Goal: Task Accomplishment & Management: Complete application form

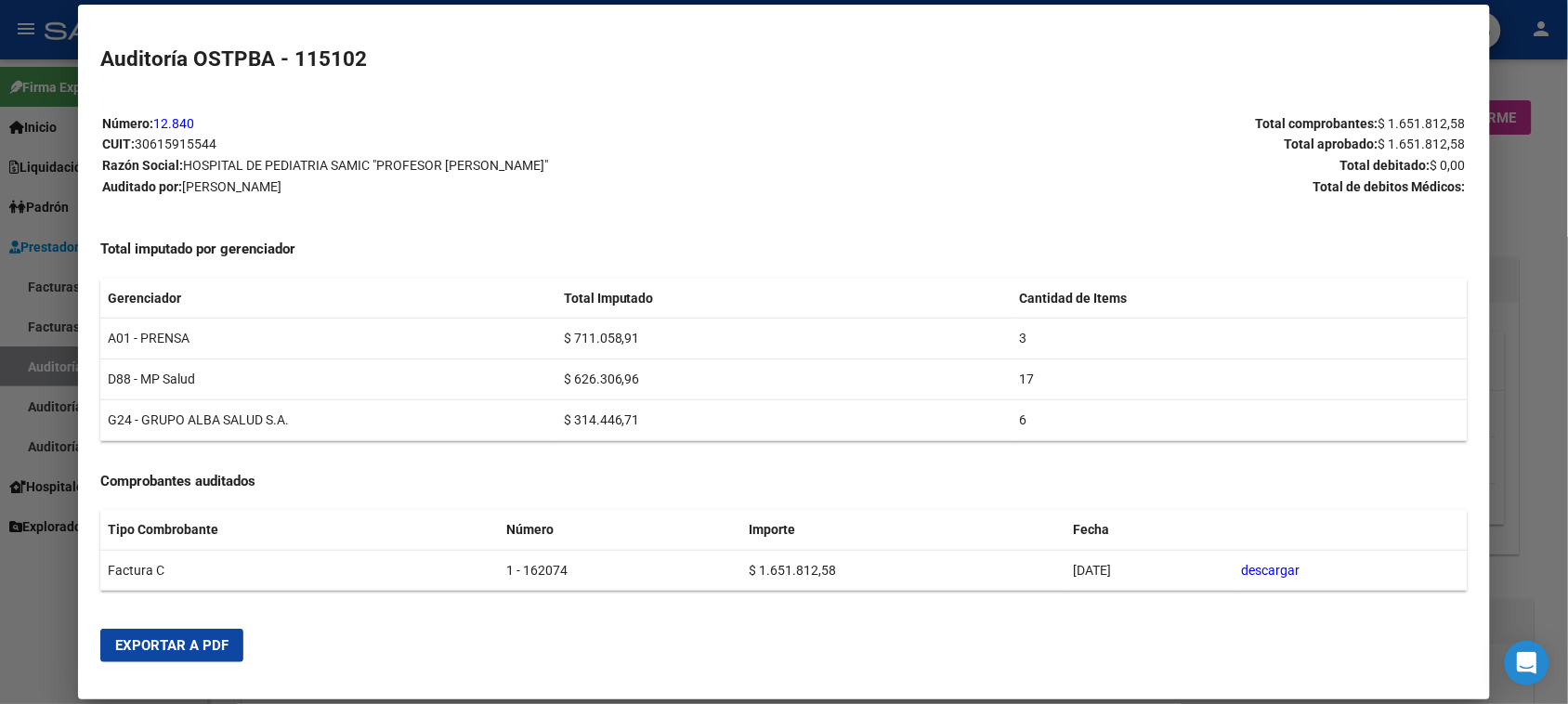
click at [21, 363] on div at bounding box center [784, 352] width 1568 height 704
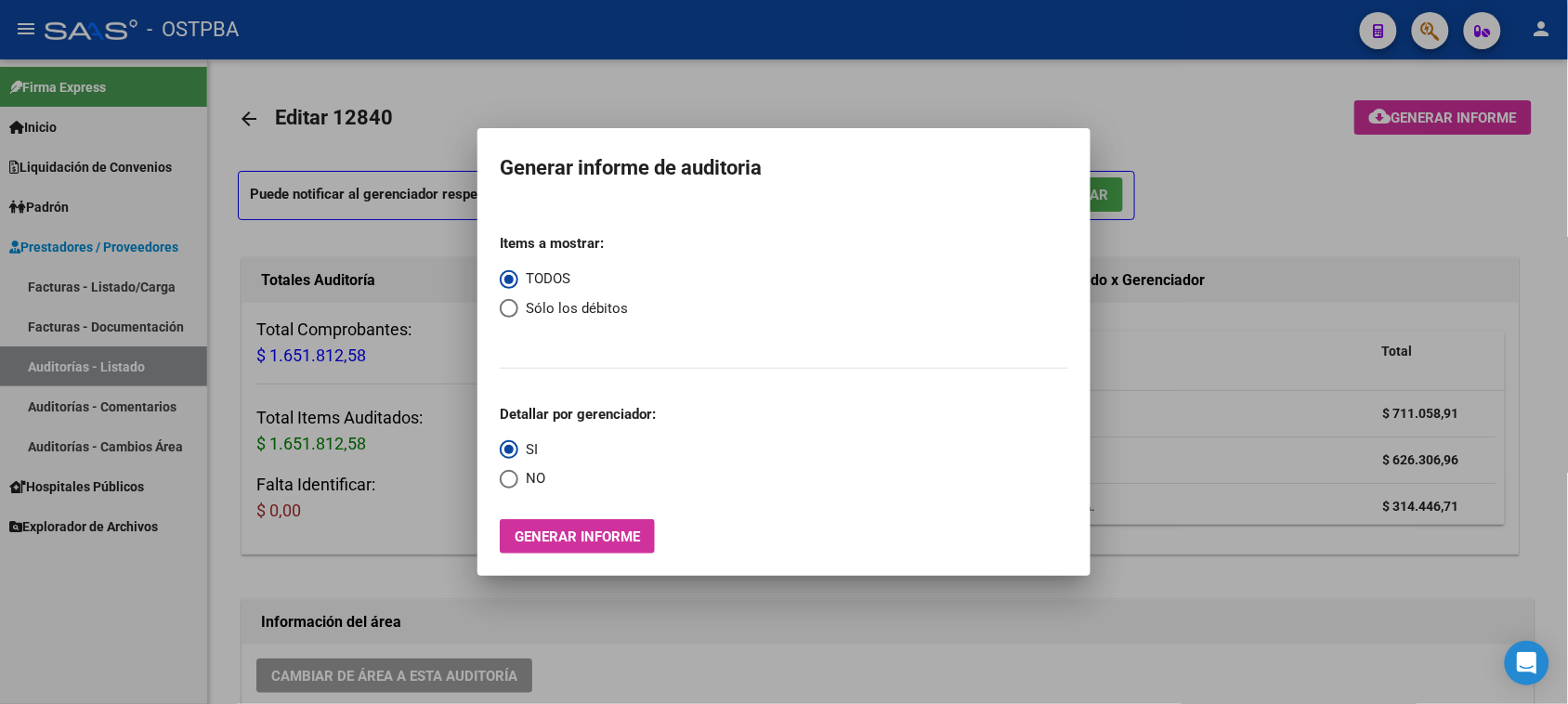
click at [117, 288] on div at bounding box center [784, 352] width 1568 height 704
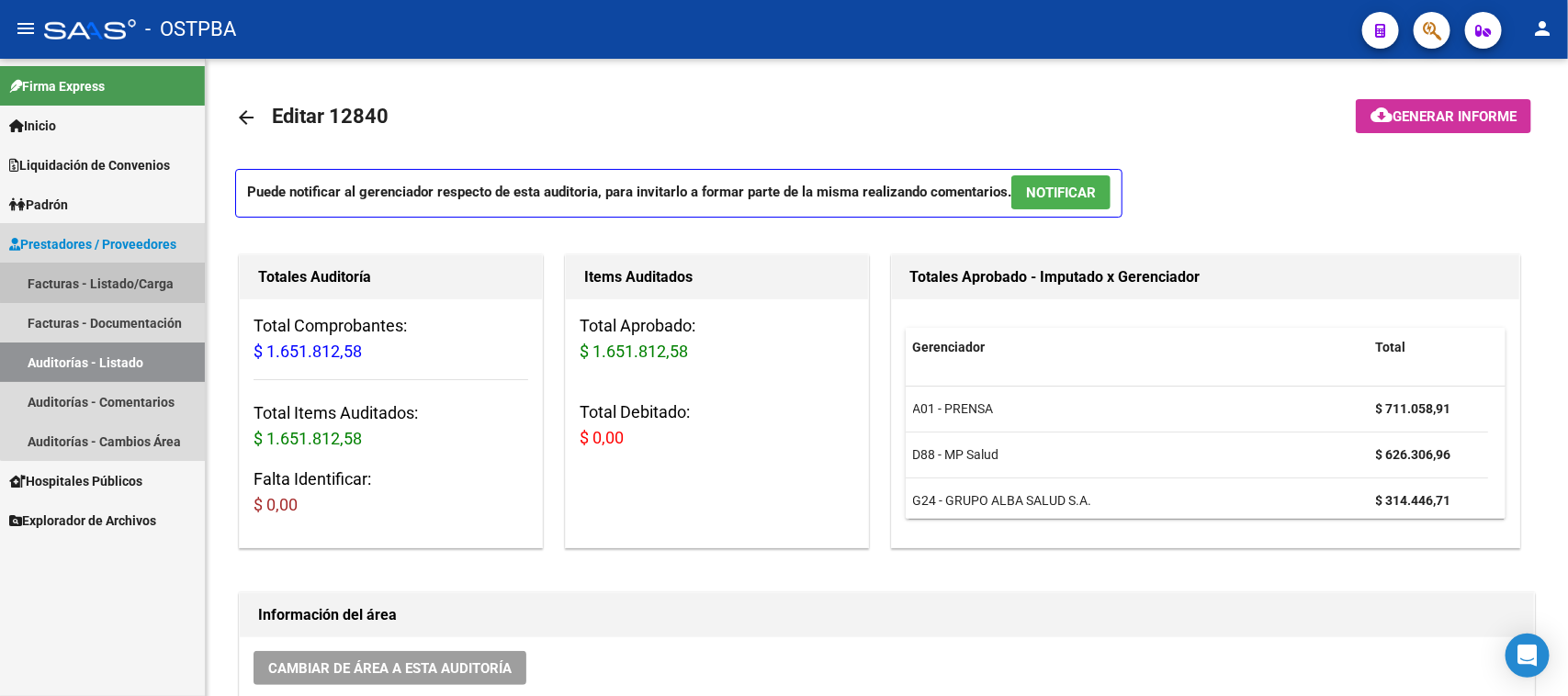
click at [111, 275] on link "Facturas - Listado/Carga" at bounding box center [102, 283] width 205 height 39
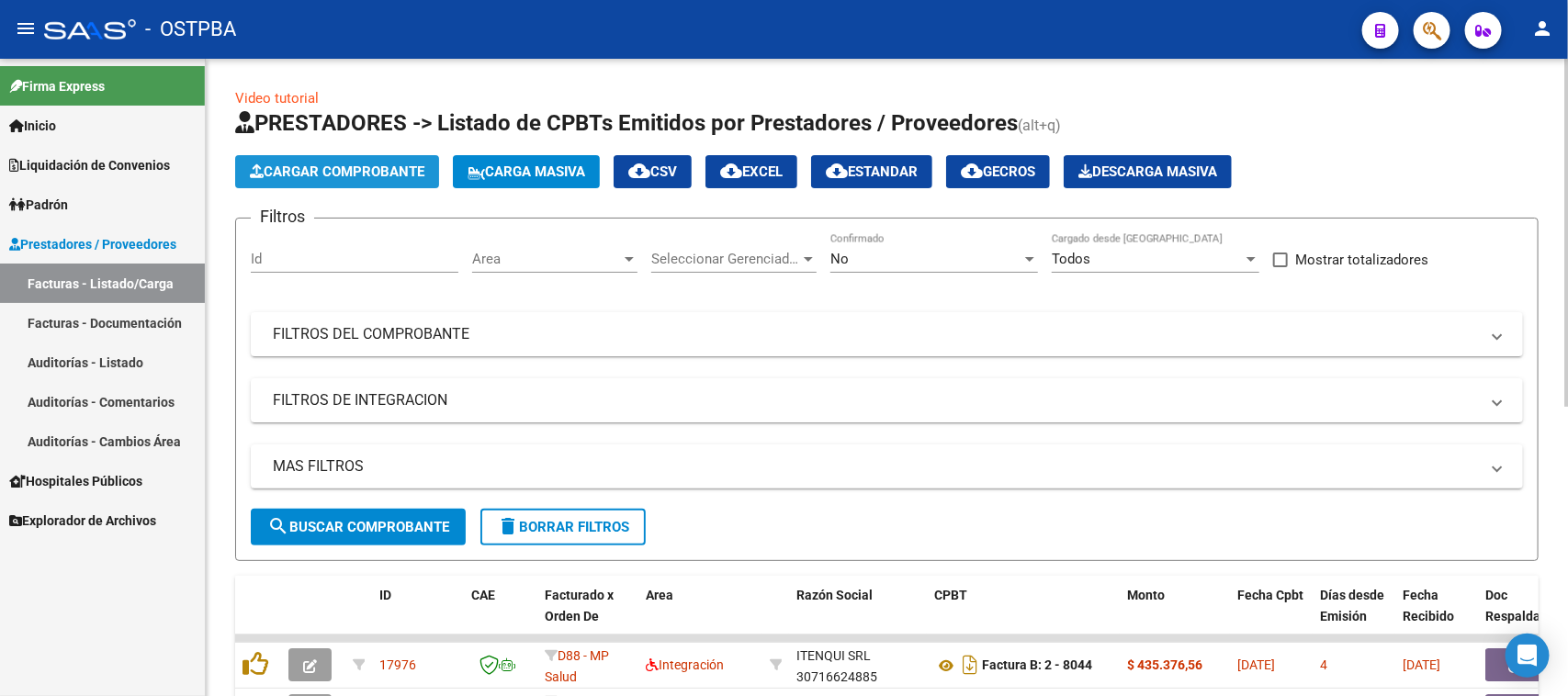
click at [336, 171] on span "Cargar Comprobante" at bounding box center [337, 171] width 174 height 16
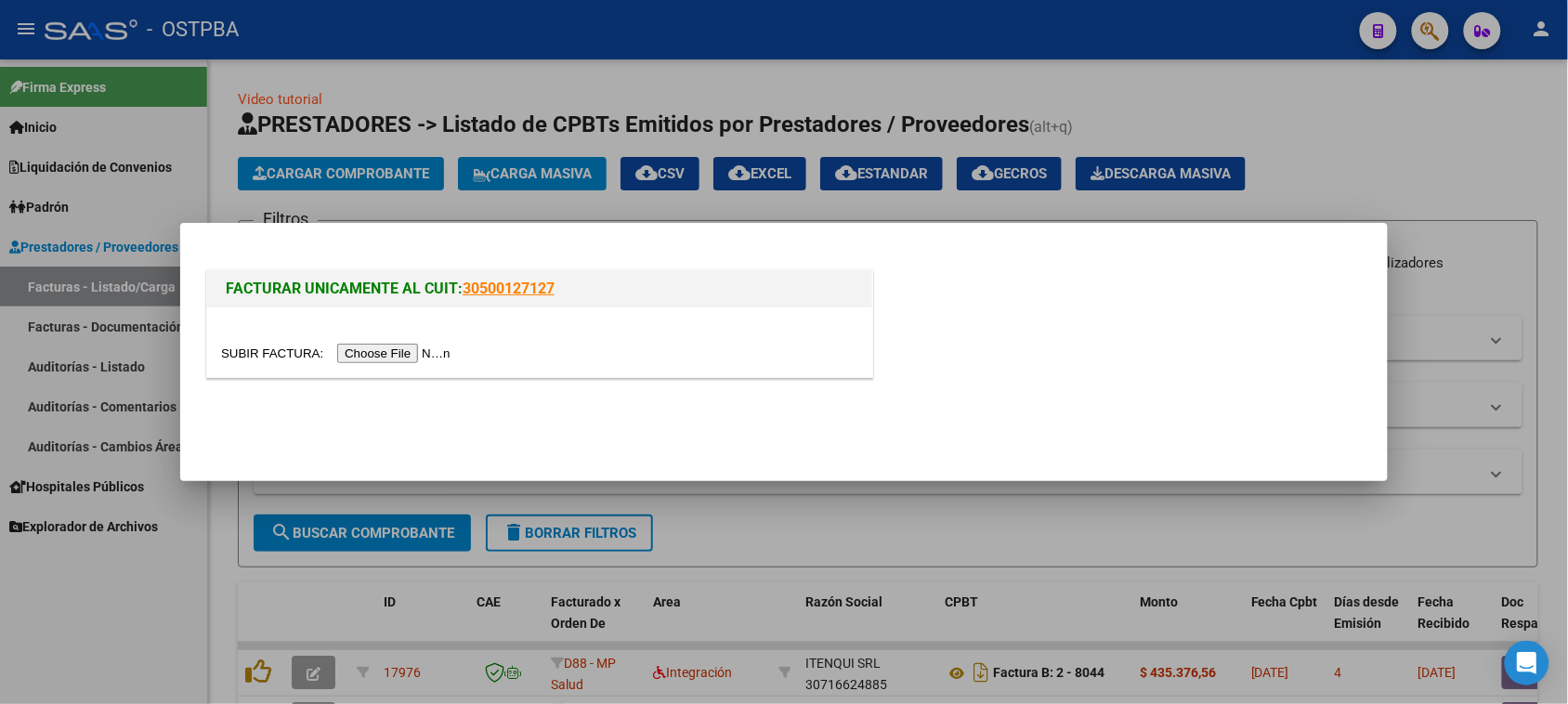
click at [397, 353] on input "file" at bounding box center [339, 353] width 235 height 19
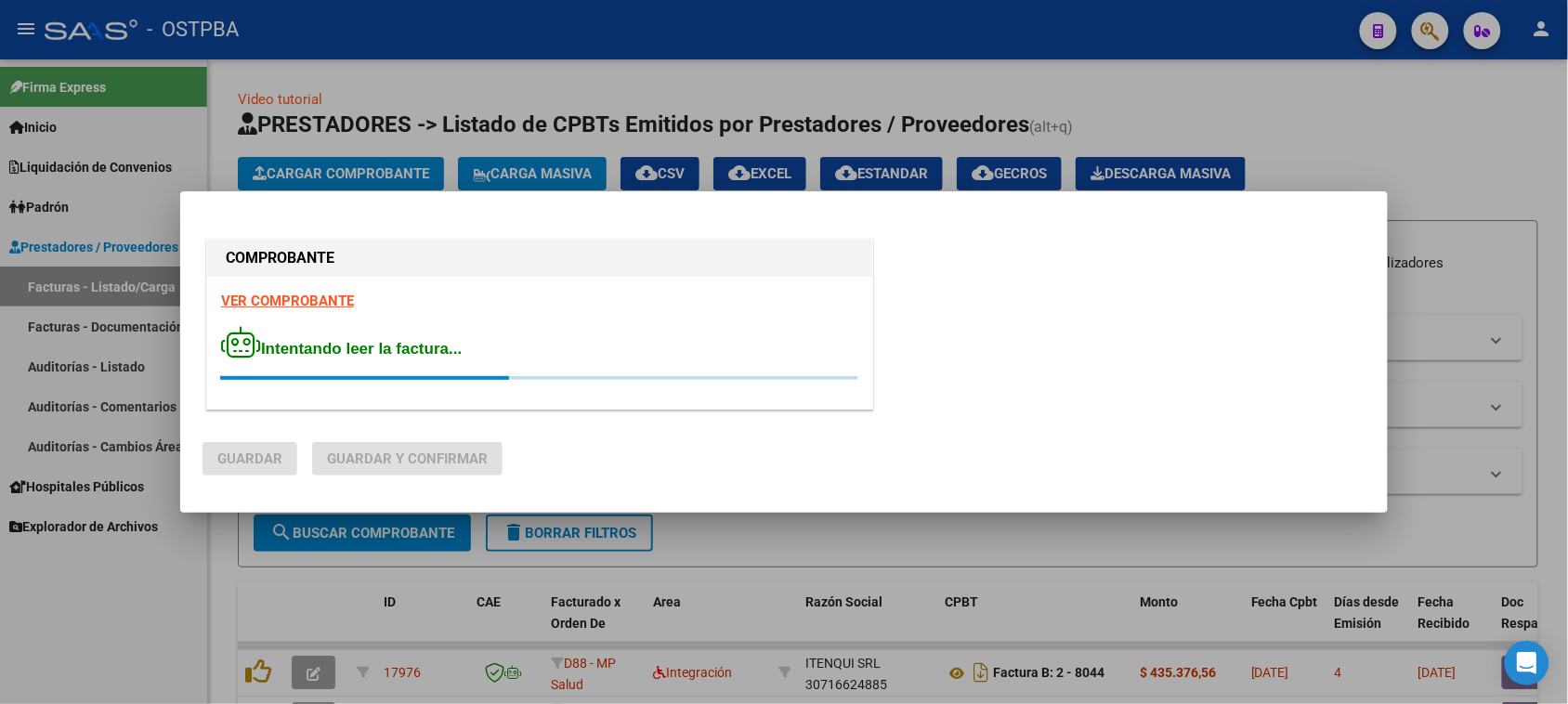
click at [253, 298] on strong "VER COMPROBANTE" at bounding box center [287, 300] width 133 height 16
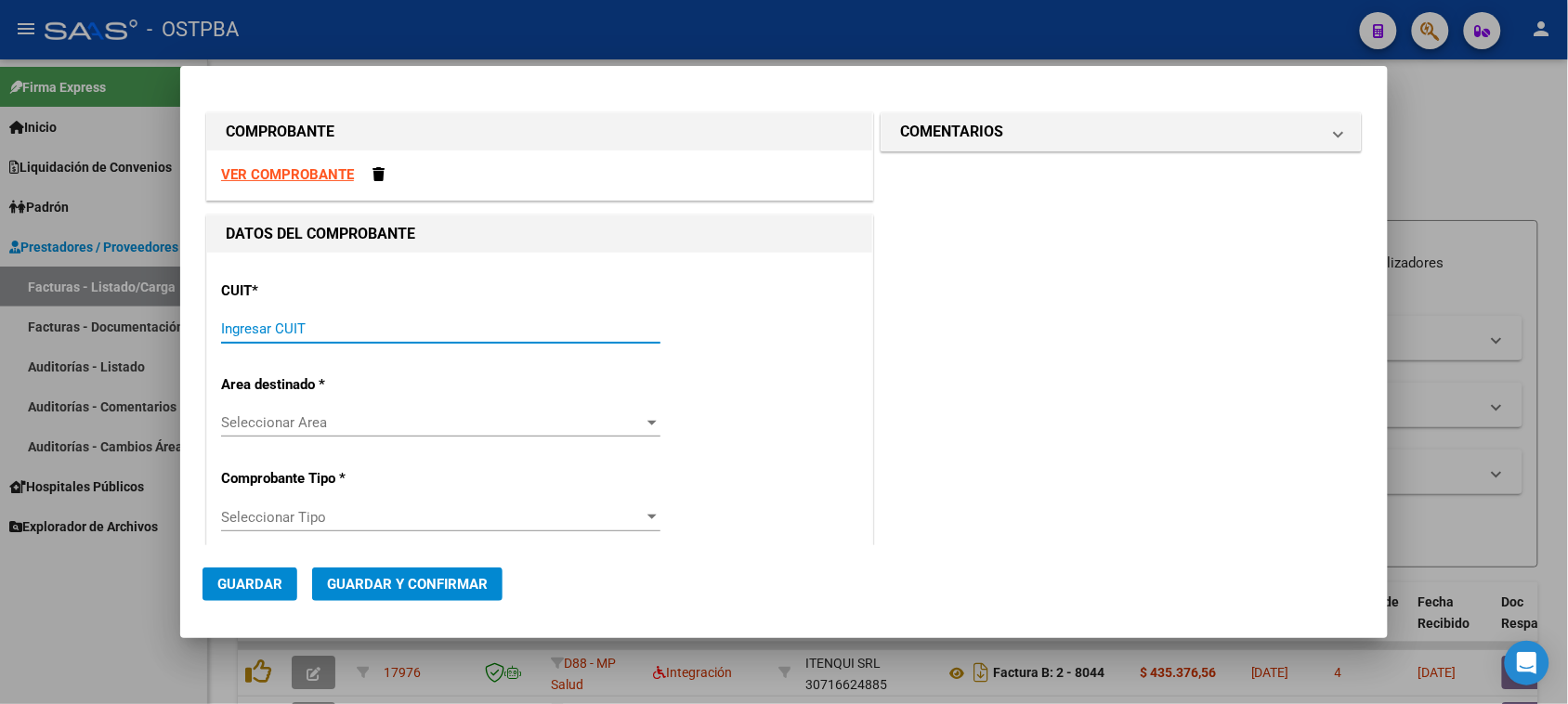
click at [265, 326] on input "Ingresar CUIT" at bounding box center [441, 328] width 439 height 16
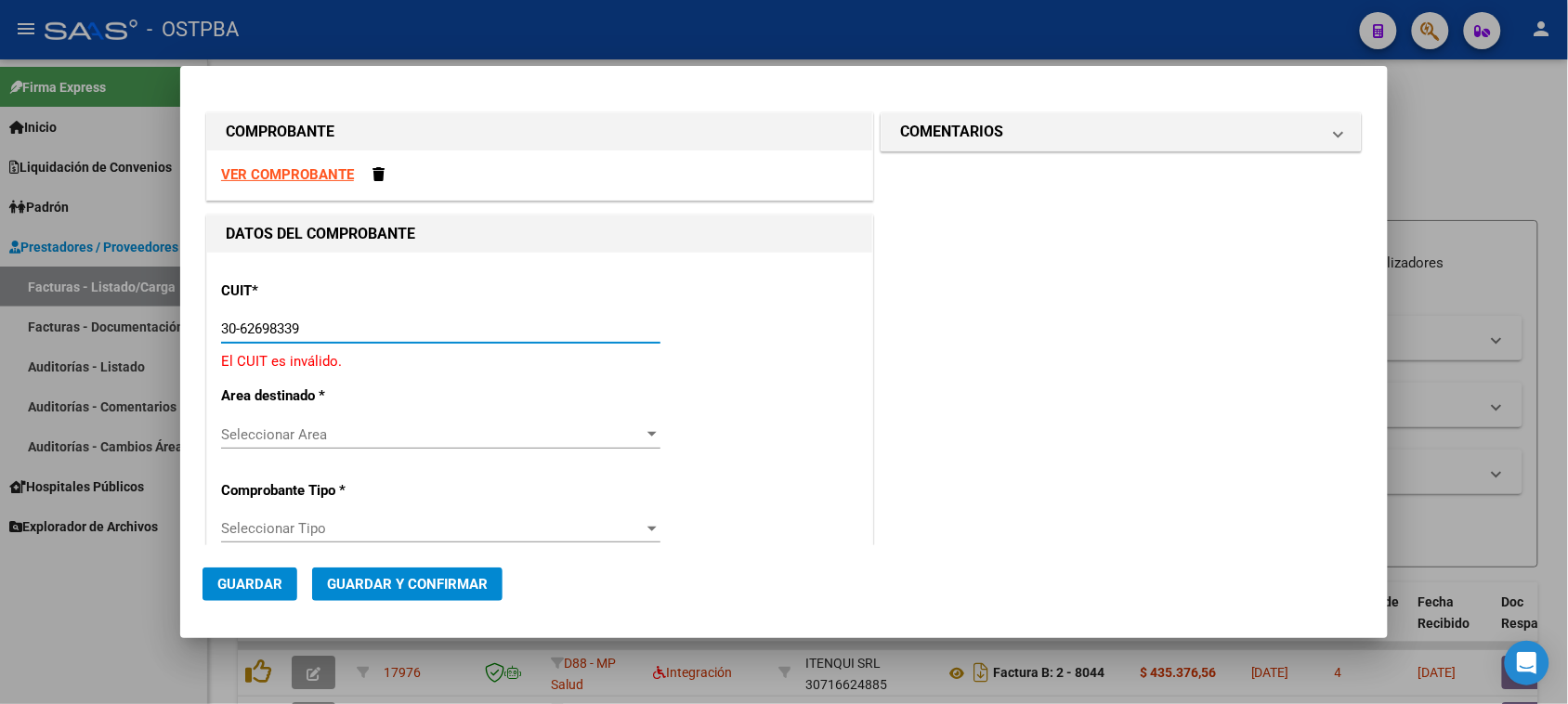
type input "30-62698339-8"
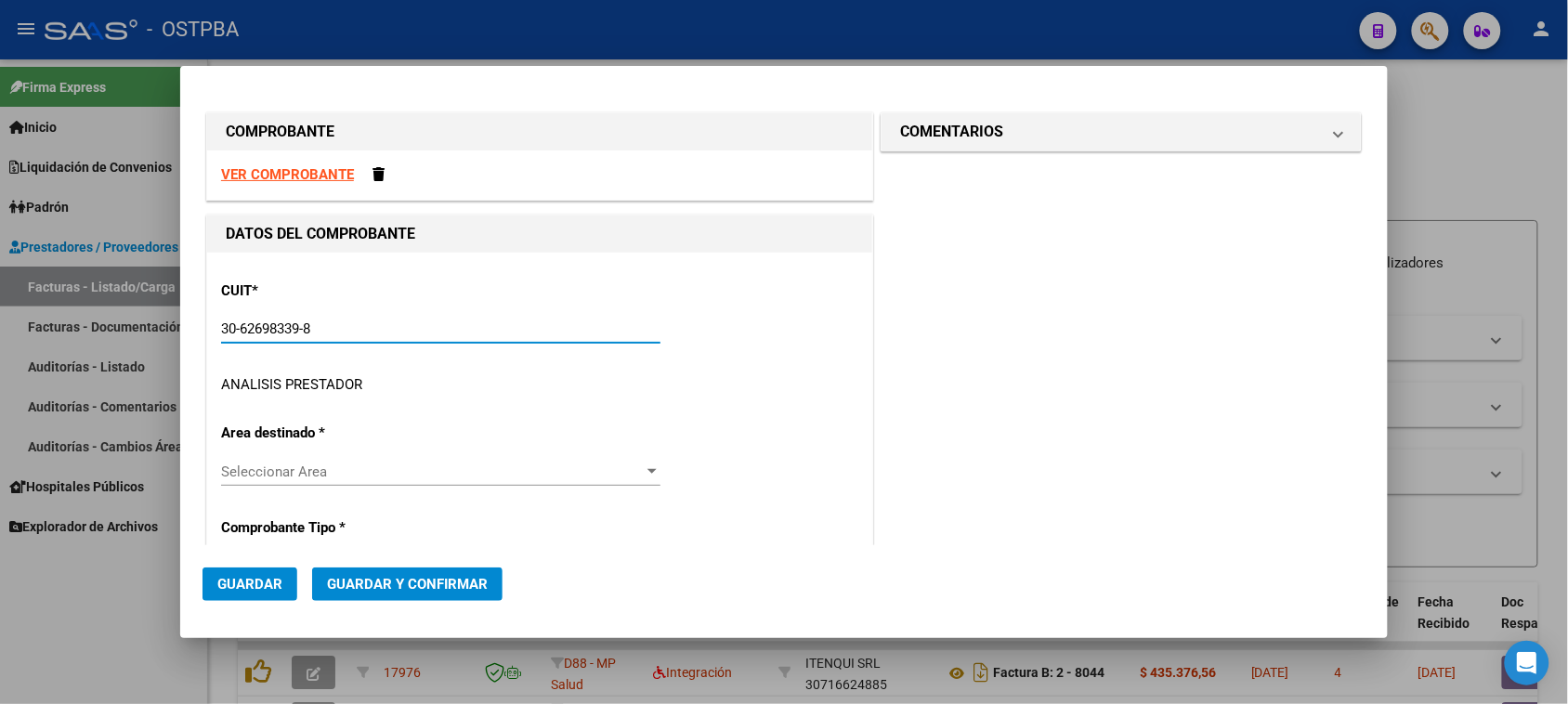
type input "169"
type input "30-62698339-8"
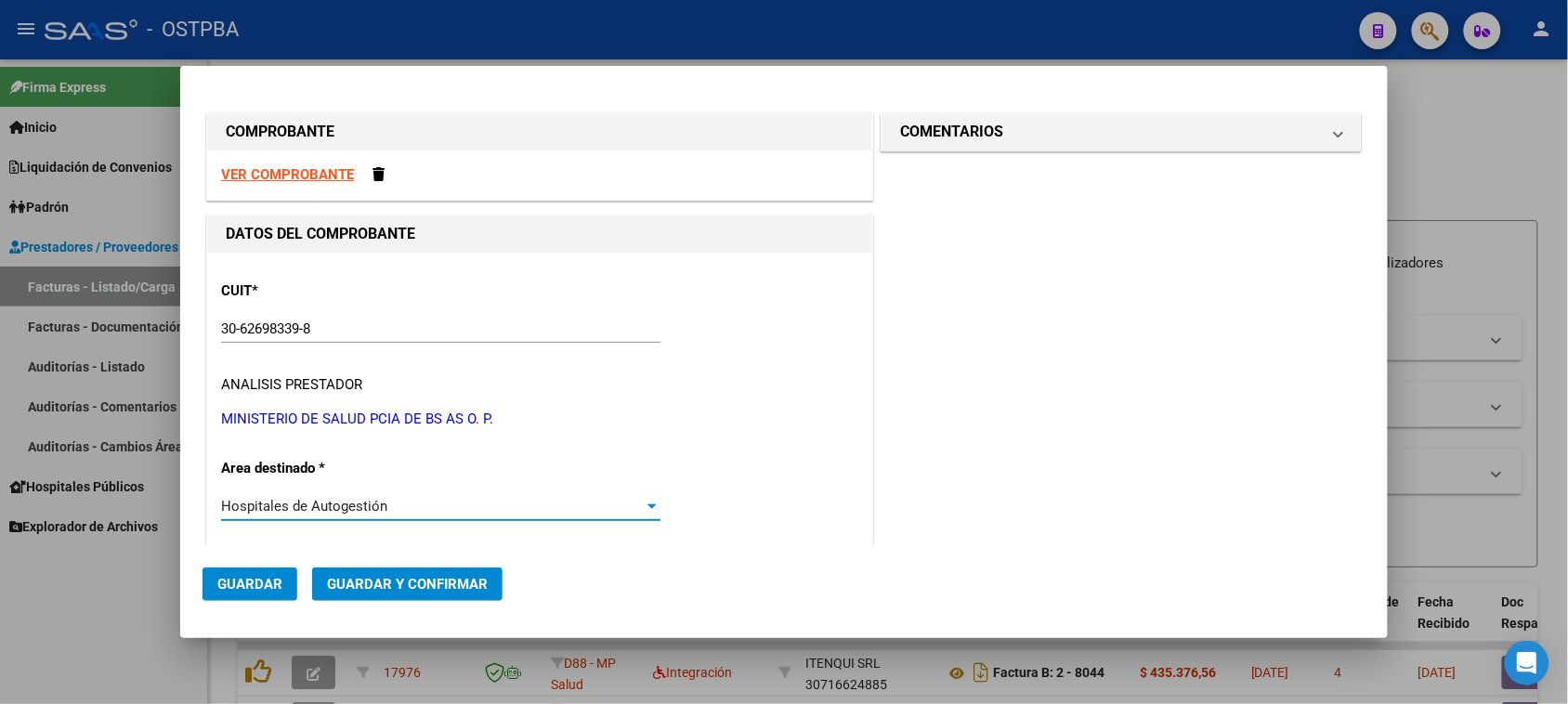
scroll to position [284, 0]
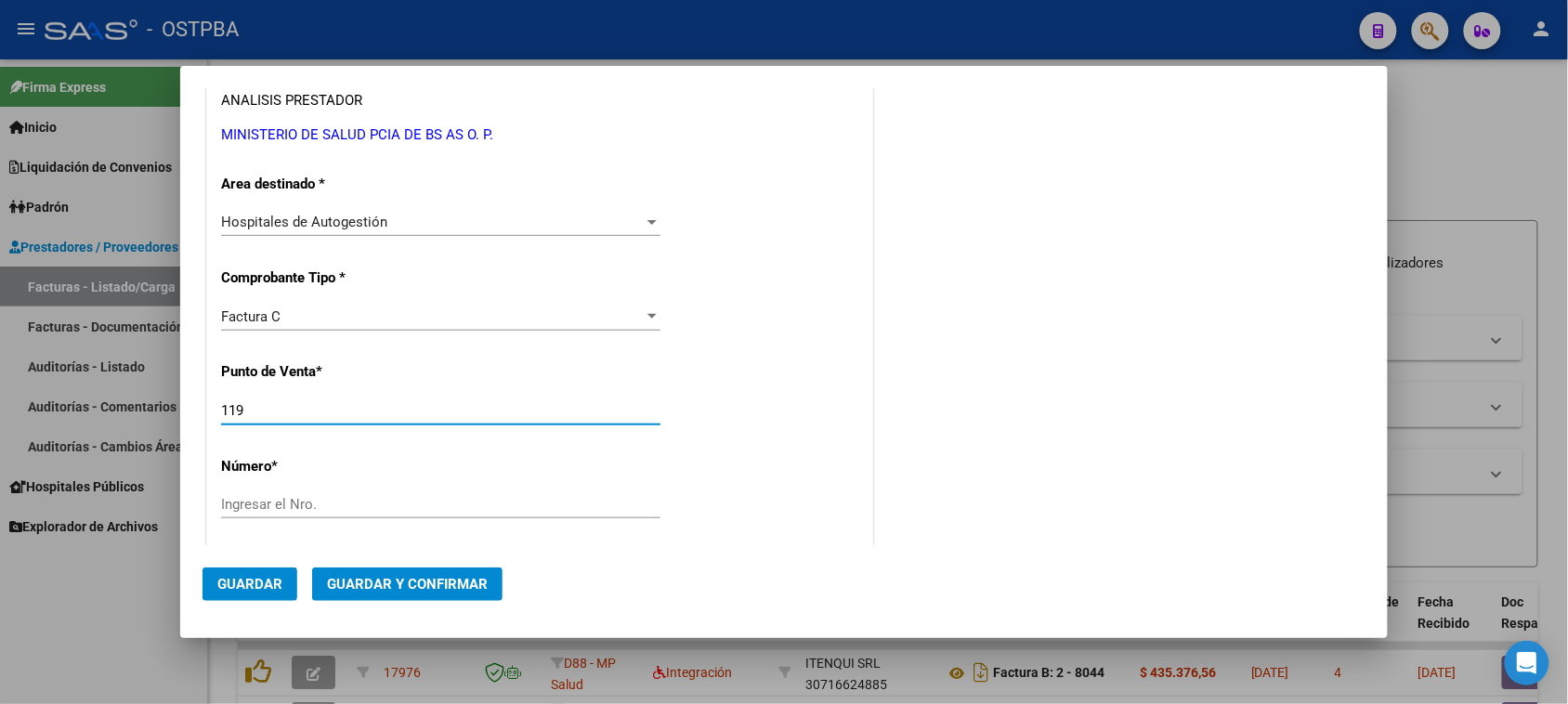
type input "119"
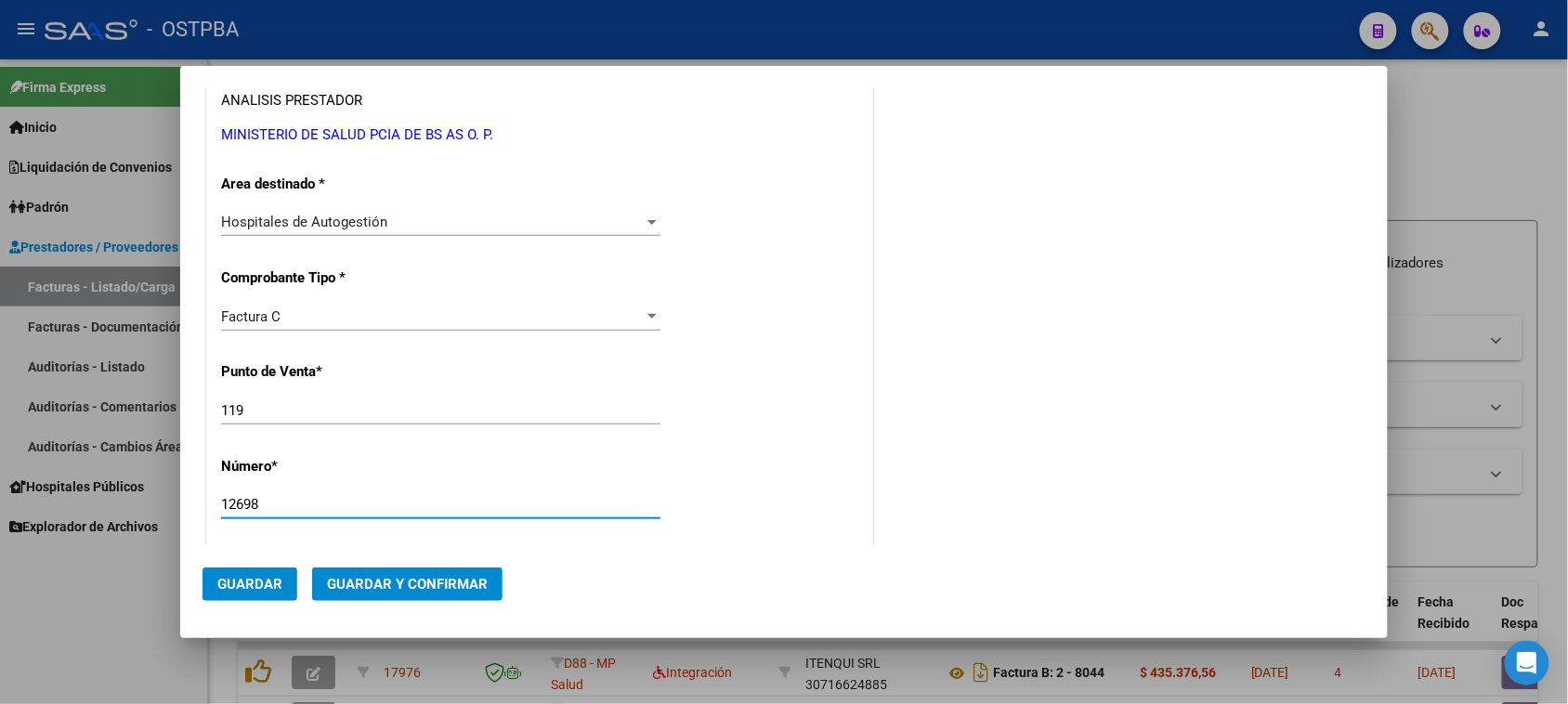
type input "12698"
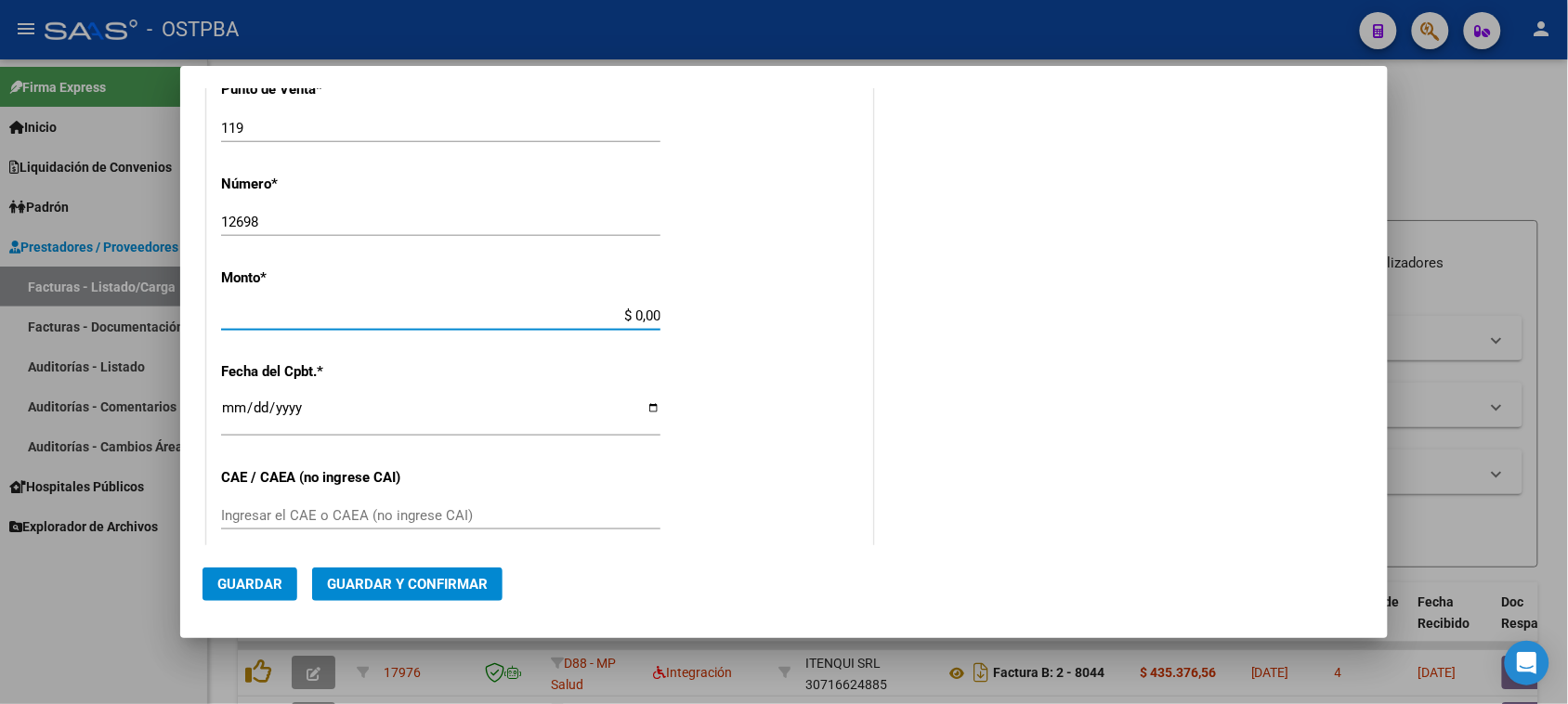
scroll to position [557, 0]
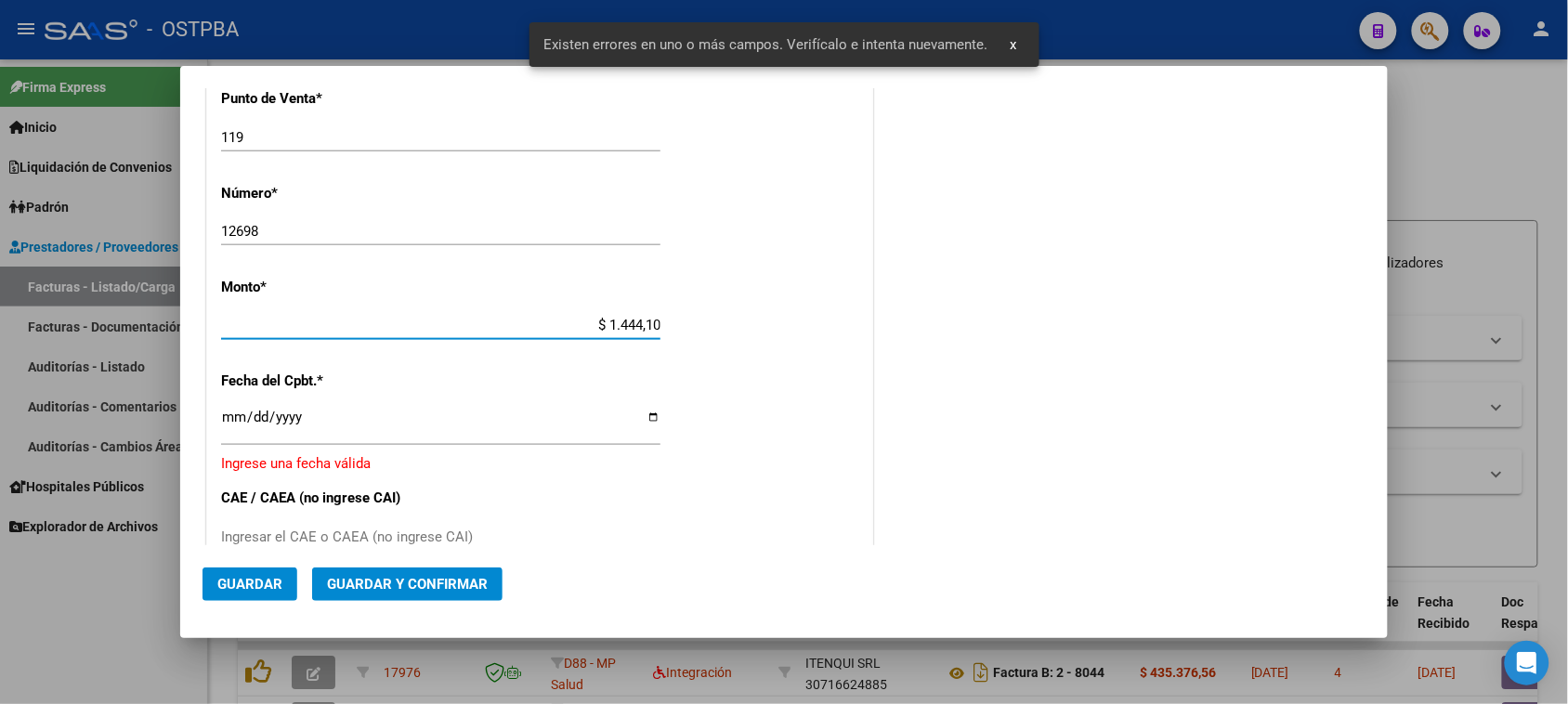
type input "$ 14.441,00"
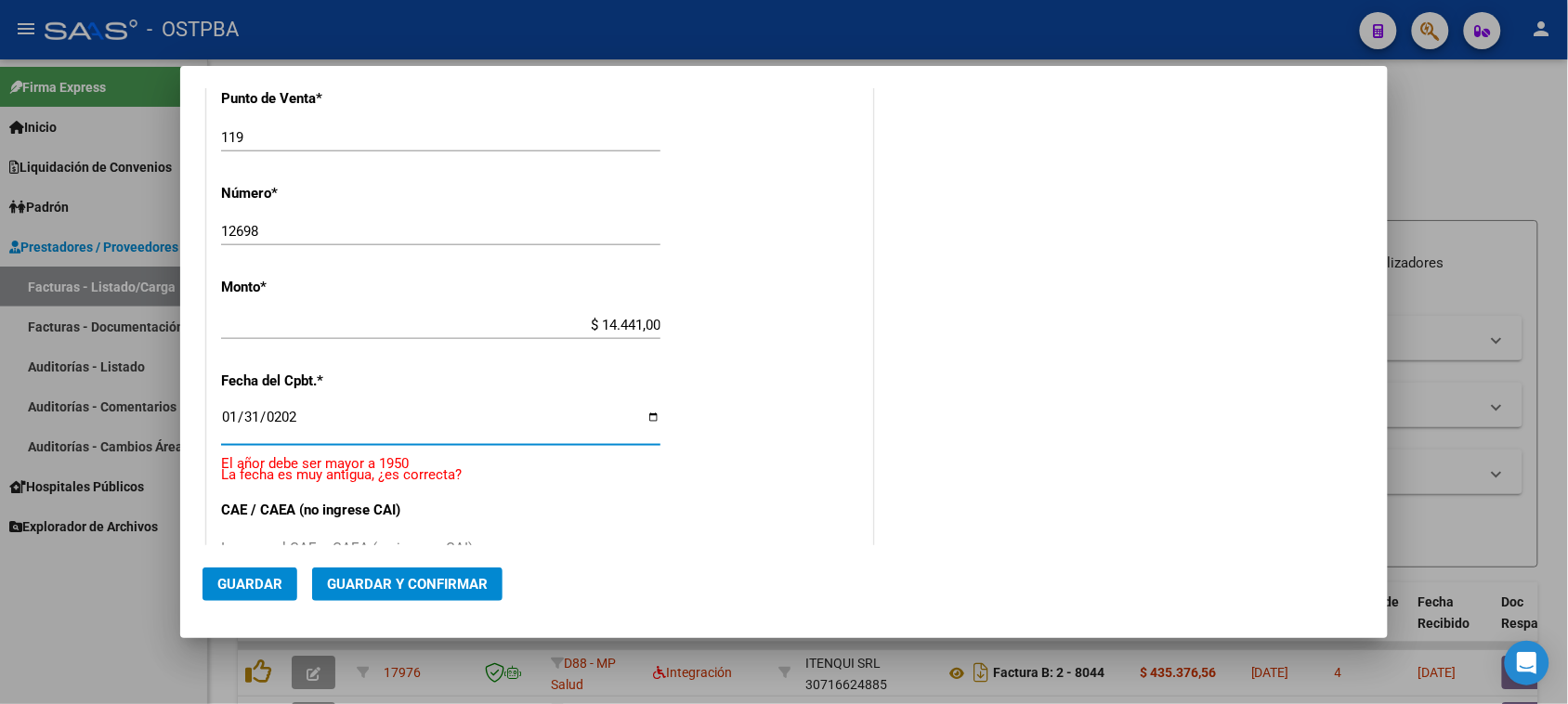
type input "[DATE]"
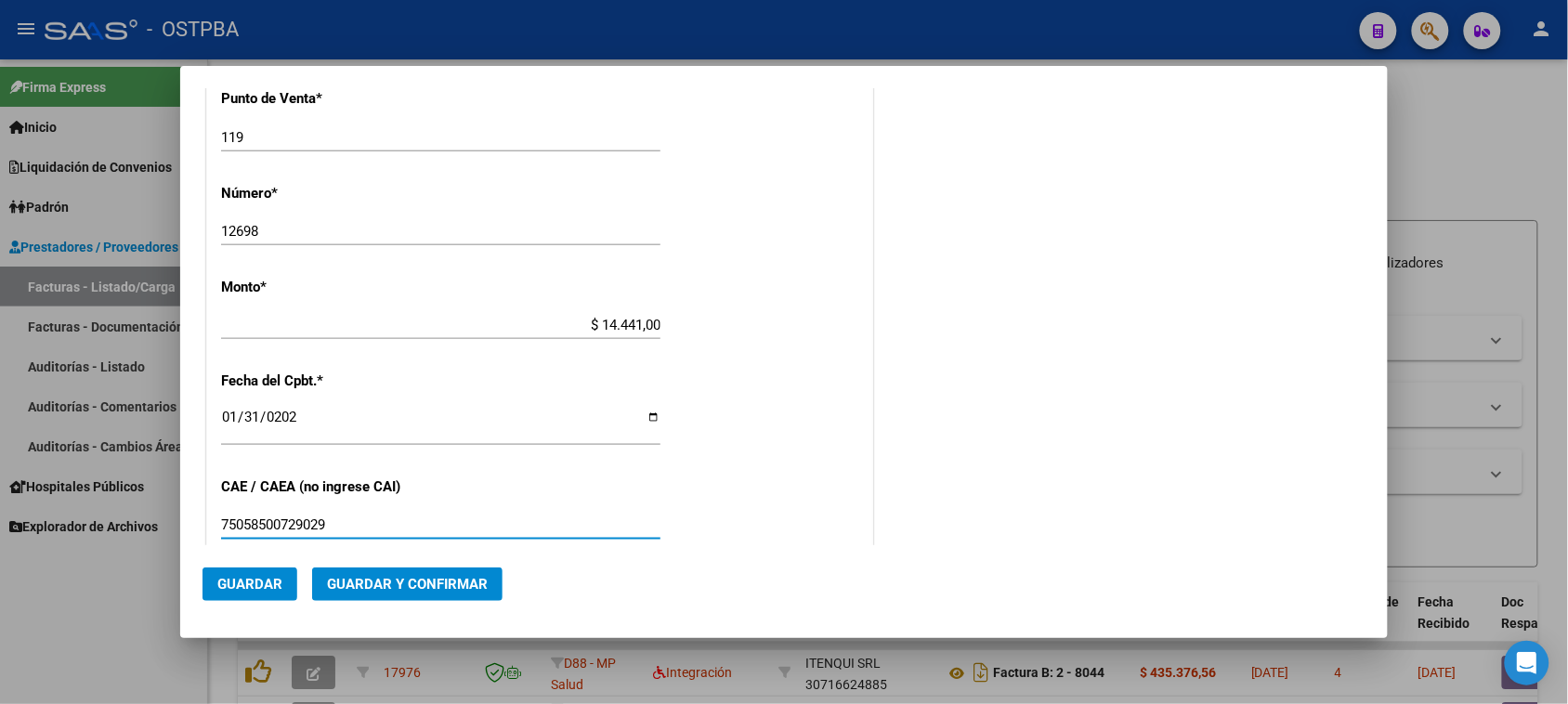
type input "75058500729029"
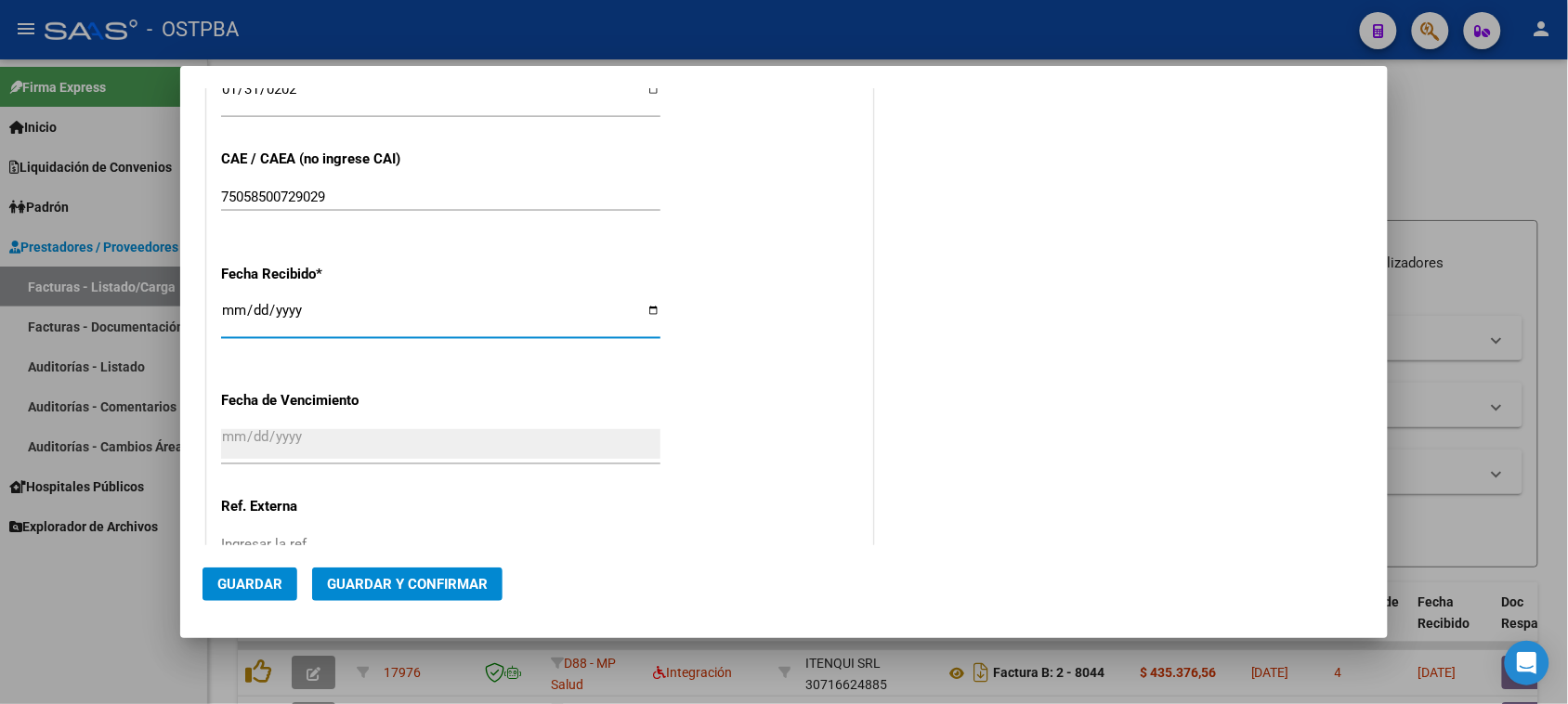
type input "[DATE]"
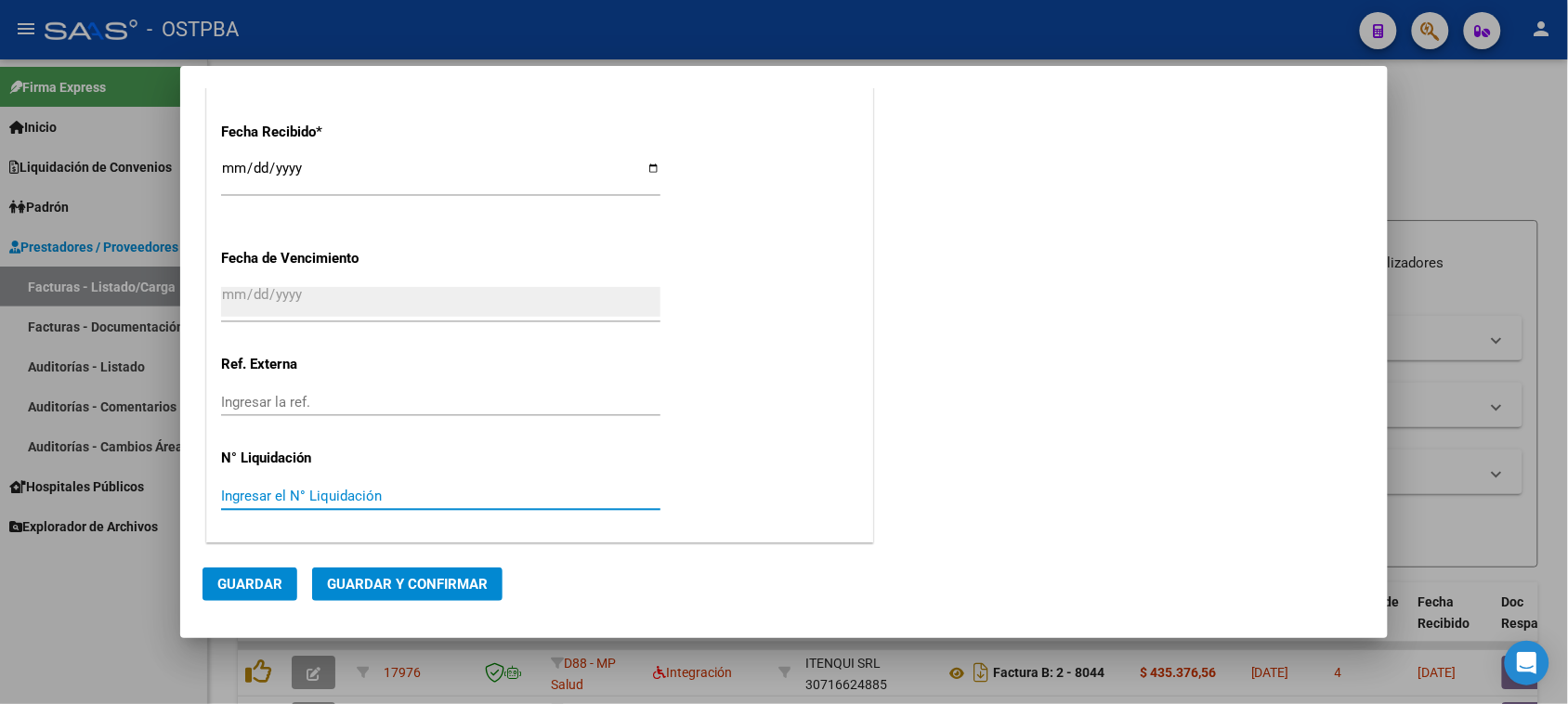
scroll to position [0, 0]
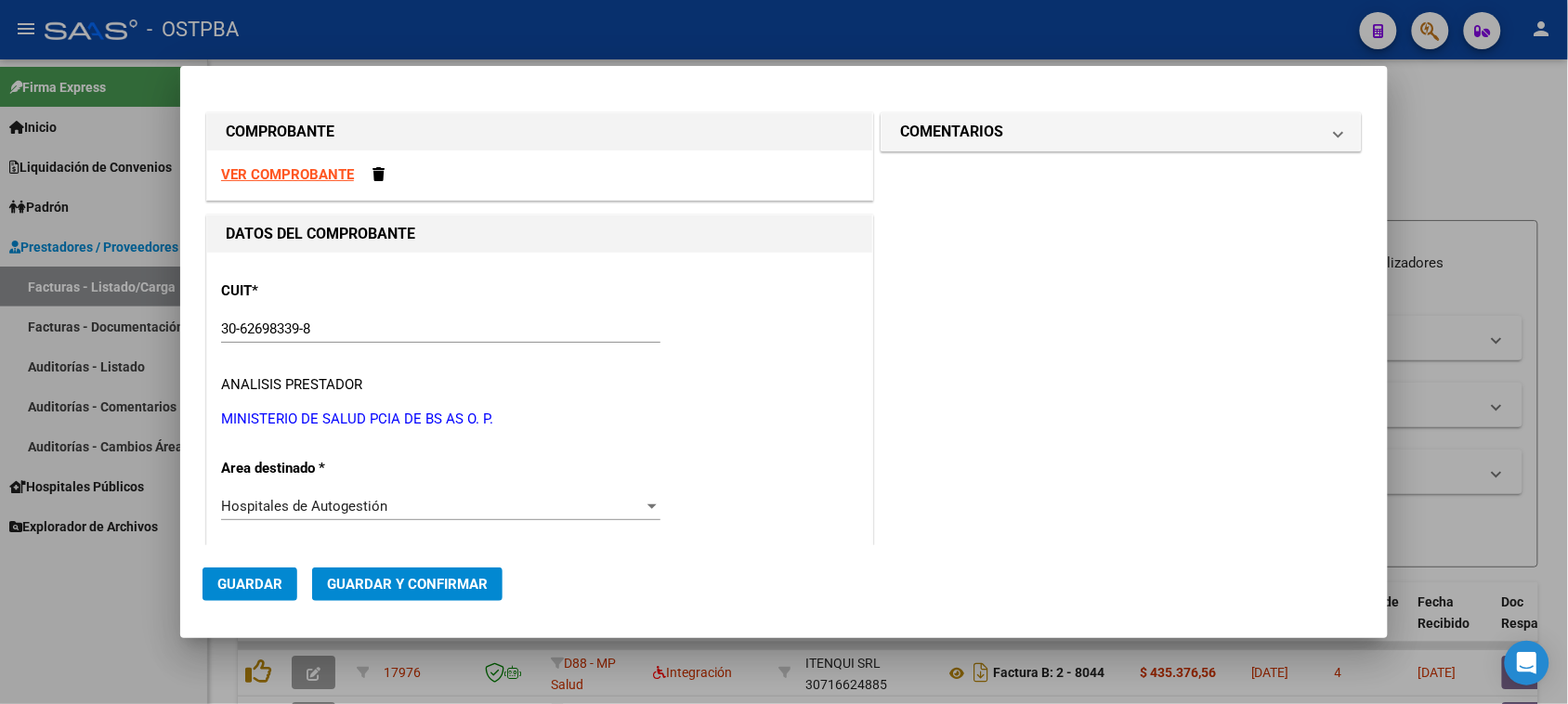
drag, startPoint x: 1093, startPoint y: 123, endPoint x: 1064, endPoint y: 164, distance: 50.2
click at [1092, 123] on mat-panel-title "COMENTARIOS" at bounding box center [1109, 132] width 420 height 22
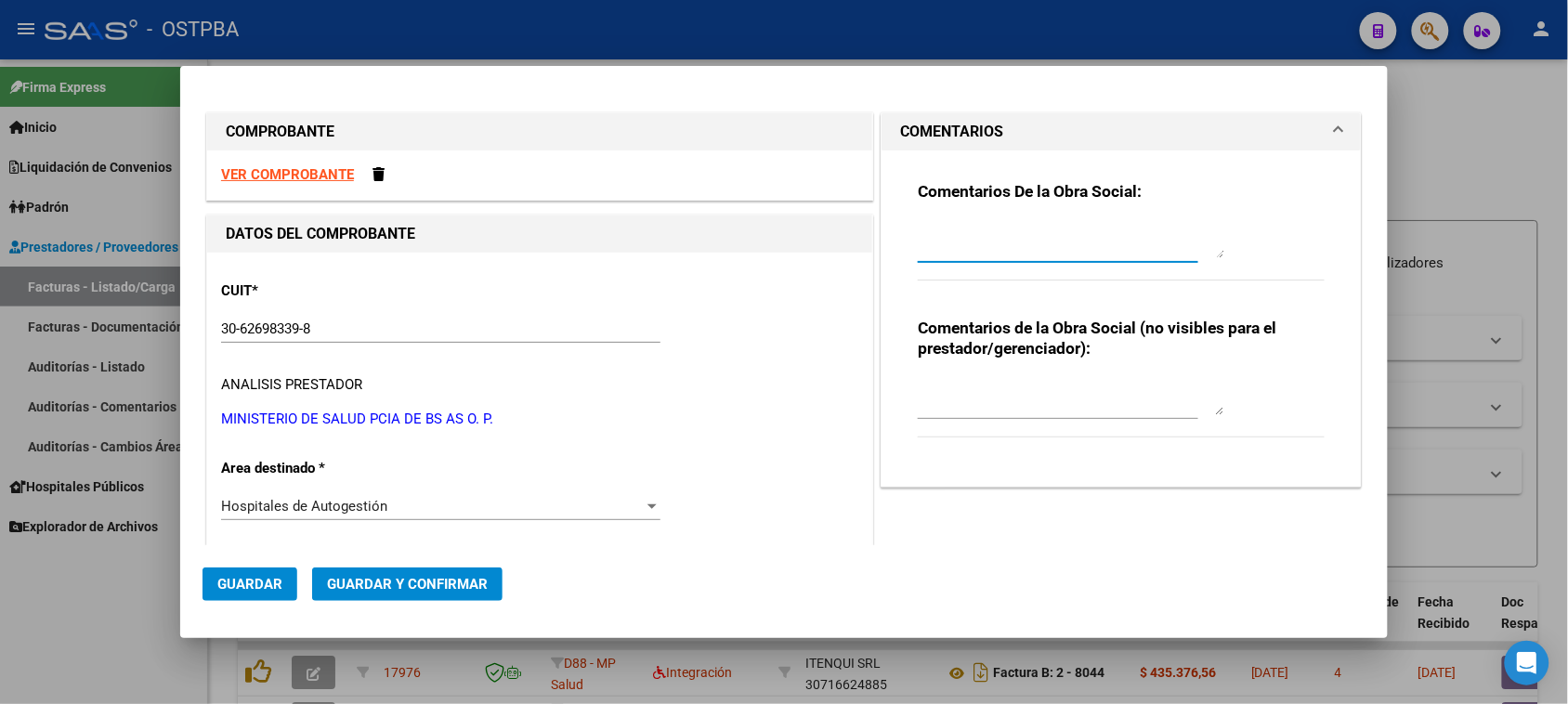
click at [1010, 229] on textarea at bounding box center [1071, 240] width 307 height 37
type textarea "HR 127072"
click at [261, 586] on span "Guardar" at bounding box center [250, 583] width 65 height 16
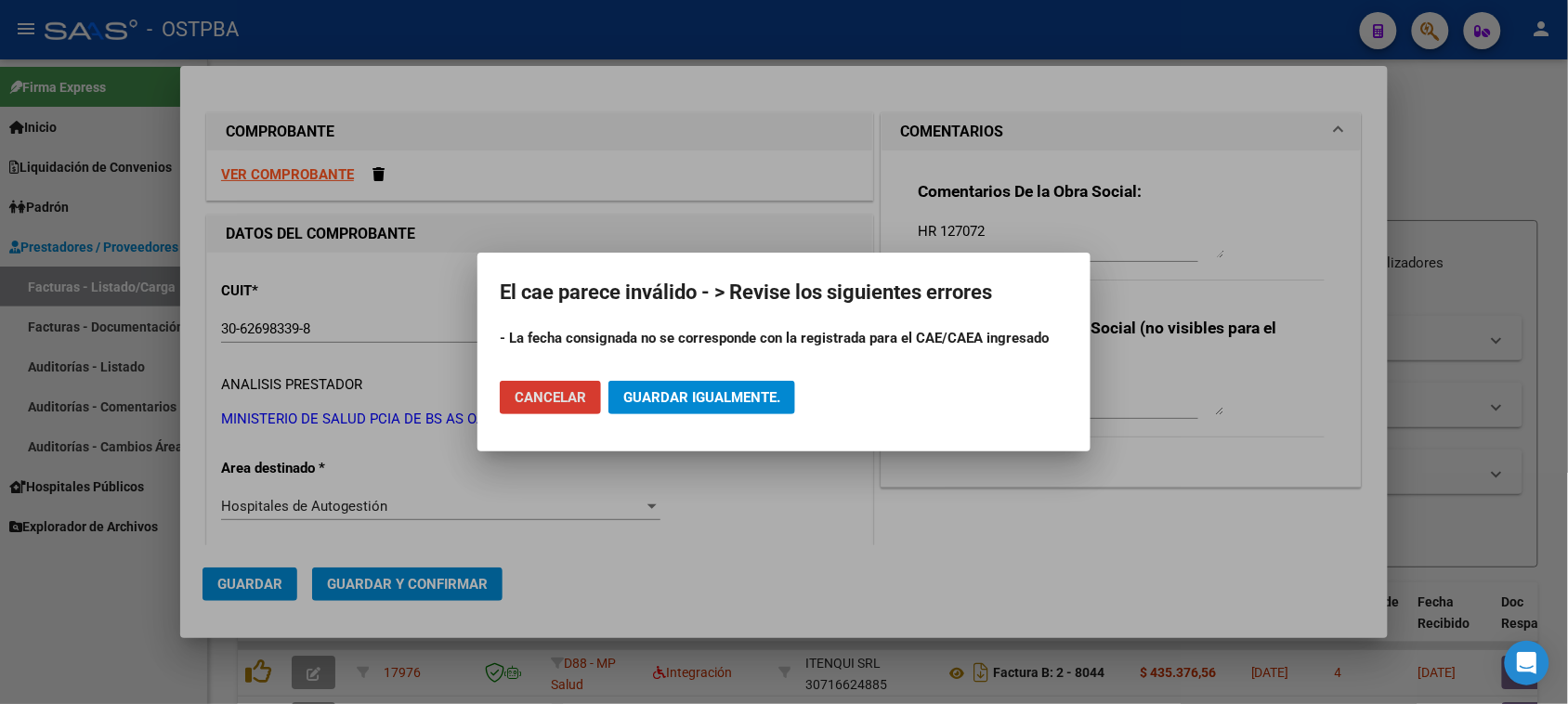
click at [332, 464] on div at bounding box center [784, 352] width 1568 height 704
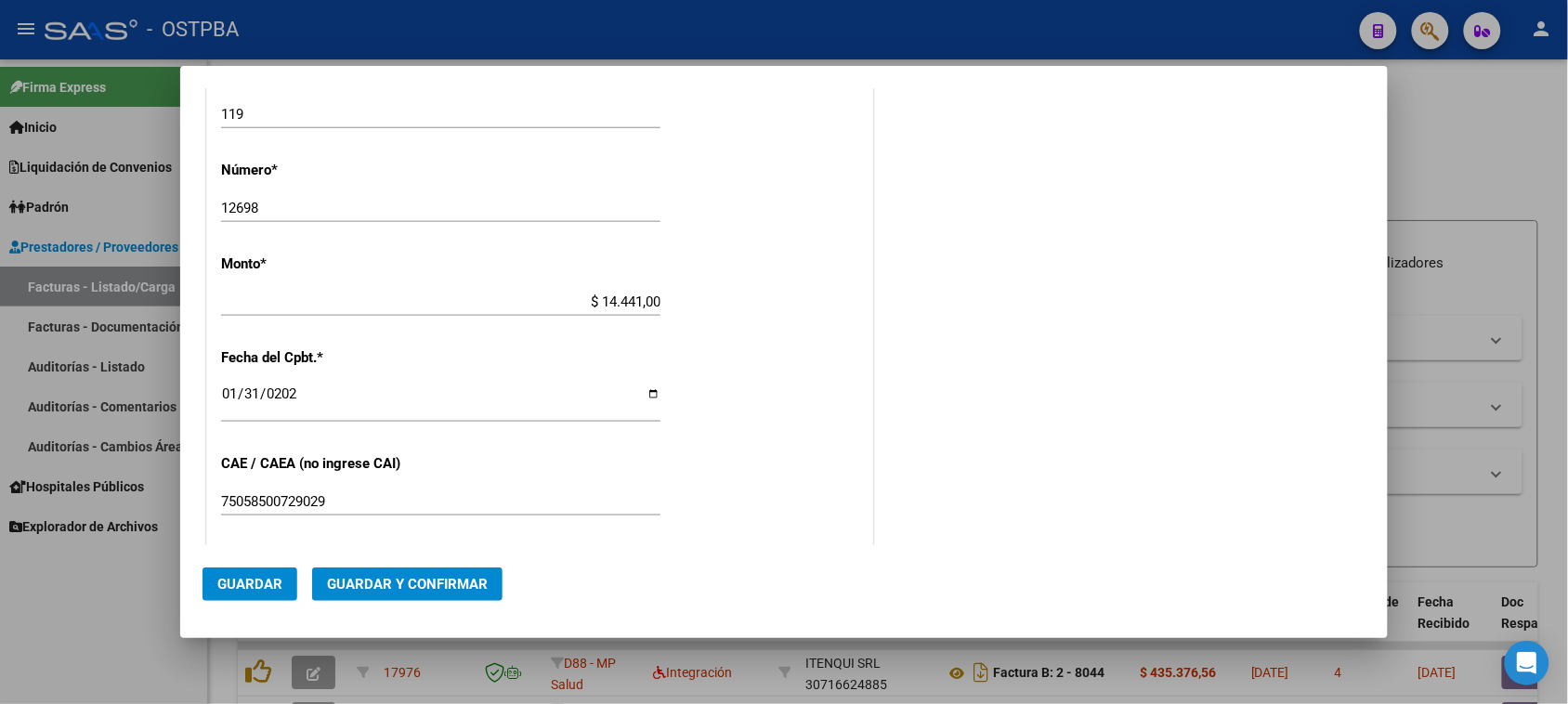
scroll to position [696, 0]
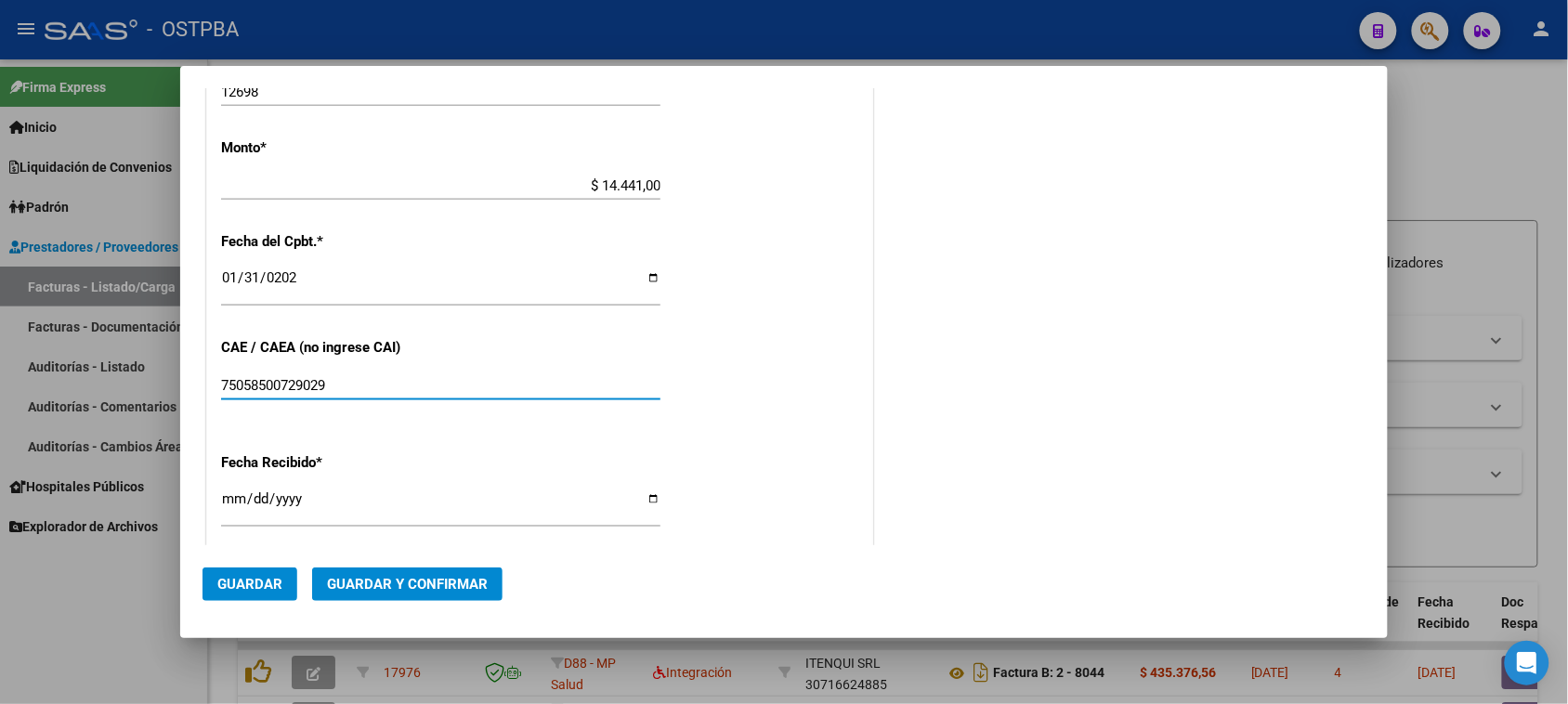
drag, startPoint x: 350, startPoint y: 382, endPoint x: 207, endPoint y: 377, distance: 143.1
click at [207, 377] on div "CUIT * 30-62698339-8 Ingresar CUIT ANALISIS PRESTADOR MINISTERIO DE SALUD PCIA …" at bounding box center [540, 215] width 666 height 1317
type input "75058500729029"
click at [233, 578] on span "Guardar" at bounding box center [250, 583] width 65 height 16
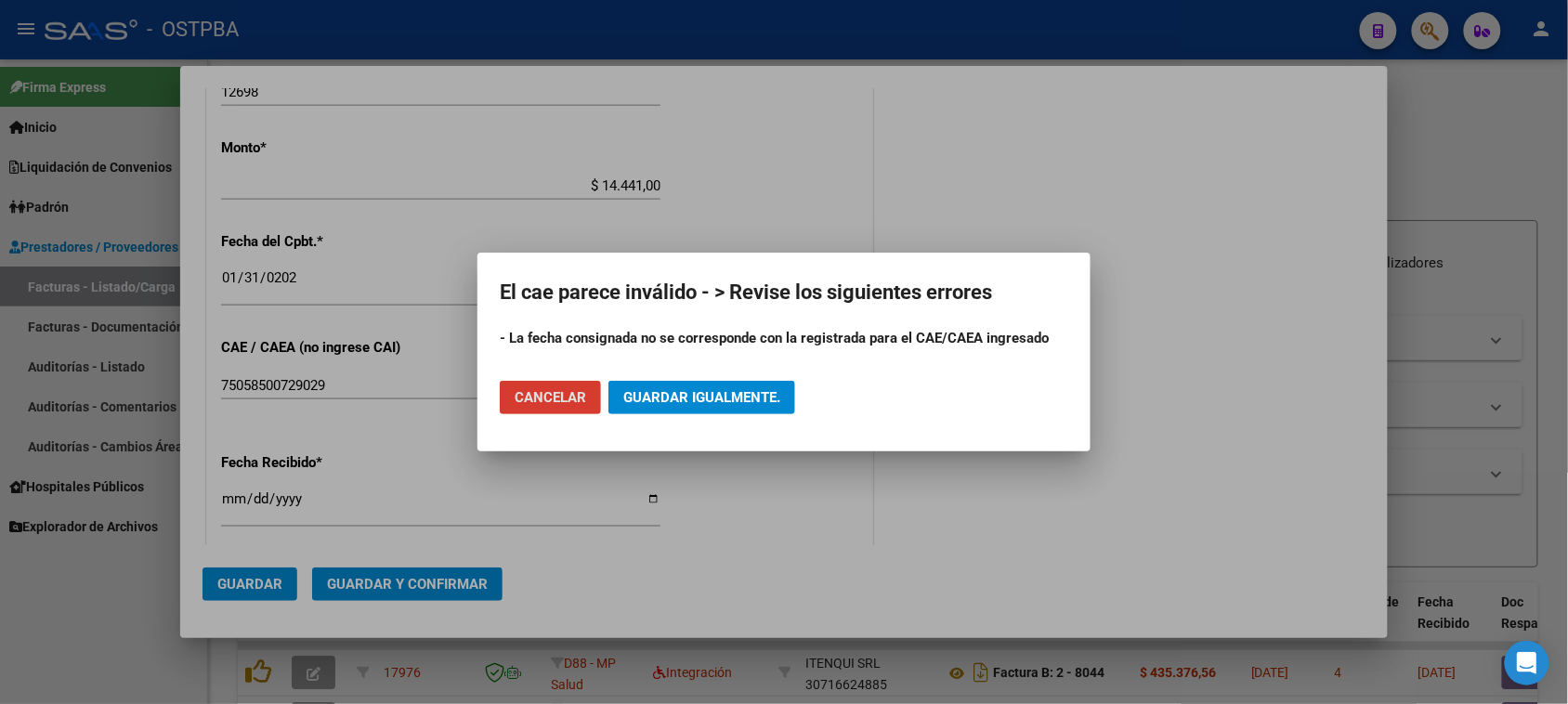
click at [350, 286] on div at bounding box center [784, 352] width 1568 height 704
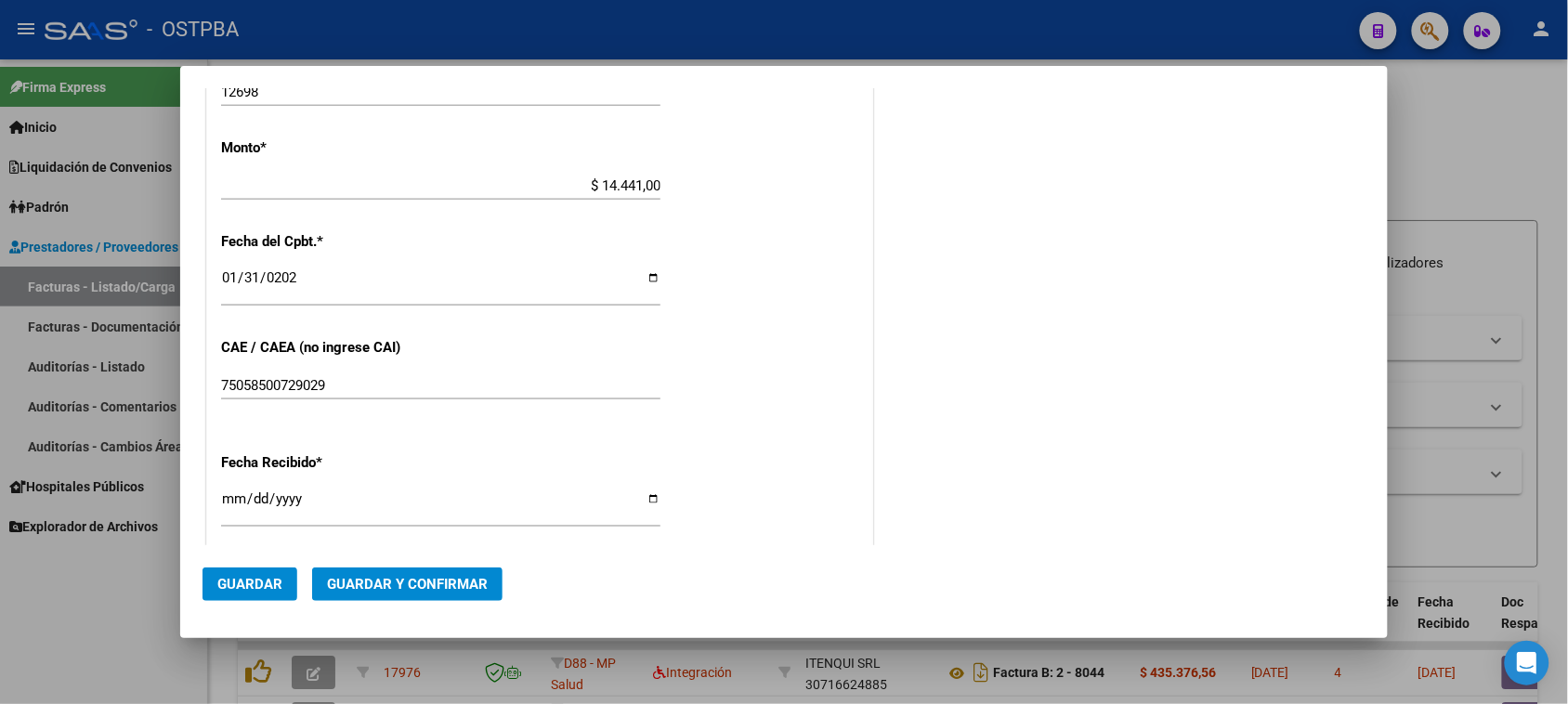
click at [237, 275] on input "[DATE]" at bounding box center [441, 284] width 439 height 30
type input "[DATE]"
click at [248, 586] on span "Guardar" at bounding box center [250, 583] width 65 height 16
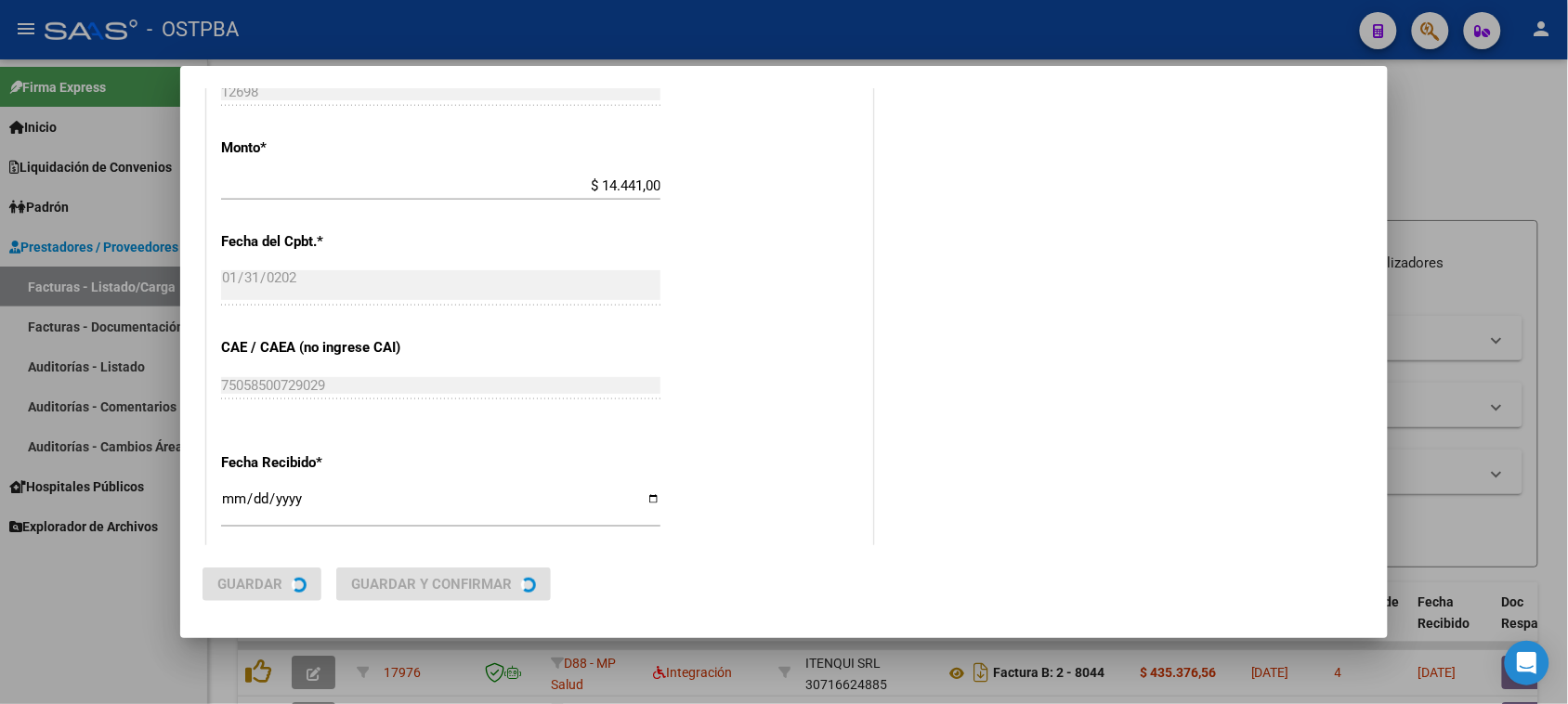
scroll to position [0, 0]
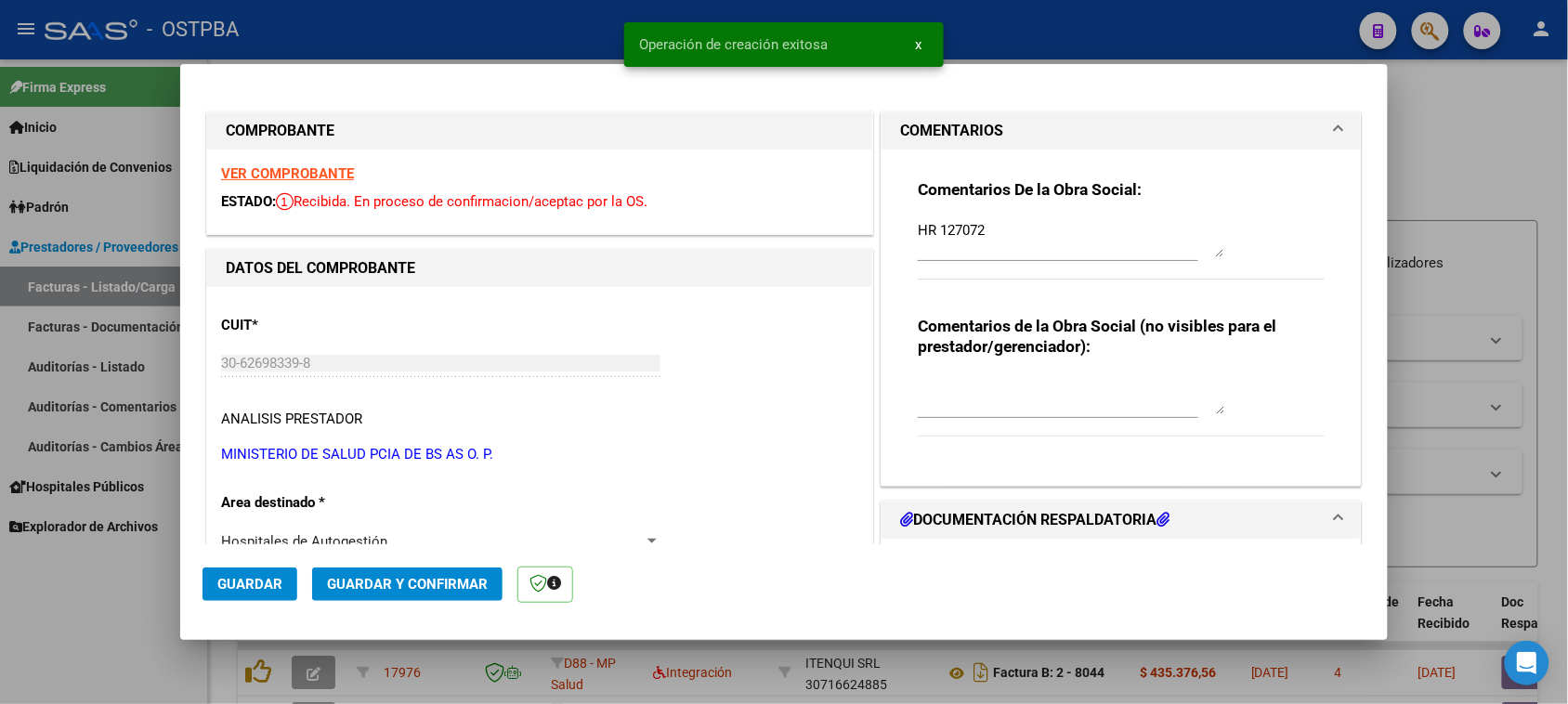
type input "[DATE]"
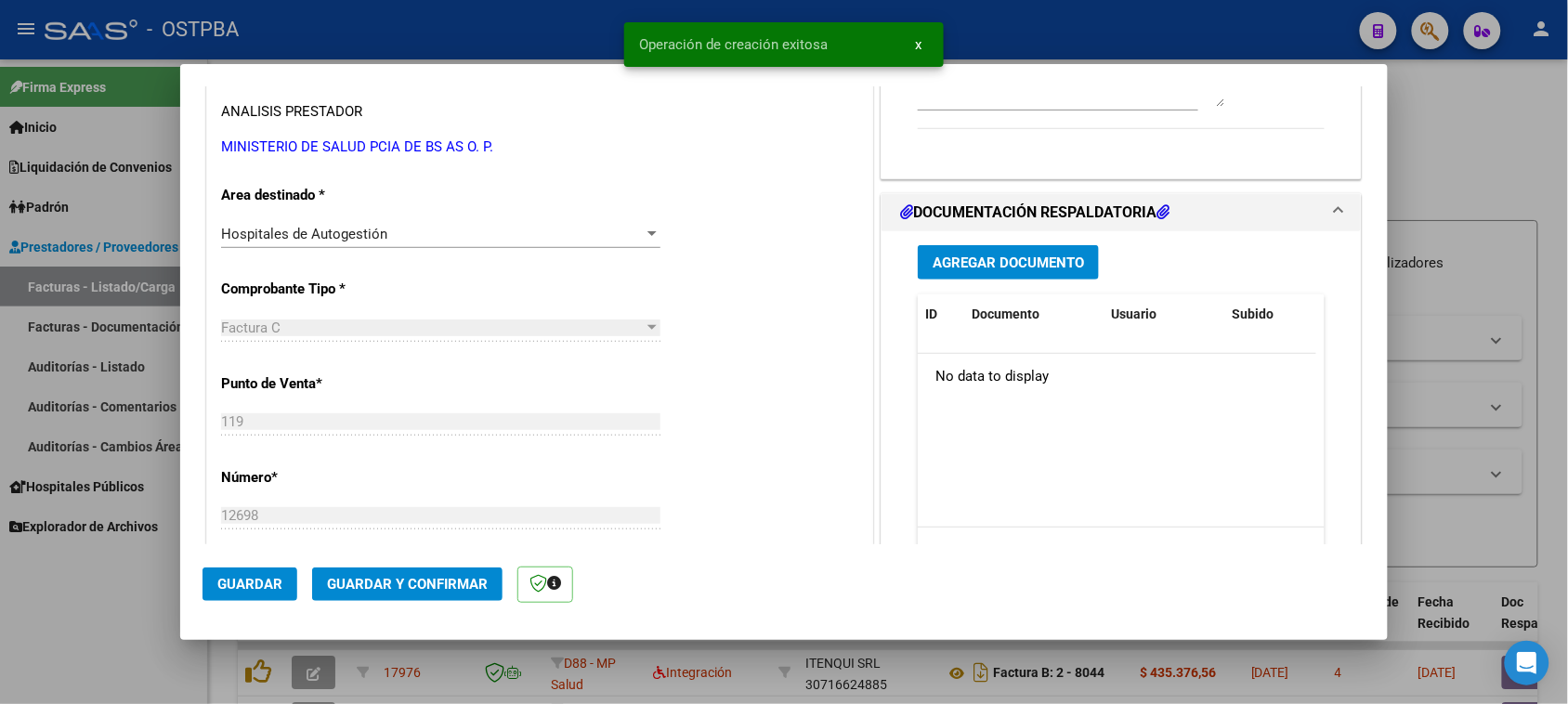
scroll to position [348, 0]
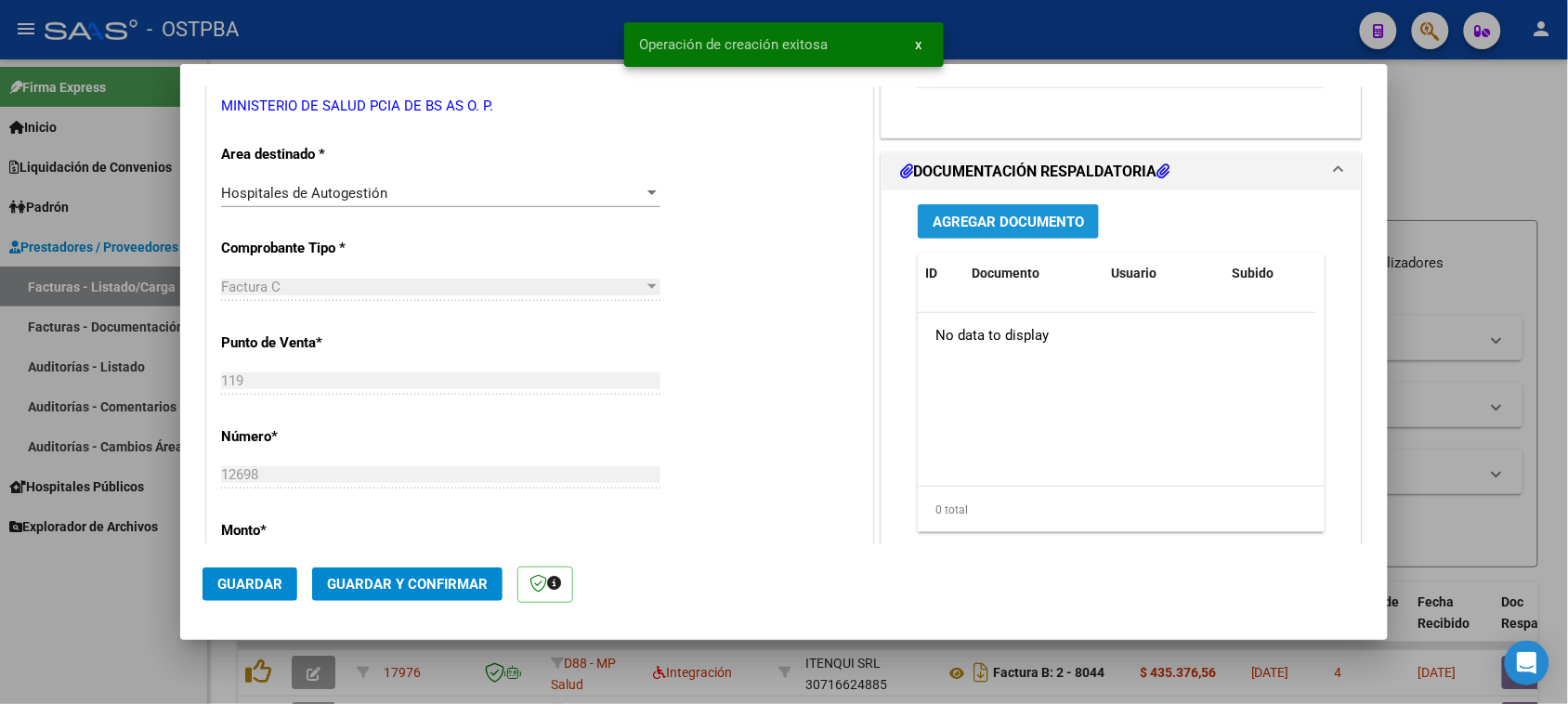
click at [990, 229] on button "Agregar Documento" at bounding box center [1008, 221] width 181 height 35
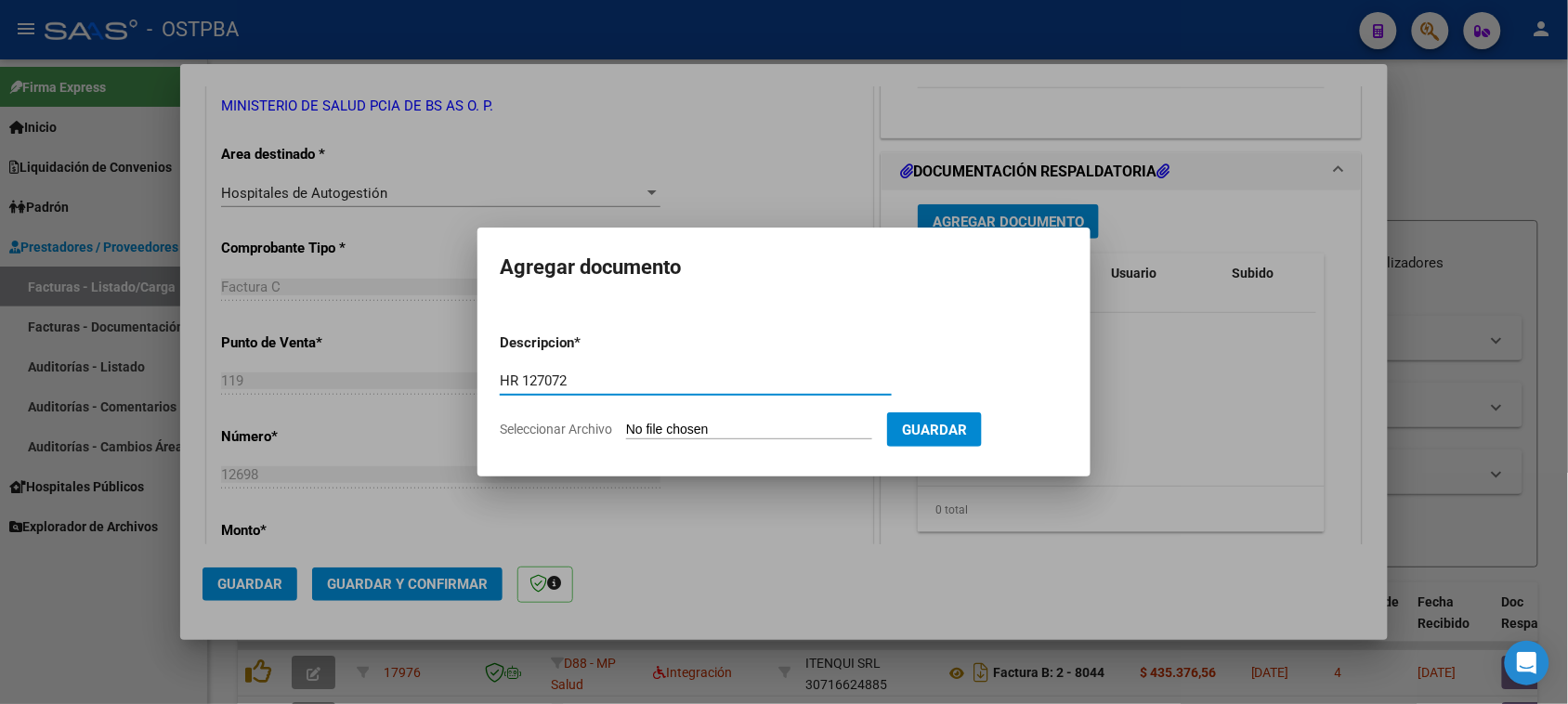
type input "HR 127072"
click at [626, 422] on input "Seleccionar Archivo" at bounding box center [749, 430] width 246 height 17
type input "C:\fakepath\HR 127072.pdf"
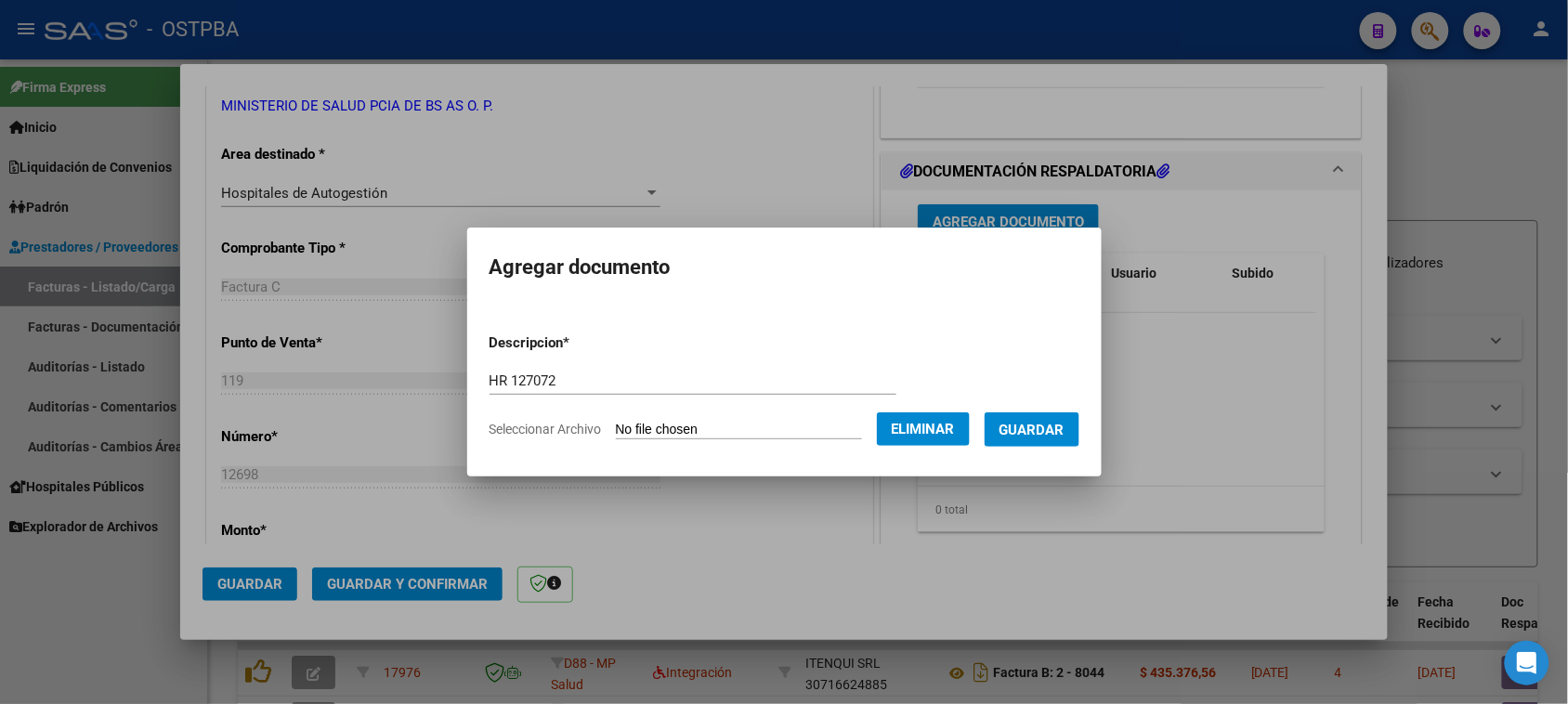
click at [1061, 434] on span "Guardar" at bounding box center [1031, 429] width 65 height 16
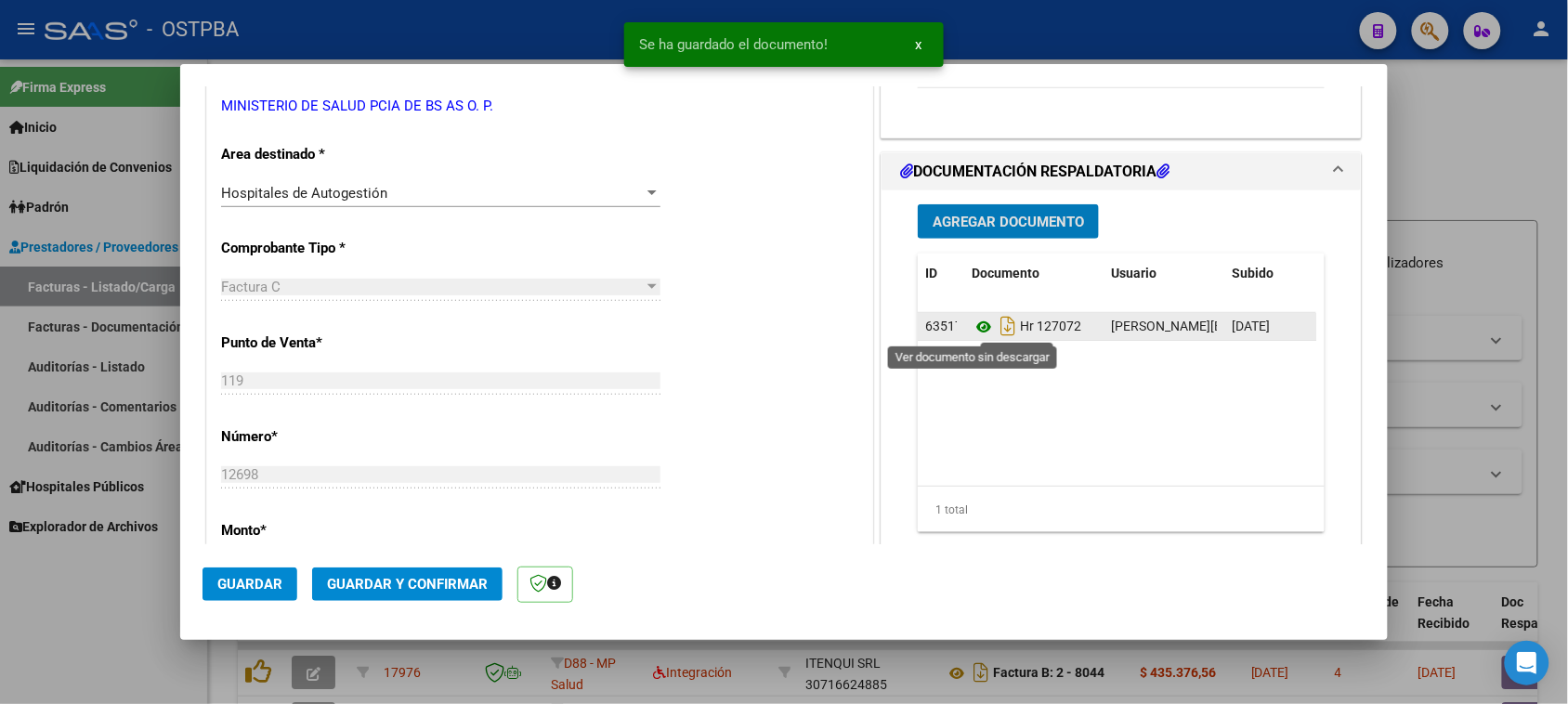
click at [976, 323] on icon at bounding box center [983, 326] width 24 height 22
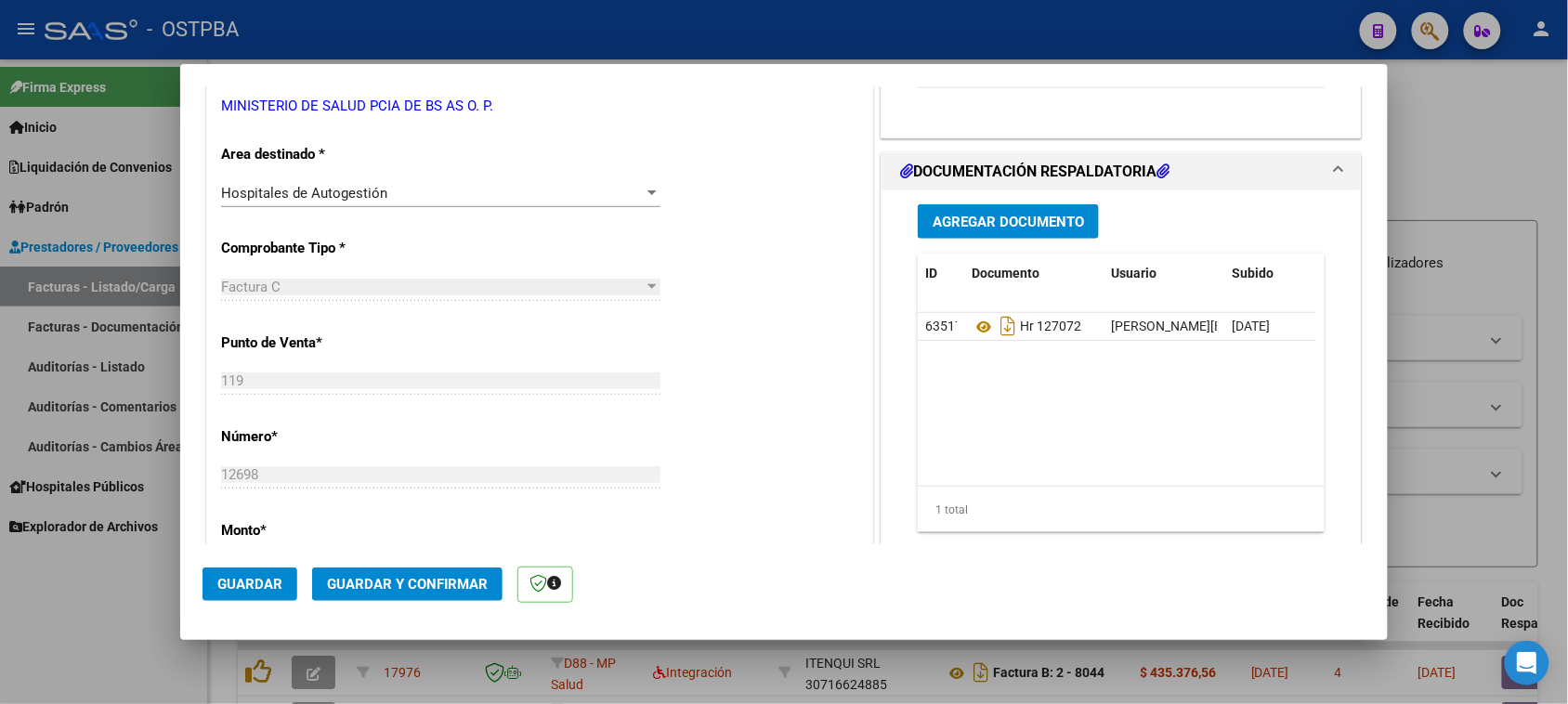
click at [966, 221] on span "Agregar Documento" at bounding box center [1008, 221] width 152 height 16
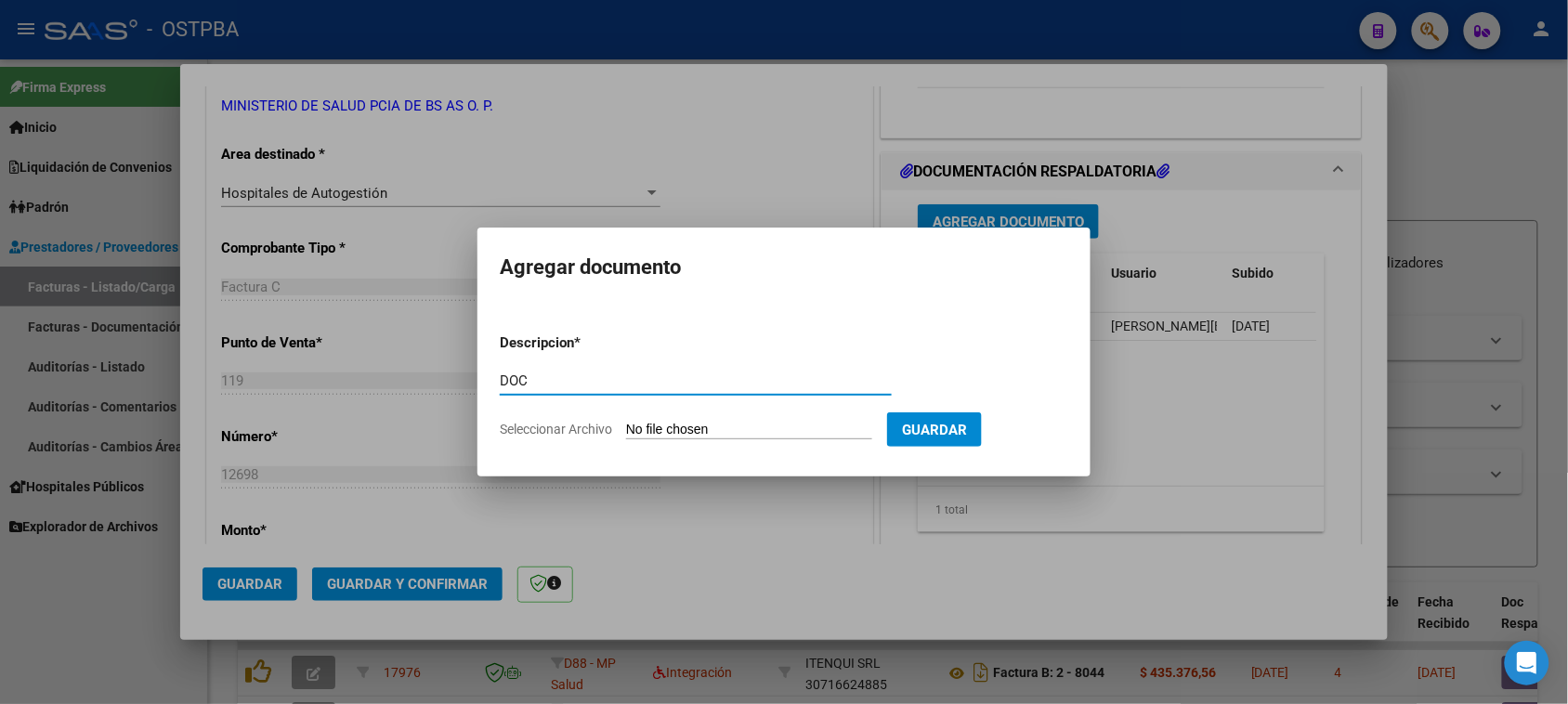
type input "DOC"
click at [626, 422] on input "Seleccionar Archivo" at bounding box center [749, 430] width 246 height 17
type input "C:\fakepath\DOC 12698.pdf"
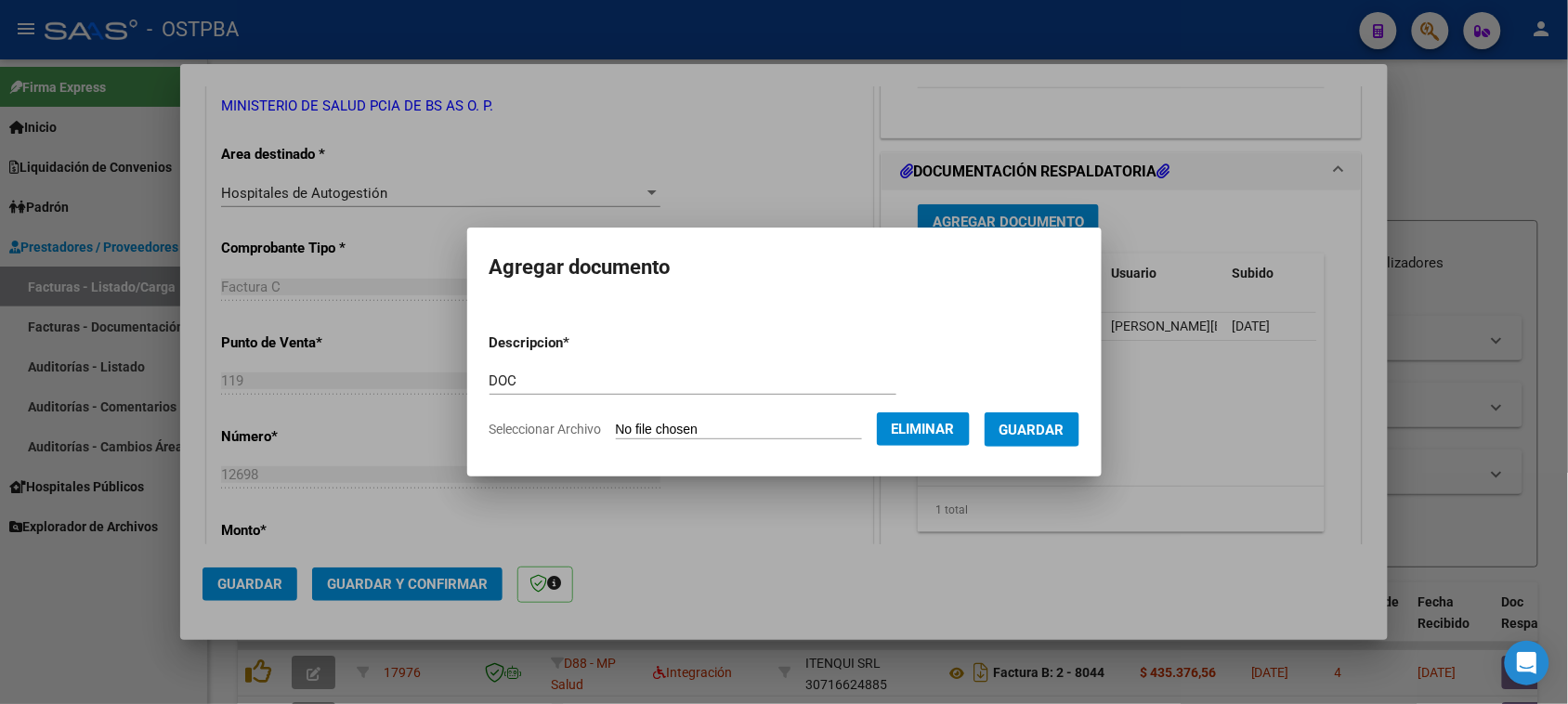
click at [1056, 434] on span "Guardar" at bounding box center [1031, 429] width 65 height 16
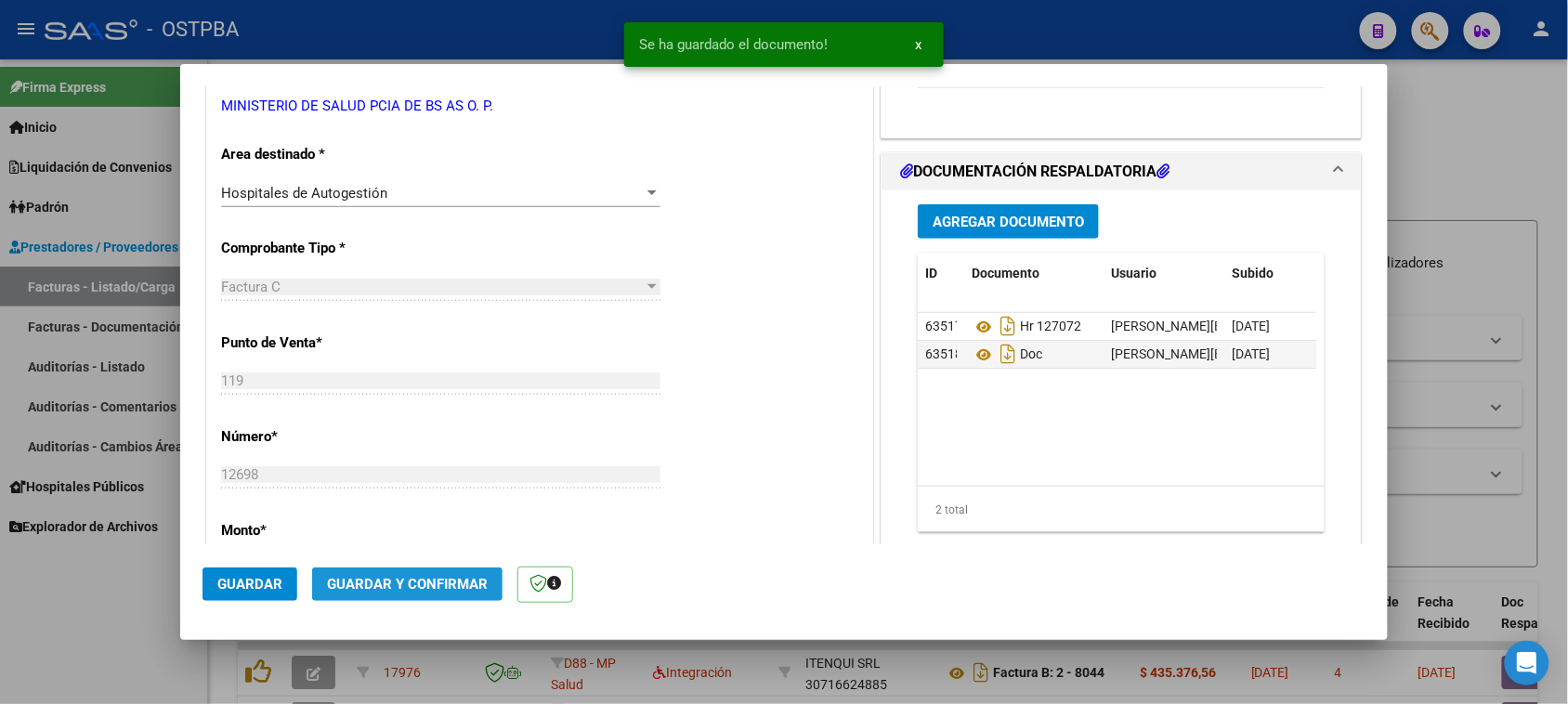
click at [479, 591] on span "Guardar y Confirmar" at bounding box center [407, 583] width 161 height 16
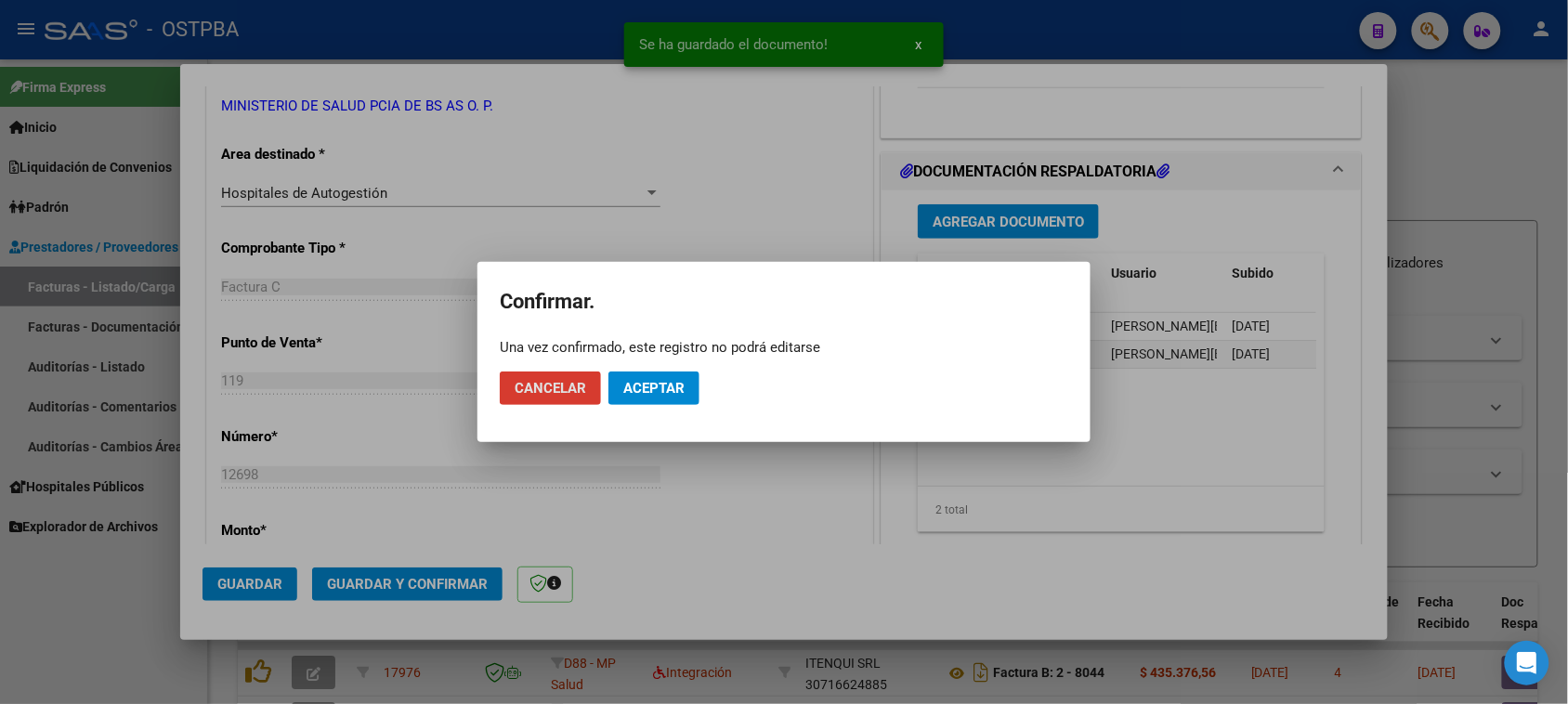
click at [627, 392] on span "Aceptar" at bounding box center [653, 388] width 61 height 16
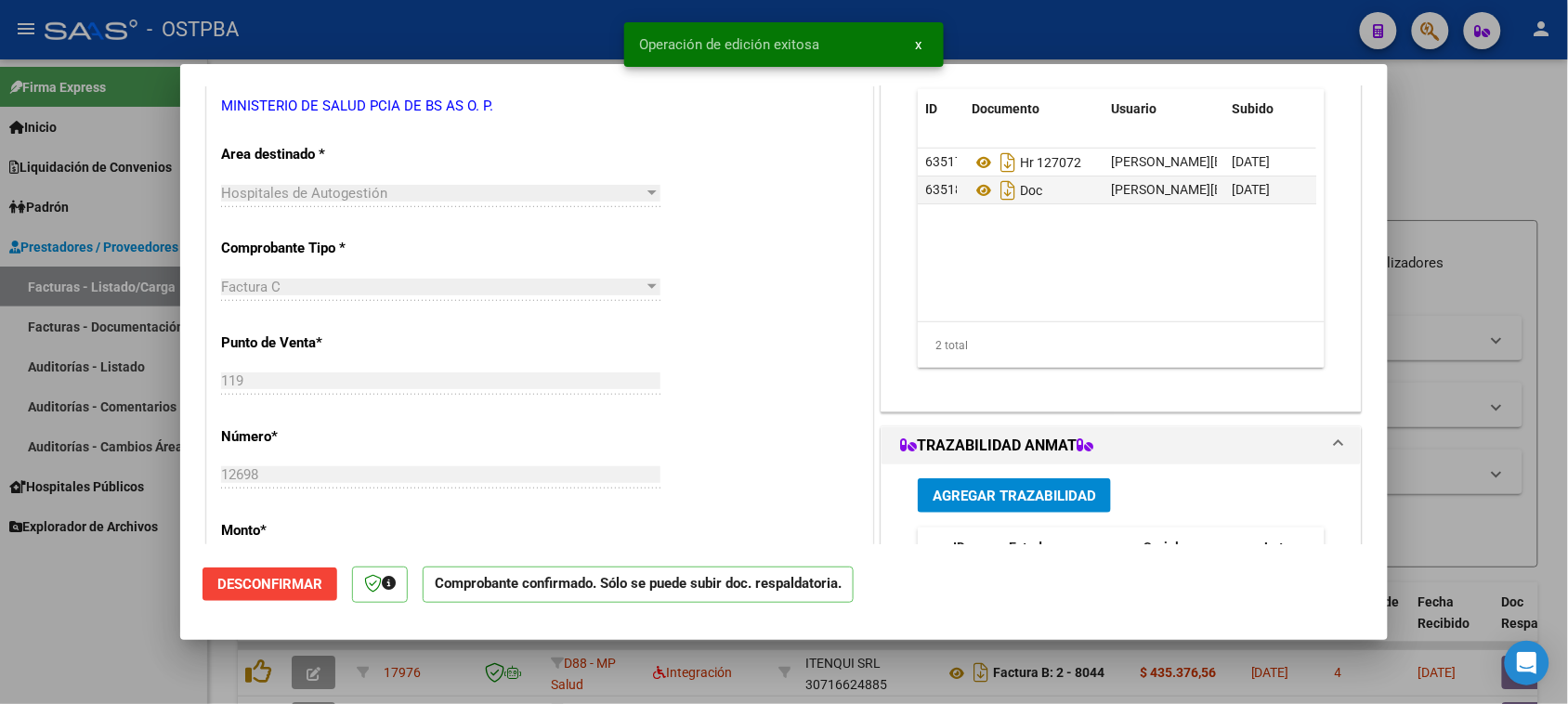
click at [100, 367] on div at bounding box center [784, 352] width 1568 height 704
type input "$ 0,00"
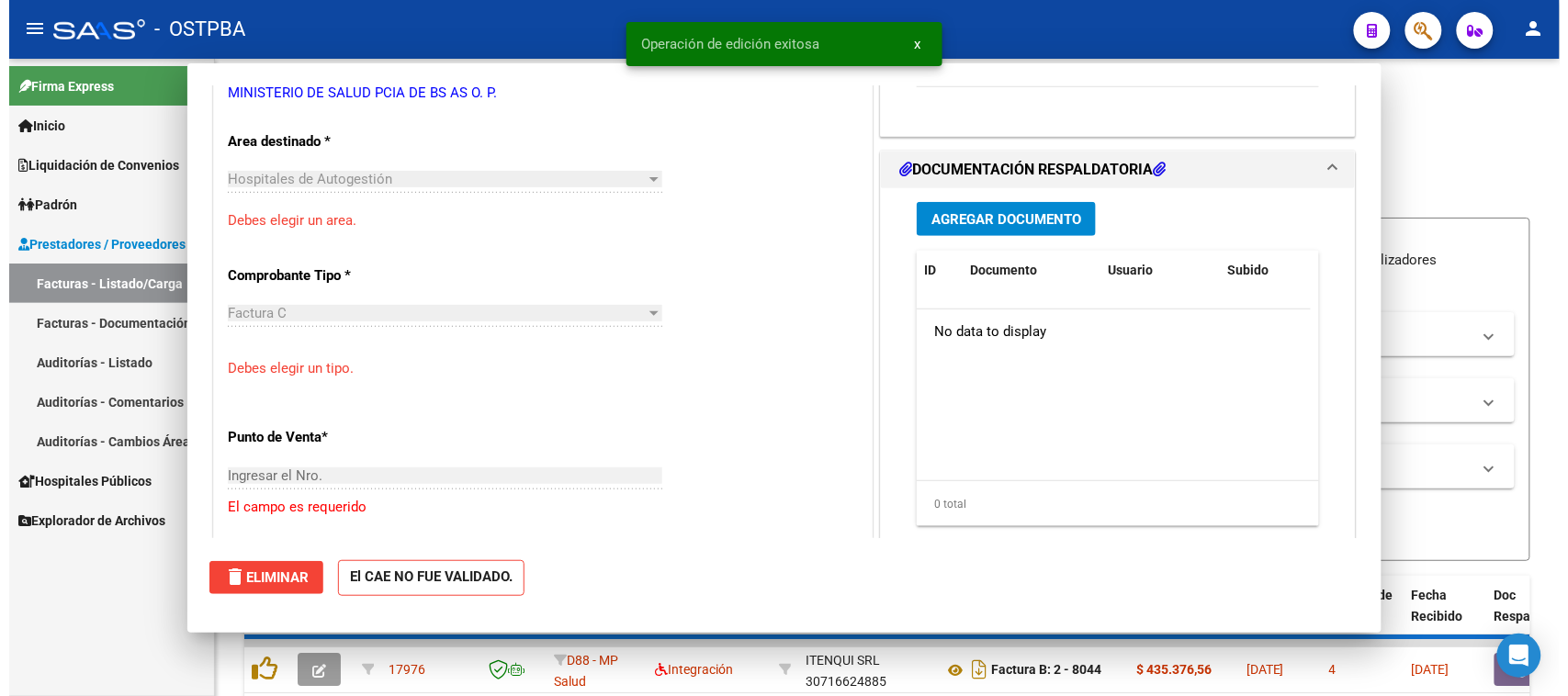
scroll to position [333, 0]
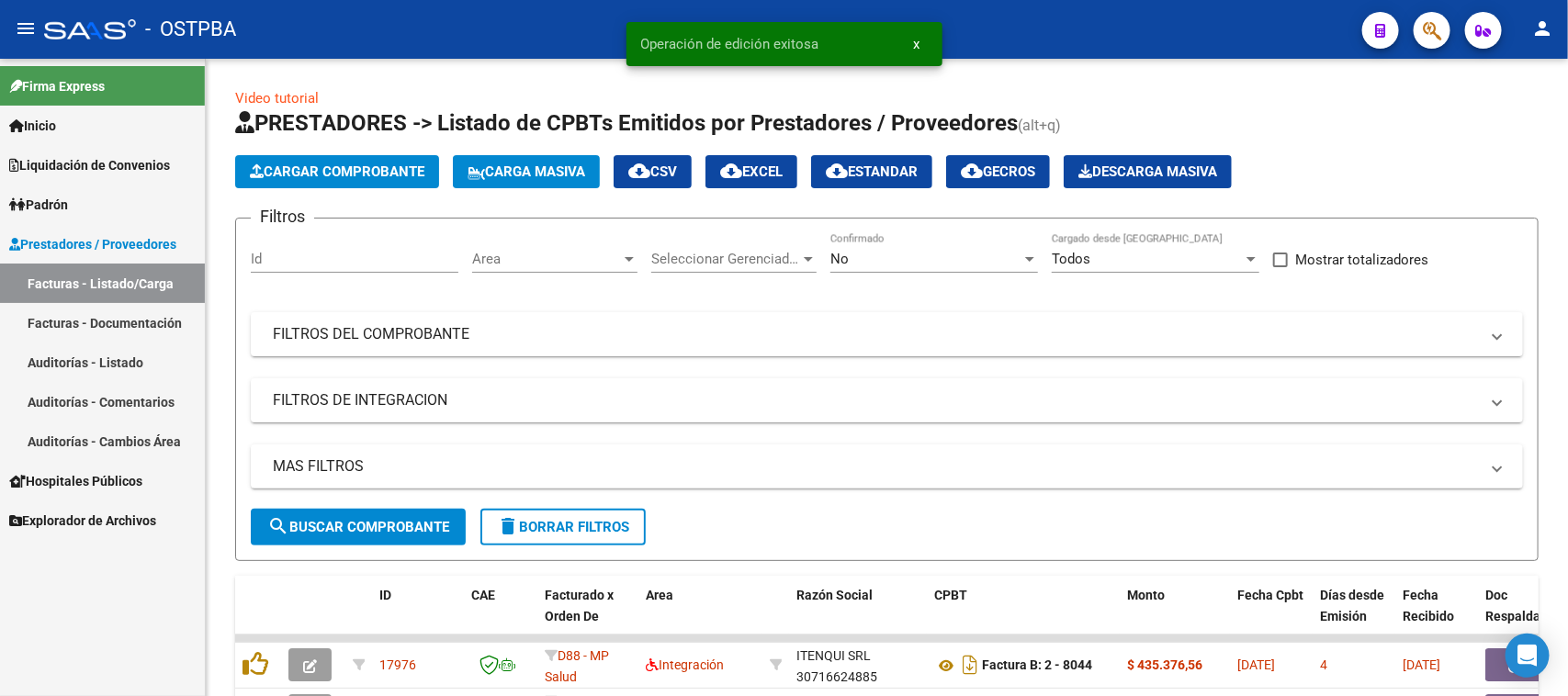
click at [152, 355] on link "Auditorías - Listado" at bounding box center [102, 361] width 205 height 39
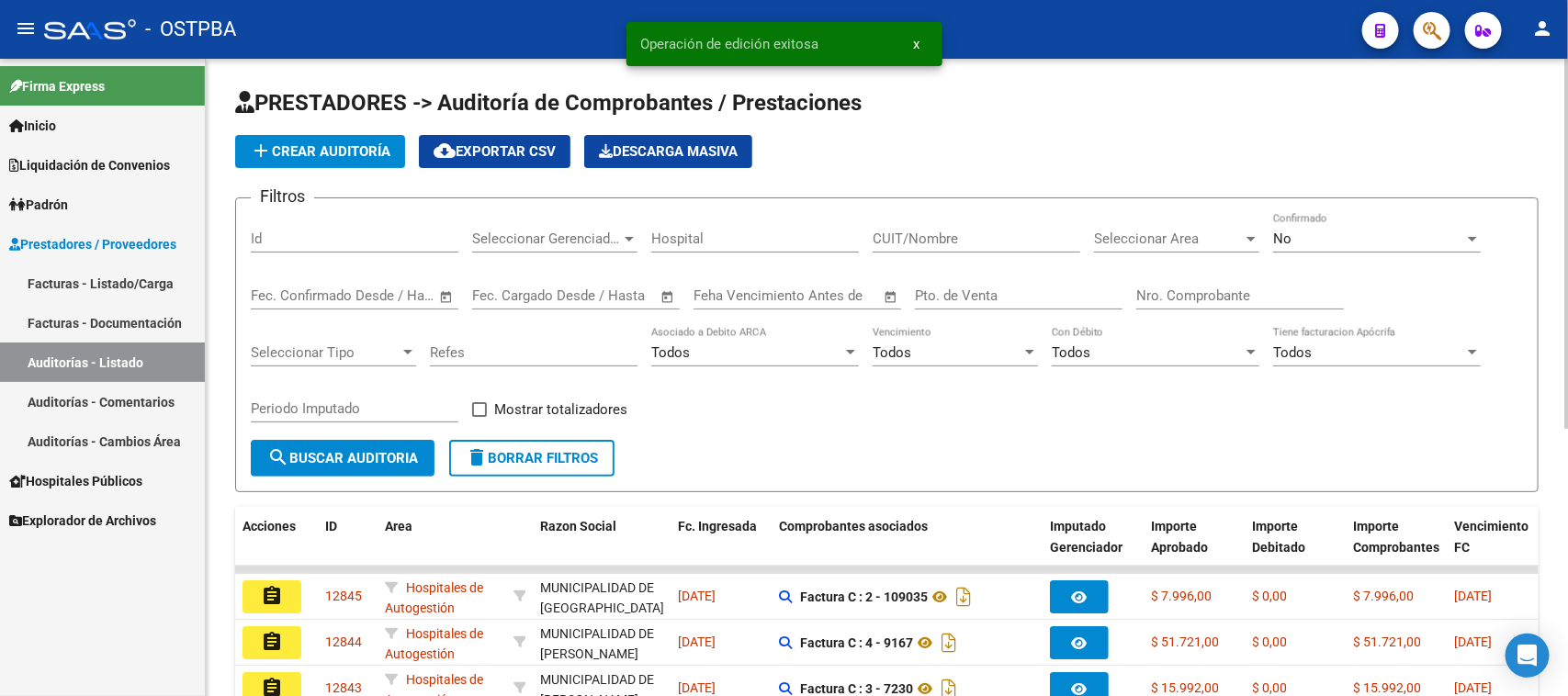
click at [359, 149] on span "add Crear Auditoría" at bounding box center [320, 151] width 141 height 16
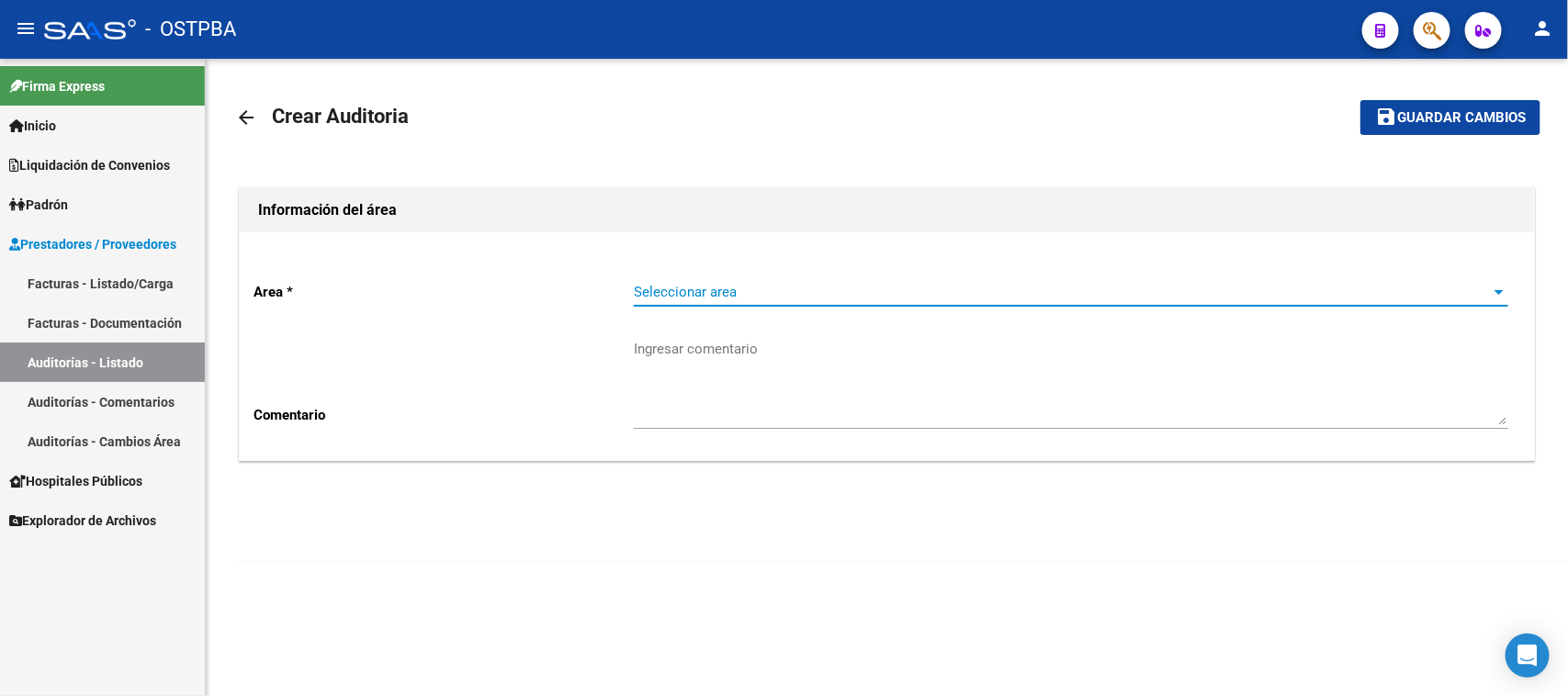
click at [643, 287] on span "Seleccionar area" at bounding box center [1063, 292] width 858 height 16
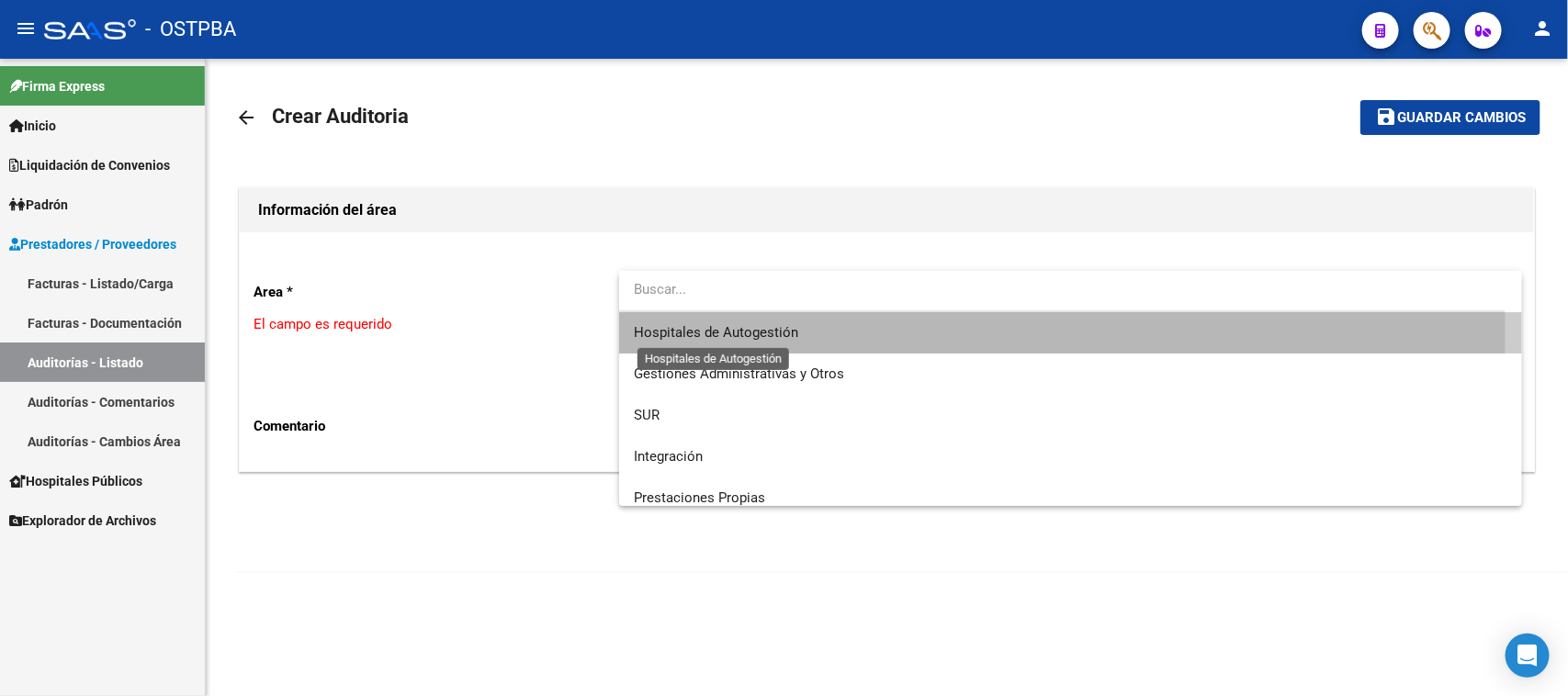
click at [650, 327] on span "Hospitales de Autogestión" at bounding box center [717, 332] width 165 height 16
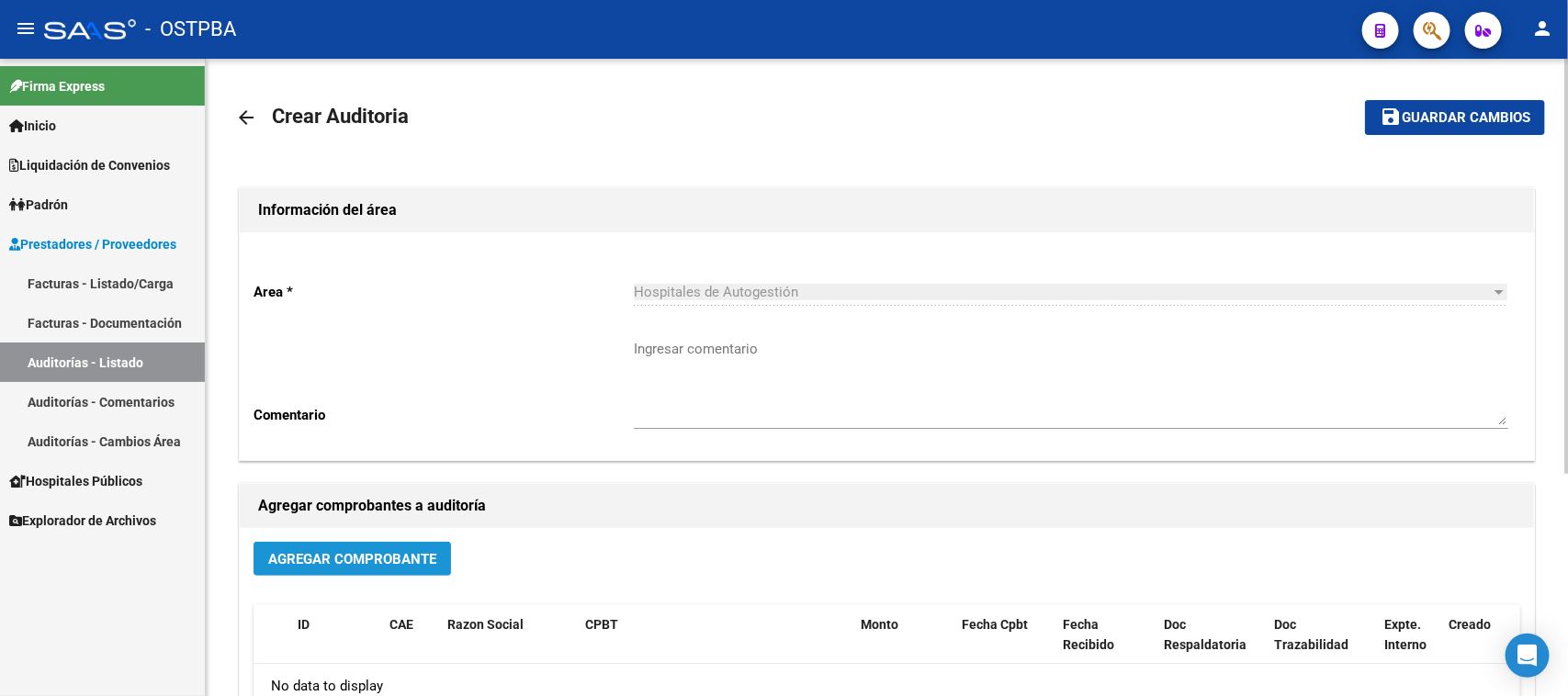
click at [370, 566] on button "Agregar Comprobante" at bounding box center [352, 559] width 197 height 34
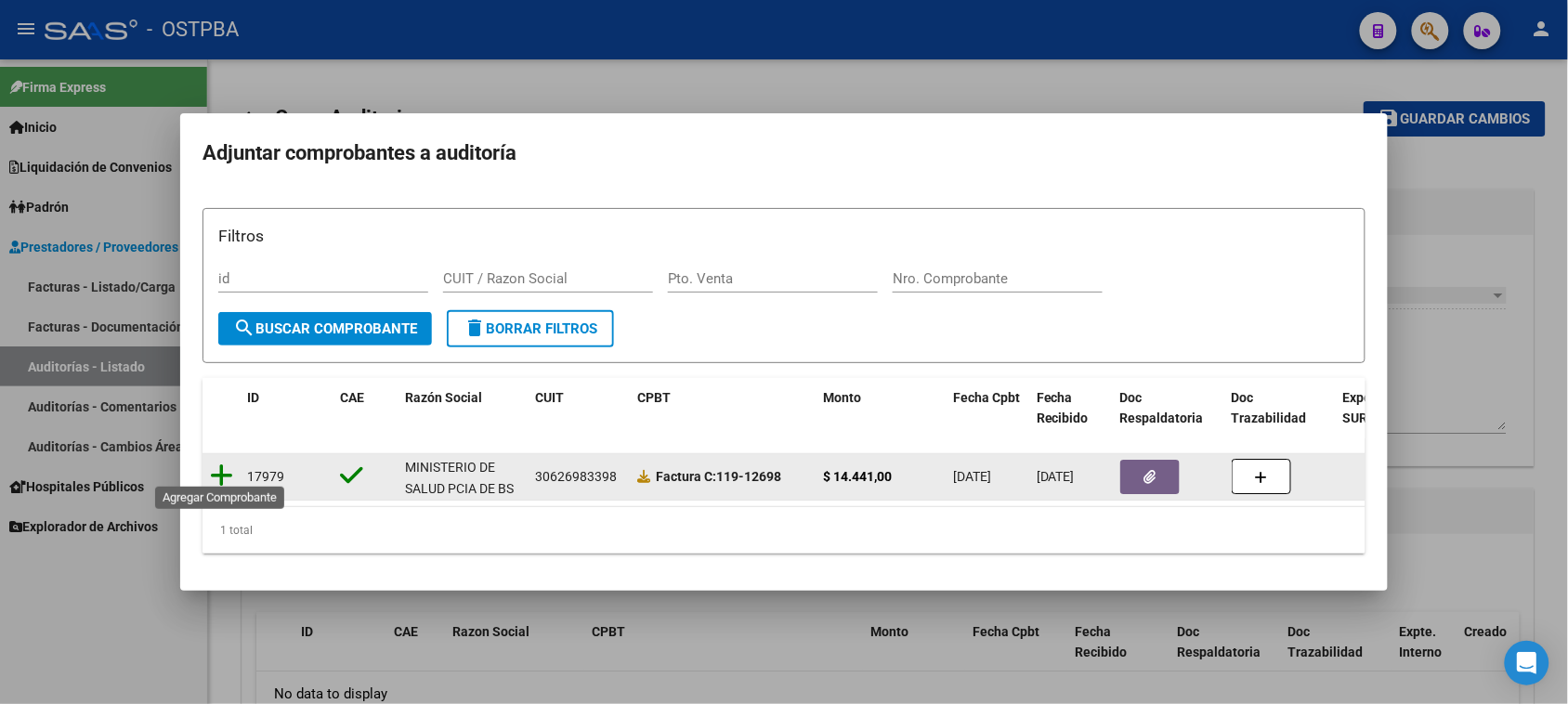
click at [222, 470] on icon at bounding box center [222, 475] width 23 height 26
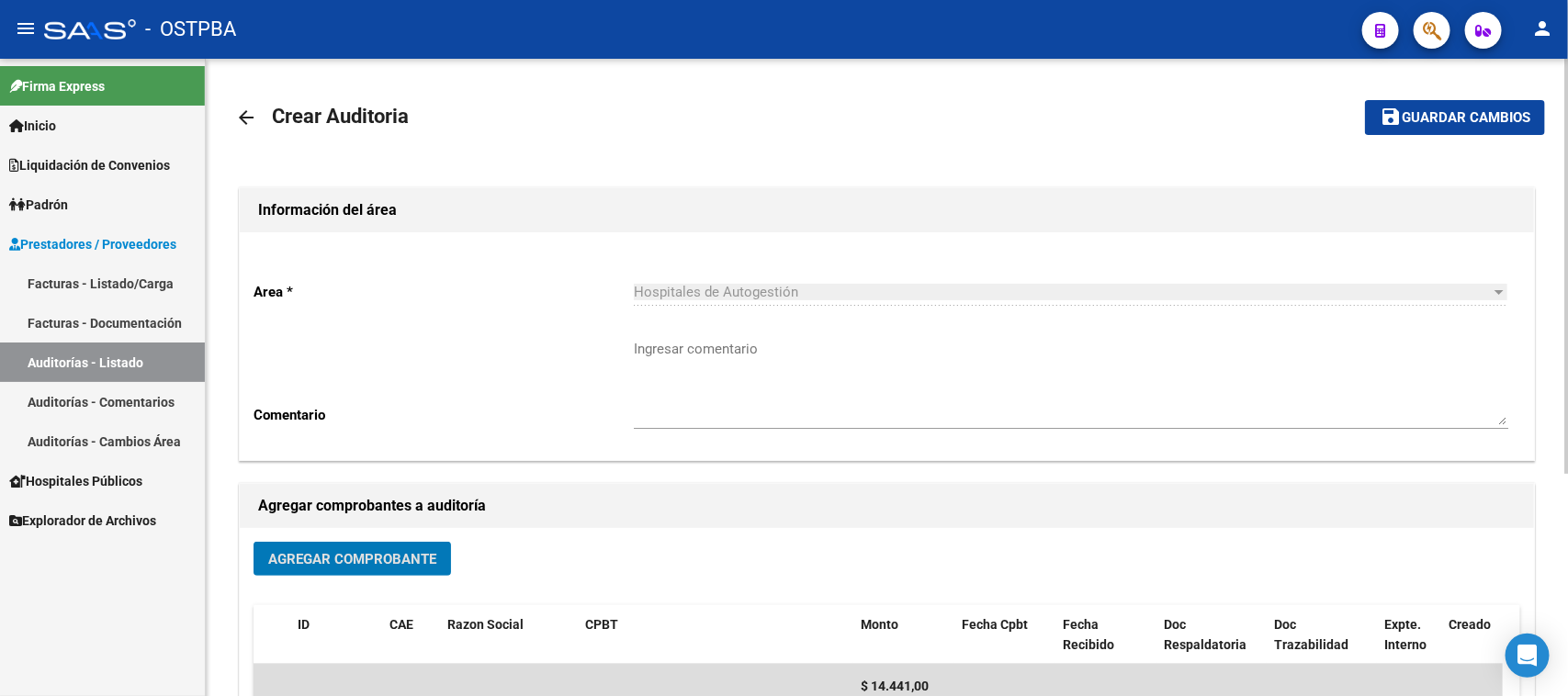
click at [1428, 118] on span "Guardar cambios" at bounding box center [1466, 118] width 128 height 16
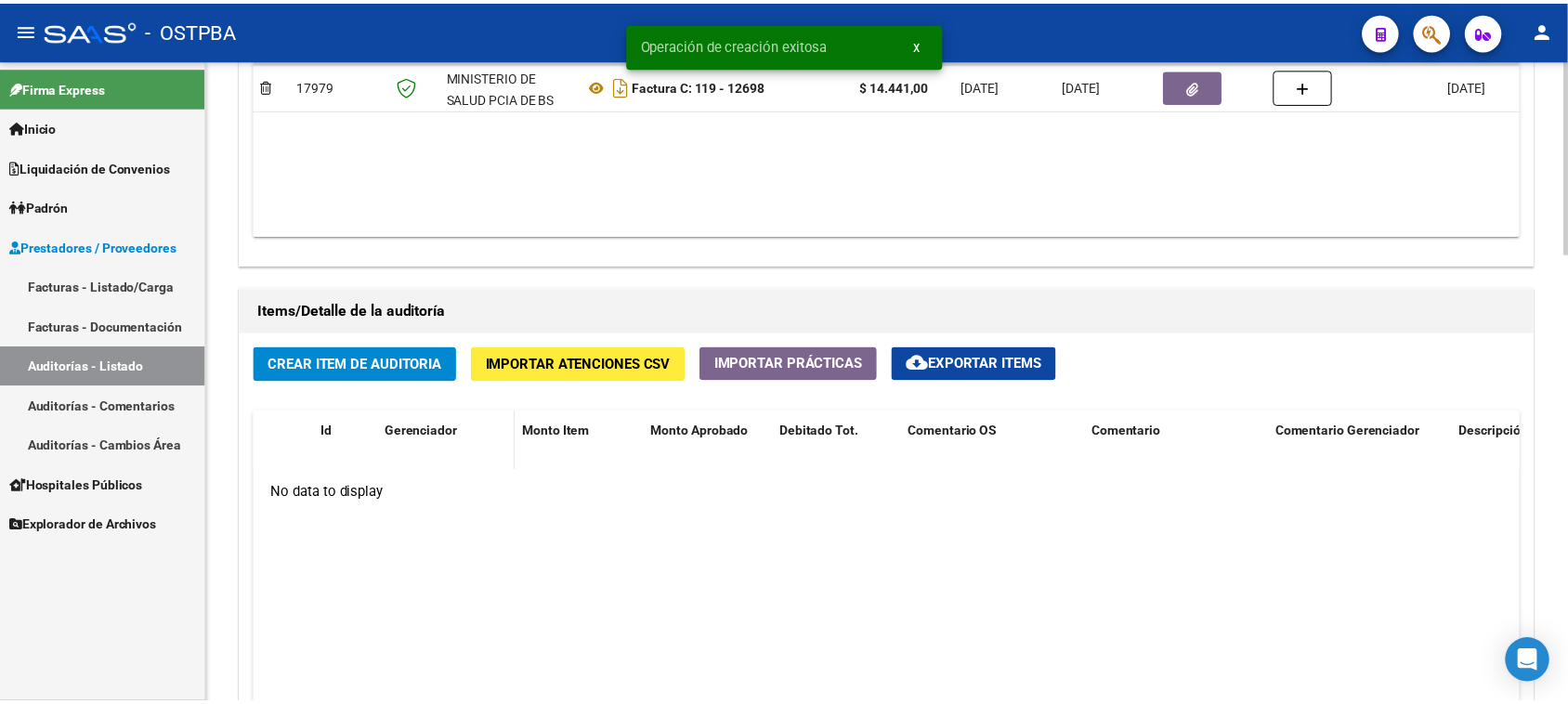
scroll to position [1160, 0]
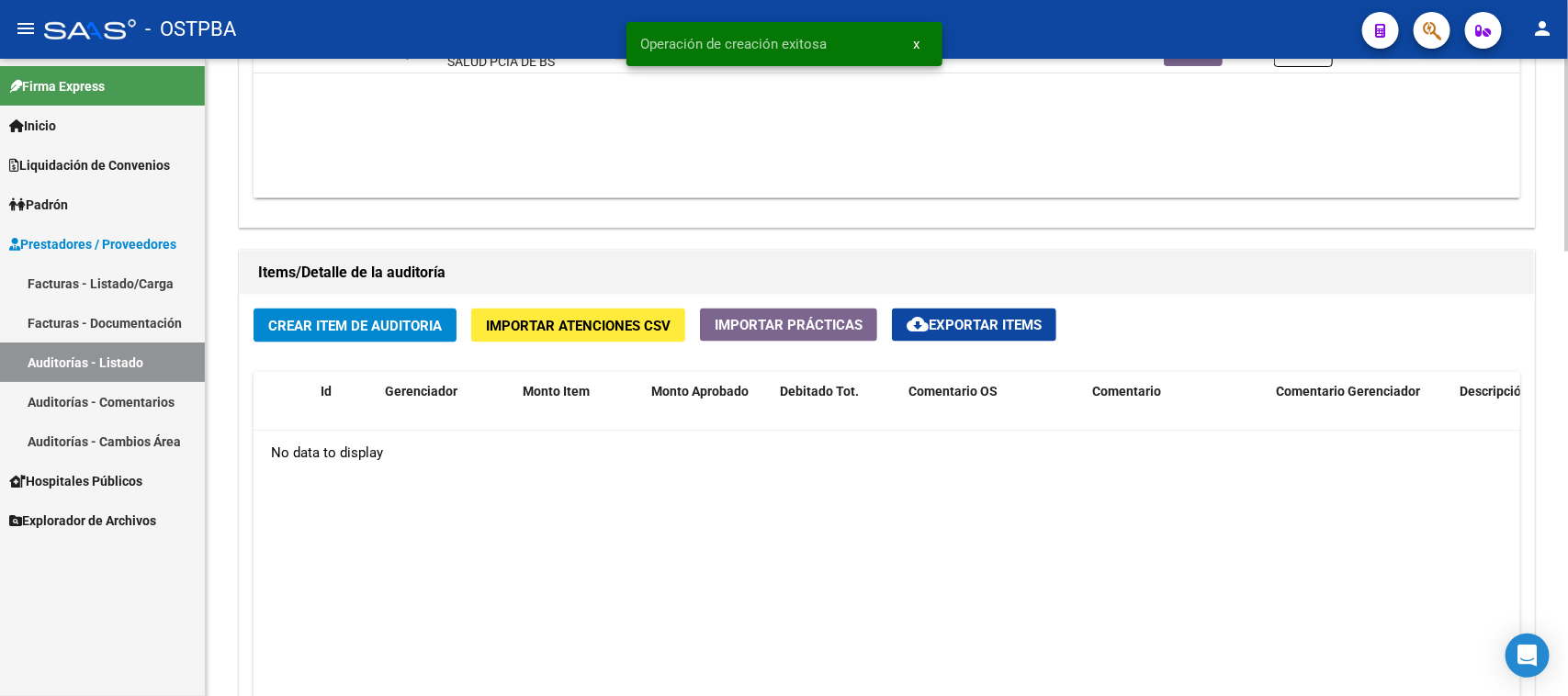
click at [398, 333] on button "Crear Item de Auditoria" at bounding box center [355, 326] width 203 height 34
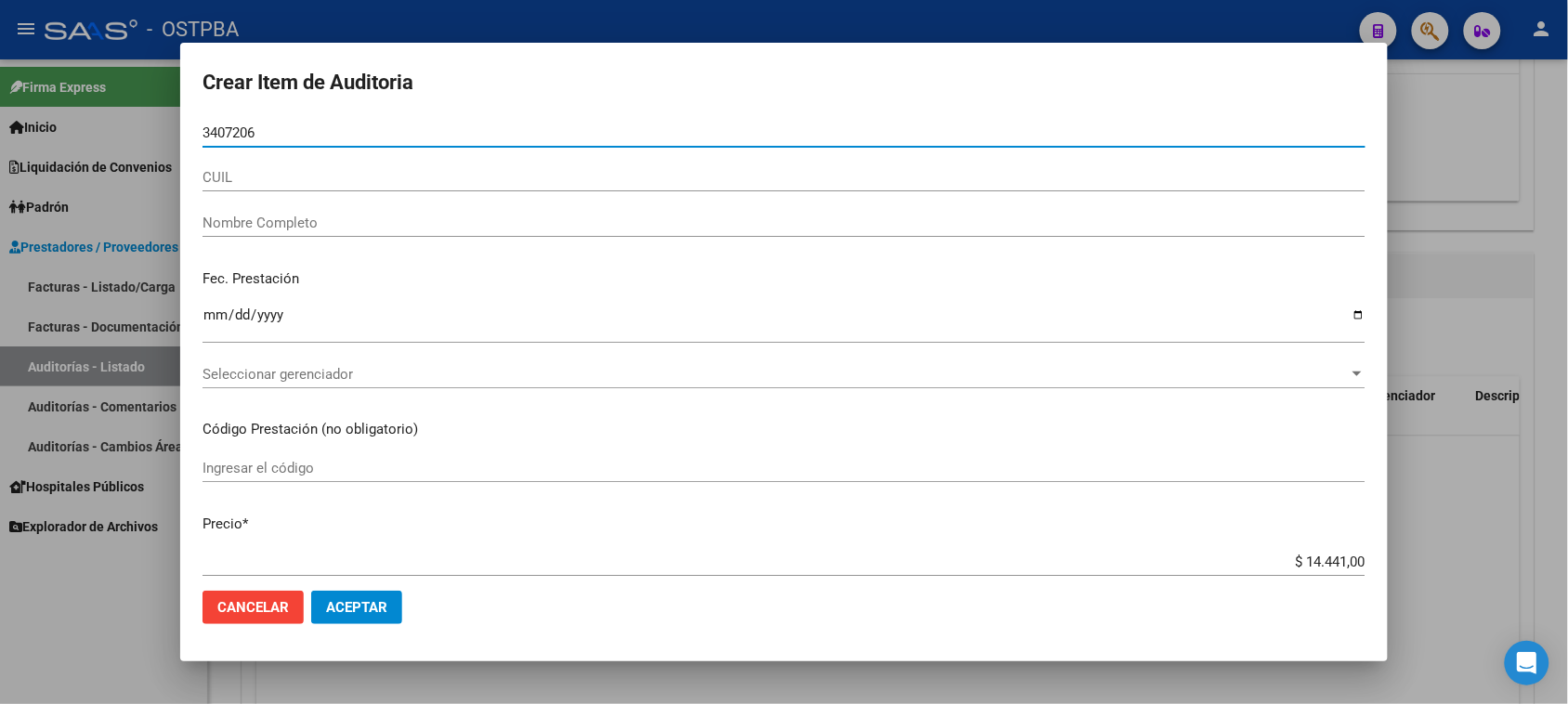
type input "34072065"
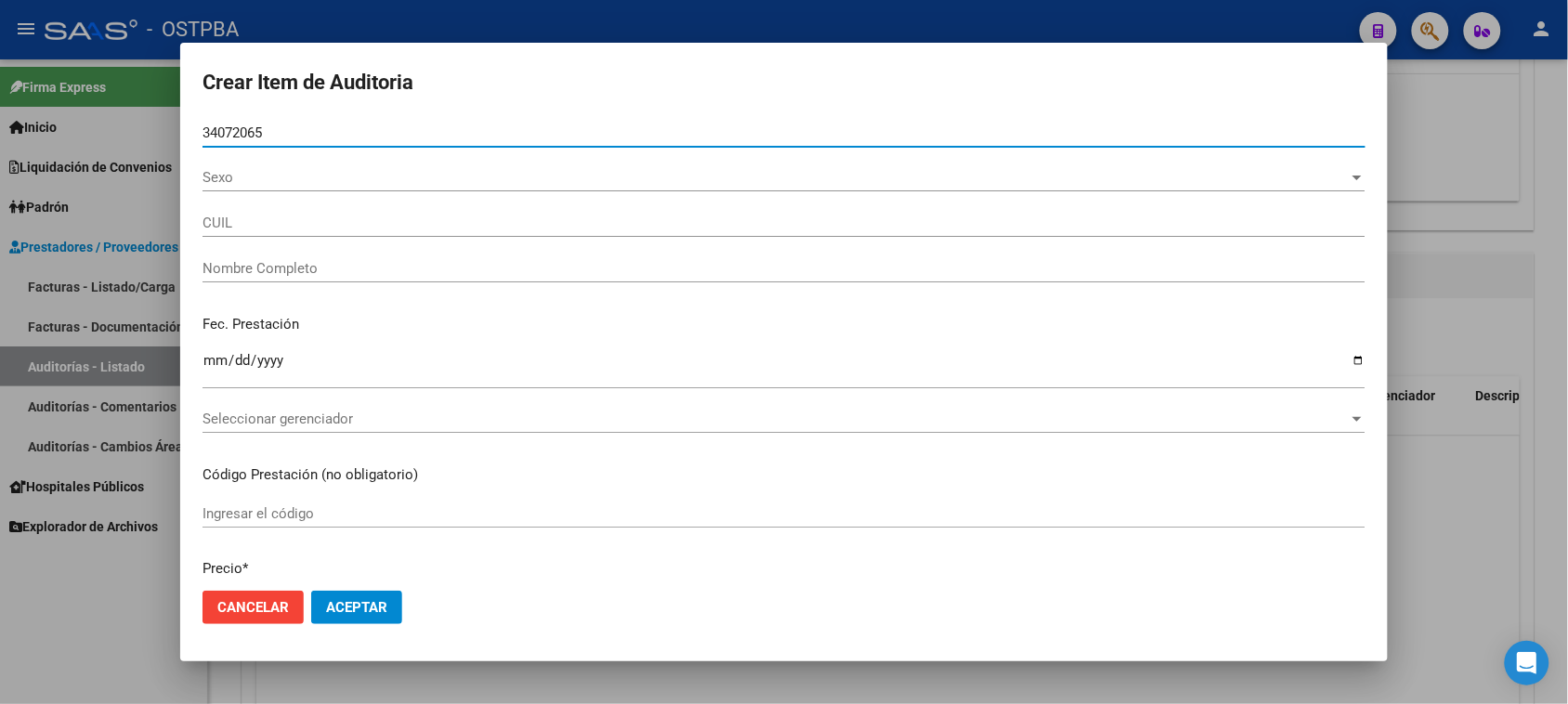
type input "27340720658"
type input "[PERSON_NAME] [PERSON_NAME]"
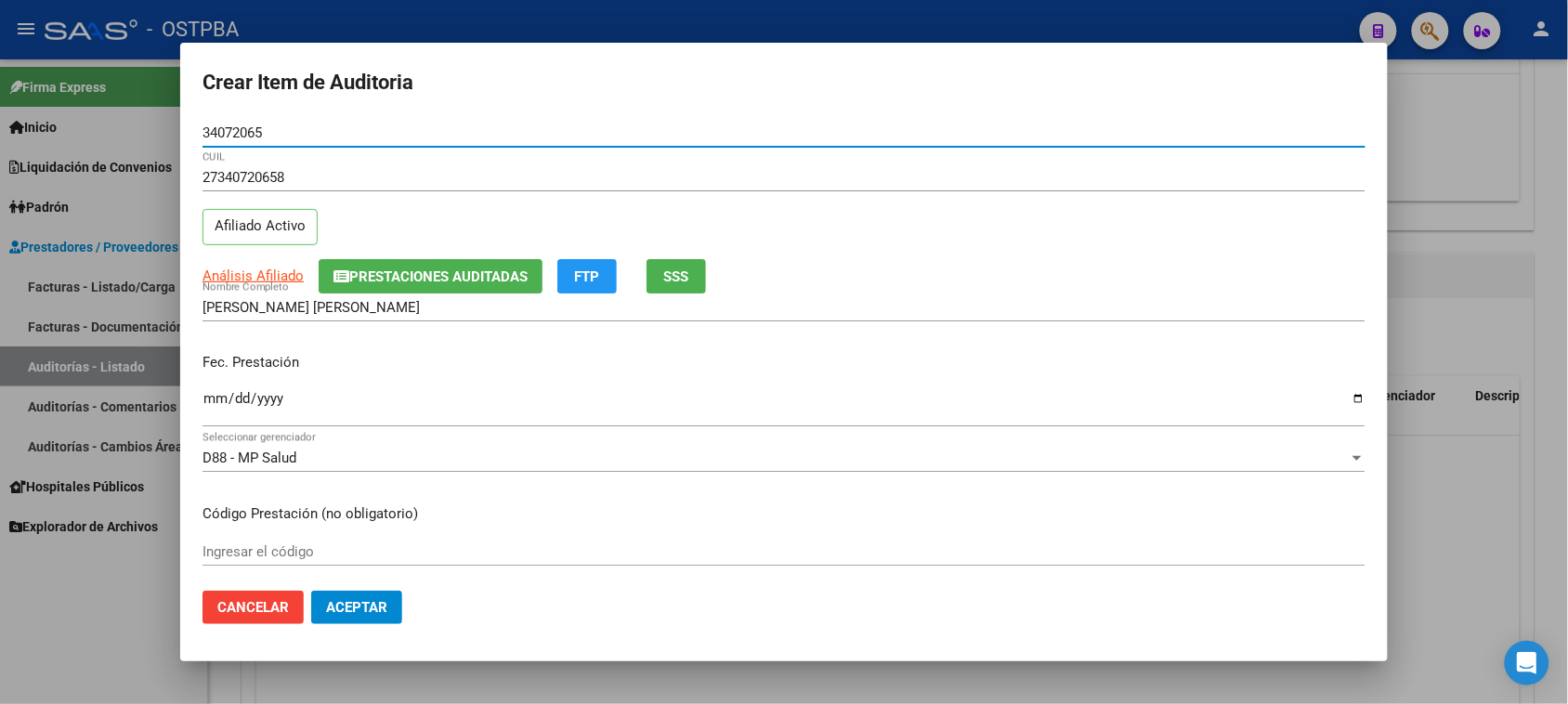
type input "34072065"
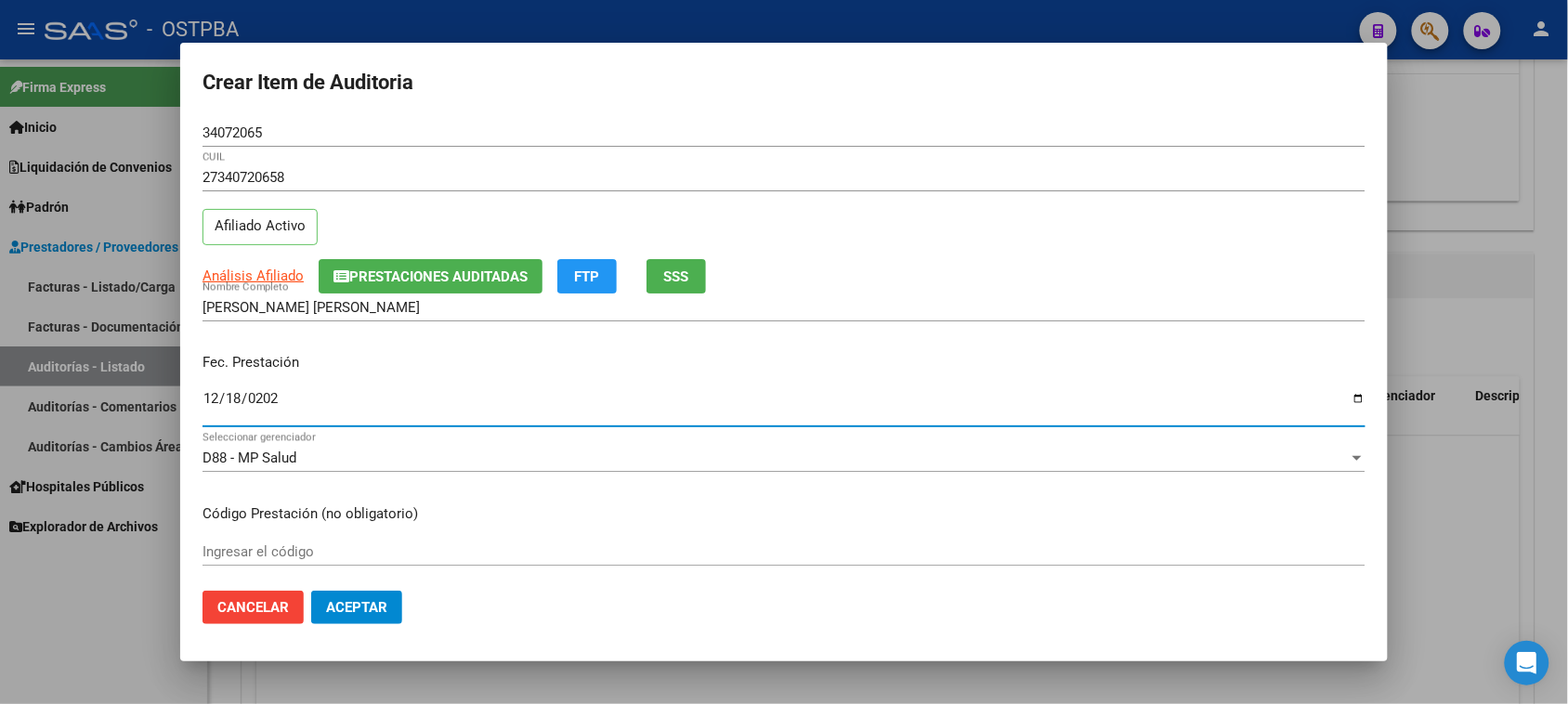
type input "[DATE]"
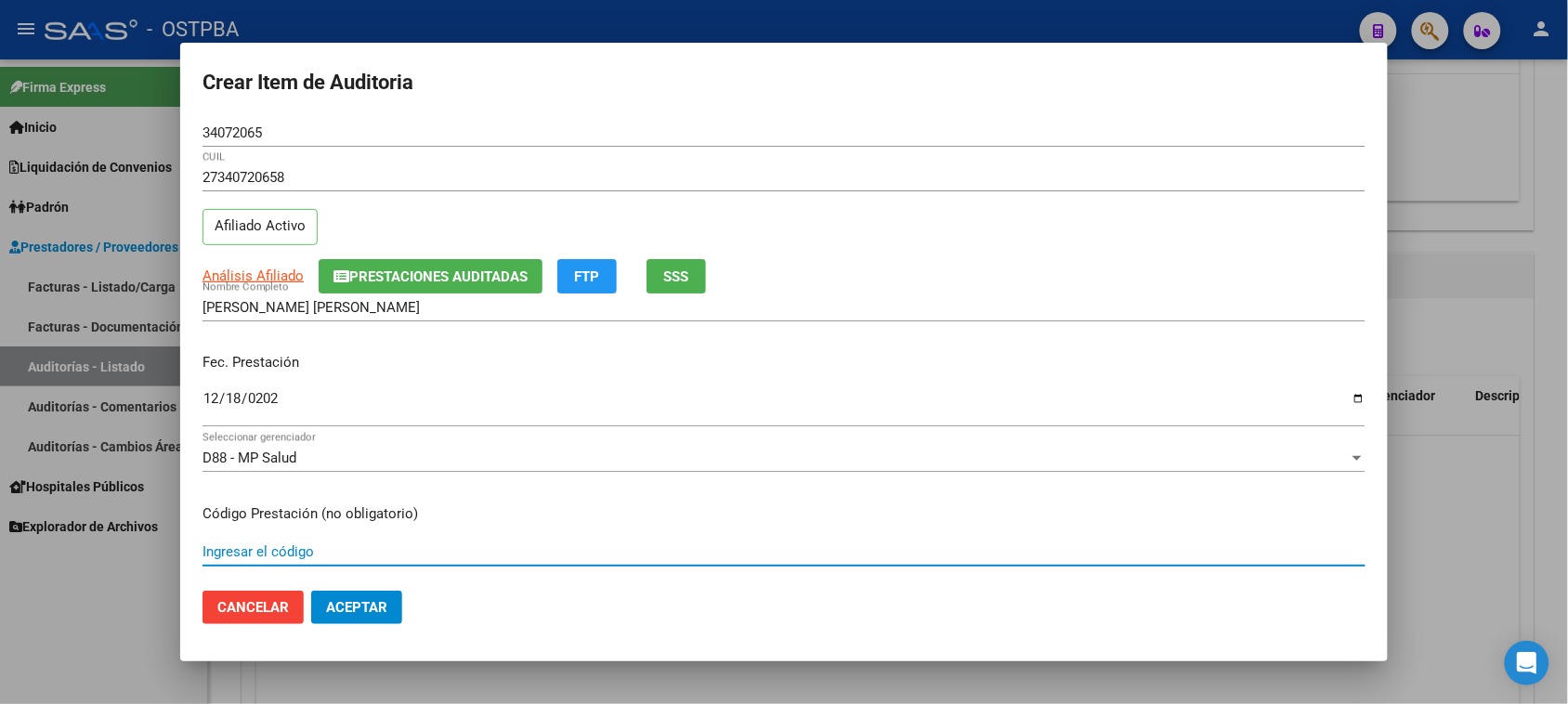
scroll to position [298, 0]
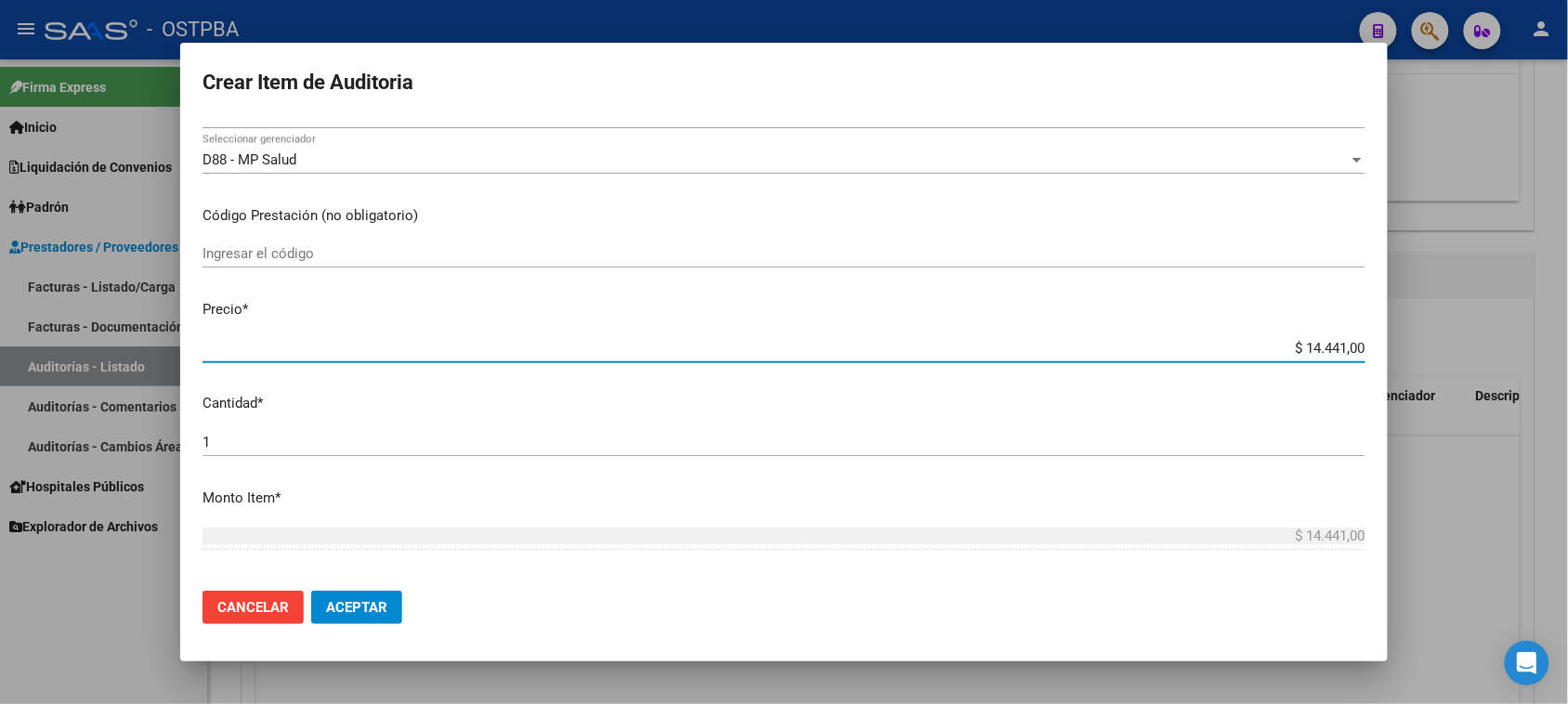
type input "$ 0,02"
type input "$ 0,20"
type input "$ 2,03"
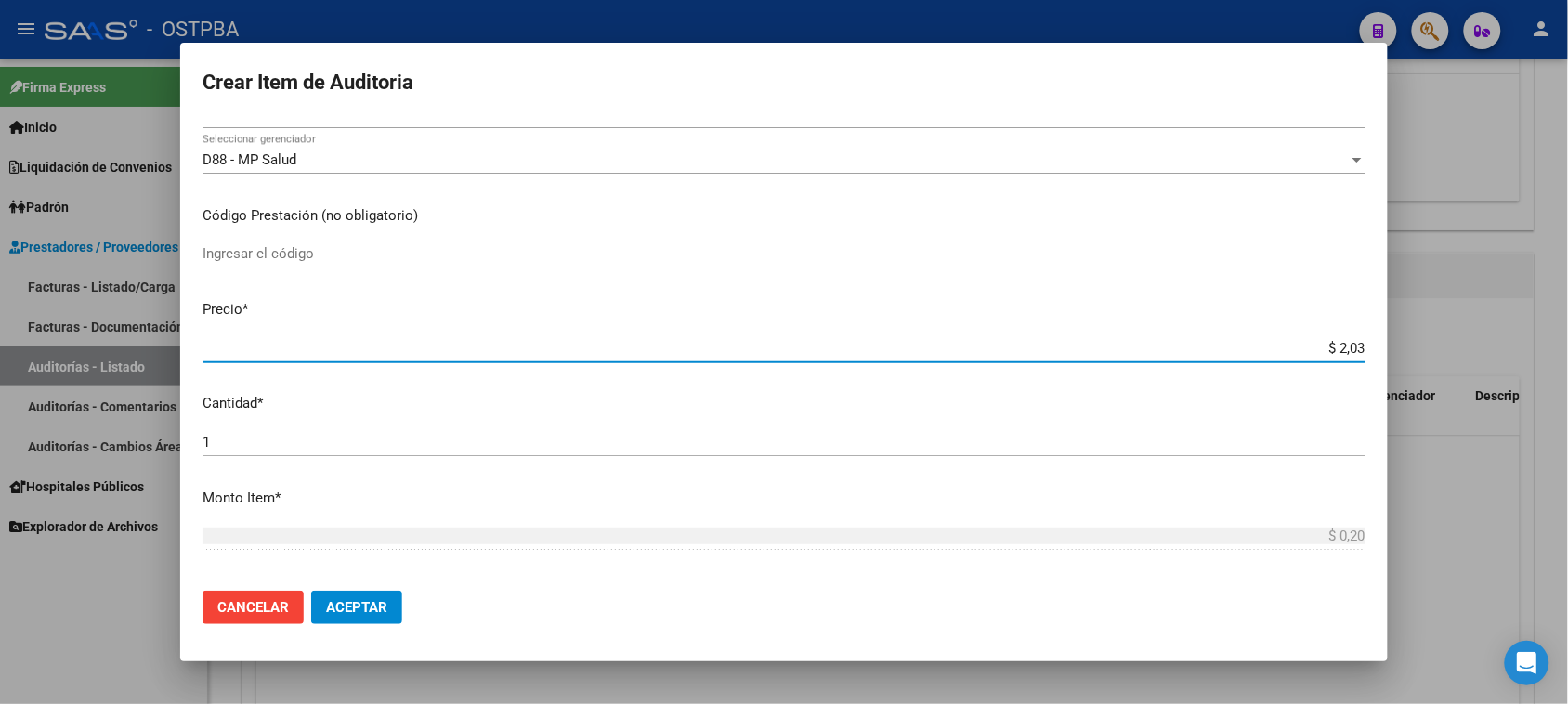
type input "$ 2,03"
type input "$ 20,30"
type input "$ 203,00"
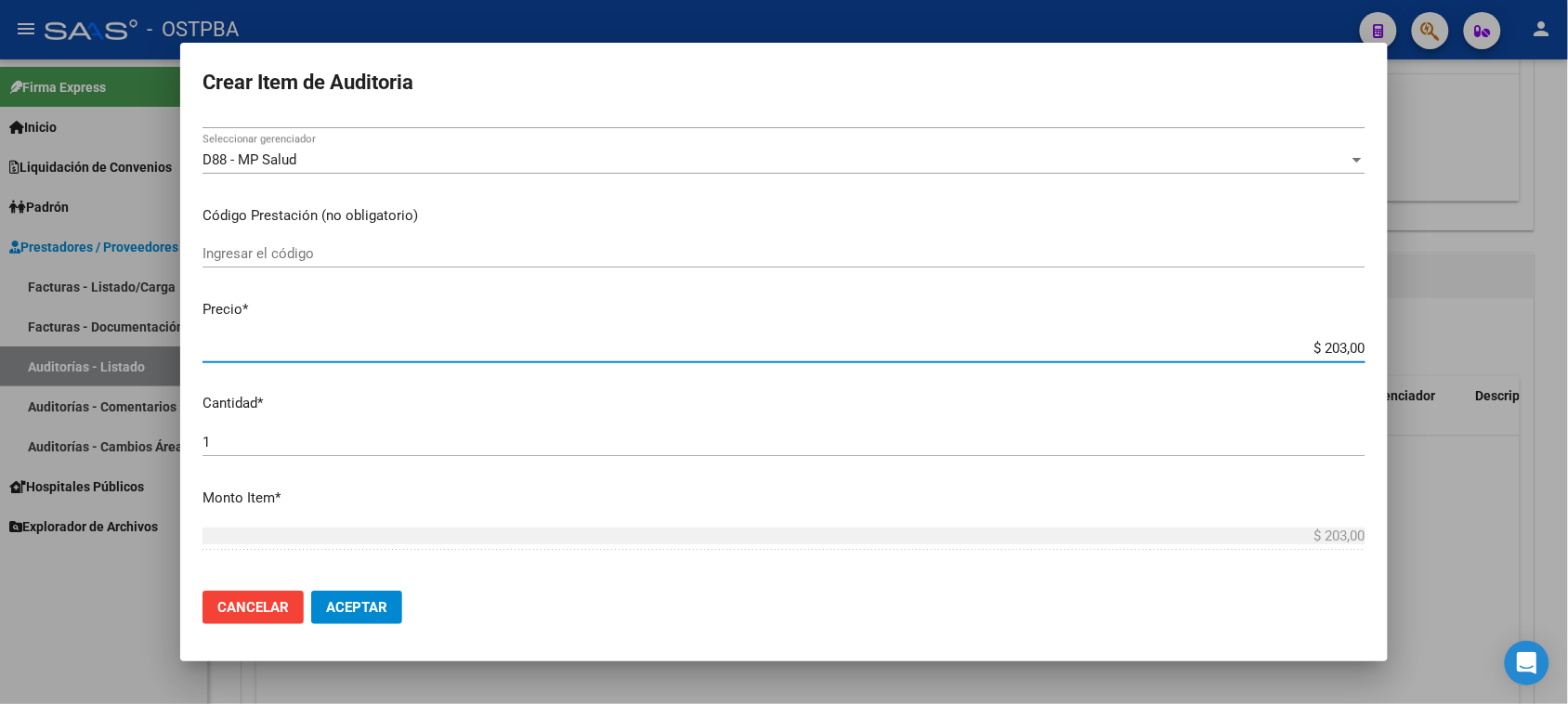
type input "$ 2.030,00"
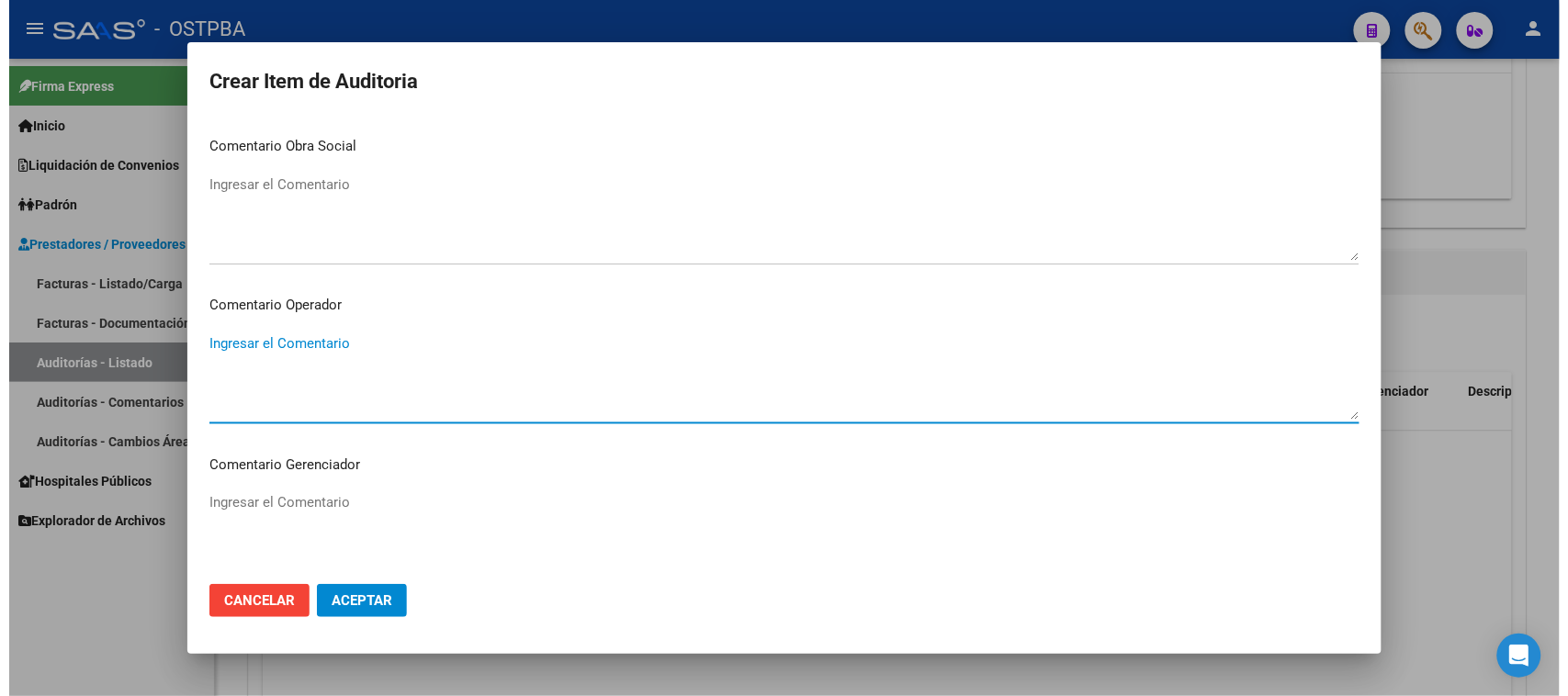
scroll to position [1143, 0]
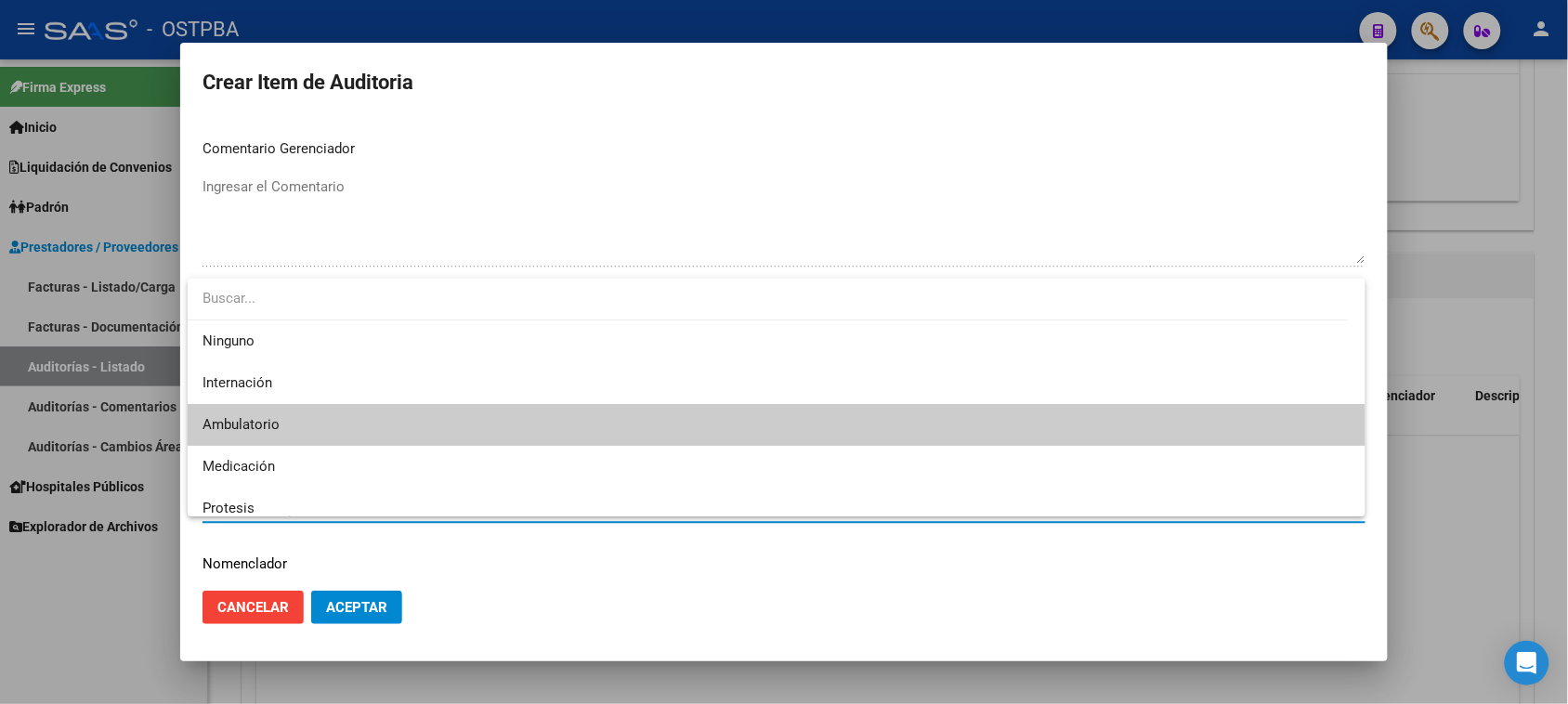
click at [358, 605] on div at bounding box center [784, 352] width 1568 height 704
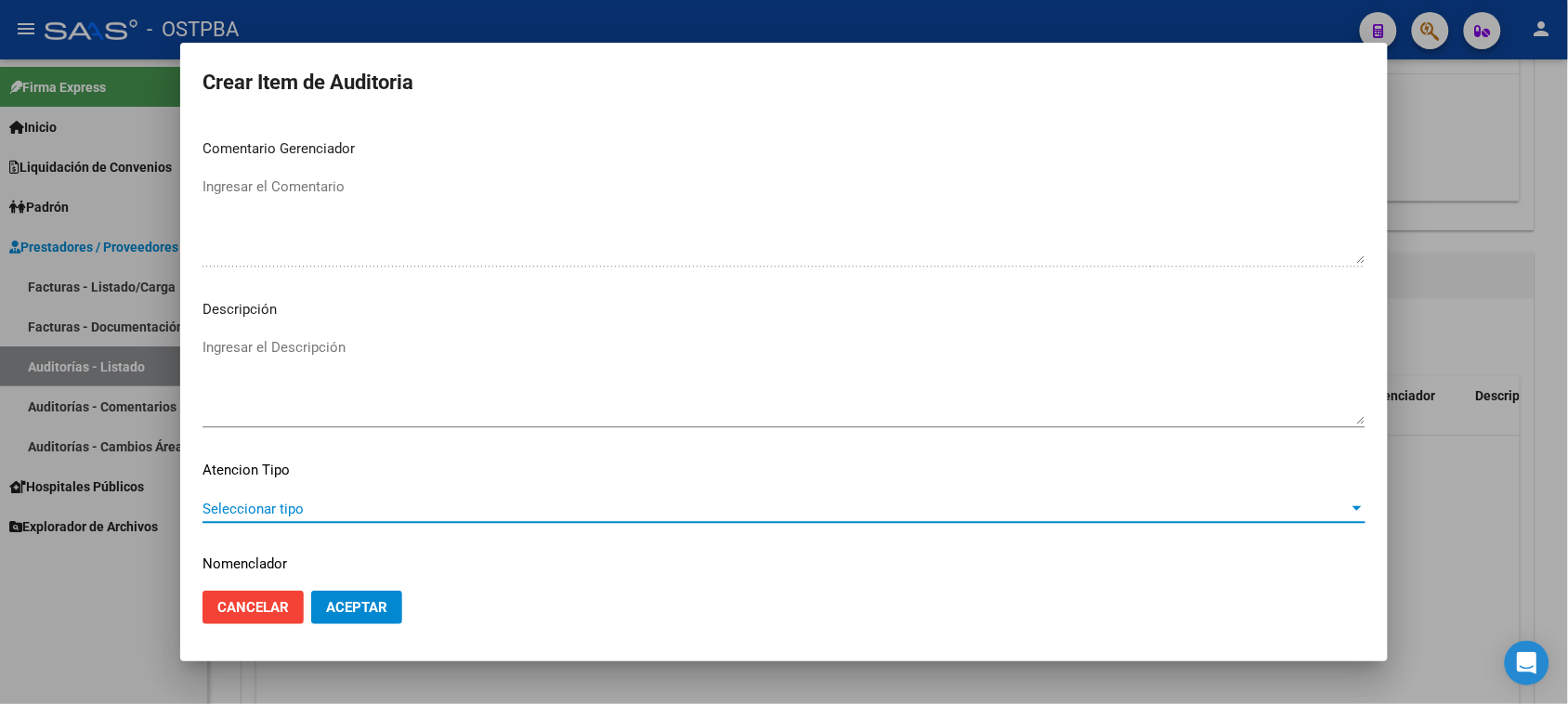
click at [304, 501] on span "Seleccionar tipo" at bounding box center [775, 509] width 1146 height 16
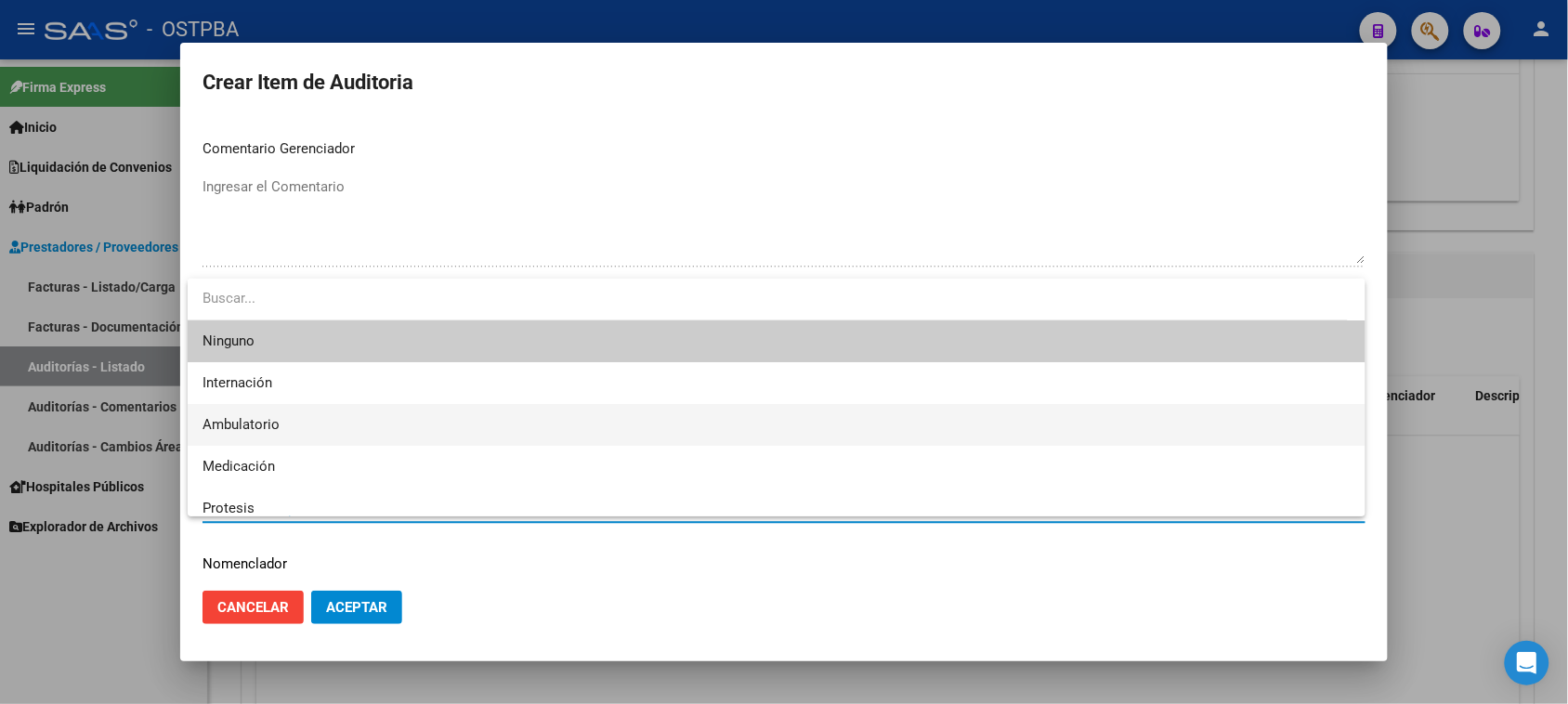
click at [233, 415] on span "Ambulatorio" at bounding box center [776, 425] width 1148 height 42
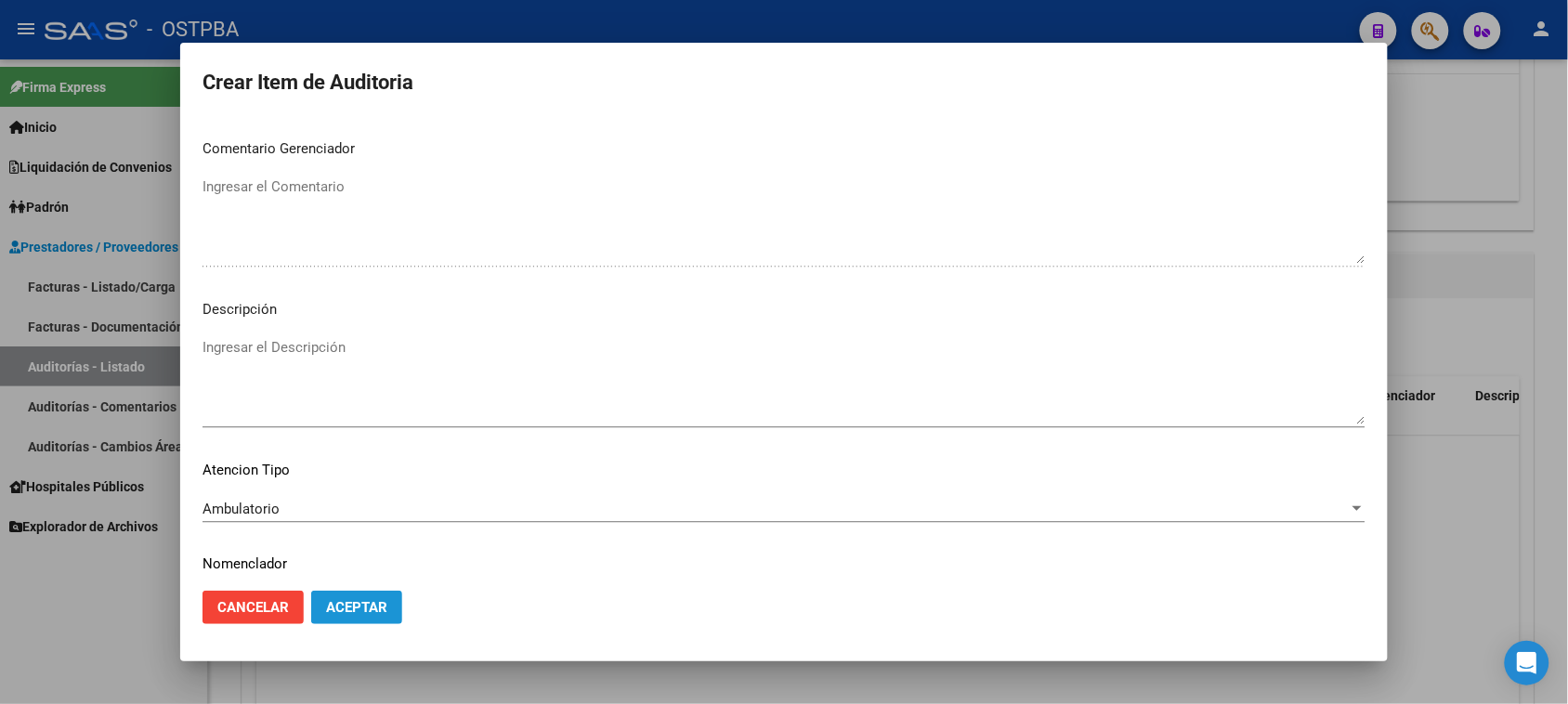
click at [354, 601] on span "Aceptar" at bounding box center [356, 606] width 61 height 16
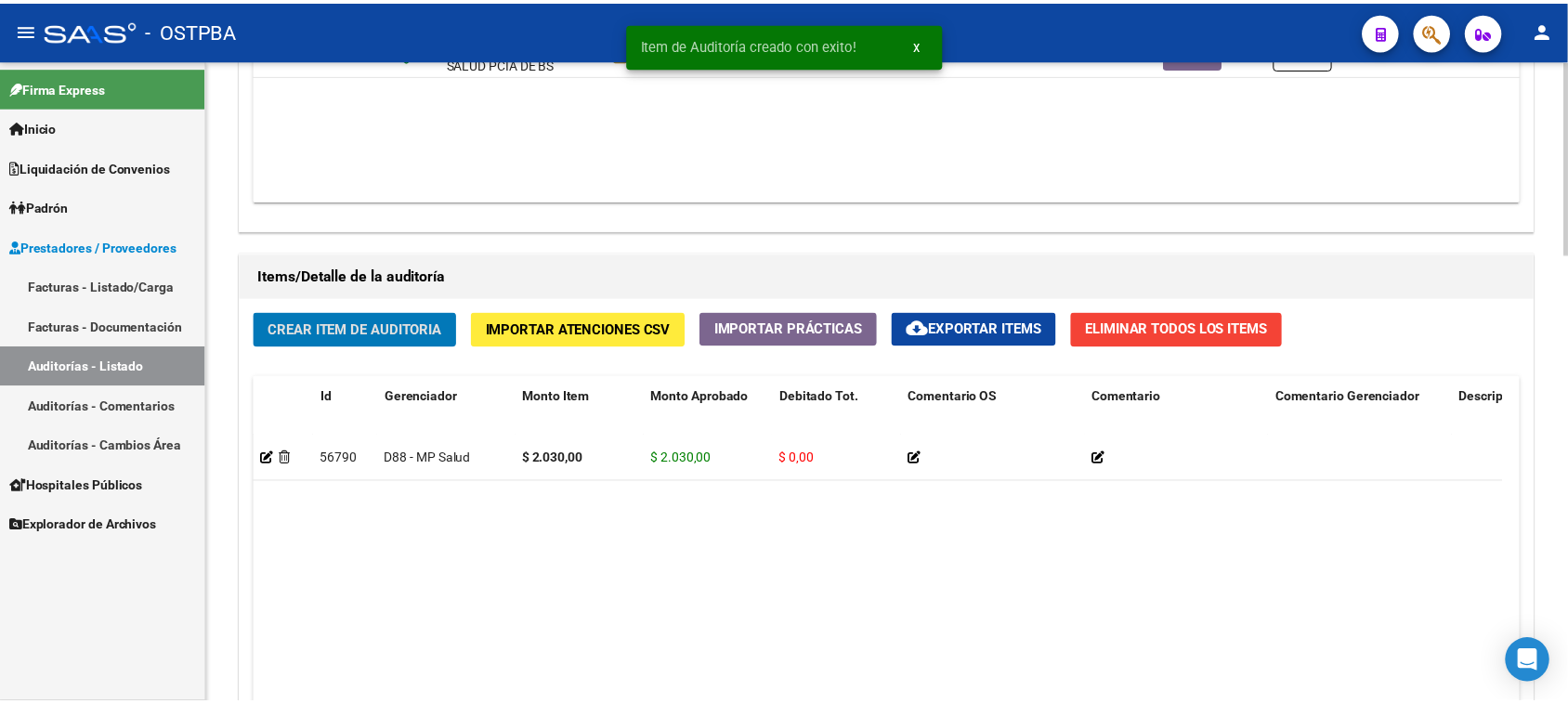
scroll to position [1161, 0]
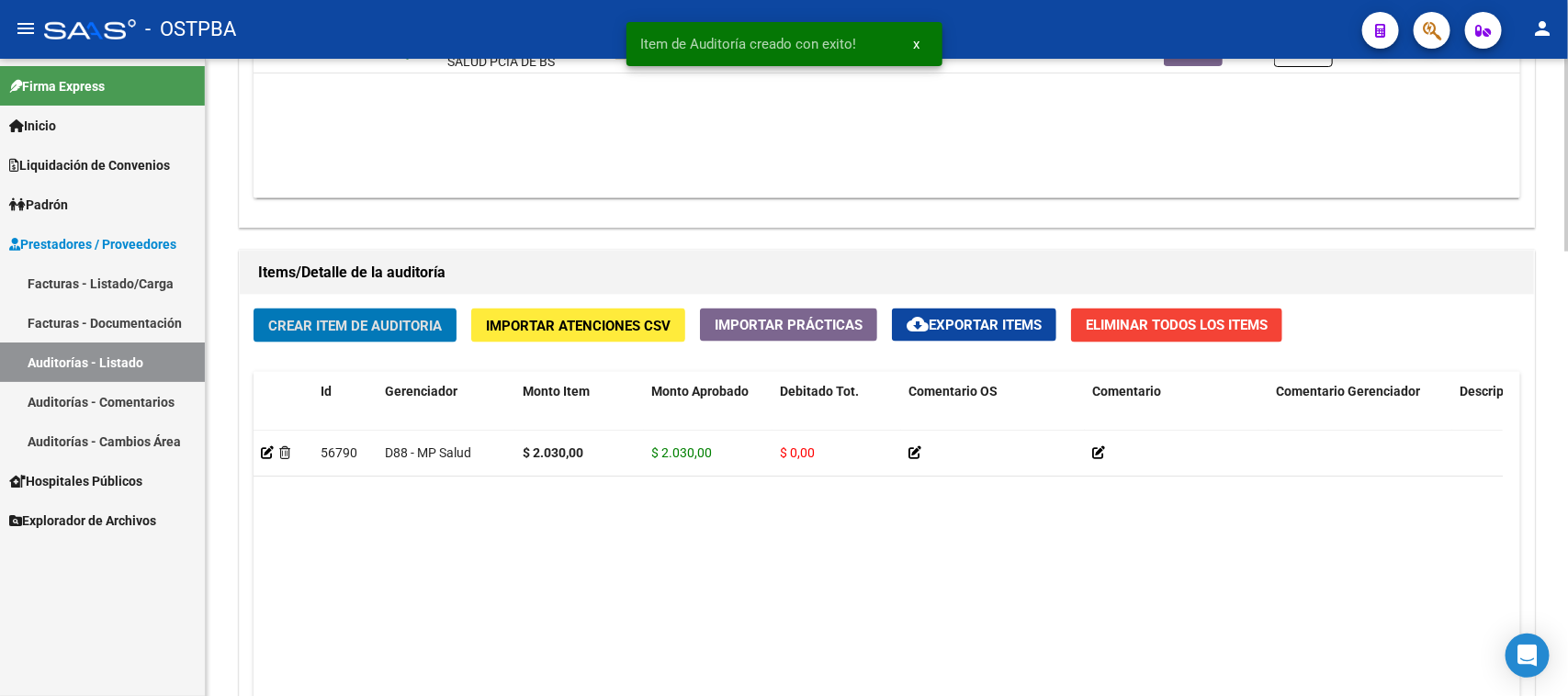
click at [393, 317] on span "Crear Item de Auditoria" at bounding box center [354, 325] width 173 height 16
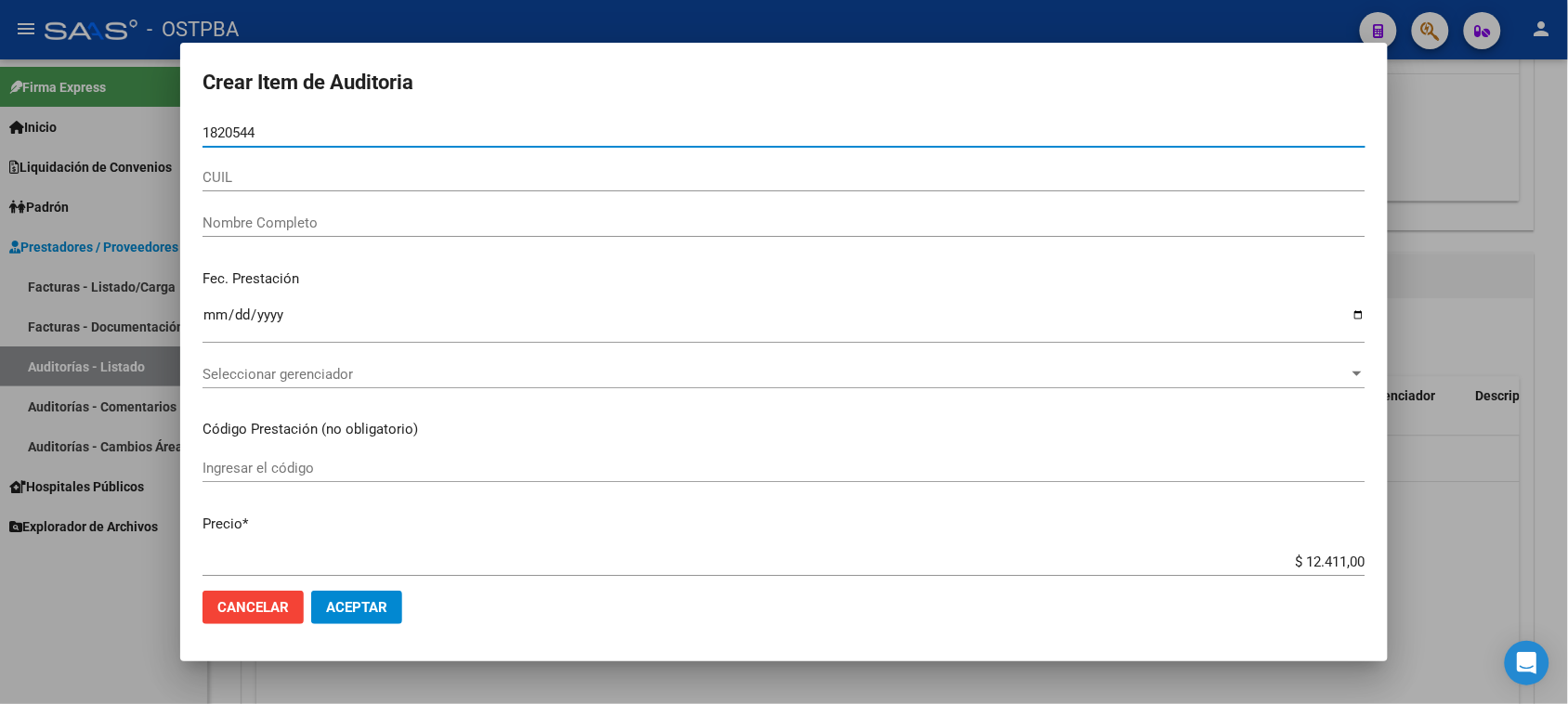
type input "18205440"
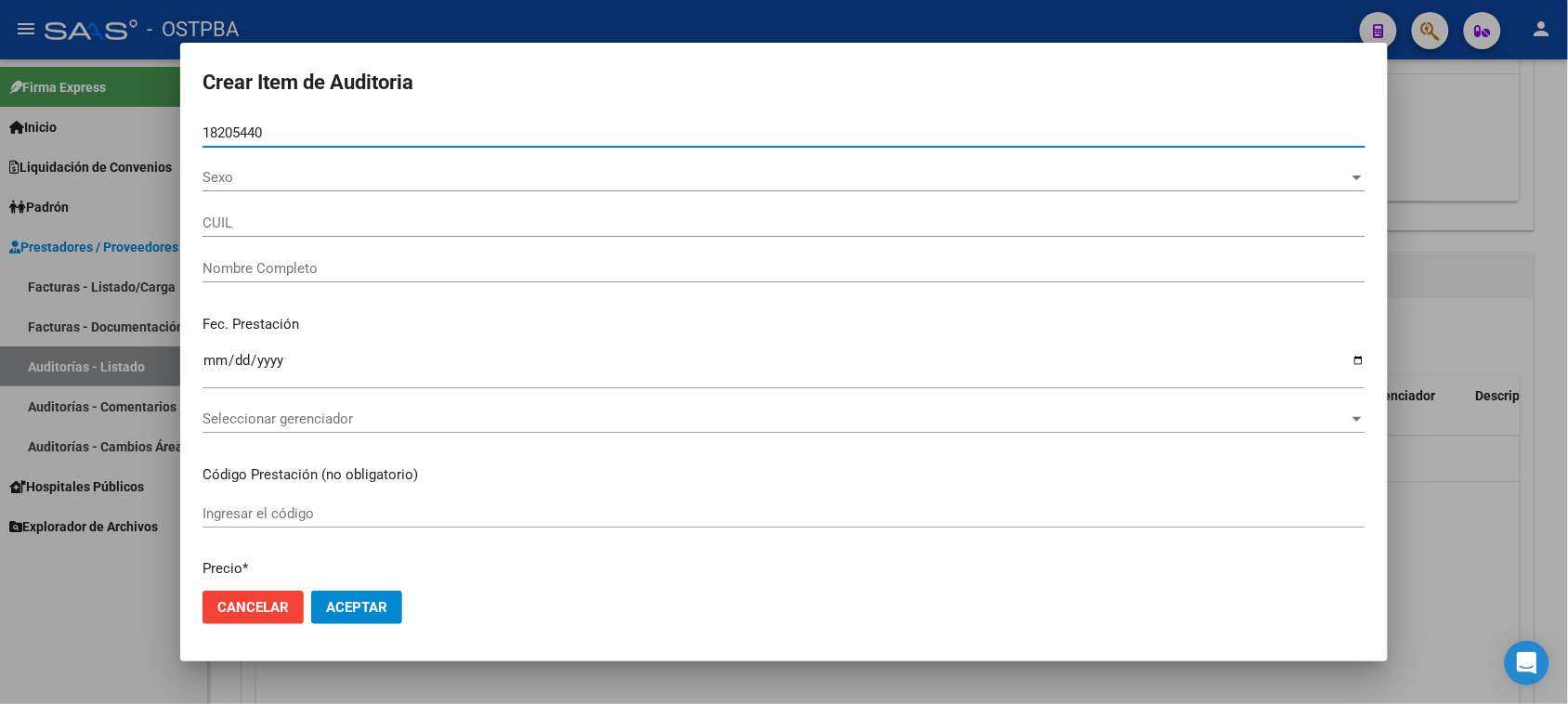
type input "27182054408"
type input "[PERSON_NAME]"
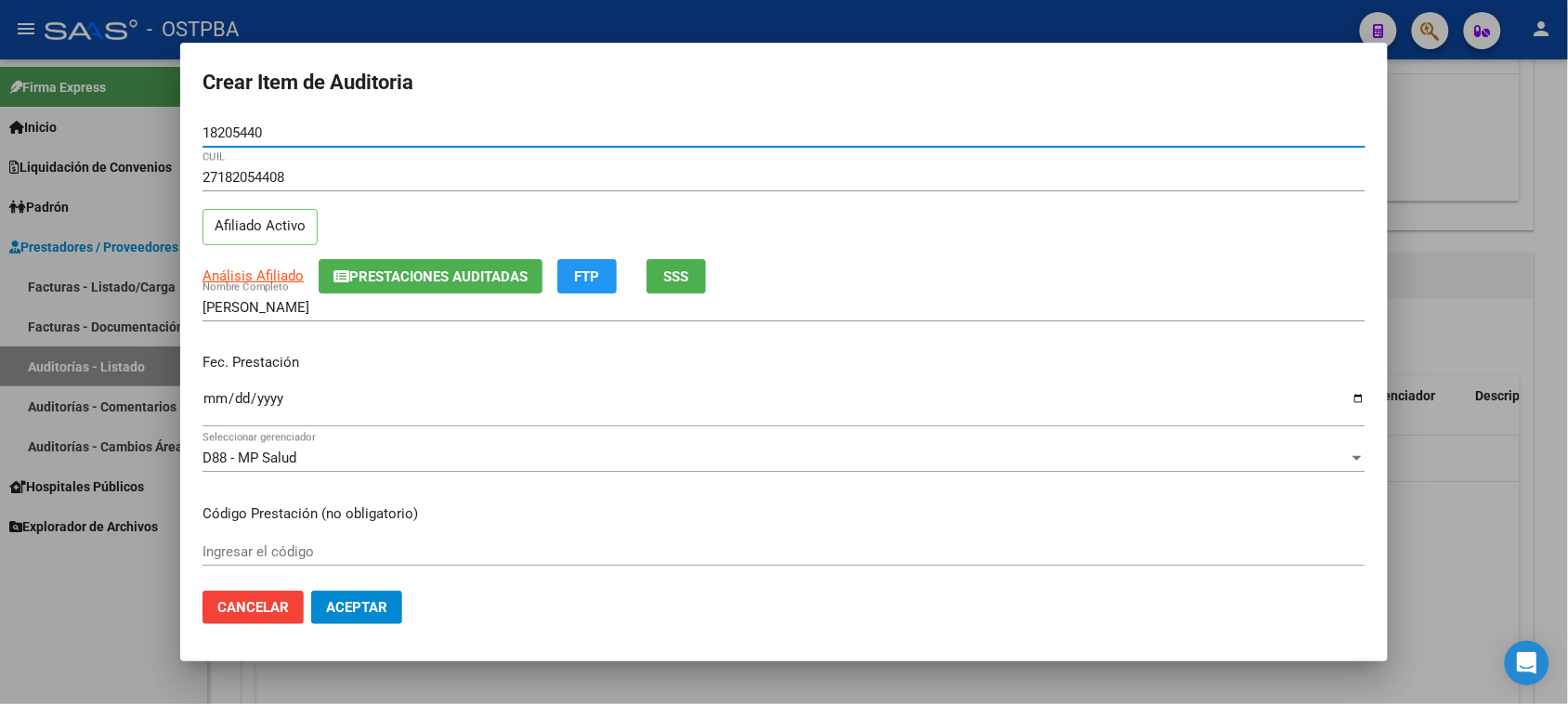
type input "18205440"
click at [209, 399] on input "Ingresar la fecha" at bounding box center [784, 405] width 1163 height 30
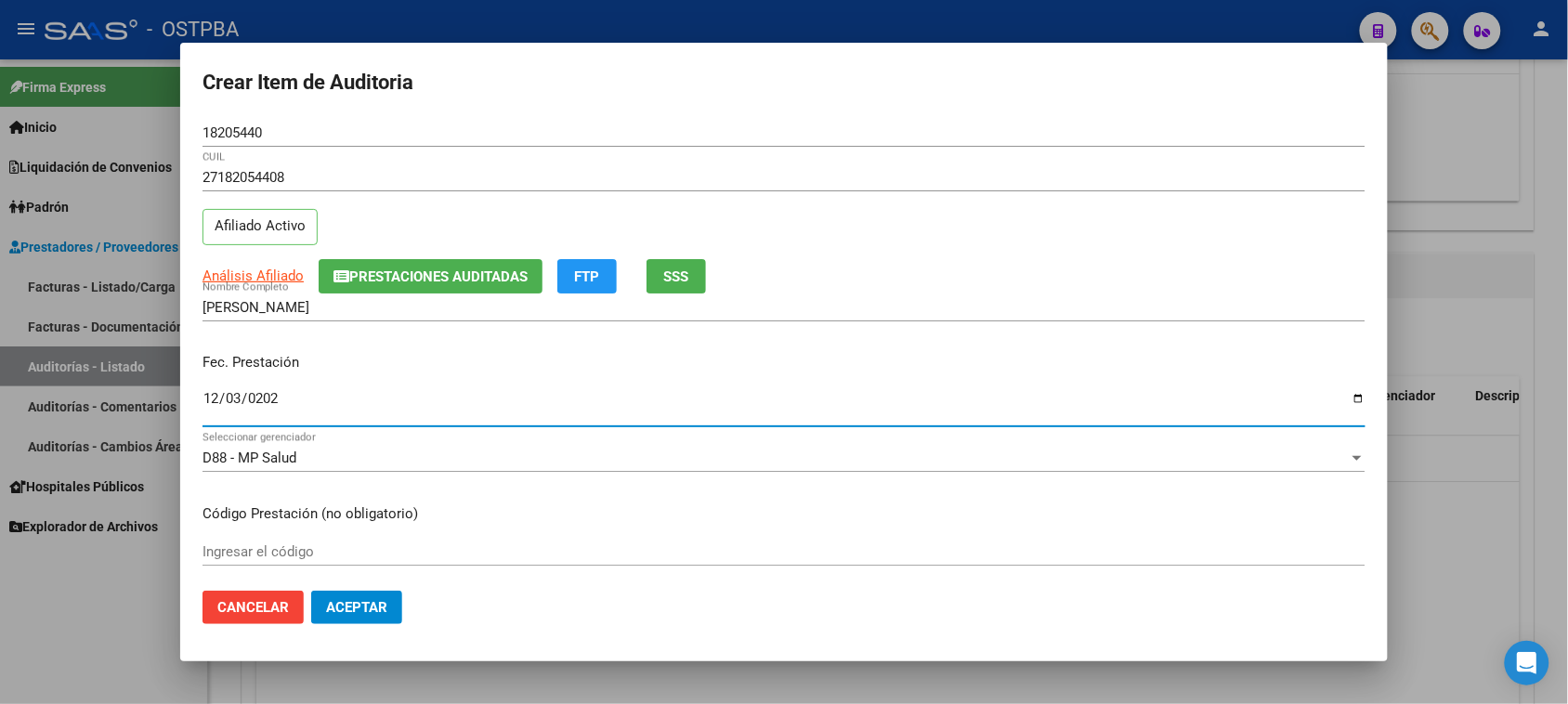
type input "[DATE]"
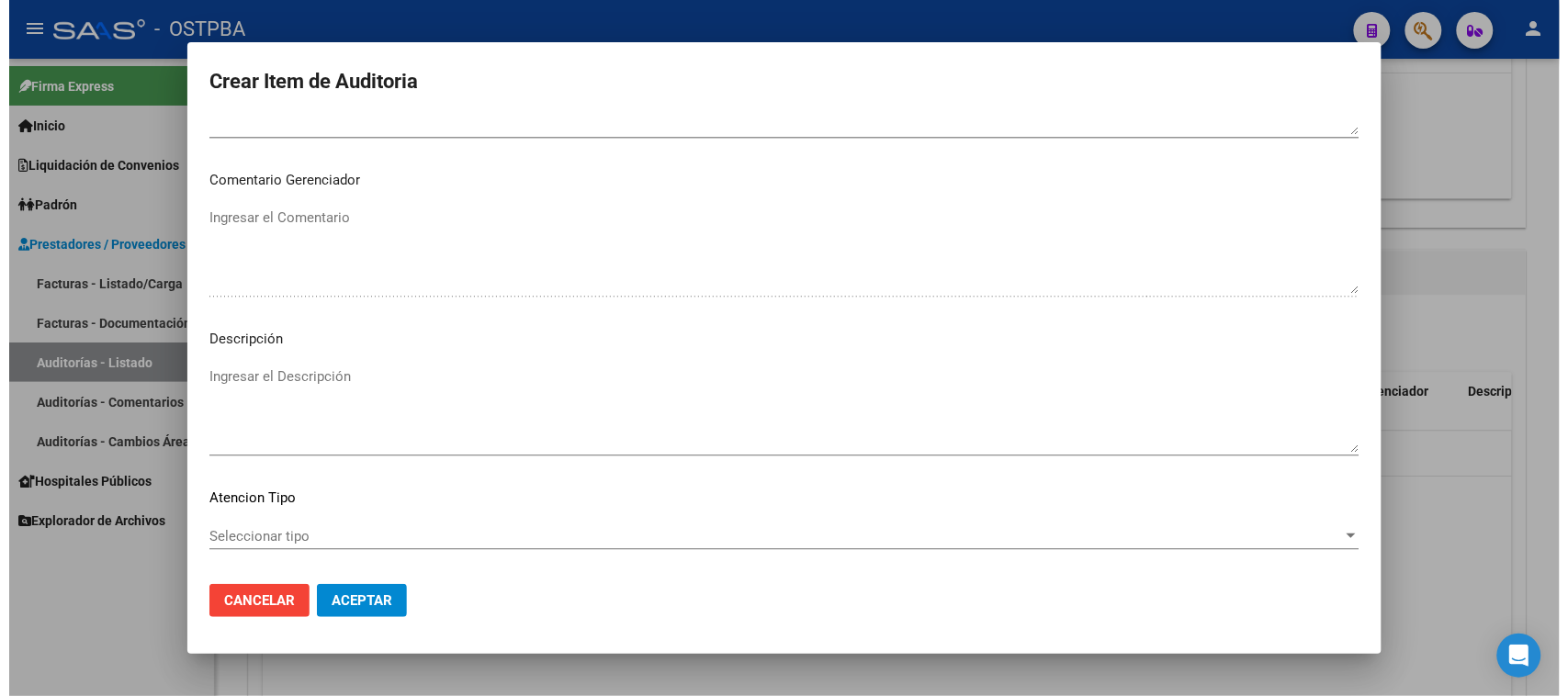
scroll to position [1147, 0]
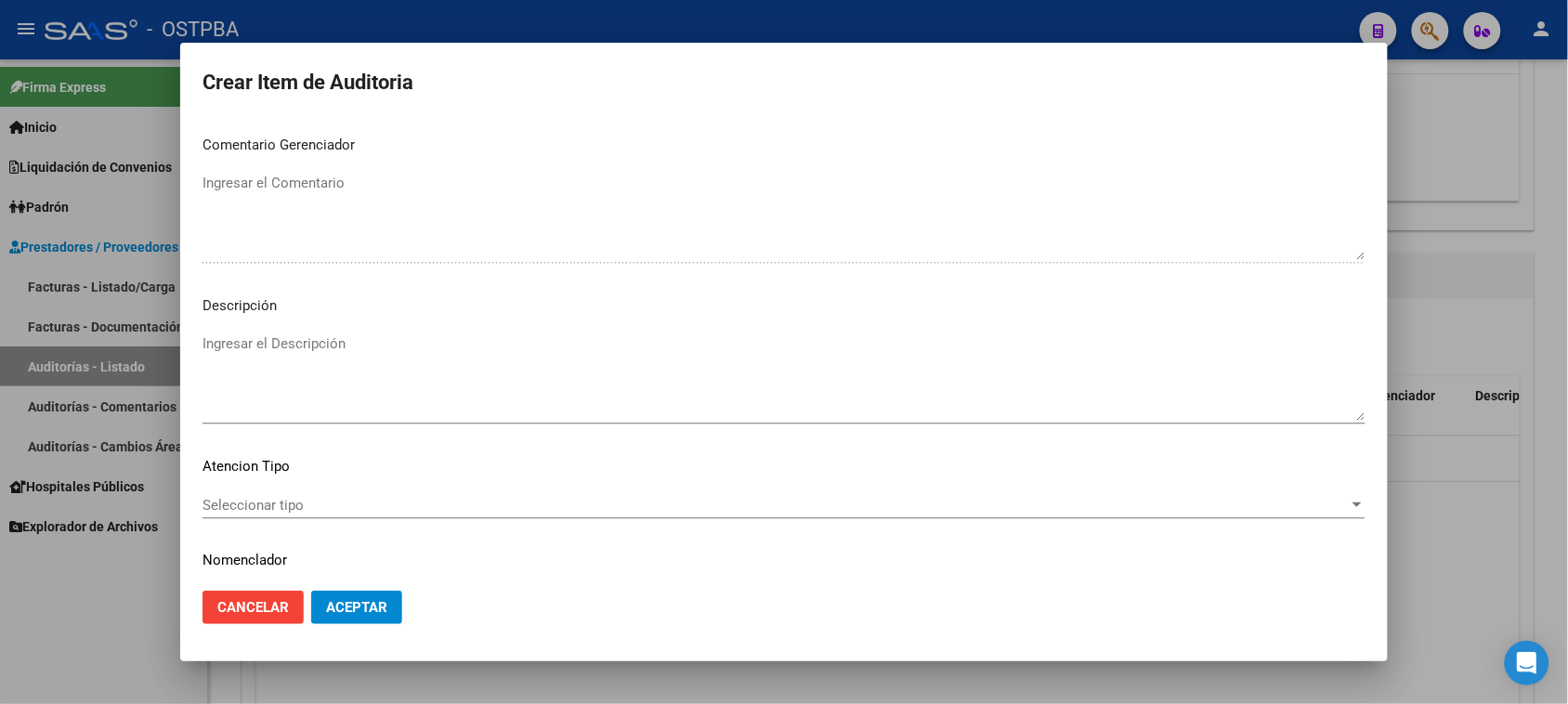
click at [269, 494] on div "Seleccionar tipo Seleccionar tipo" at bounding box center [784, 505] width 1163 height 28
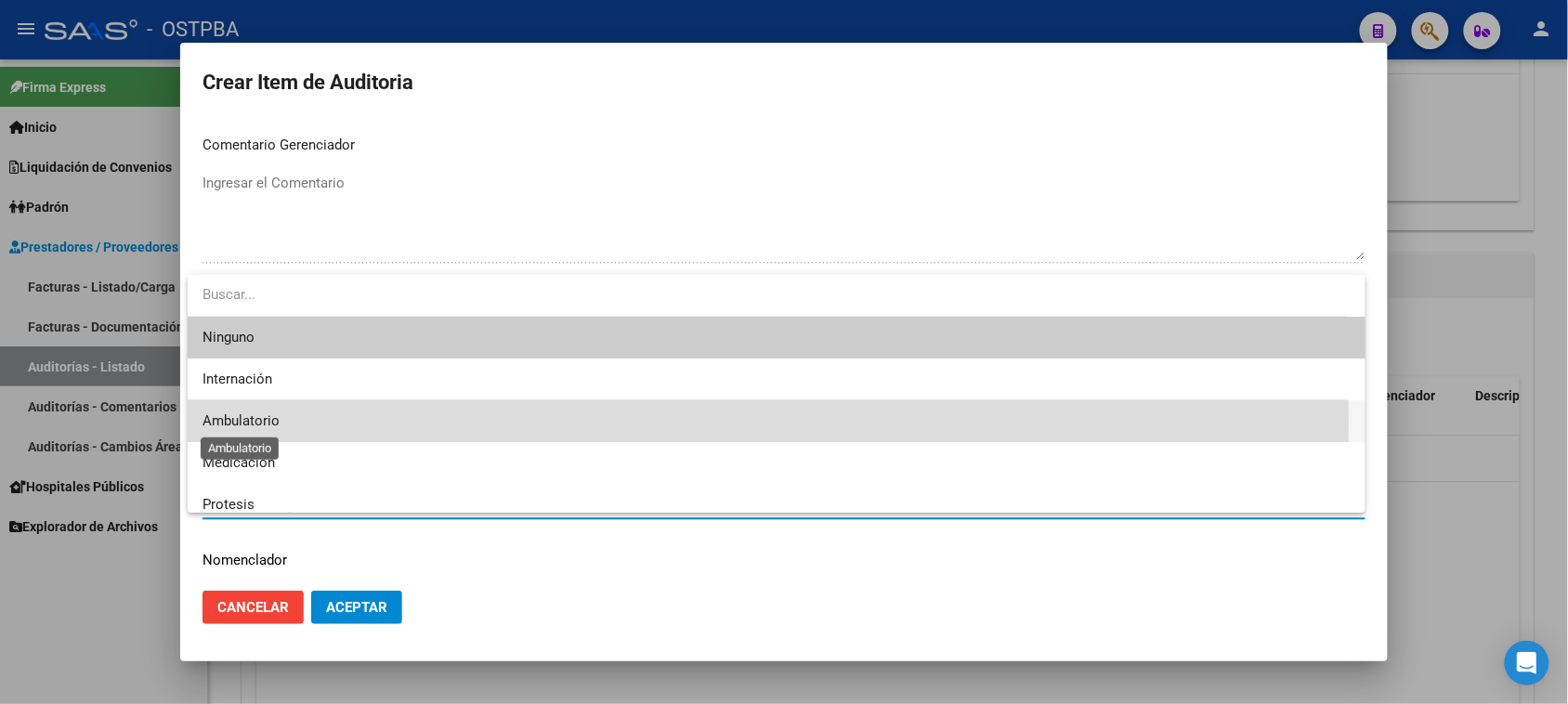
click at [240, 423] on span "Ambulatorio" at bounding box center [241, 420] width 77 height 16
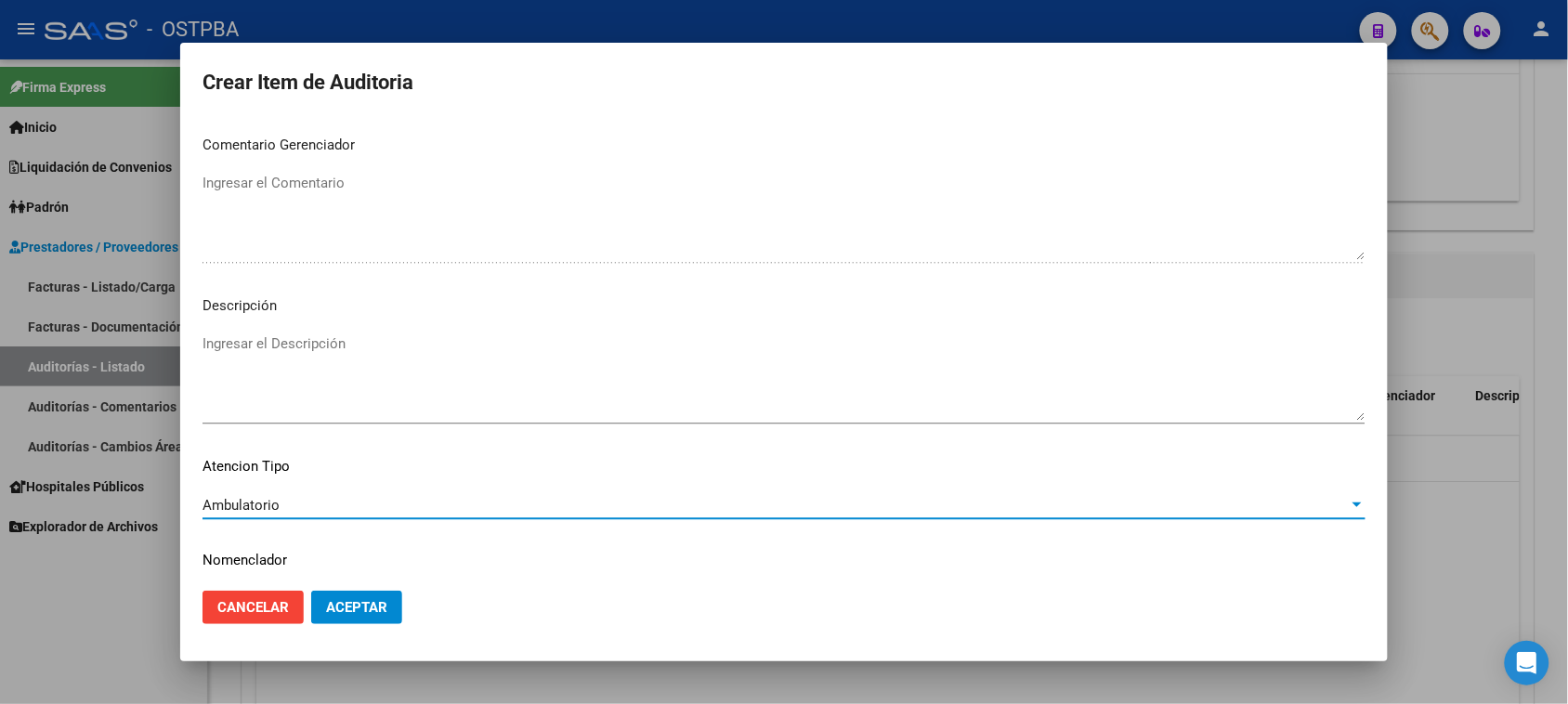
click at [336, 610] on span "Aceptar" at bounding box center [356, 606] width 61 height 16
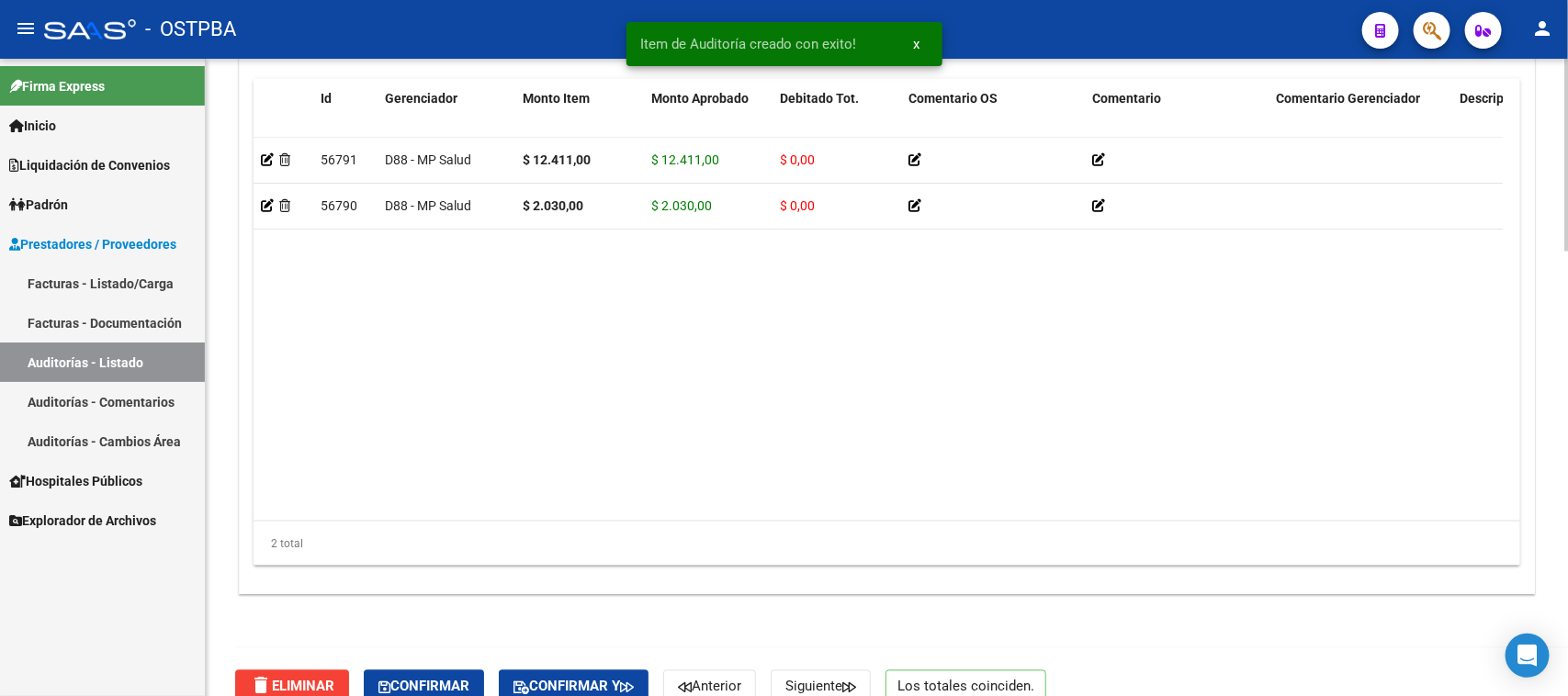
scroll to position [1469, 0]
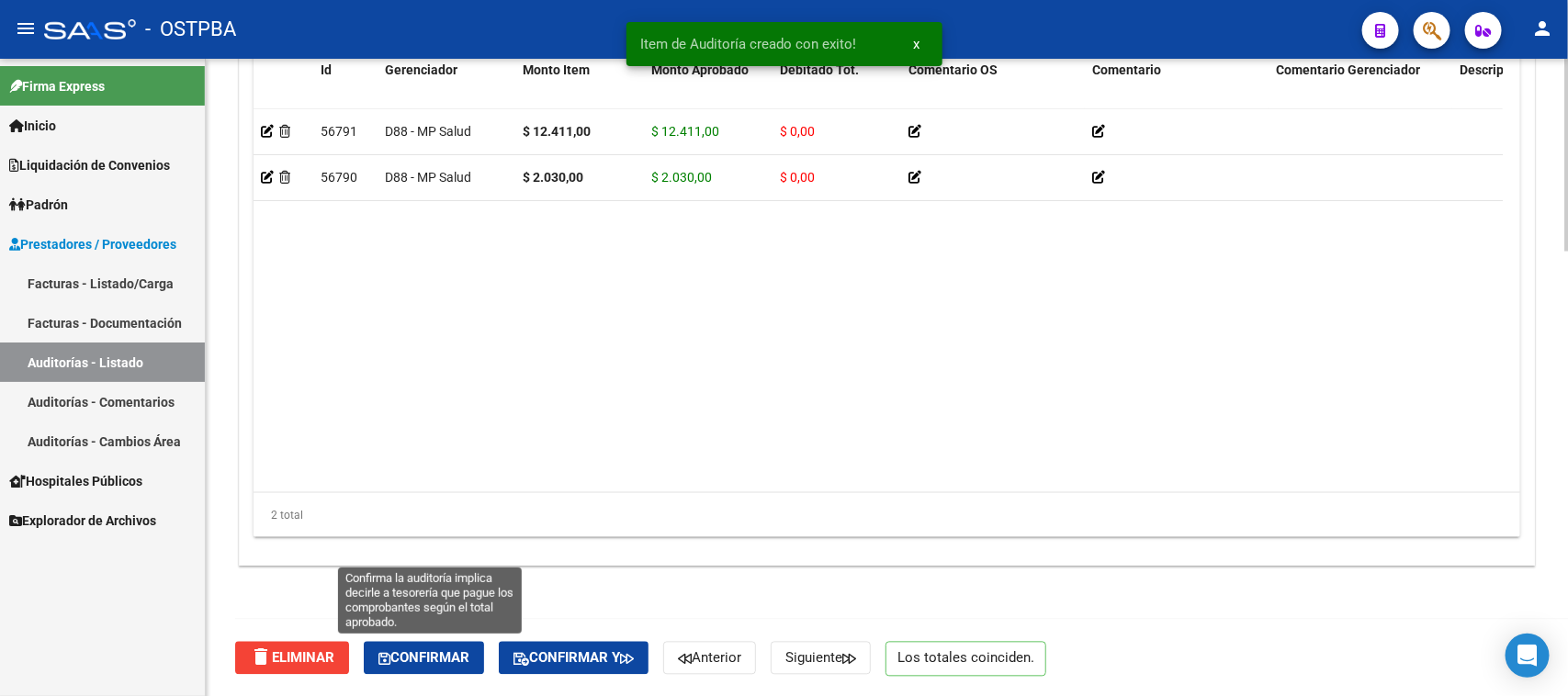
click at [462, 661] on span "Confirmar" at bounding box center [424, 658] width 91 height 16
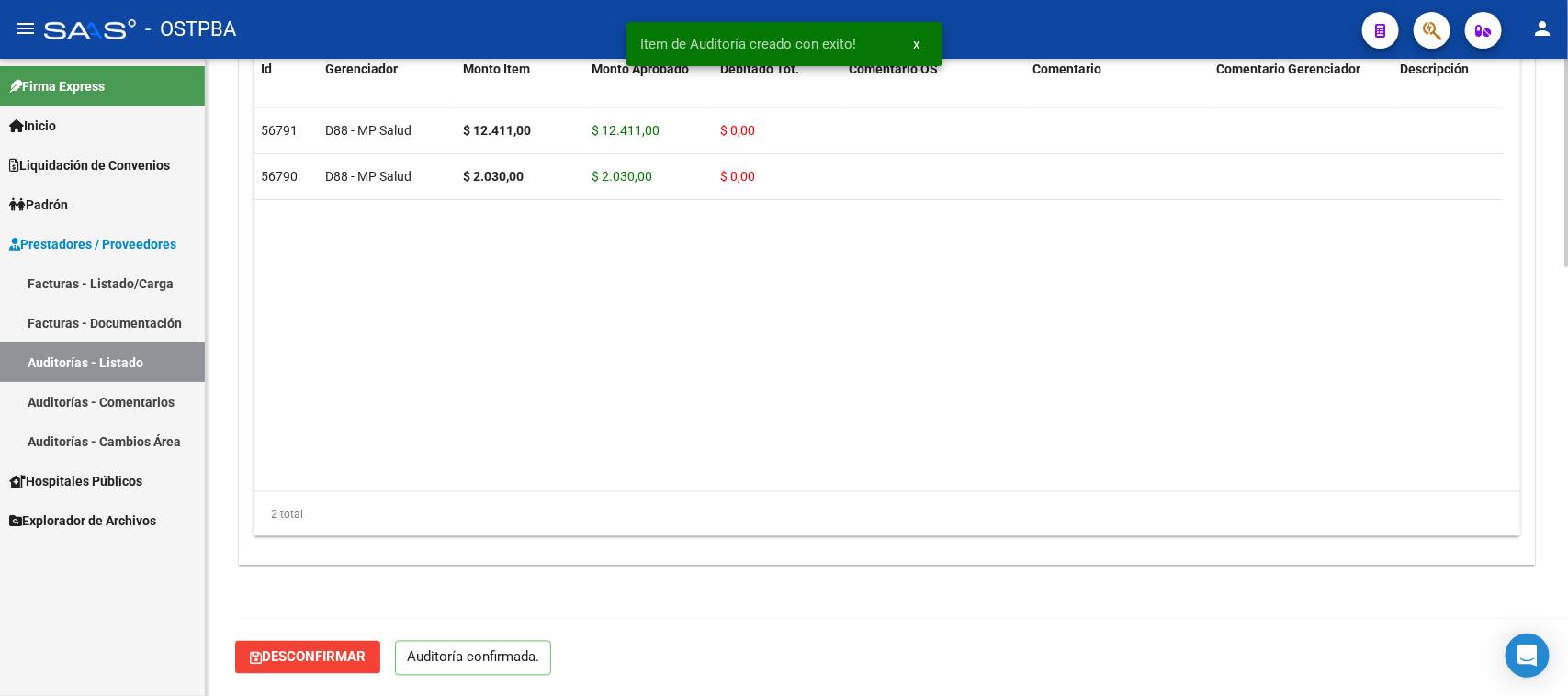
scroll to position [1306, 0]
type input "202510"
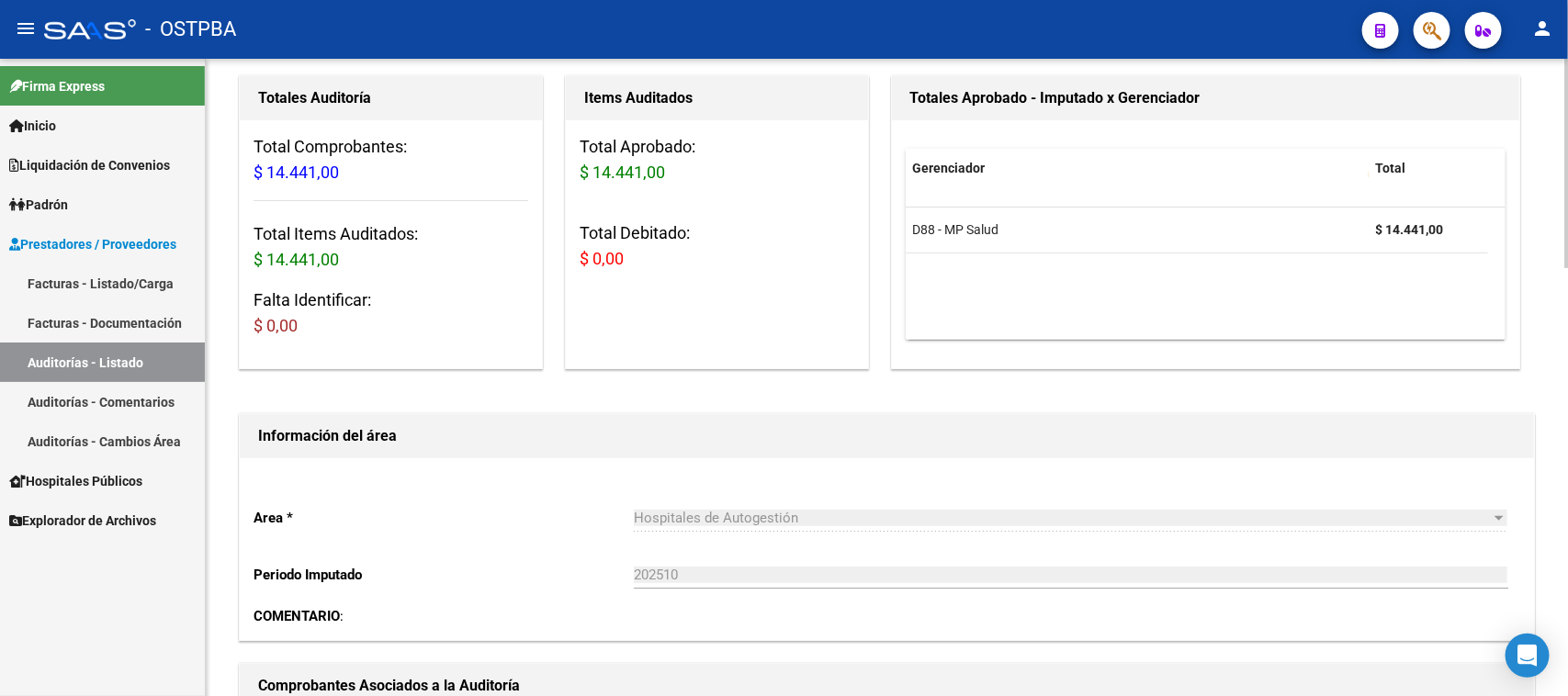
scroll to position [0, 0]
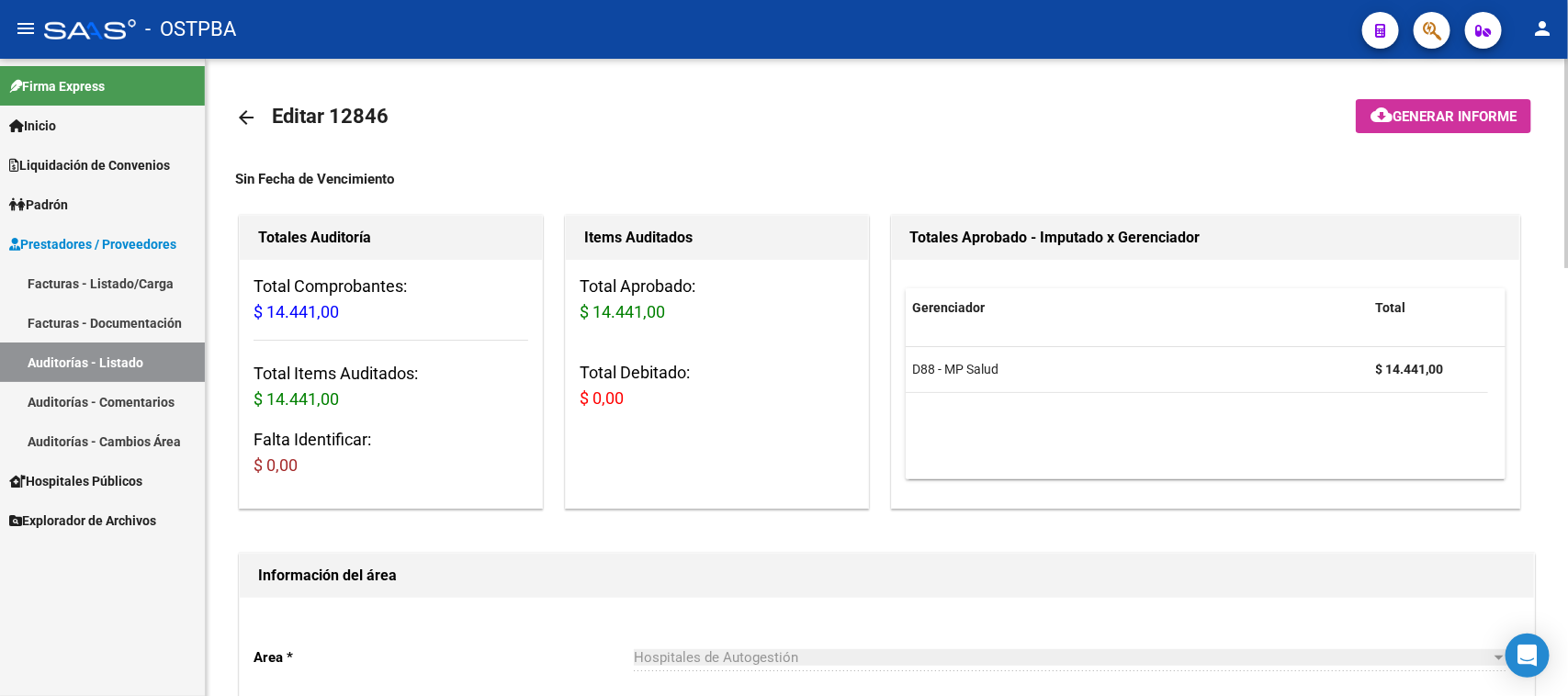
click at [1416, 108] on span "Generar informe" at bounding box center [1455, 116] width 124 height 16
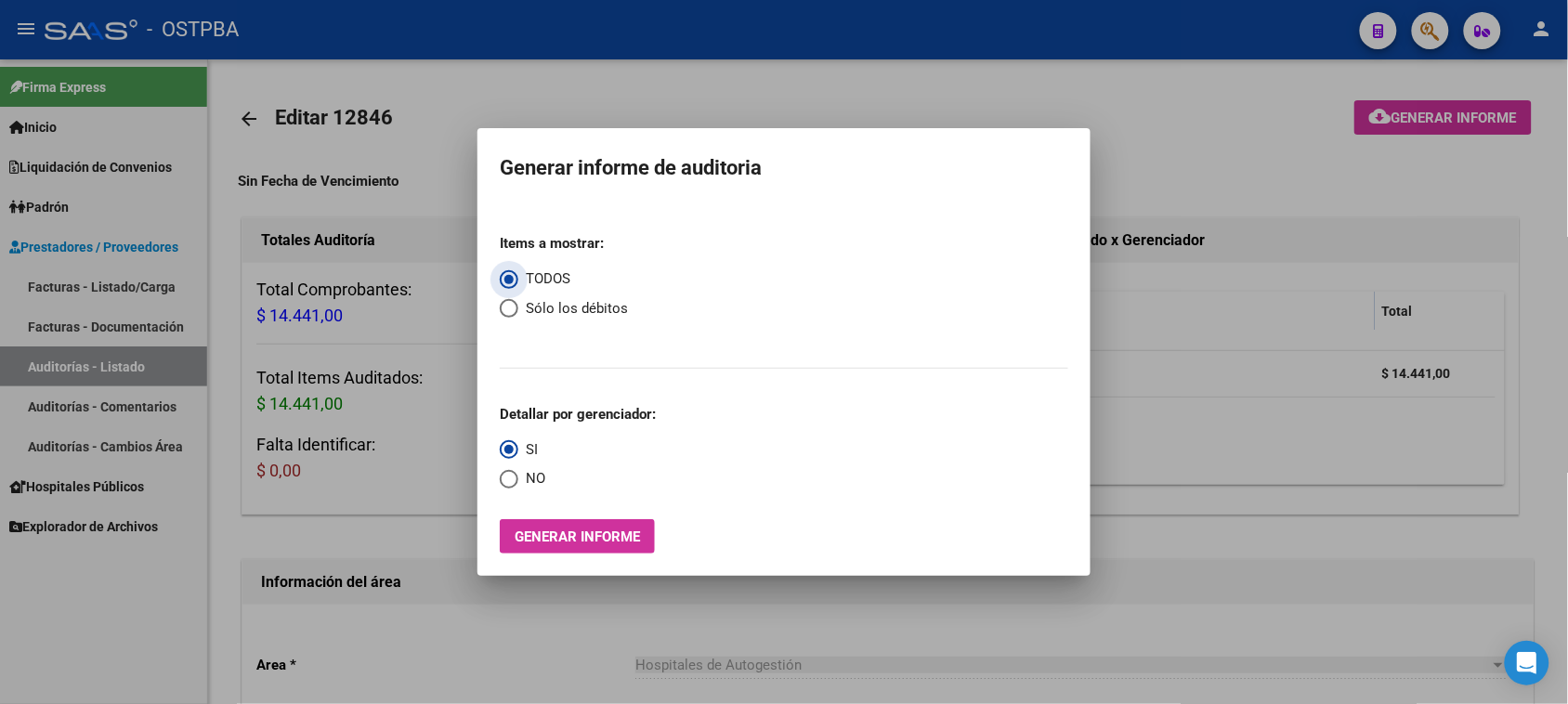
click at [353, 489] on div at bounding box center [784, 352] width 1568 height 704
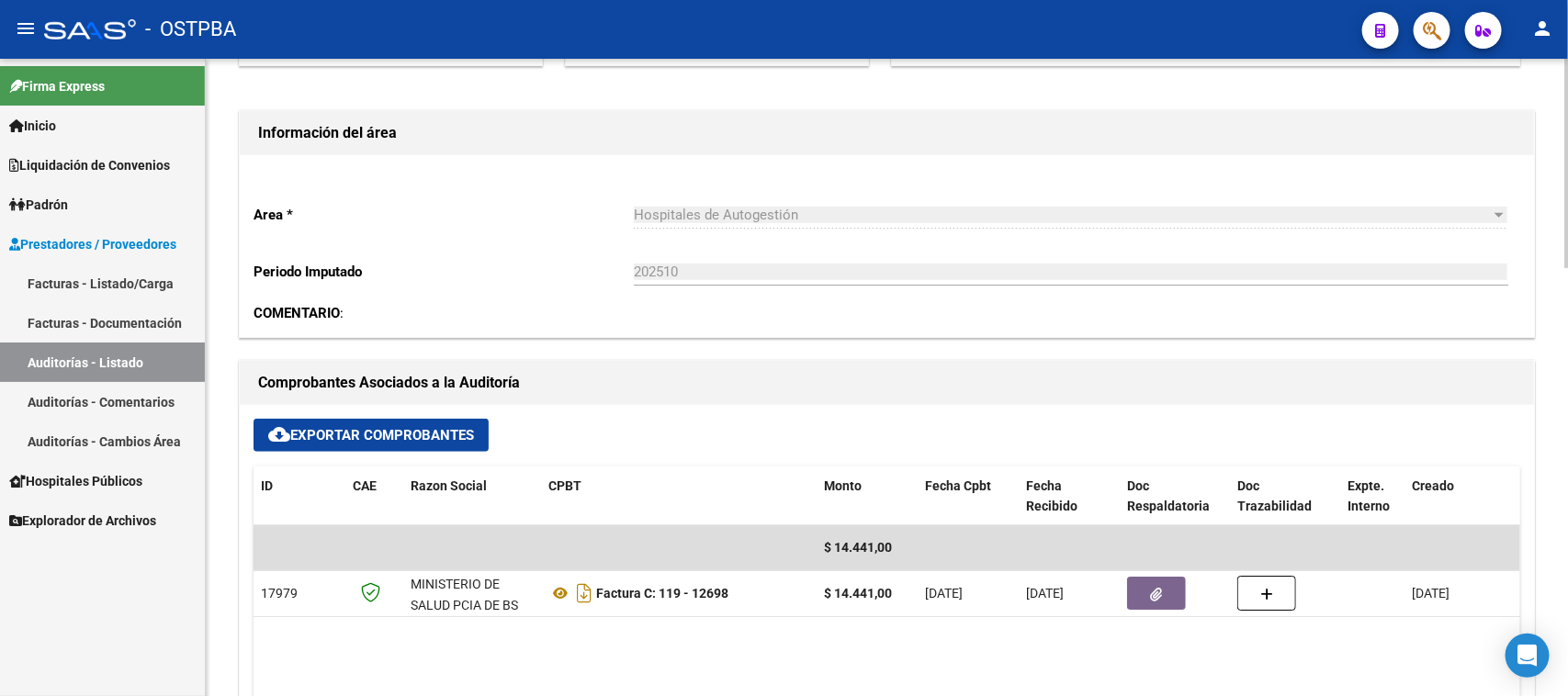
scroll to position [574, 0]
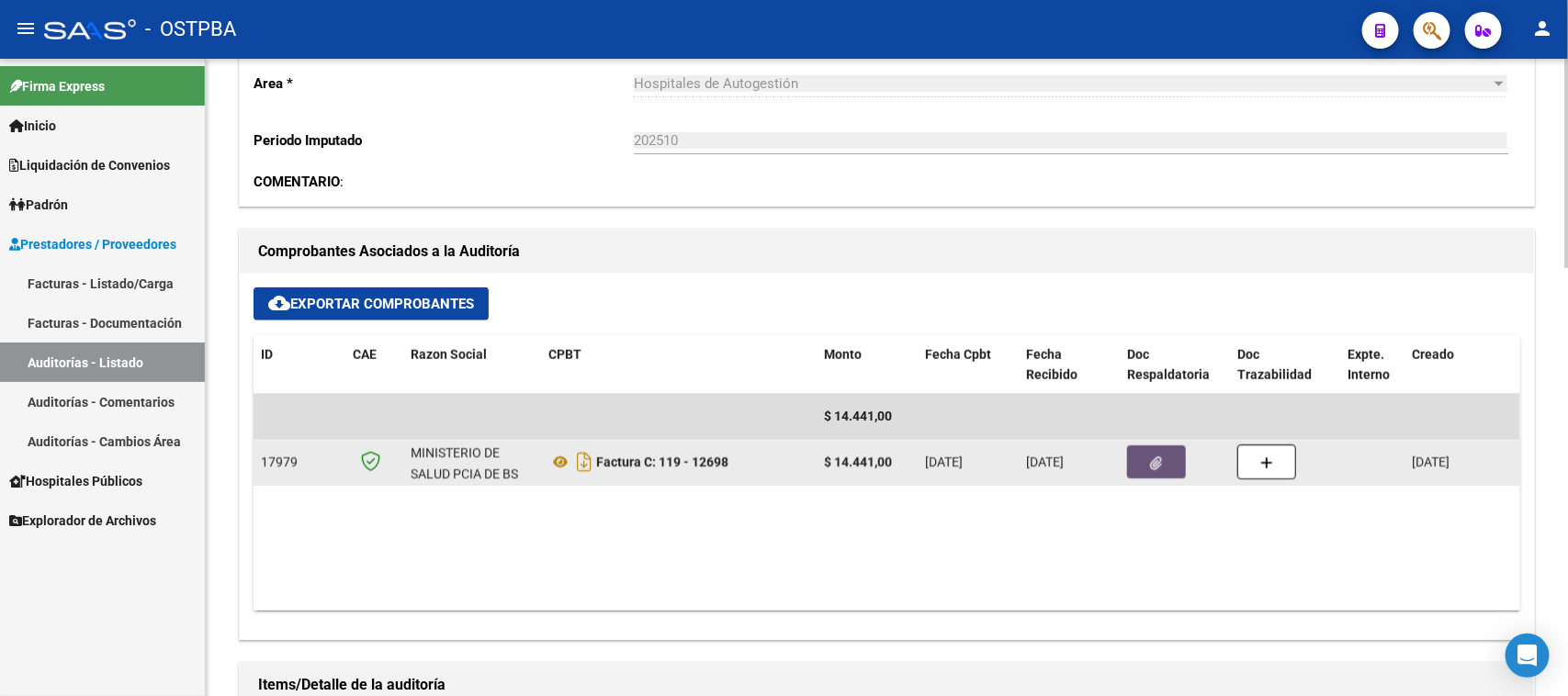
click at [1140, 467] on button "button" at bounding box center [1156, 462] width 58 height 33
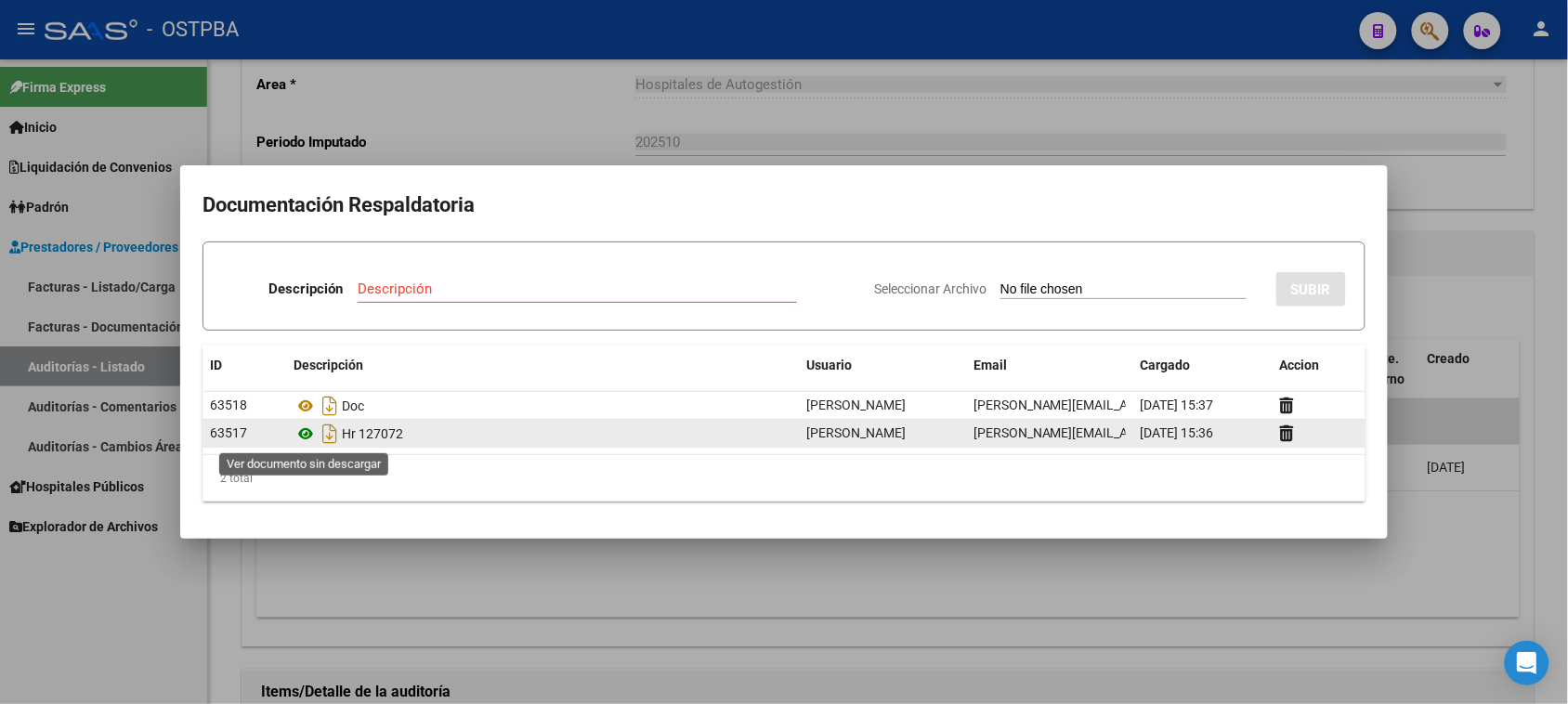
click at [305, 433] on icon at bounding box center [305, 433] width 24 height 22
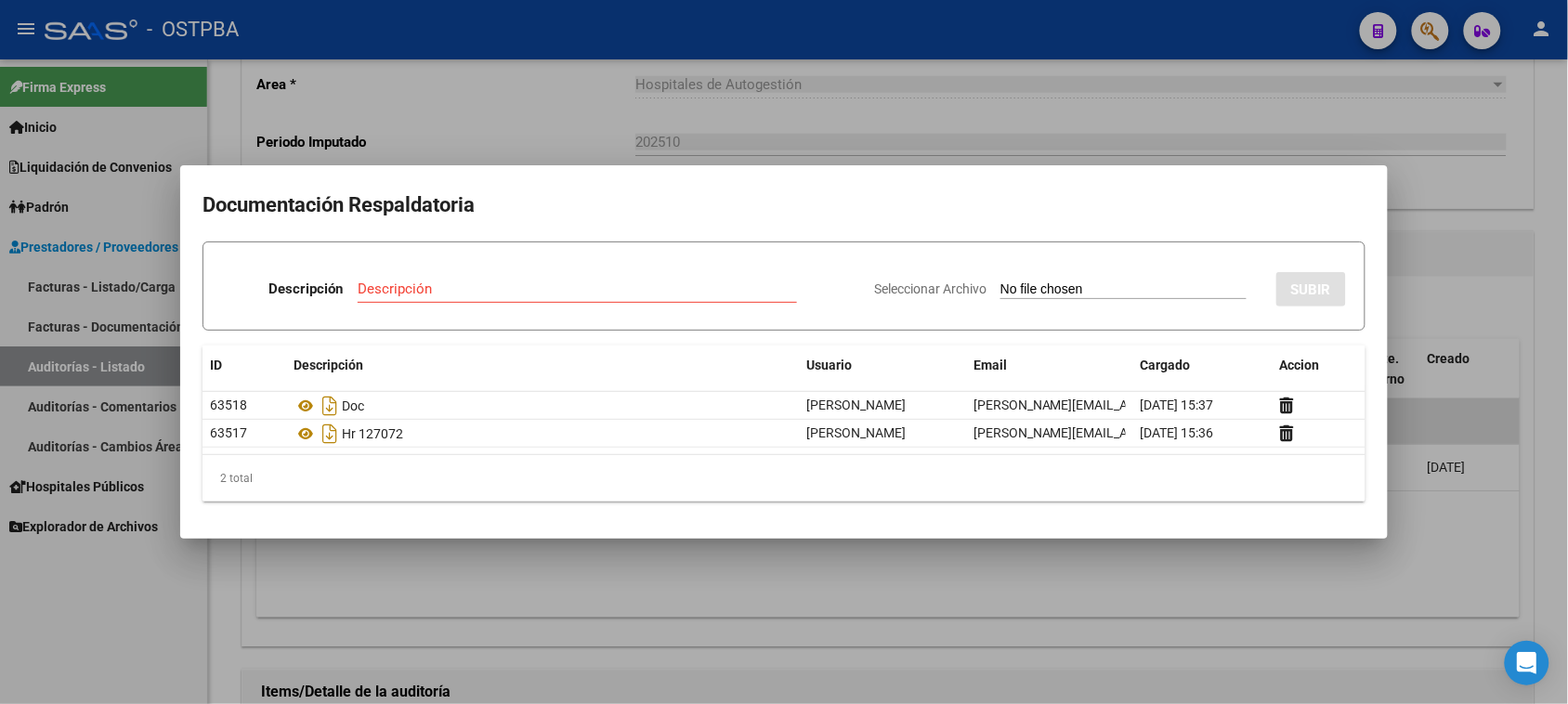
click at [130, 616] on div at bounding box center [784, 352] width 1568 height 704
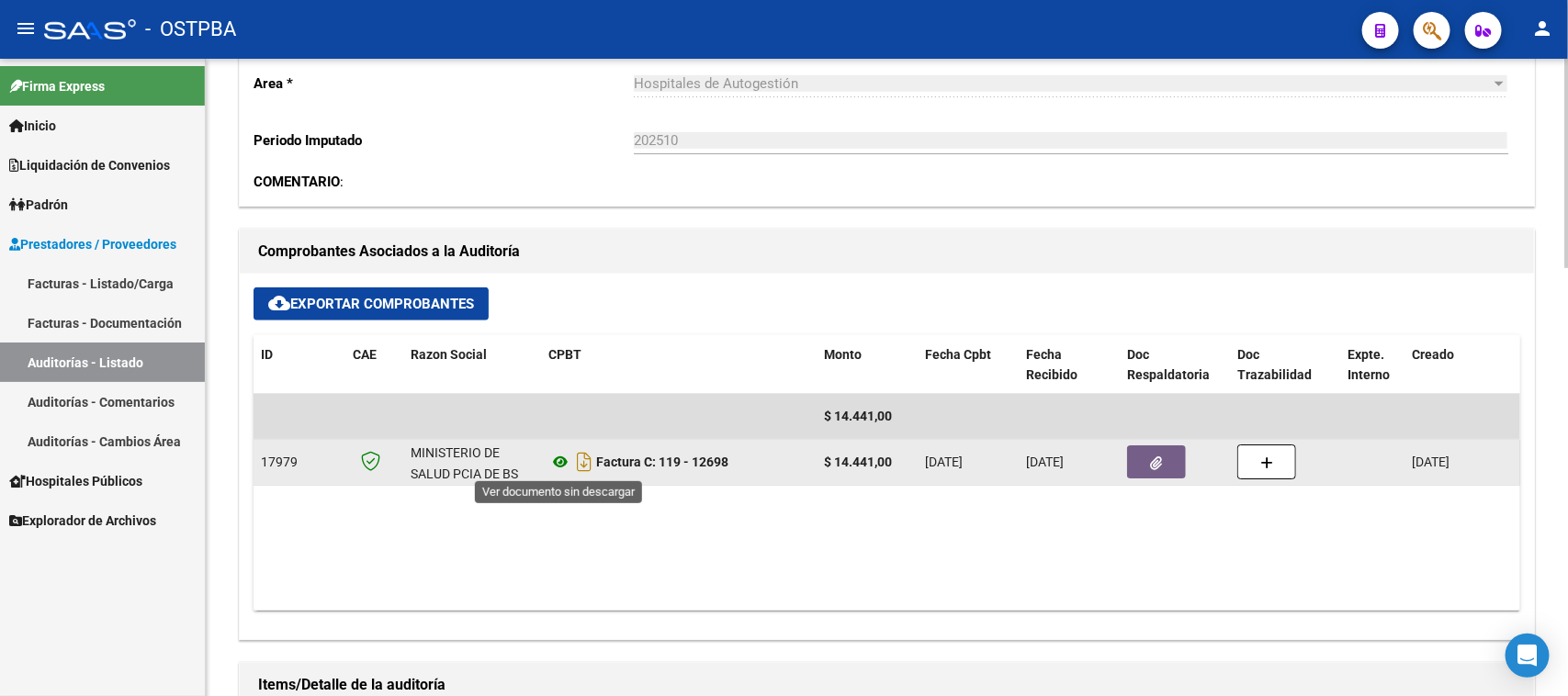
click at [563, 466] on icon at bounding box center [560, 461] width 24 height 22
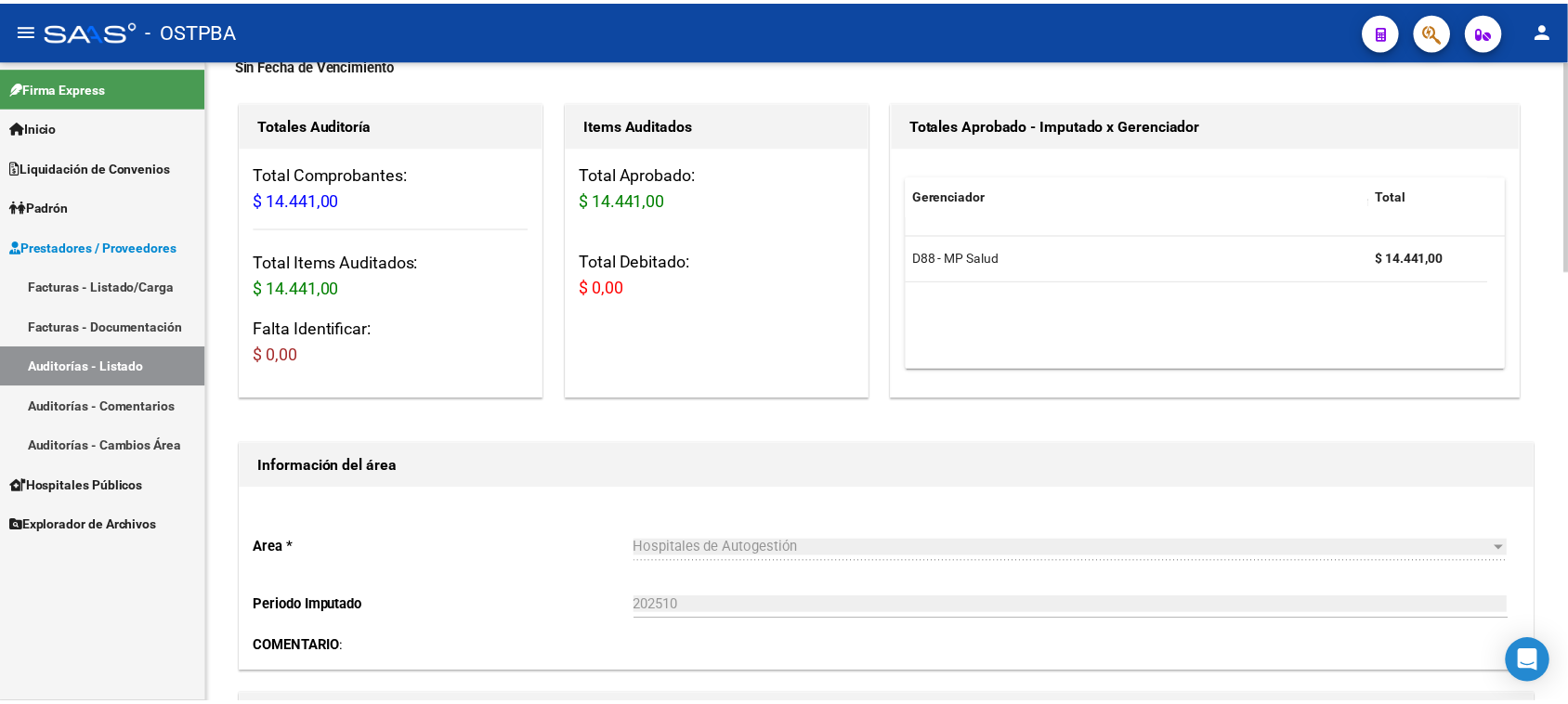
scroll to position [0, 0]
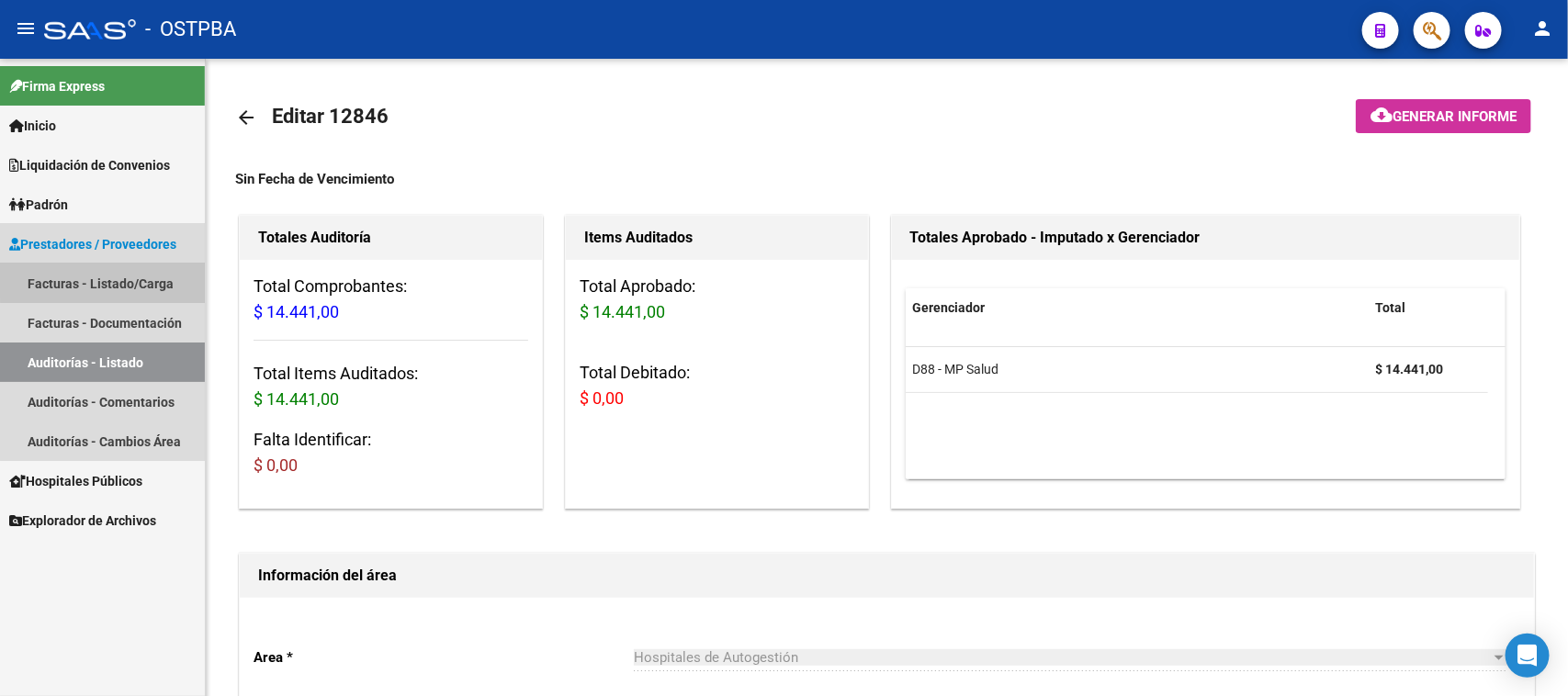
click at [118, 278] on link "Facturas - Listado/Carga" at bounding box center [102, 283] width 205 height 39
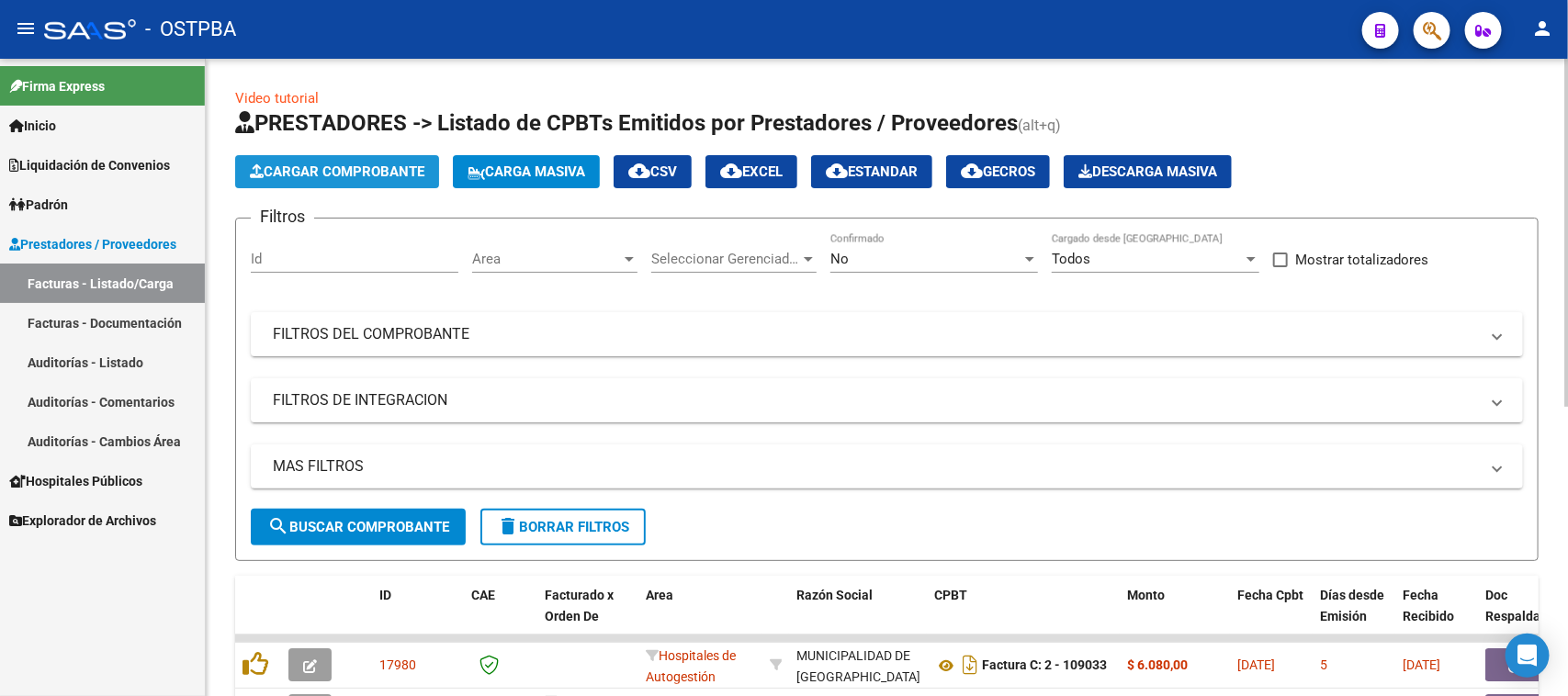
click at [287, 180] on button "Cargar Comprobante" at bounding box center [337, 171] width 204 height 33
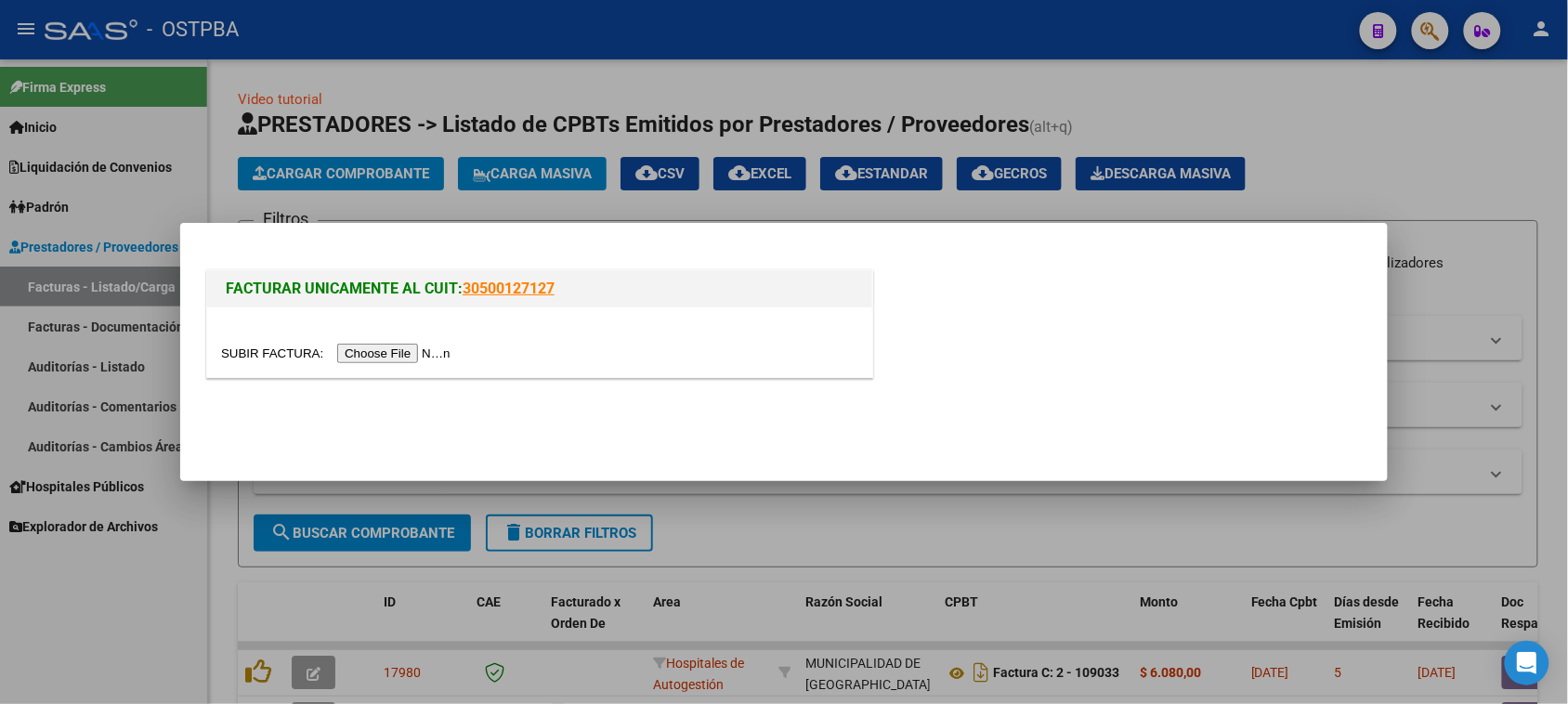
click at [390, 350] on input "file" at bounding box center [339, 353] width 235 height 19
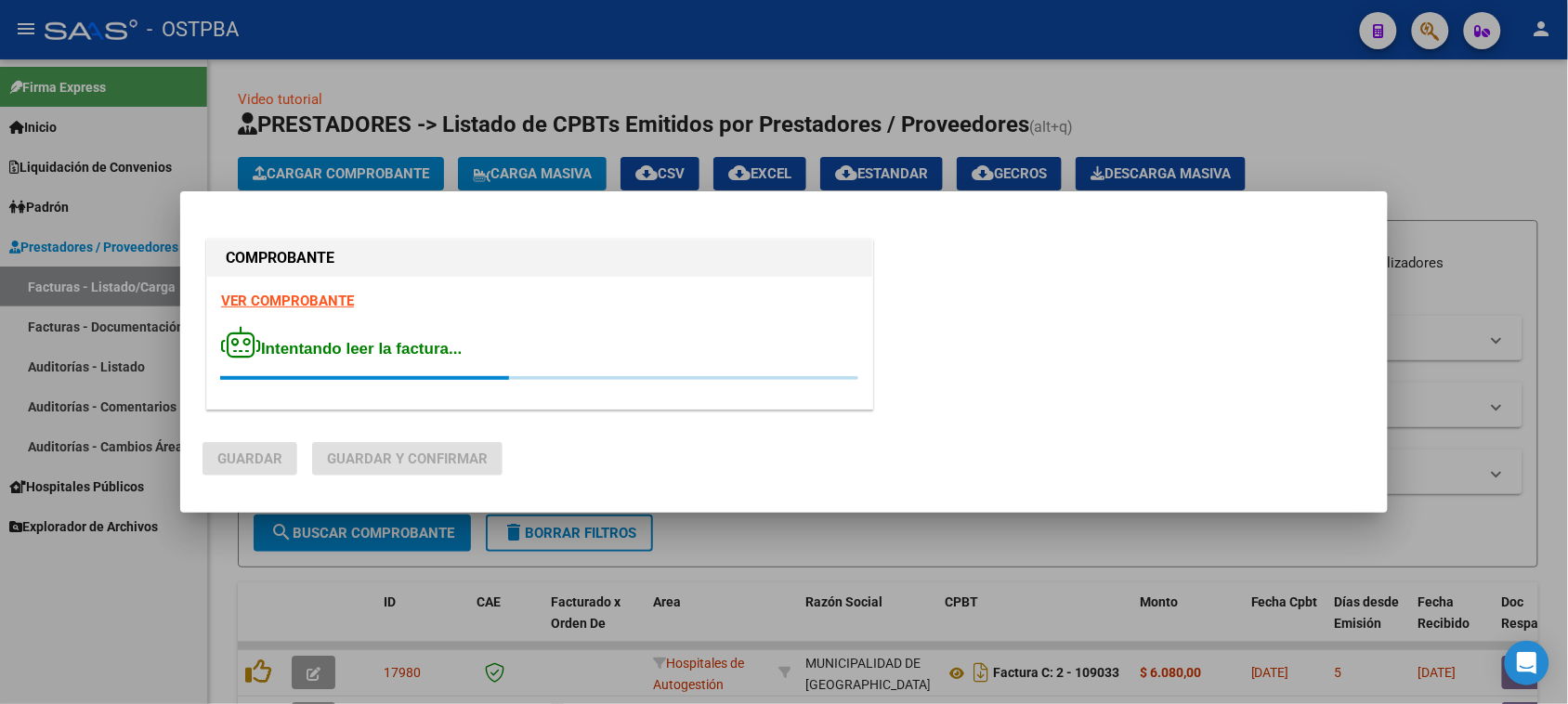
click at [325, 307] on strong "VER COMPROBANTE" at bounding box center [287, 300] width 133 height 16
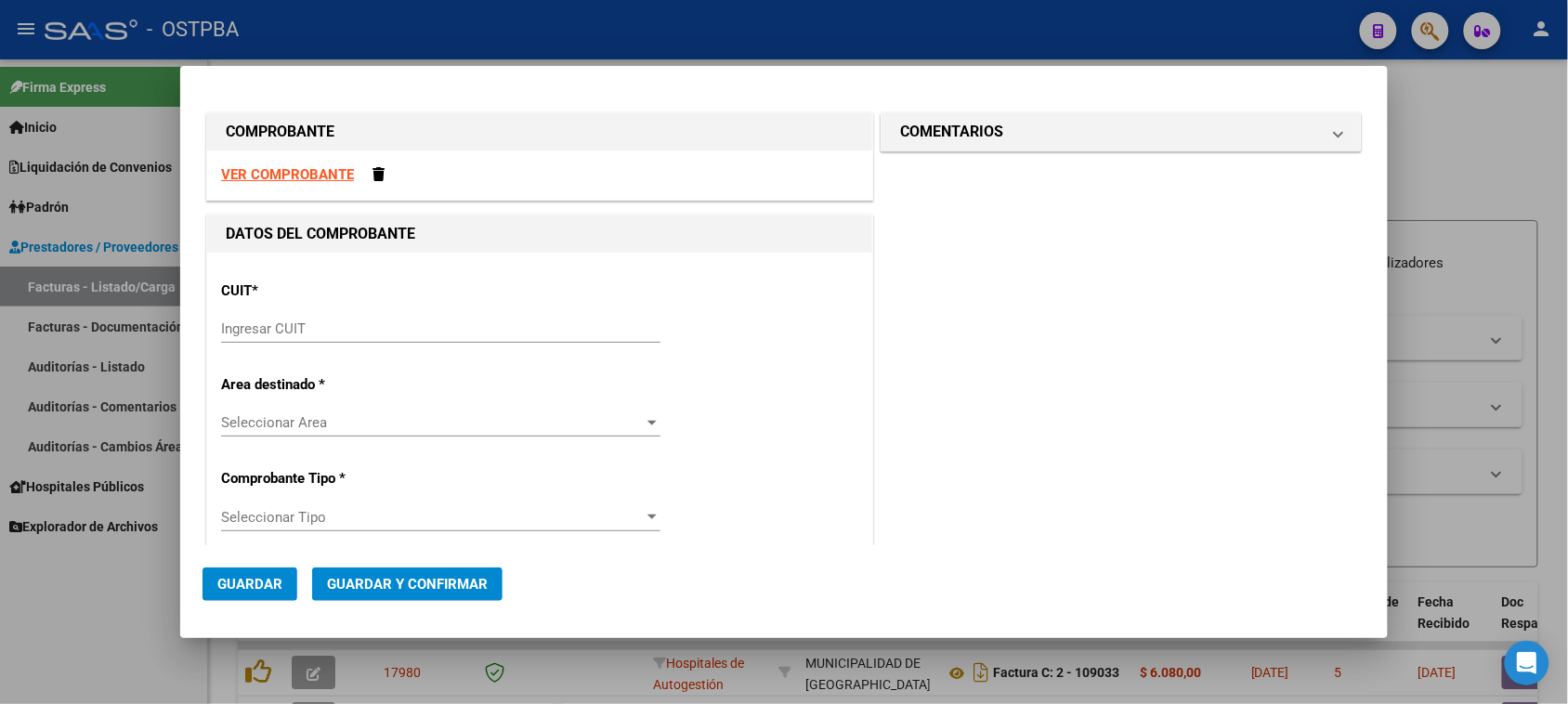
click at [333, 337] on input "Ingresar CUIT" at bounding box center [441, 328] width 439 height 16
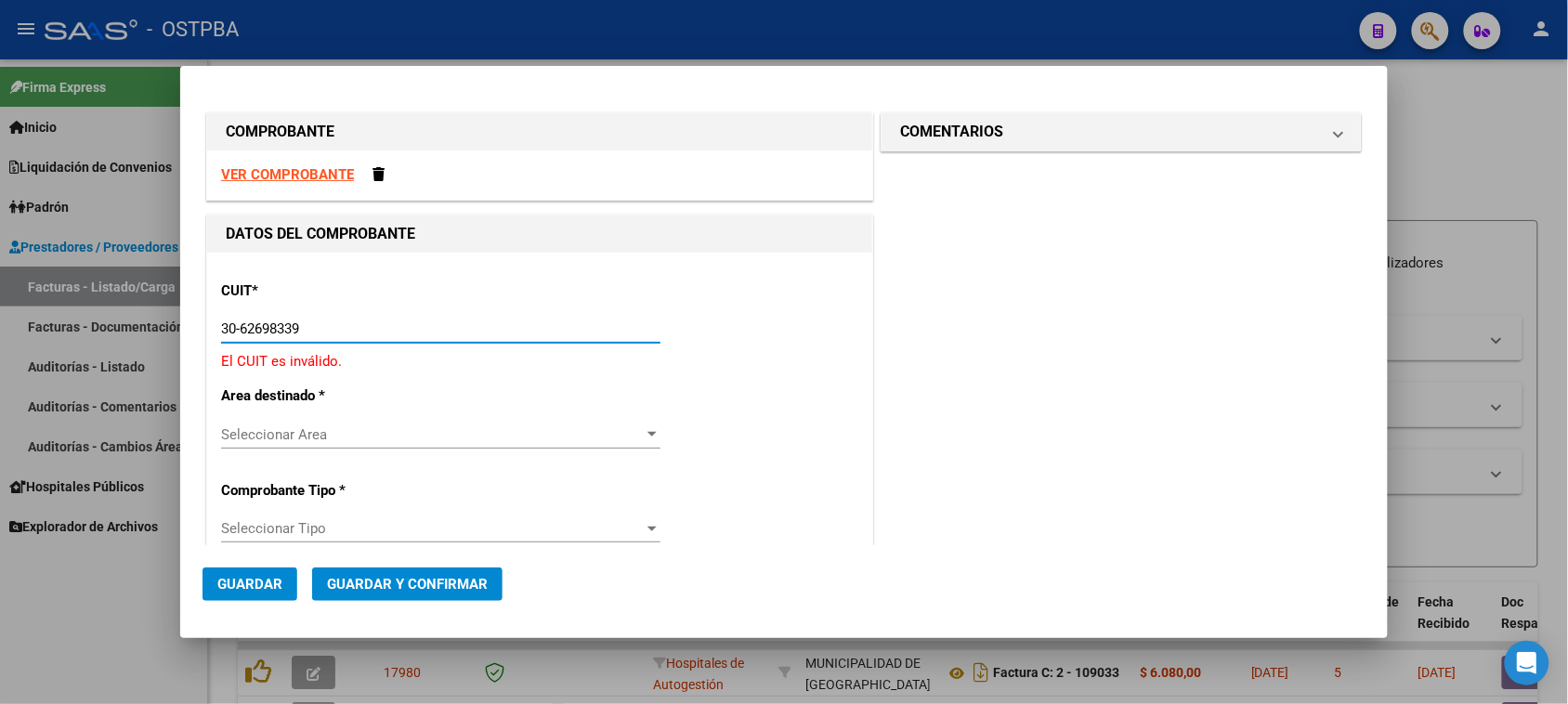
type input "30-62698339-8"
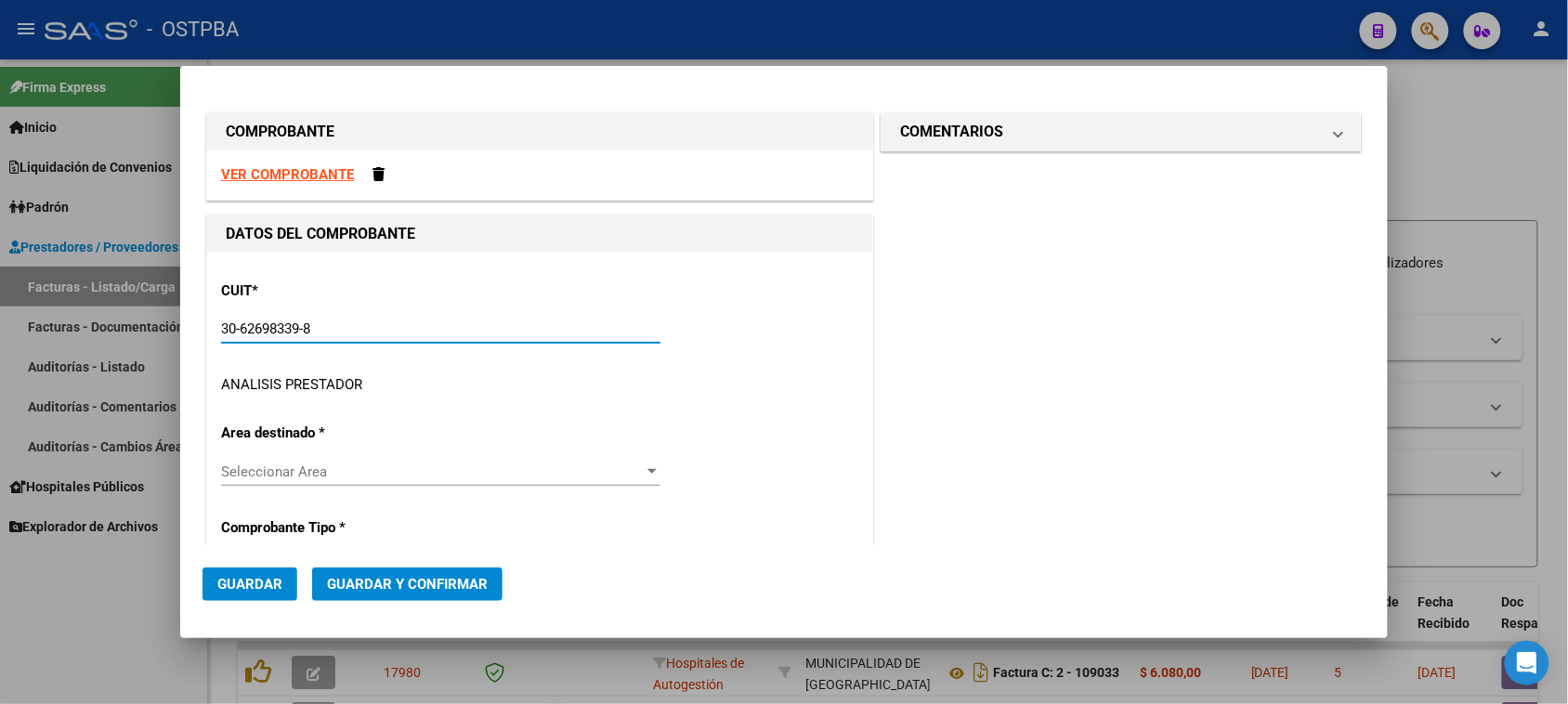
type input "119"
type input "30-62698339-8"
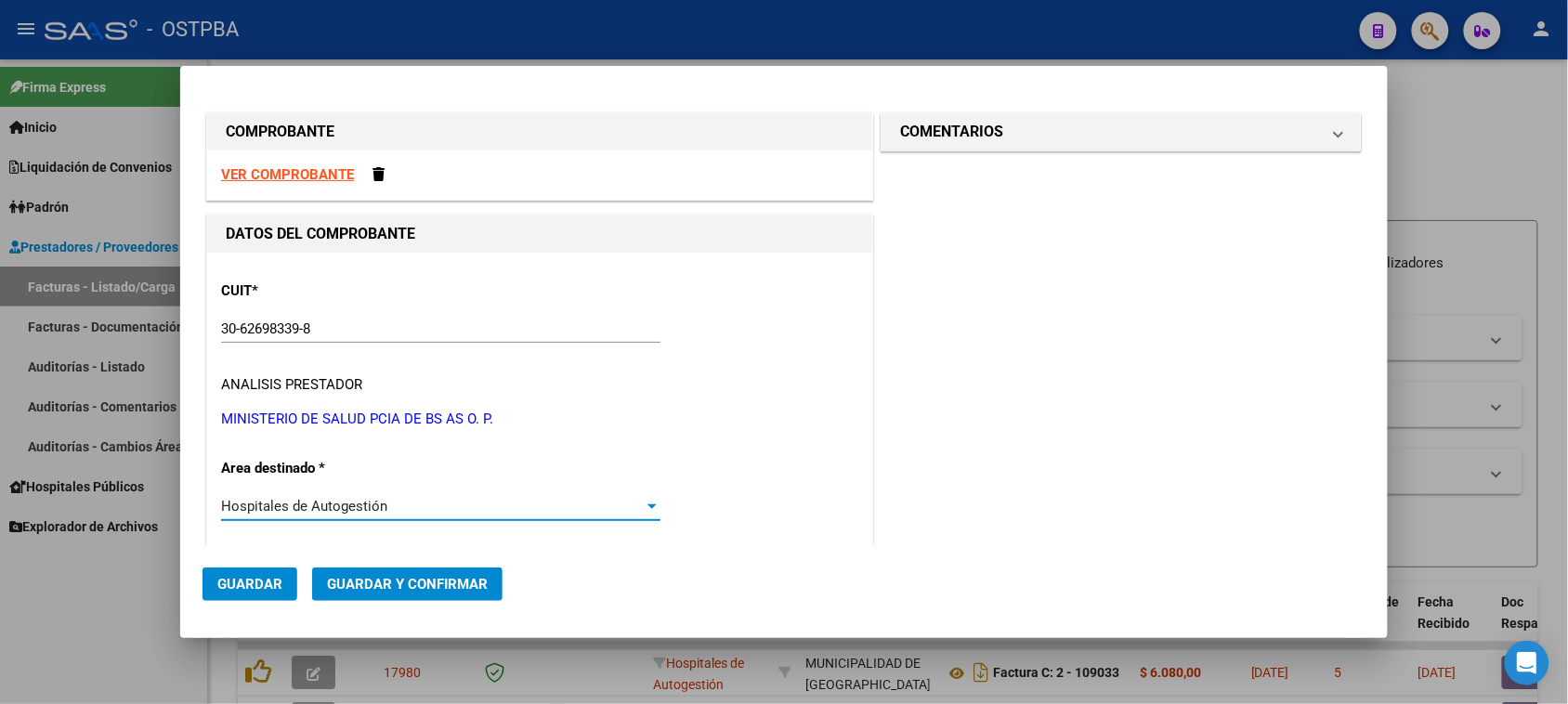
scroll to position [284, 0]
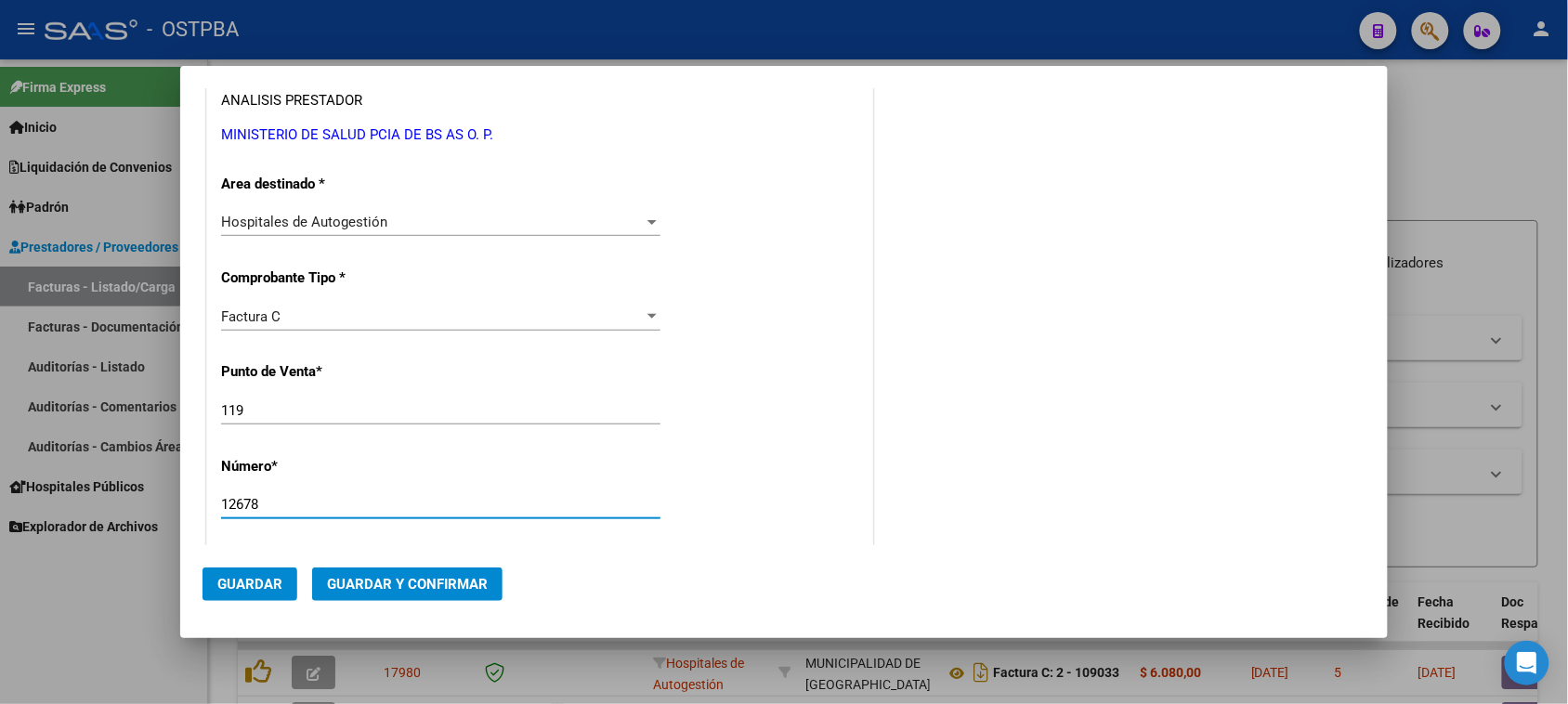
type input "12678"
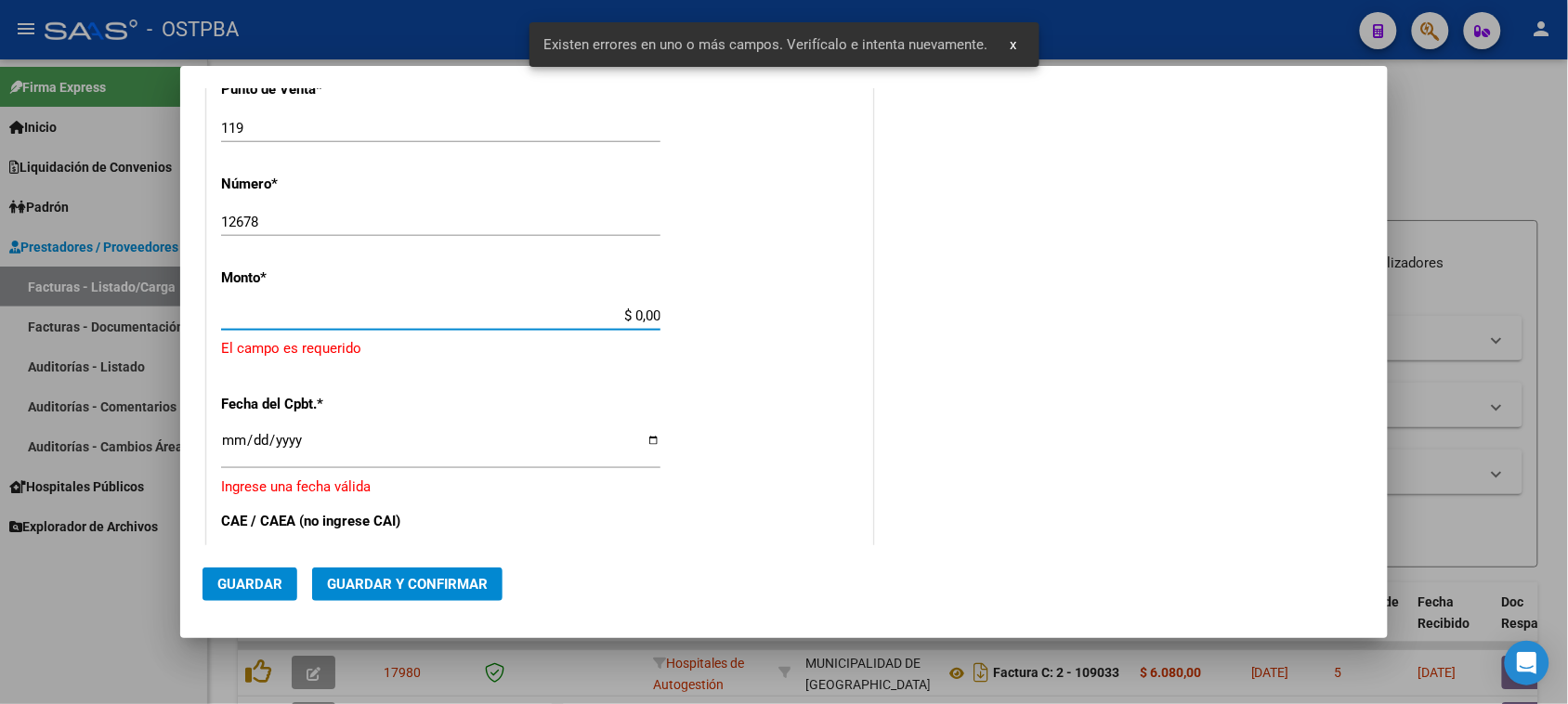
scroll to position [557, 0]
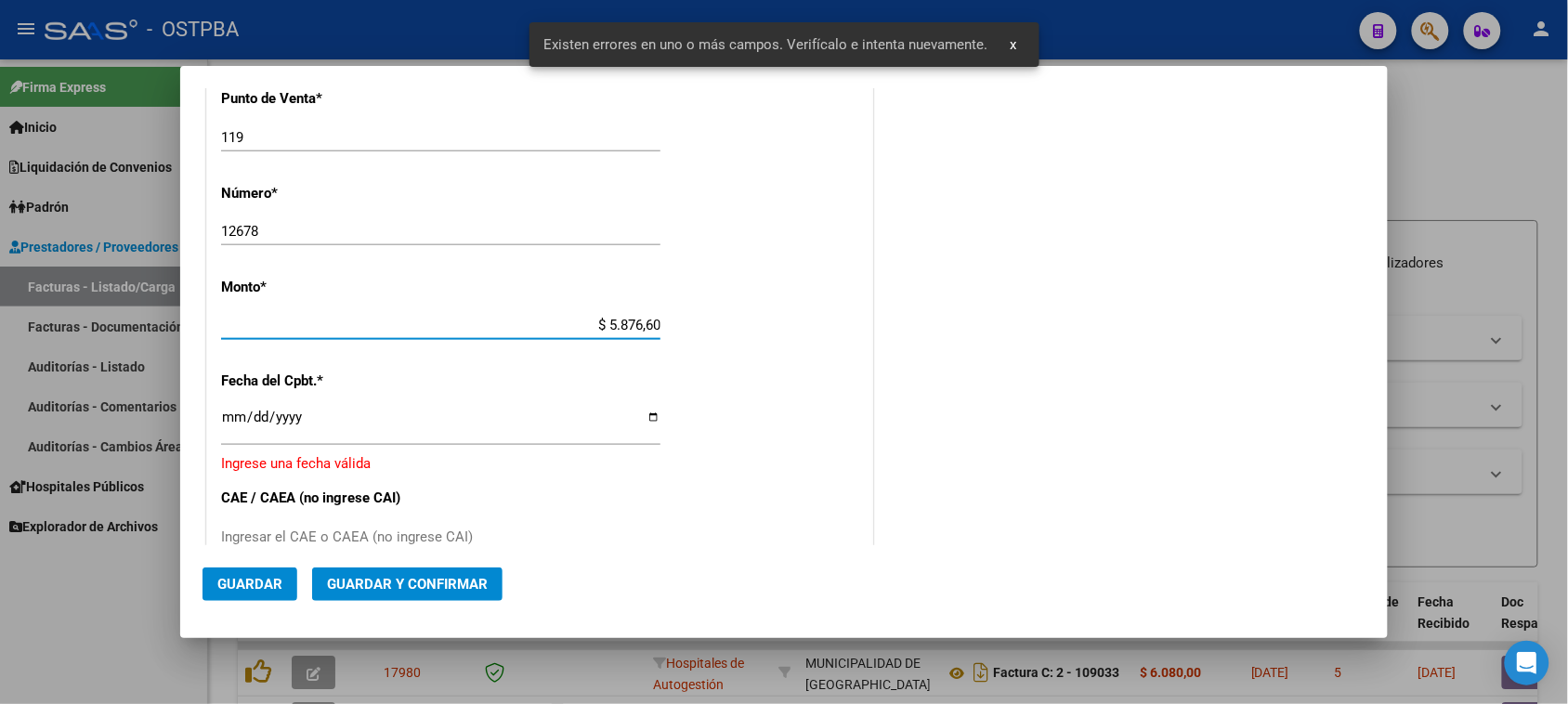
type input "$ 58.766,00"
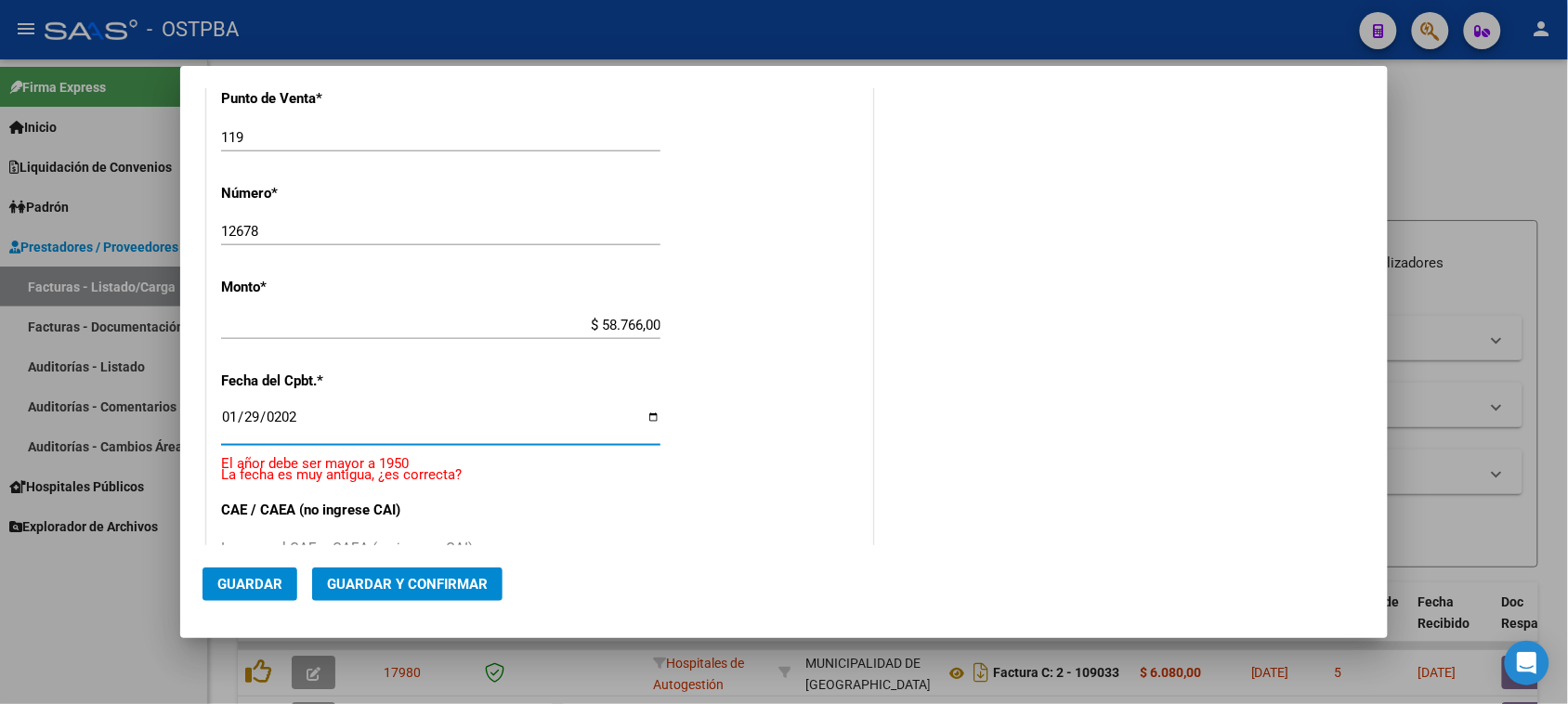
type input "[DATE]"
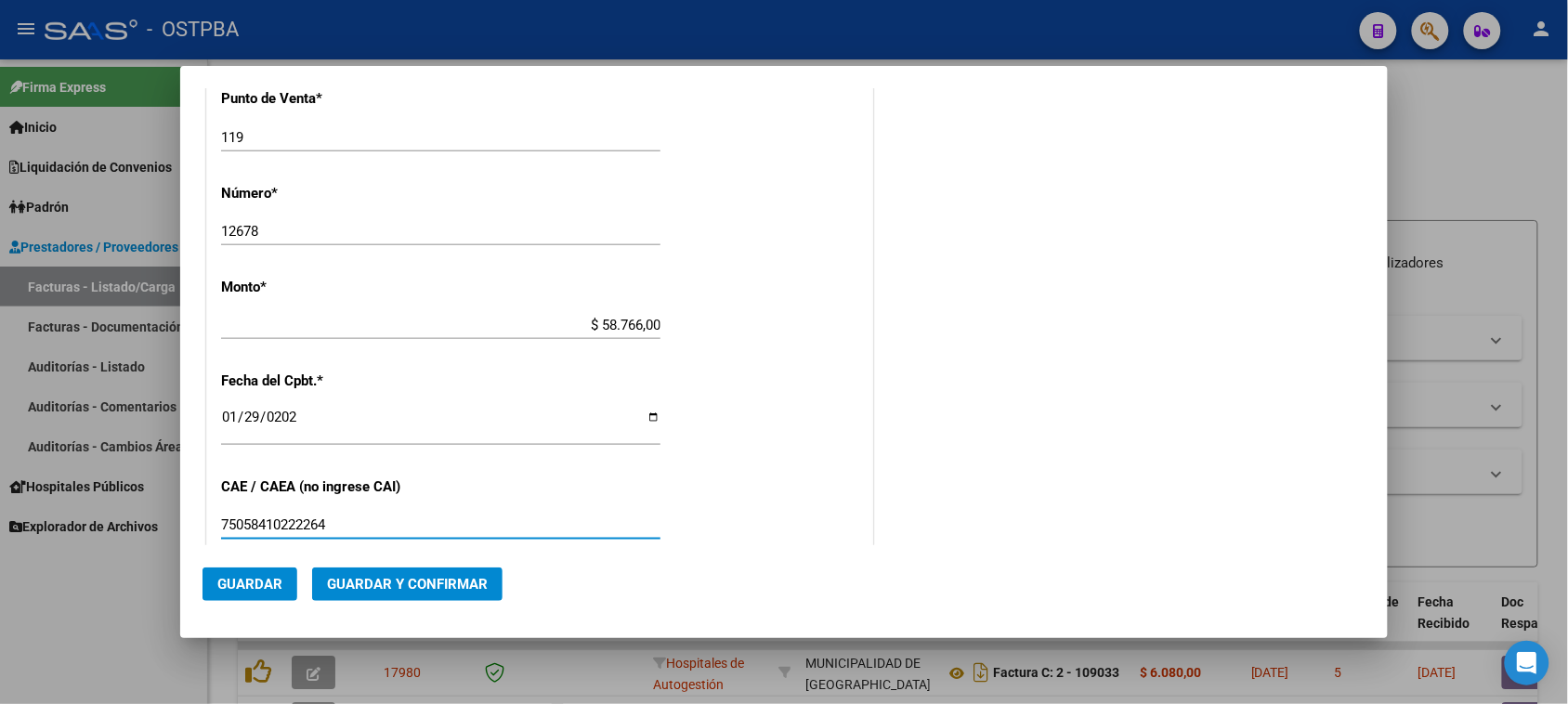
type input "75058410222264"
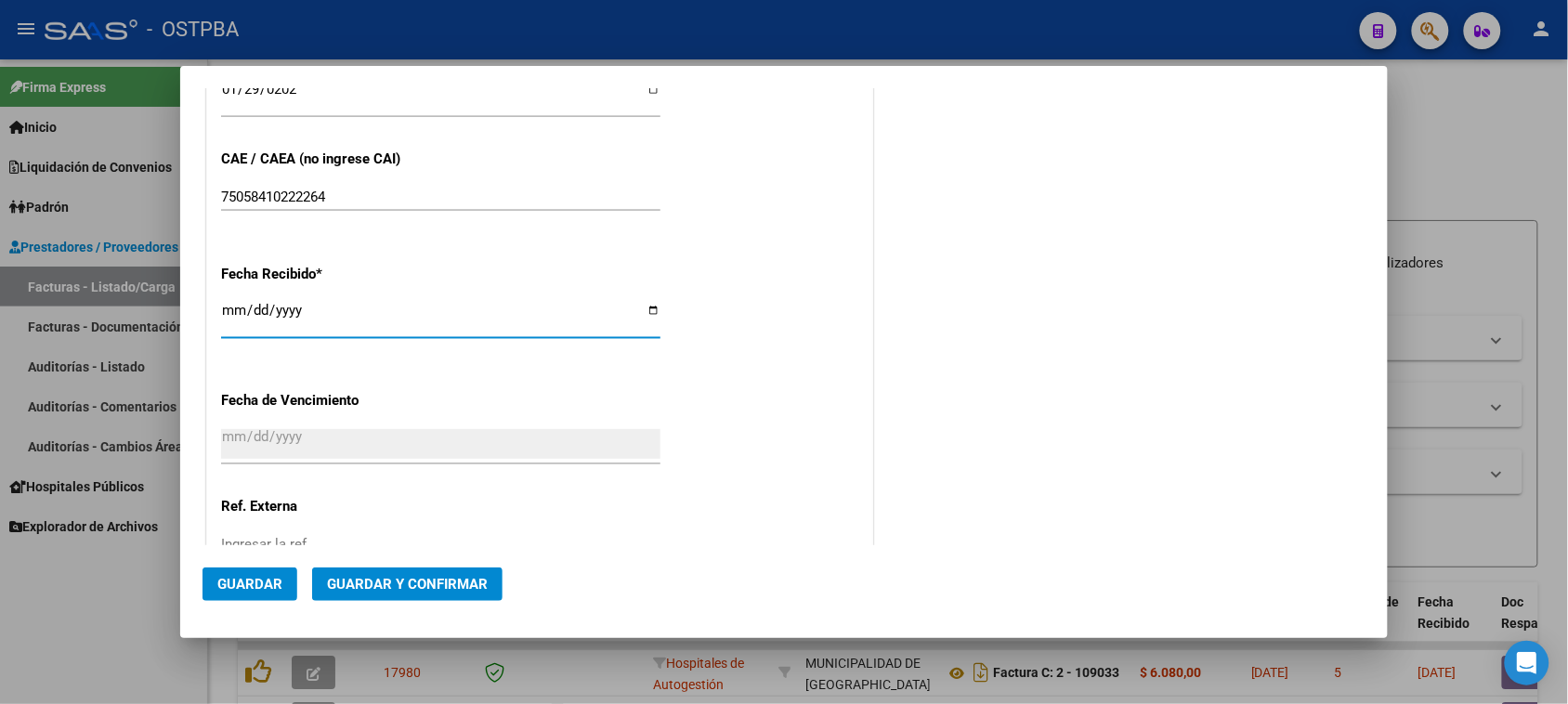
type input "[DATE]"
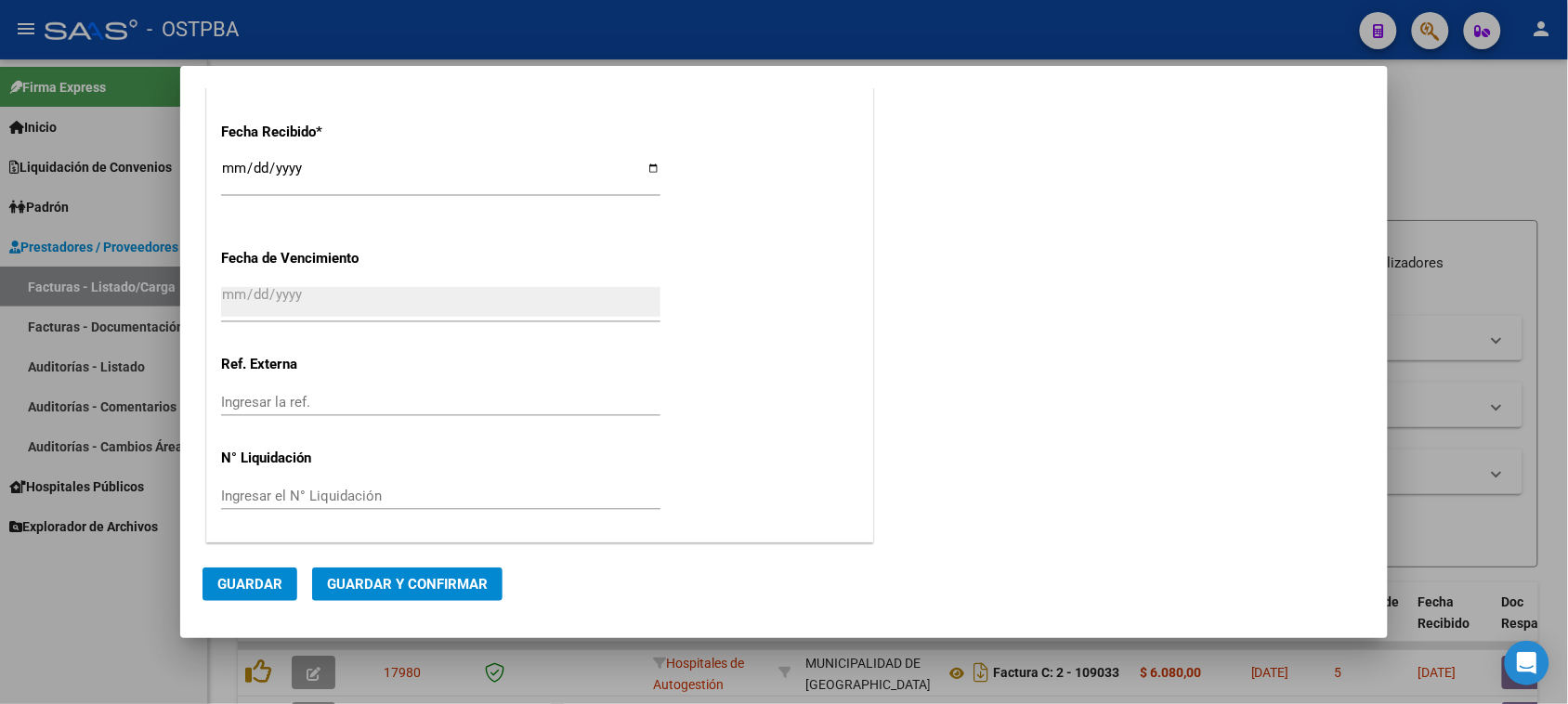
scroll to position [0, 0]
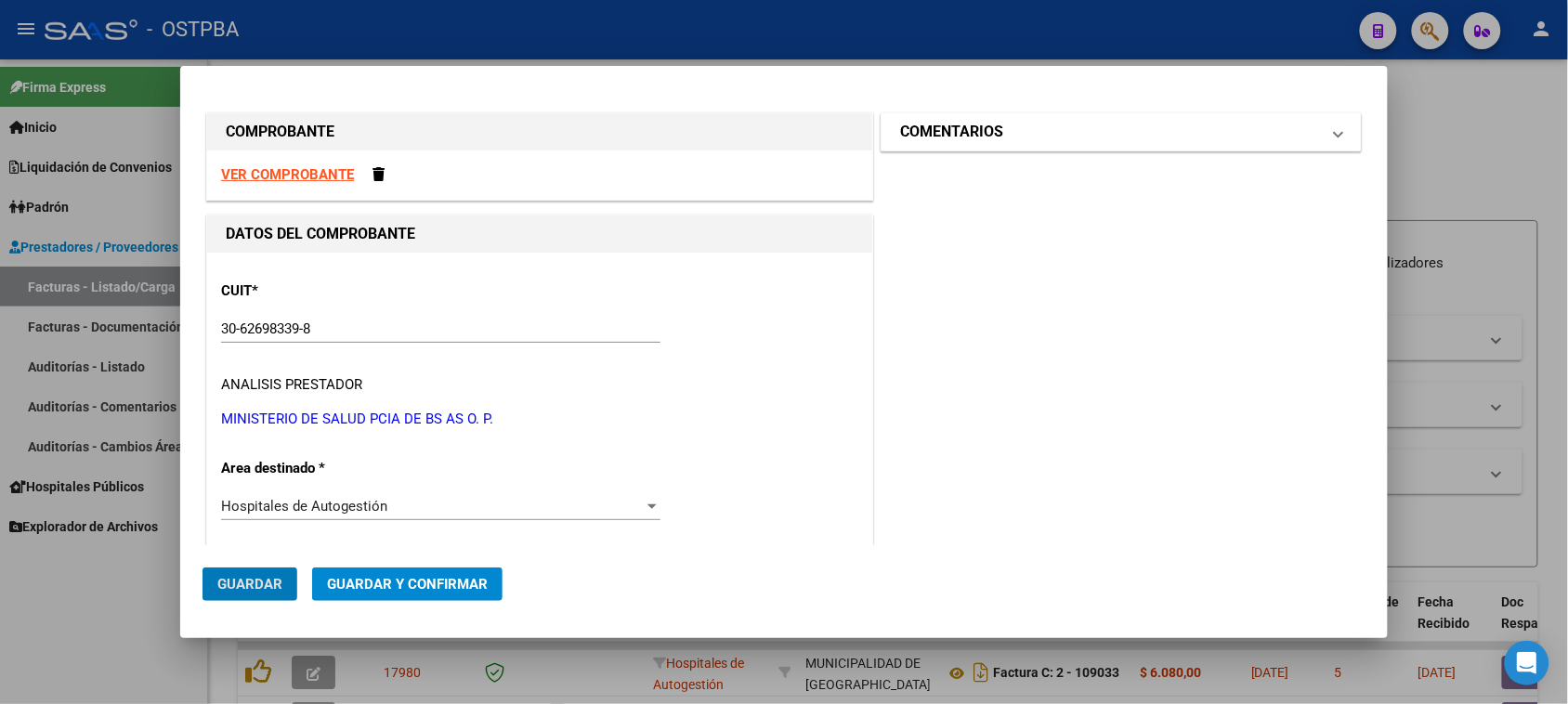
click at [1048, 134] on mat-panel-title "COMENTARIOS" at bounding box center [1109, 132] width 420 height 22
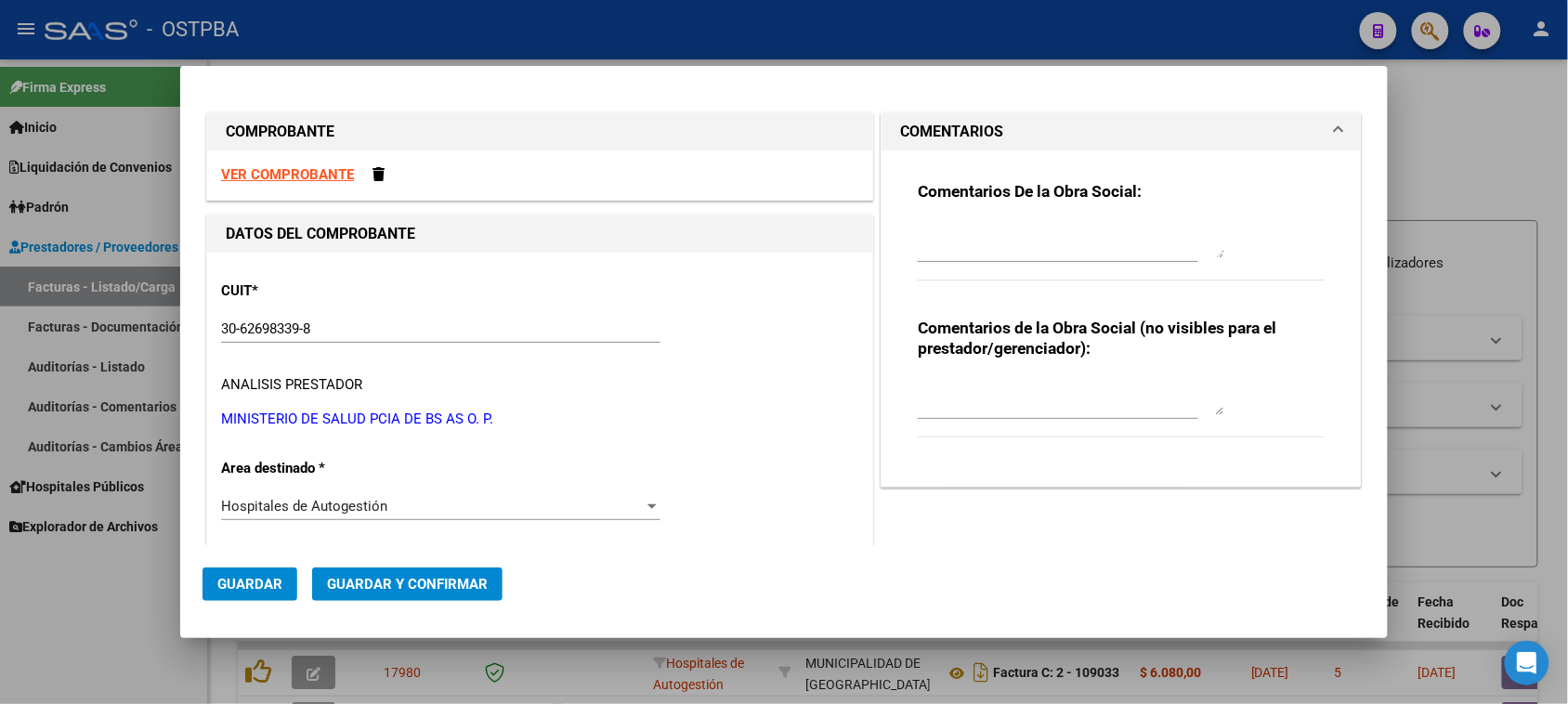
click at [1010, 243] on textarea at bounding box center [1071, 240] width 307 height 37
type textarea "HR 127073"
click at [239, 582] on span "Guardar" at bounding box center [250, 583] width 65 height 16
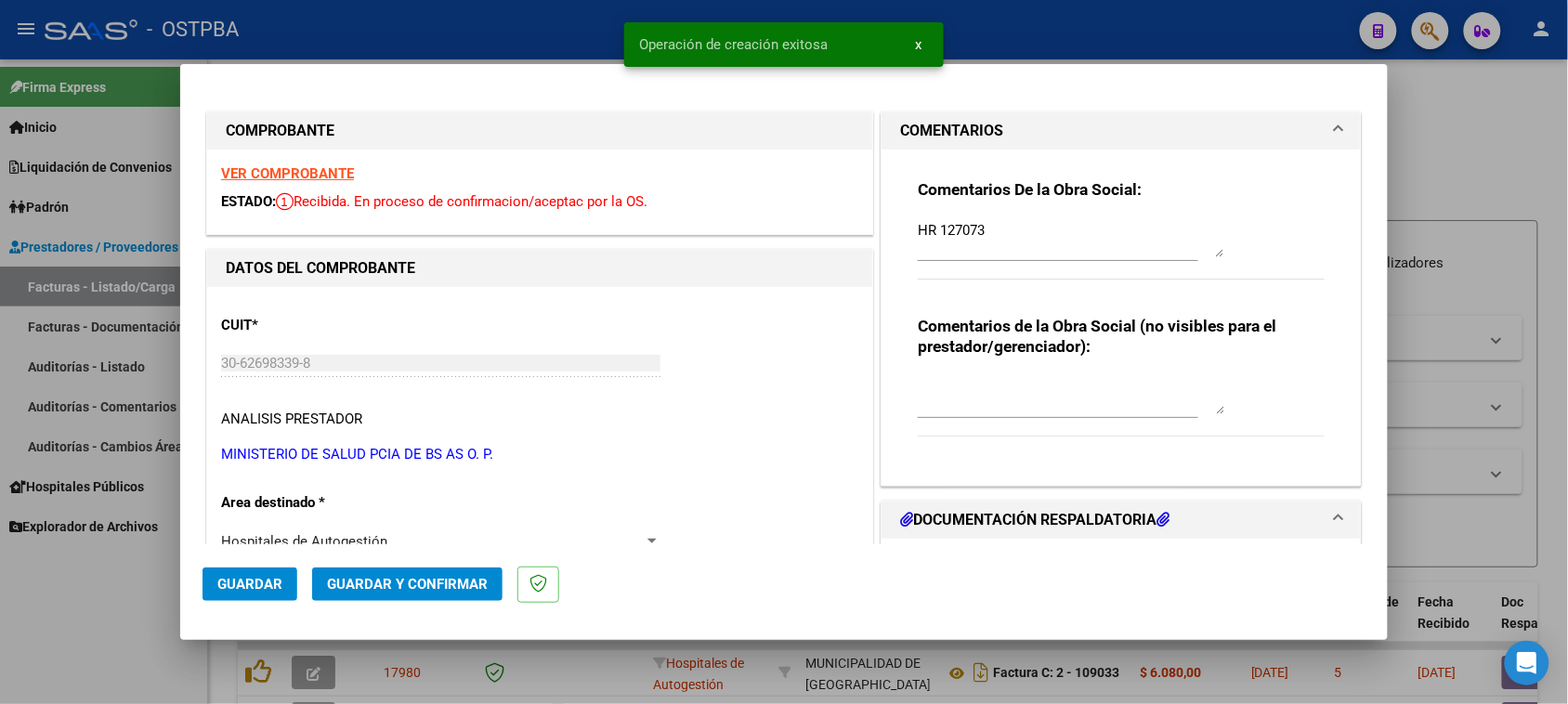
type input "[DATE]"
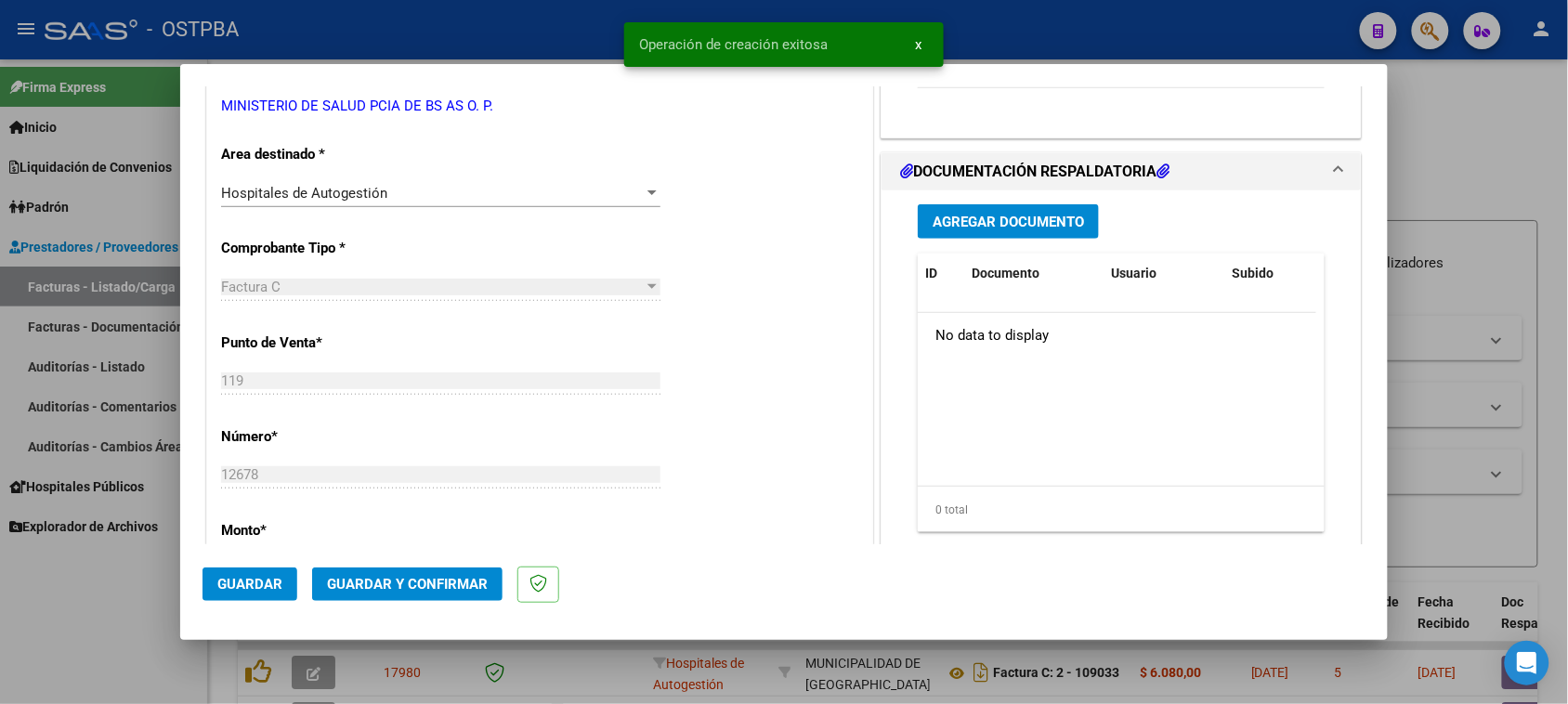
click at [1033, 220] on span "Agregar Documento" at bounding box center [1008, 221] width 152 height 16
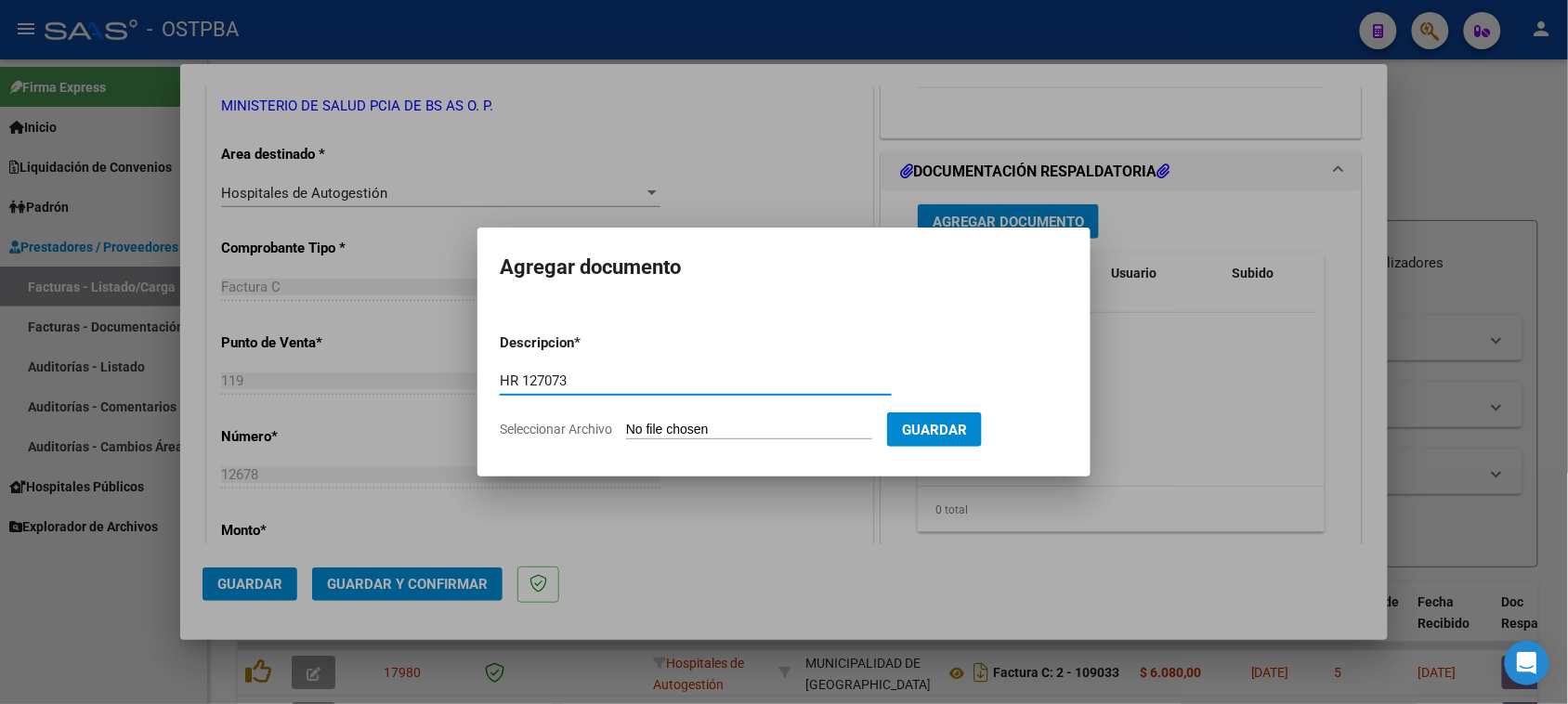
type input "HR 127073"
click at [626, 422] on input "Seleccionar Archivo" at bounding box center [749, 430] width 246 height 17
type input "C:\fakepath\HR 127073.pdf"
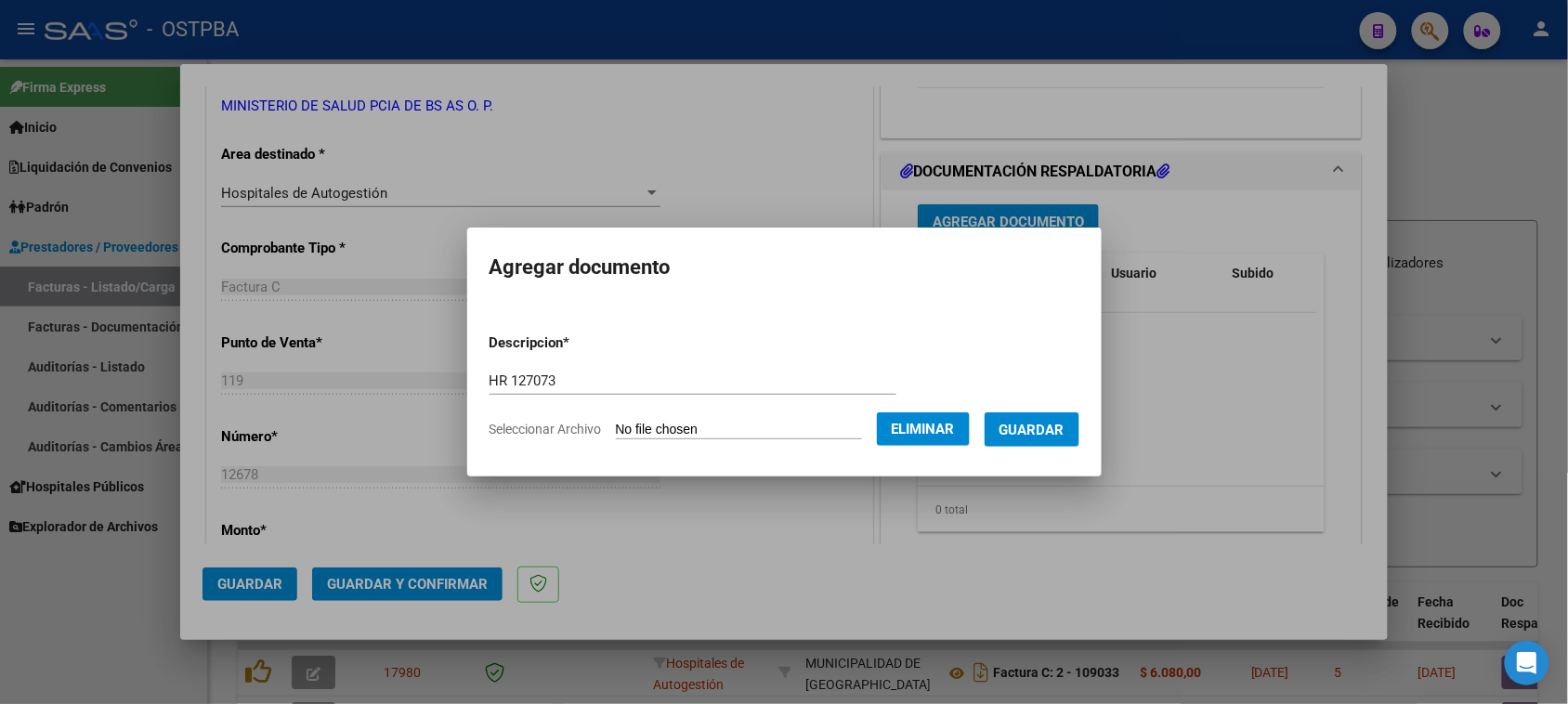
drag, startPoint x: 1051, startPoint y: 432, endPoint x: 1026, endPoint y: 436, distance: 25.3
click at [1050, 432] on span "Guardar" at bounding box center [1031, 429] width 65 height 16
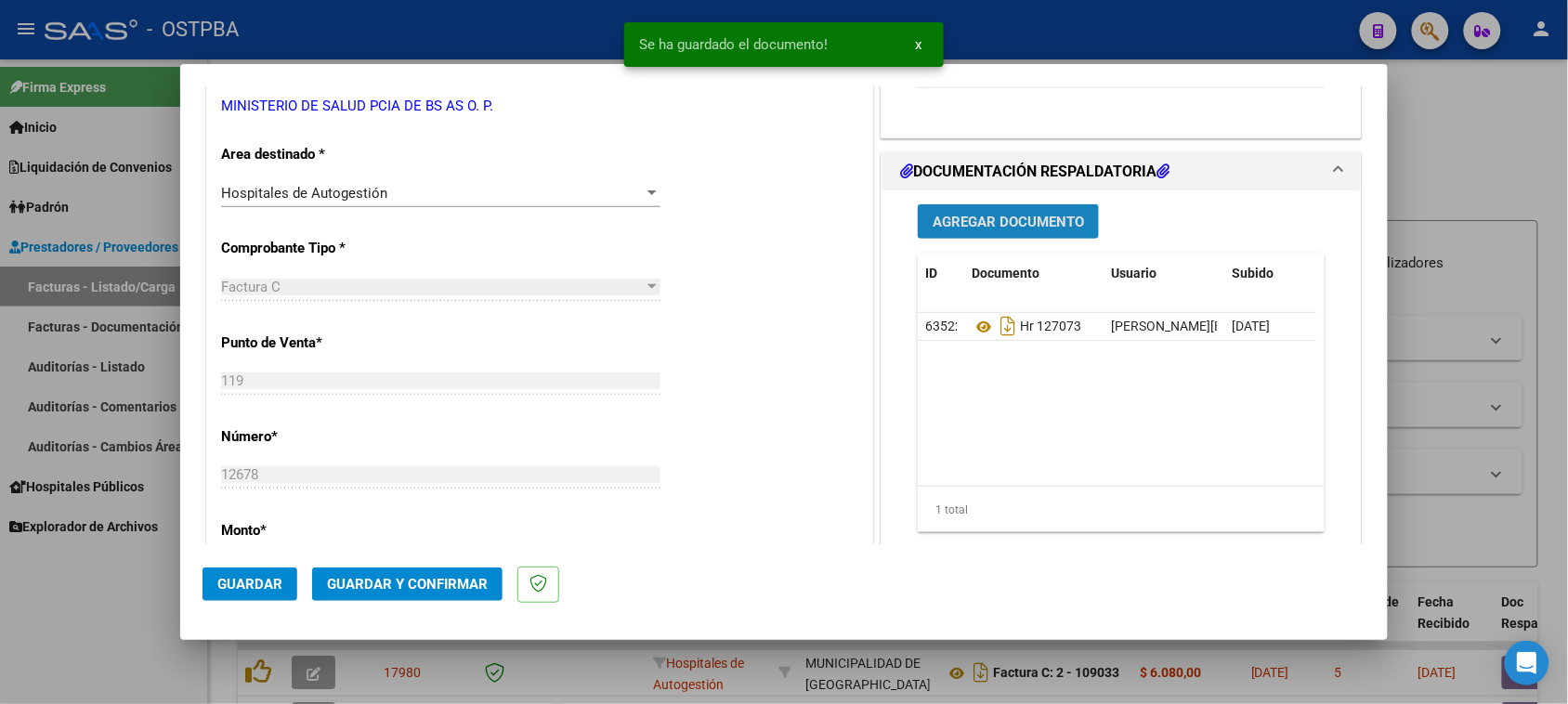
click at [995, 220] on span "Agregar Documento" at bounding box center [1008, 221] width 152 height 16
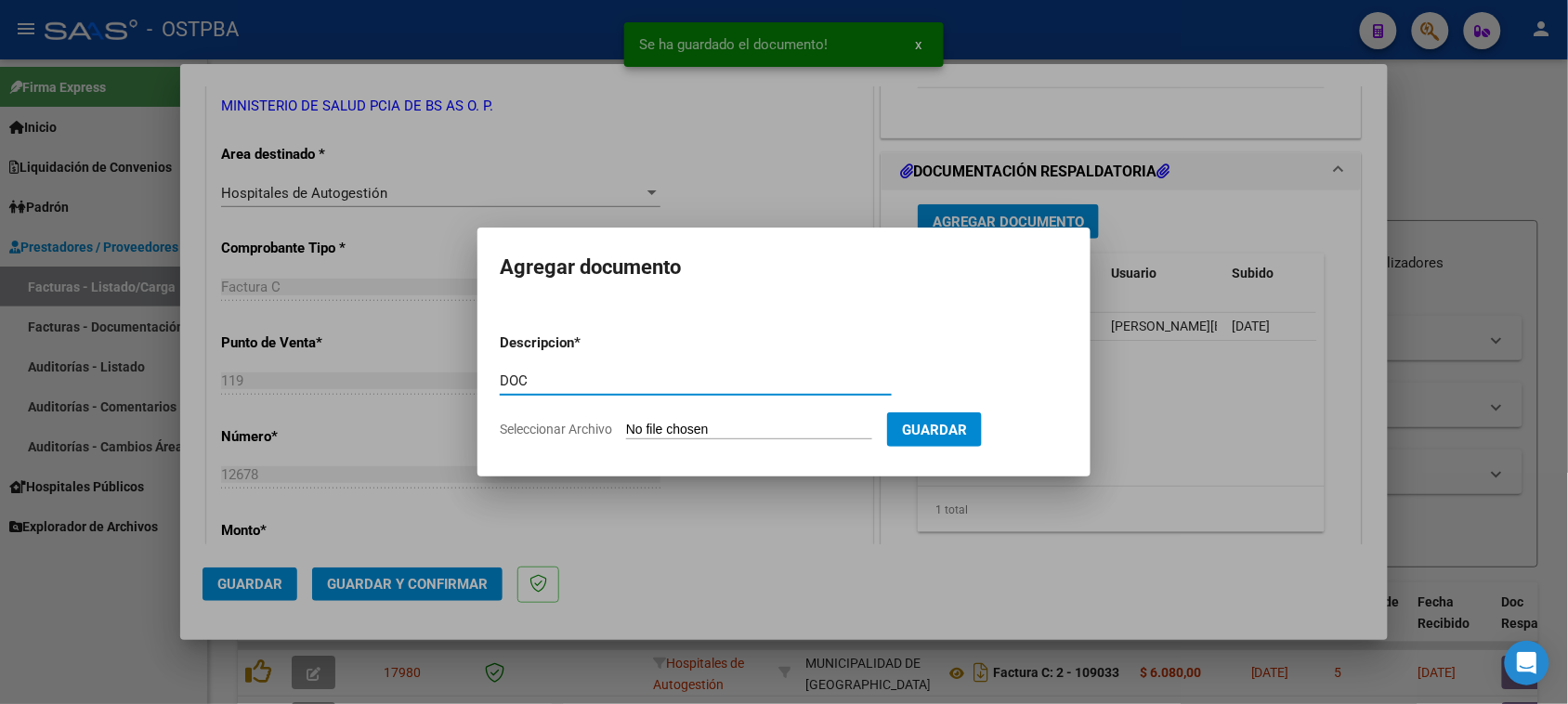
type input "DOC"
click at [626, 422] on input "Seleccionar Archivo" at bounding box center [749, 430] width 246 height 17
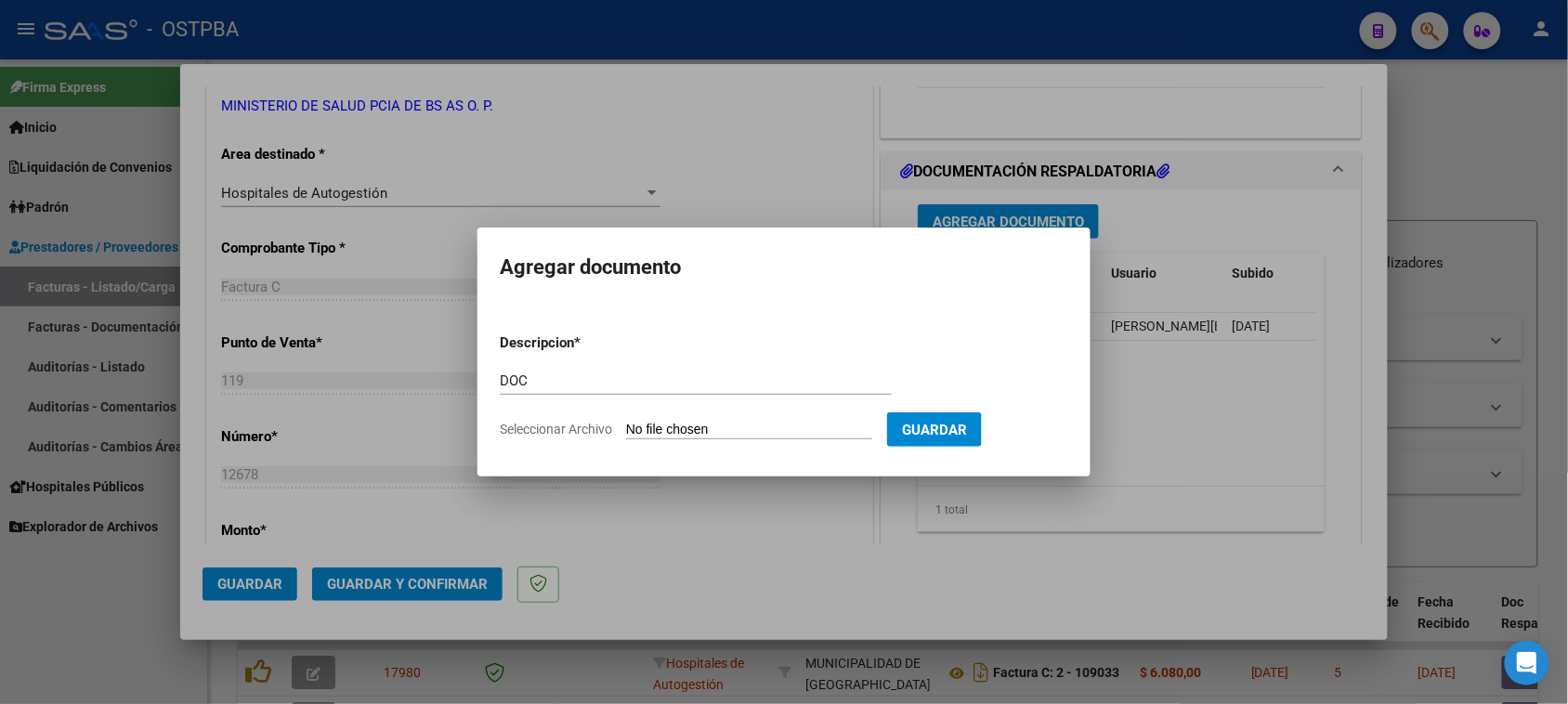
type input "C:\fakepath\DOC 12678.pdf"
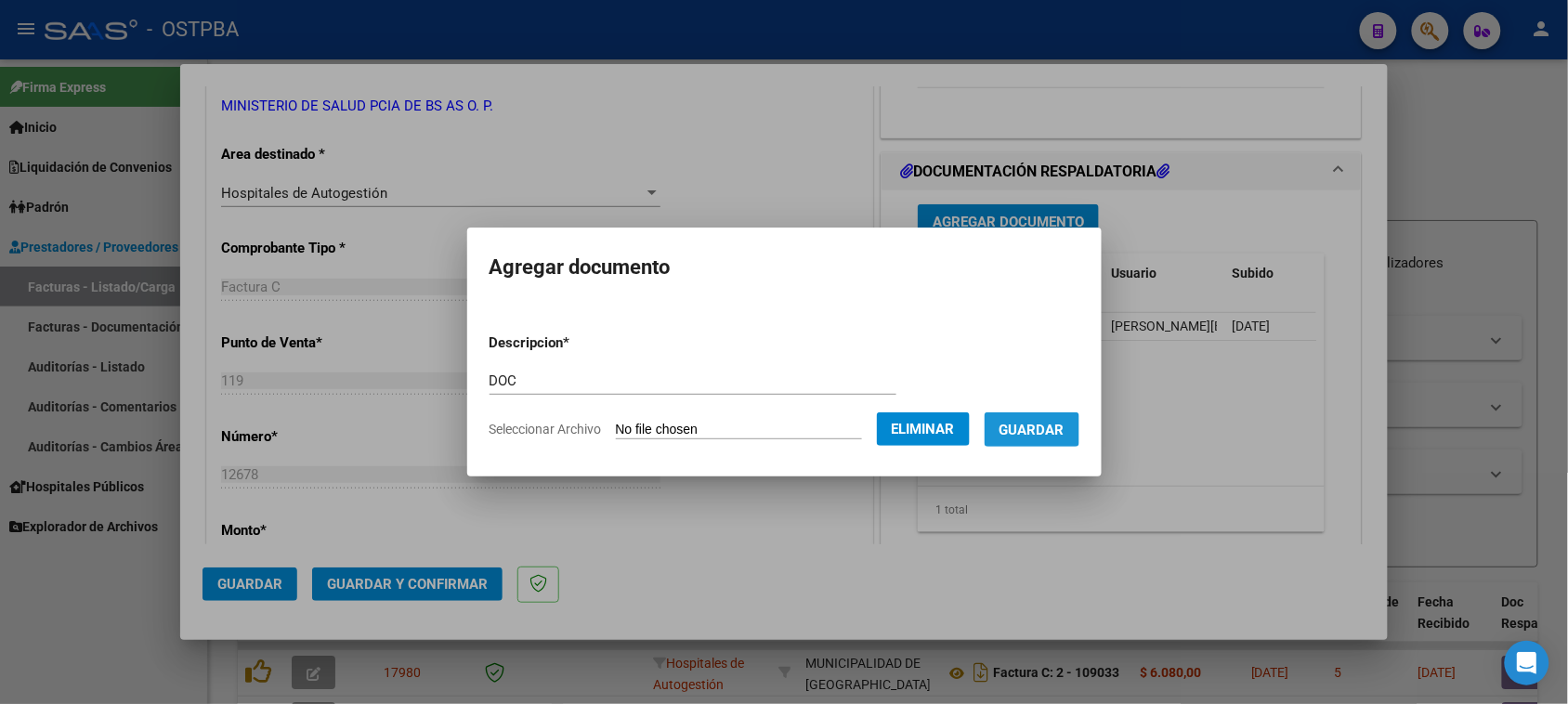
click at [1051, 432] on span "Guardar" at bounding box center [1031, 429] width 65 height 16
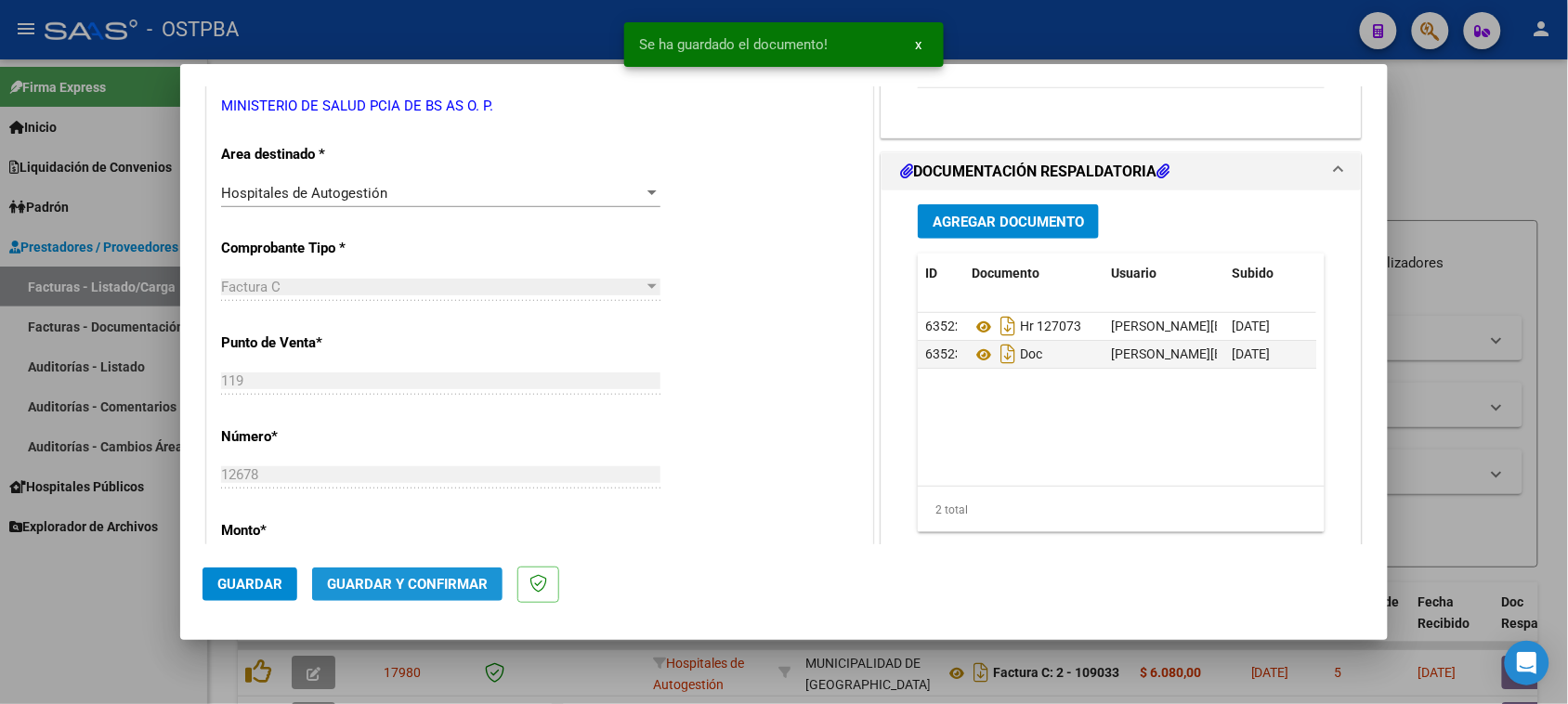
click at [425, 587] on span "Guardar y Confirmar" at bounding box center [407, 583] width 161 height 16
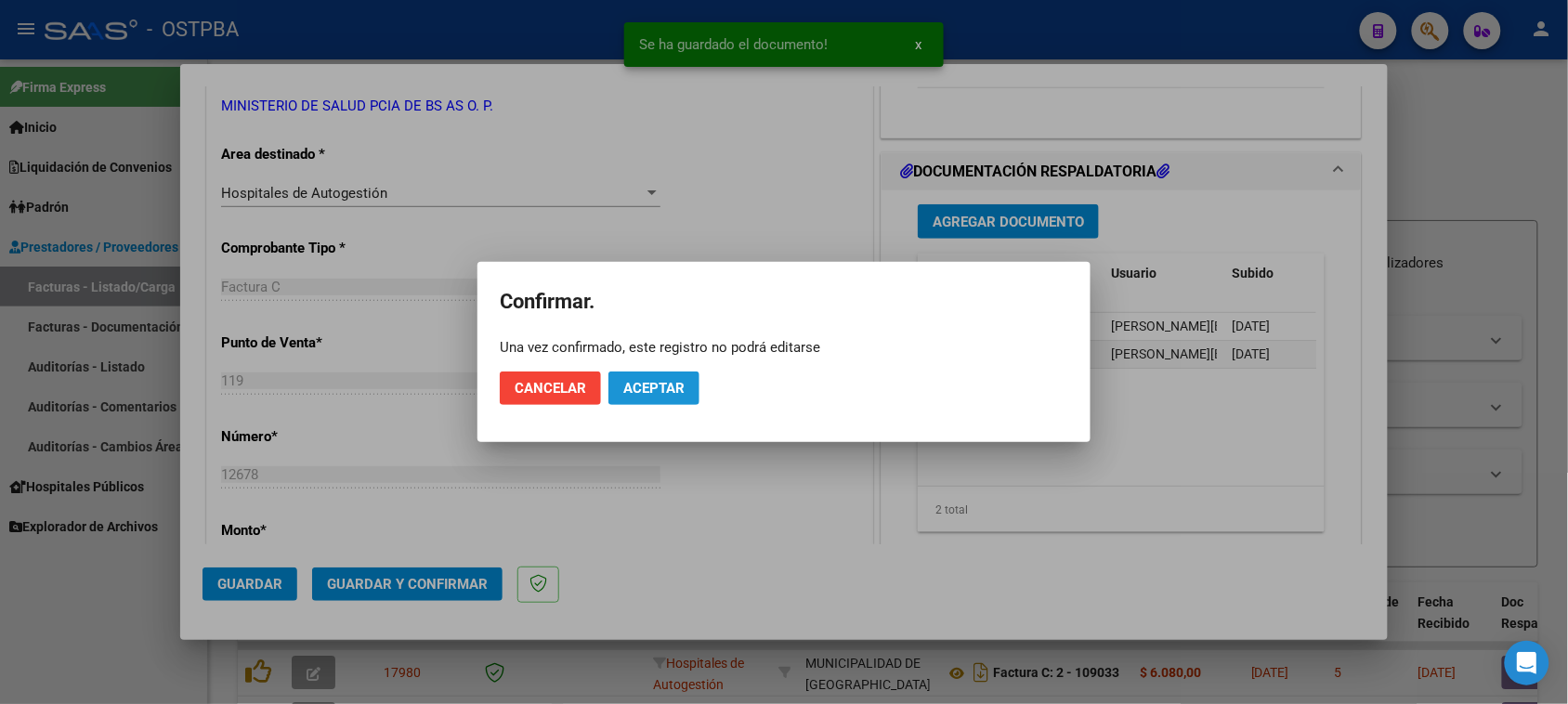
click at [628, 393] on span "Aceptar" at bounding box center [653, 388] width 61 height 16
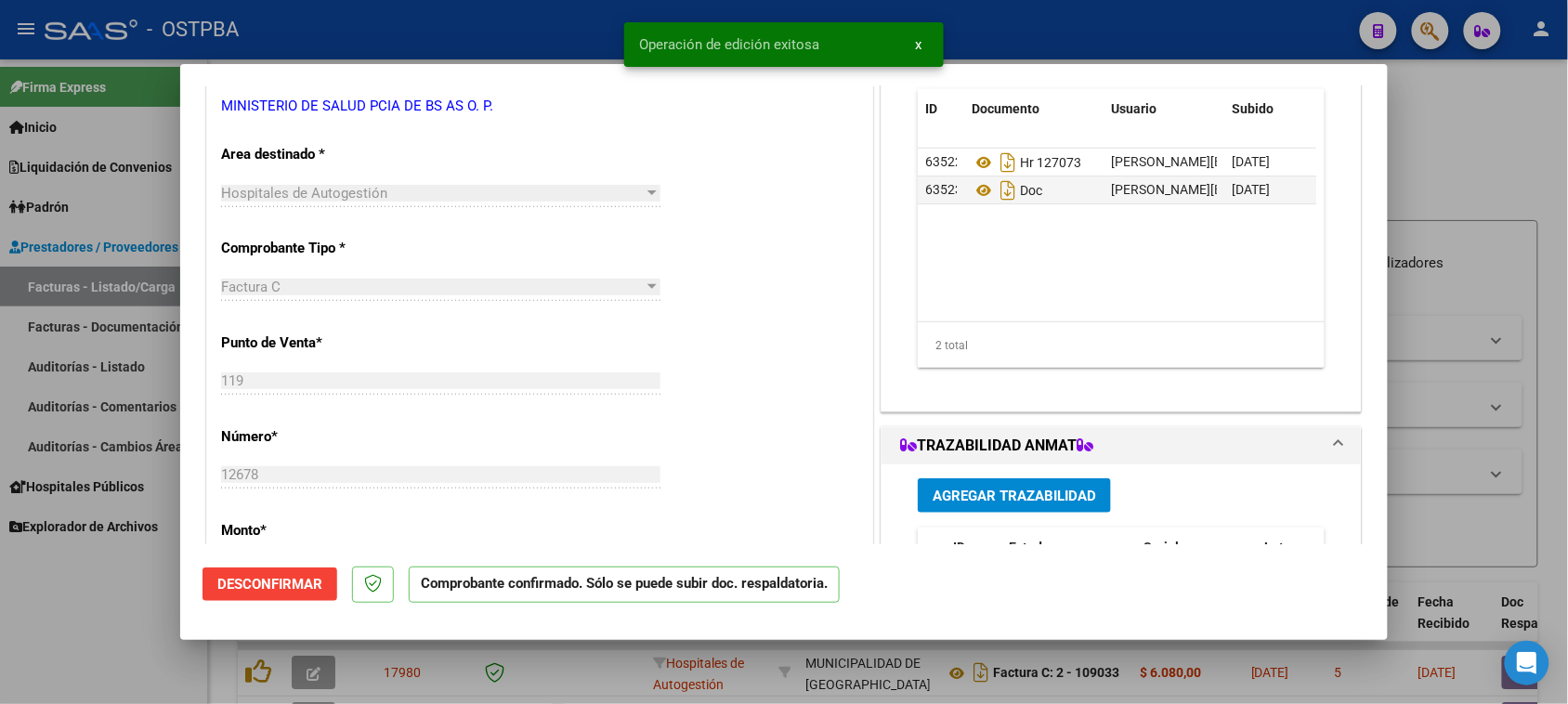
click at [104, 363] on div at bounding box center [784, 352] width 1568 height 704
type input "$ 0,00"
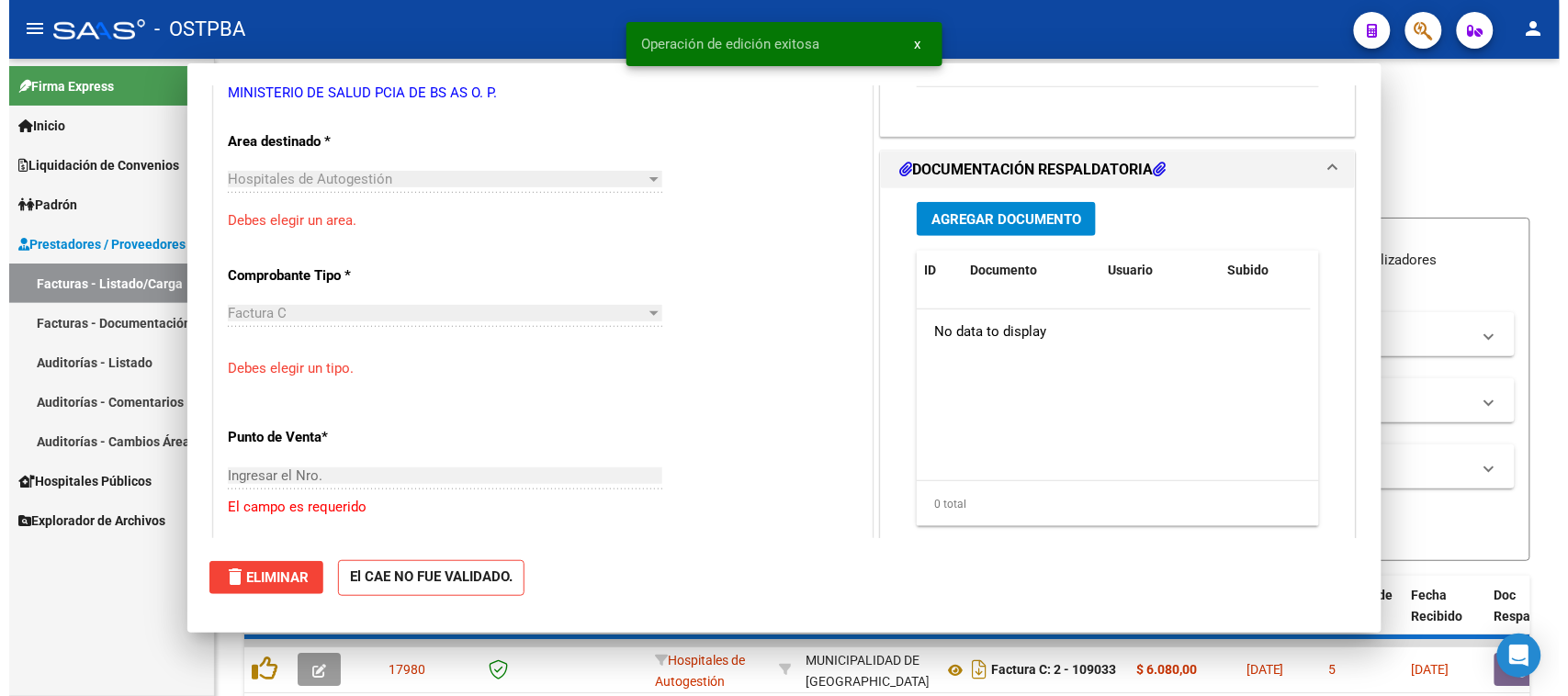
scroll to position [333, 0]
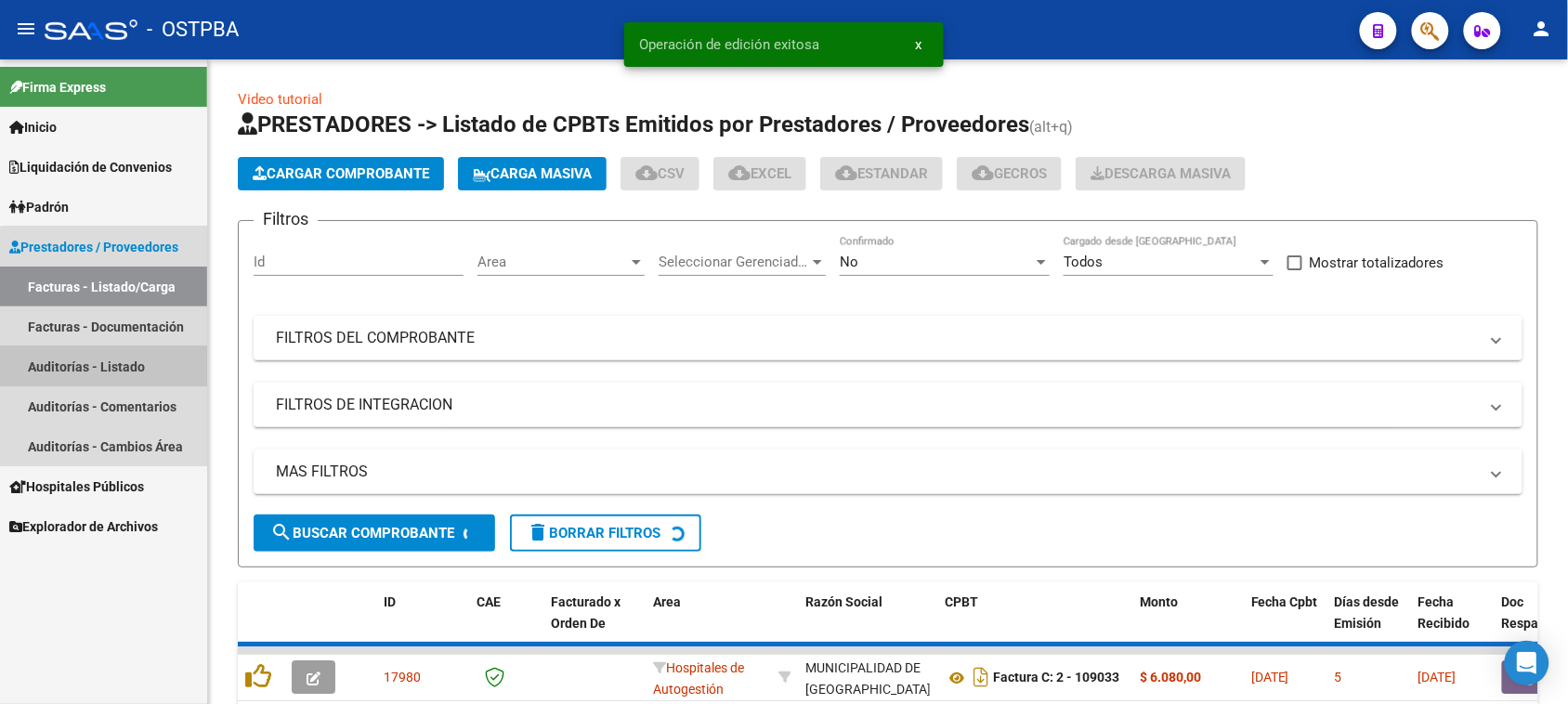
click at [104, 363] on link "Auditorías - Listado" at bounding box center [104, 366] width 207 height 40
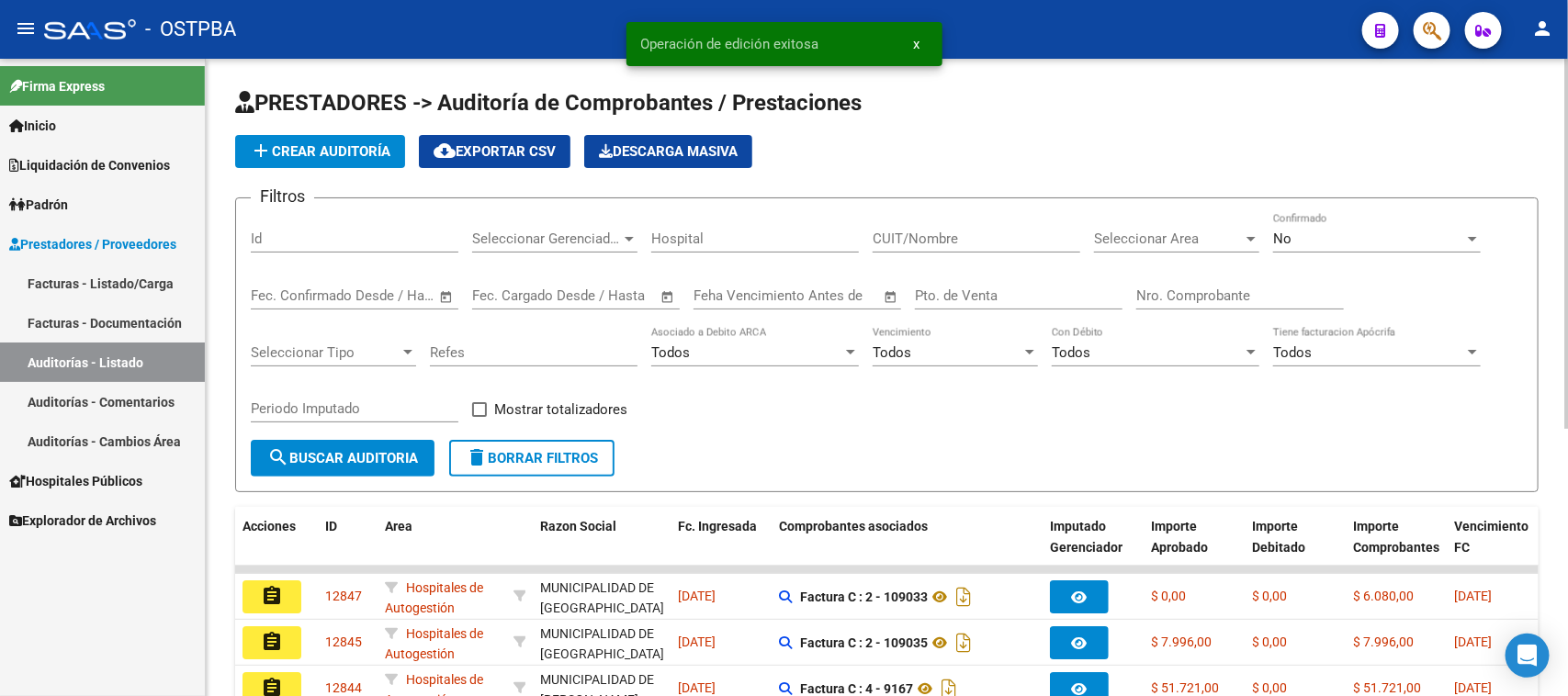
click at [301, 156] on span "add Crear Auditoría" at bounding box center [320, 151] width 141 height 16
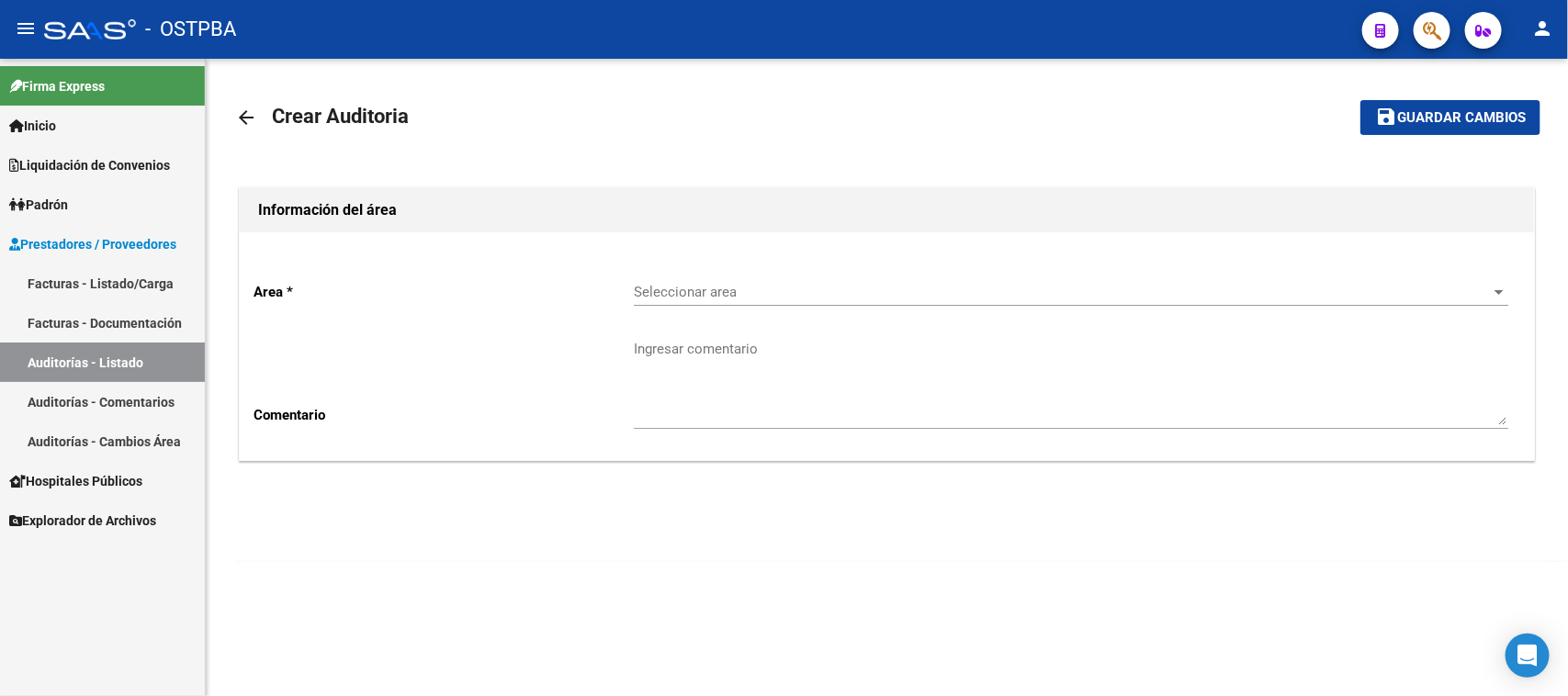
click at [635, 290] on span "Seleccionar area" at bounding box center [1063, 292] width 858 height 16
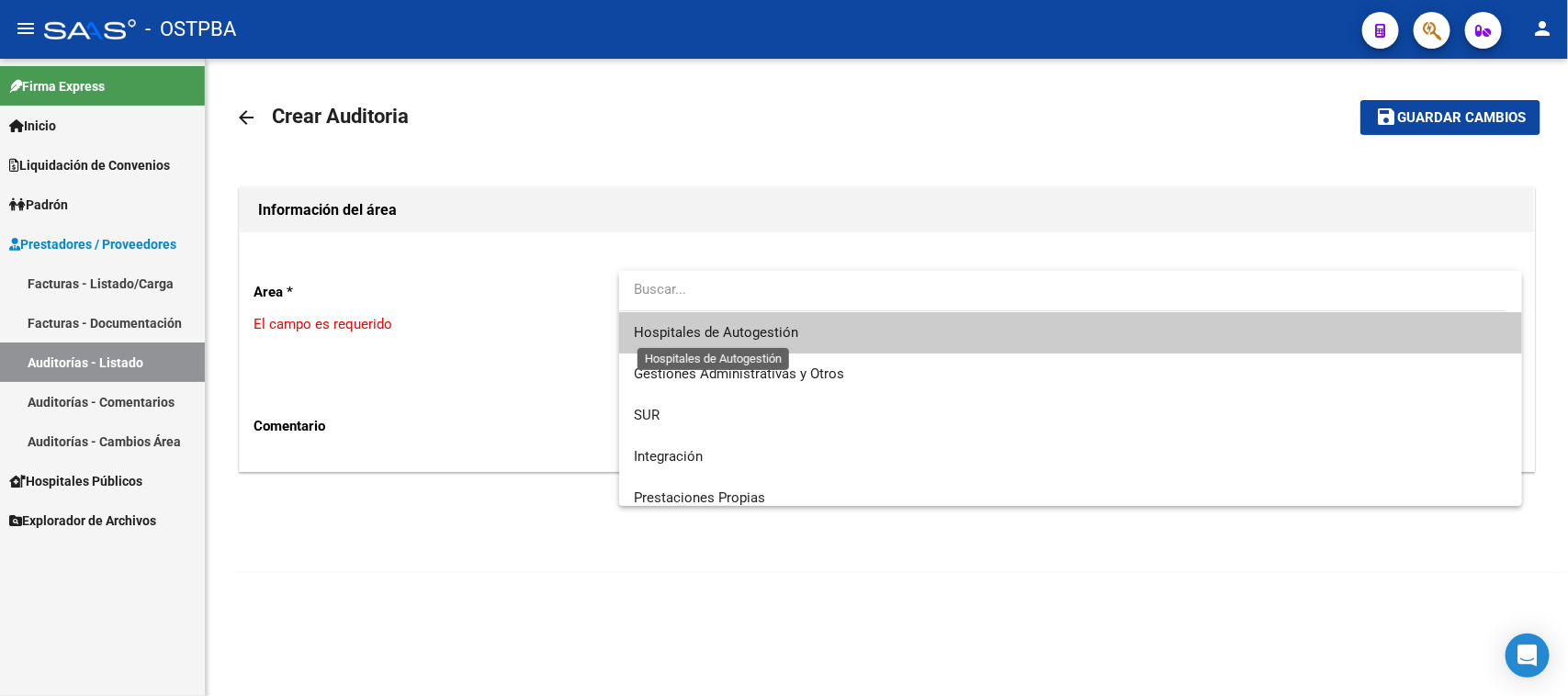
click at [689, 333] on span "Hospitales de Autogestión" at bounding box center [717, 332] width 165 height 16
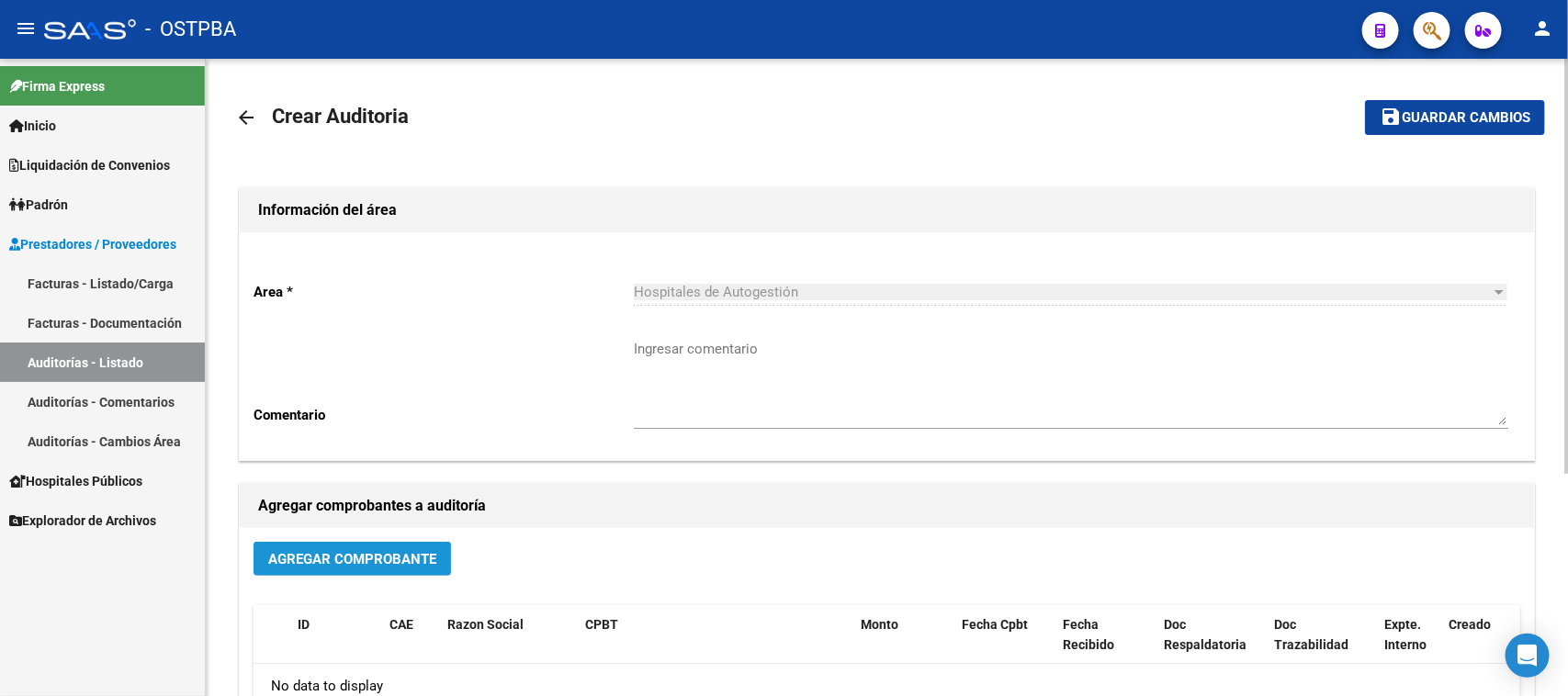
click at [377, 558] on span "Agregar Comprobante" at bounding box center [352, 558] width 168 height 16
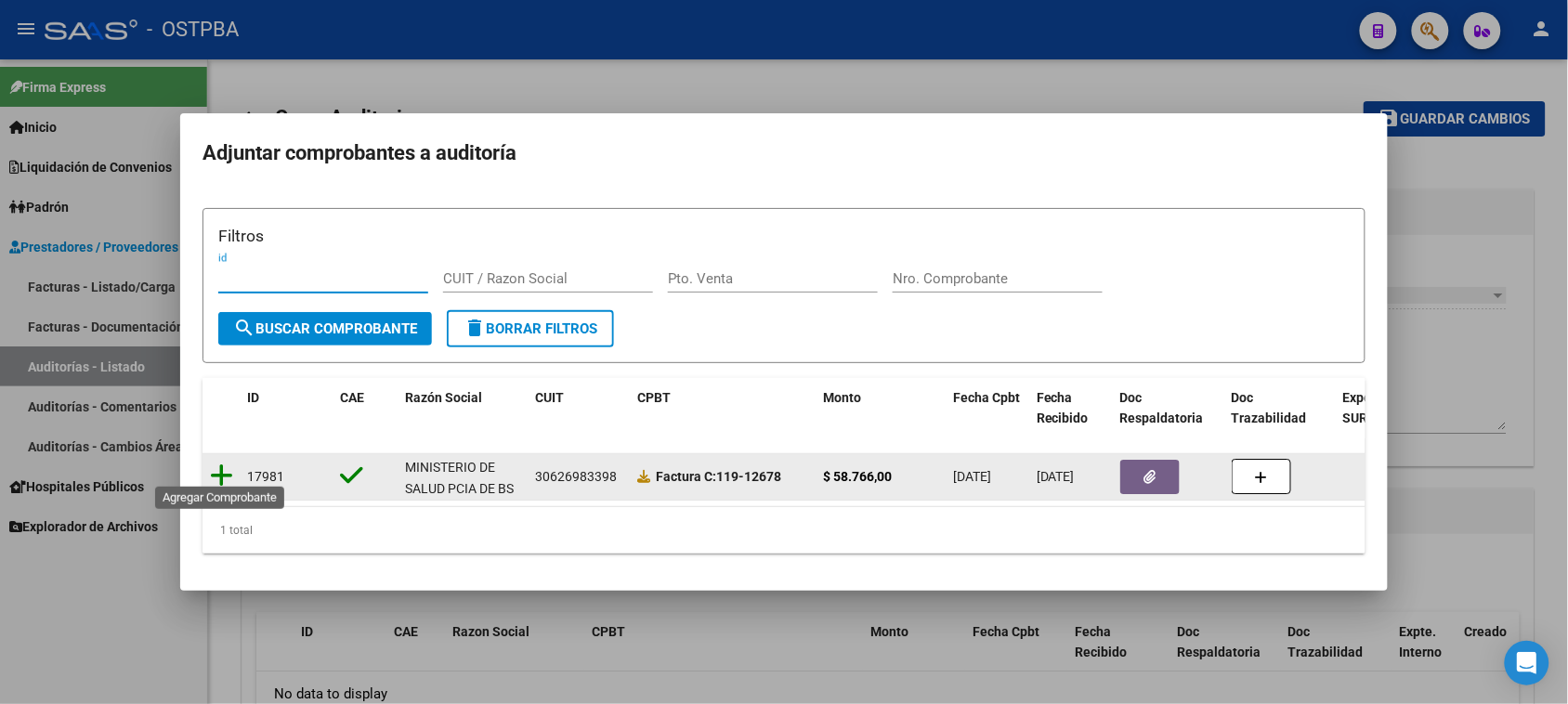
click at [220, 464] on icon at bounding box center [222, 475] width 23 height 26
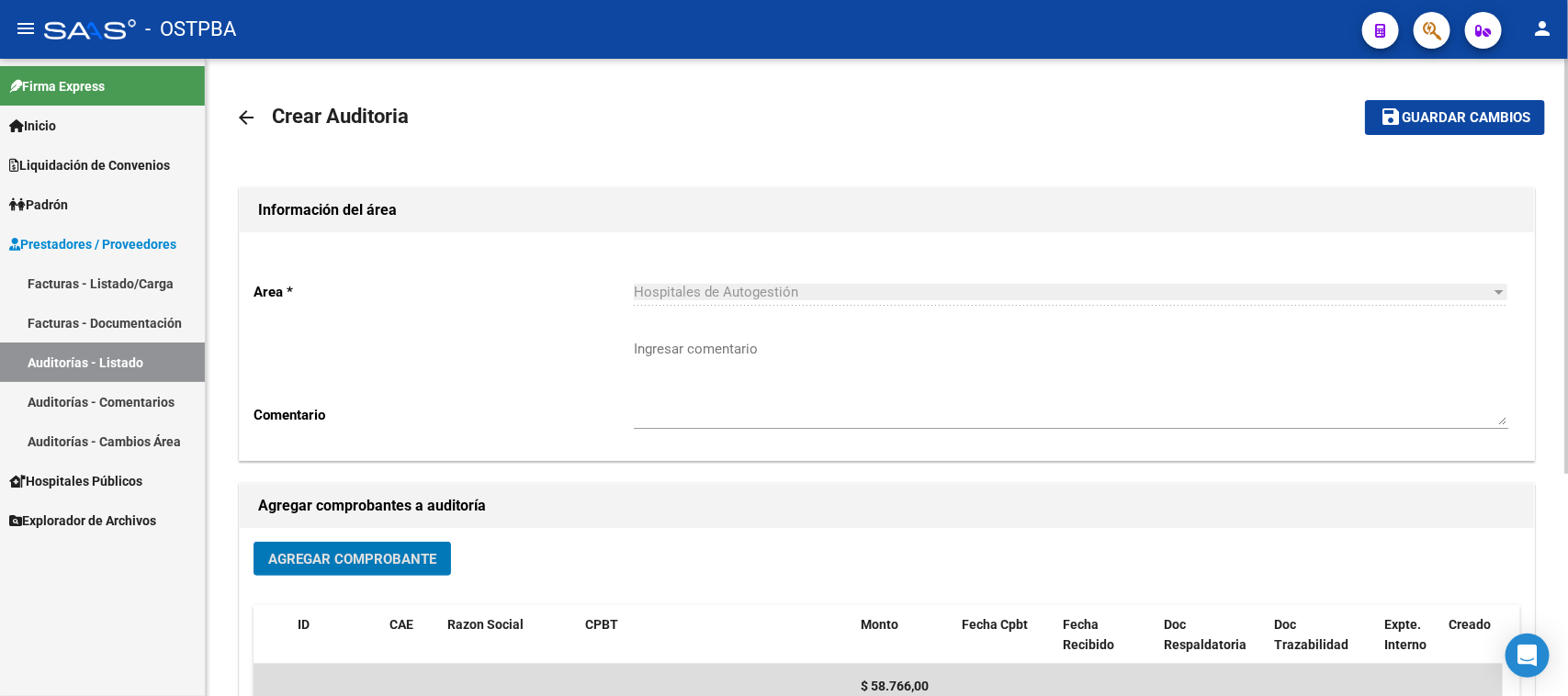
click at [1434, 113] on span "Guardar cambios" at bounding box center [1466, 118] width 128 height 16
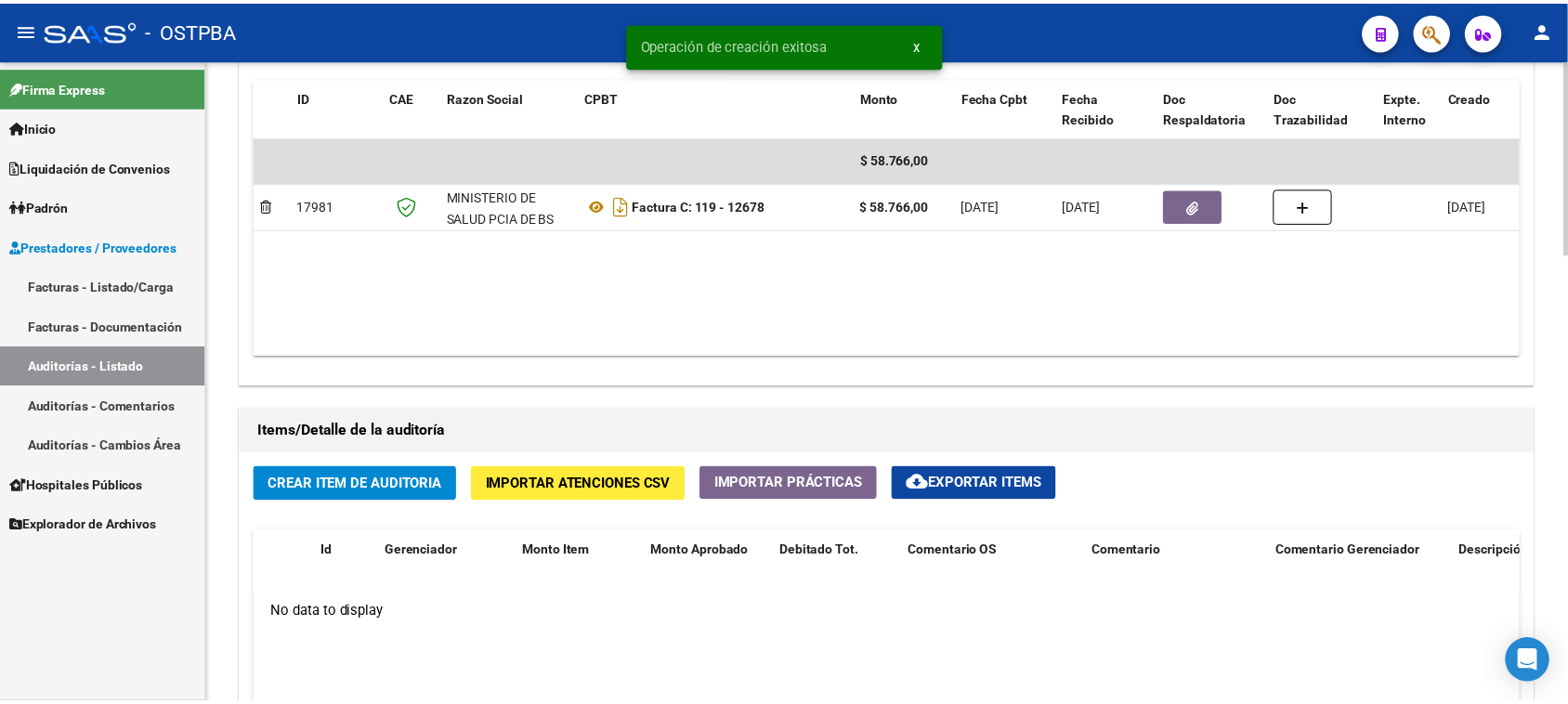
scroll to position [1160, 0]
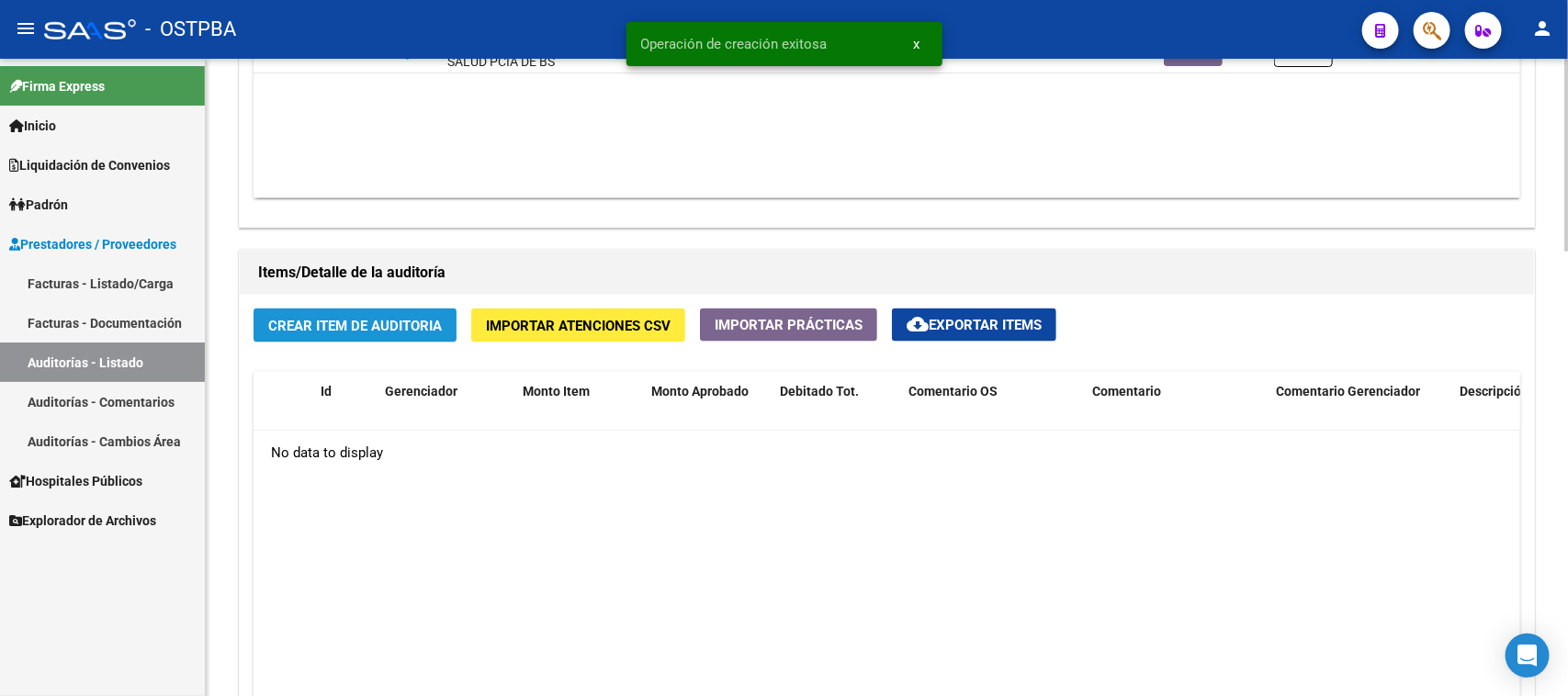
click at [409, 323] on span "Crear Item de Auditoria" at bounding box center [354, 325] width 173 height 16
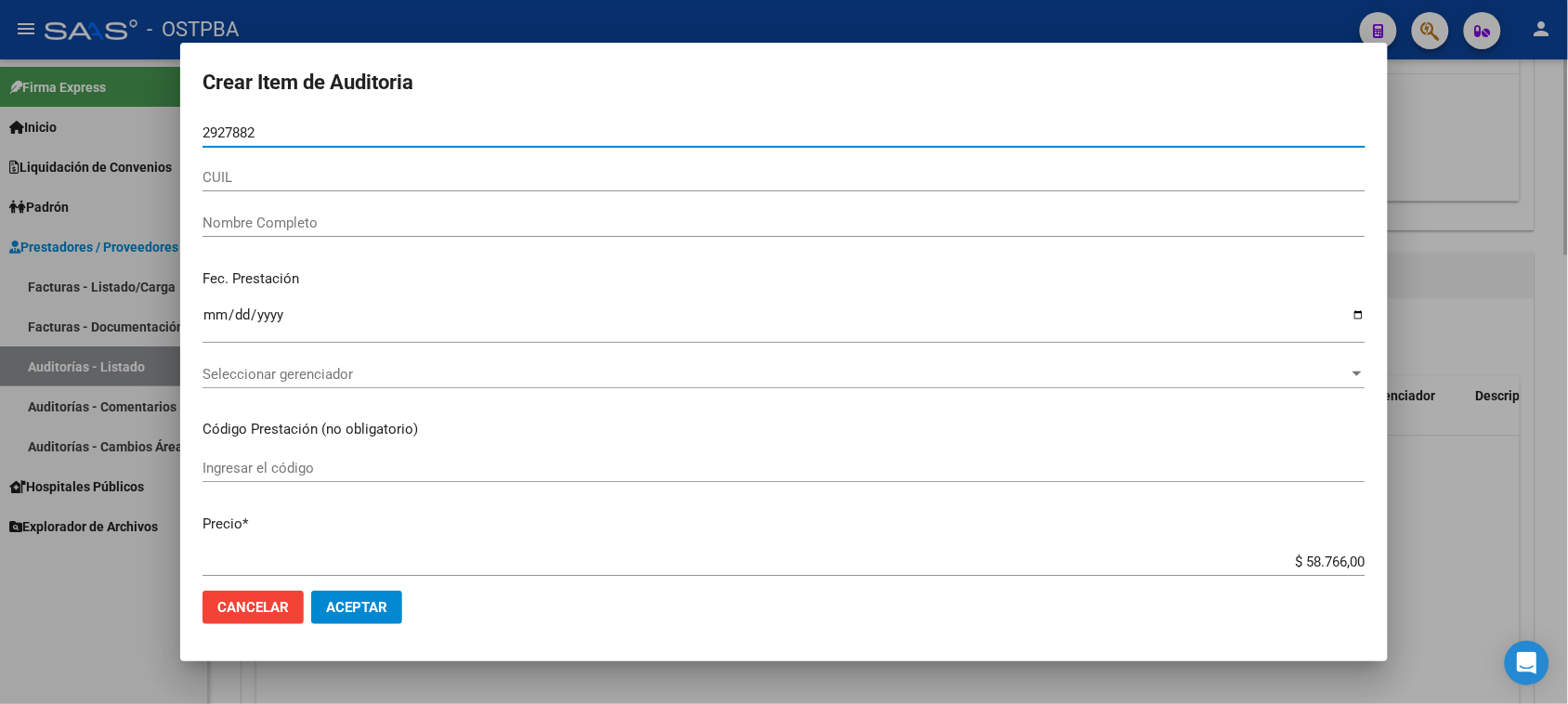
type input "29278825"
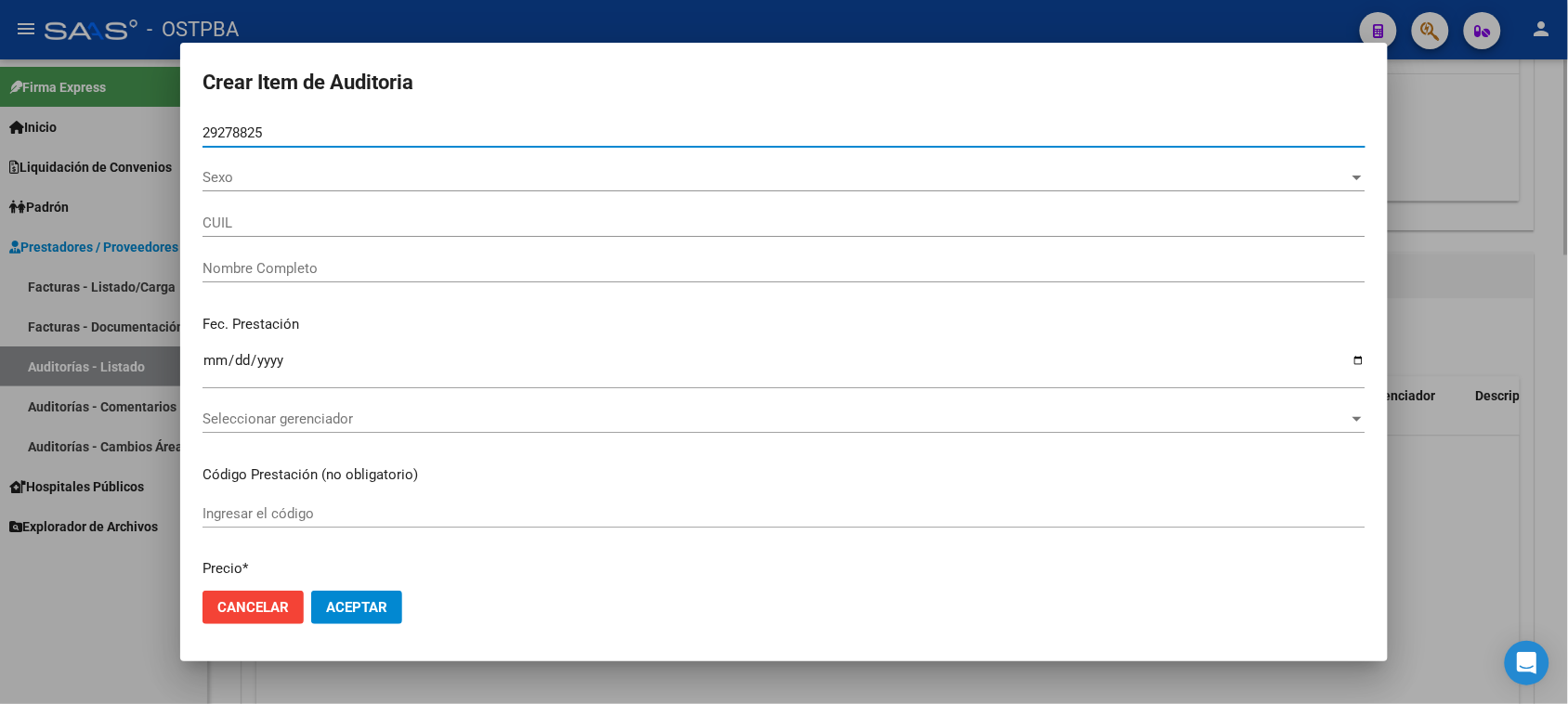
type input "27292788253"
type input "[PERSON_NAME]"
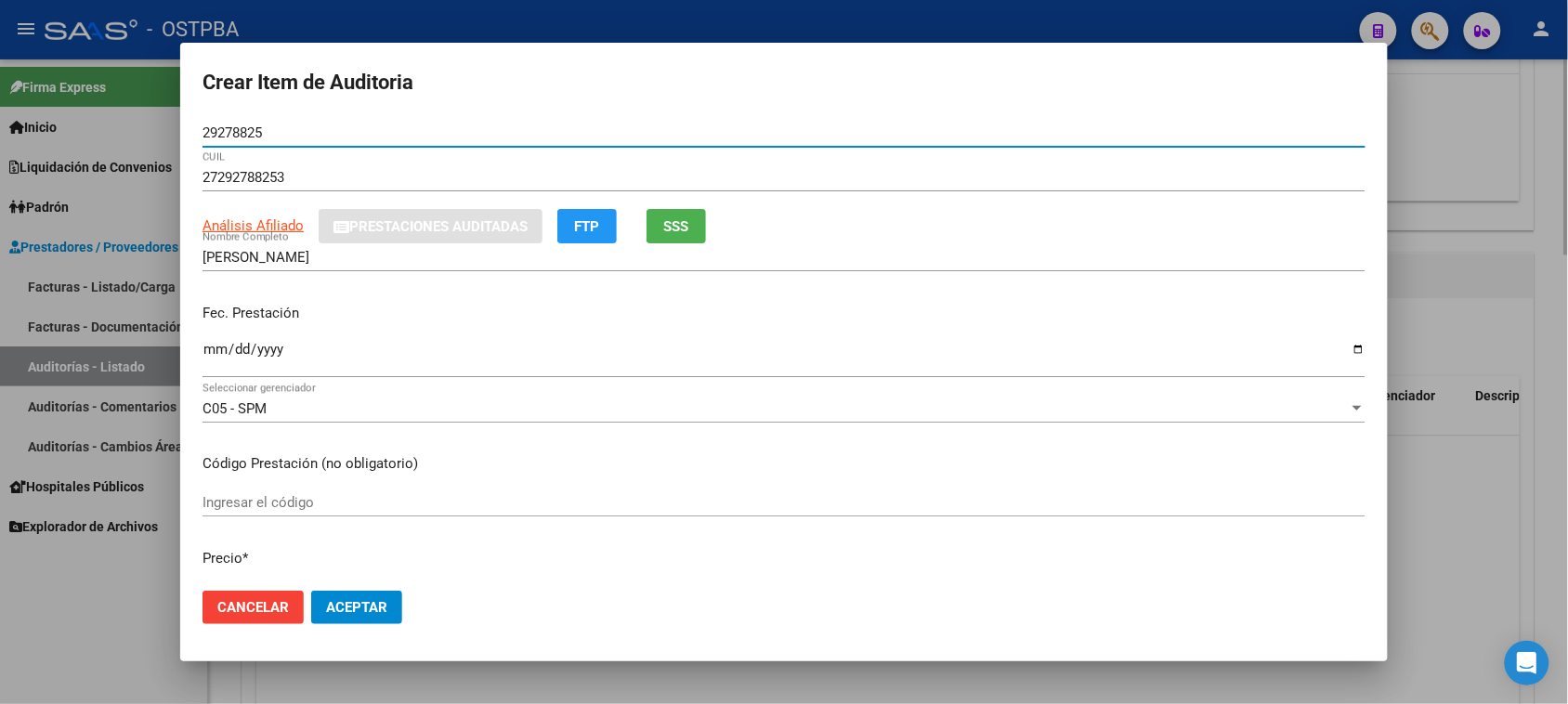
type input "29278825"
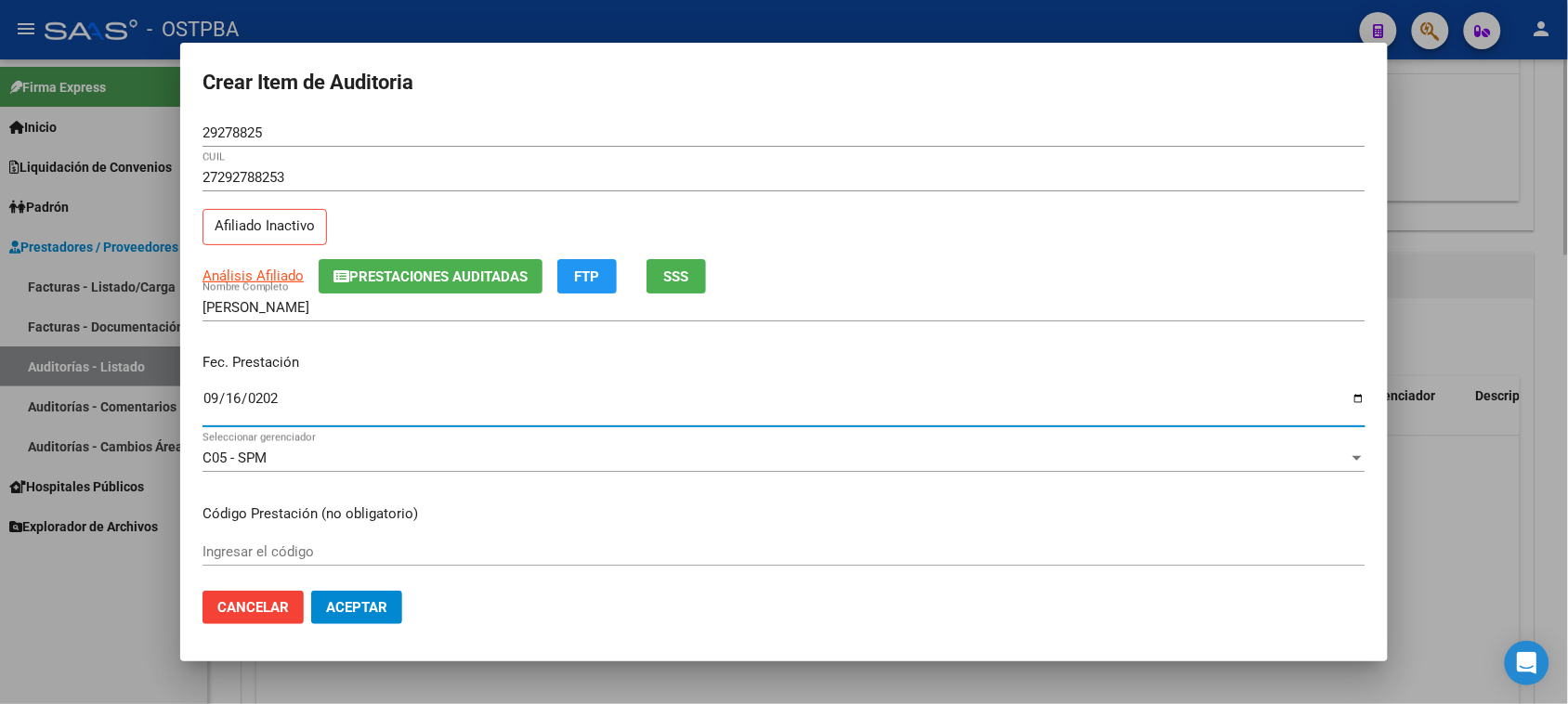
type input "[DATE]"
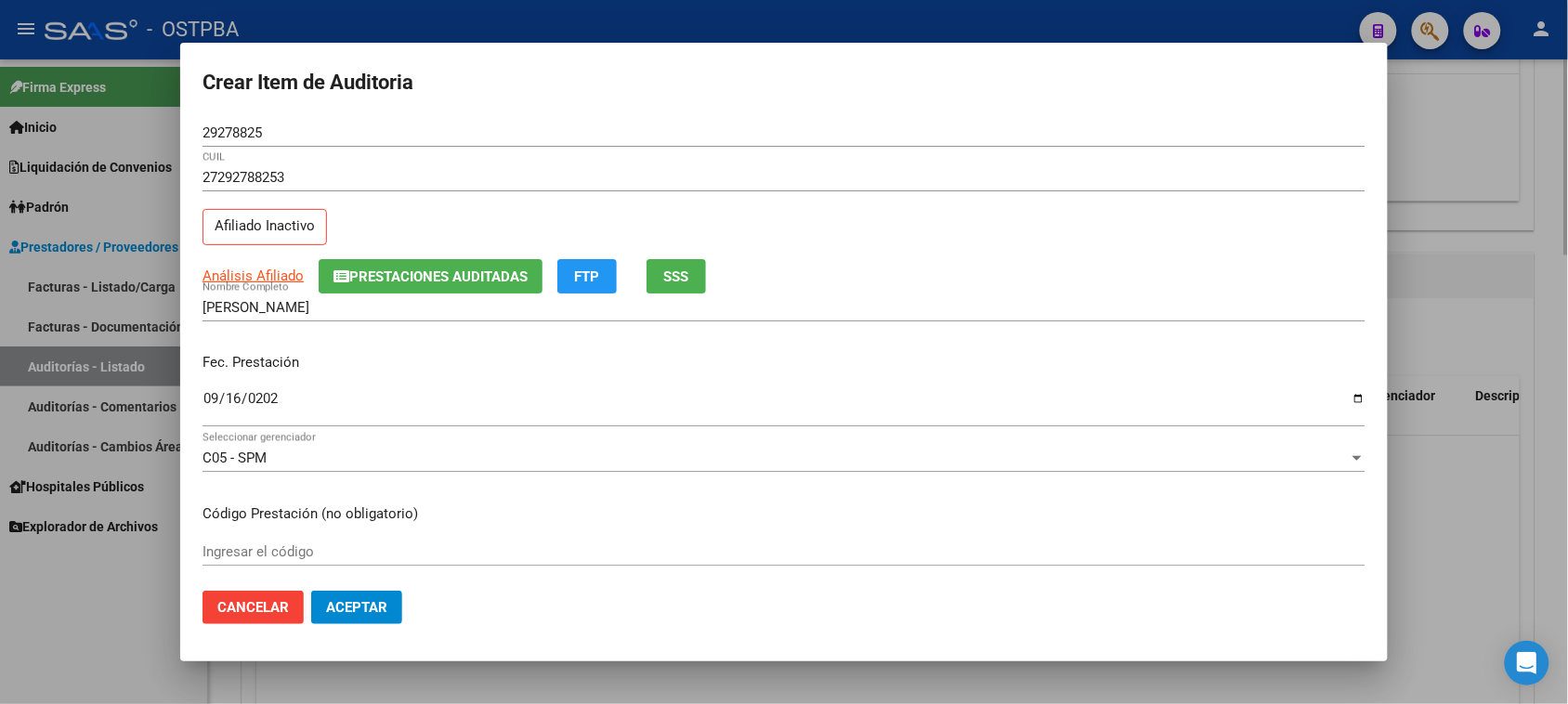
scroll to position [298, 0]
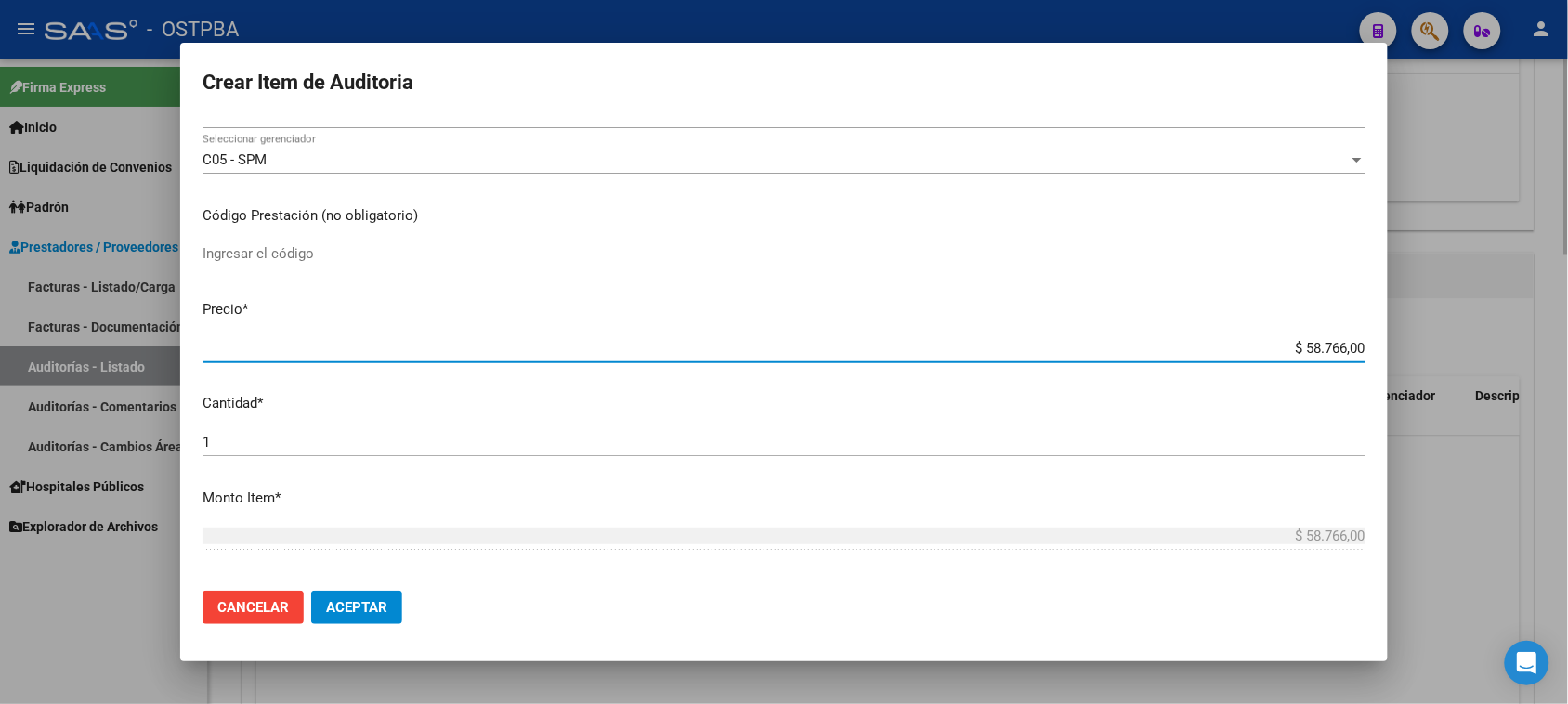
type input "$ 0,04"
type input "$ 0,40"
type input "$ 4,02"
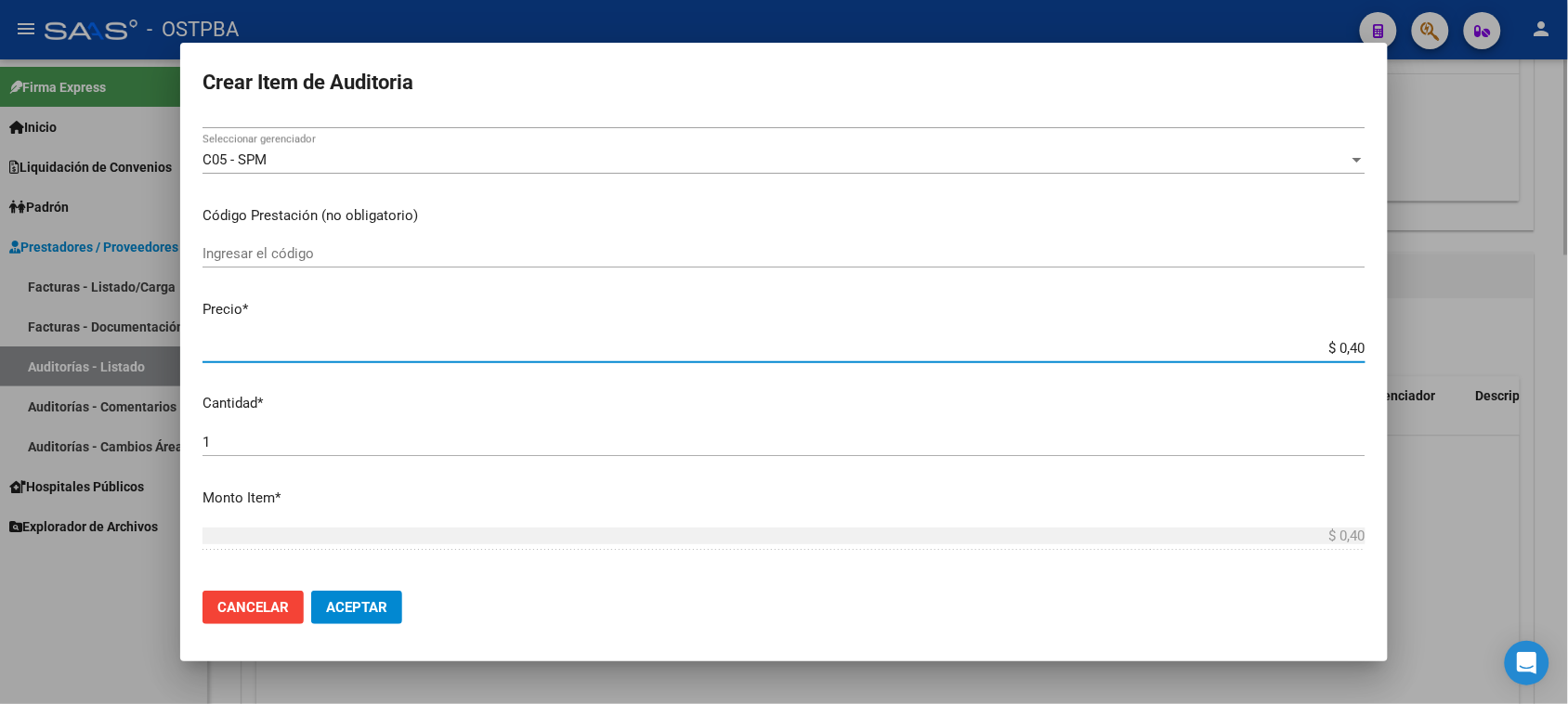
type input "$ 4,02"
type input "$ 40,29"
type input "$ 402,90"
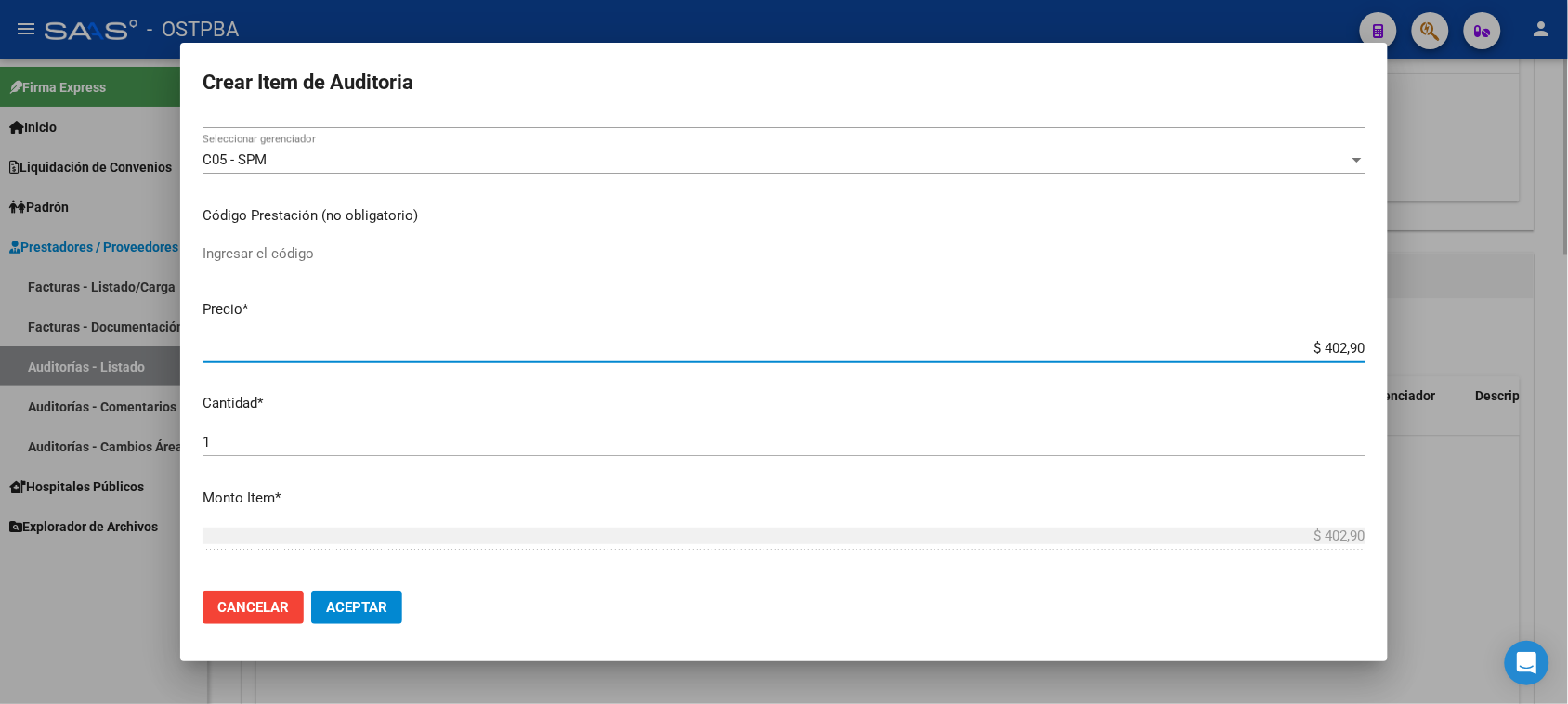
type input "$ 4.029,00"
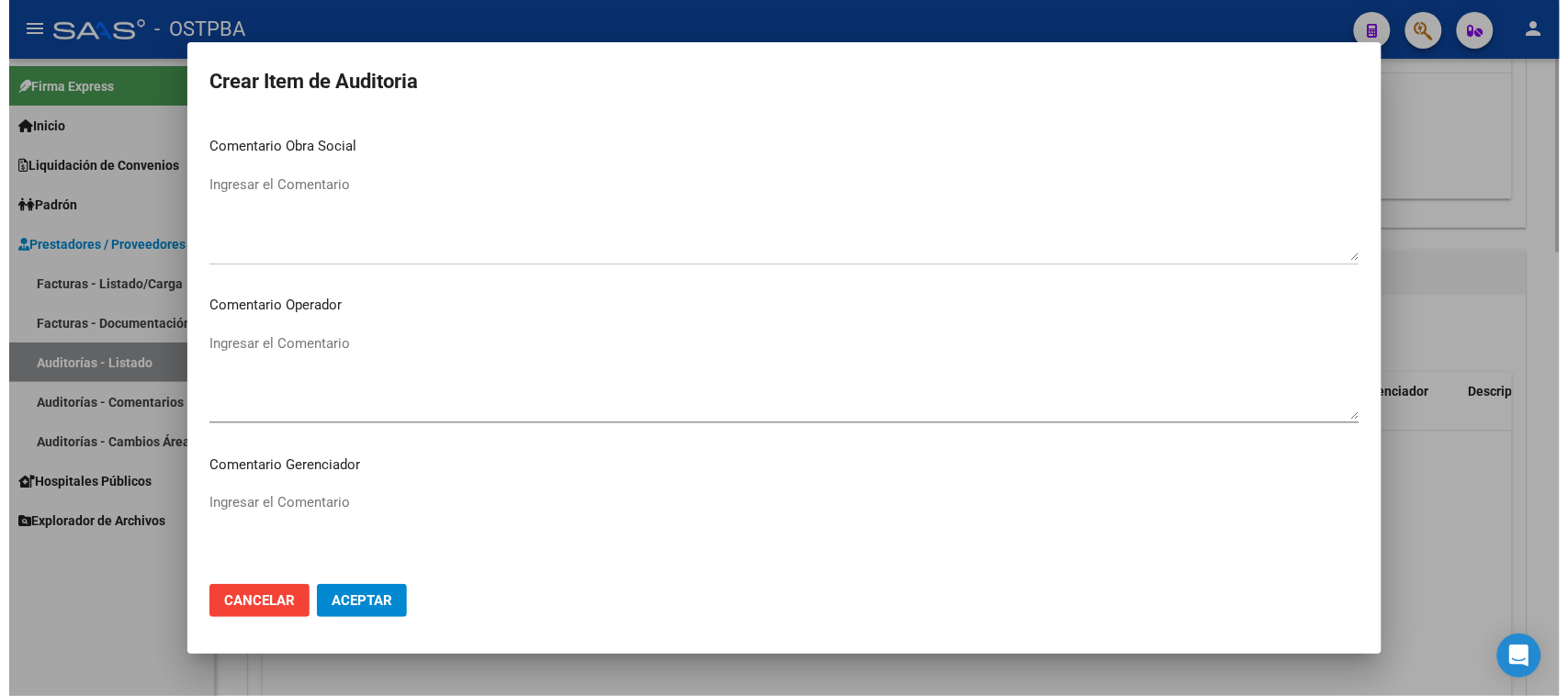
scroll to position [1143, 0]
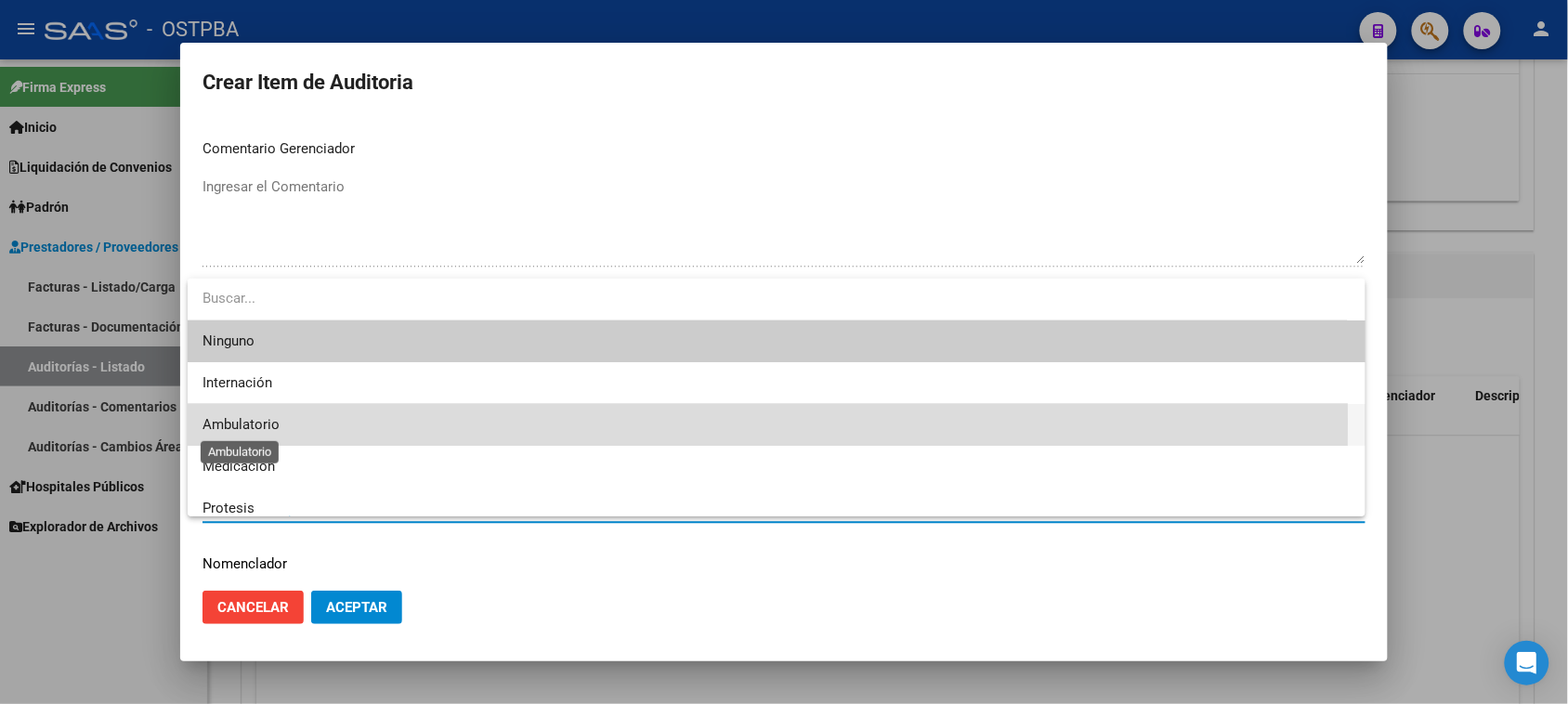
click at [269, 423] on span "Ambulatorio" at bounding box center [241, 424] width 77 height 16
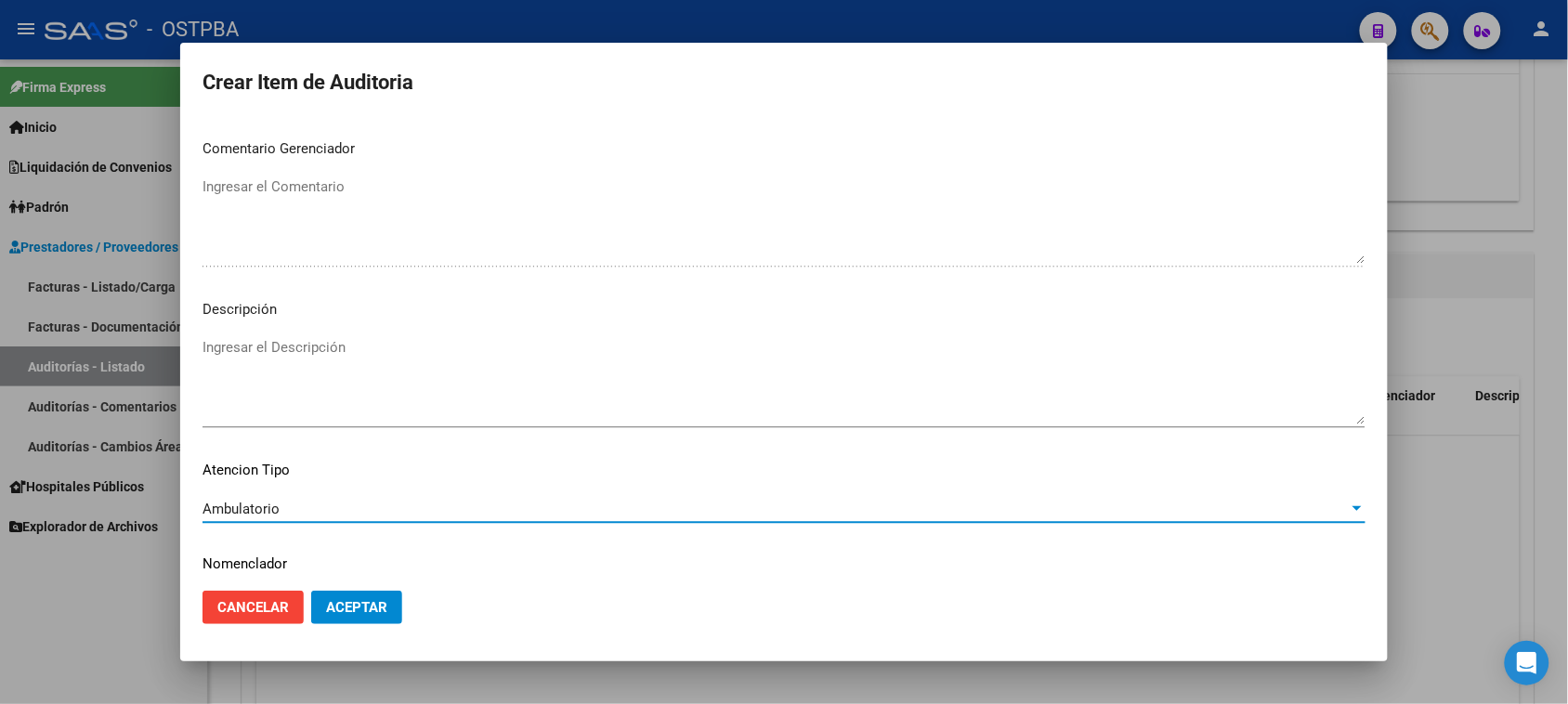
click at [344, 605] on span "Aceptar" at bounding box center [356, 606] width 61 height 16
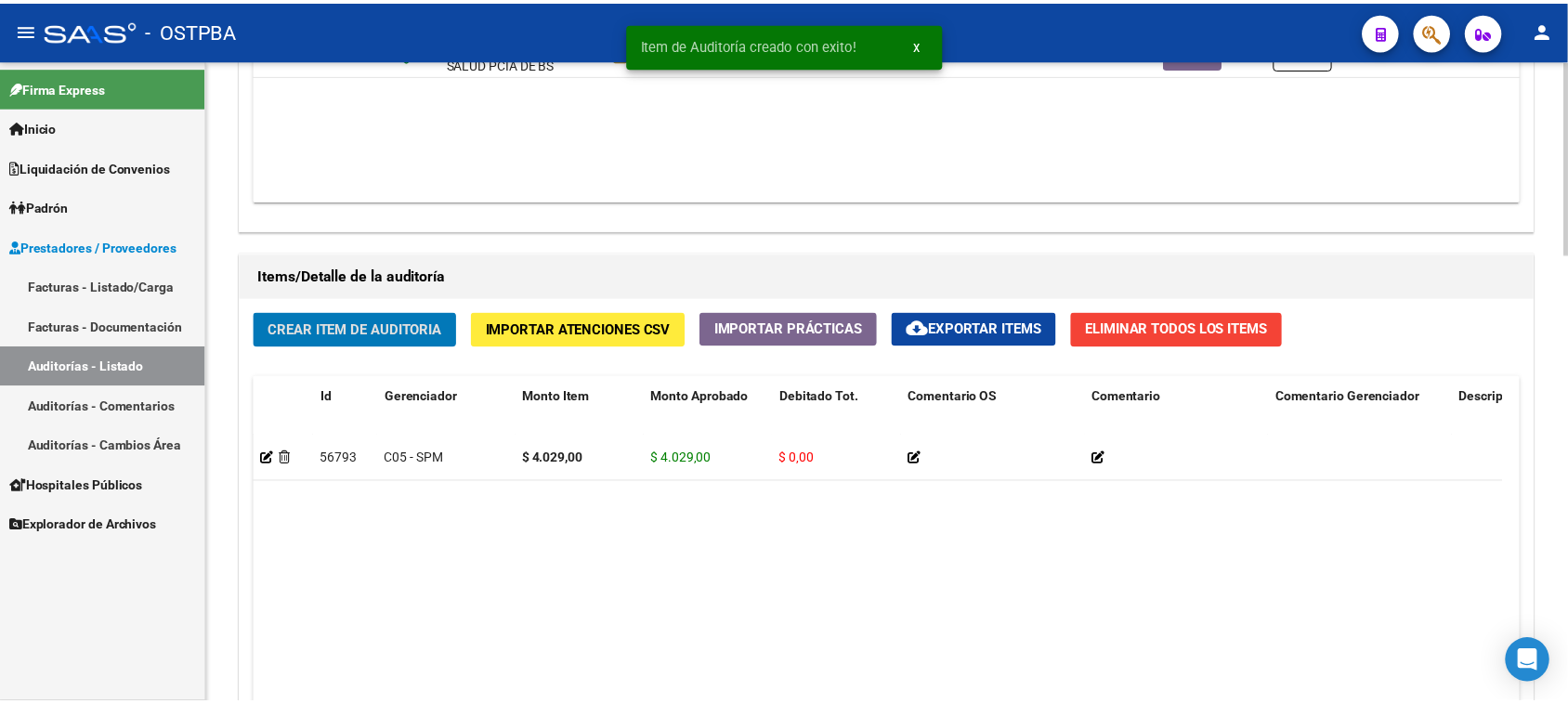
scroll to position [1161, 0]
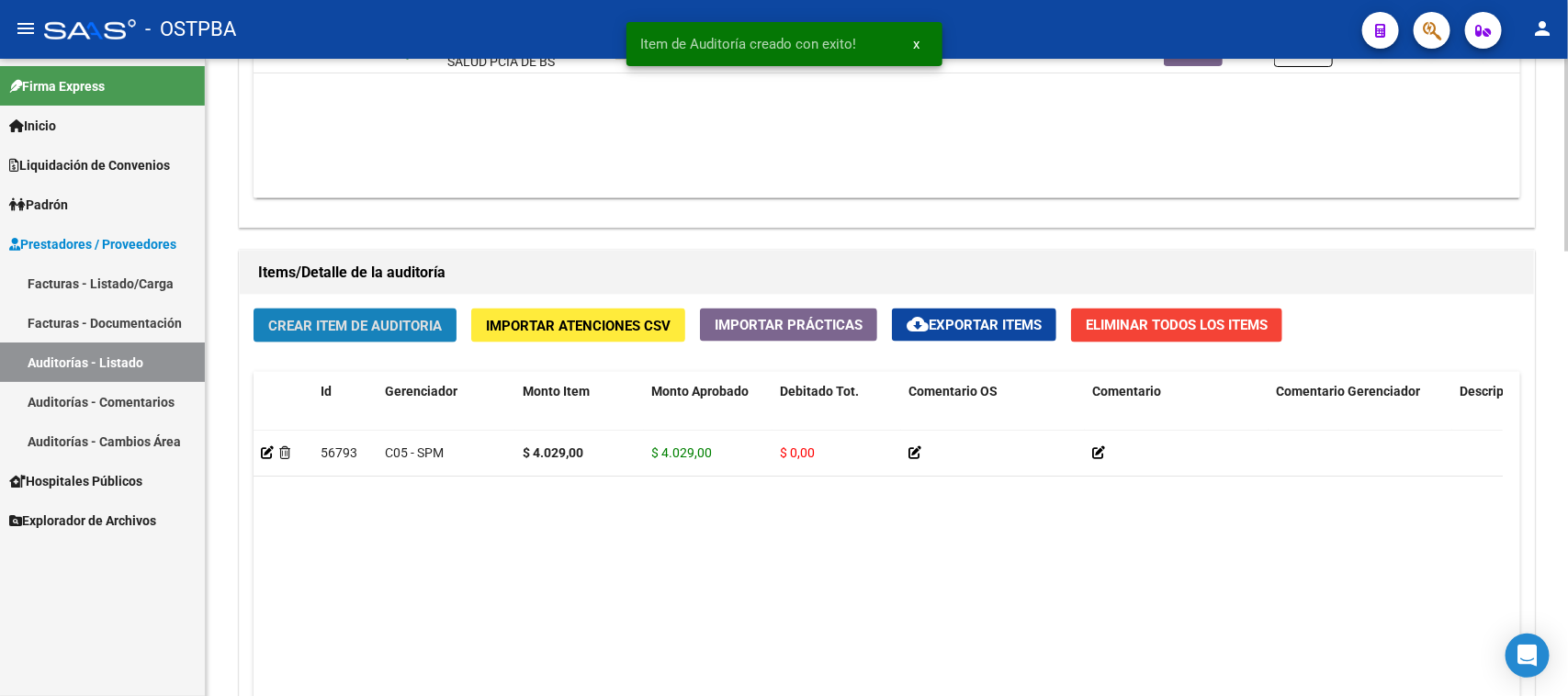
click at [347, 317] on span "Crear Item de Auditoria" at bounding box center [354, 325] width 173 height 16
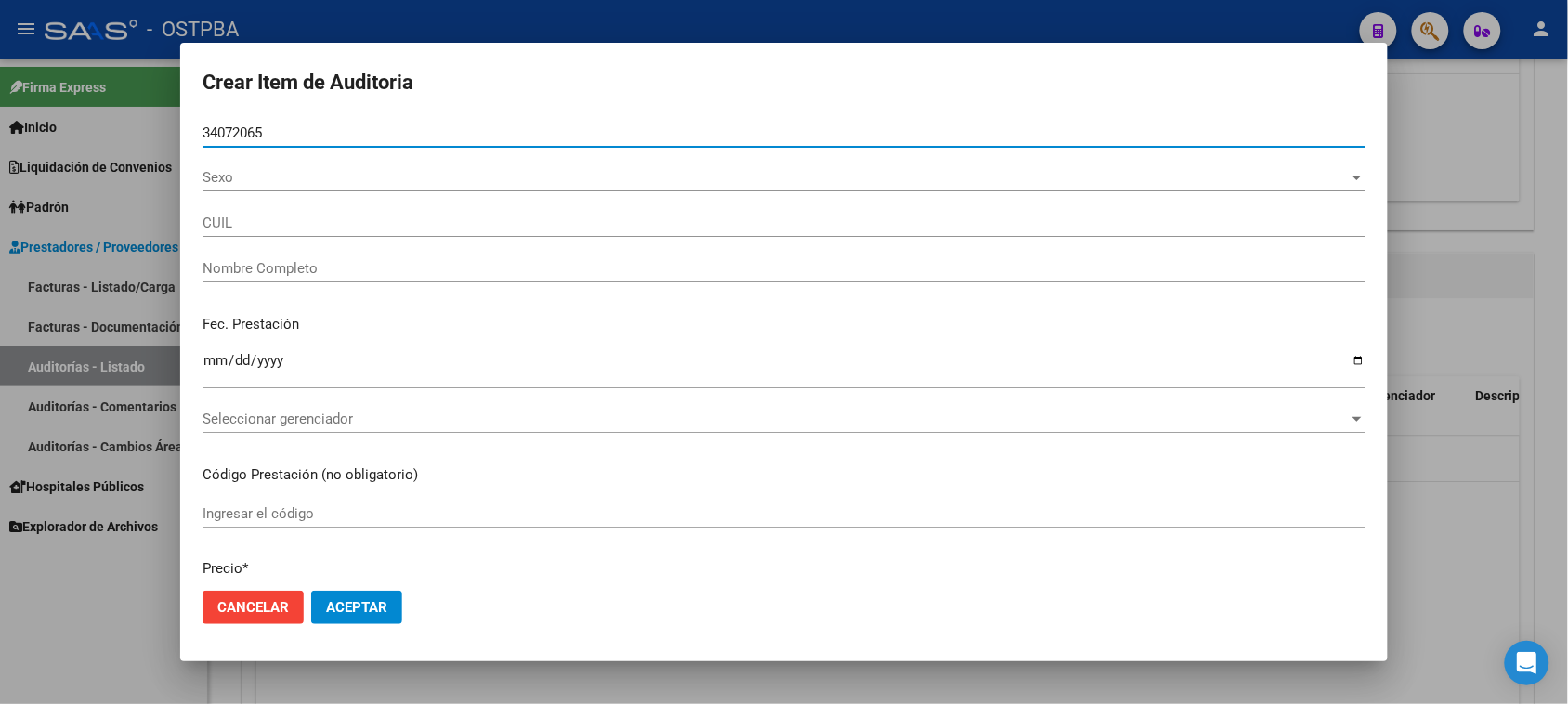
type input "34072065"
type input "27340720658"
type input "[PERSON_NAME] [PERSON_NAME]"
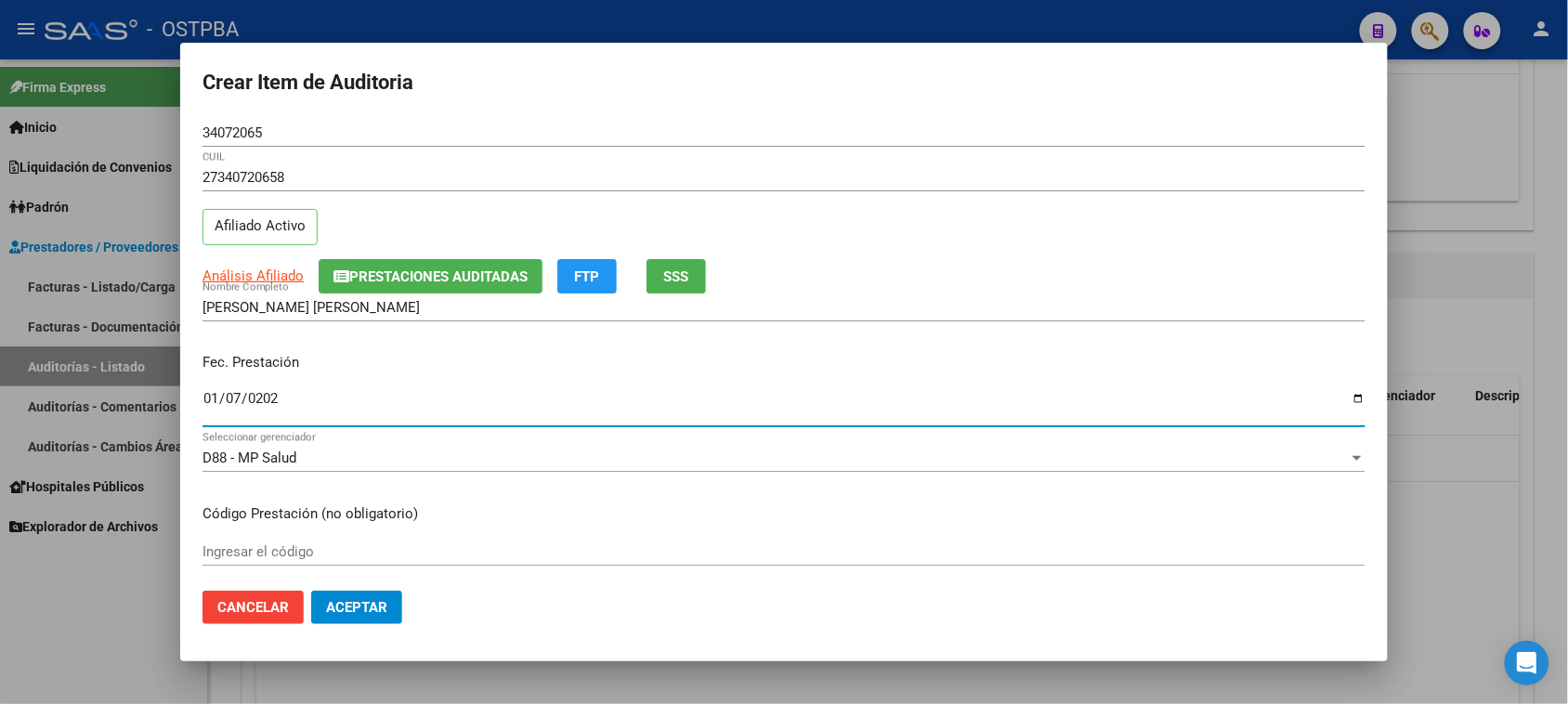
type input "[DATE]"
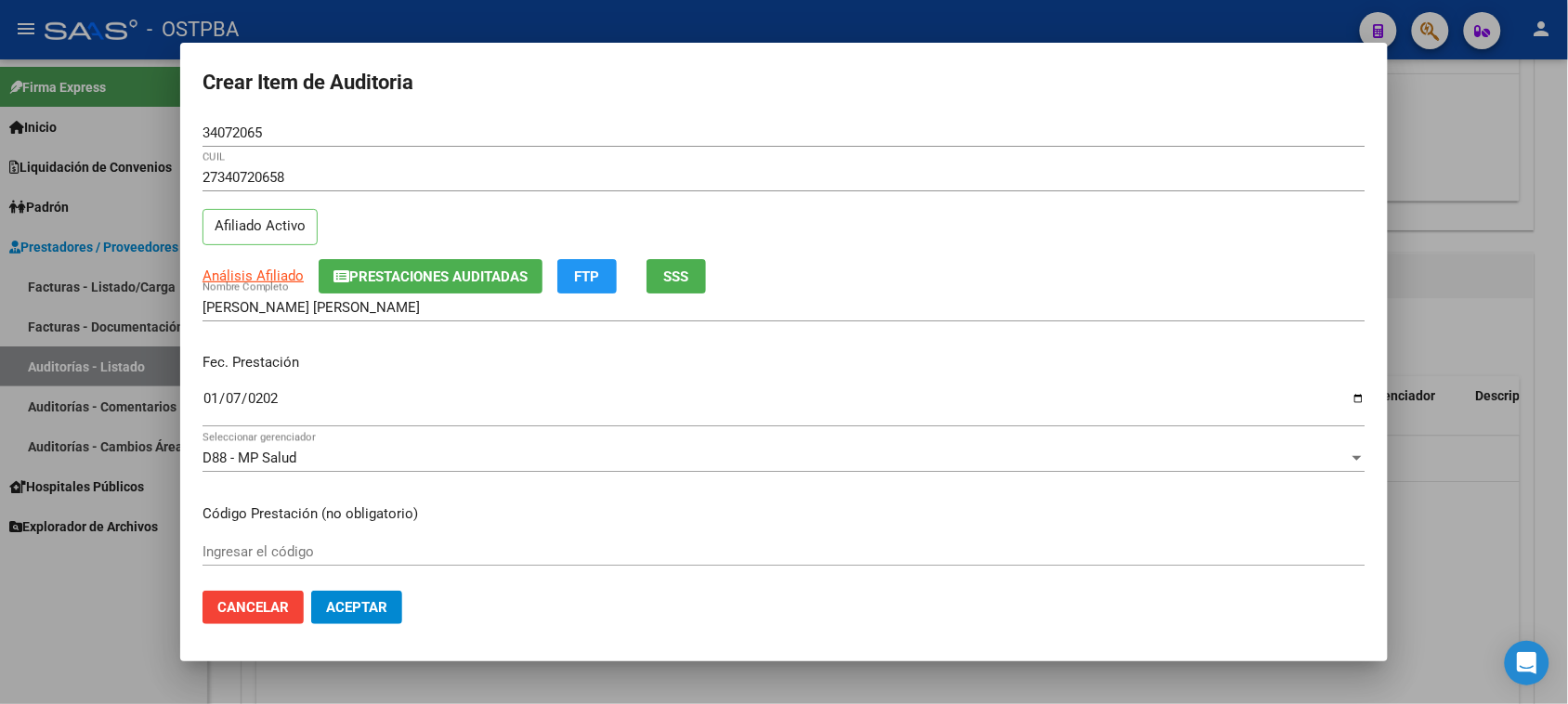
scroll to position [298, 0]
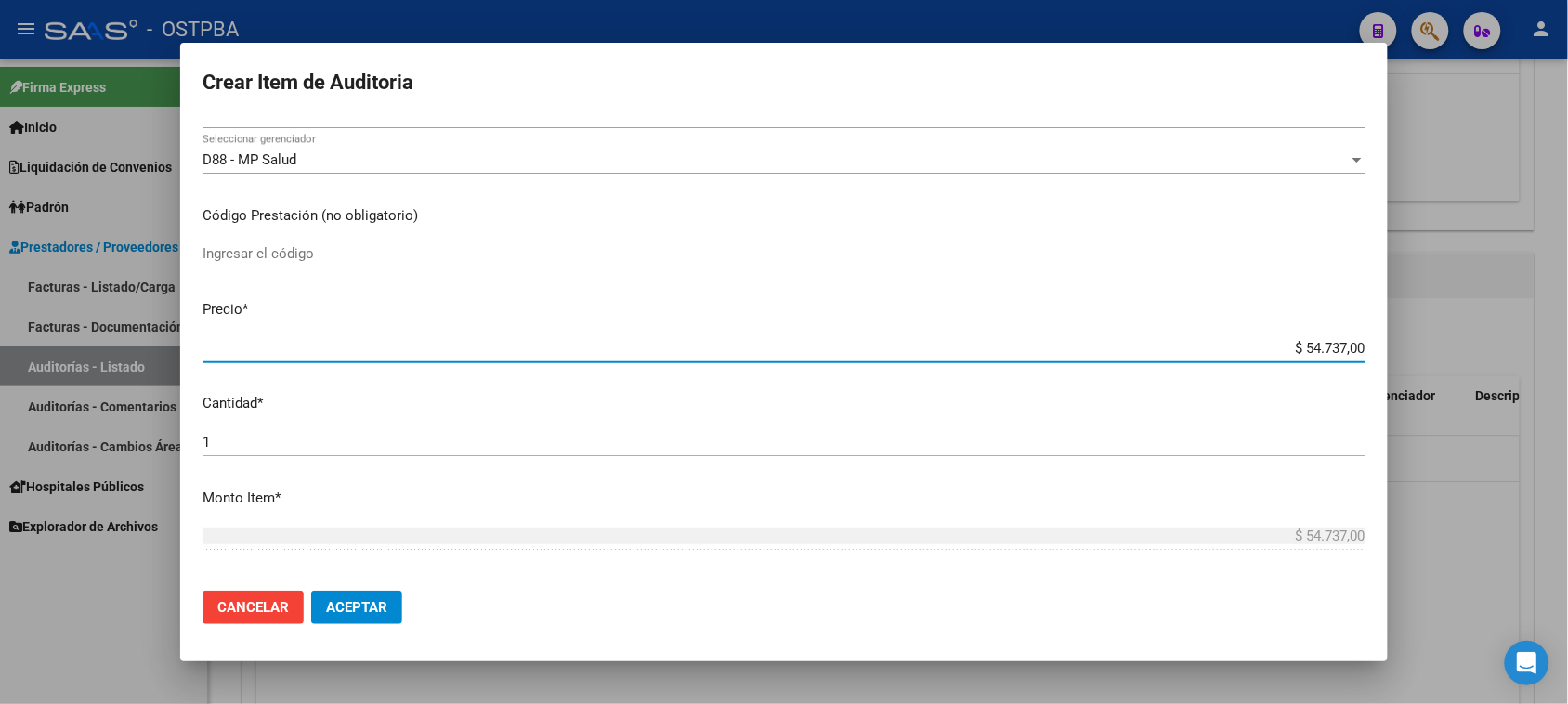
type input "$ 0,07"
type input "$ 0,72"
type input "$ 7,24"
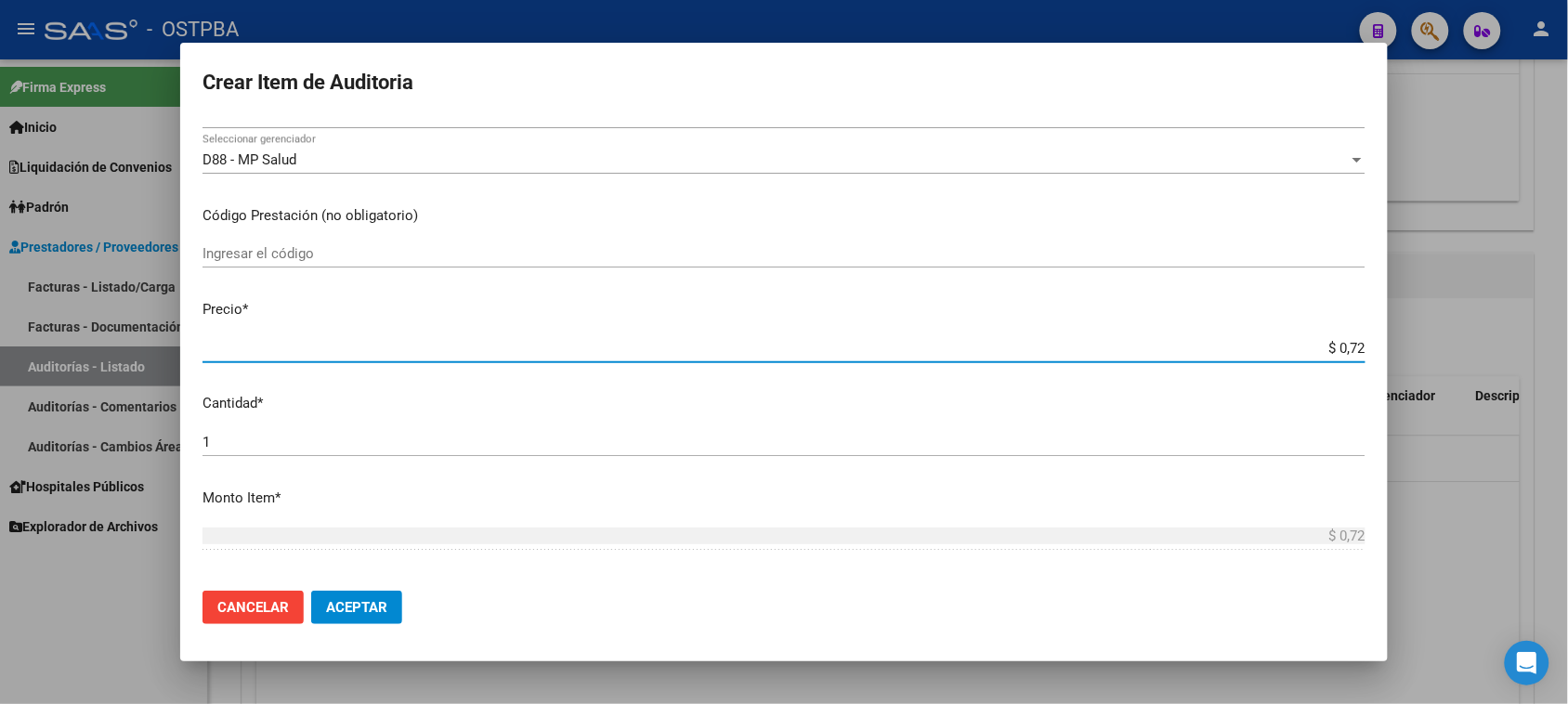
type input "$ 7,24"
type input "$ 72,44"
type input "$ 724,40"
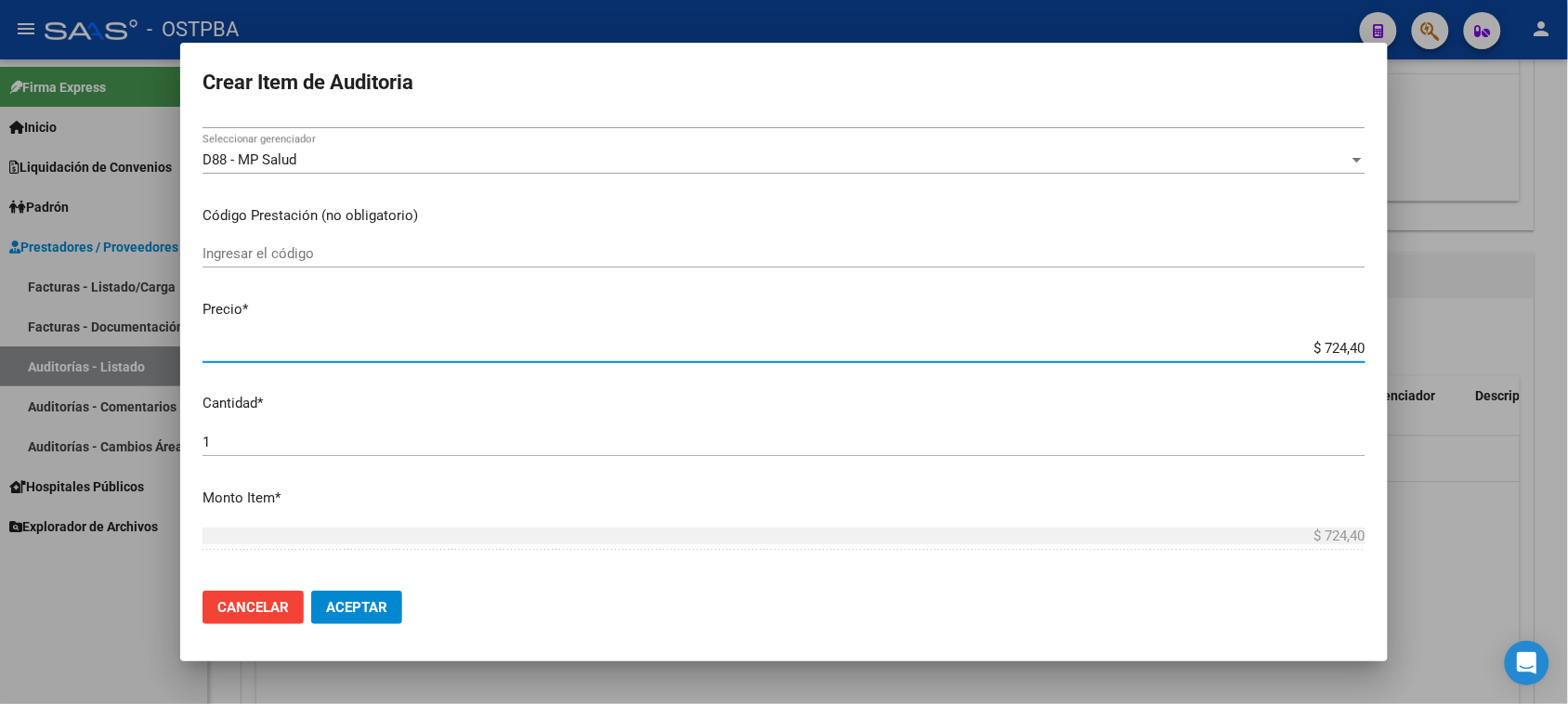
type input "$ 7.244,00"
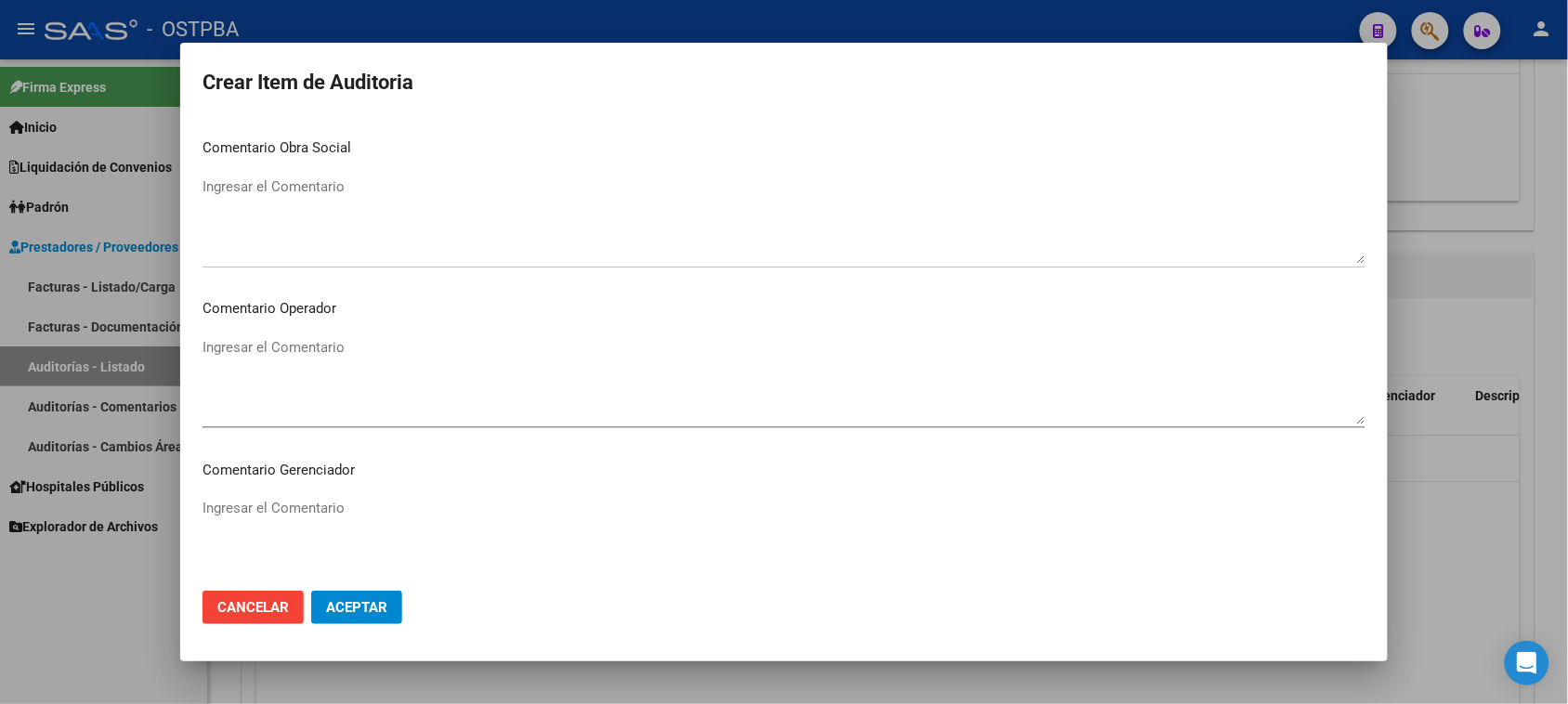
scroll to position [1157, 0]
click at [343, 610] on span "Aceptar" at bounding box center [356, 606] width 61 height 16
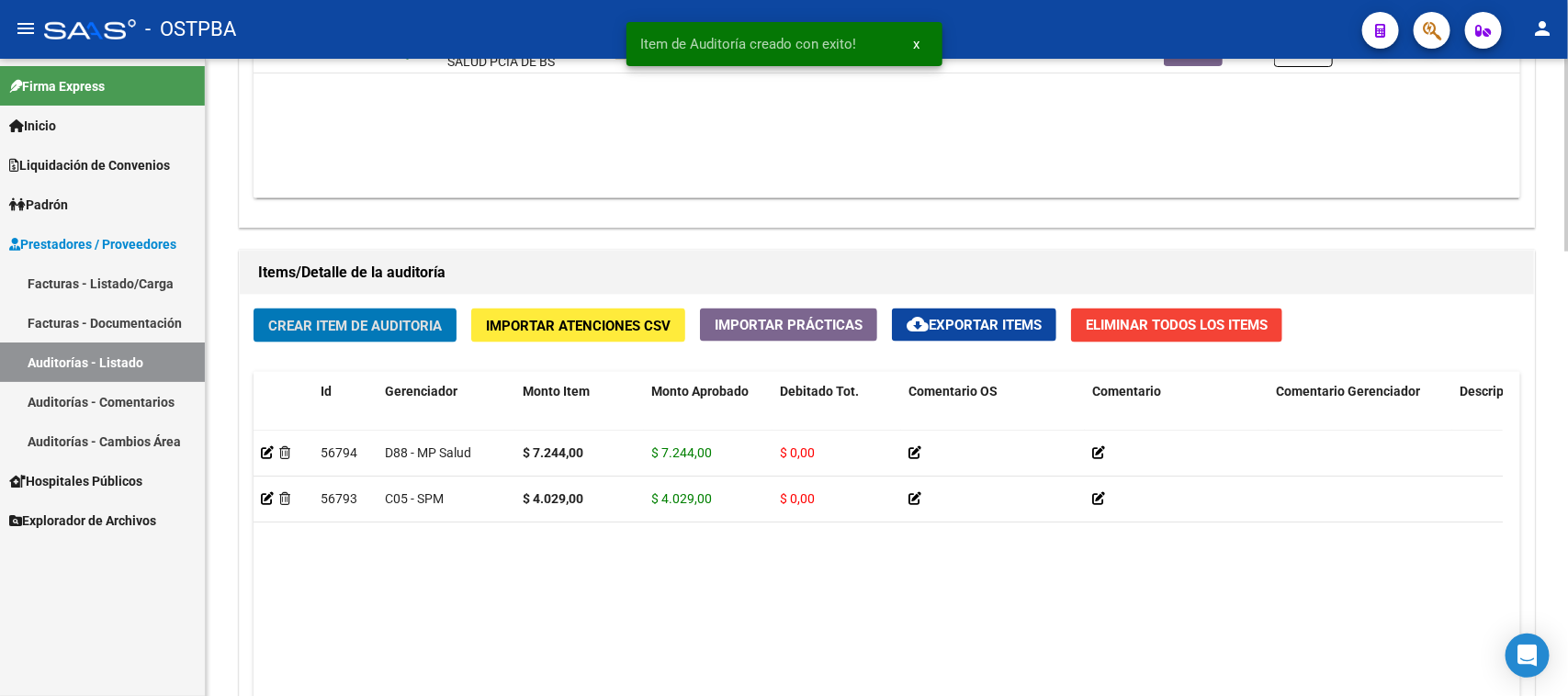
click at [420, 317] on span "Crear Item de Auditoria" at bounding box center [354, 325] width 173 height 16
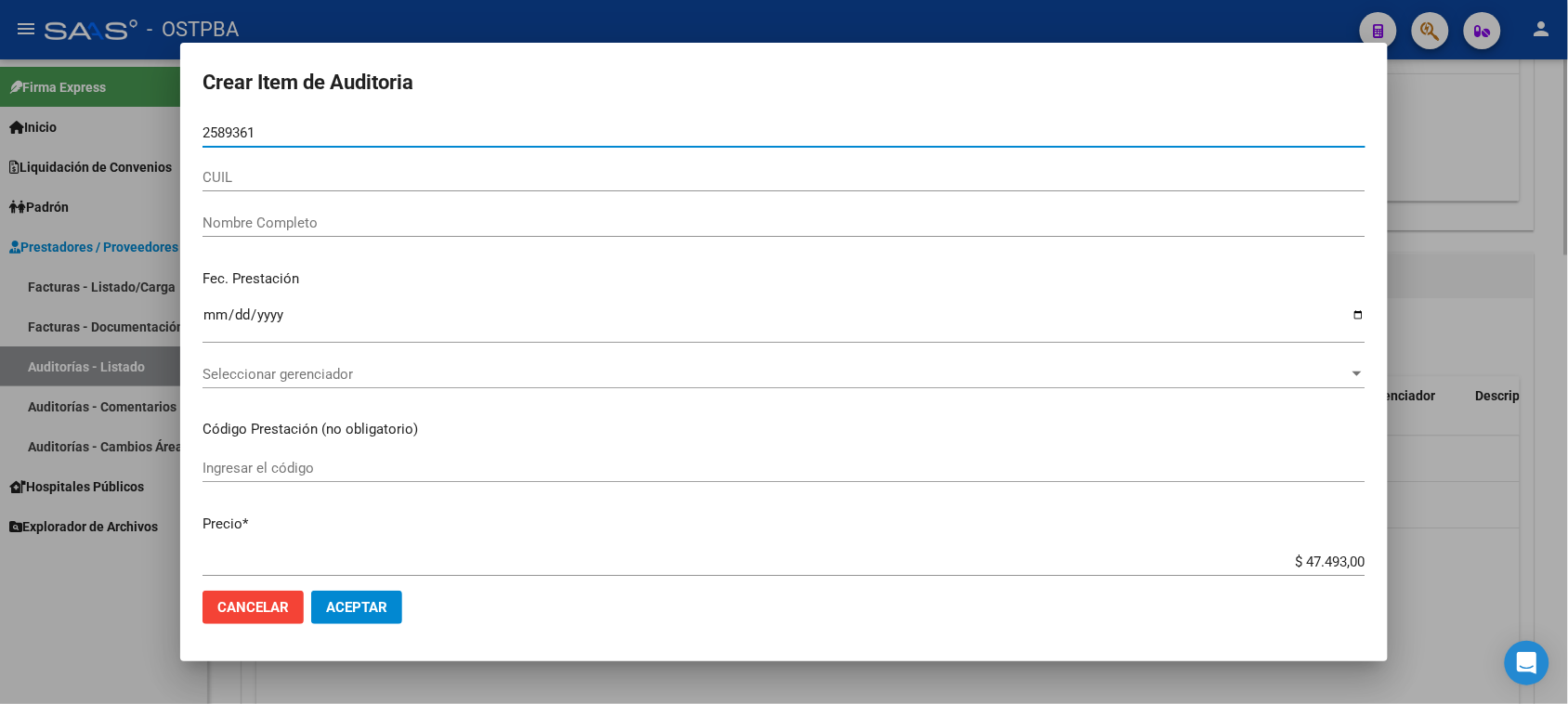
type input "25893619"
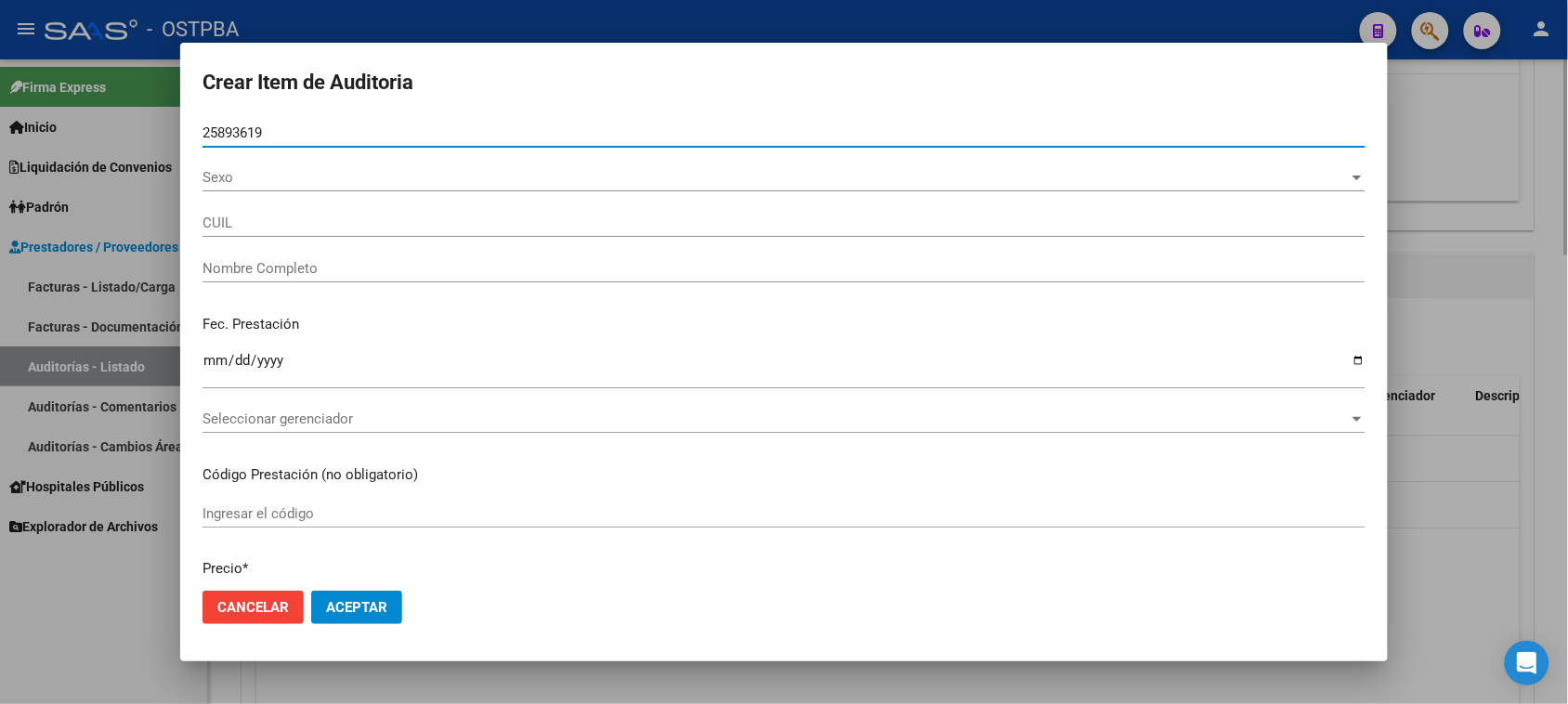
type input "20258936192"
type input "[PERSON_NAME] [PERSON_NAME]"
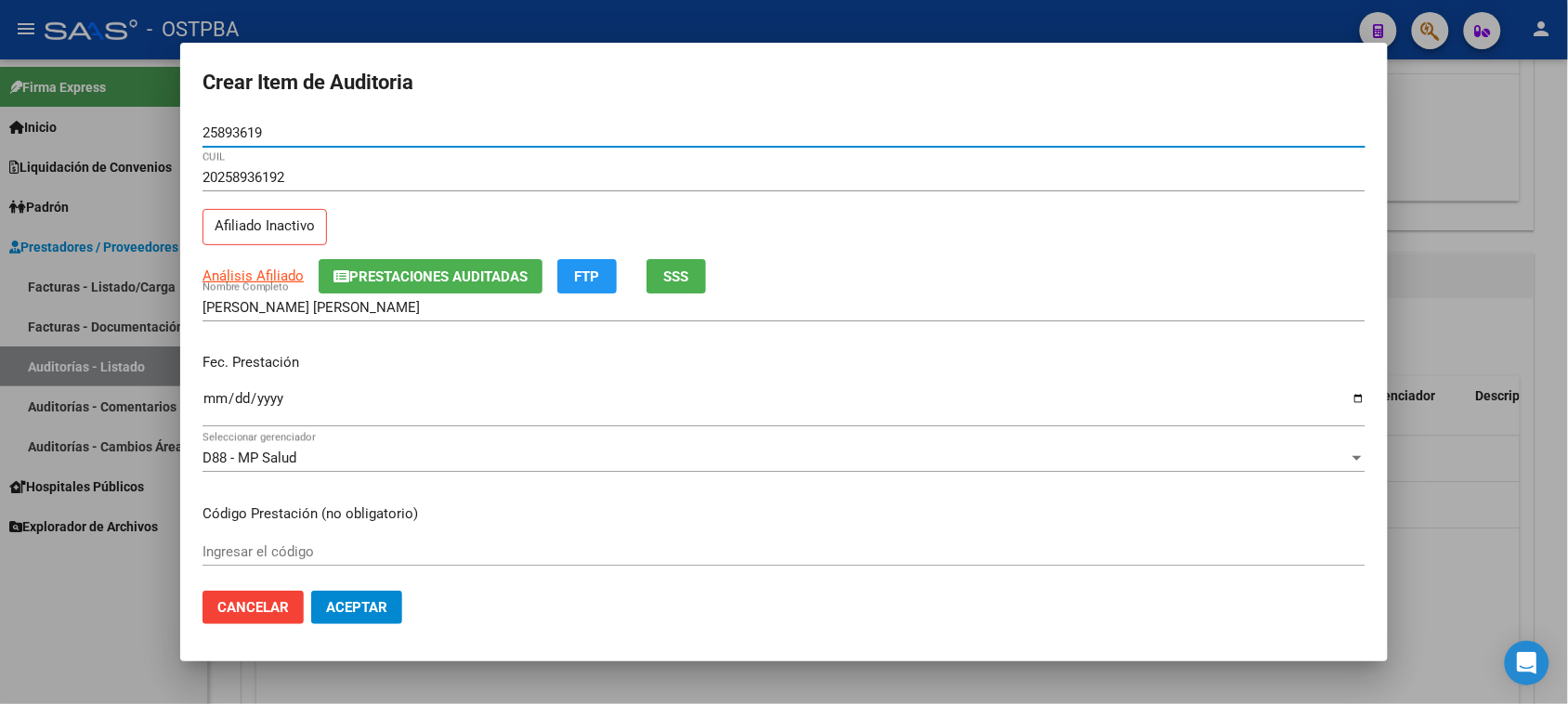
type input "25893619"
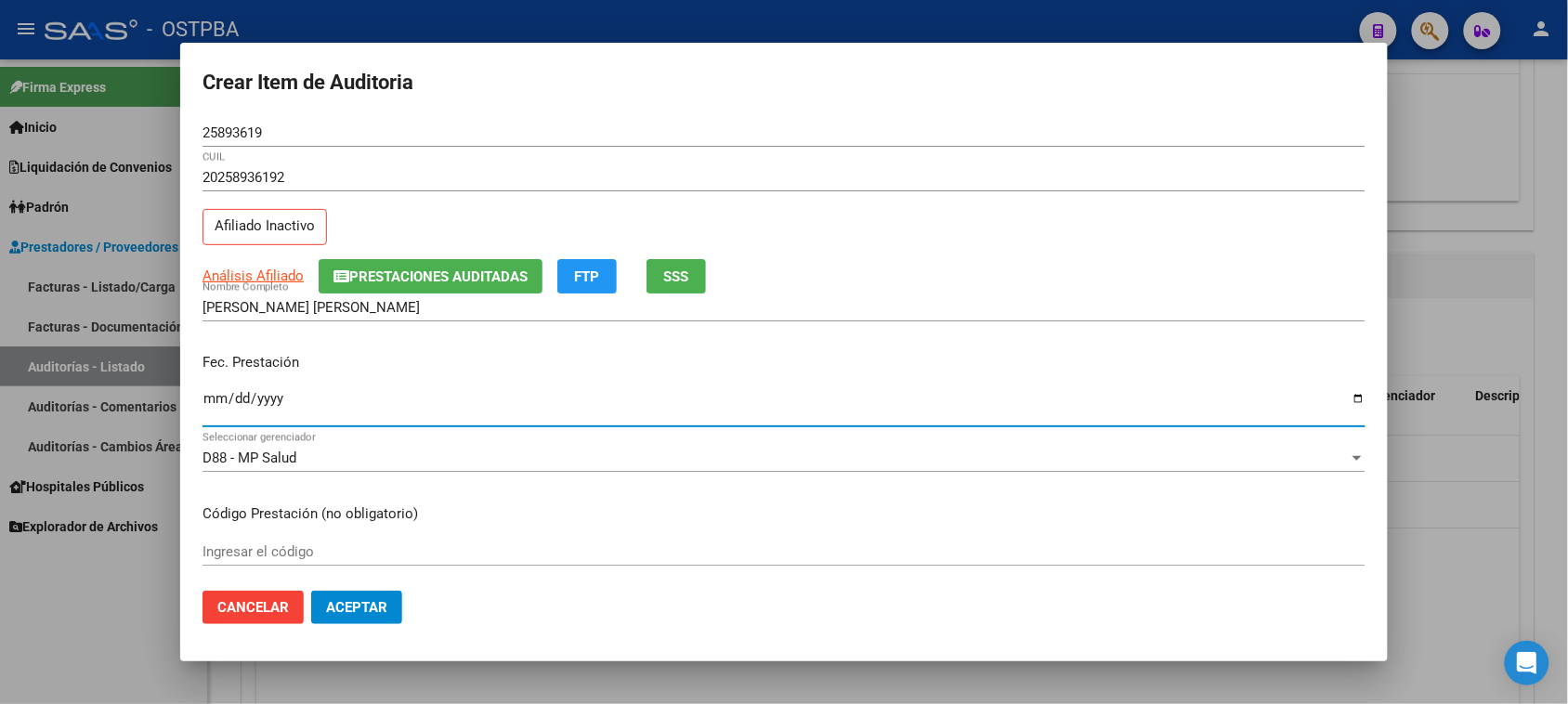
click at [210, 399] on input "Ingresar la fecha" at bounding box center [784, 405] width 1163 height 30
type input "[DATE]"
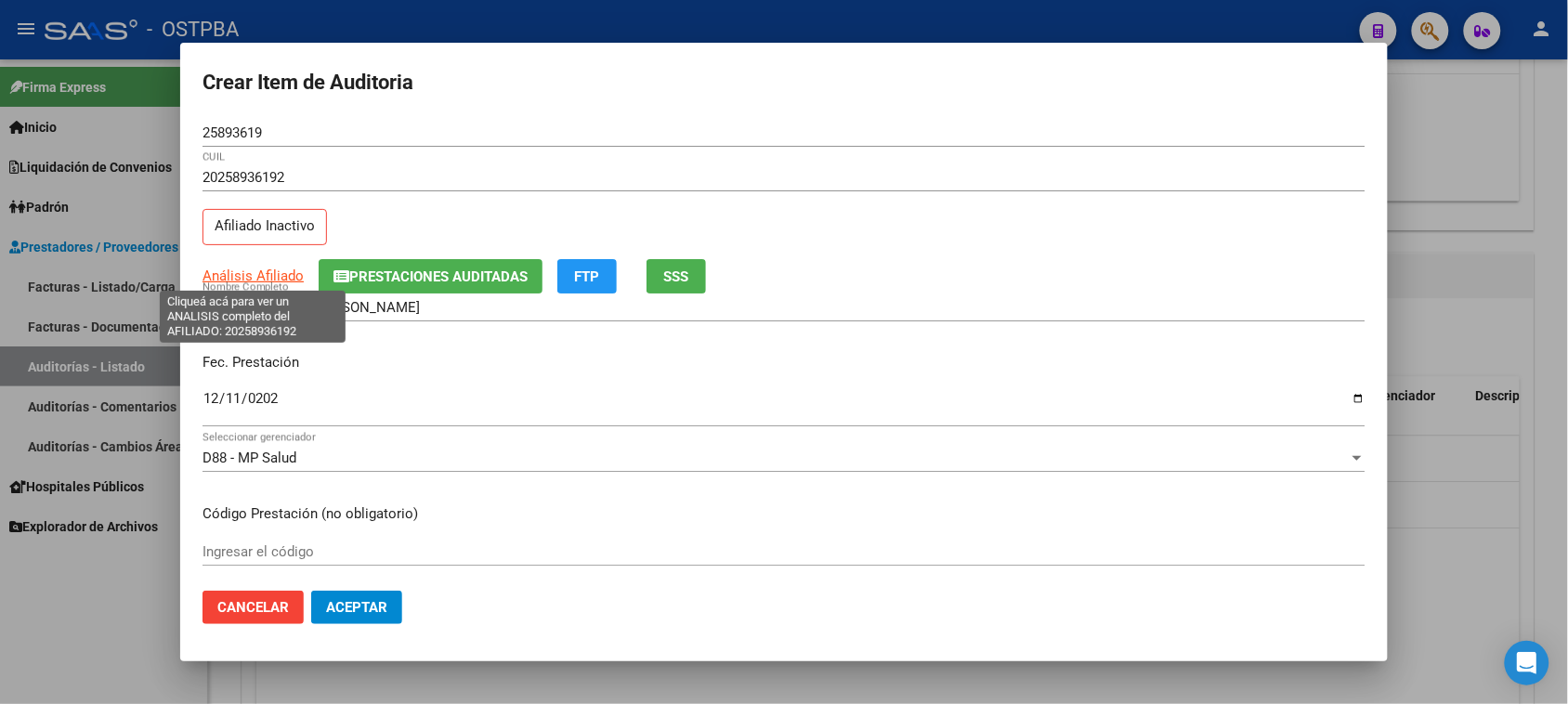
click at [298, 274] on span "Análisis Afiliado" at bounding box center [252, 276] width 102 height 16
type textarea "20258936192"
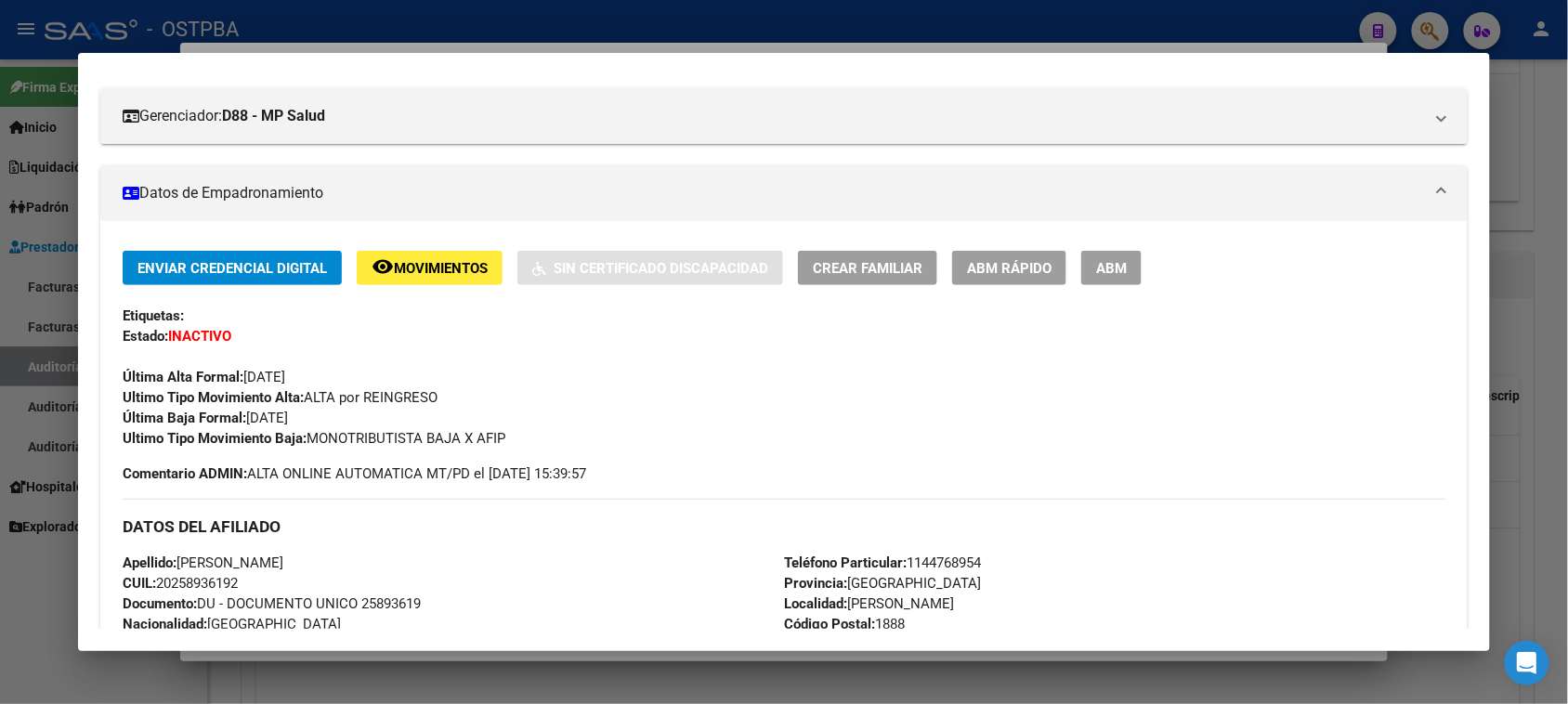
scroll to position [348, 0]
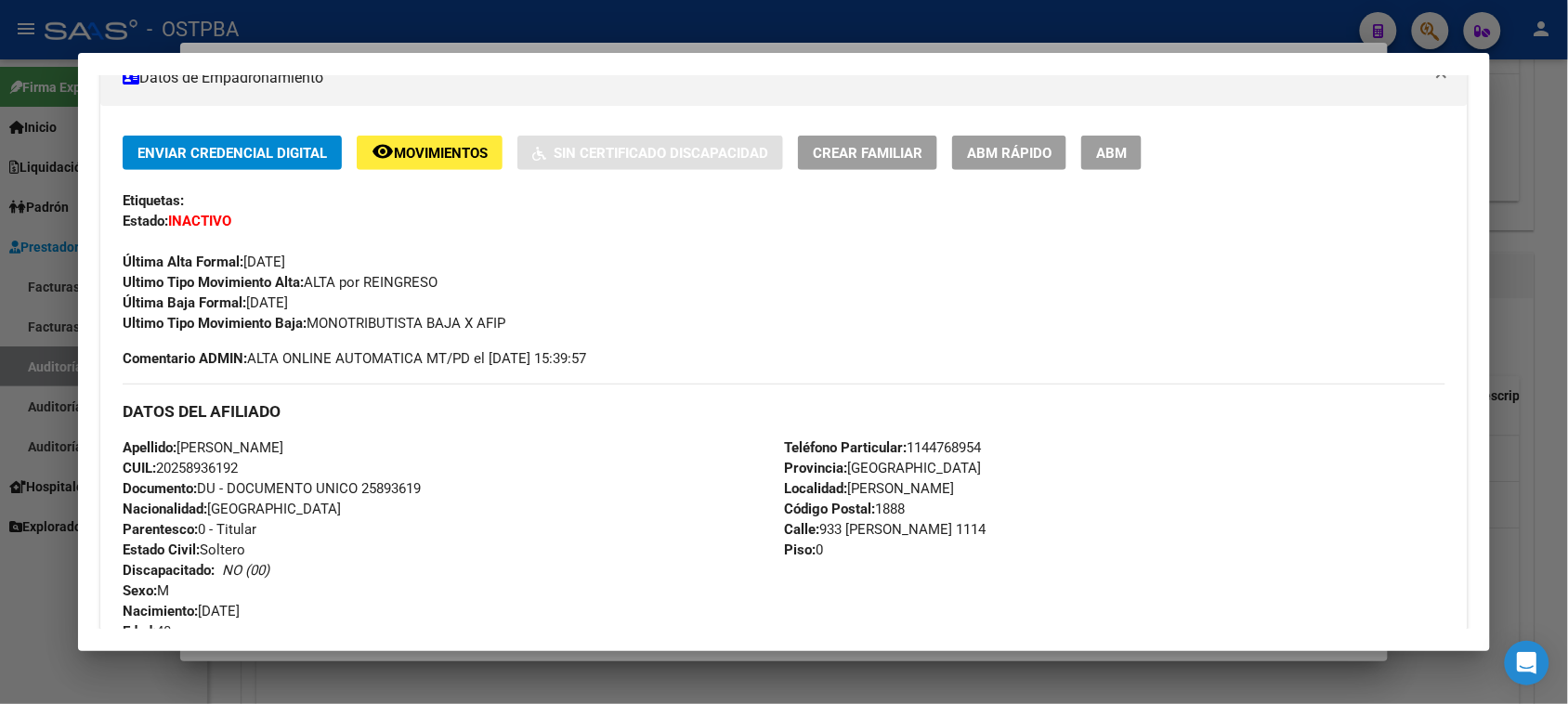
click at [2, 614] on div at bounding box center [784, 352] width 1568 height 704
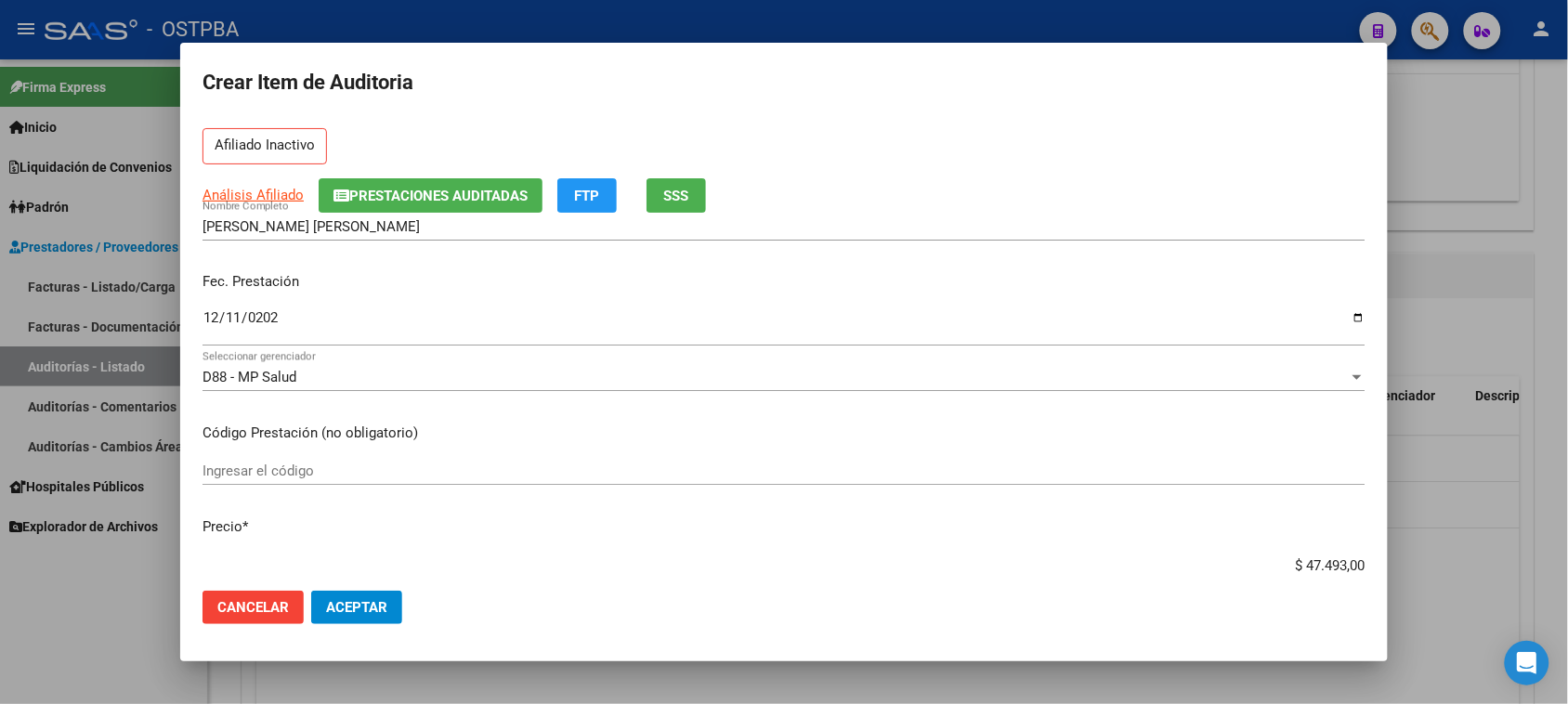
scroll to position [116, 0]
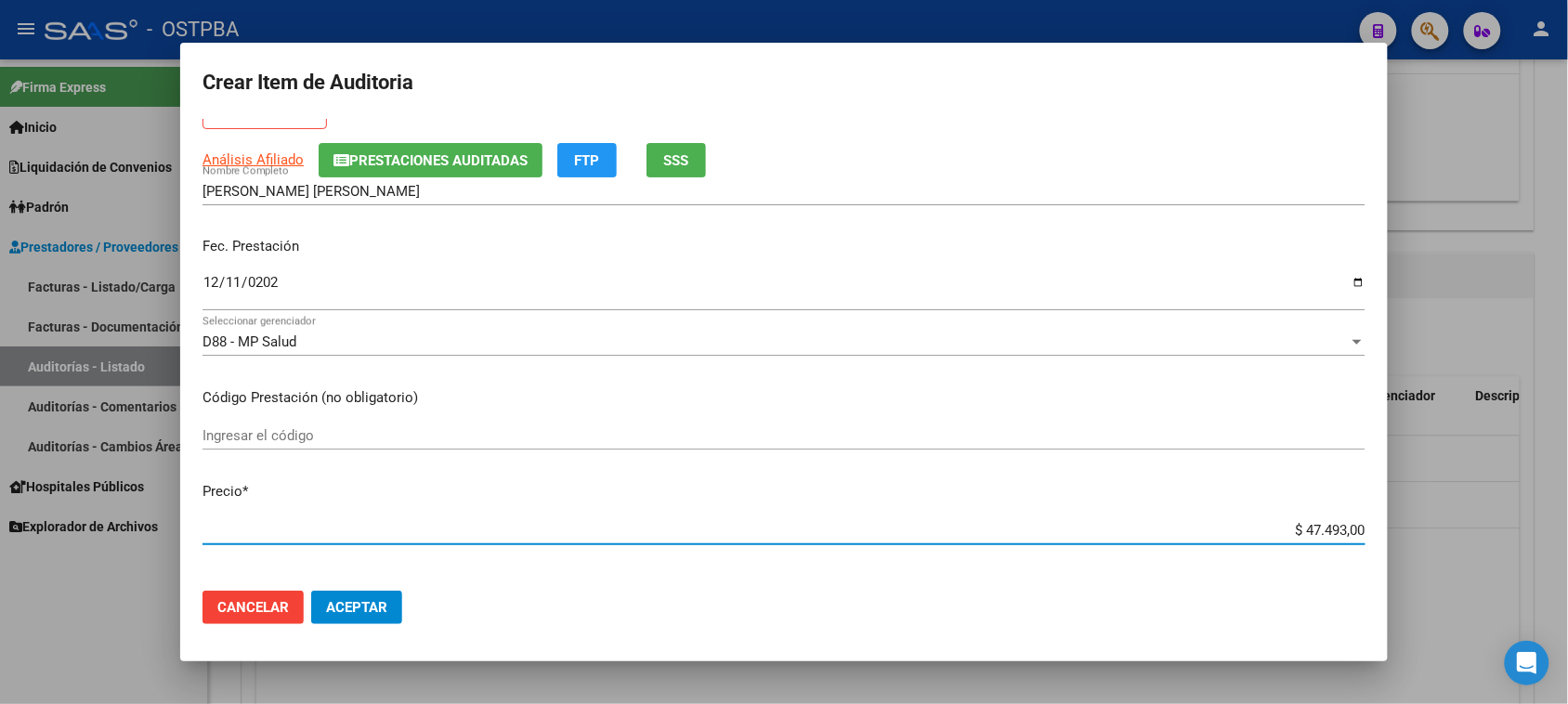
drag, startPoint x: 1289, startPoint y: 529, endPoint x: 1433, endPoint y: 530, distance: 144.0
click at [1433, 530] on div "Crear Item de Auditoria 25893619 Nro Documento 20258936192 CUIL Afiliado Inacti…" at bounding box center [784, 352] width 1568 height 704
type input "$ 0,07"
type input "$ 0,72"
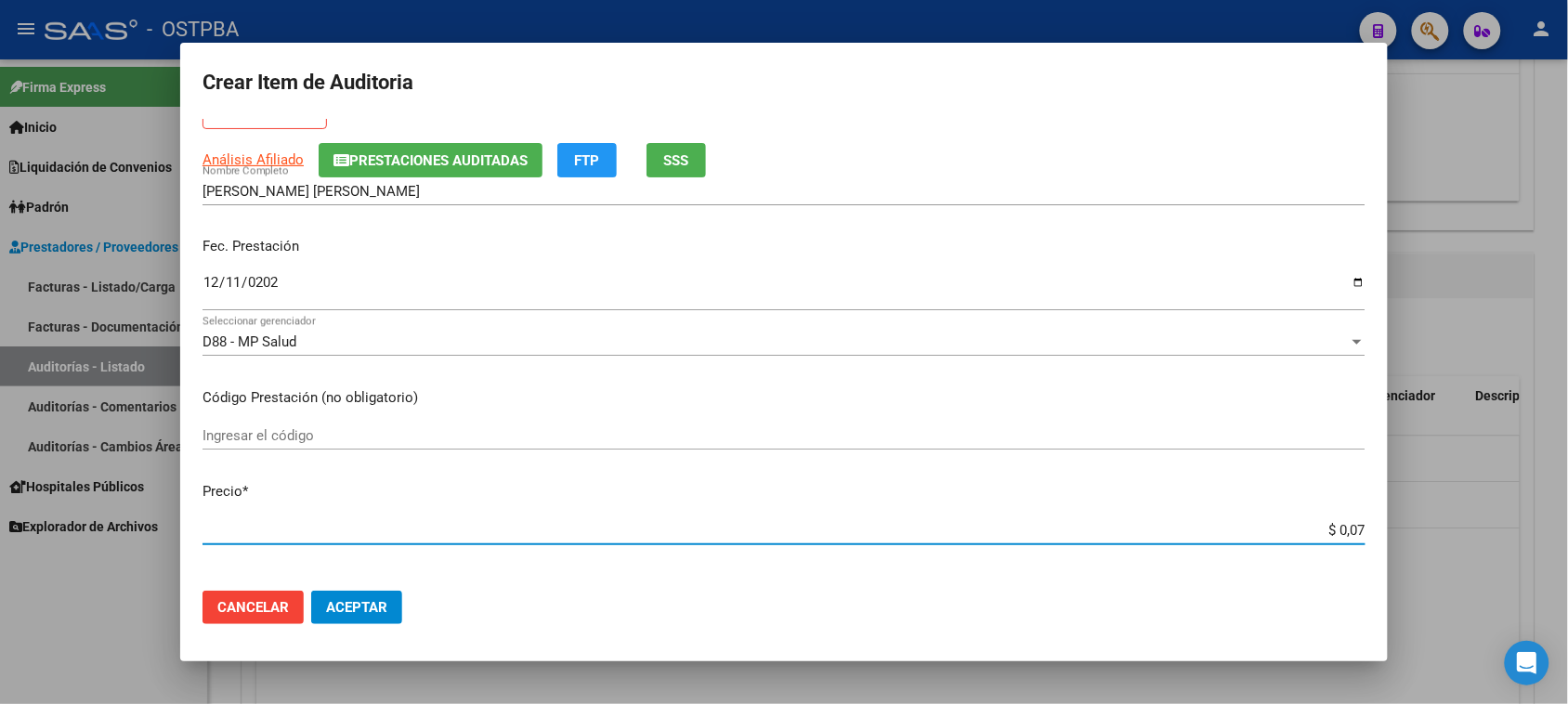
type input "$ 0,72"
type input "$ 7,24"
type input "$ 72,44"
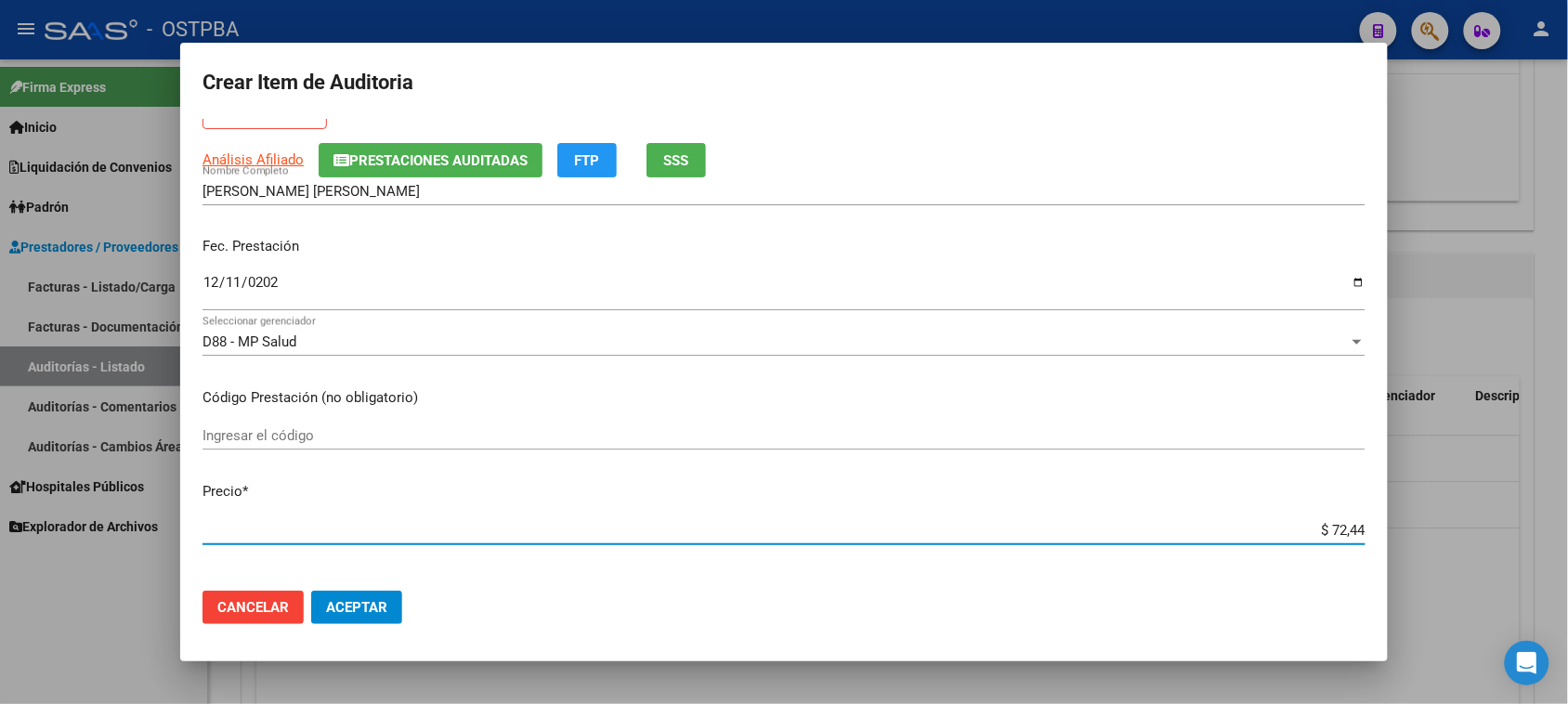
type input "$ 724,40"
type input "$ 7.244,00"
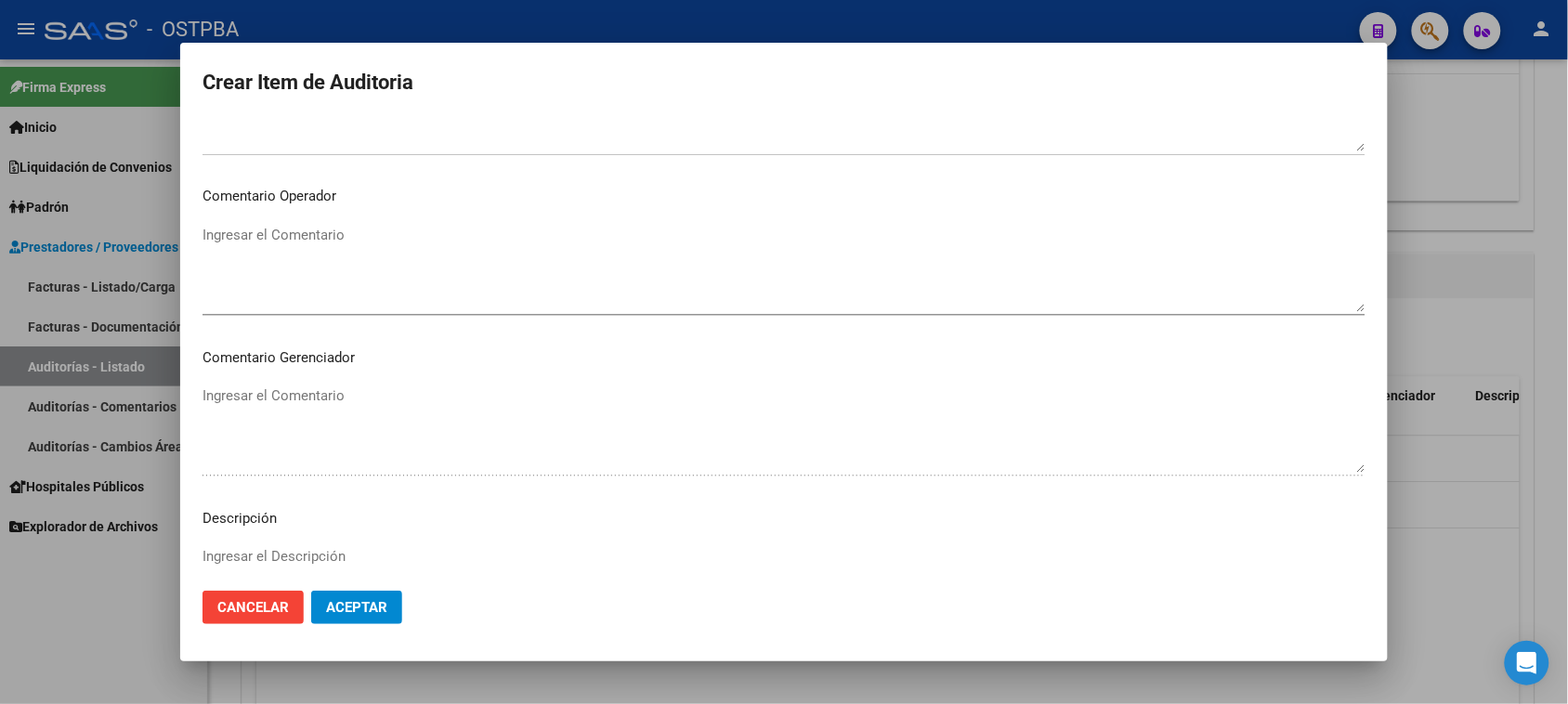
scroll to position [1160, 0]
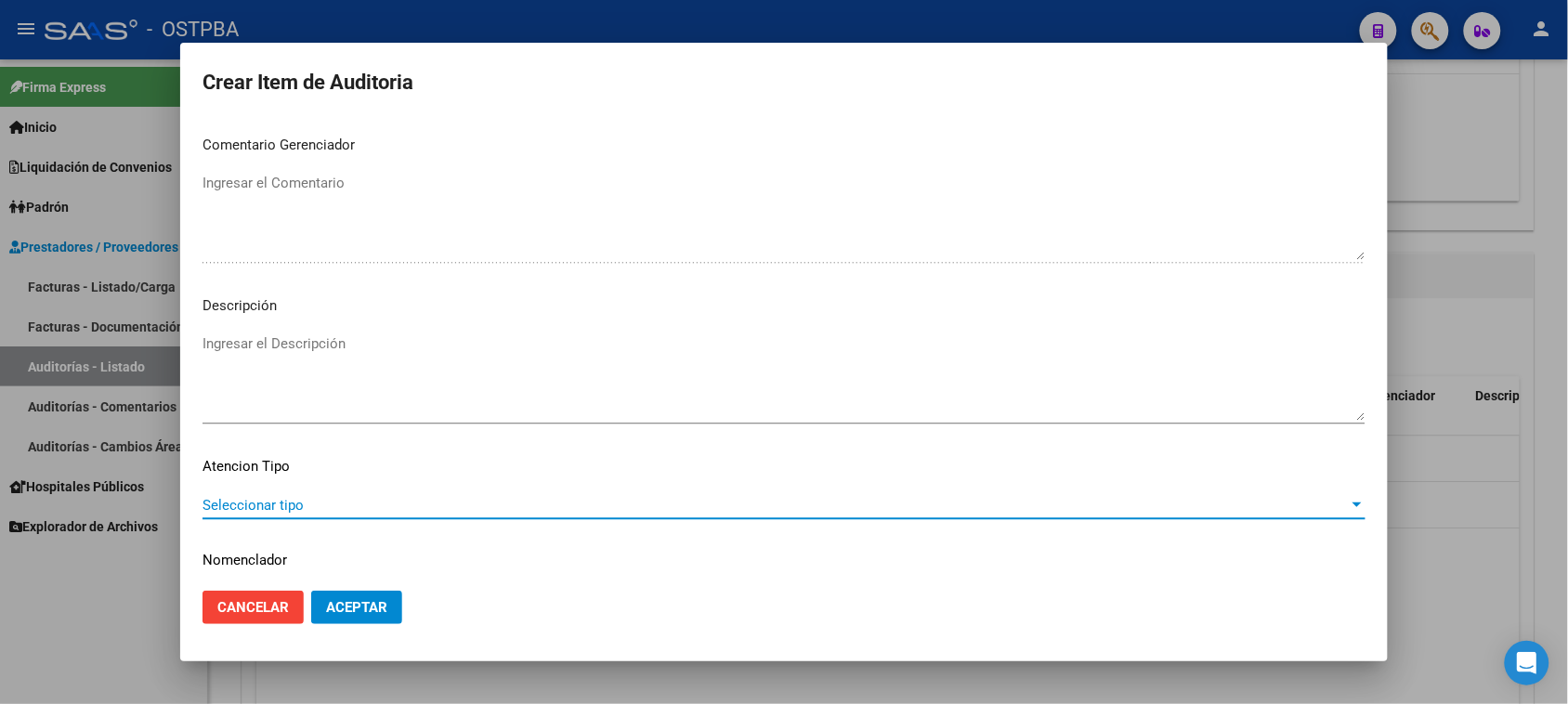
click at [246, 497] on span "Seleccionar tipo" at bounding box center [775, 505] width 1146 height 16
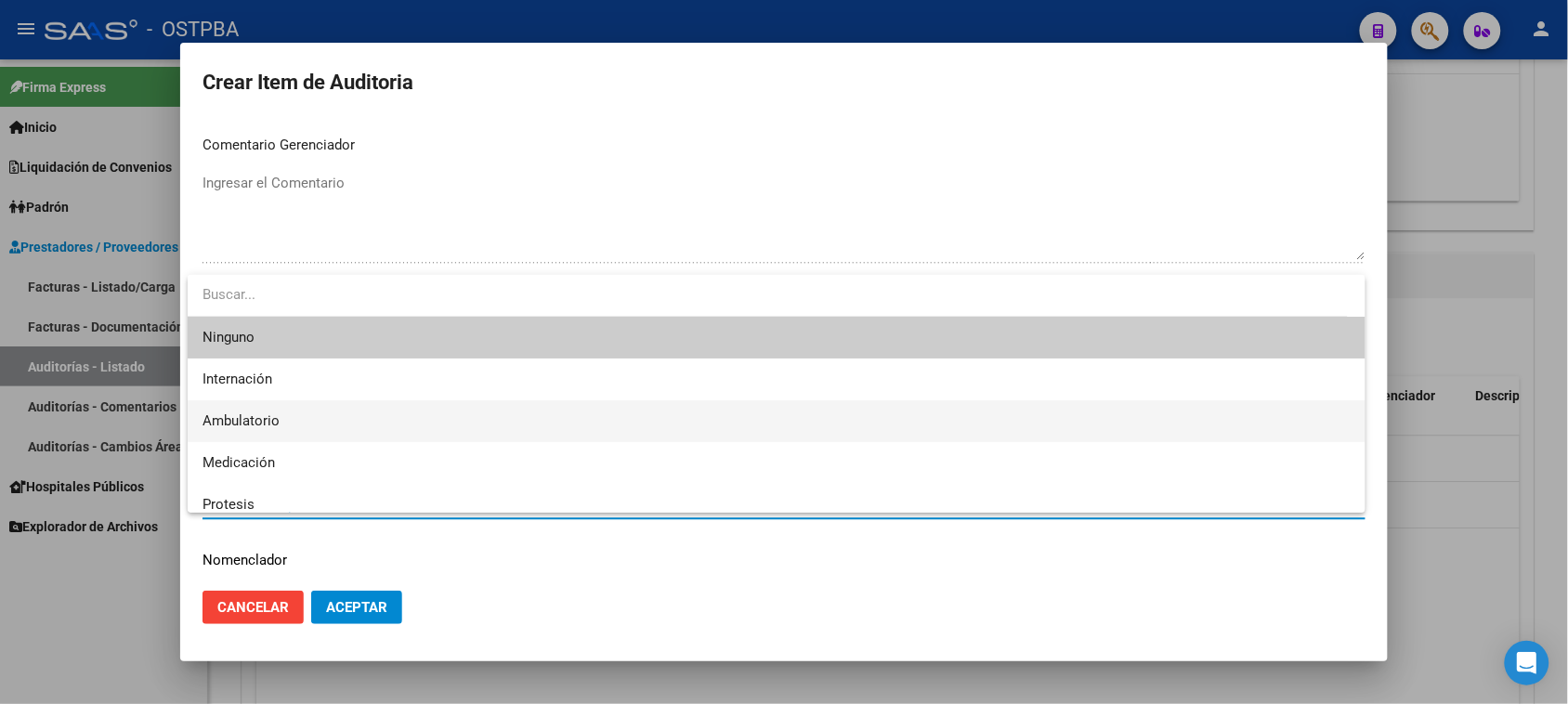
click at [249, 411] on span "Ambulatorio" at bounding box center [776, 421] width 1148 height 42
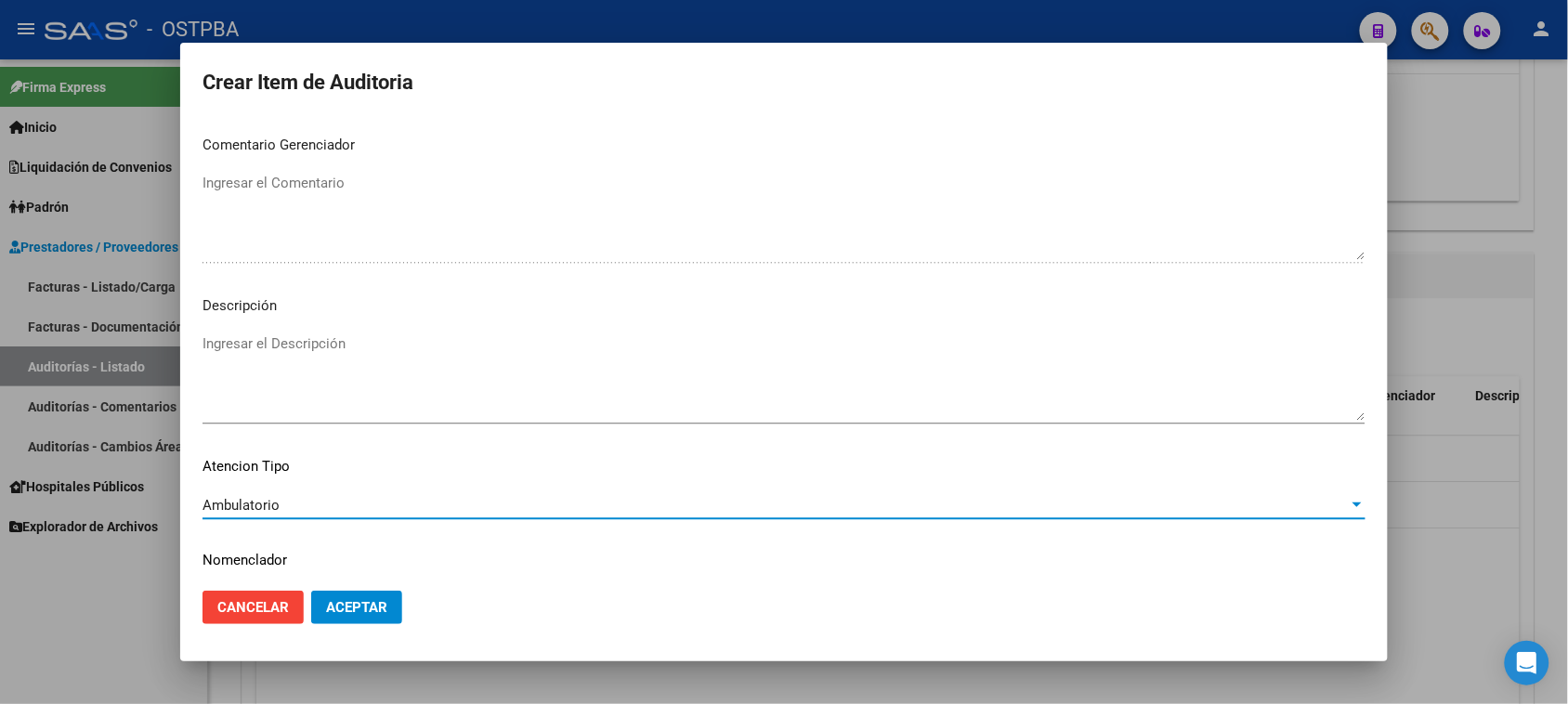
click at [356, 601] on span "Aceptar" at bounding box center [356, 606] width 61 height 16
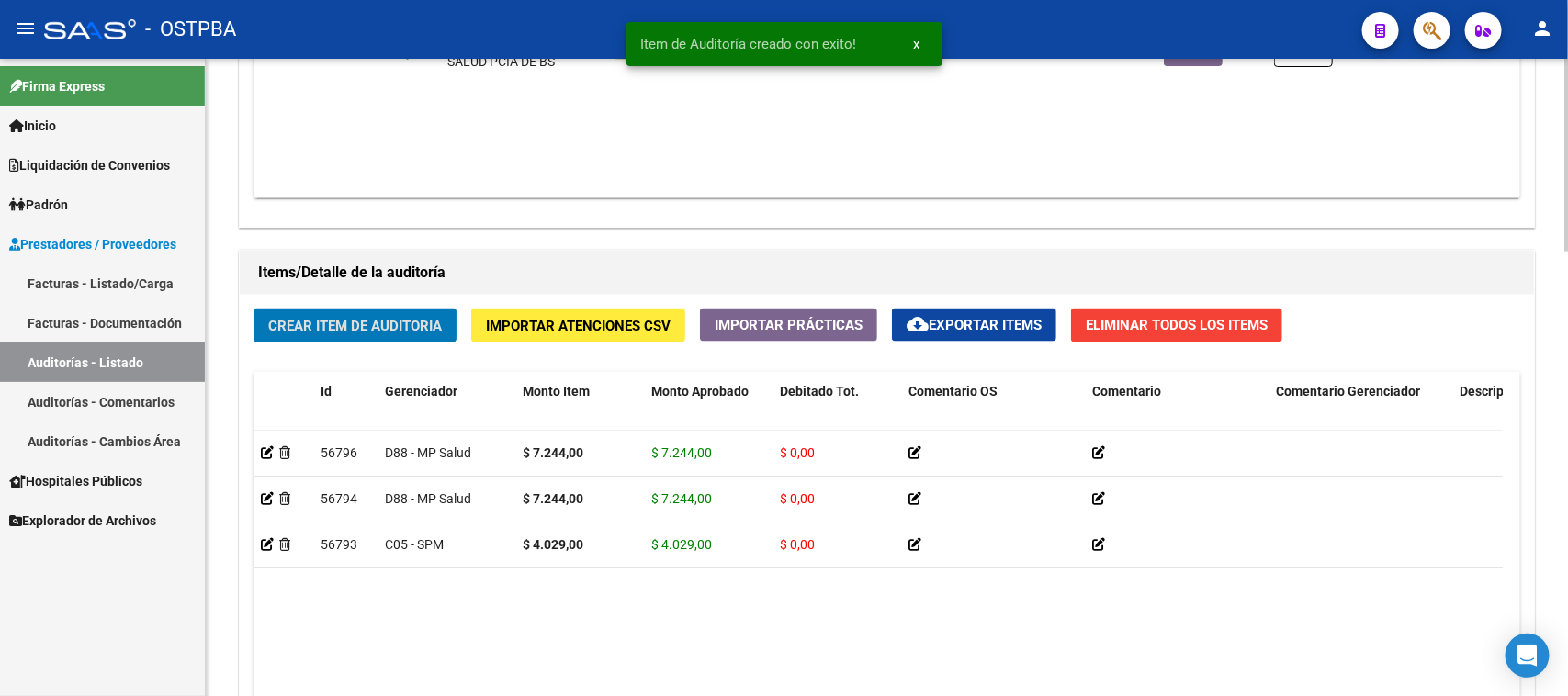
click at [370, 318] on span "Crear Item de Auditoria" at bounding box center [354, 325] width 173 height 16
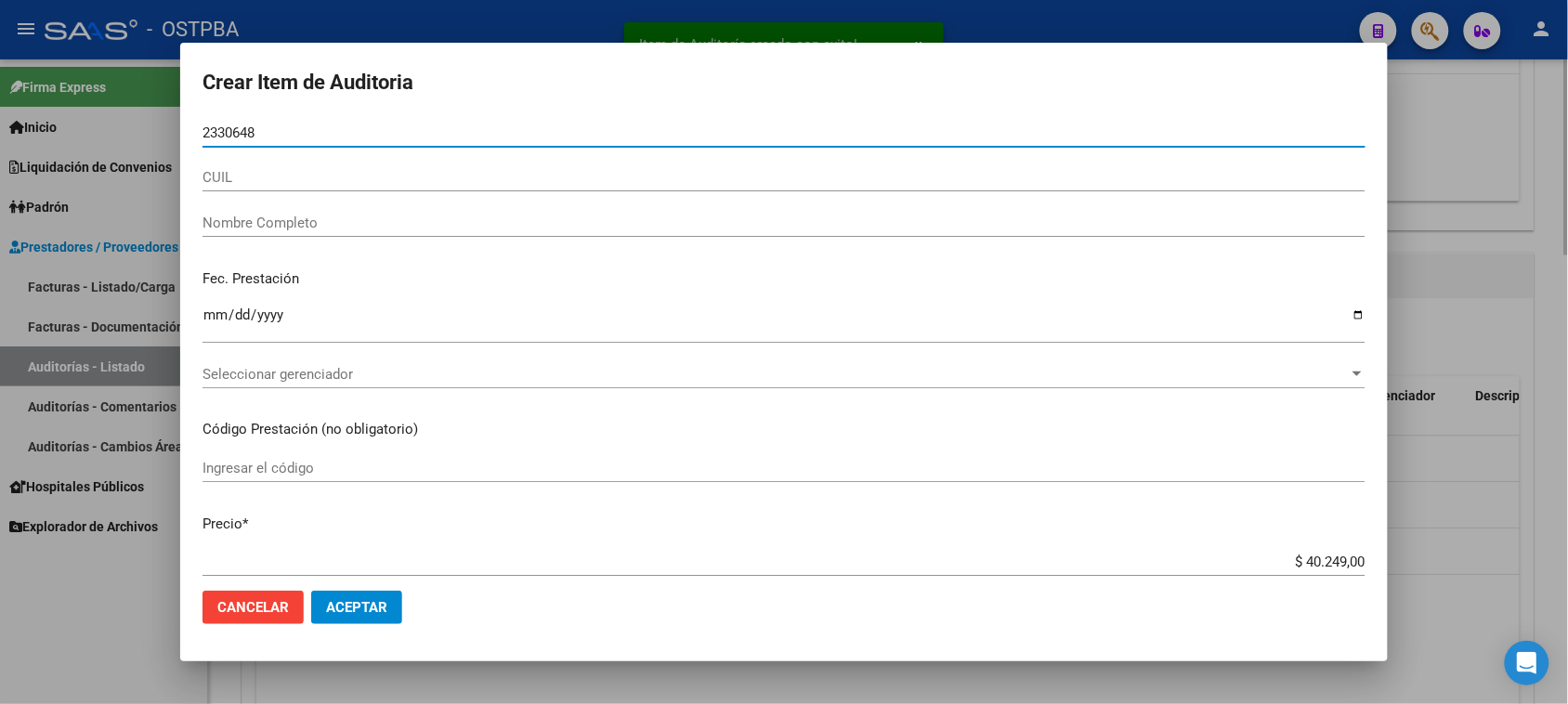
type input "23306483"
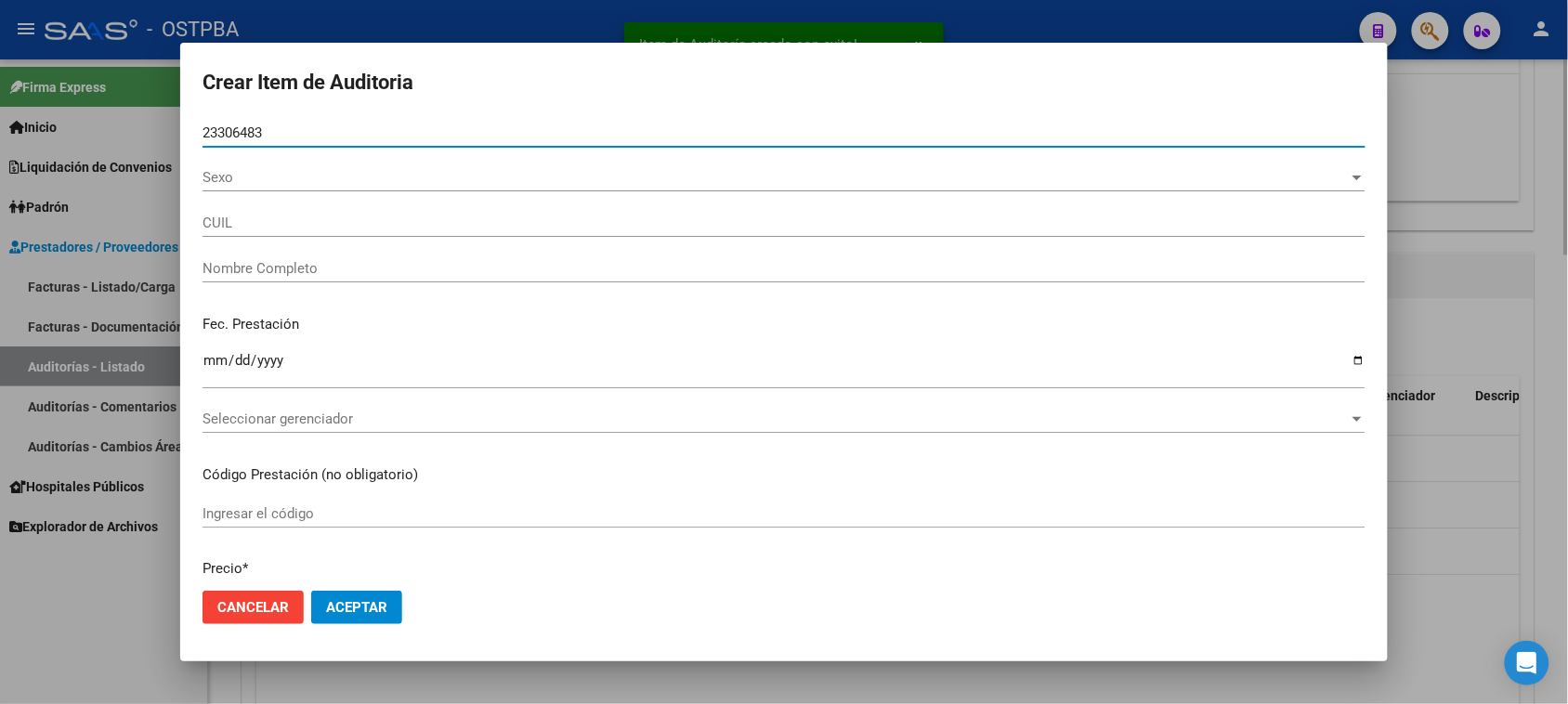
type input "20233064832"
type input "MORE [PERSON_NAME]"
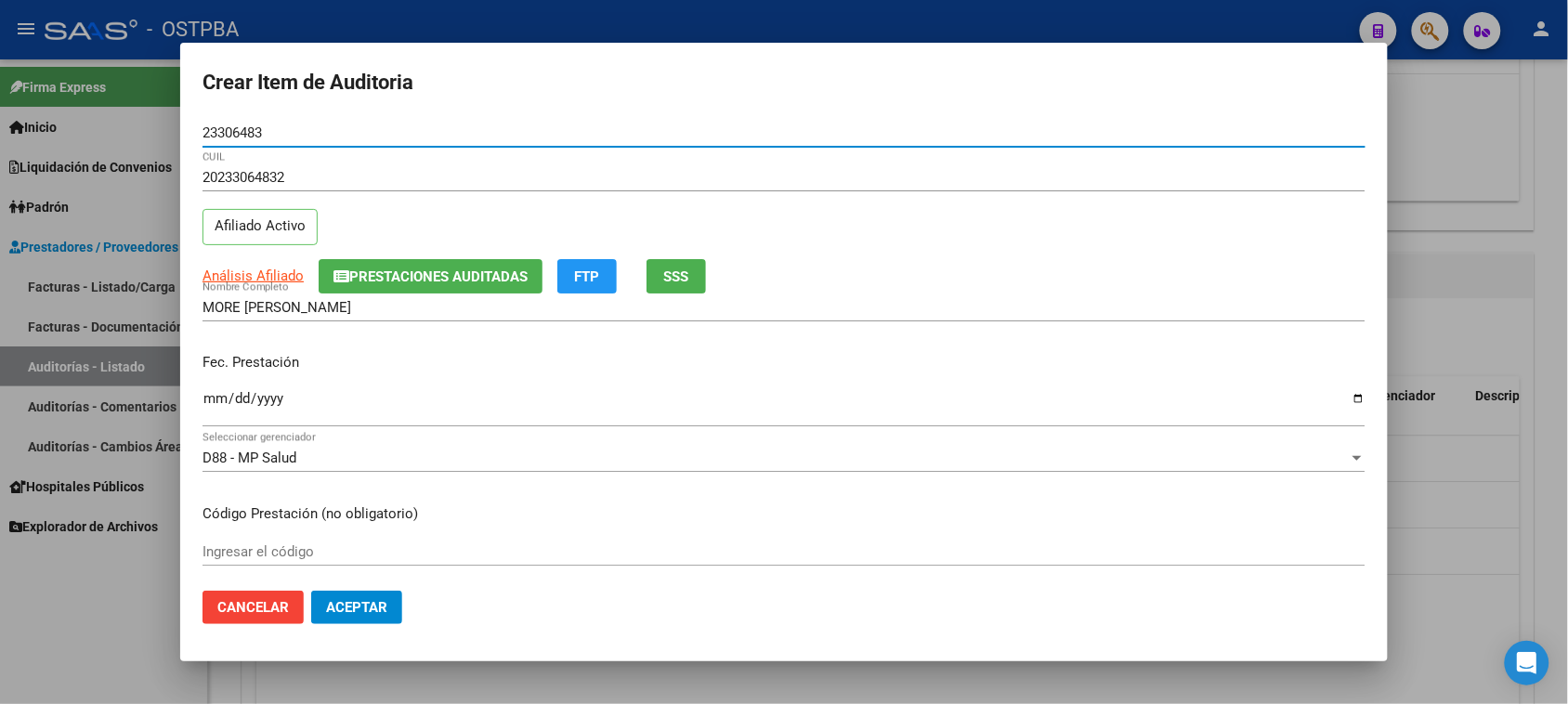
type input "23306483"
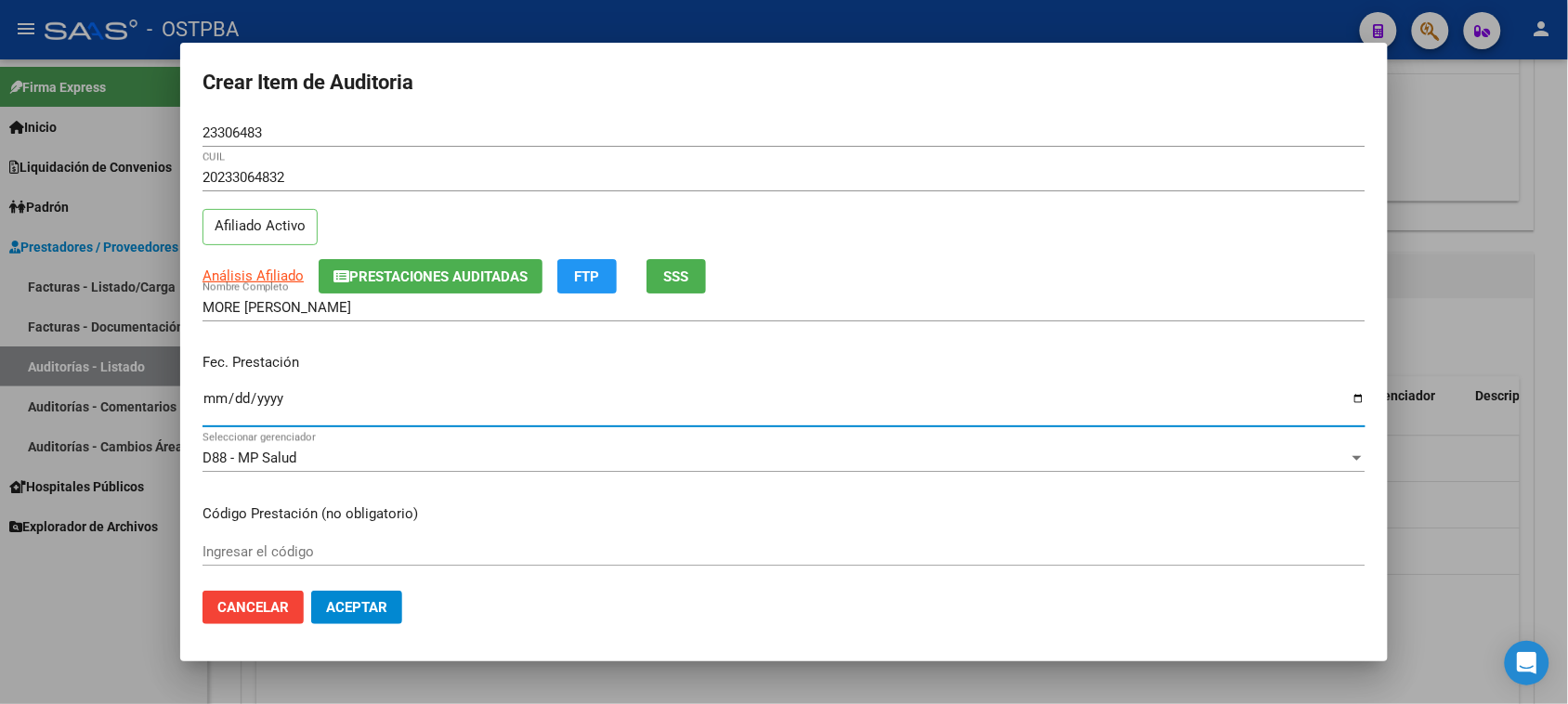
click at [206, 396] on input "Ingresar la fecha" at bounding box center [784, 405] width 1163 height 30
type input "[DATE]"
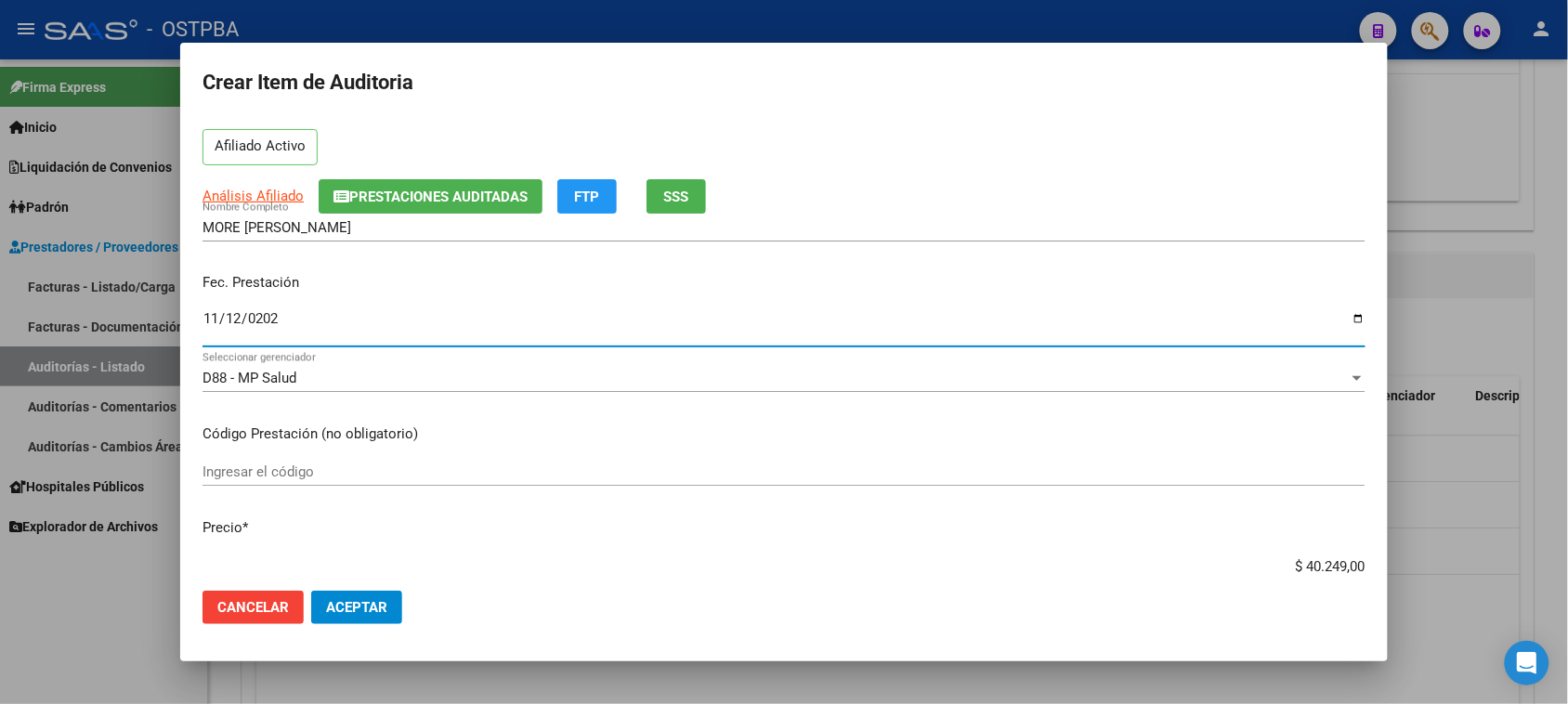
scroll to position [116, 0]
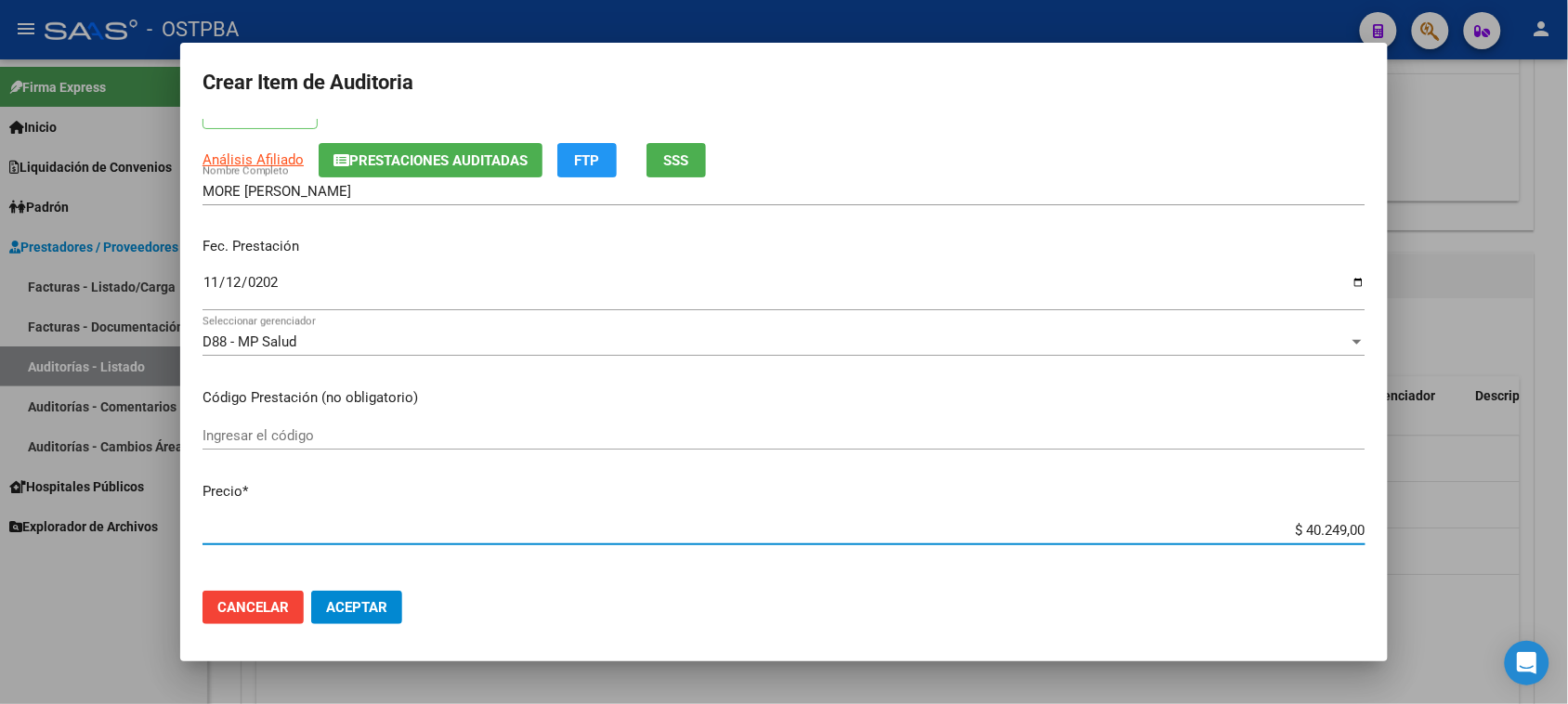
drag, startPoint x: 1287, startPoint y: 526, endPoint x: 1368, endPoint y: 526, distance: 81.0
click at [1368, 526] on mat-dialog-content "23306483 Nro Documento 20233064832 CUIL Afiliado Activo Análisis Afiliado Prest…" at bounding box center [784, 347] width 1207 height 457
type input "$ 0,07"
type input "$ 0,72"
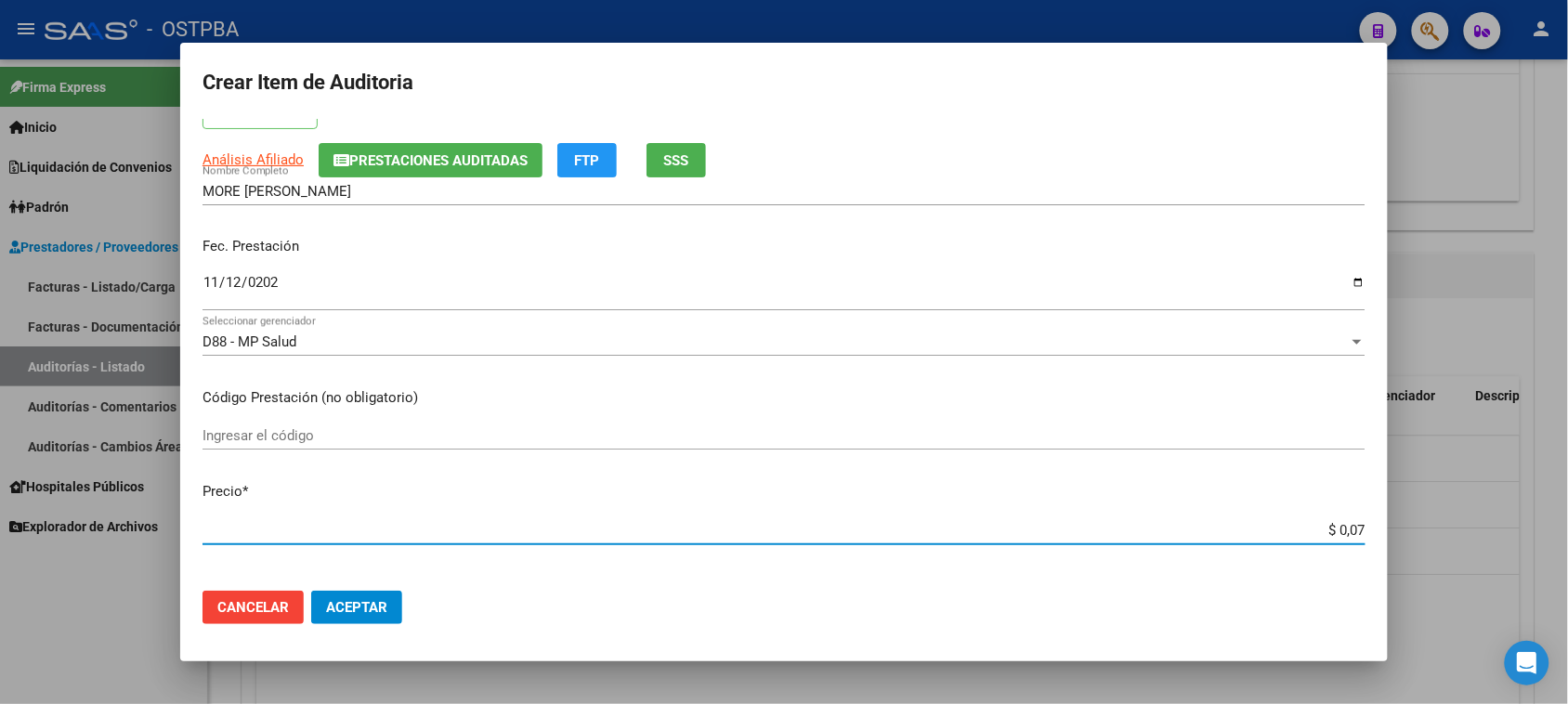
type input "$ 0,72"
type input "$ 7,24"
type input "$ 72,44"
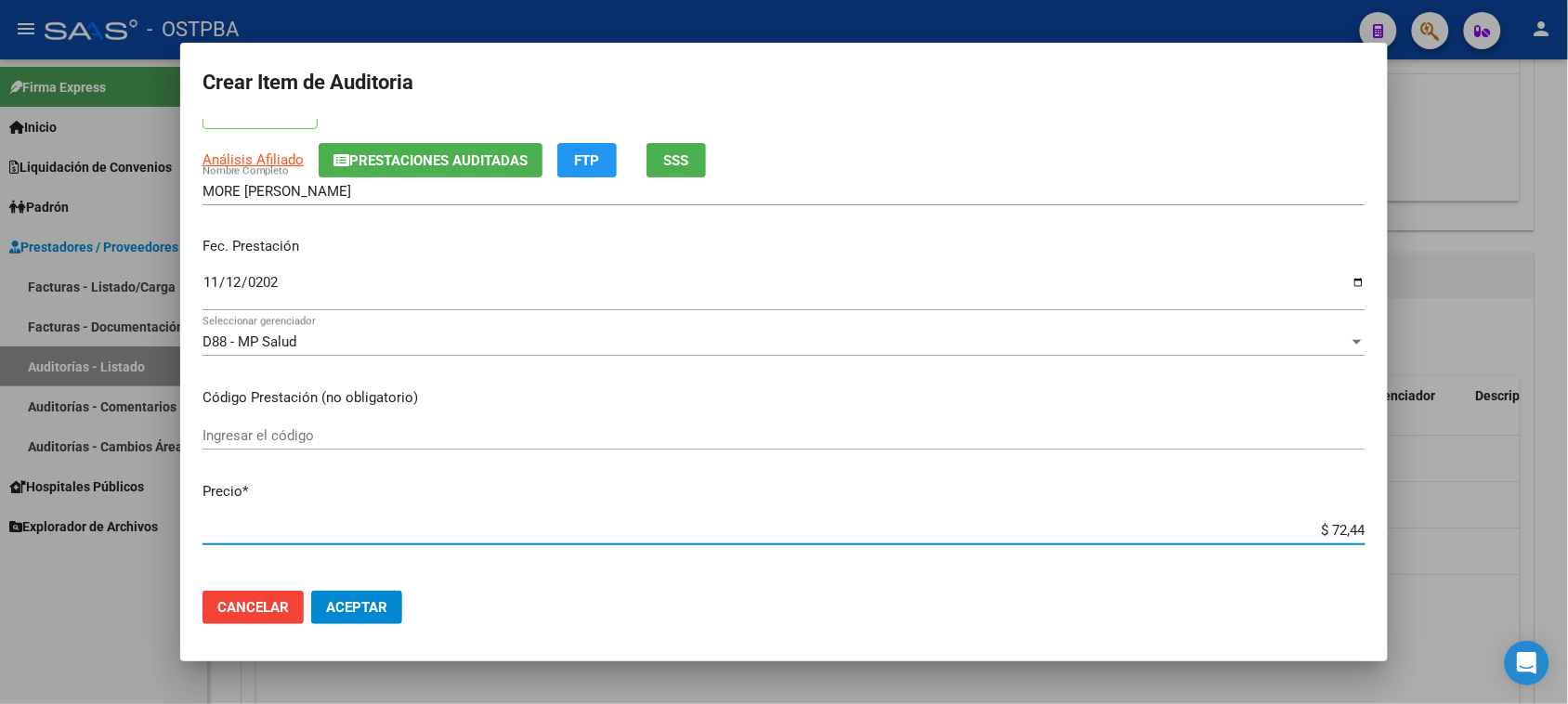
type input "$ 724,40"
type input "$ 7.244,00"
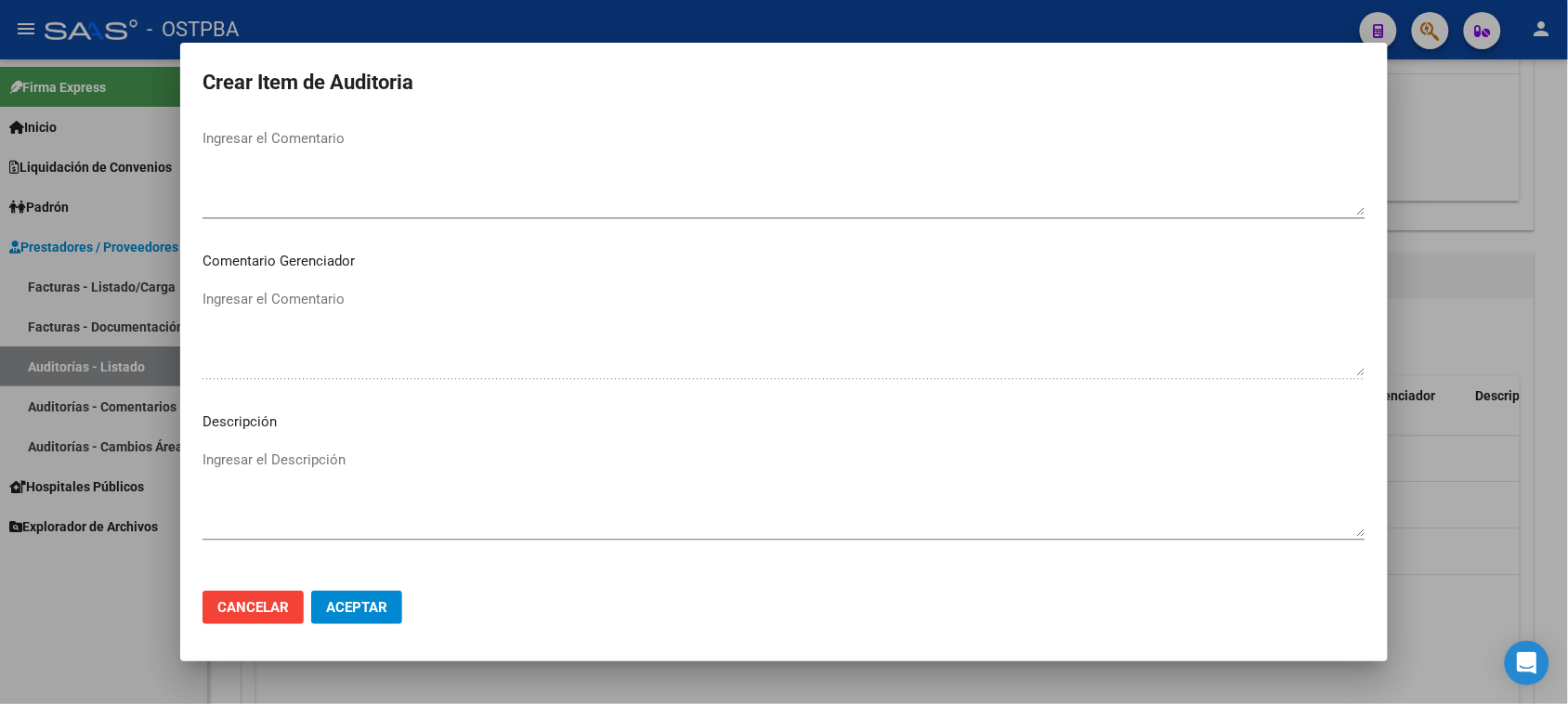
scroll to position [1213, 0]
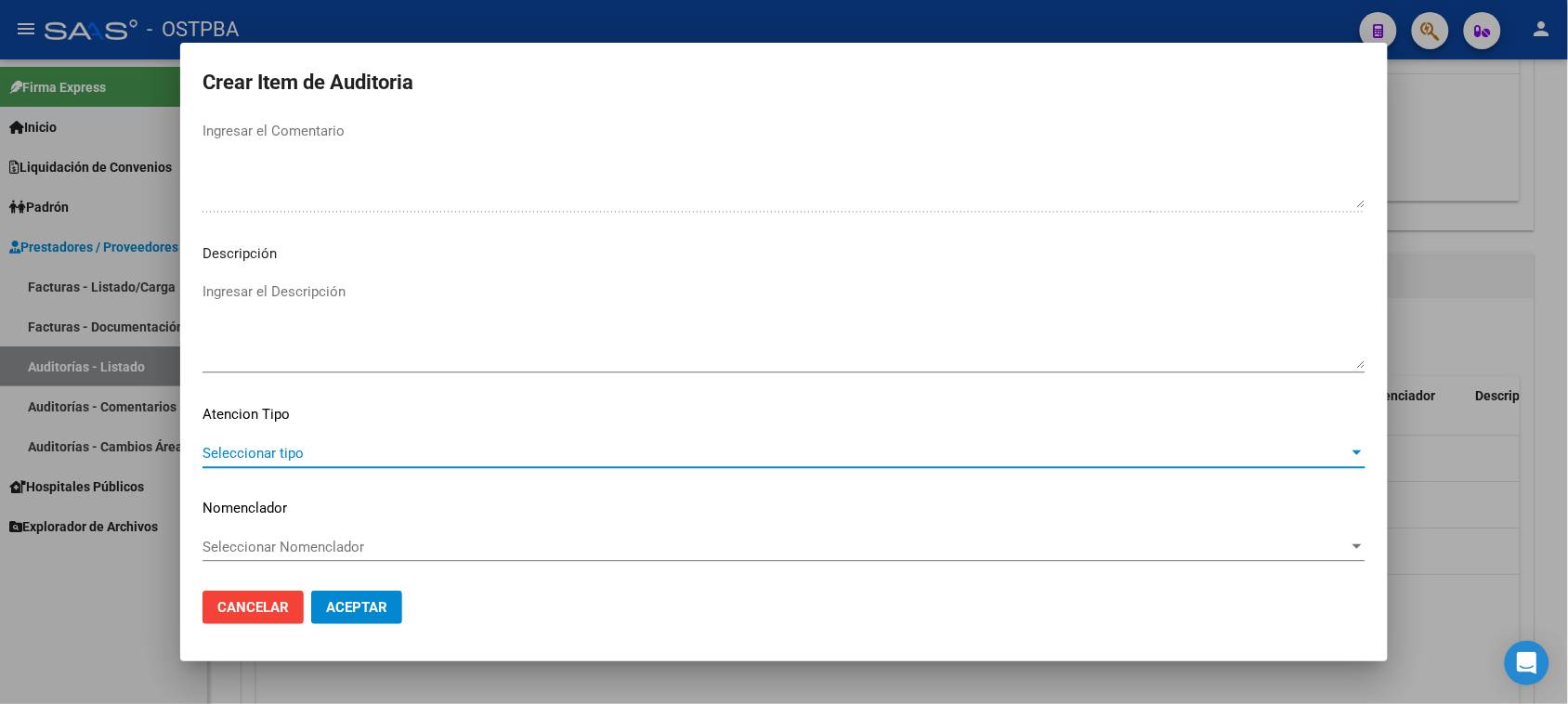
click at [253, 447] on span "Seleccionar tipo" at bounding box center [775, 453] width 1146 height 16
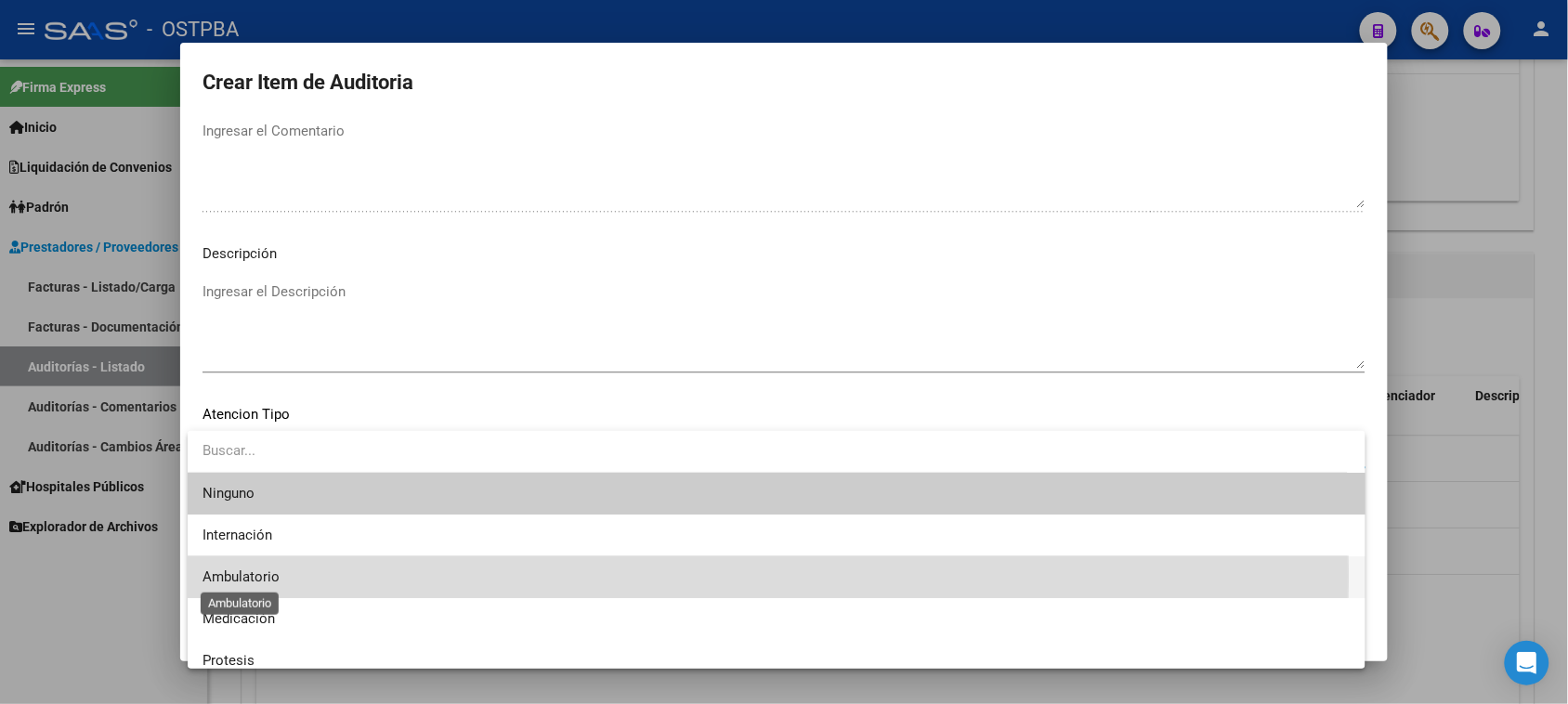
click at [240, 575] on span "Ambulatorio" at bounding box center [241, 576] width 77 height 16
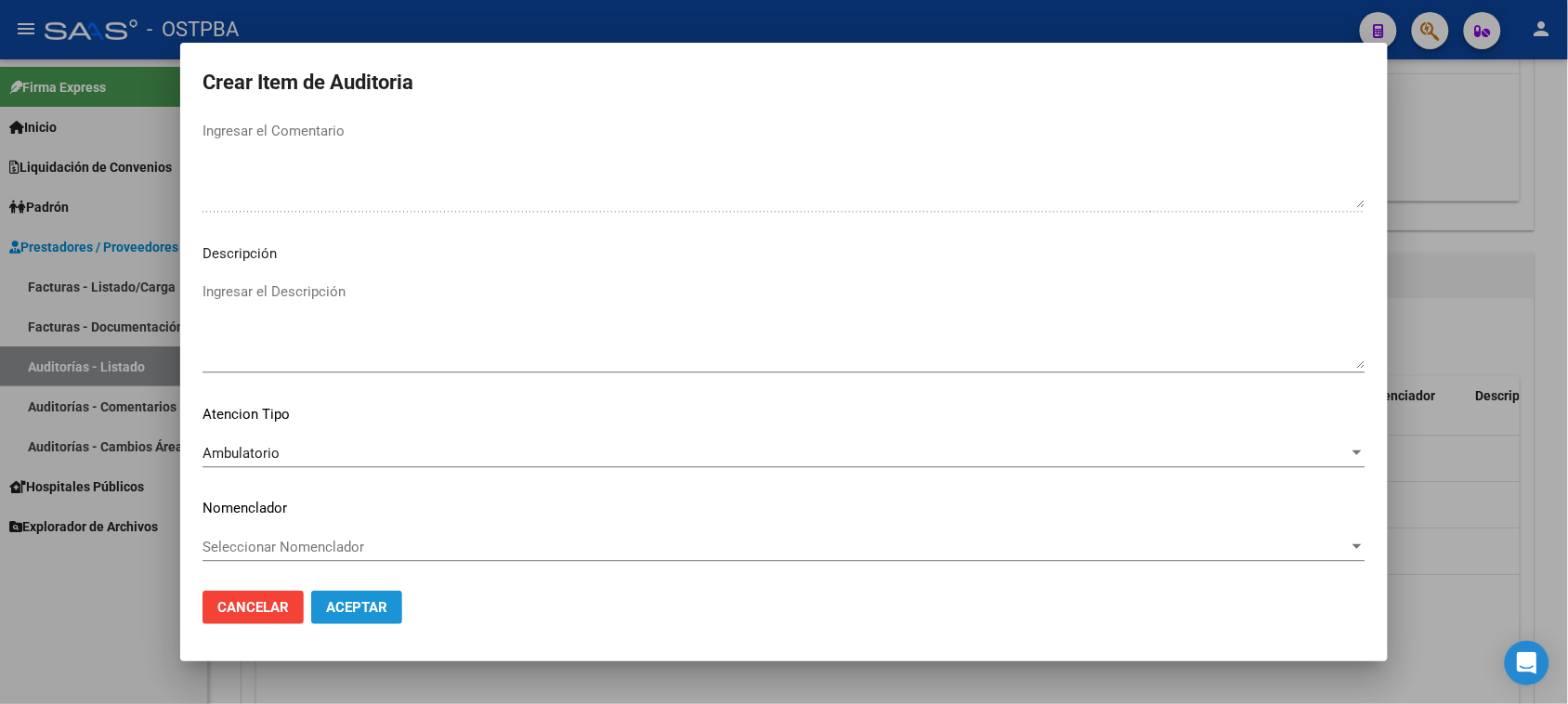
click at [337, 609] on span "Aceptar" at bounding box center [356, 606] width 61 height 16
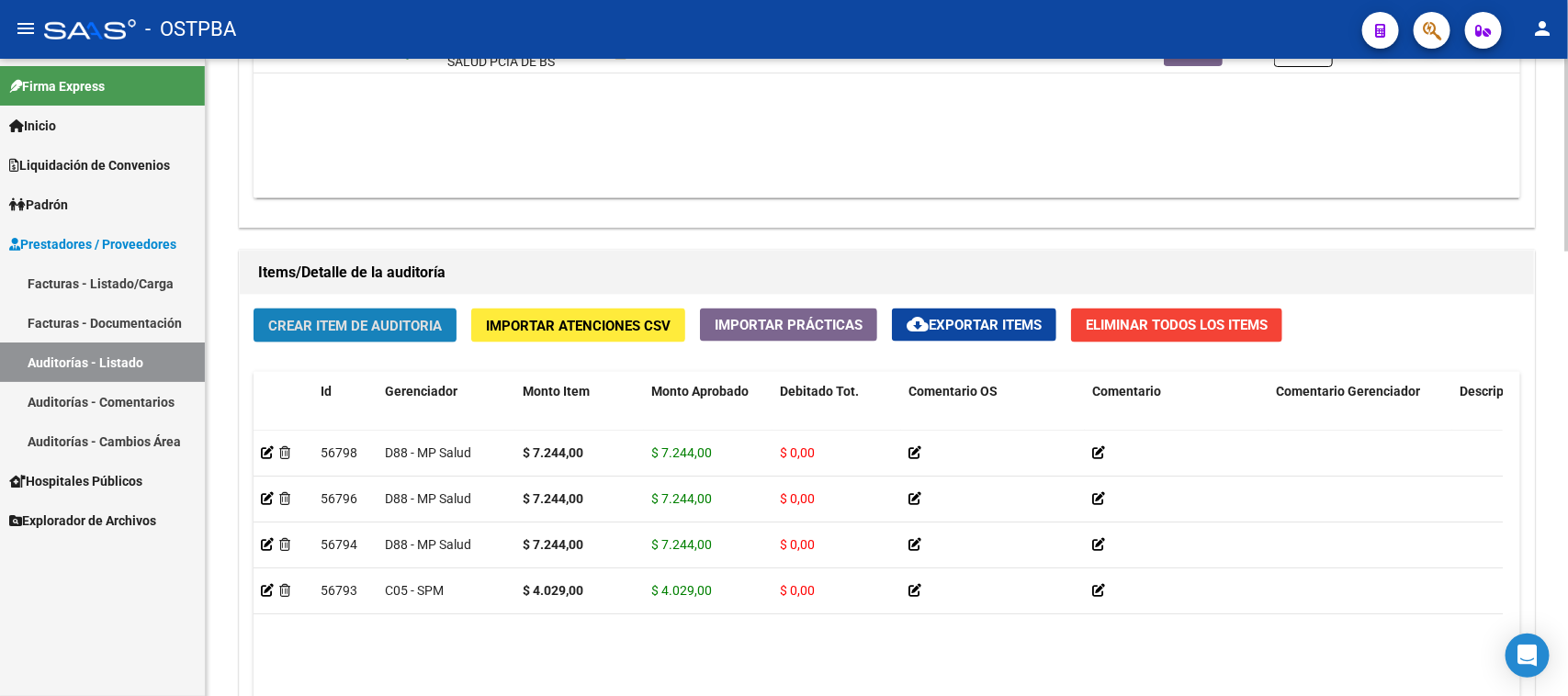
click at [337, 323] on span "Crear Item de Auditoria" at bounding box center [354, 325] width 173 height 16
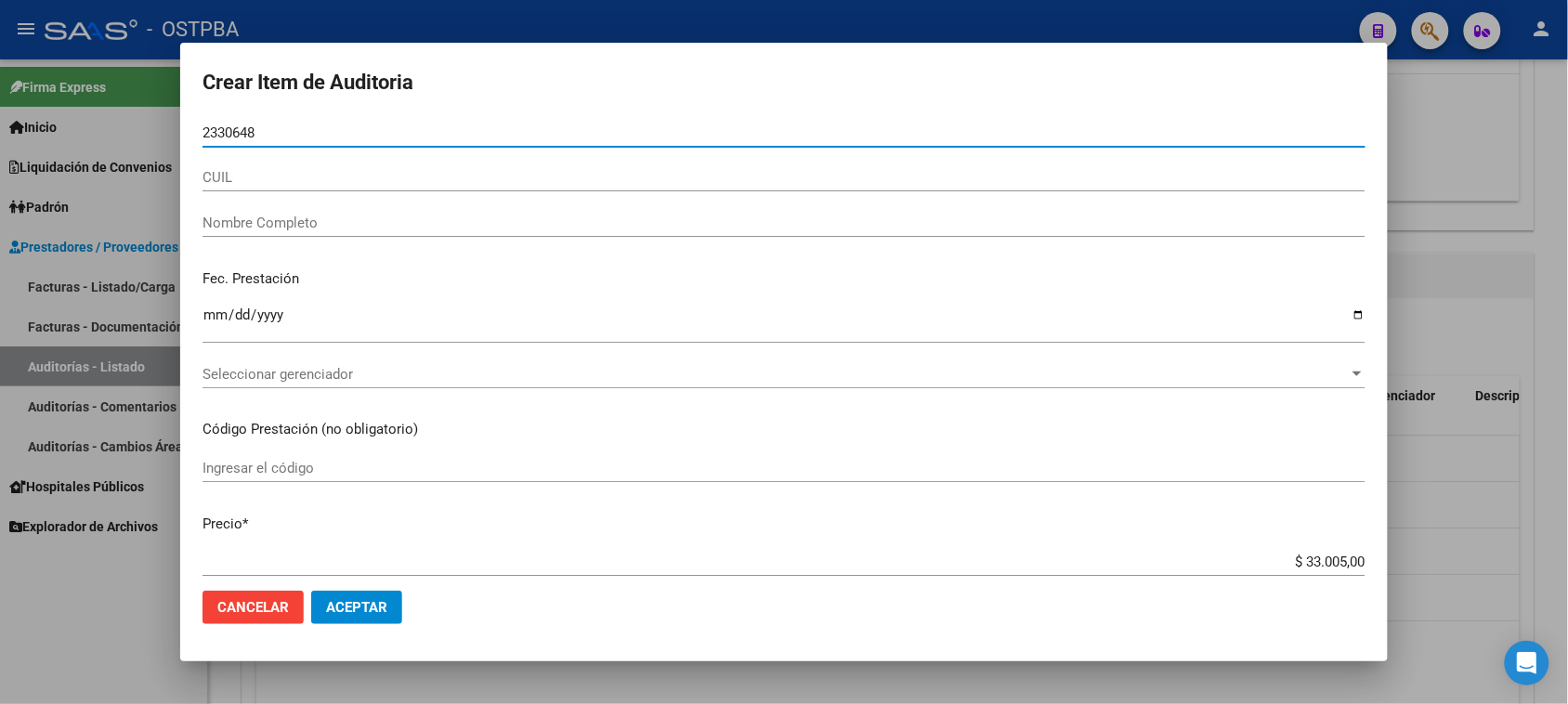
type input "23306483"
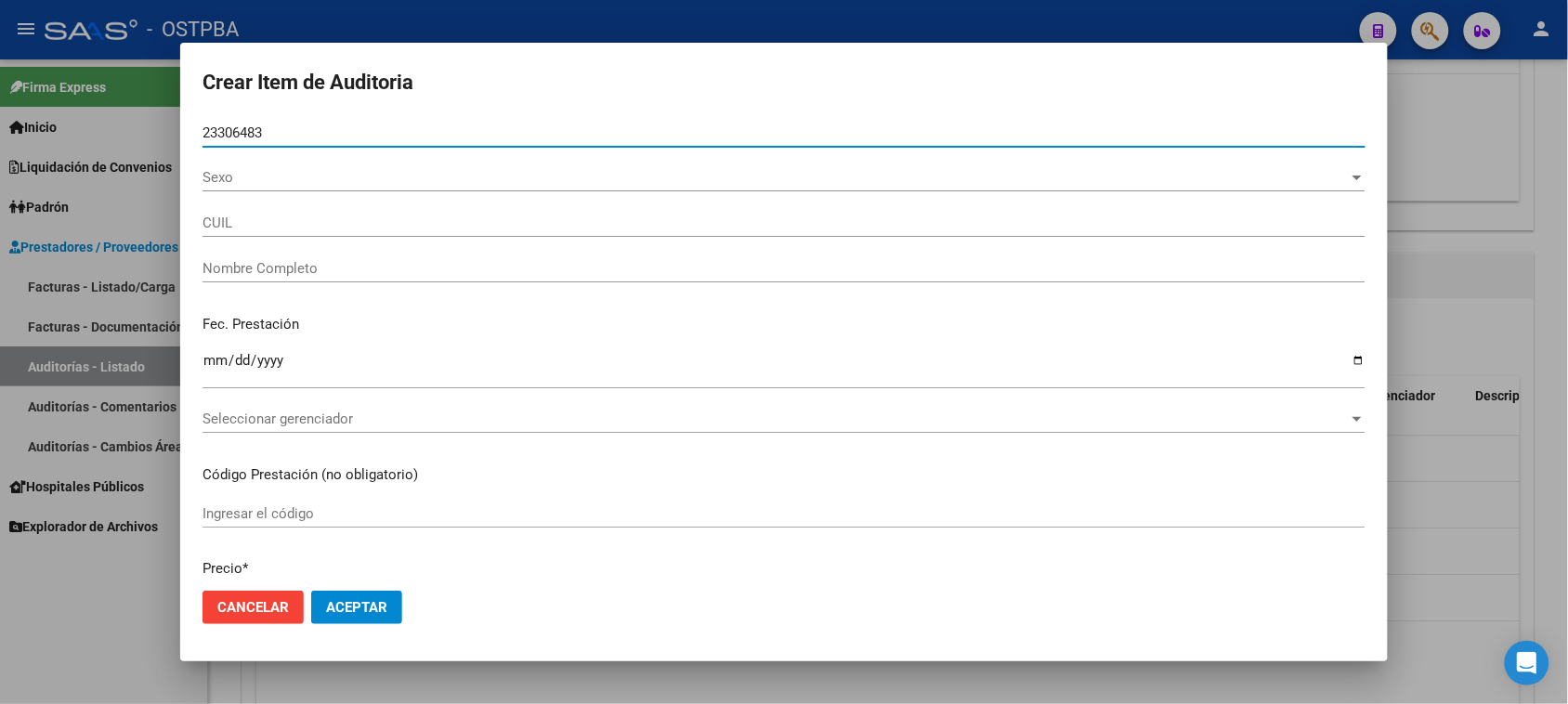
type input "20233064832"
type input "MORE [PERSON_NAME]"
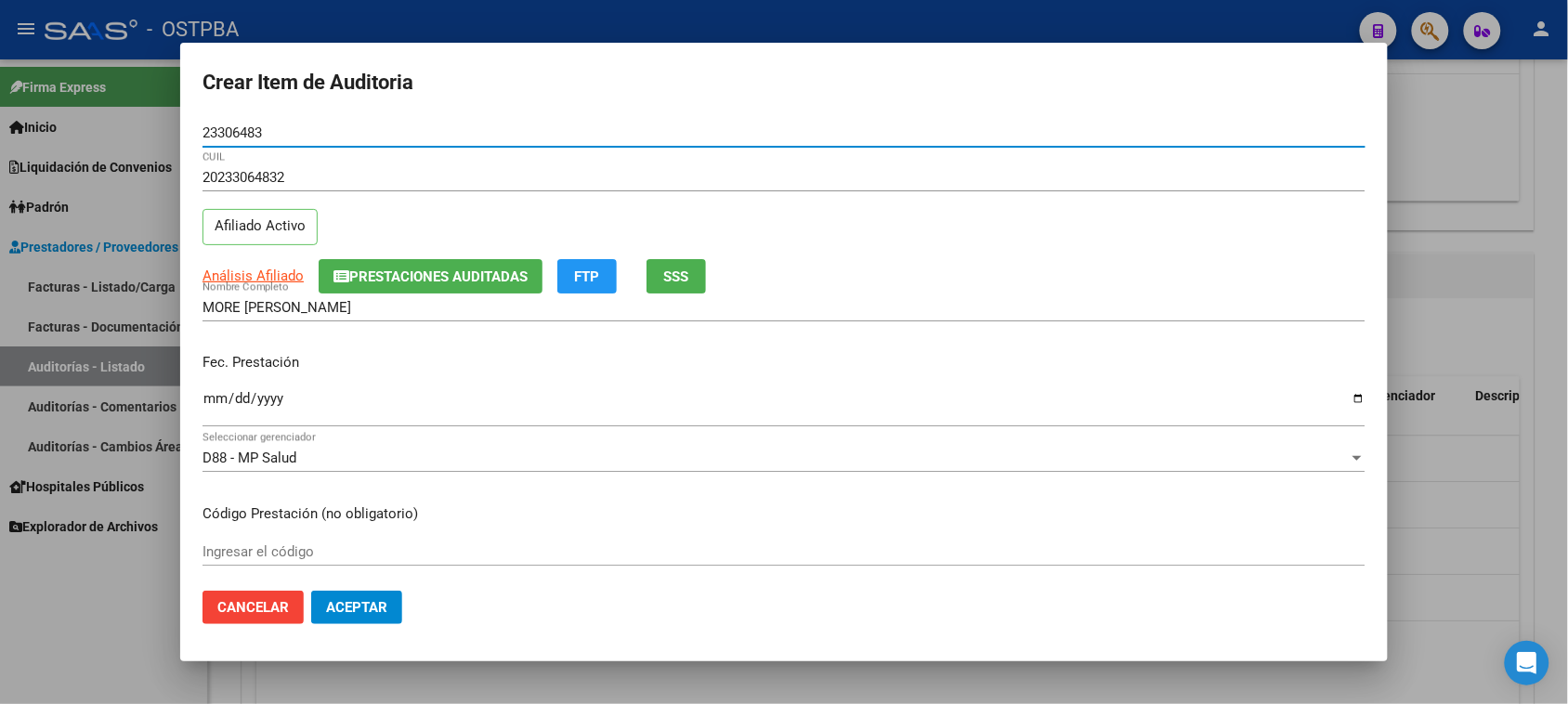
type input "23306483"
click at [207, 400] on input "Ingresar la fecha" at bounding box center [784, 405] width 1163 height 30
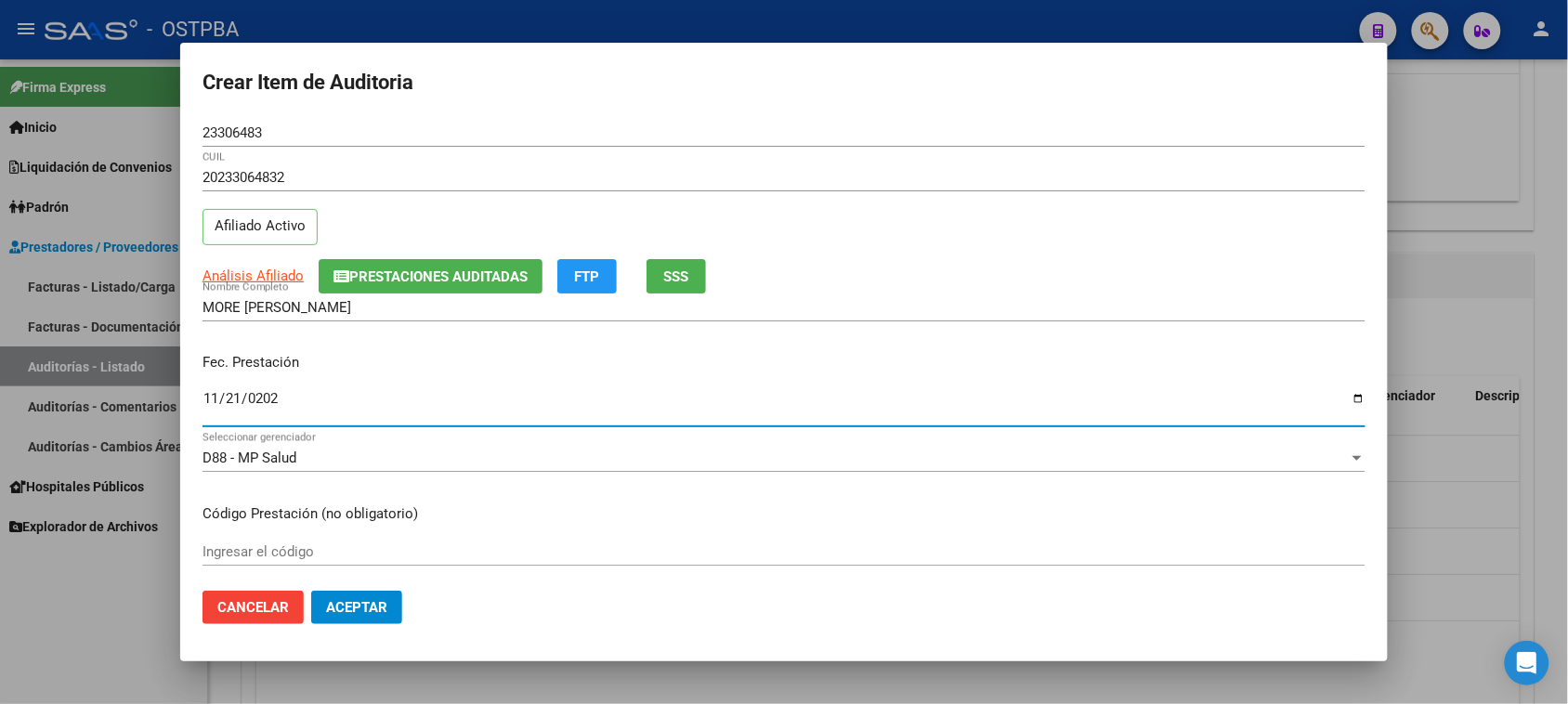
type input "[DATE]"
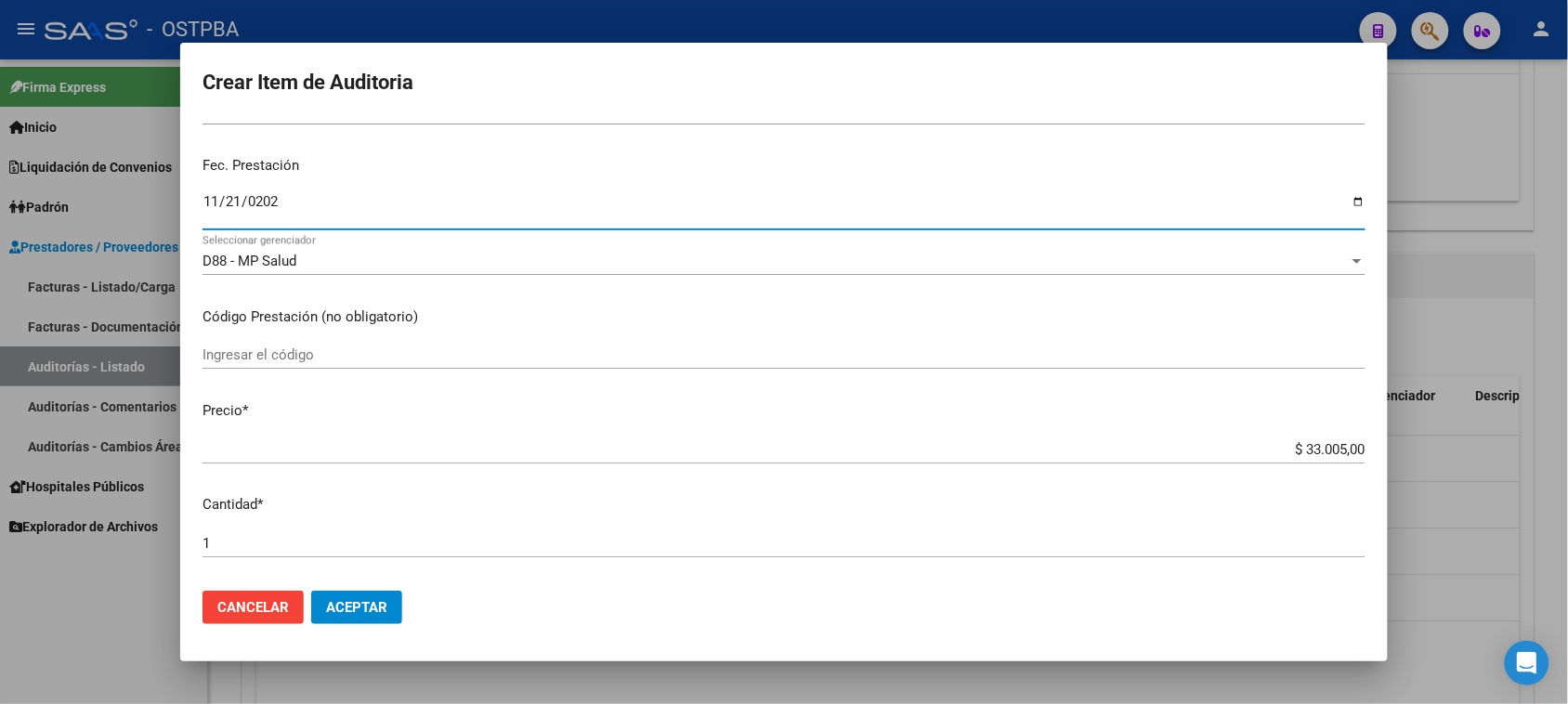
scroll to position [232, 0]
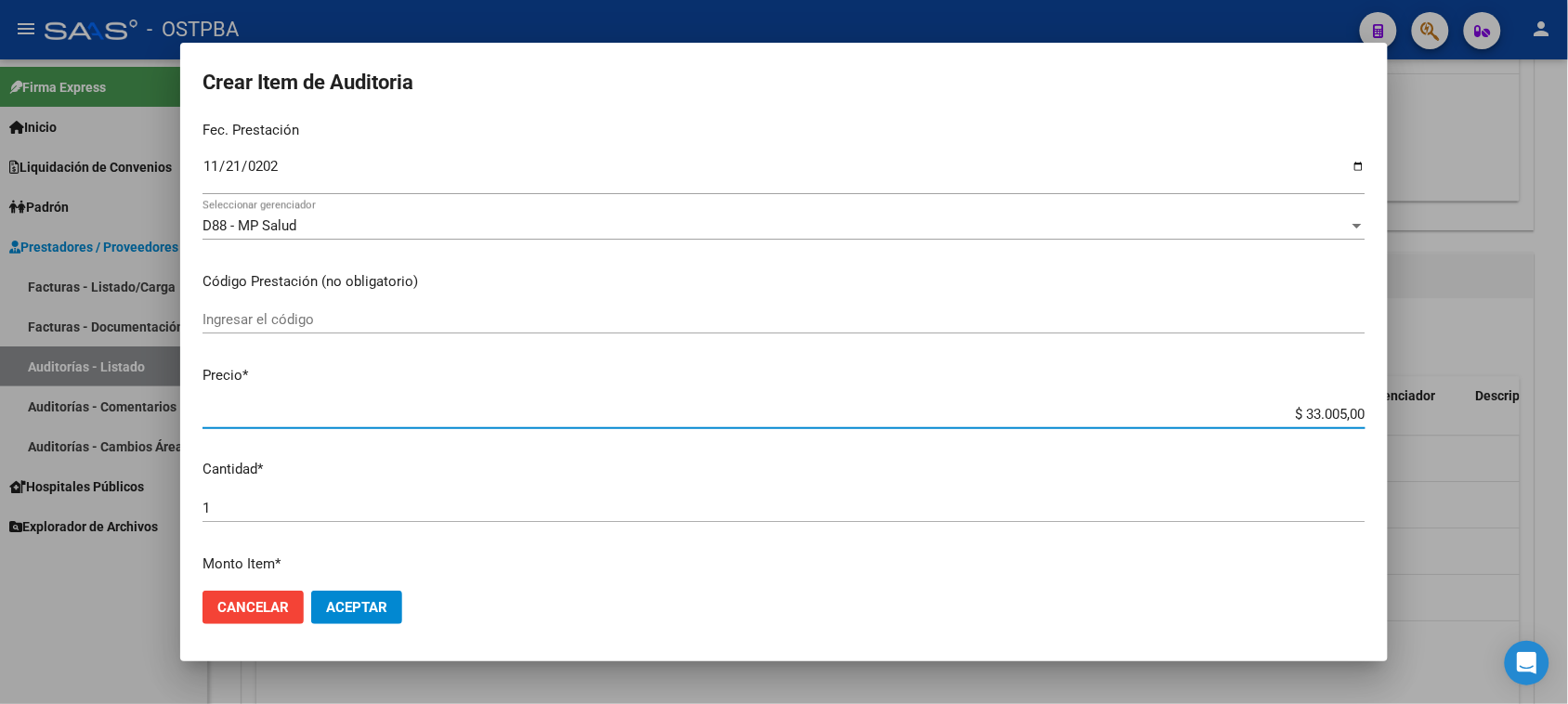
drag, startPoint x: 1291, startPoint y: 405, endPoint x: 1510, endPoint y: 404, distance: 219.0
click at [1510, 404] on div "Crear Item de Auditoria 23306483 Nro Documento 20233064832 CUIL Afiliado Activo…" at bounding box center [784, 352] width 1568 height 704
type input "$ 0,07"
type input "$ 0,72"
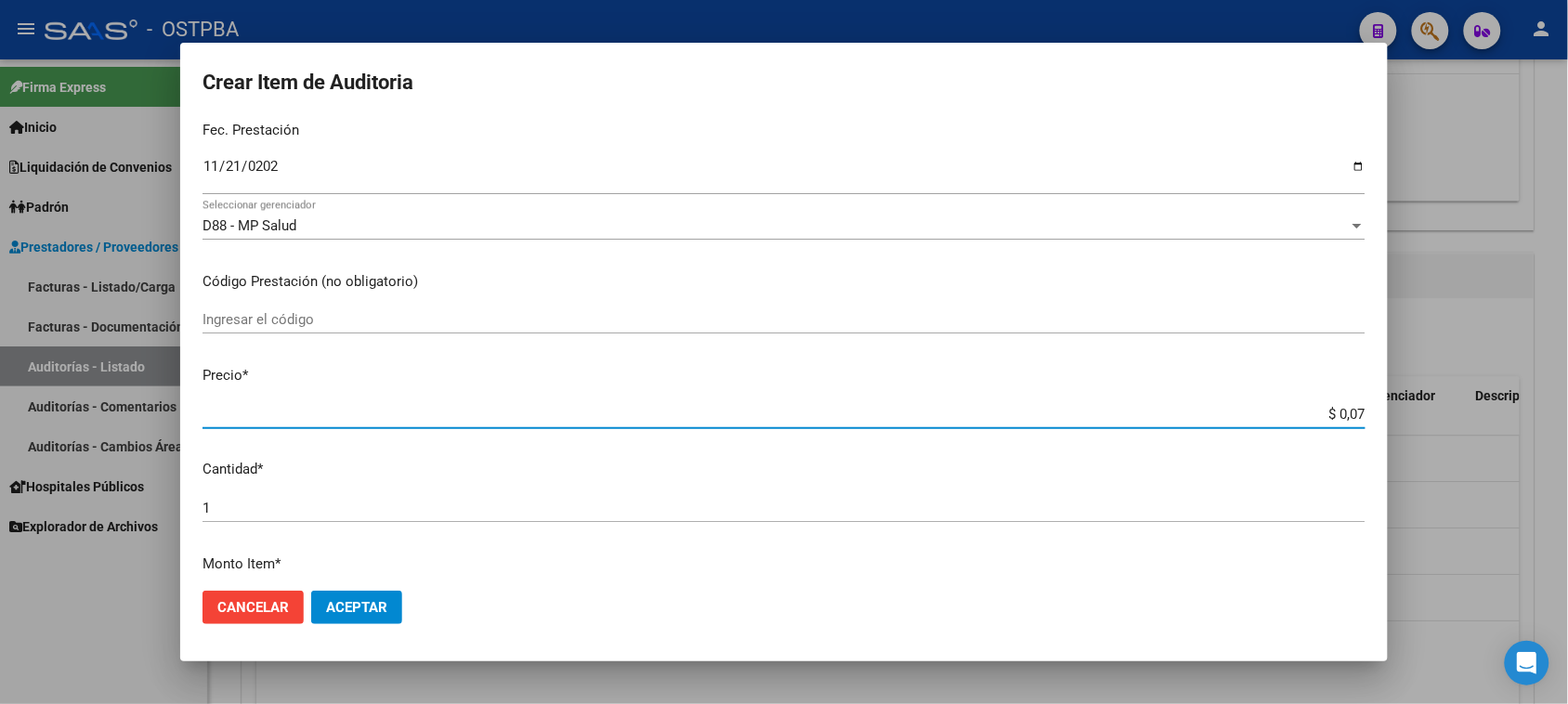
type input "$ 0,72"
type input "$ 7,24"
type input "$ 72,44"
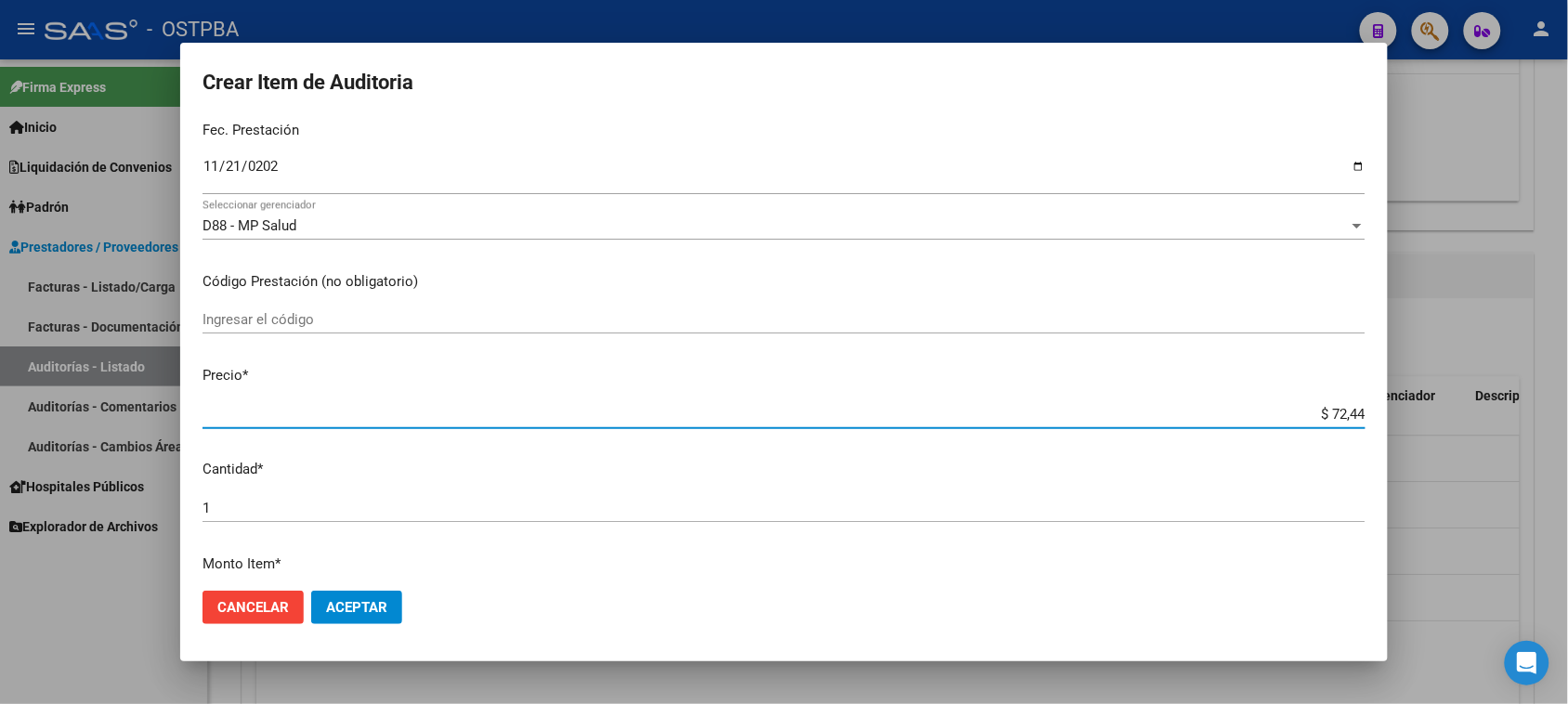
type input "$ 724,40"
type input "$ 7.244,00"
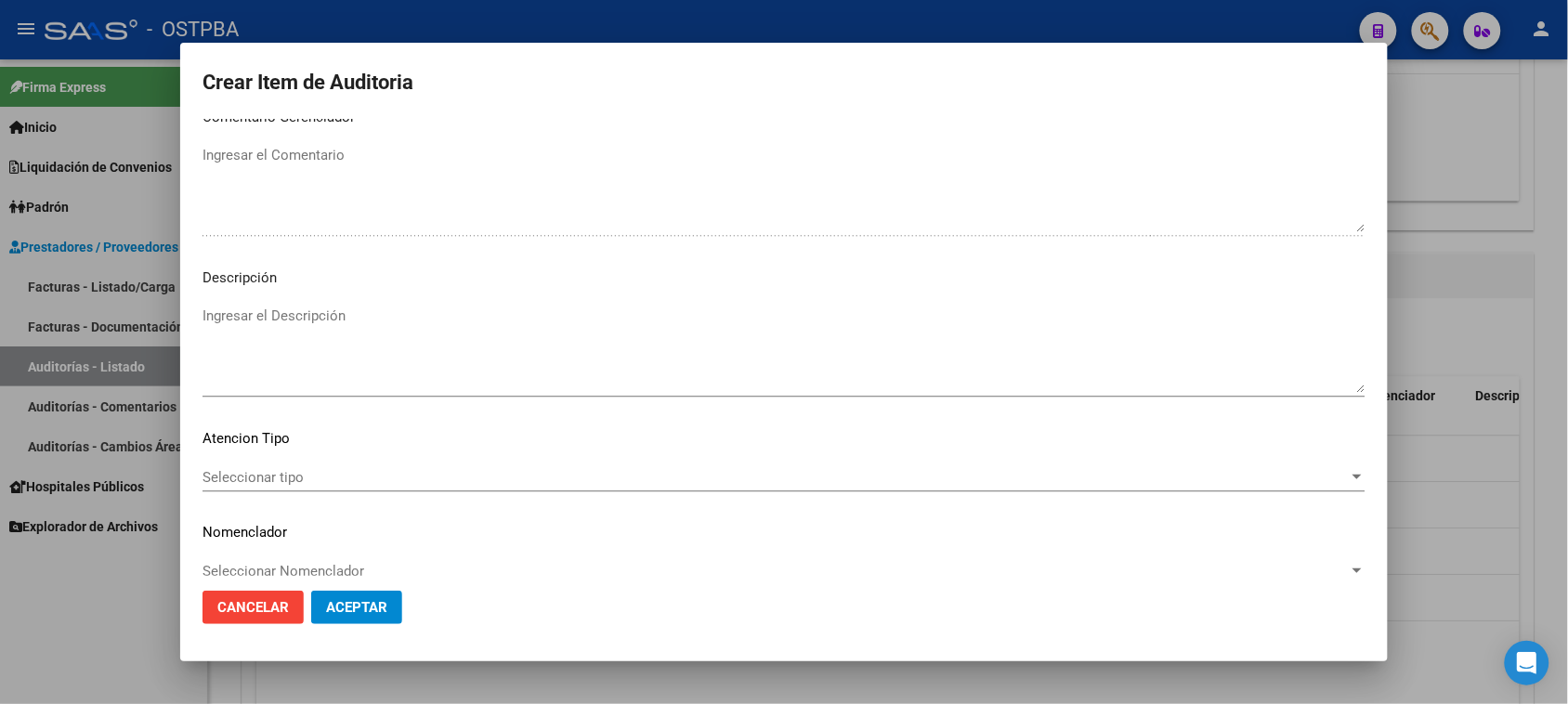
scroll to position [1213, 0]
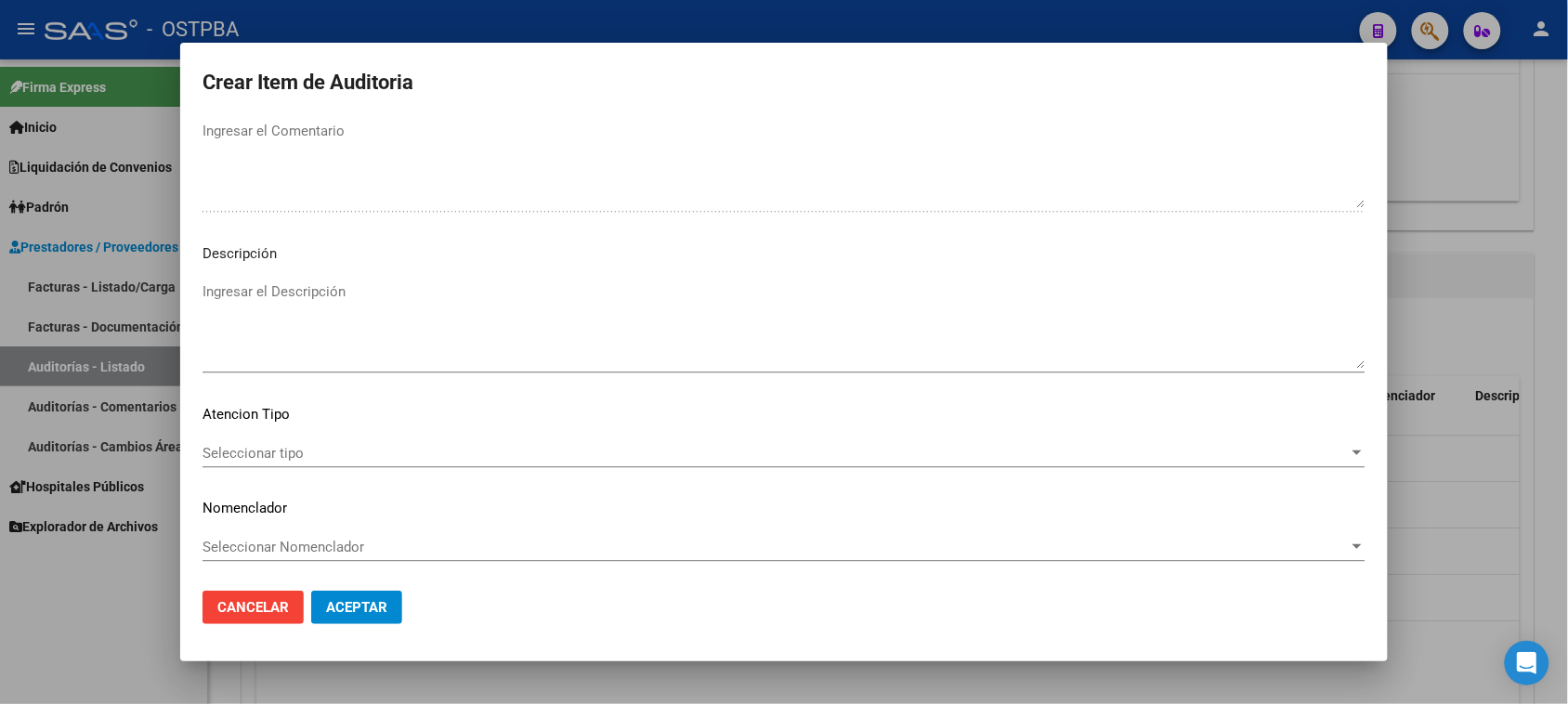
click at [315, 451] on span "Seleccionar tipo" at bounding box center [775, 453] width 1146 height 16
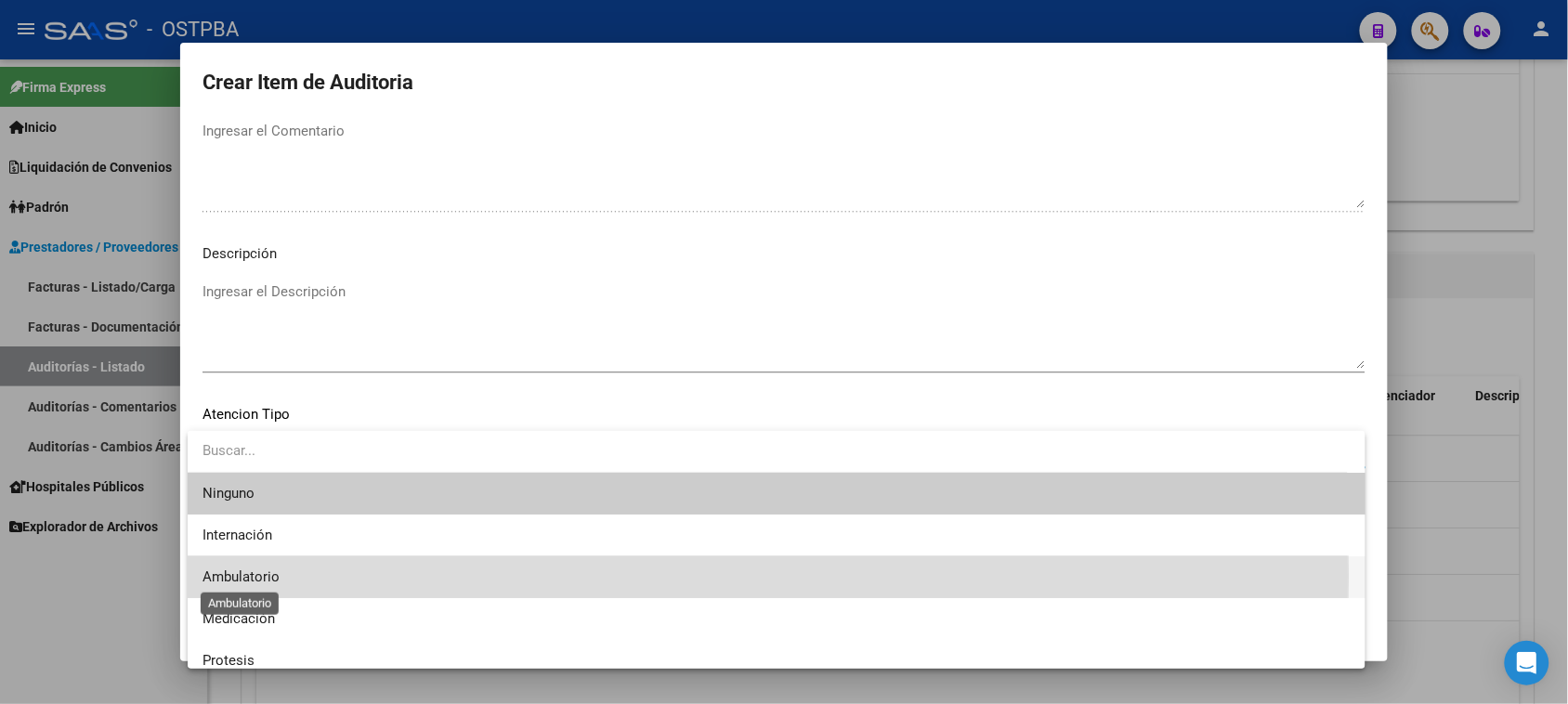
click at [238, 575] on span "Ambulatorio" at bounding box center [241, 576] width 77 height 16
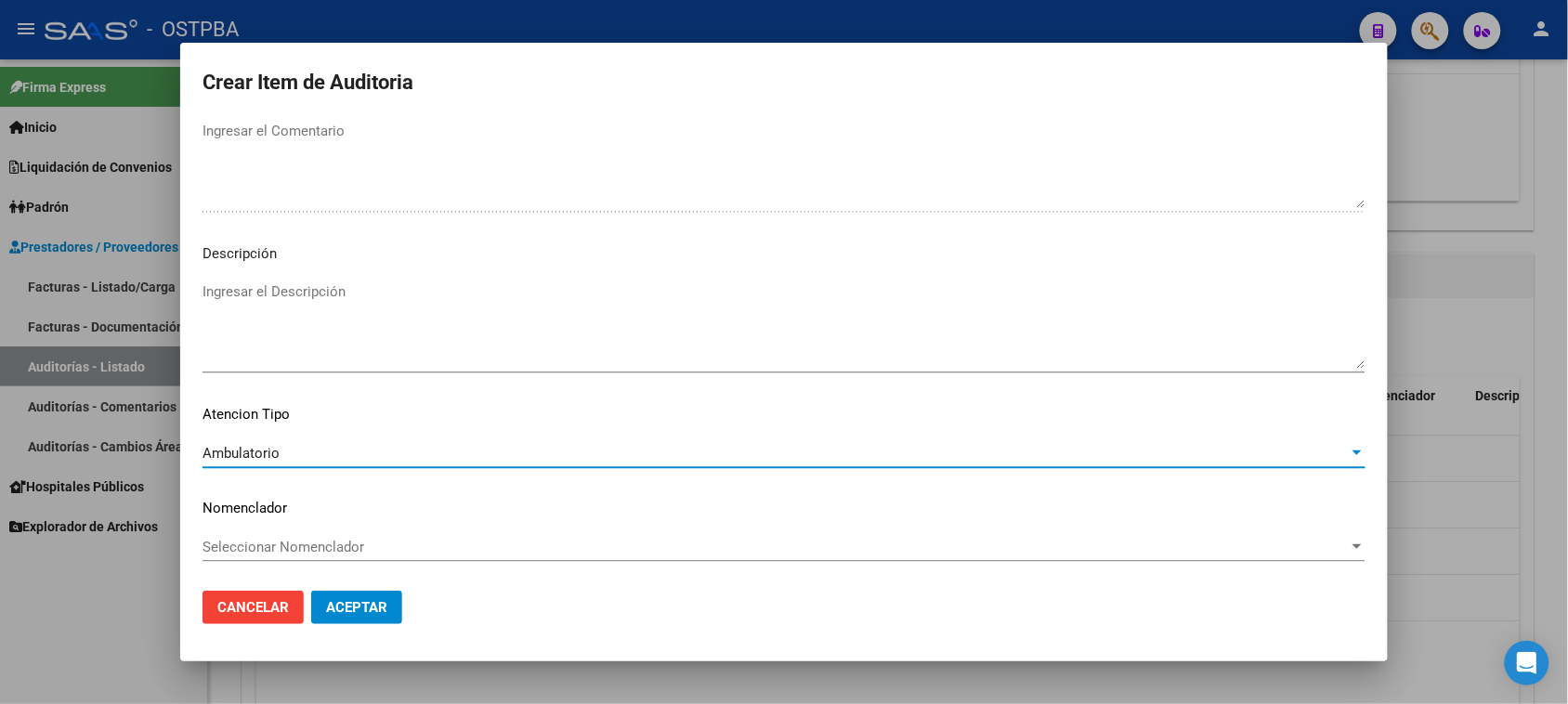
click at [326, 609] on span "Aceptar" at bounding box center [356, 606] width 61 height 16
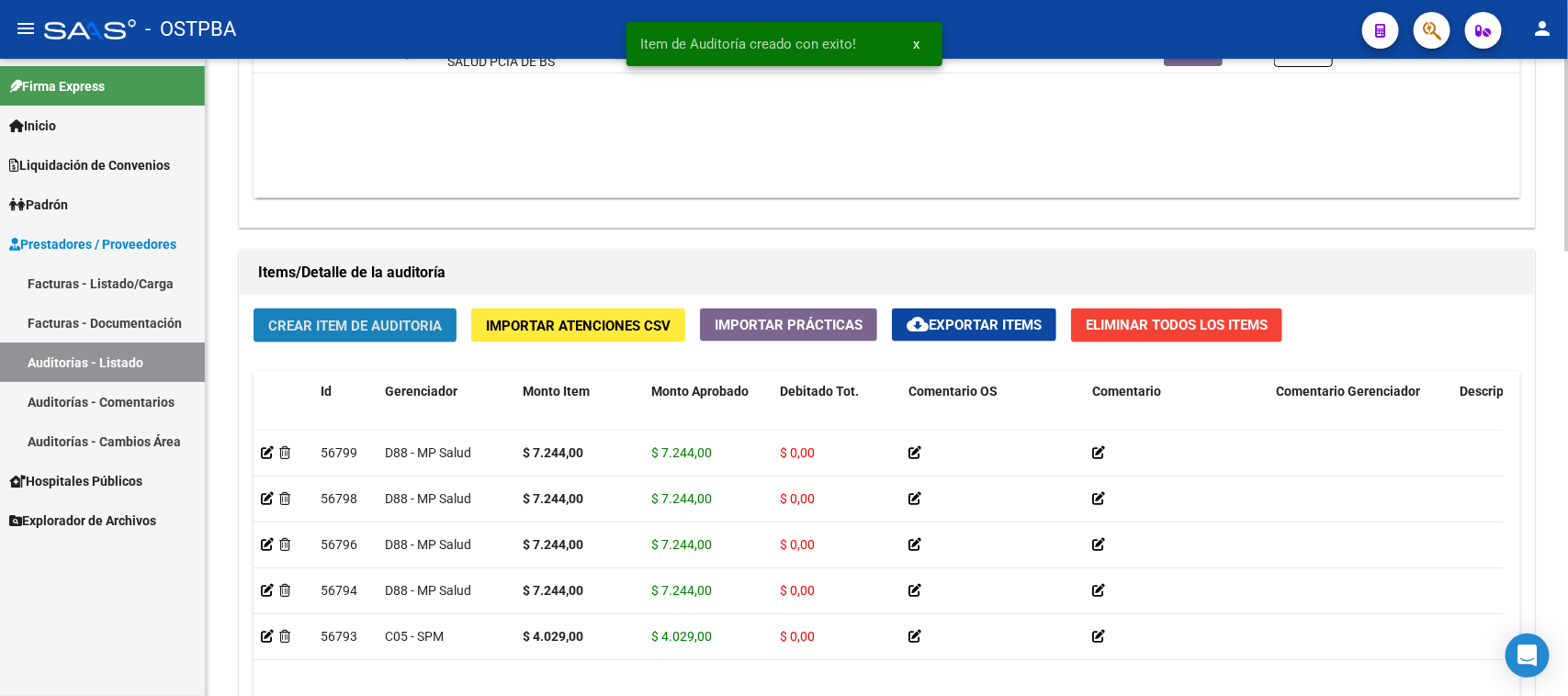
click at [314, 324] on span "Crear Item de Auditoria" at bounding box center [354, 325] width 173 height 16
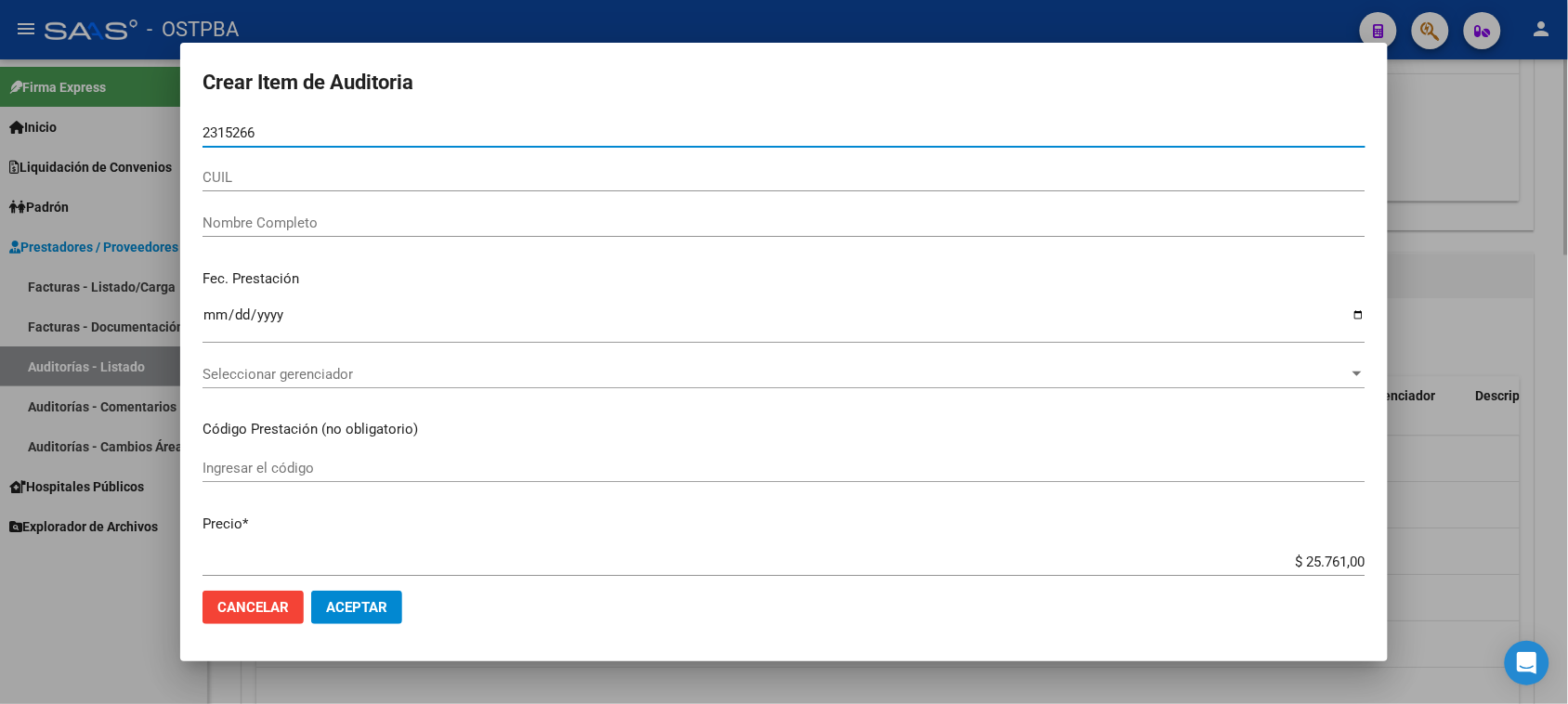
type input "23152662"
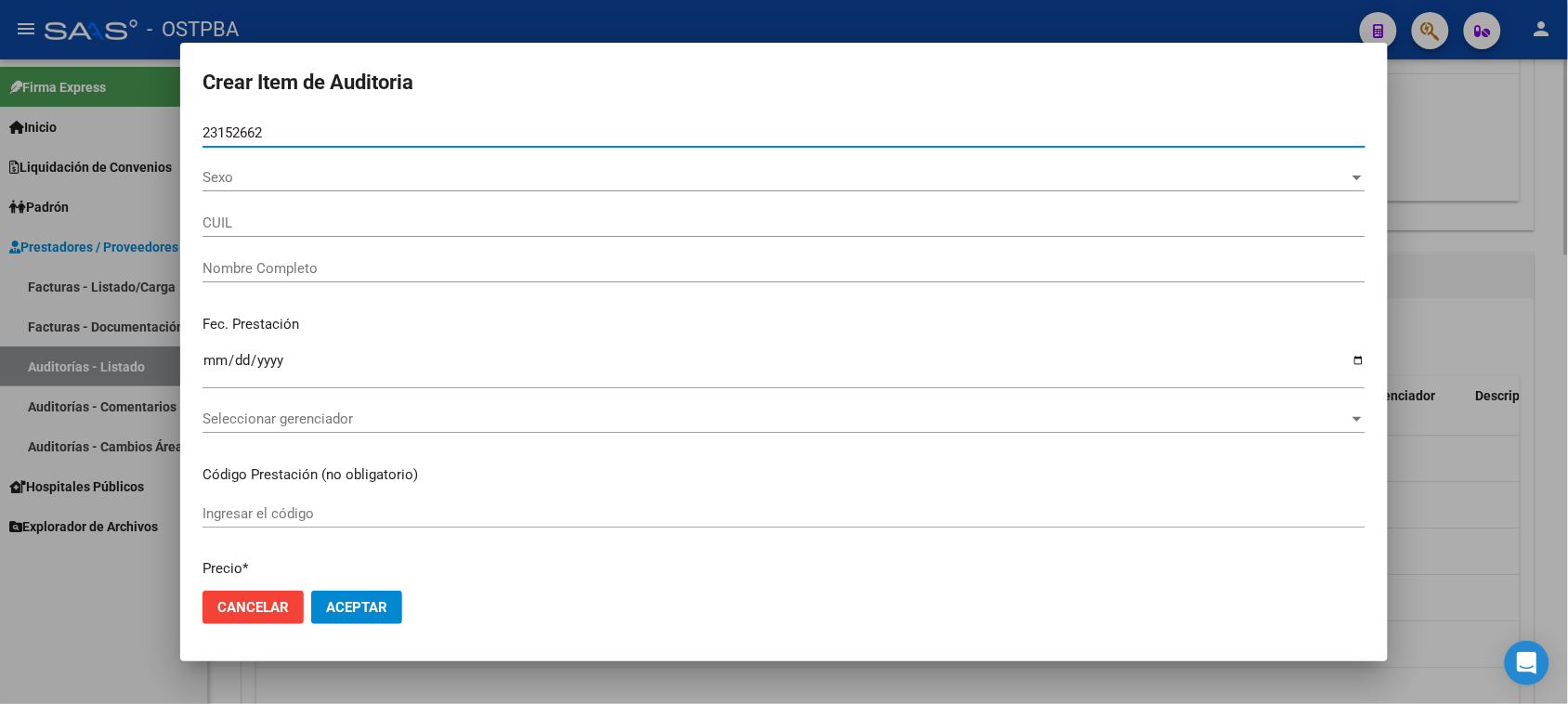
type input "27231526620"
type input "NIETO [PERSON_NAME] -"
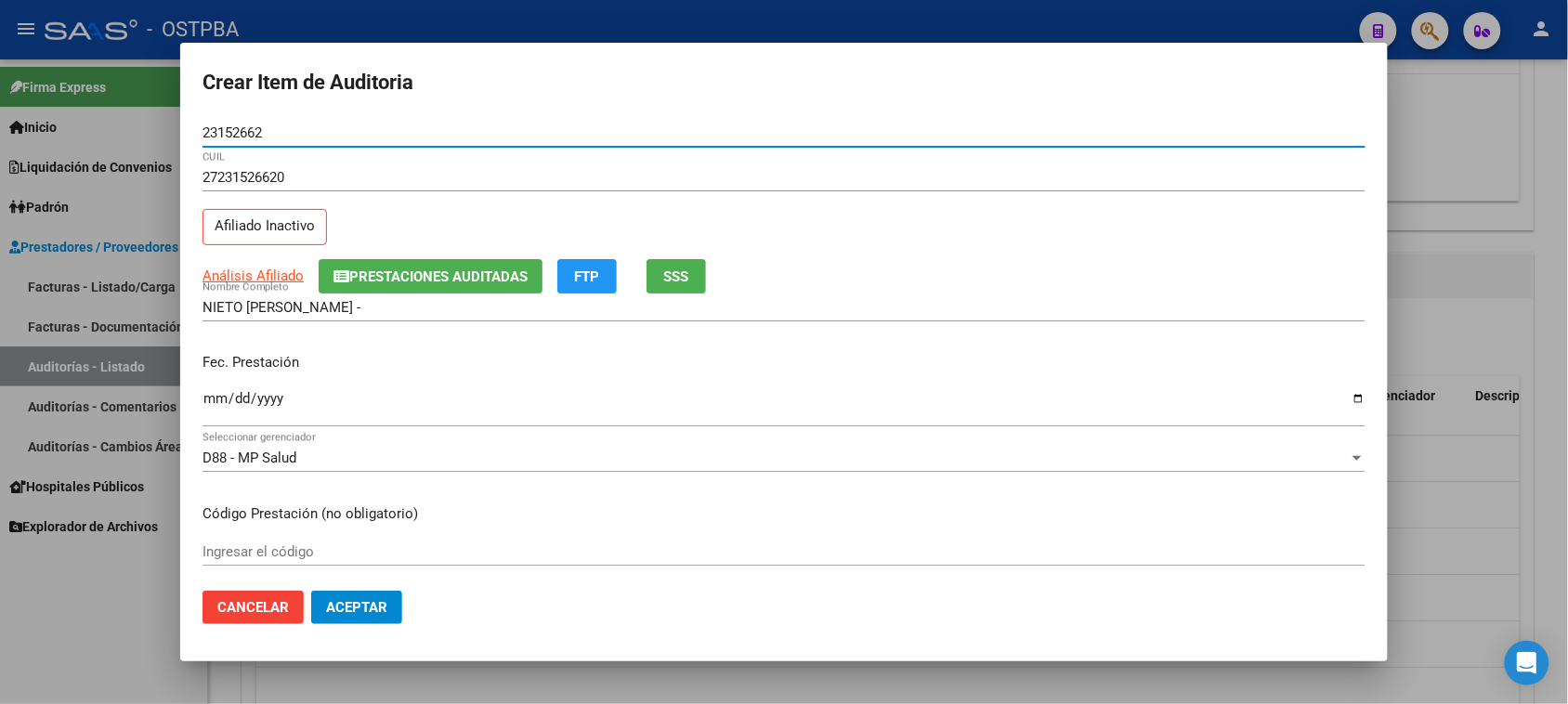
type input "23152662"
click at [206, 399] on input "Ingresar la fecha" at bounding box center [784, 405] width 1163 height 30
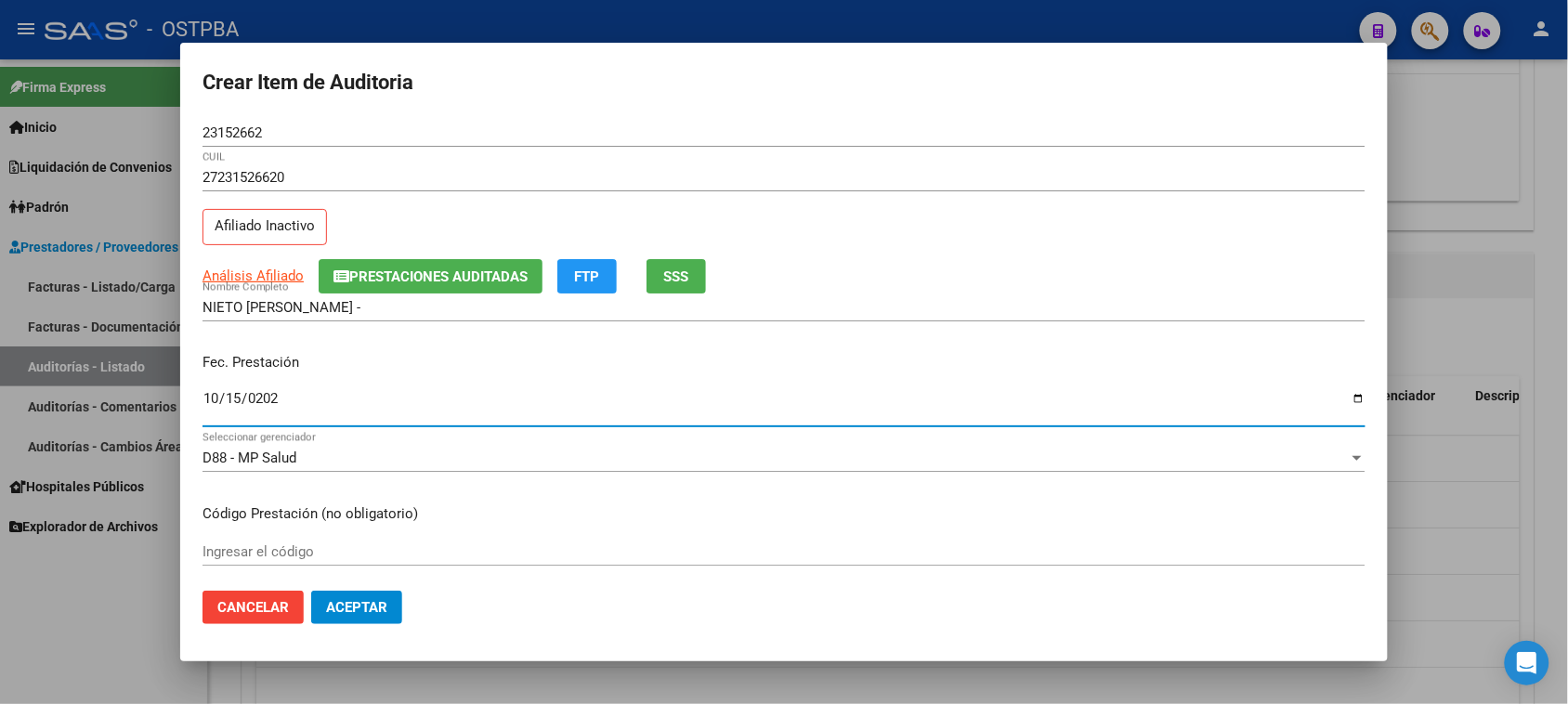
type input "[DATE]"
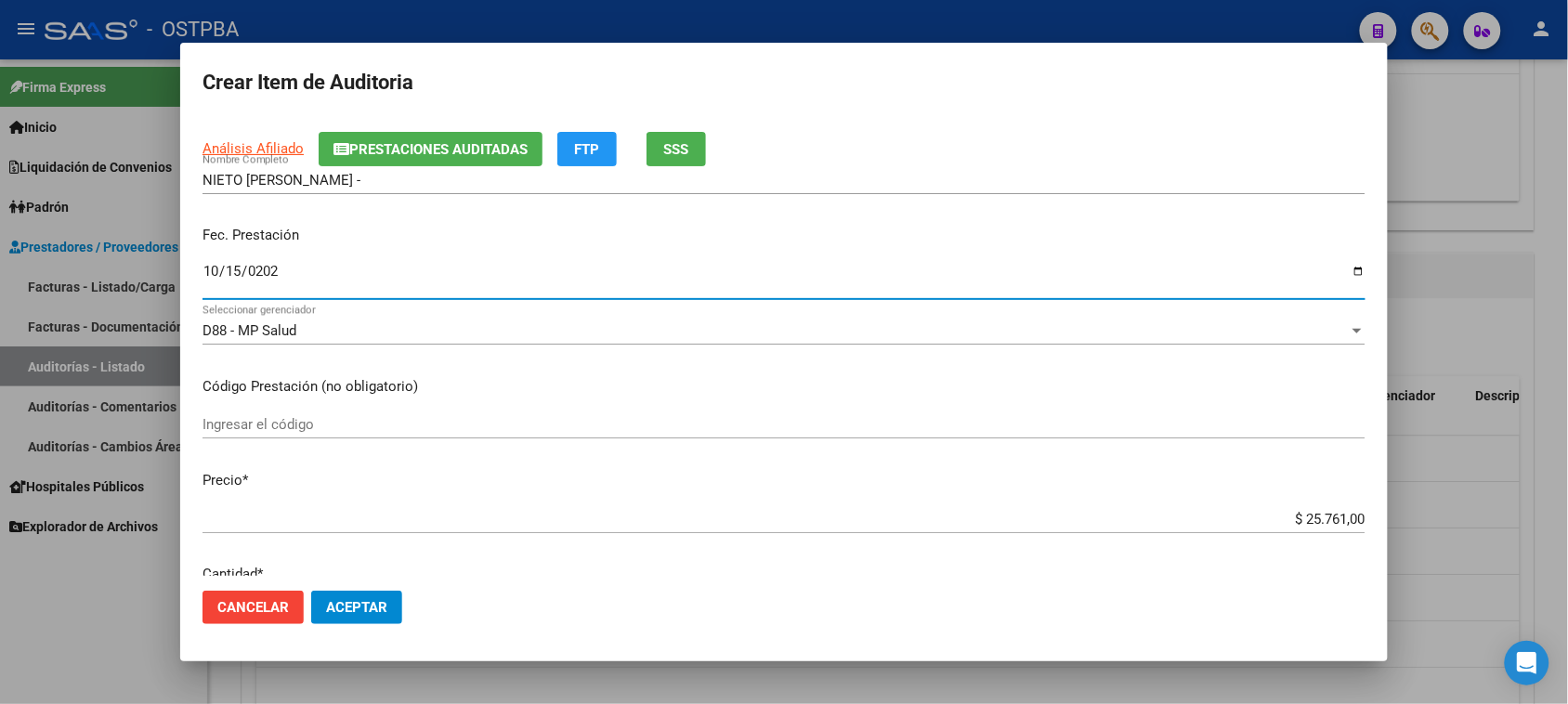
scroll to position [348, 0]
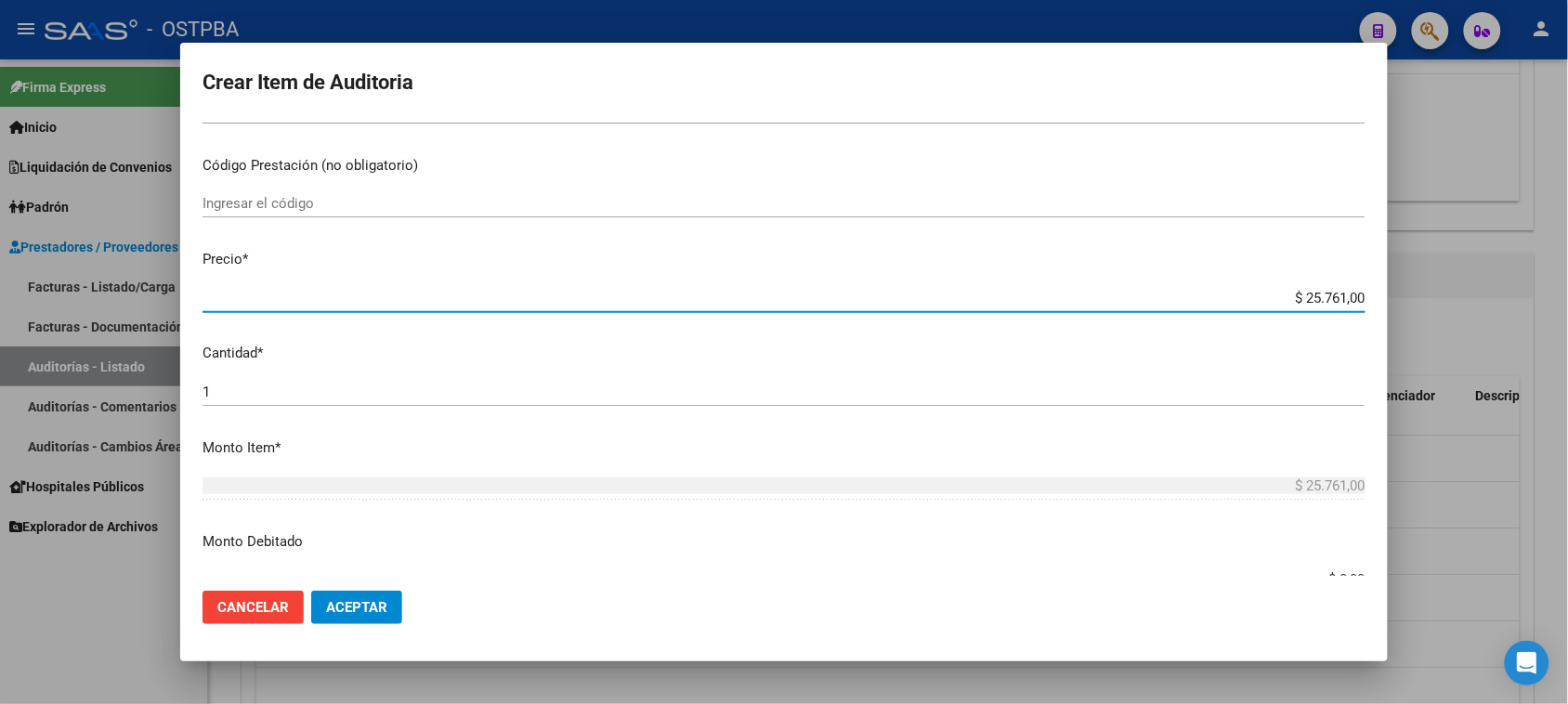
drag, startPoint x: 1292, startPoint y: 298, endPoint x: 1478, endPoint y: 280, distance: 186.9
click at [1478, 280] on div "Crear Item de Auditoria 23152662 Nro Documento 27231526620 CUIL Afiliado Inacti…" at bounding box center [784, 352] width 1568 height 704
type input "$ 0,04"
type input "$ 0,40"
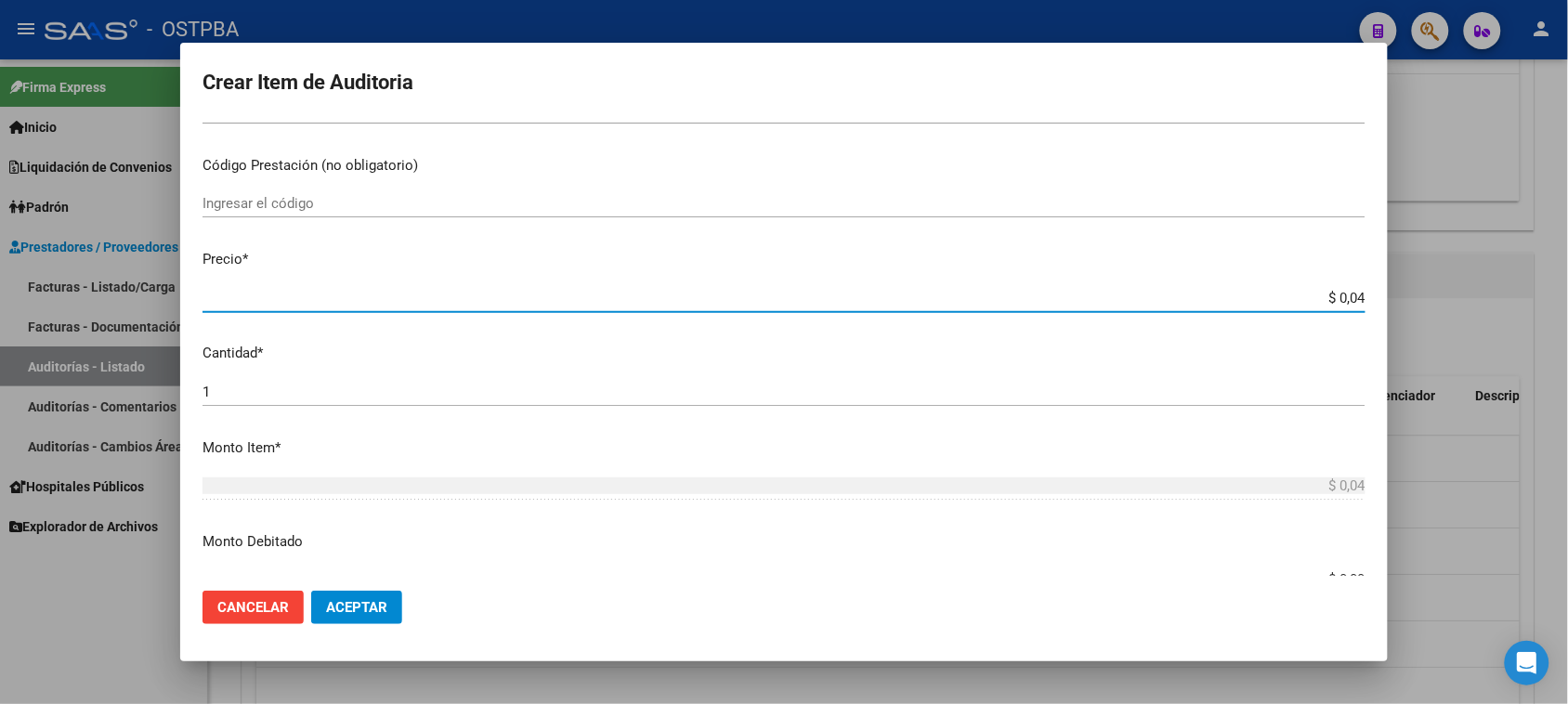
type input "$ 0,40"
type input "$ 4,02"
type input "$ 40,29"
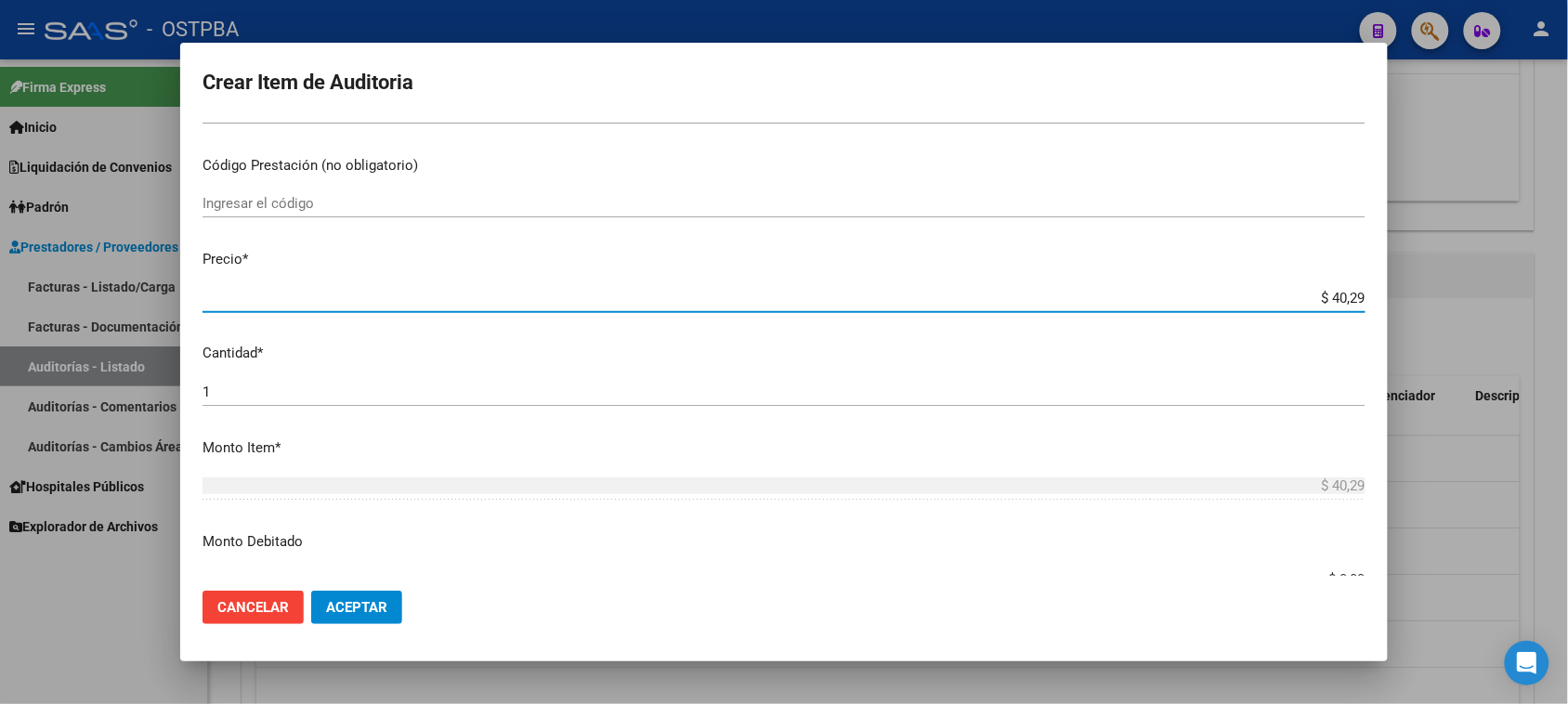
type input "$ 402,90"
type input "$ 4.029,00"
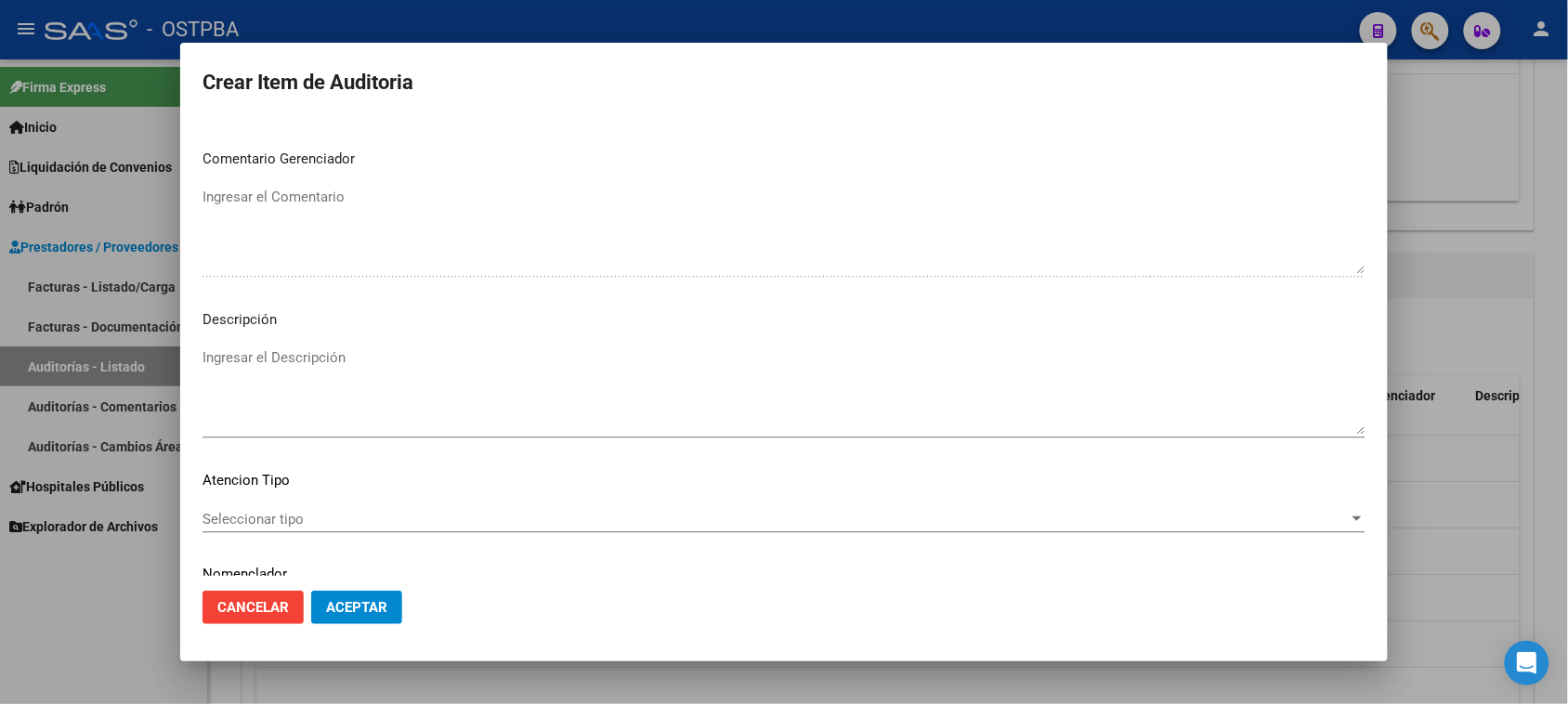
scroll to position [1160, 0]
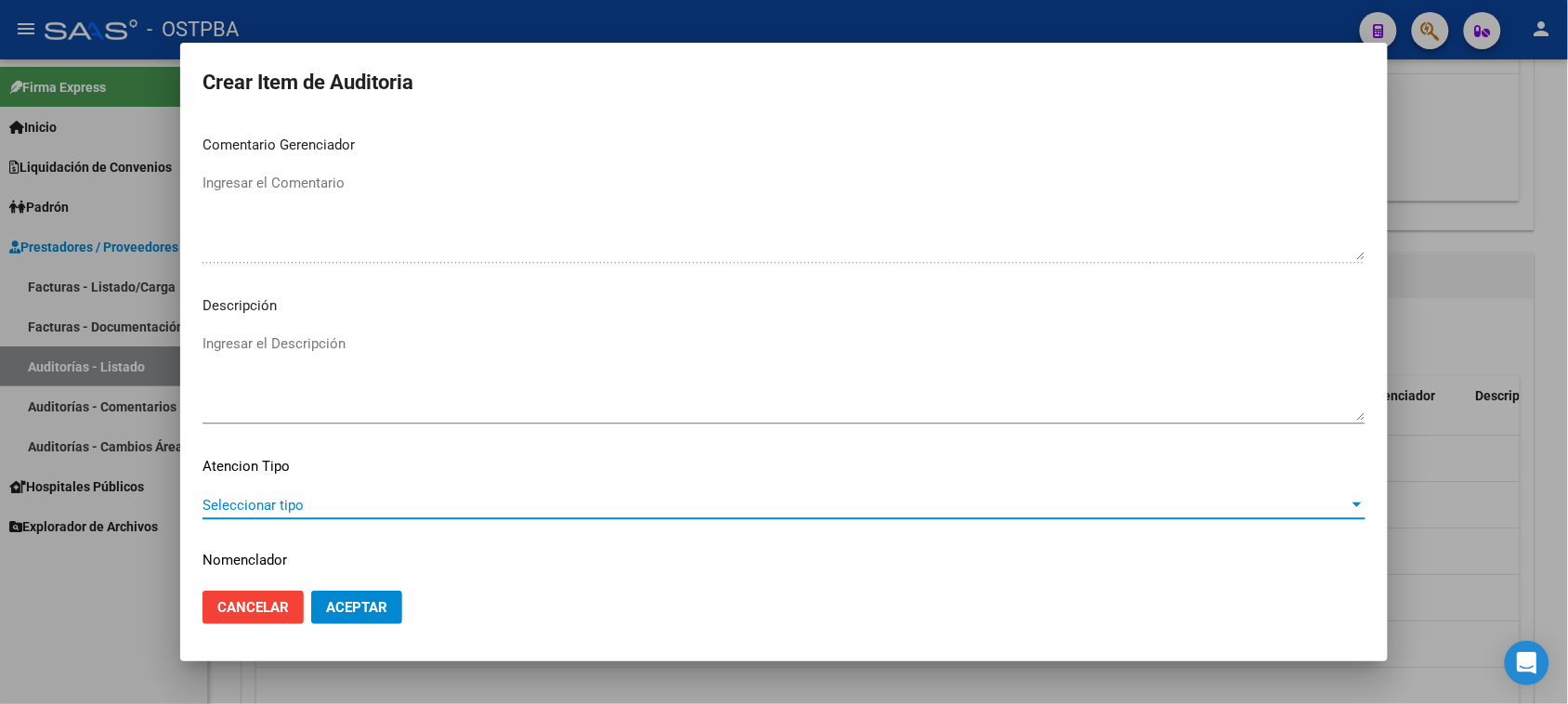
click at [325, 506] on span "Seleccionar tipo" at bounding box center [775, 505] width 1146 height 16
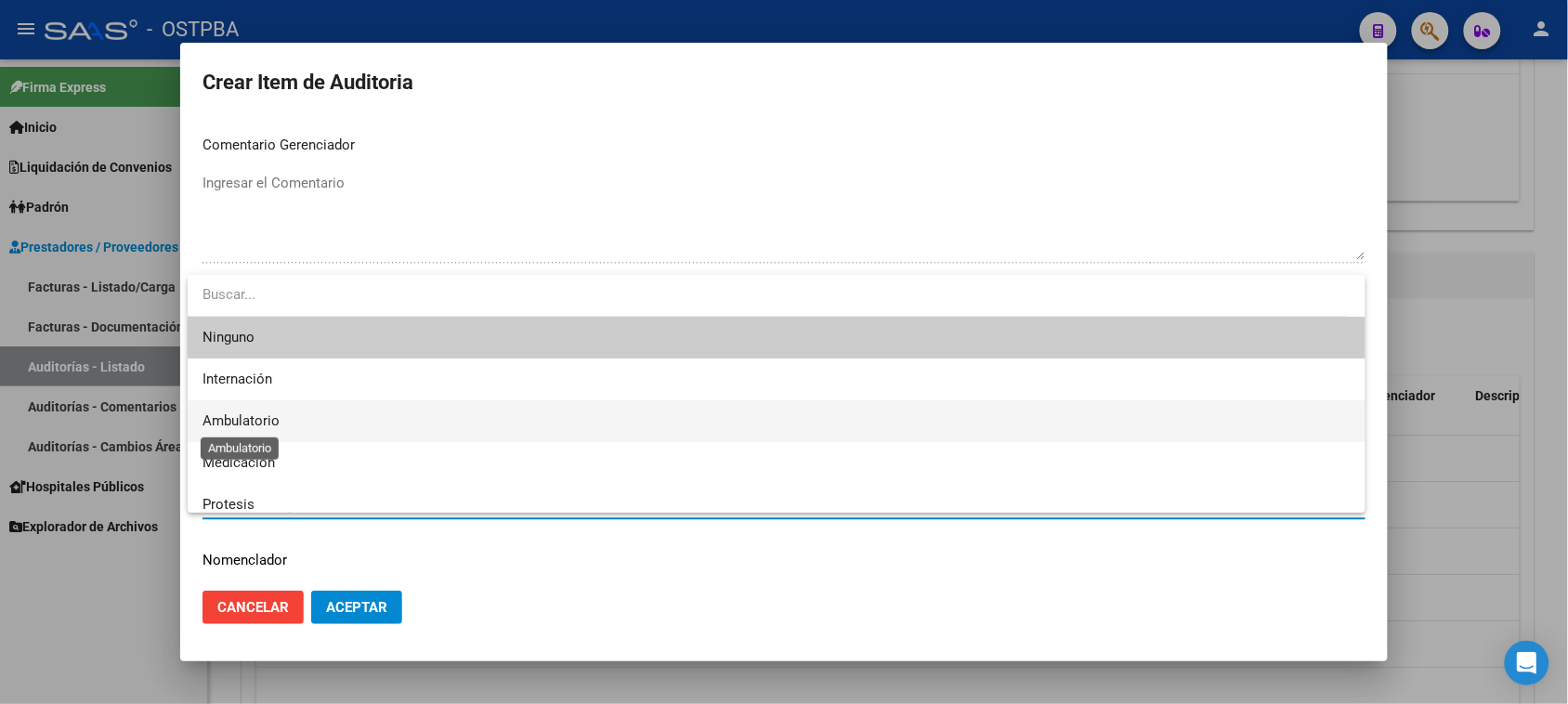
click at [262, 427] on span "Ambulatorio" at bounding box center [241, 420] width 77 height 16
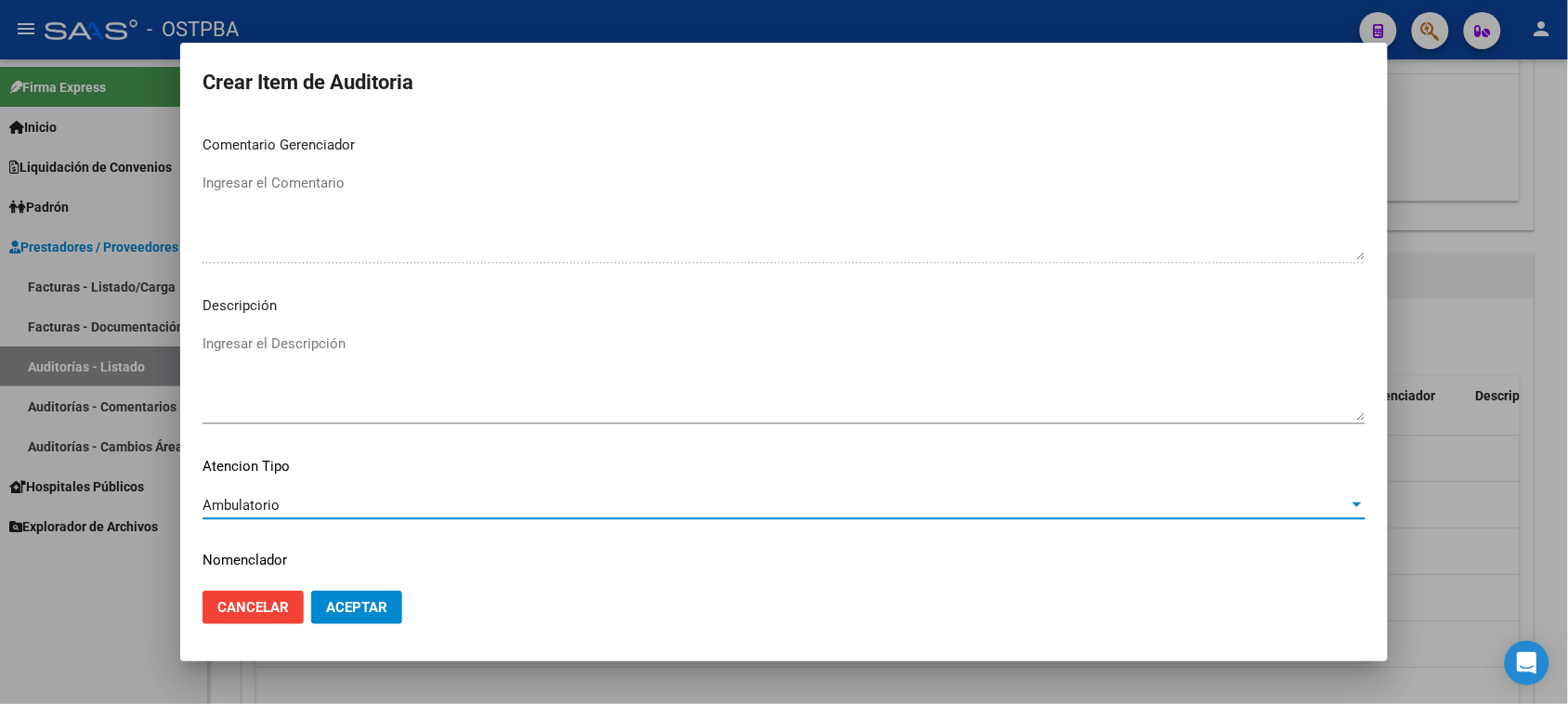
click at [369, 614] on span "Aceptar" at bounding box center [356, 606] width 61 height 16
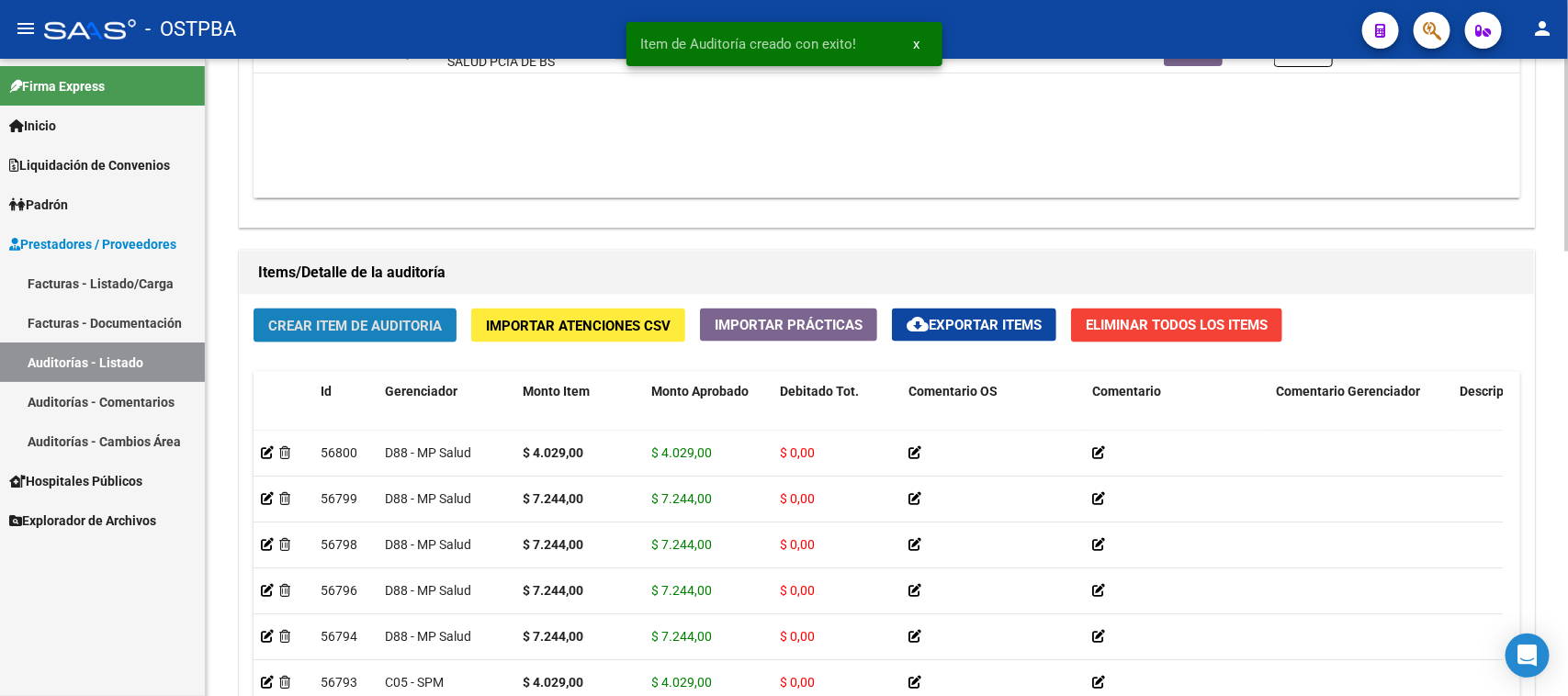
click at [324, 312] on button "Crear Item de Auditoria" at bounding box center [355, 326] width 203 height 34
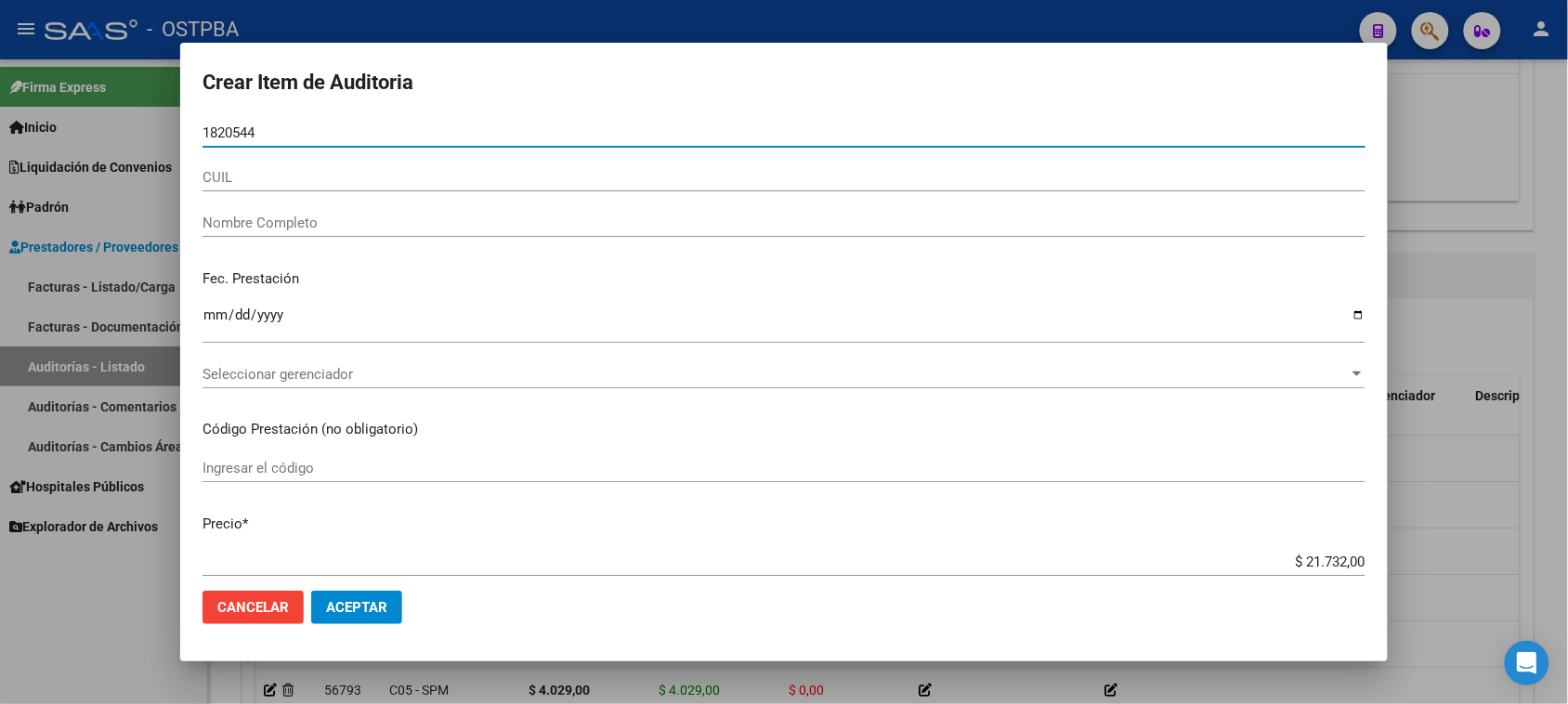
type input "18205440"
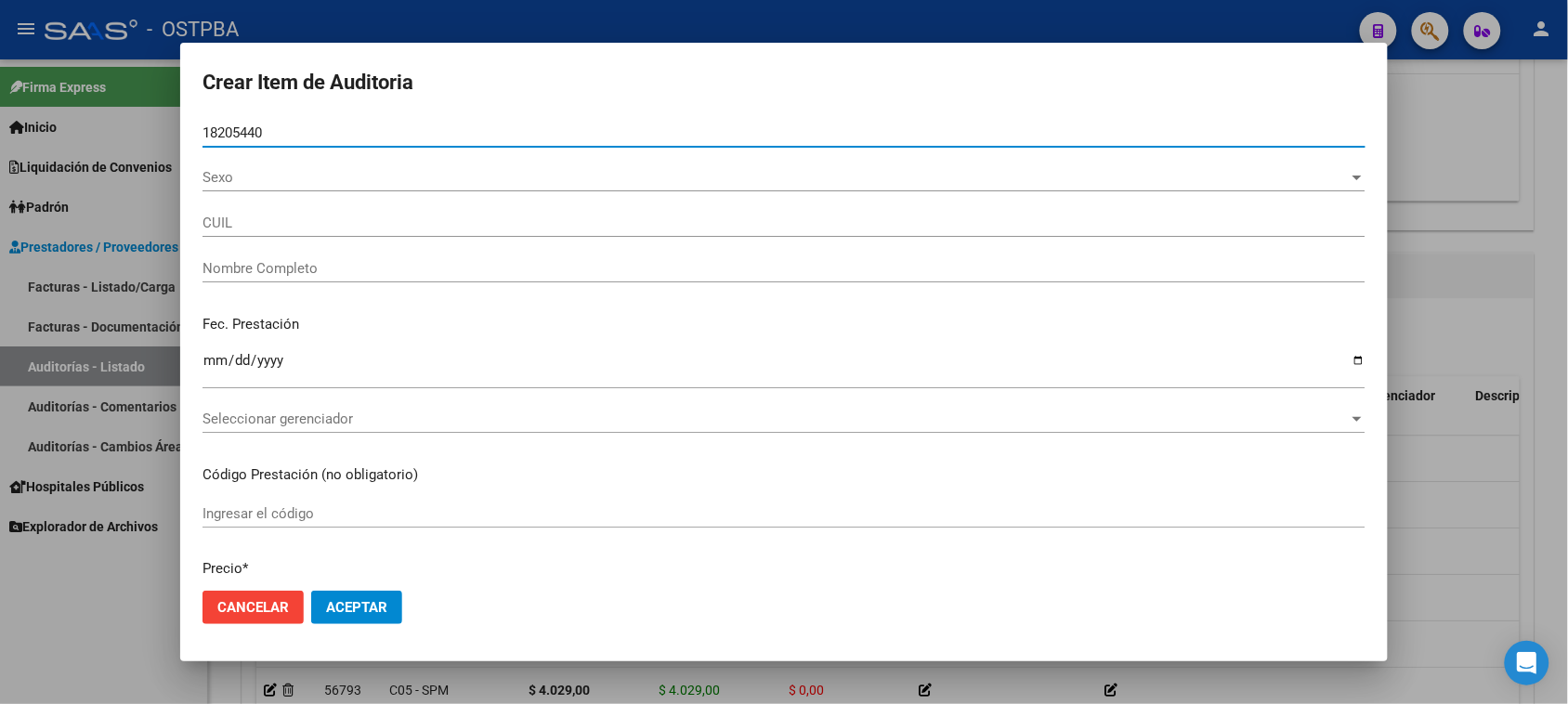
type input "27182054408"
type input "[PERSON_NAME]"
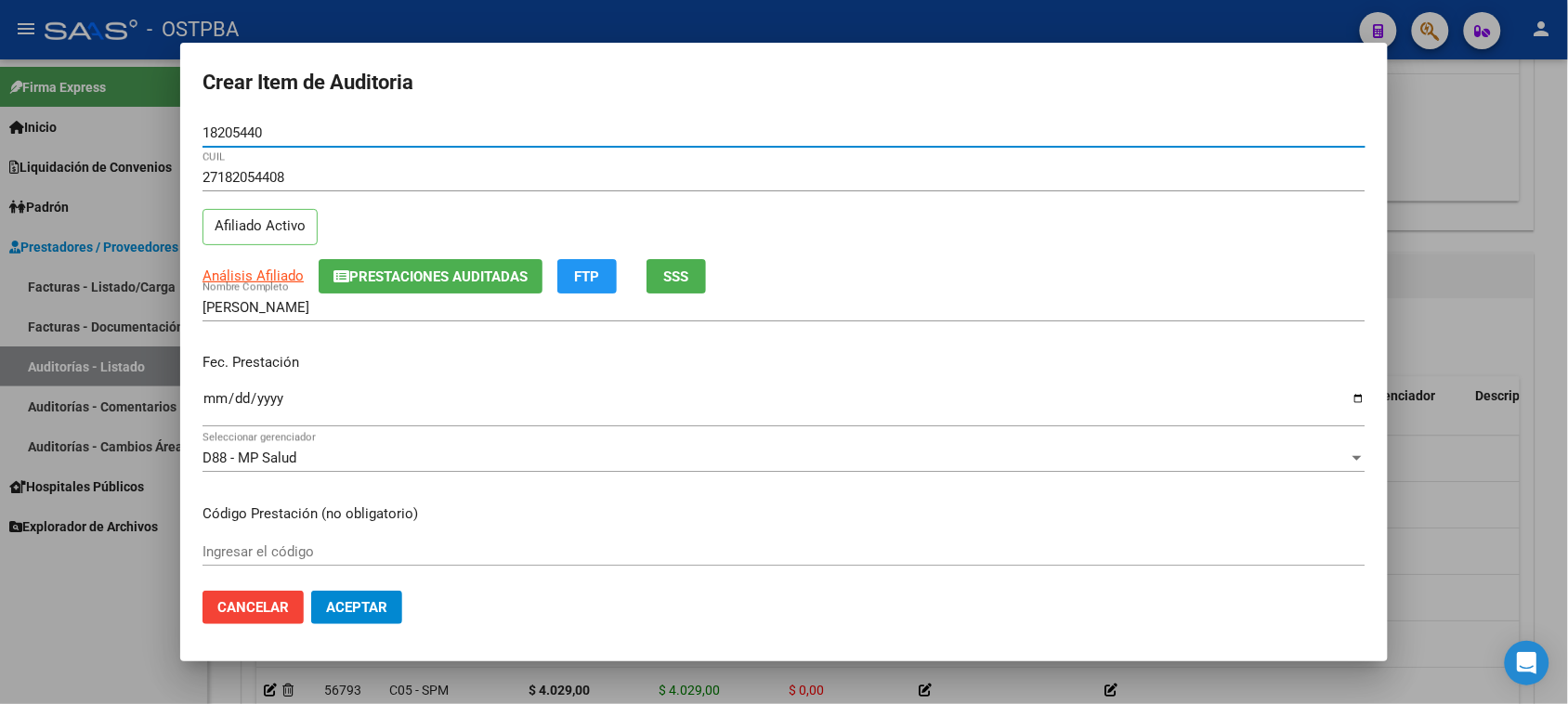
type input "18205440"
click at [212, 402] on input "Ingresar la fecha" at bounding box center [784, 405] width 1163 height 30
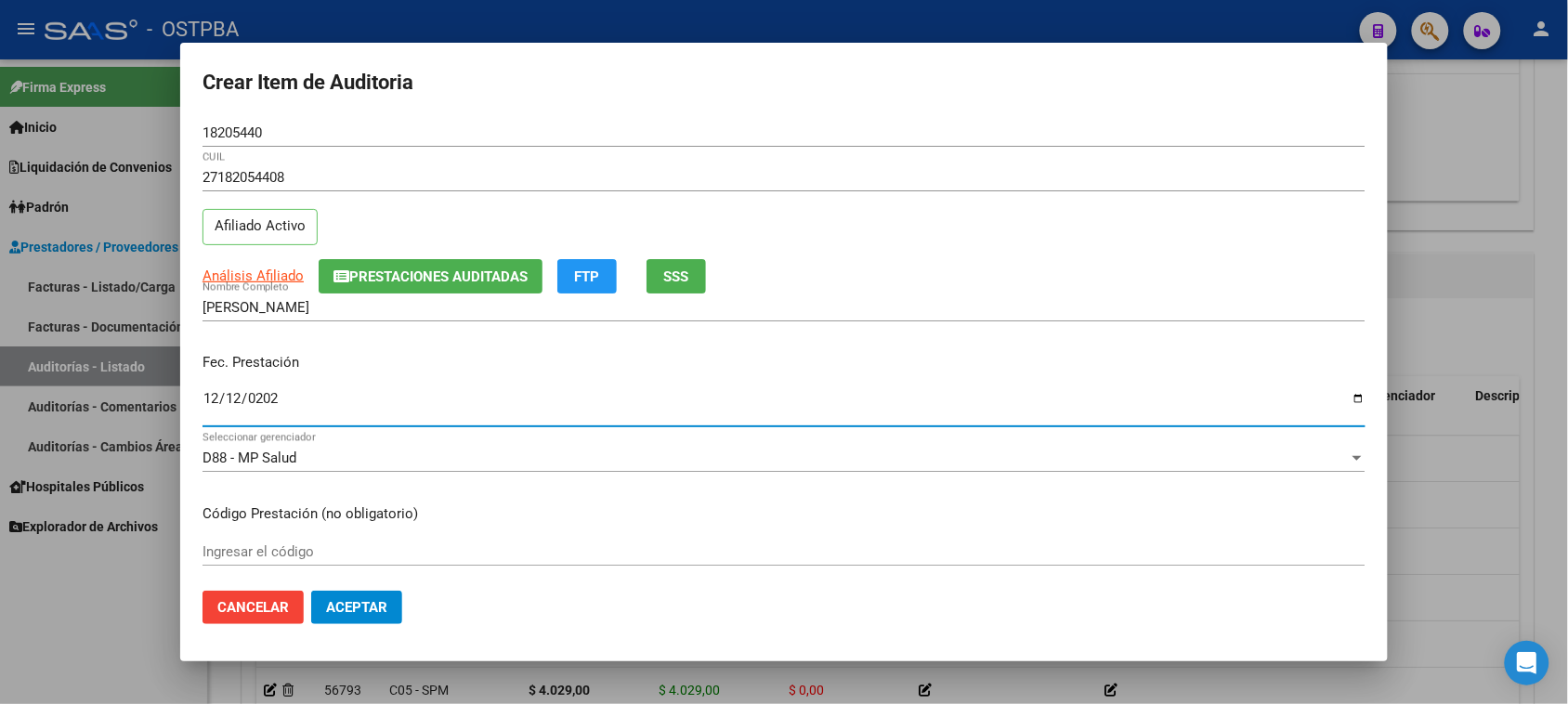
type input "[DATE]"
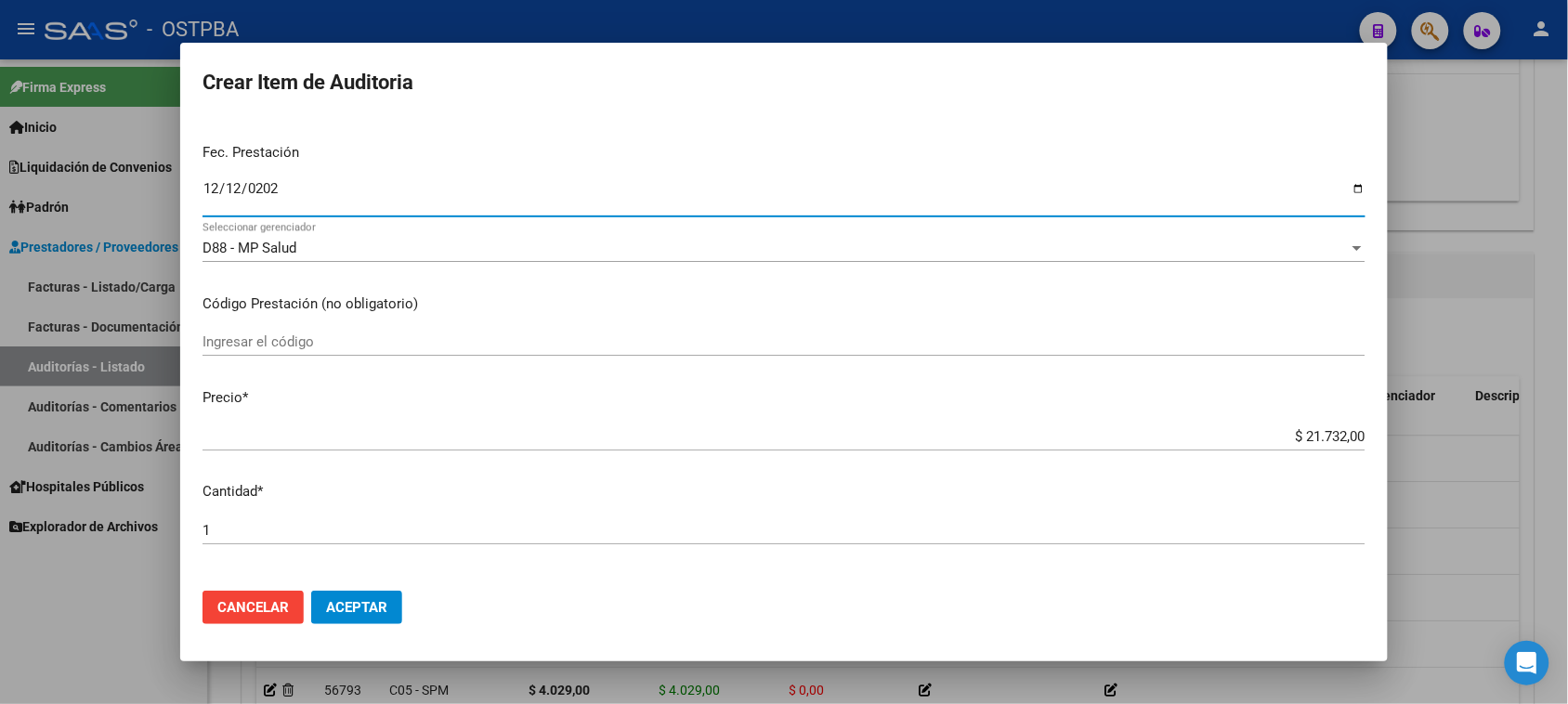
scroll to position [232, 0]
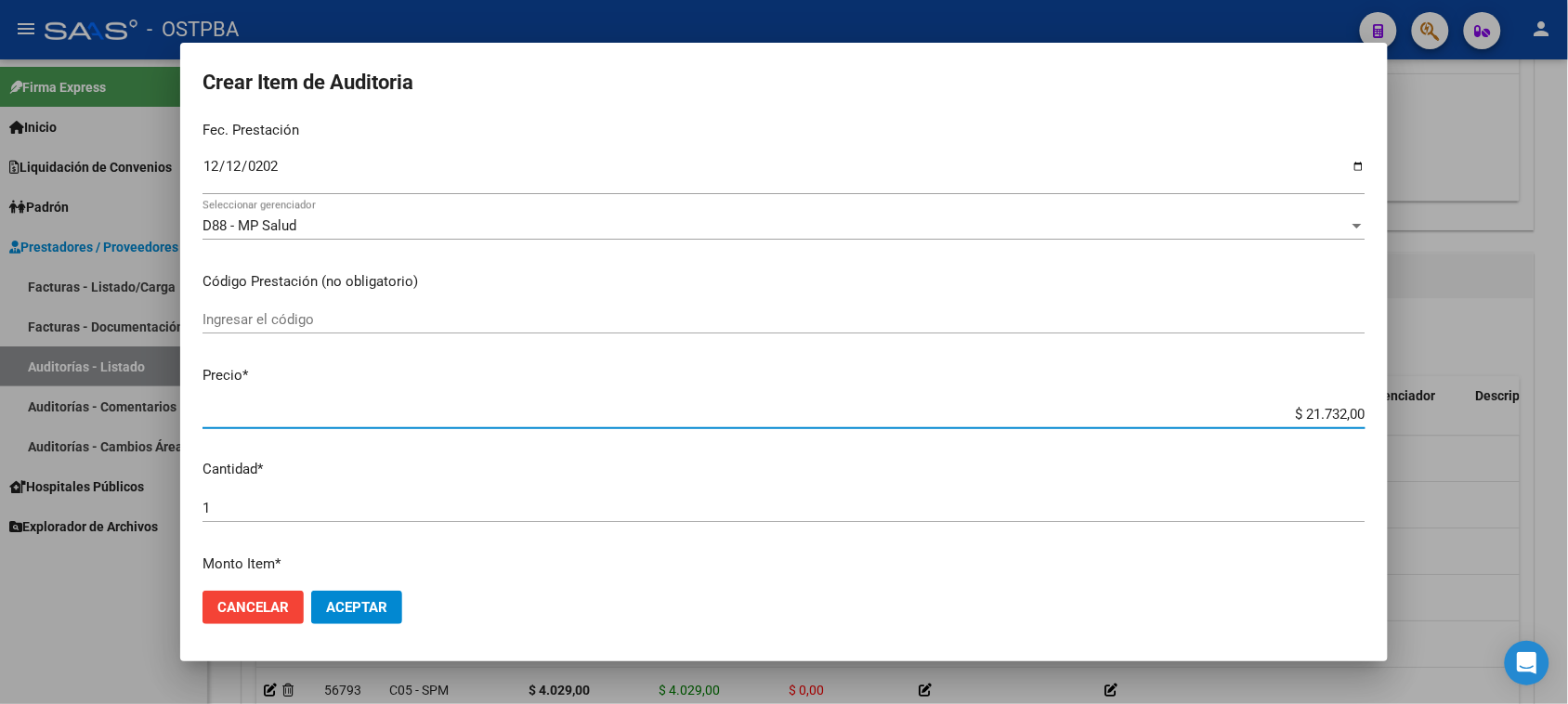
drag, startPoint x: 1284, startPoint y: 411, endPoint x: 1413, endPoint y: 406, distance: 129.1
click at [1413, 406] on div "Crear Item de Auditoria 18205440 Nro Documento 27182054408 CUIL Afiliado Activo…" at bounding box center [784, 352] width 1568 height 704
type input "$ 0,07"
type input "$ 0,72"
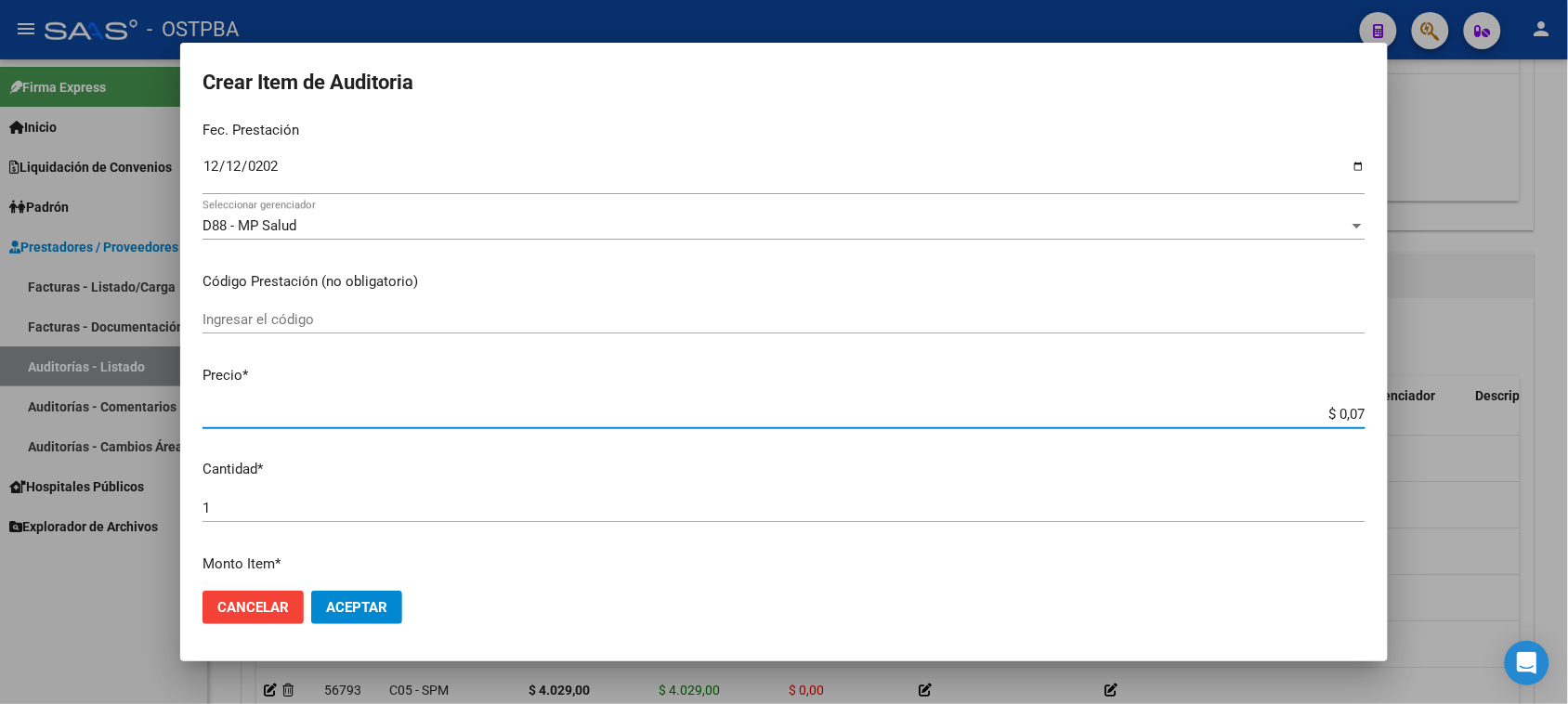
type input "$ 0,72"
type input "$ 7,24"
type input "$ 72,44"
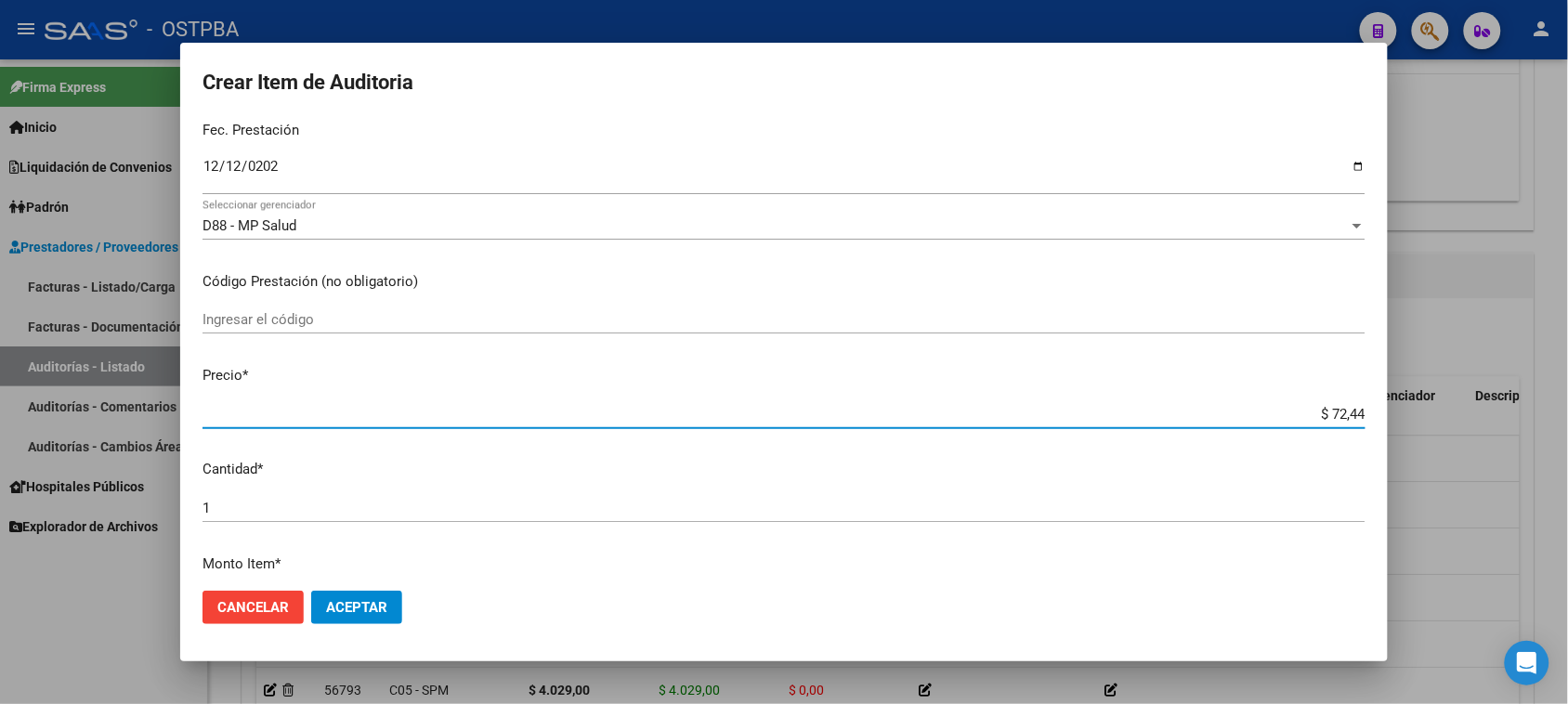
type input "$ 724,40"
type input "$ 7.244,00"
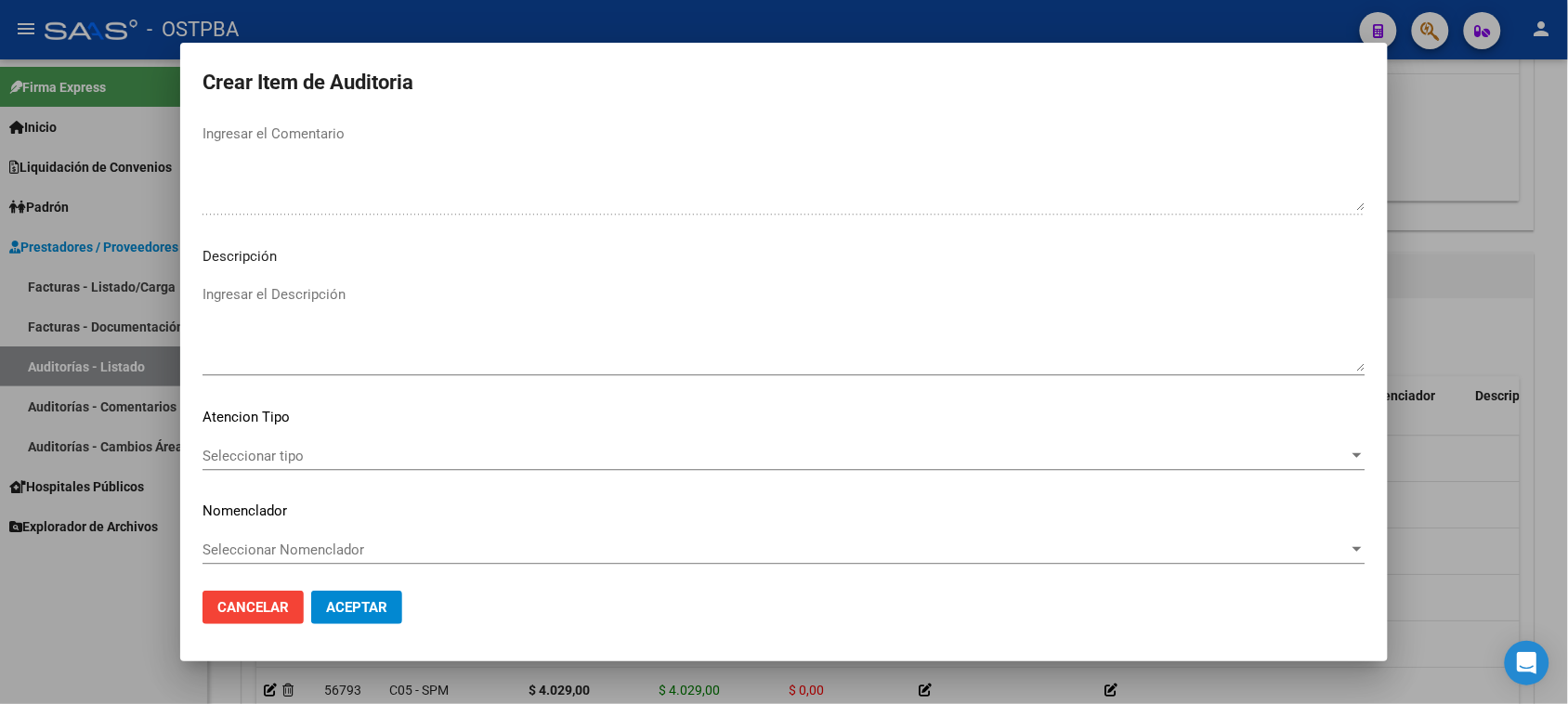
scroll to position [1213, 0]
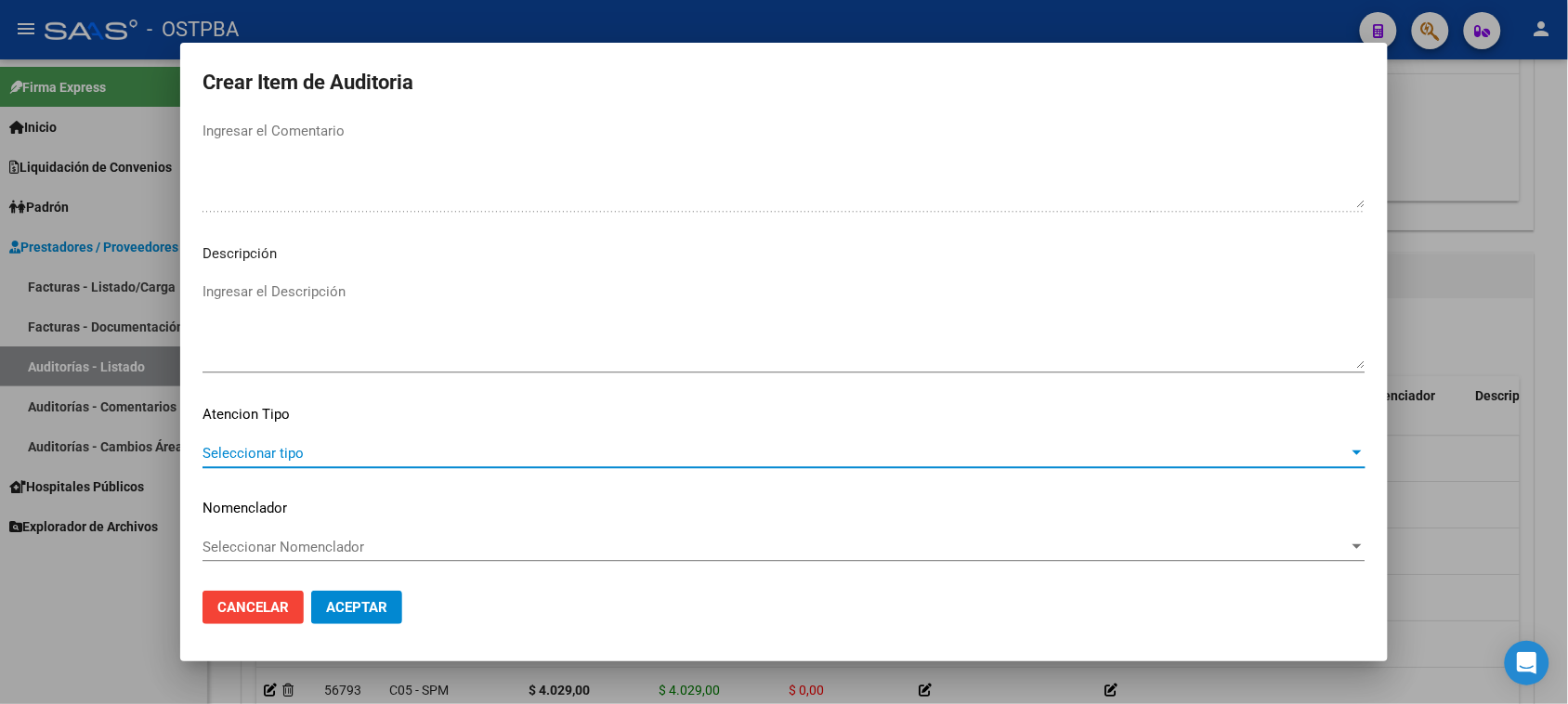
click at [281, 459] on span "Seleccionar tipo" at bounding box center [775, 453] width 1146 height 16
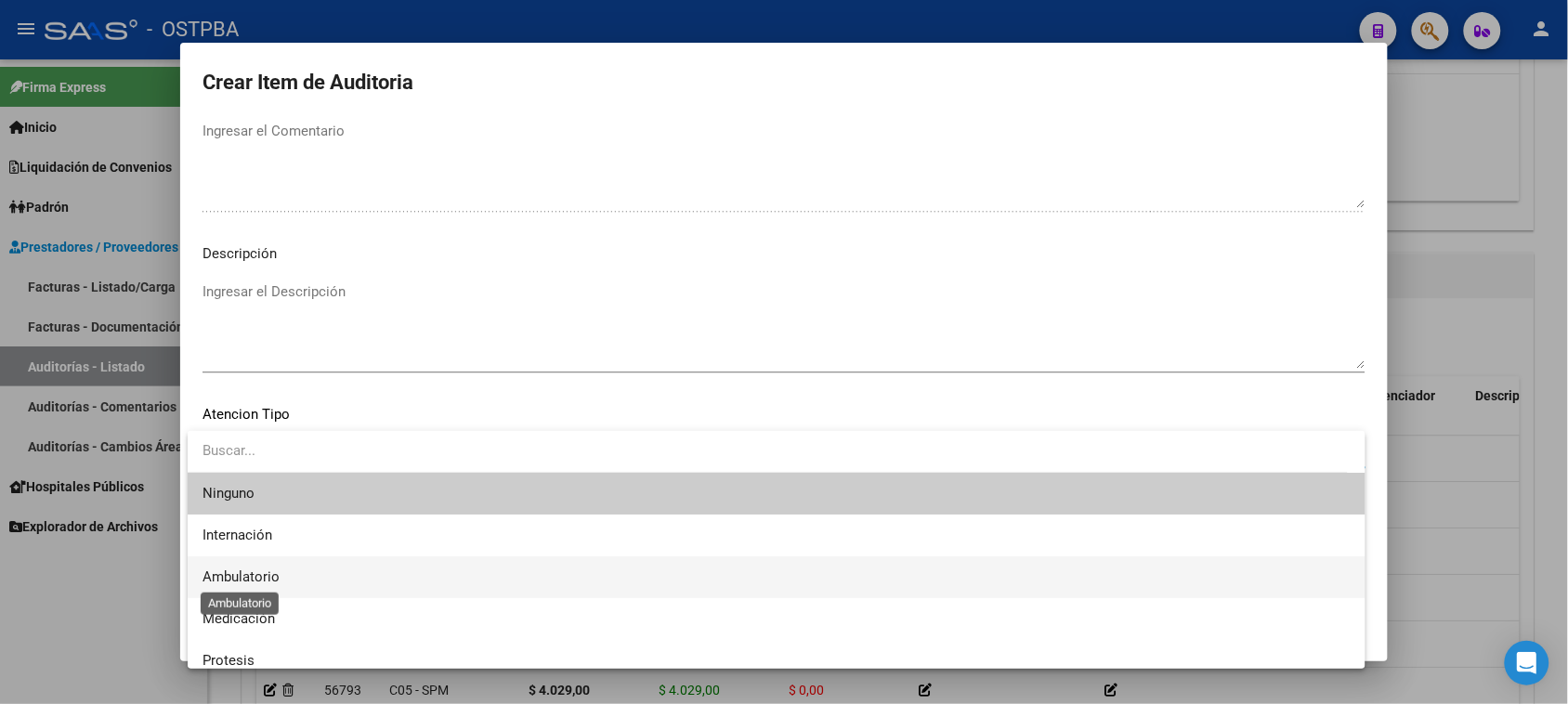
click at [262, 576] on span "Ambulatorio" at bounding box center [241, 576] width 77 height 16
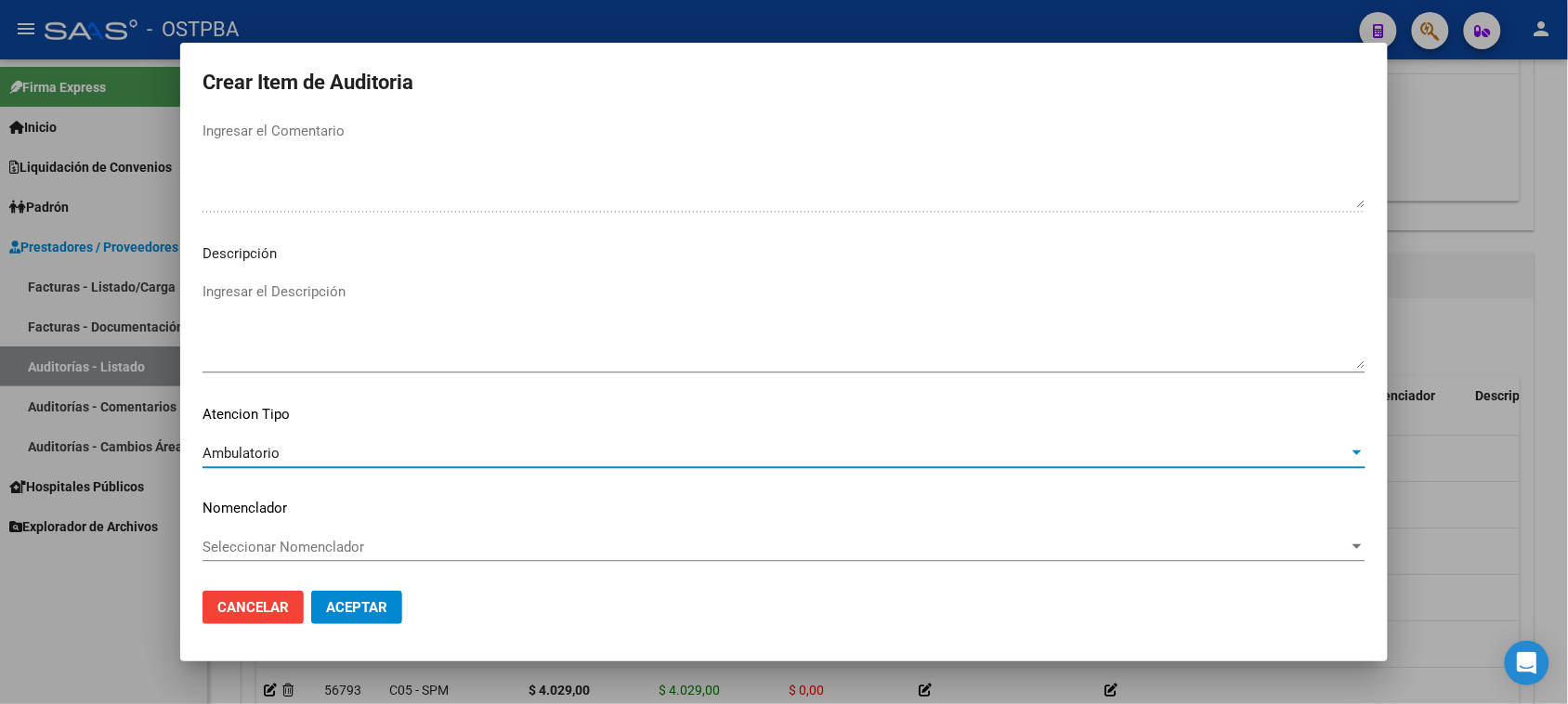
click at [353, 611] on span "Aceptar" at bounding box center [356, 606] width 61 height 16
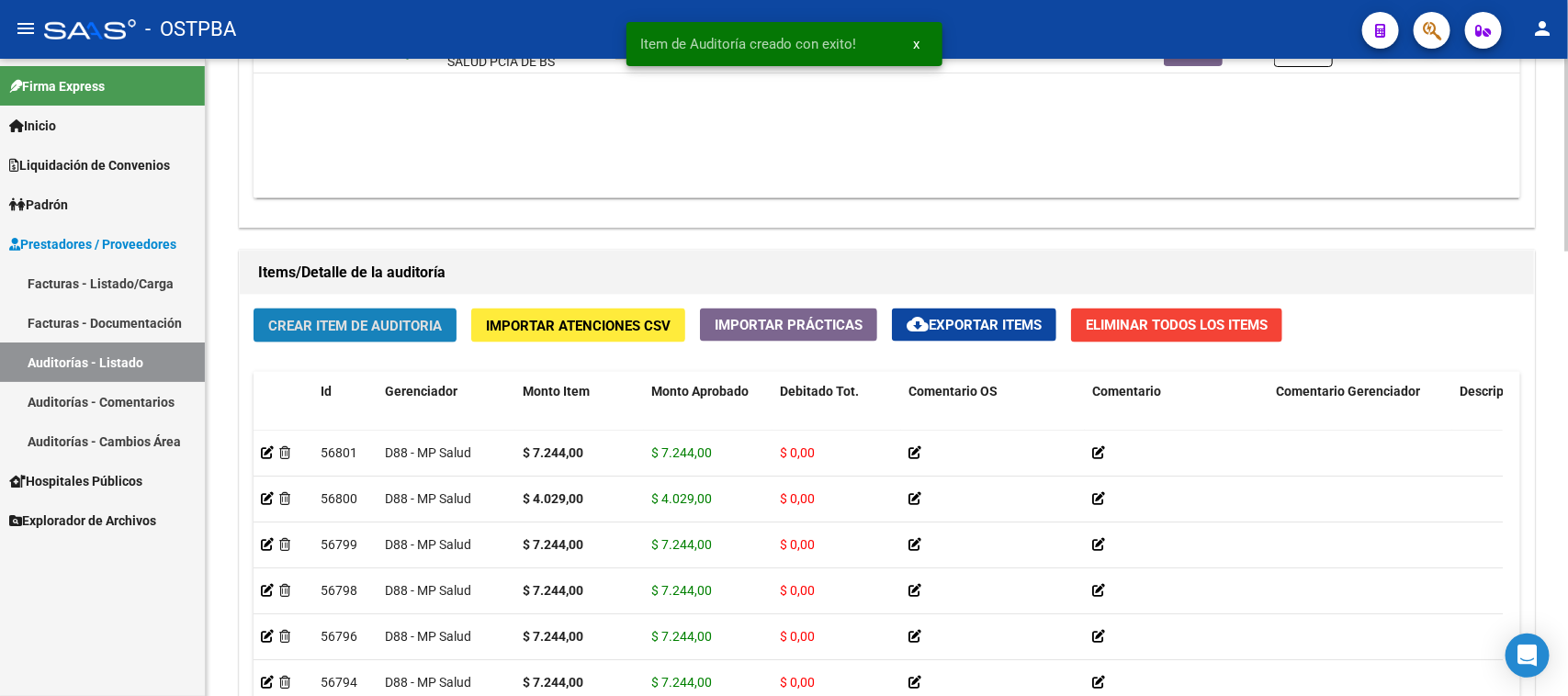
click at [379, 332] on button "Crear Item de Auditoria" at bounding box center [355, 326] width 203 height 34
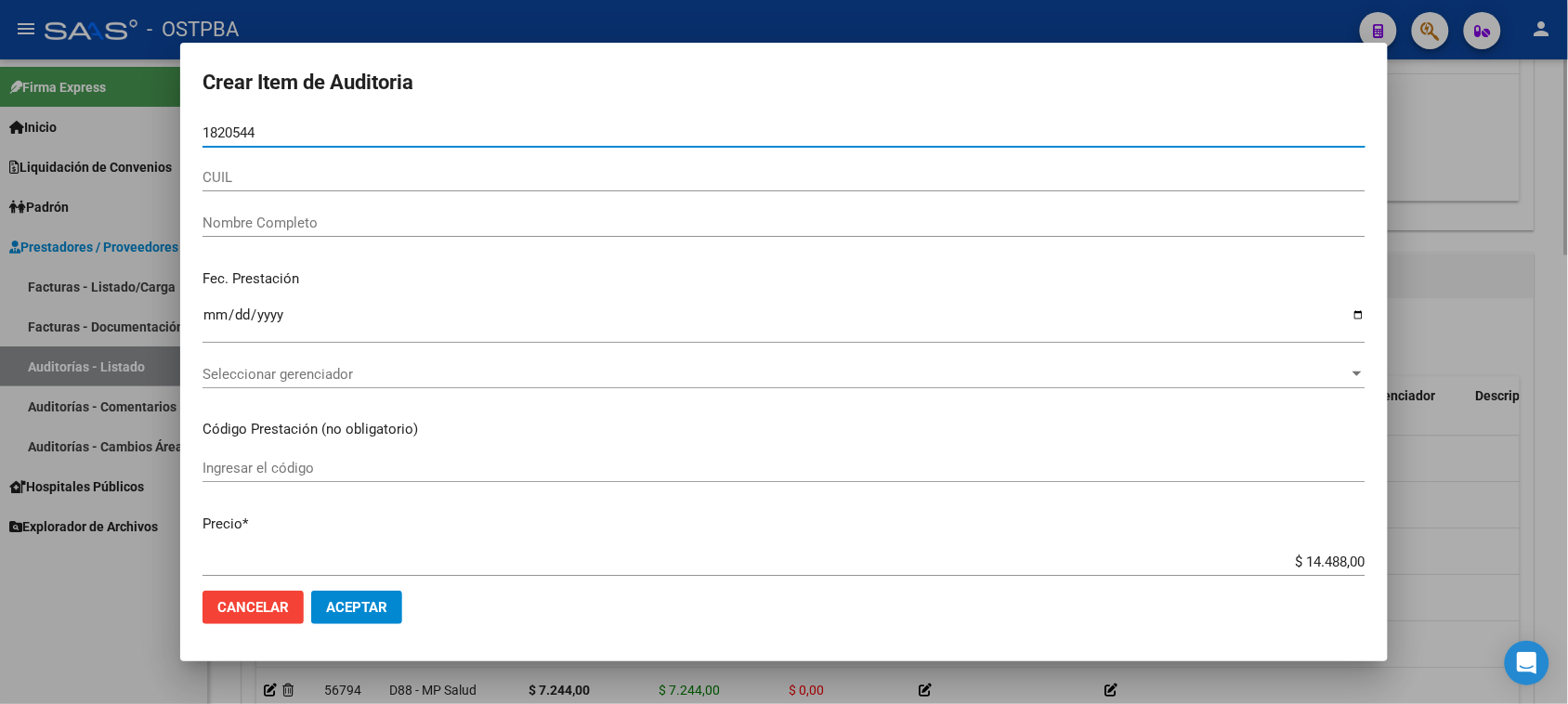
type input "18205440"
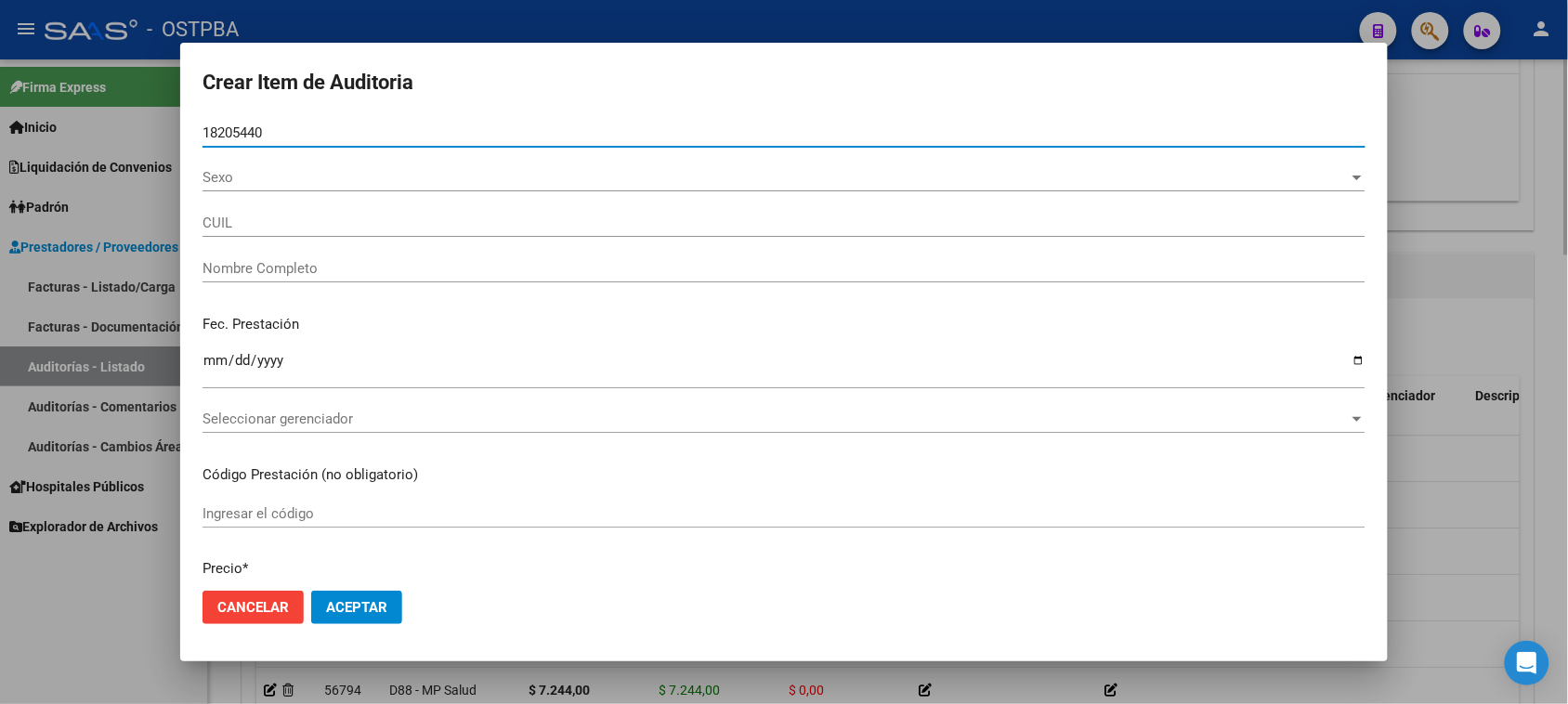
type input "27182054408"
type input "[PERSON_NAME]"
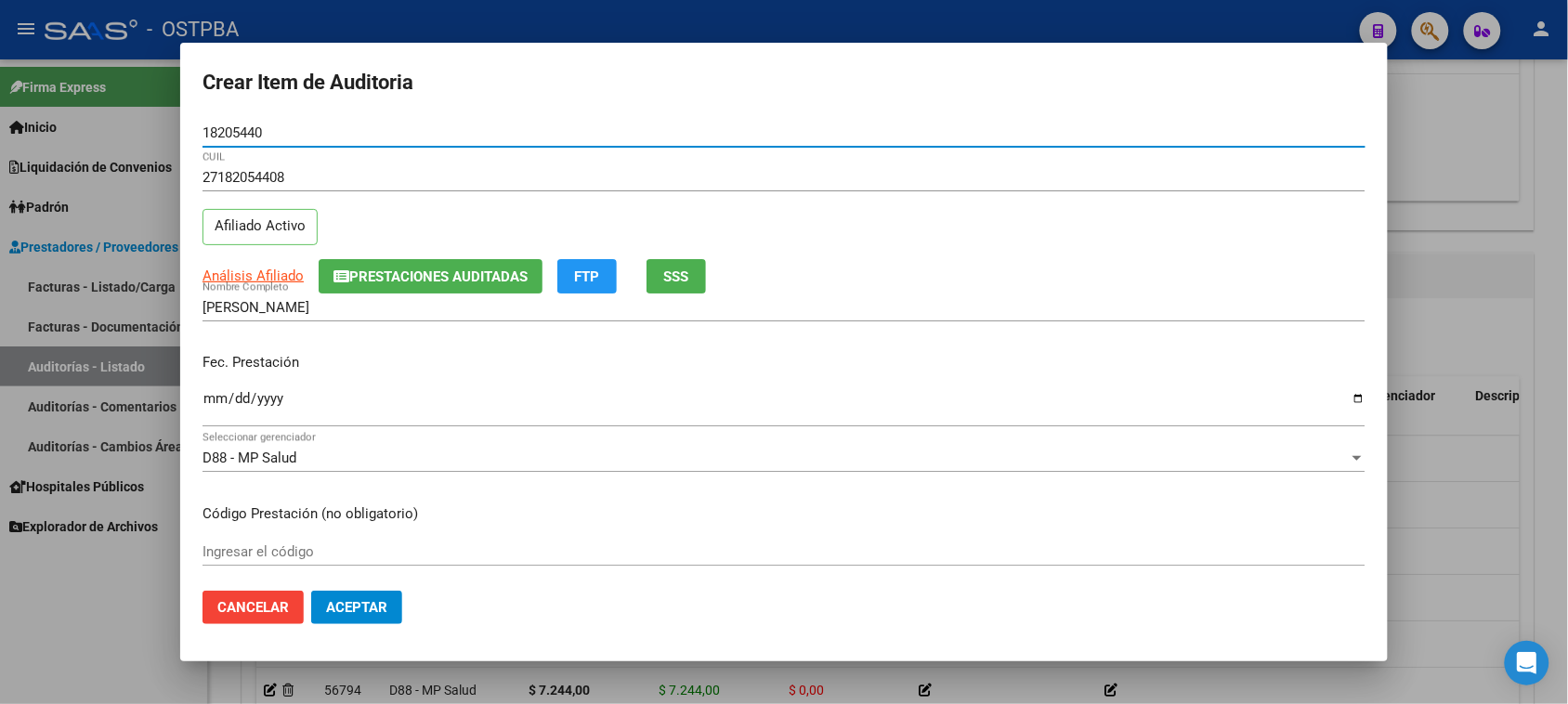
type input "18205440"
click at [210, 397] on input "Ingresar la fecha" at bounding box center [784, 405] width 1163 height 30
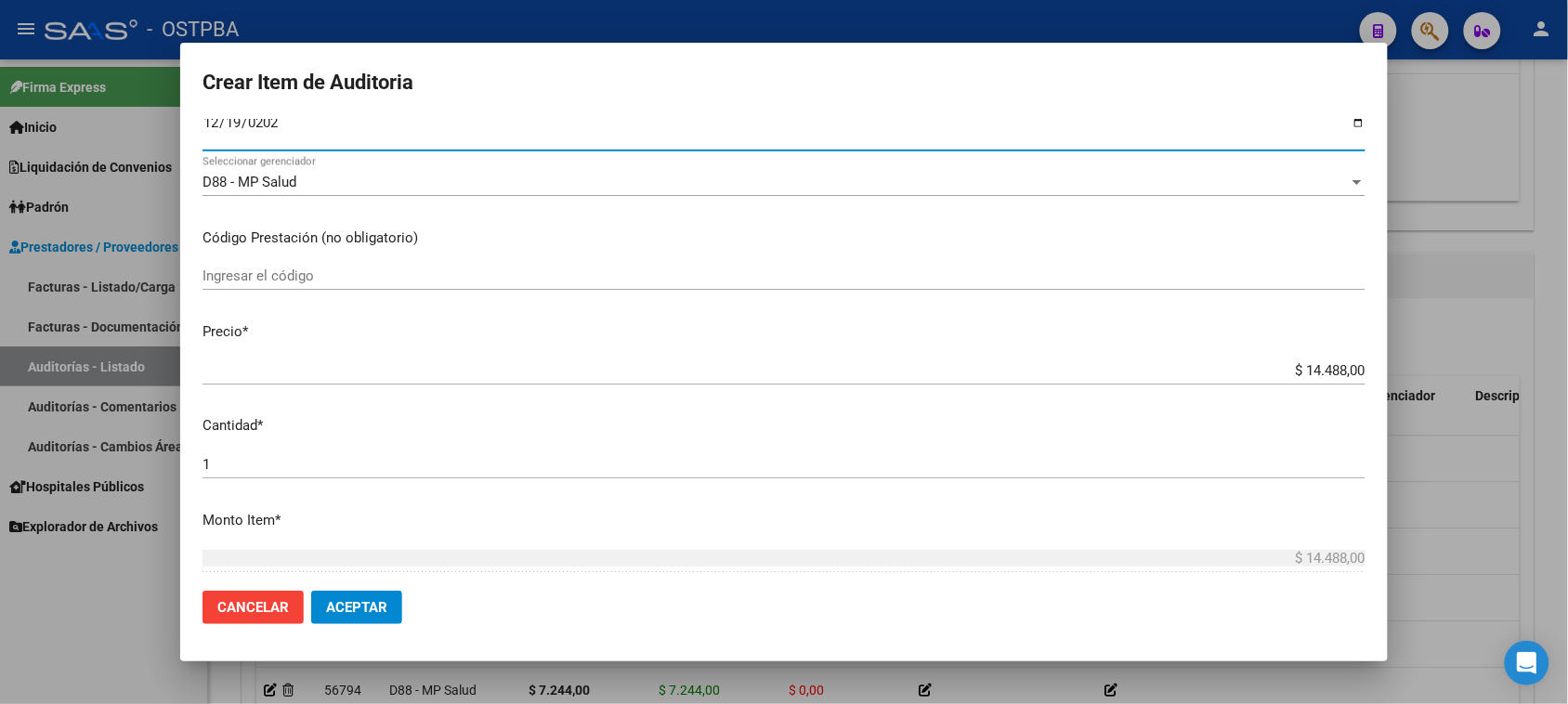
scroll to position [348, 0]
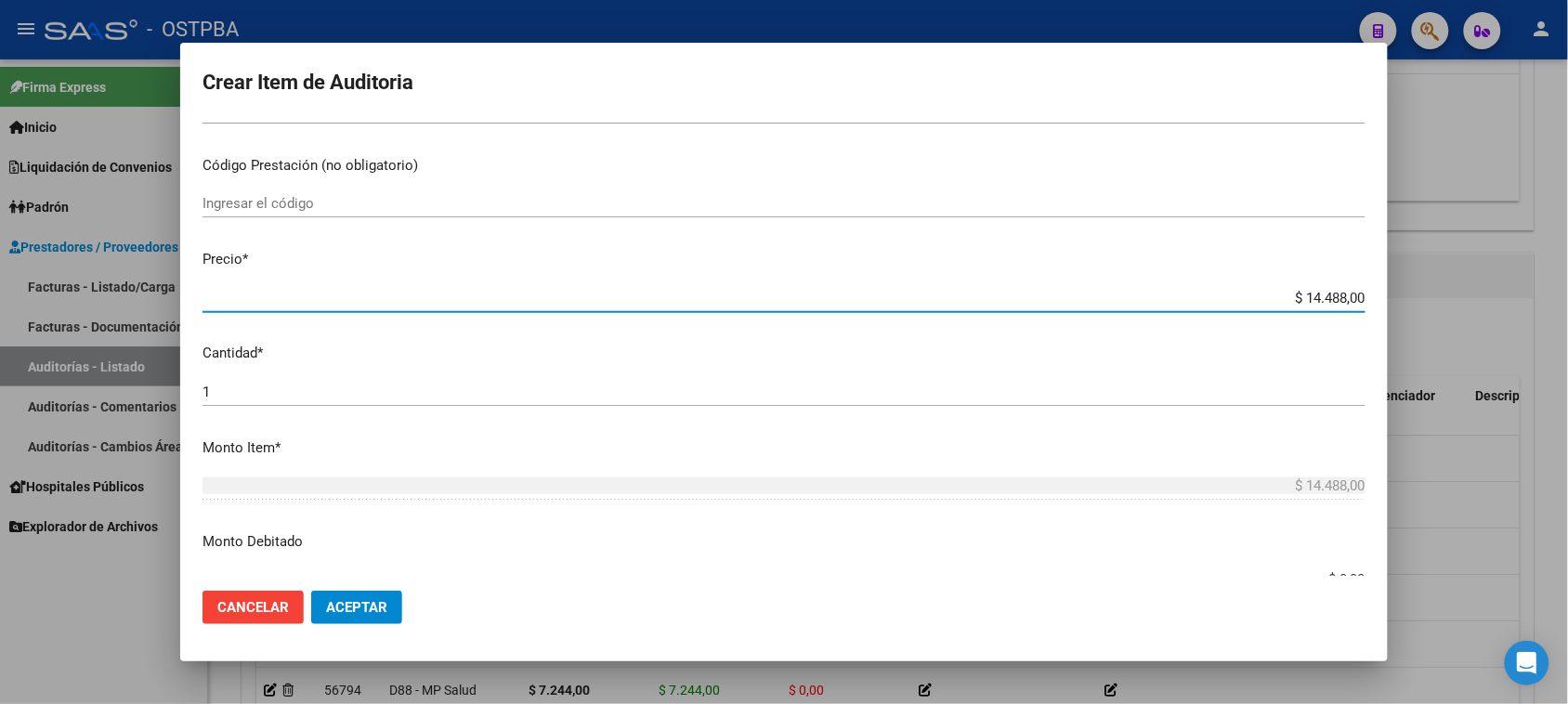
drag, startPoint x: 1289, startPoint y: 297, endPoint x: 1398, endPoint y: 297, distance: 109.0
click at [1398, 297] on div "Crear Item de Auditoria 18205440 Nro Documento 27182054408 CUIL Afiliado Activo…" at bounding box center [784, 352] width 1568 height 704
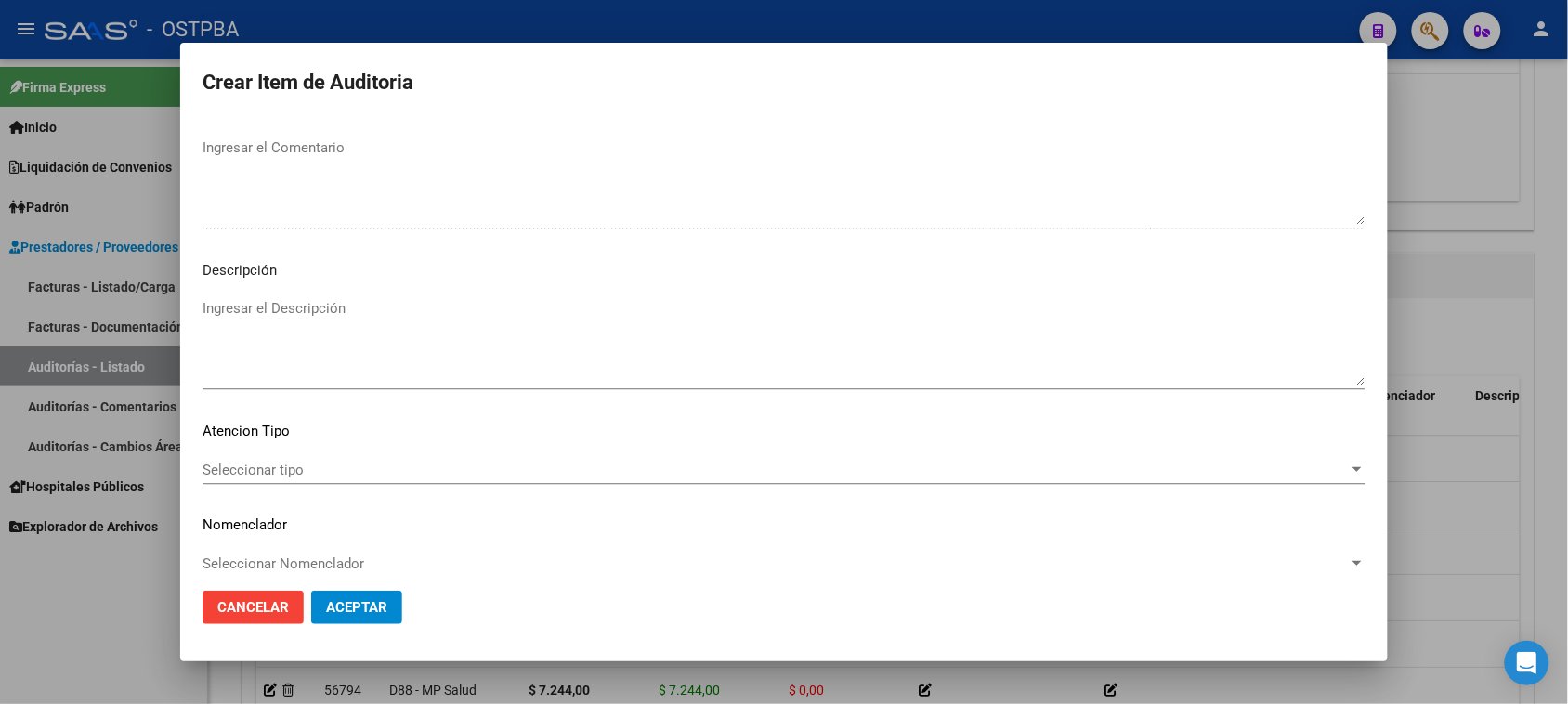
scroll to position [1213, 0]
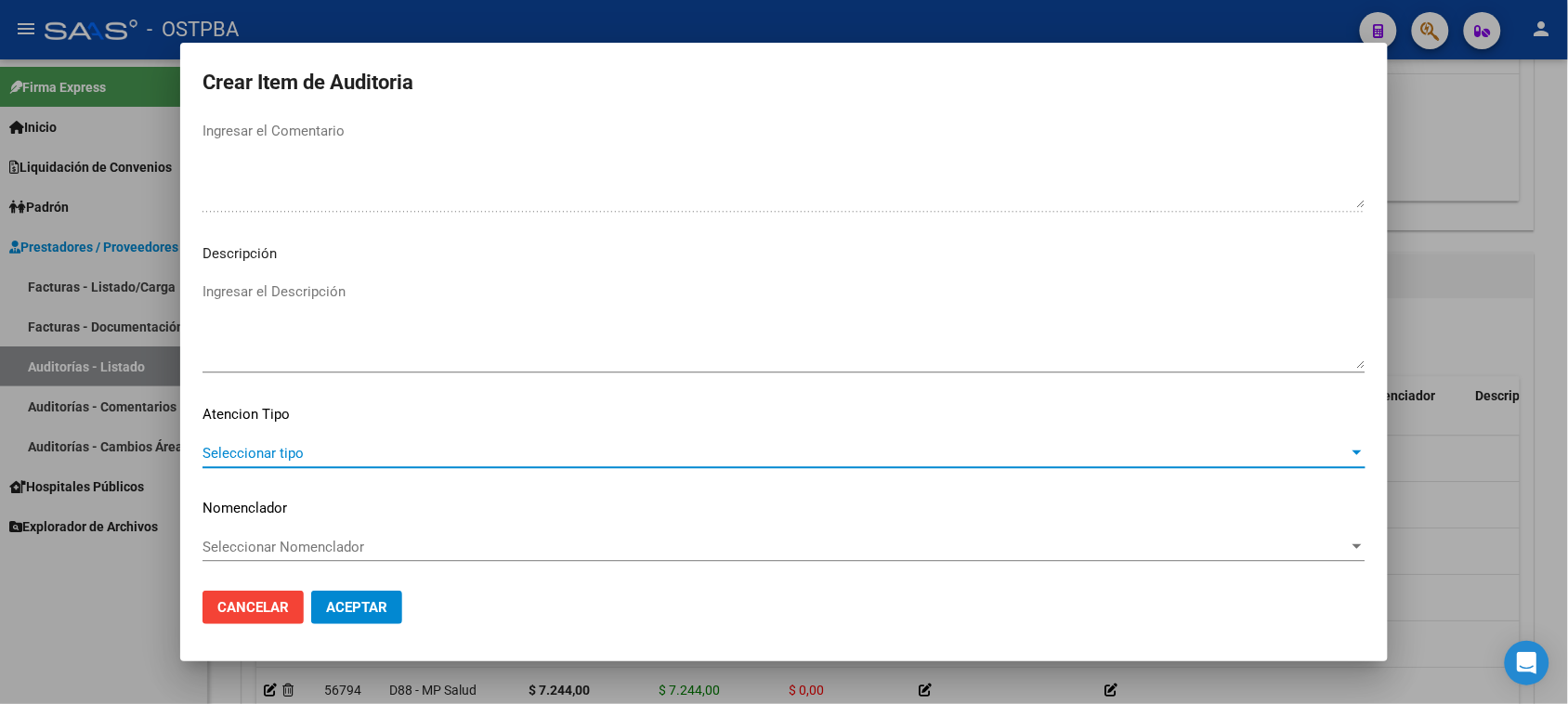
click at [284, 448] on span "Seleccionar tipo" at bounding box center [775, 453] width 1146 height 16
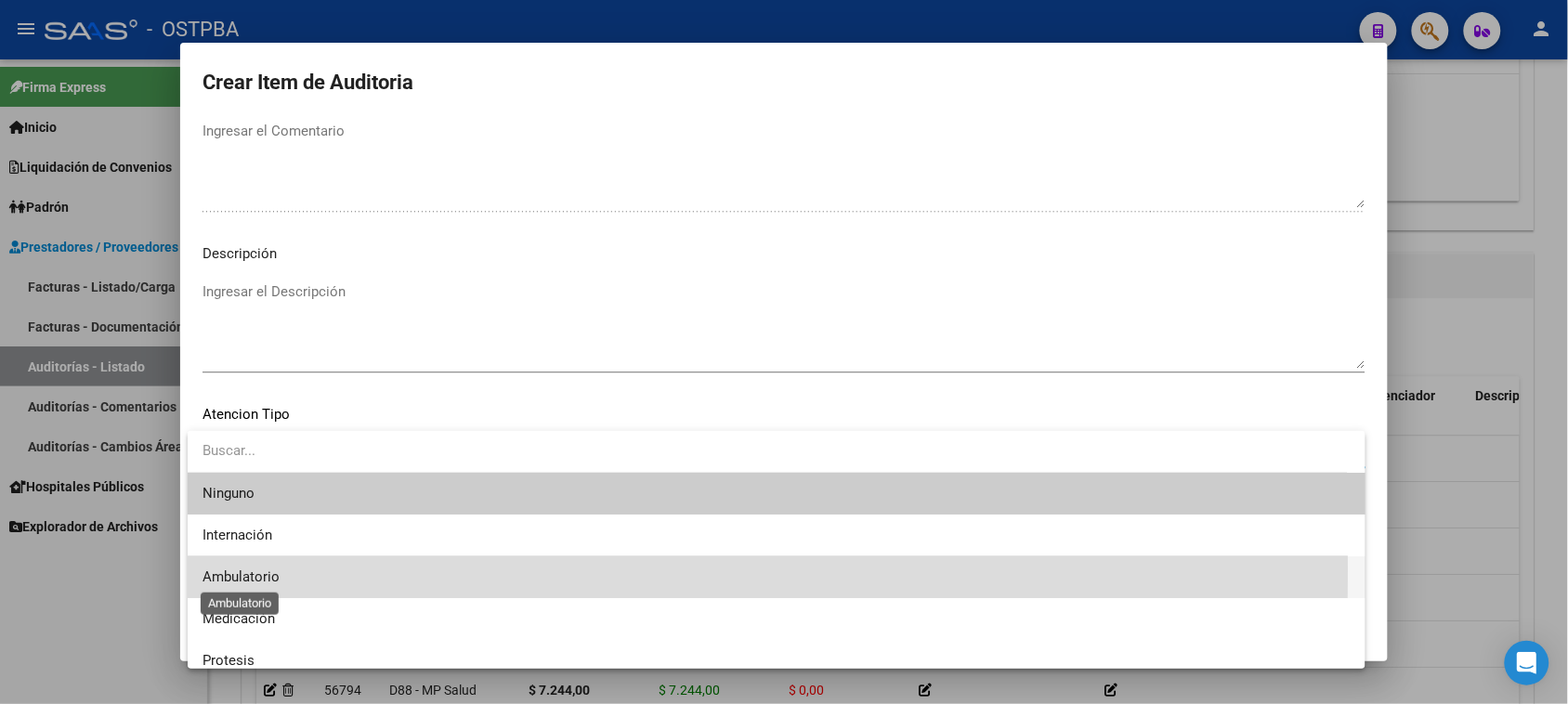
click at [272, 569] on span "Ambulatorio" at bounding box center [241, 576] width 77 height 16
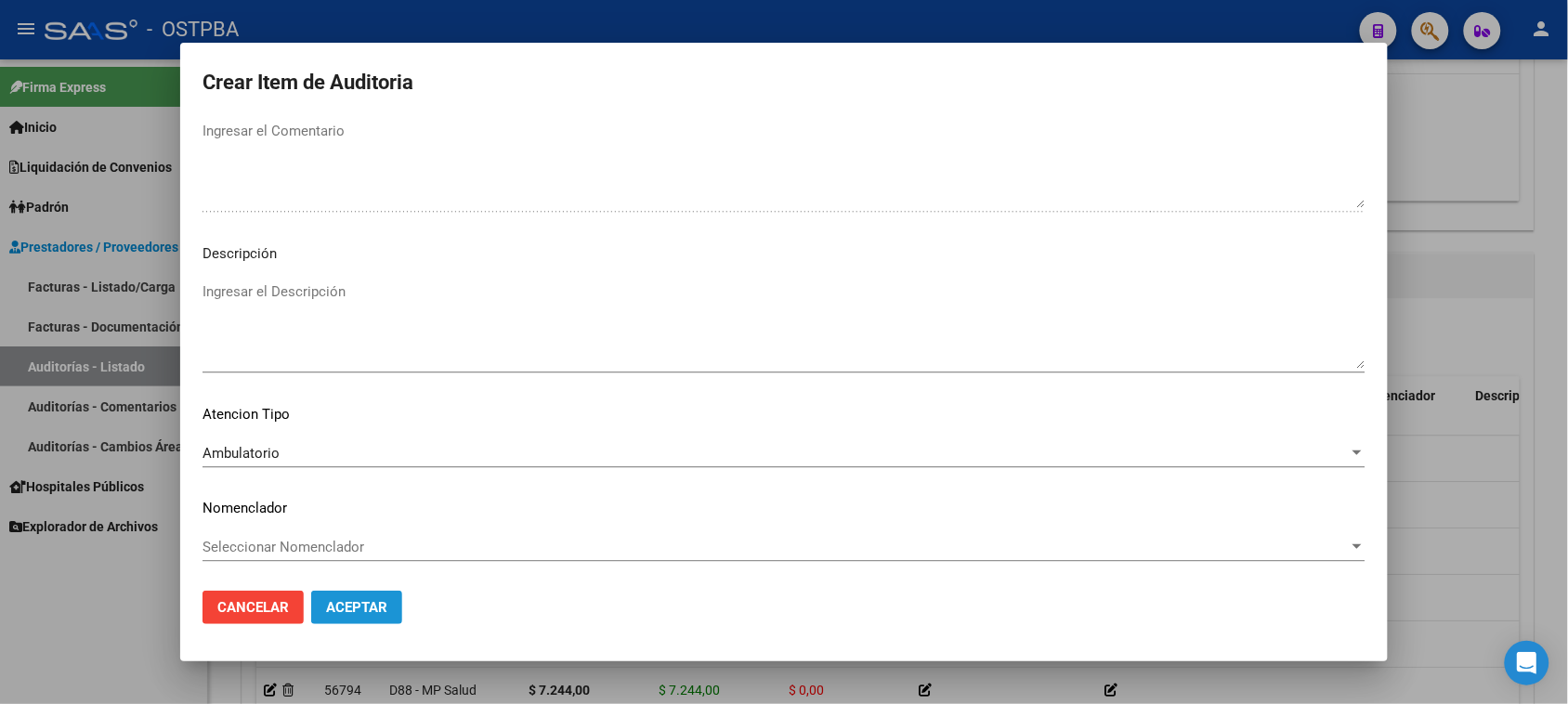
click at [339, 599] on span "Aceptar" at bounding box center [356, 606] width 61 height 16
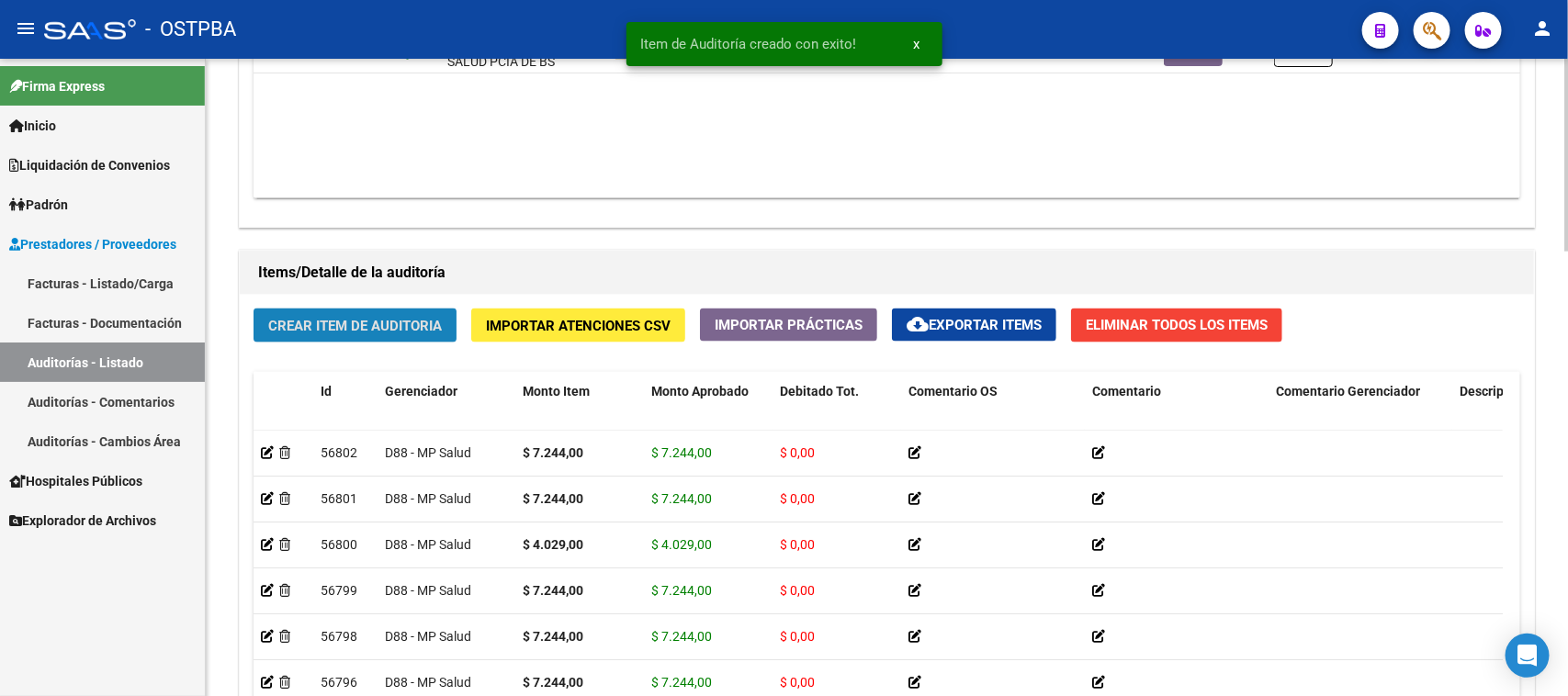
click at [334, 321] on span "Crear Item de Auditoria" at bounding box center [354, 325] width 173 height 16
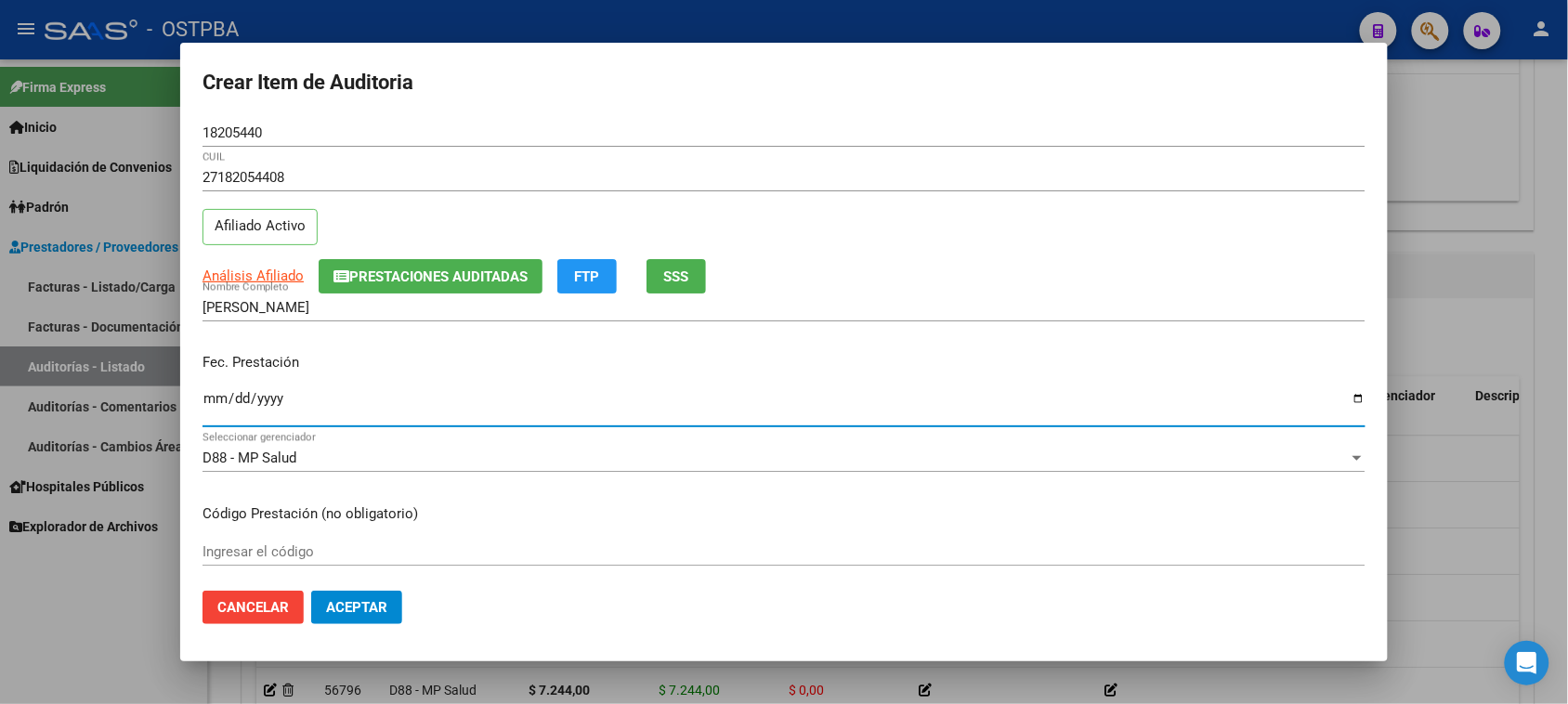
click at [209, 405] on input "Ingresar la fecha" at bounding box center [784, 405] width 1163 height 30
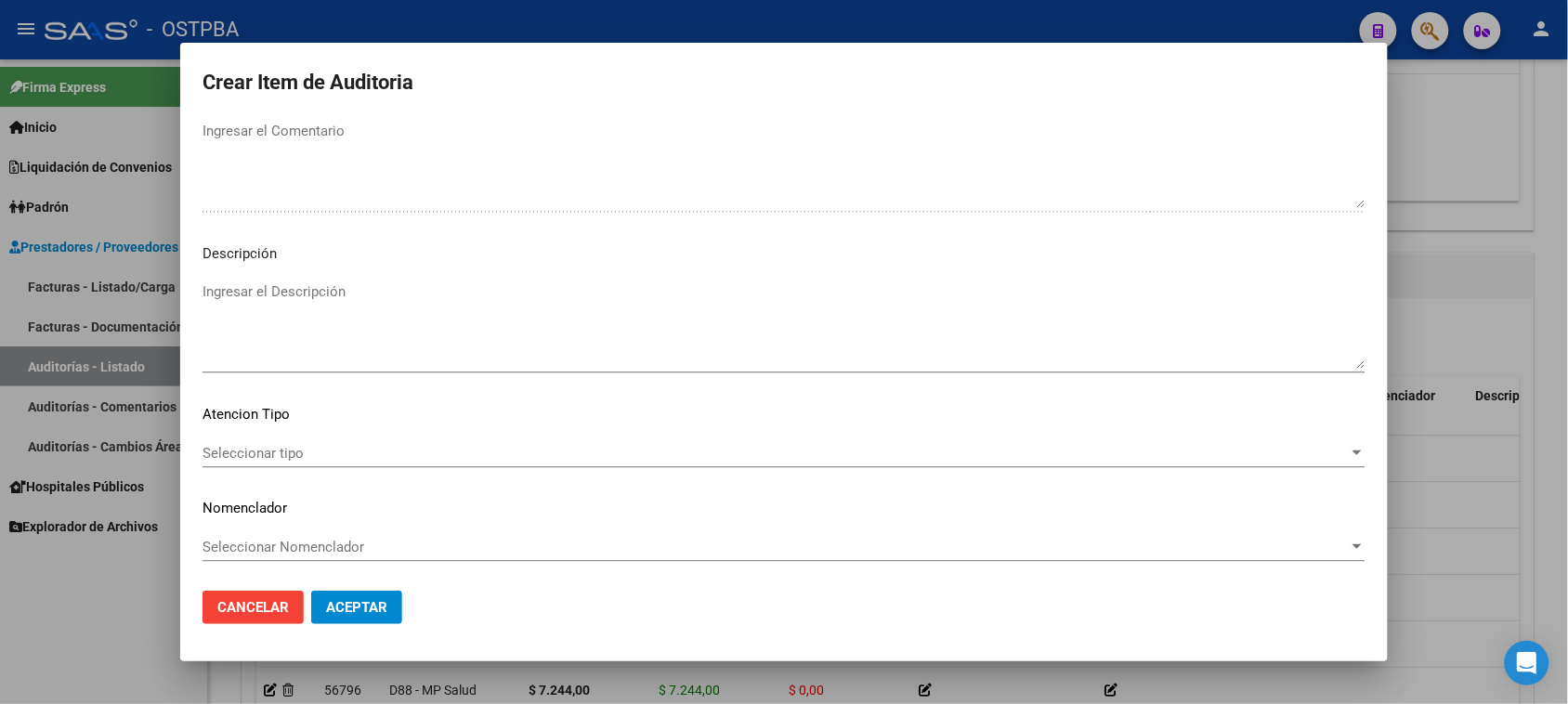
click at [255, 441] on div "Seleccionar tipo Seleccionar tipo" at bounding box center [784, 453] width 1163 height 28
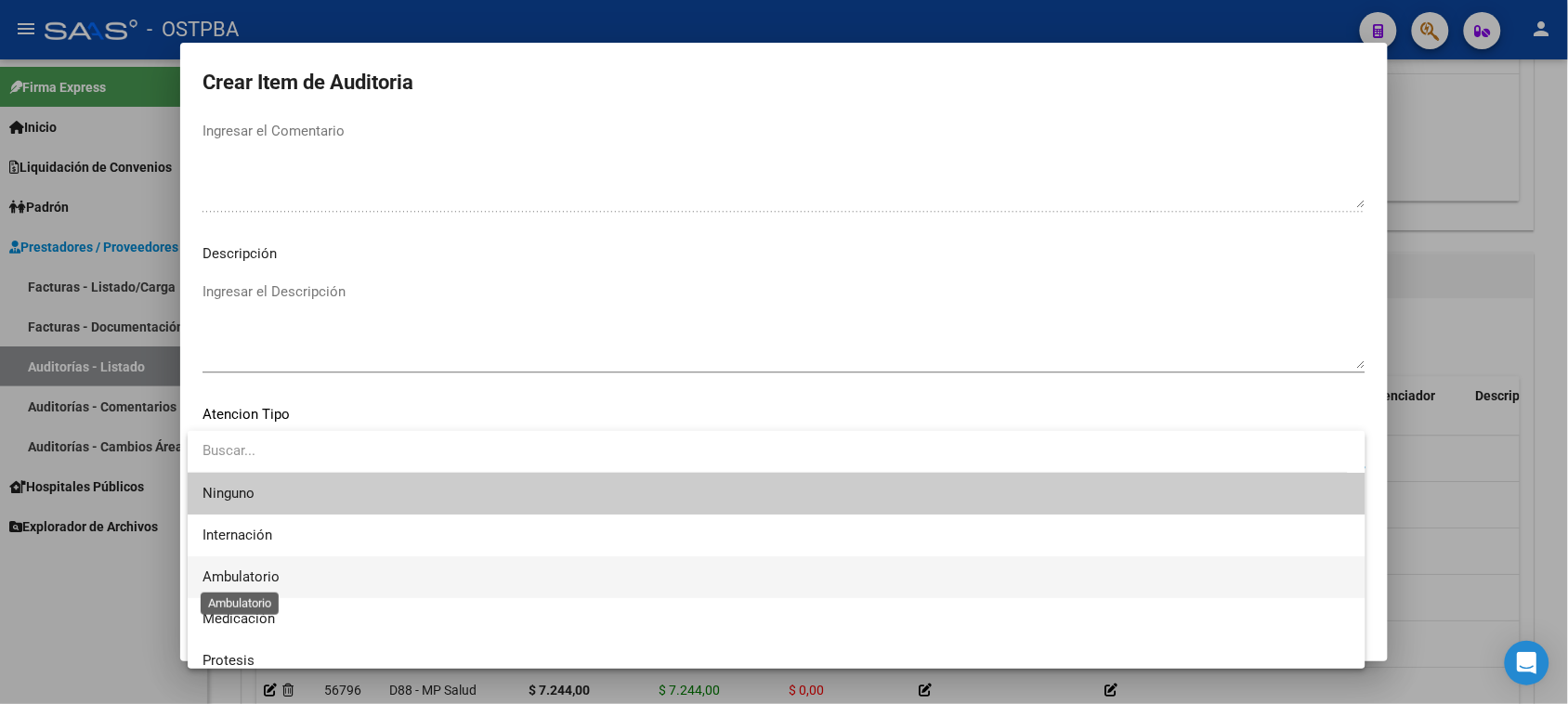
click at [222, 572] on span "Ambulatorio" at bounding box center [241, 576] width 77 height 16
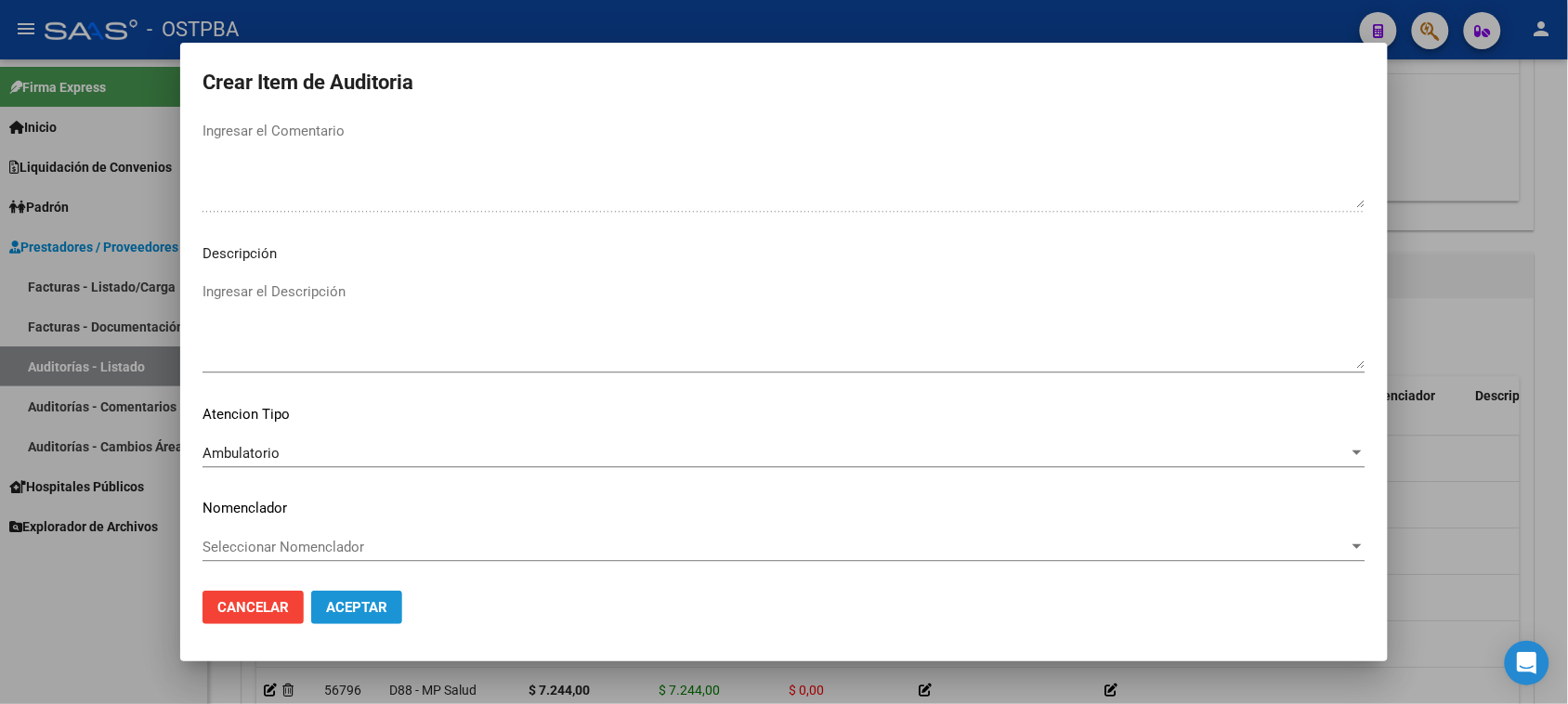
click at [346, 601] on span "Aceptar" at bounding box center [356, 606] width 61 height 16
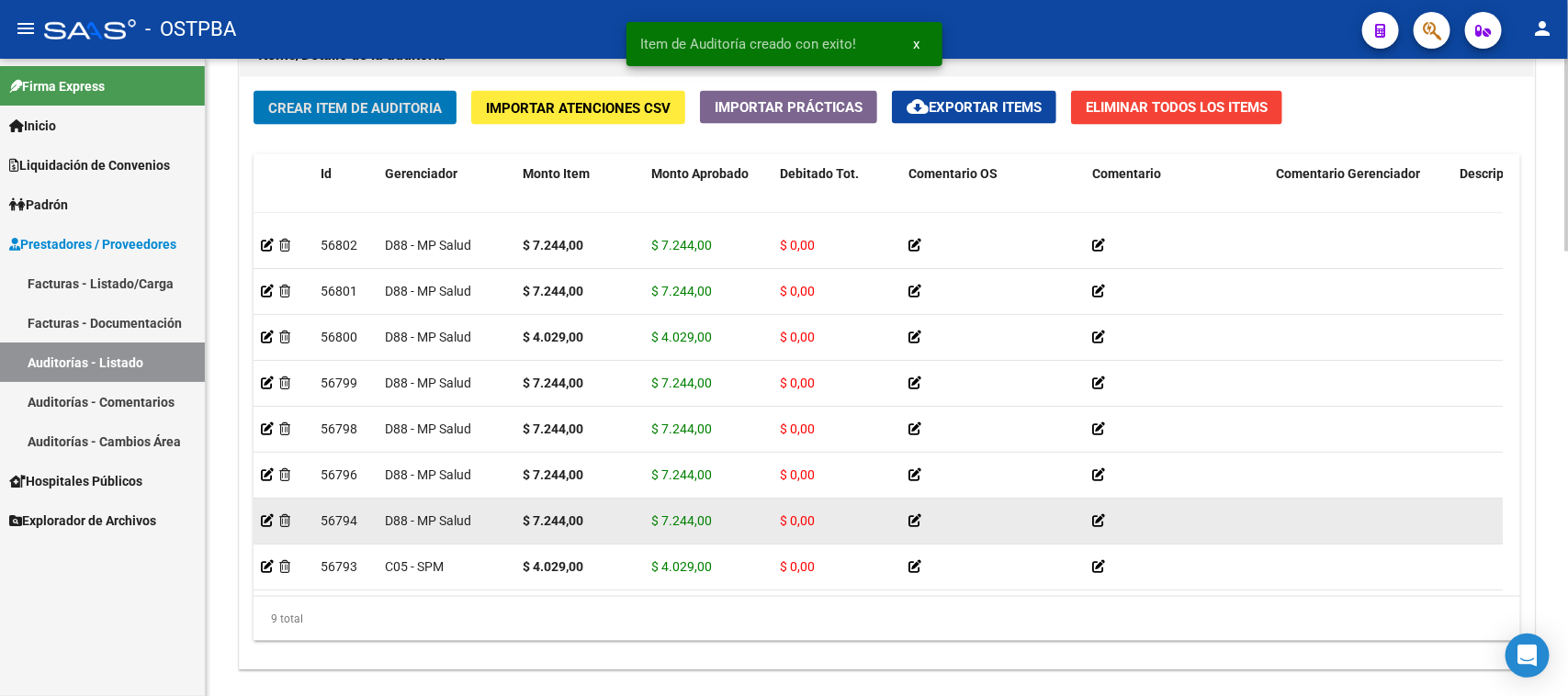
scroll to position [1469, 0]
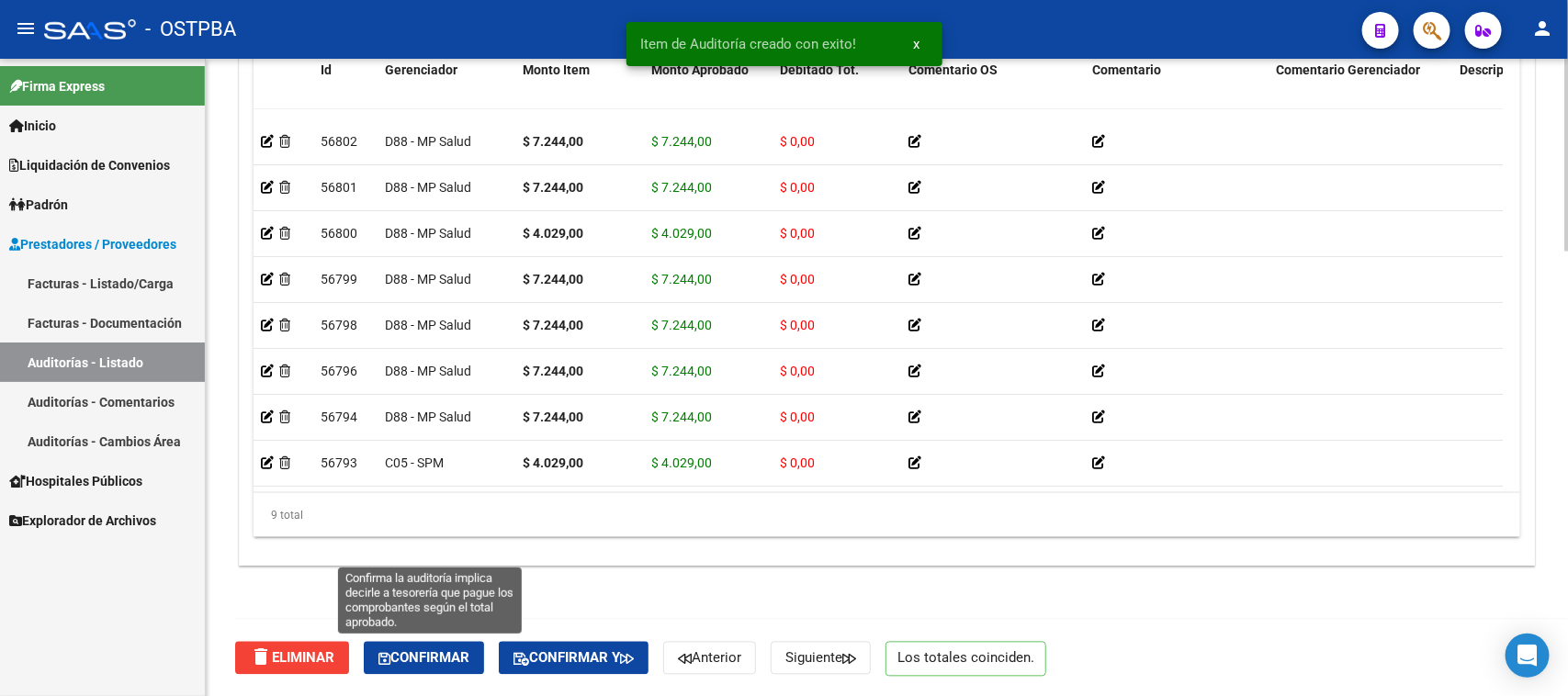
click at [462, 650] on span "Confirmar" at bounding box center [424, 658] width 91 height 16
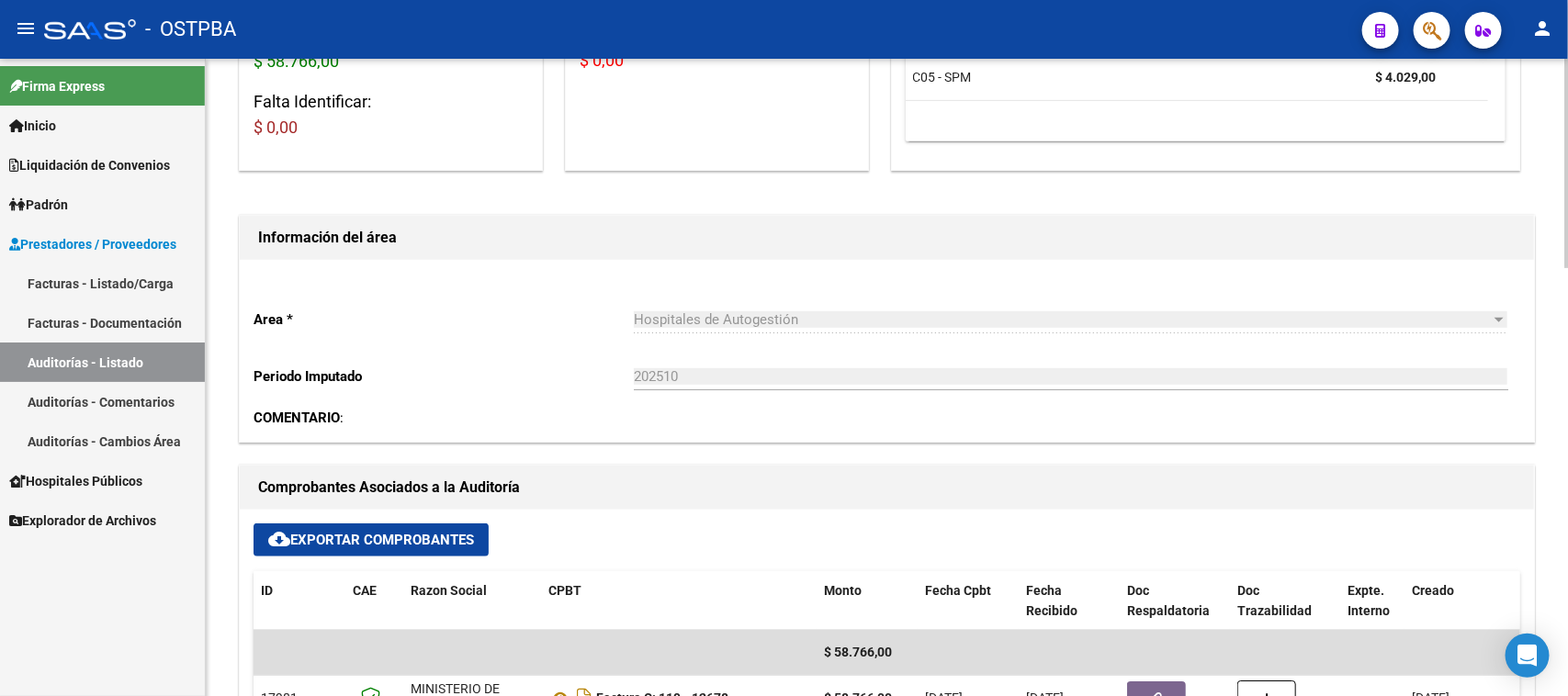
scroll to position [344, 0]
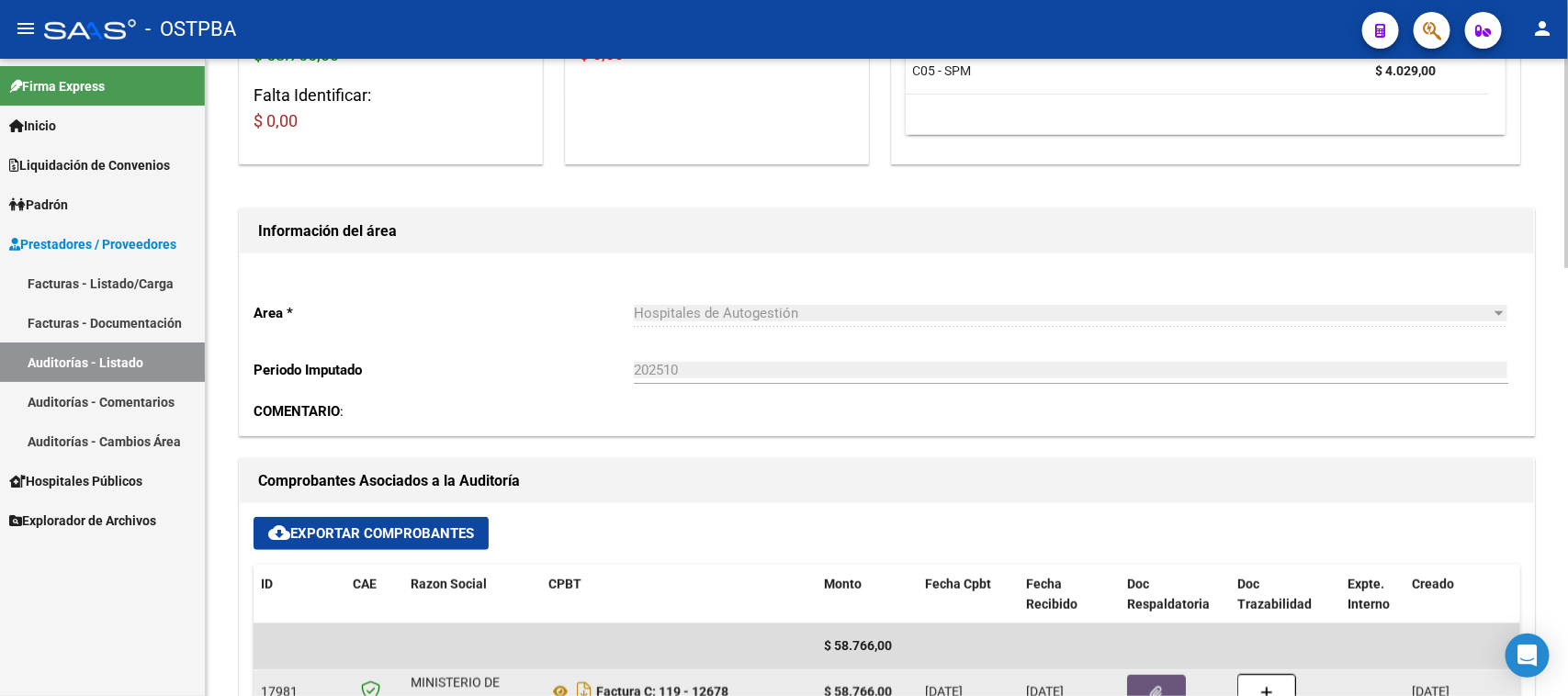
click at [1159, 681] on button "button" at bounding box center [1156, 691] width 58 height 33
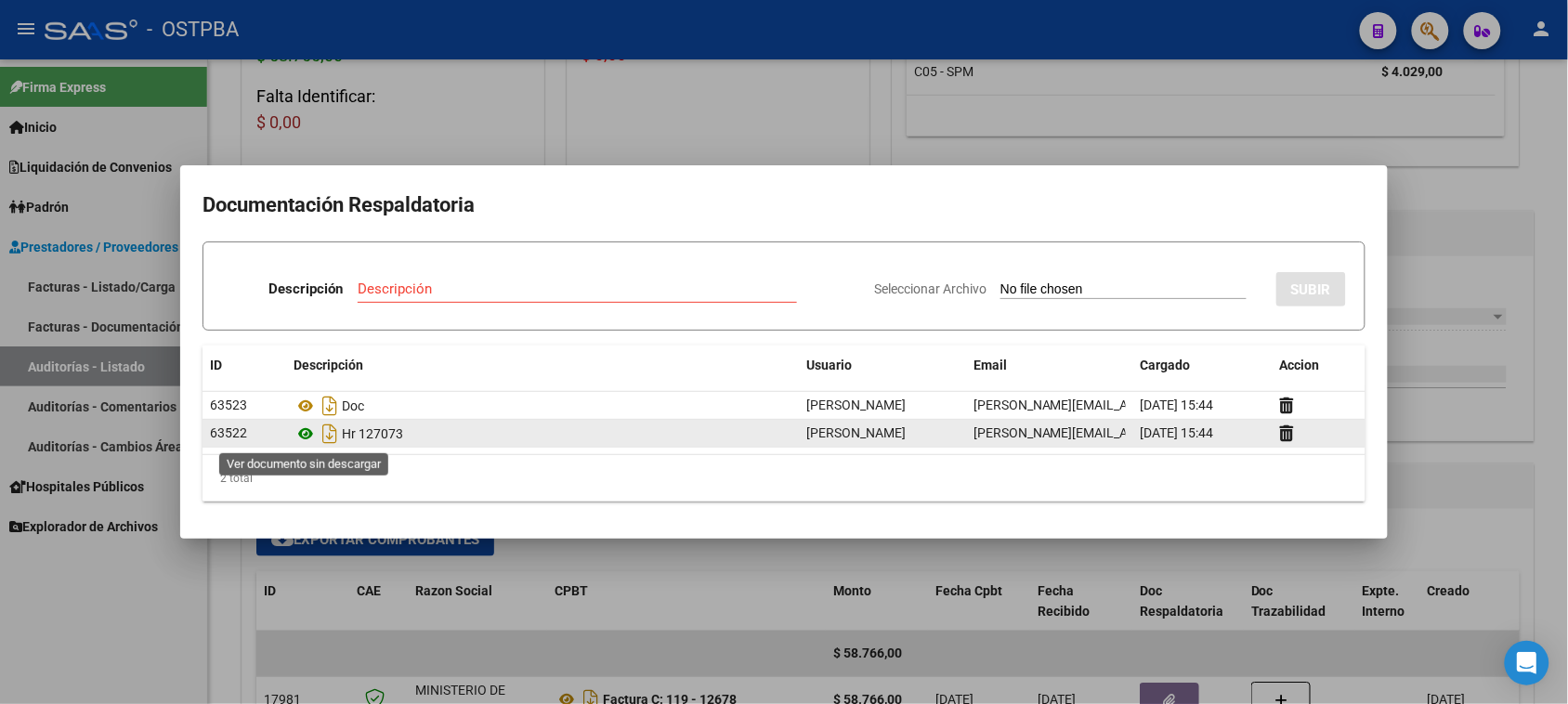
click at [302, 432] on icon at bounding box center [305, 433] width 24 height 22
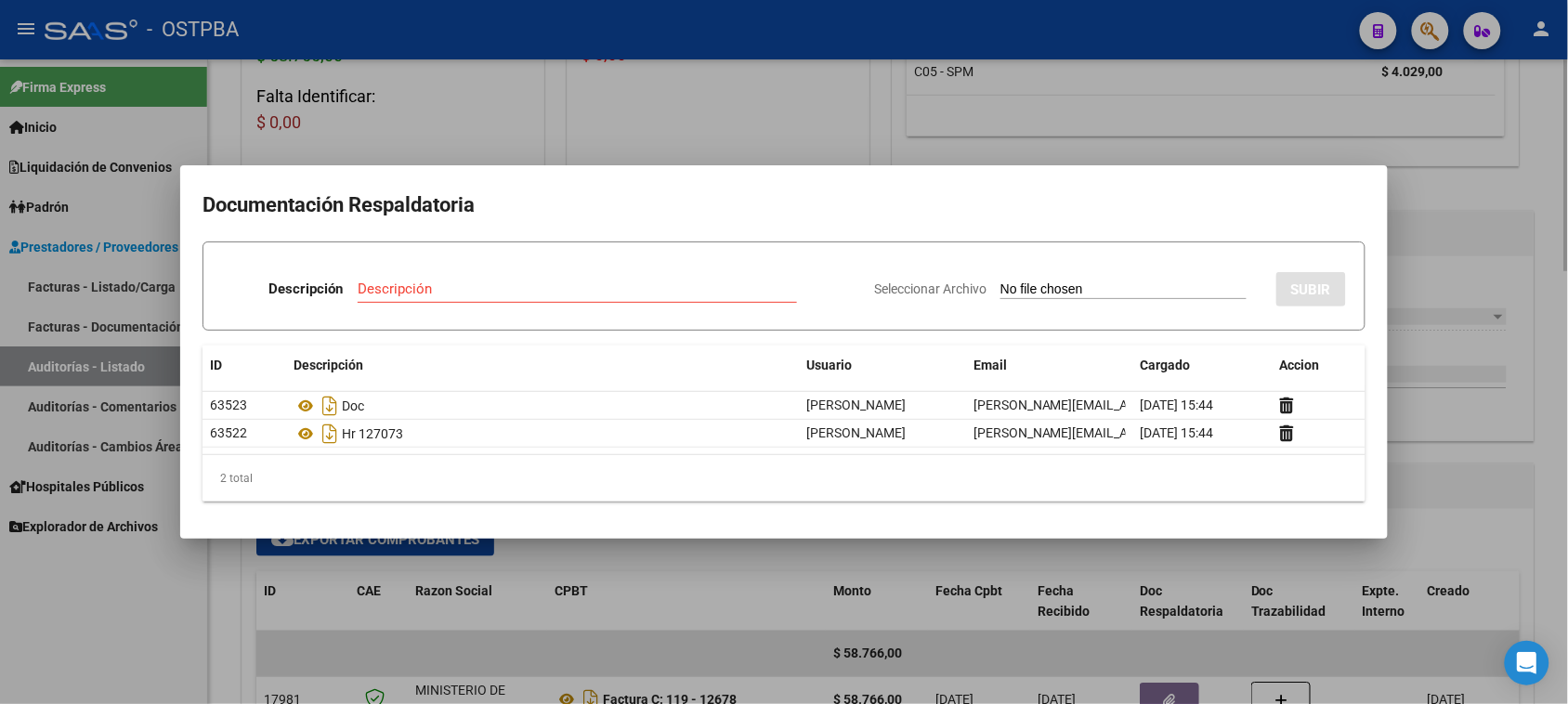
click at [221, 633] on div at bounding box center [784, 352] width 1568 height 704
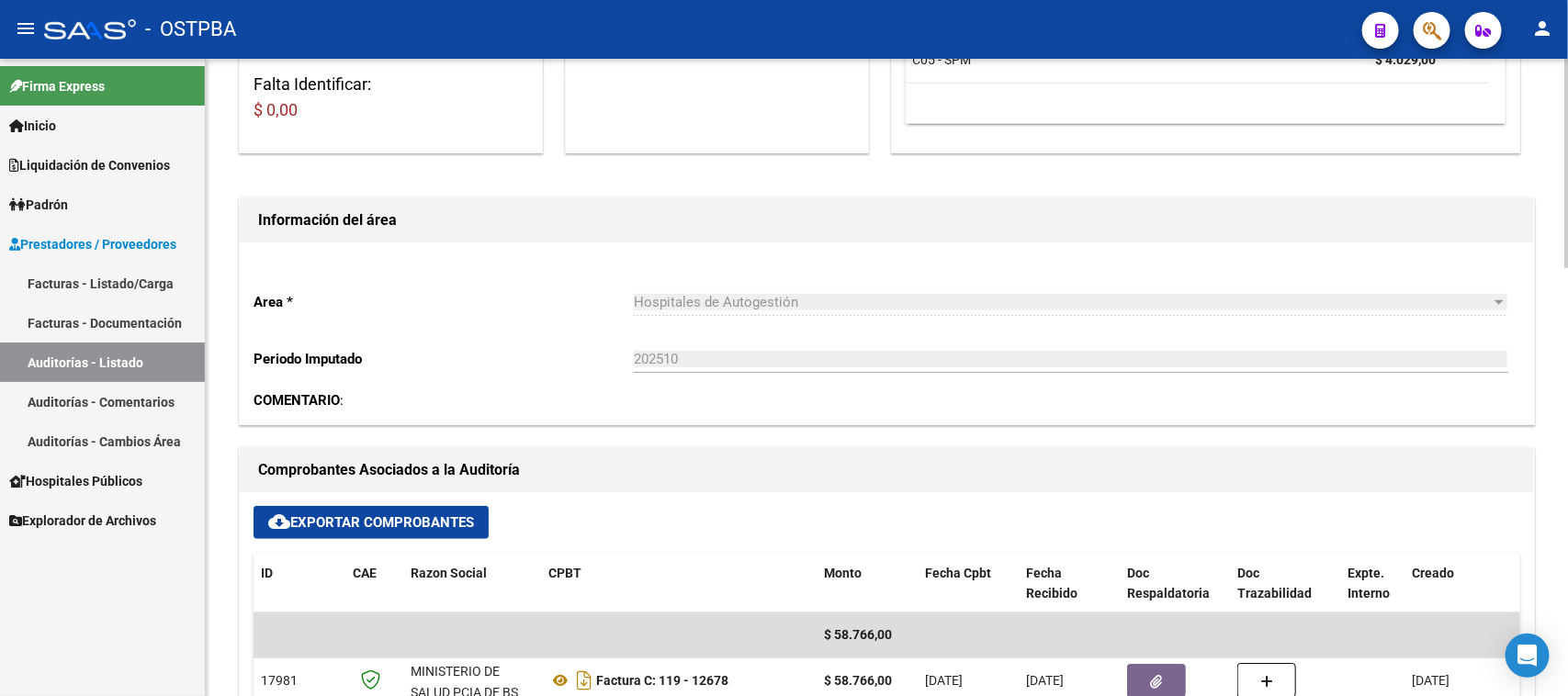
scroll to position [470, 0]
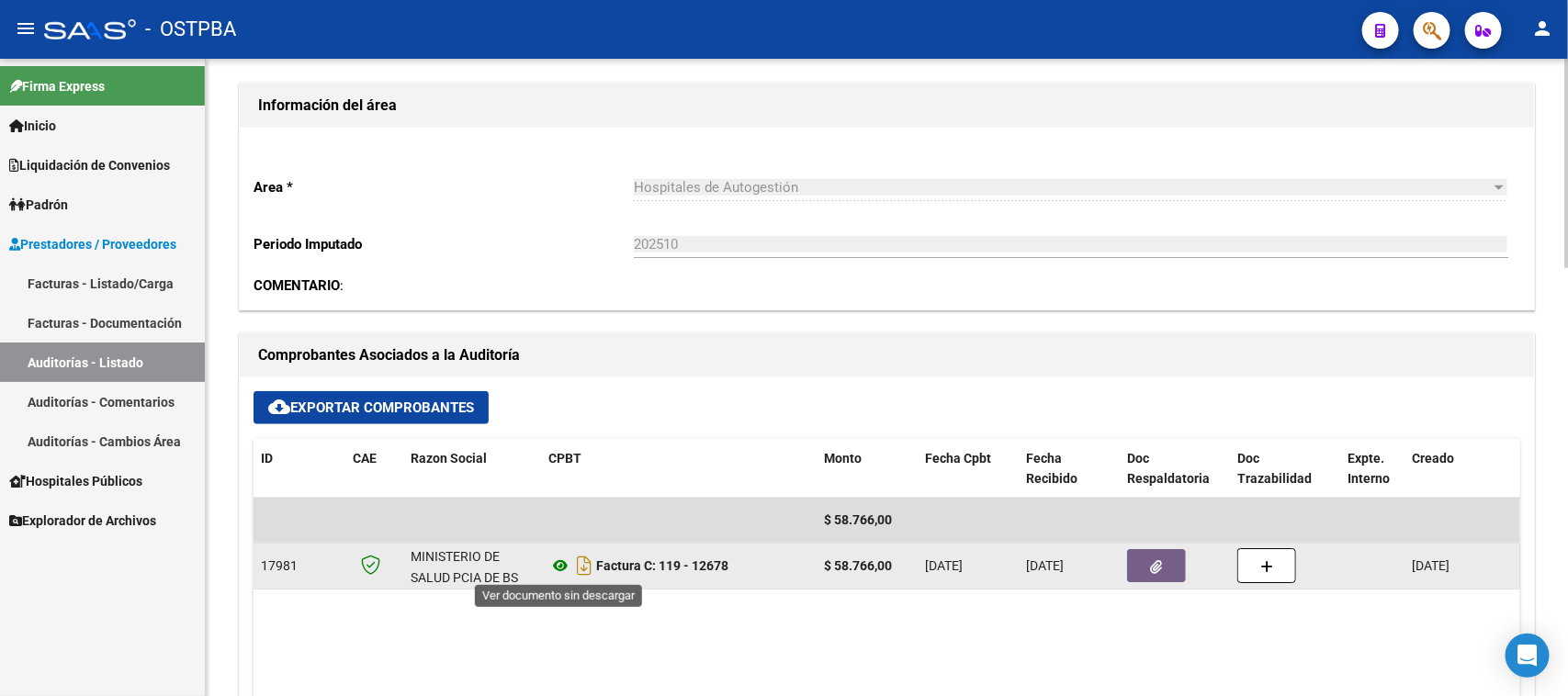
click at [554, 563] on icon at bounding box center [560, 565] width 24 height 22
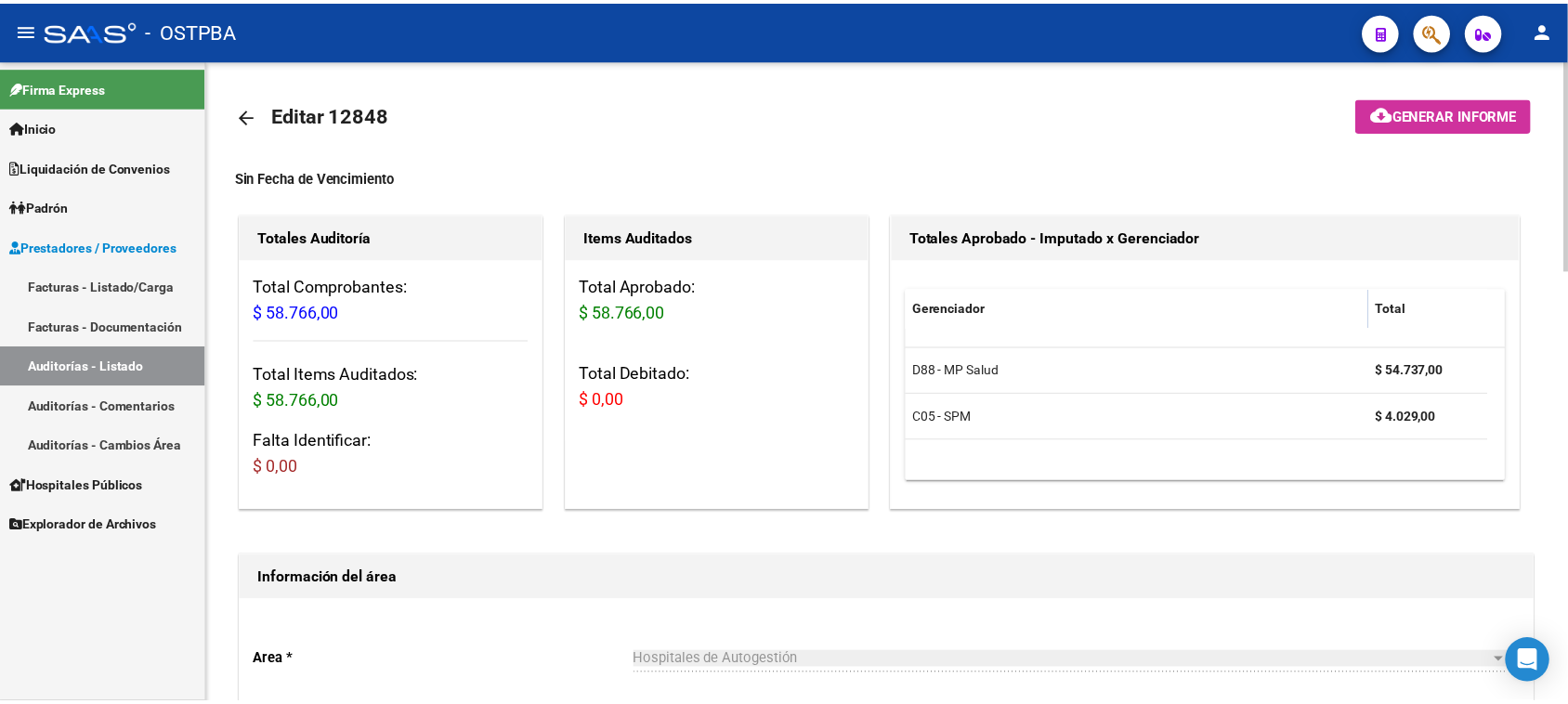
scroll to position [0, 0]
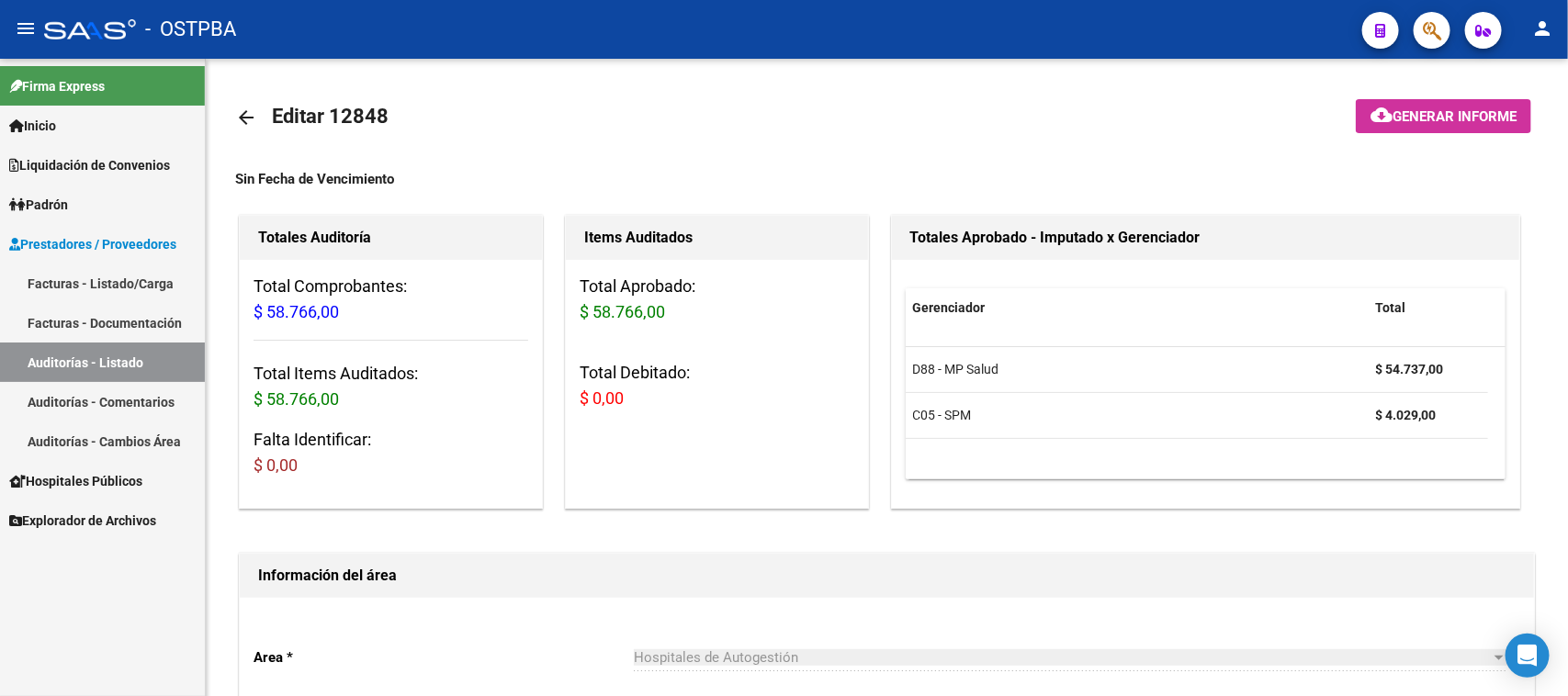
click at [112, 283] on link "Facturas - Listado/Carga" at bounding box center [102, 283] width 205 height 39
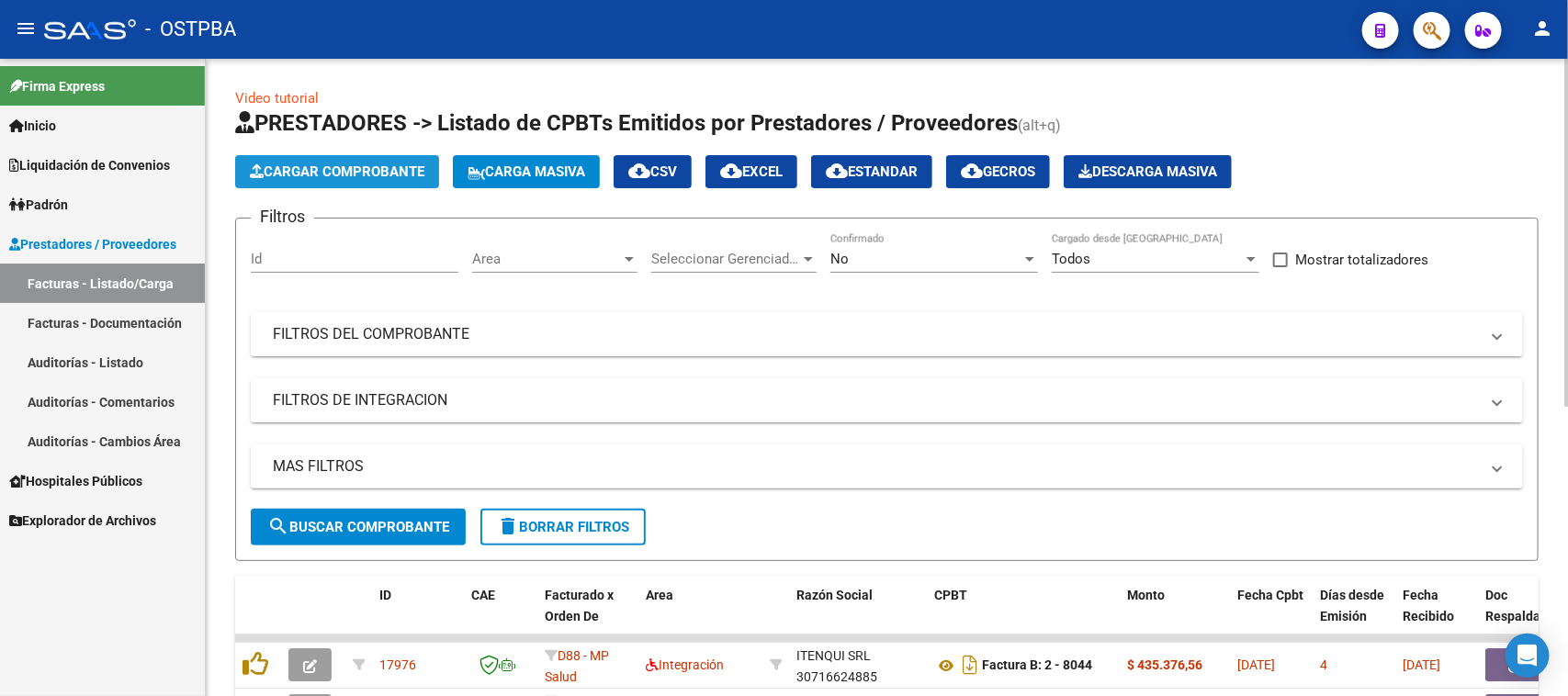
click at [338, 174] on span "Cargar Comprobante" at bounding box center [337, 171] width 174 height 16
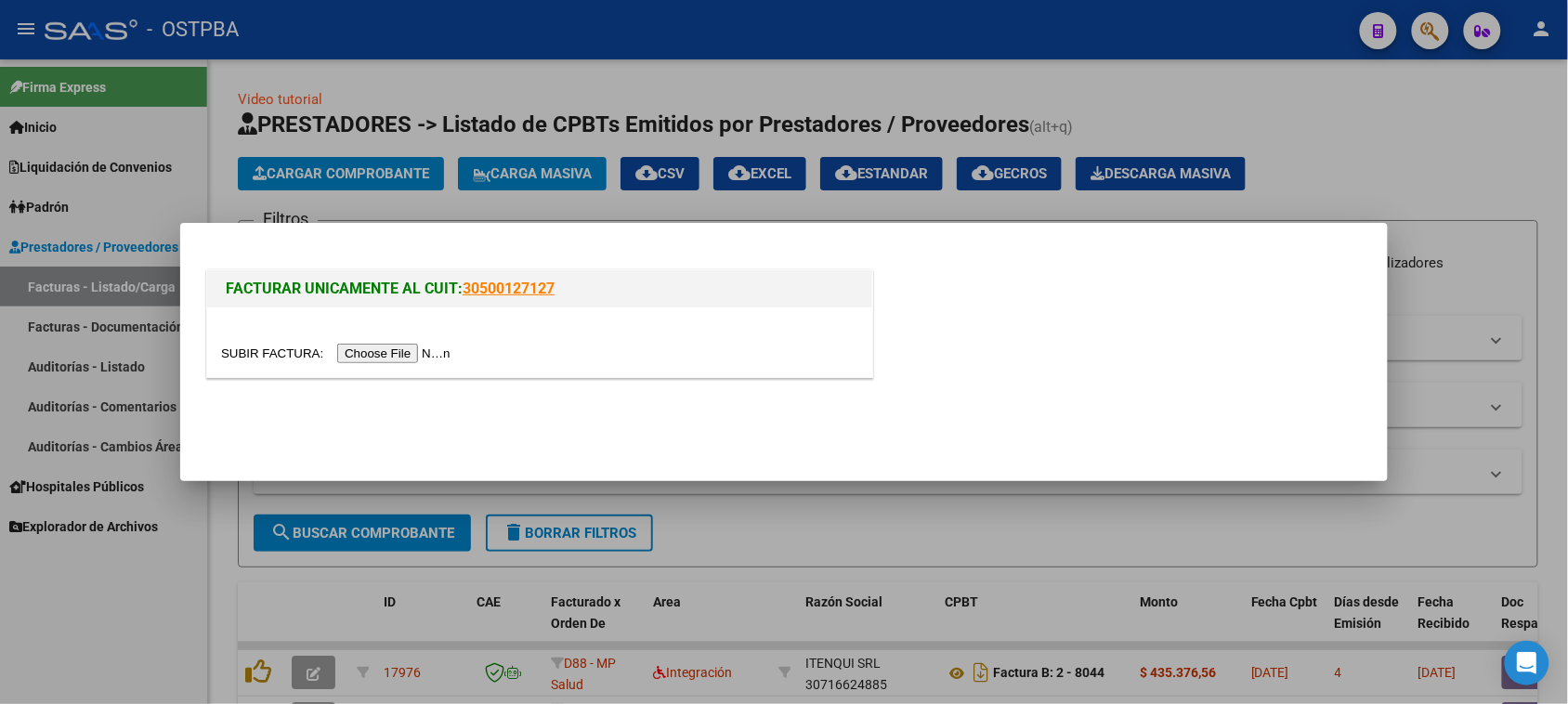
click at [372, 346] on input "file" at bounding box center [339, 353] width 235 height 19
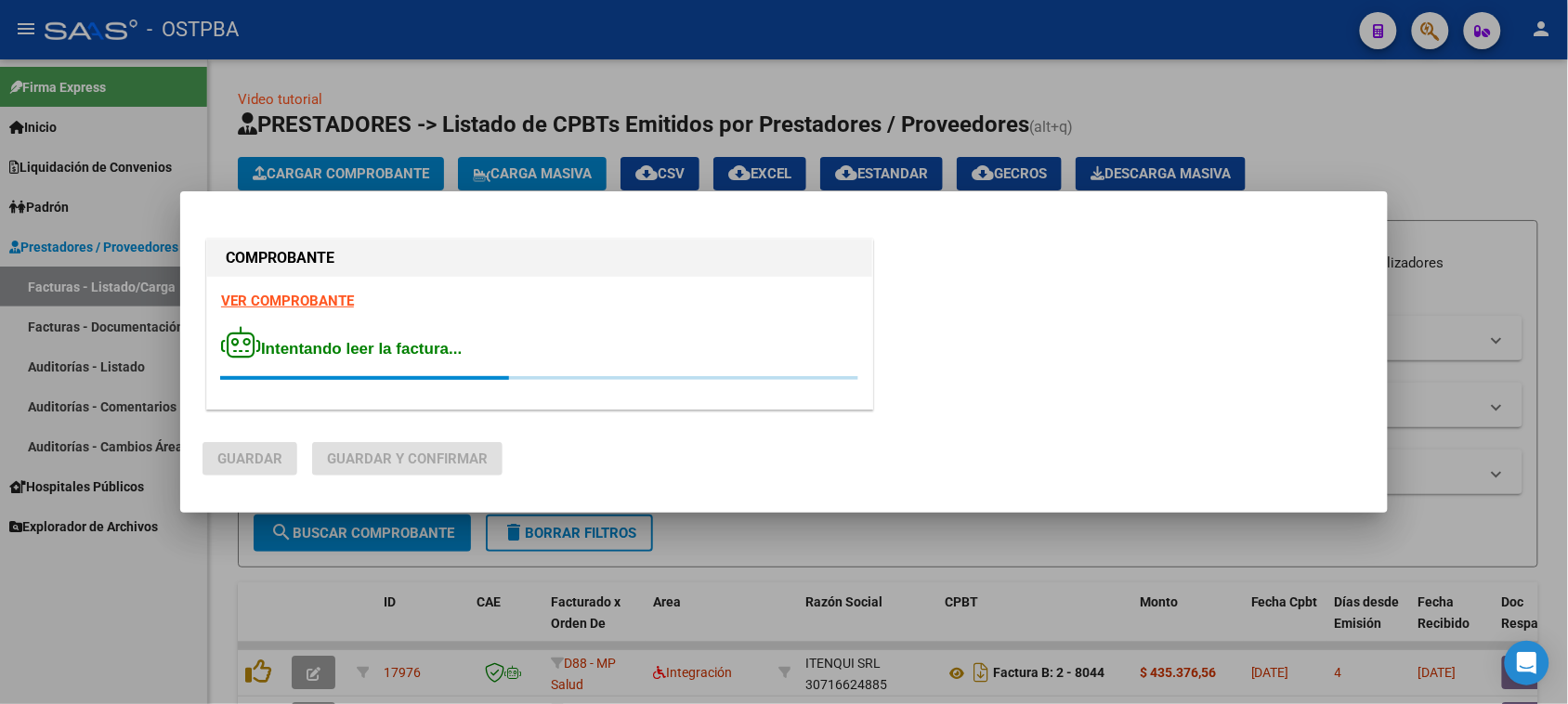
click at [338, 299] on strong "VER COMPROBANTE" at bounding box center [287, 300] width 133 height 16
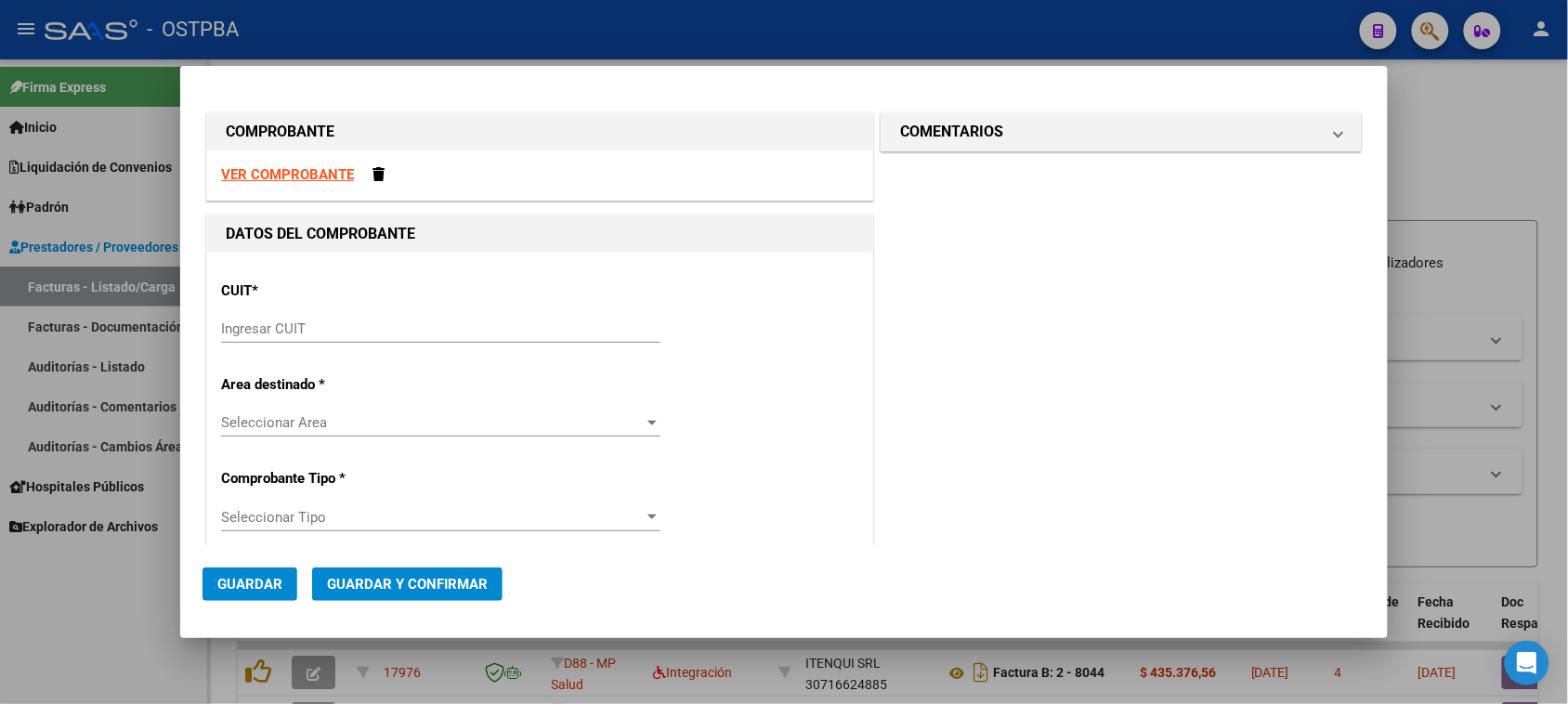
click at [311, 333] on input "Ingresar CUIT" at bounding box center [441, 328] width 439 height 16
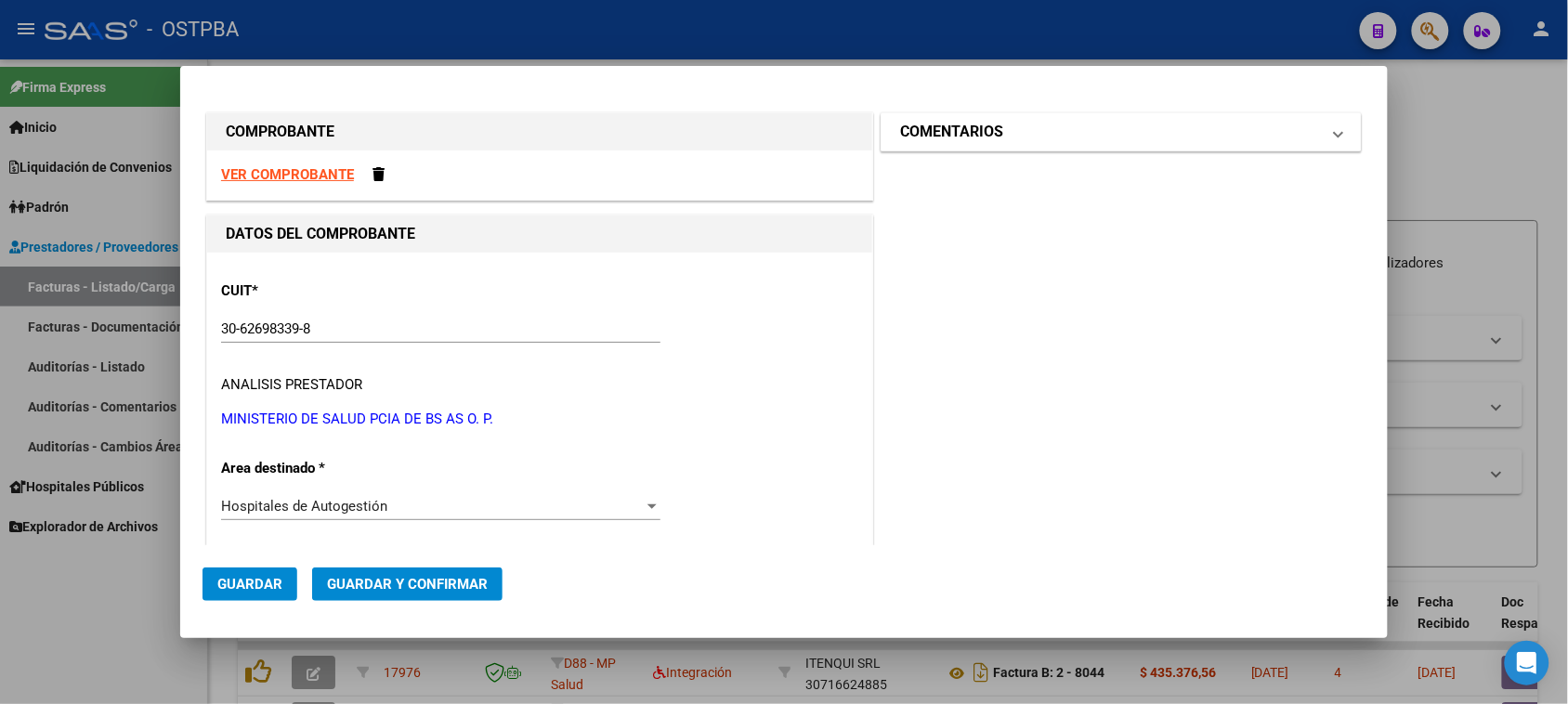
click at [995, 140] on mat-panel-title "COMENTARIOS" at bounding box center [1109, 132] width 420 height 22
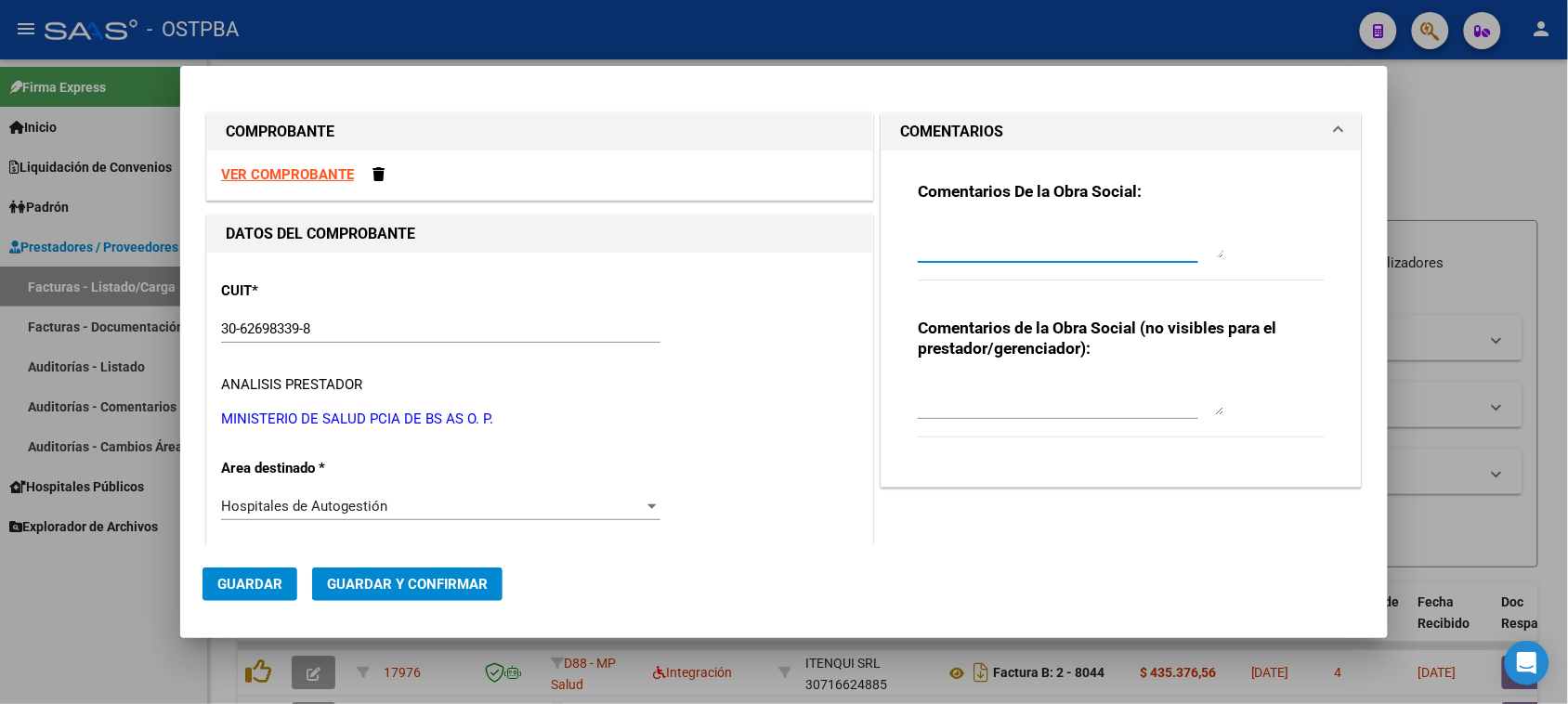
click at [988, 227] on textarea at bounding box center [1071, 240] width 307 height 37
click at [233, 585] on span "Guardar" at bounding box center [250, 583] width 65 height 16
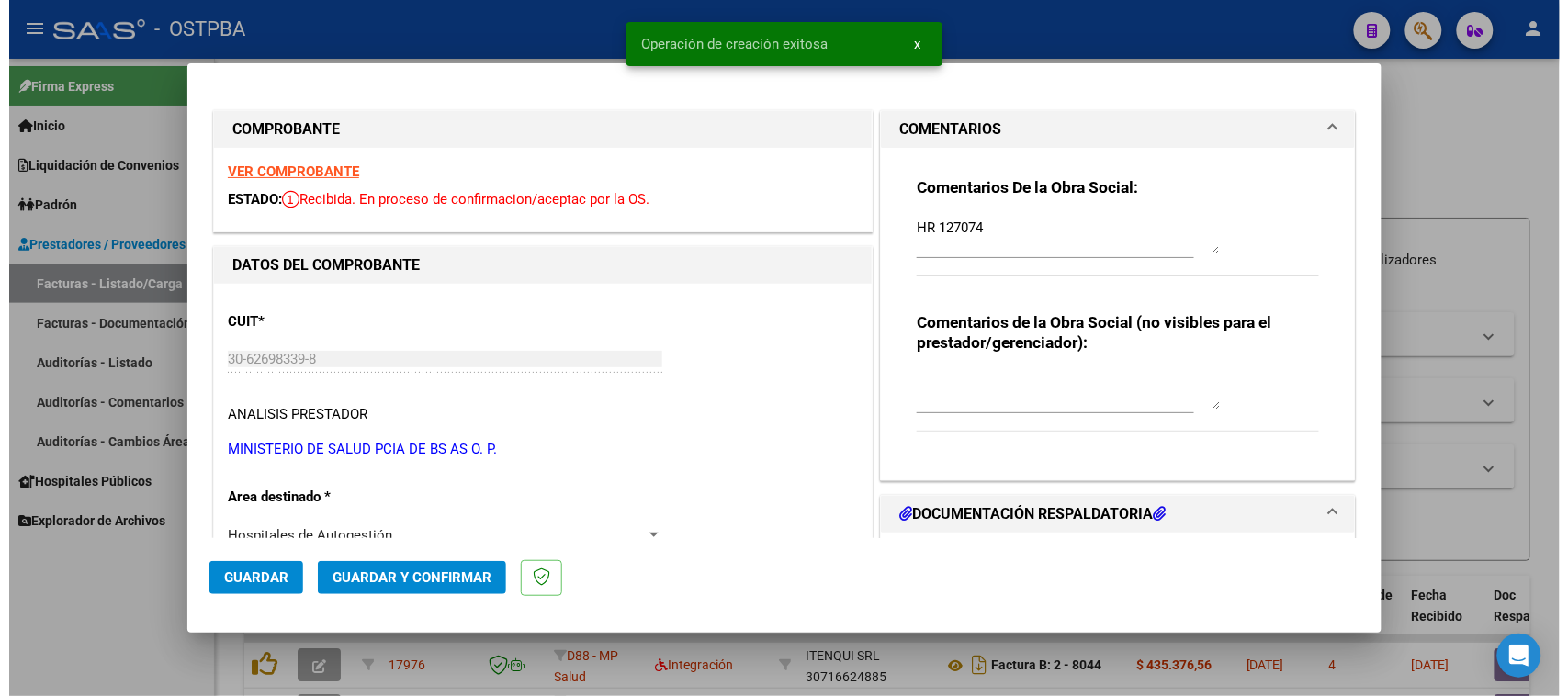
scroll to position [229, 0]
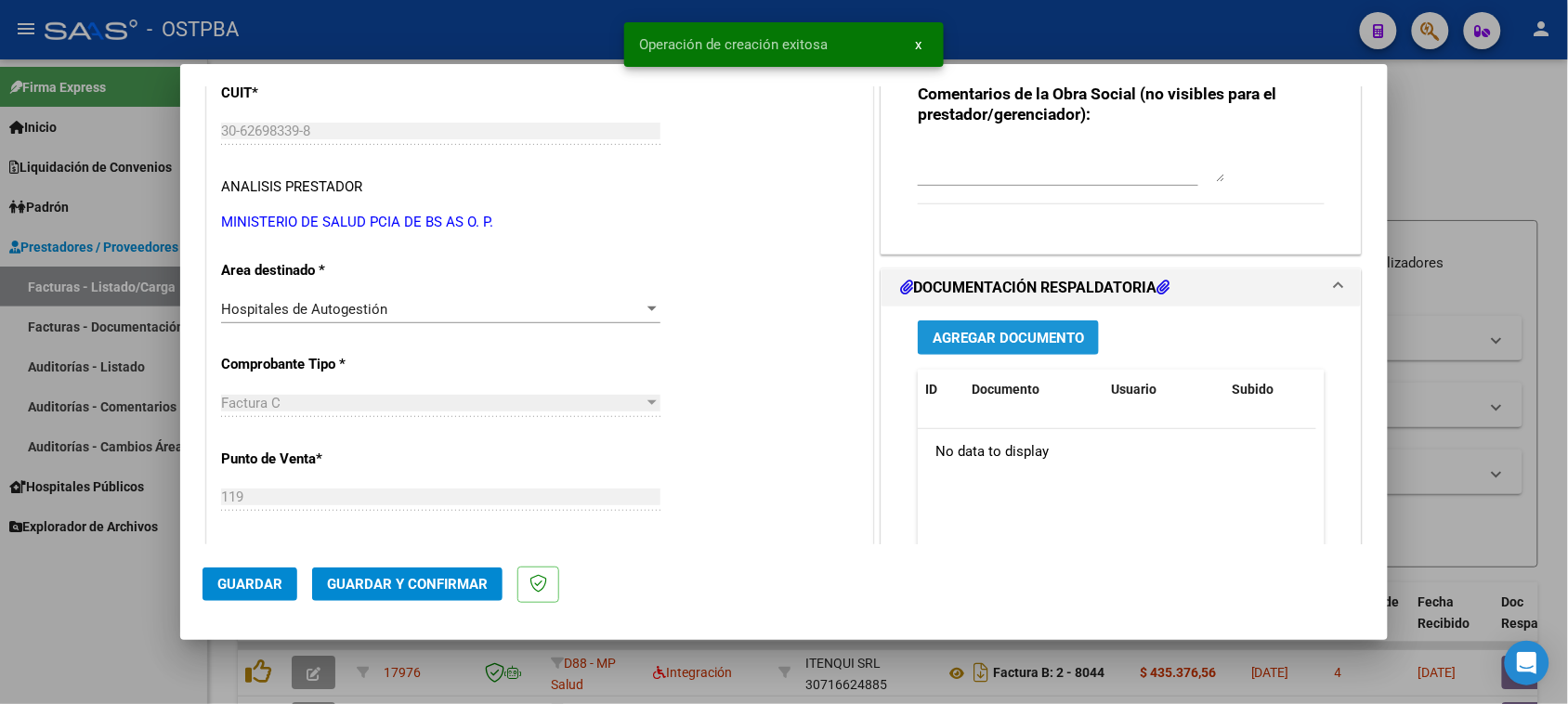
click at [999, 330] on span "Agregar Documento" at bounding box center [1008, 337] width 152 height 16
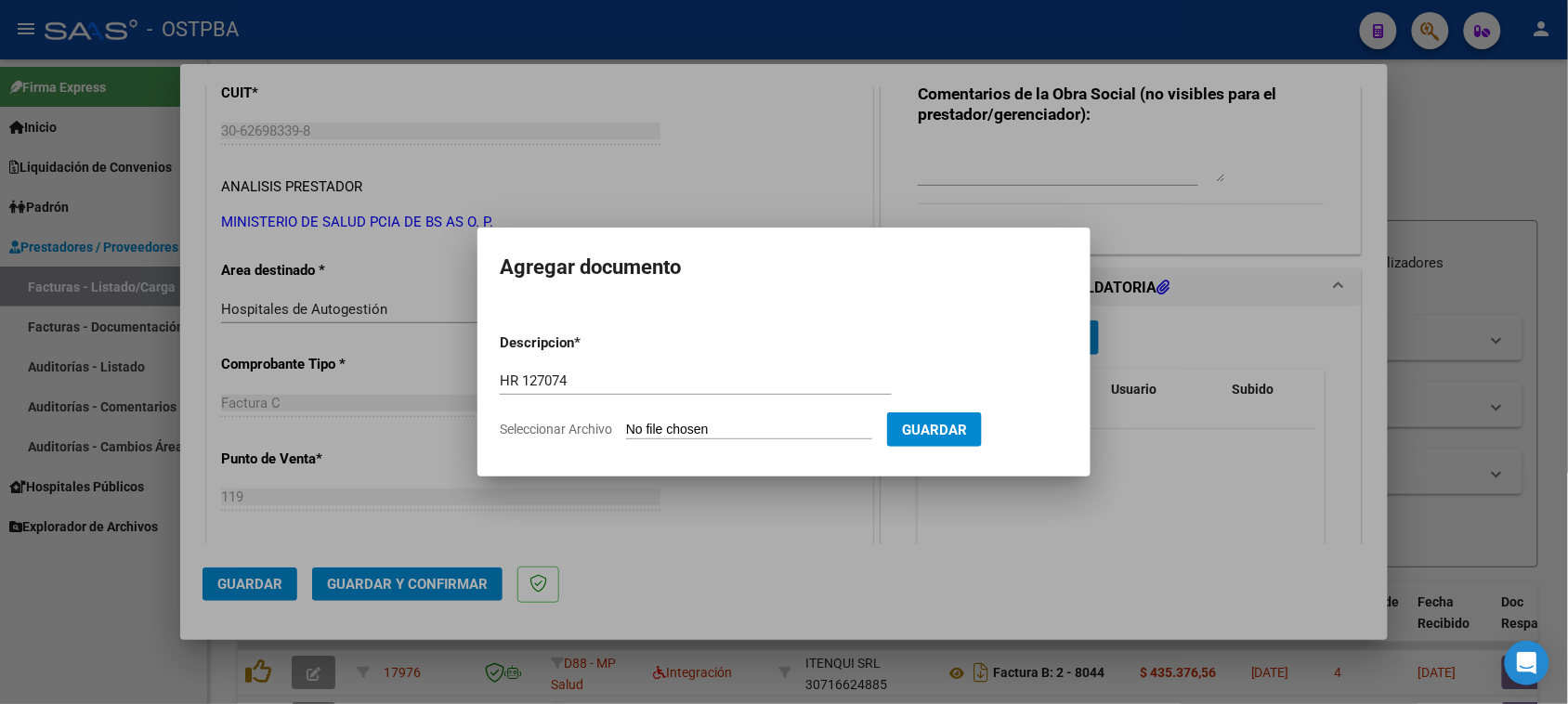
click at [626, 422] on input "Seleccionar Archivo" at bounding box center [749, 430] width 246 height 17
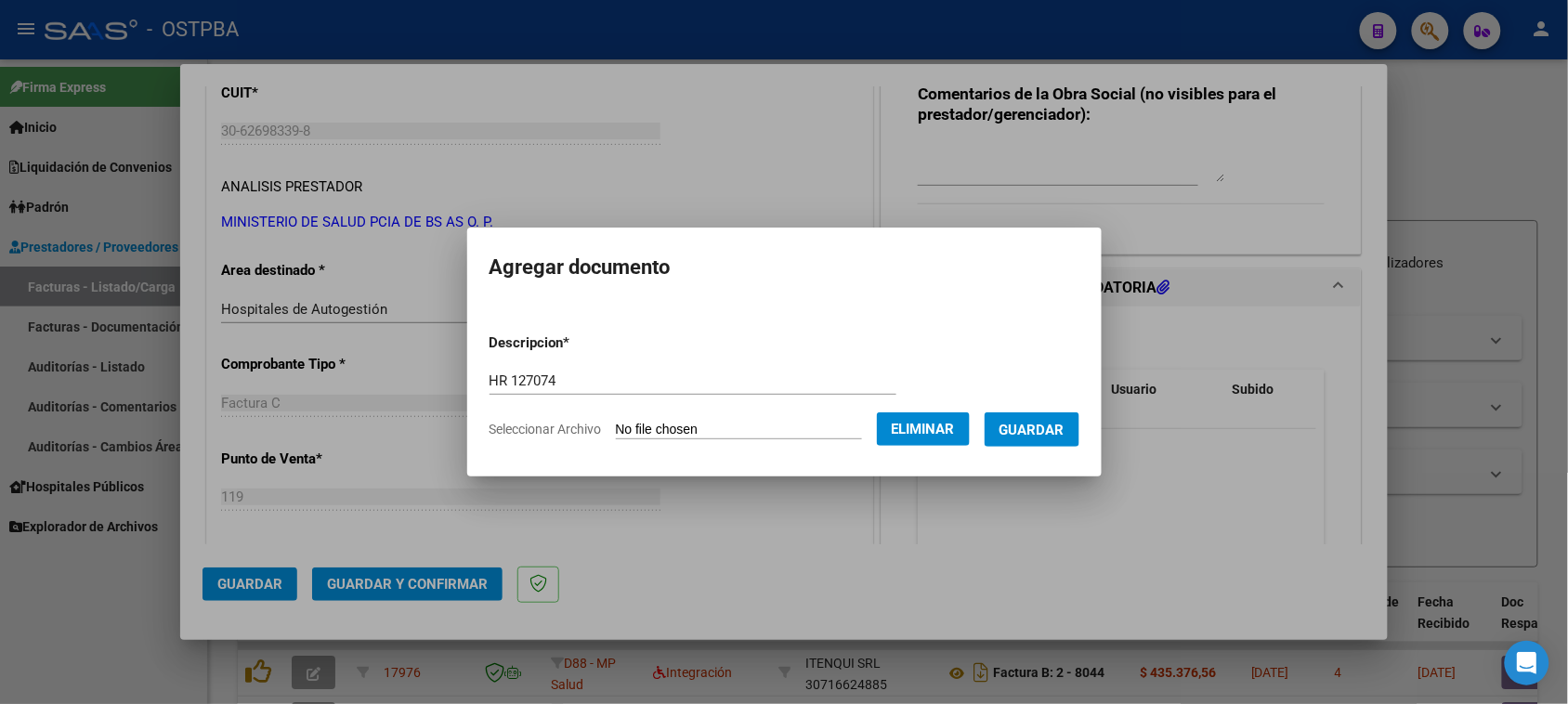
click at [1064, 425] on span "Guardar" at bounding box center [1031, 429] width 65 height 16
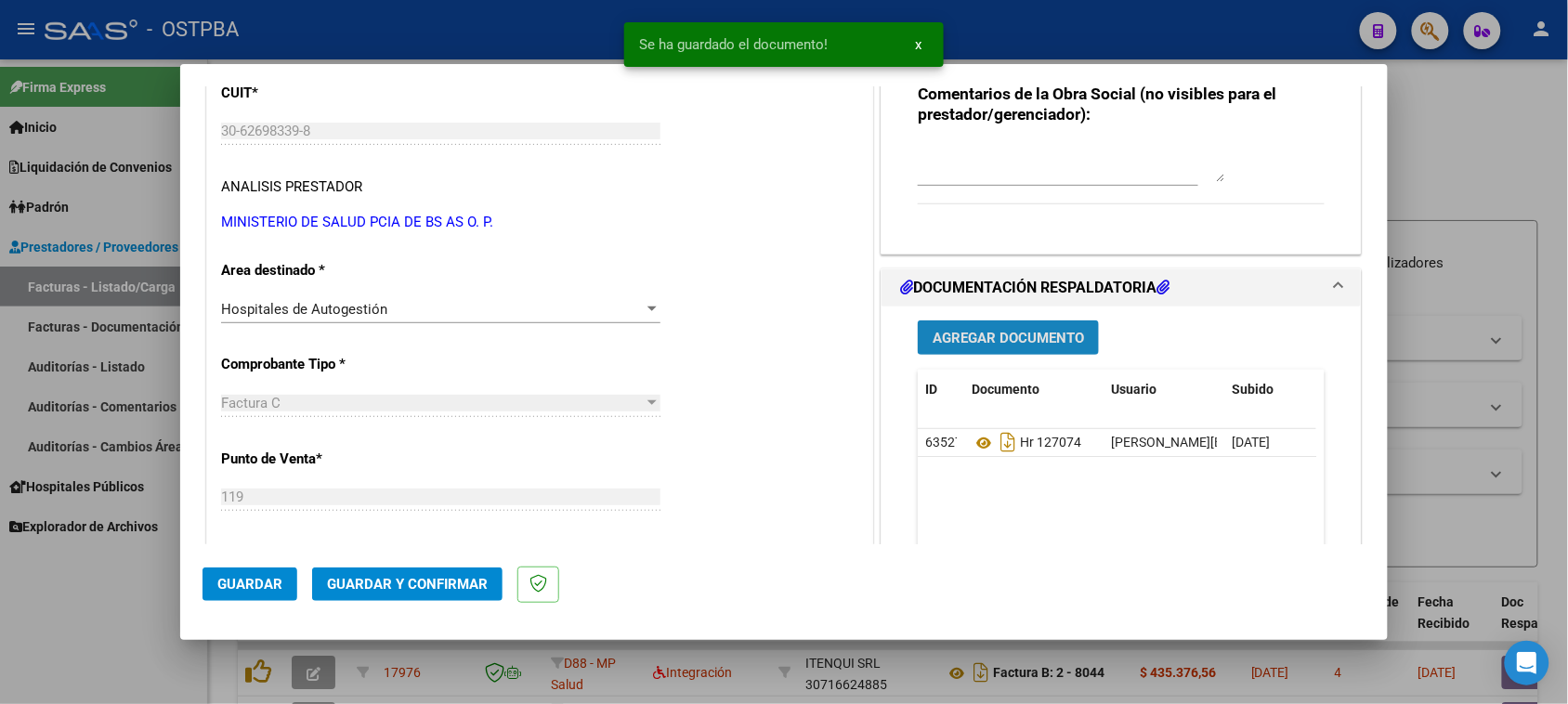
click at [980, 339] on span "Agregar Documento" at bounding box center [1008, 337] width 152 height 16
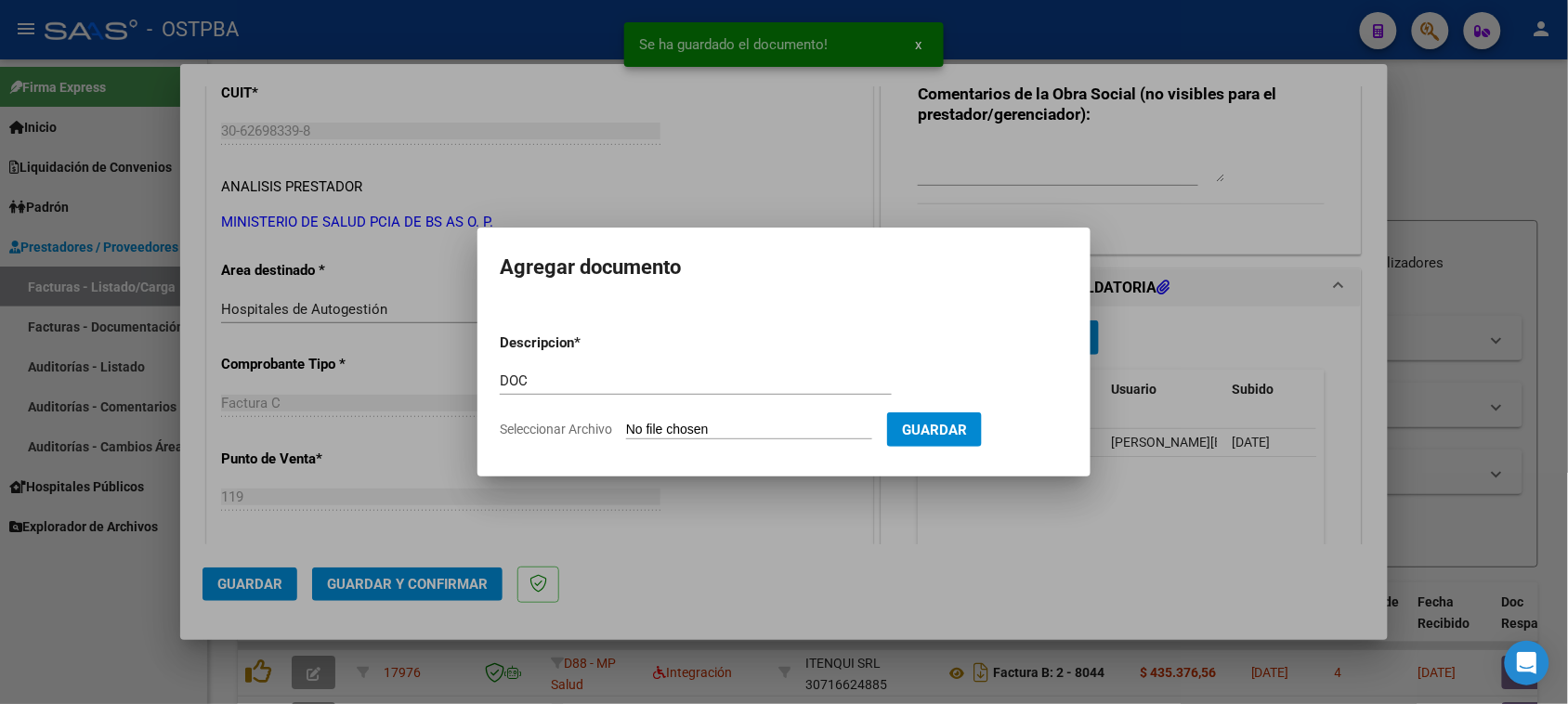
click at [626, 422] on input "Seleccionar Archivo" at bounding box center [749, 430] width 246 height 17
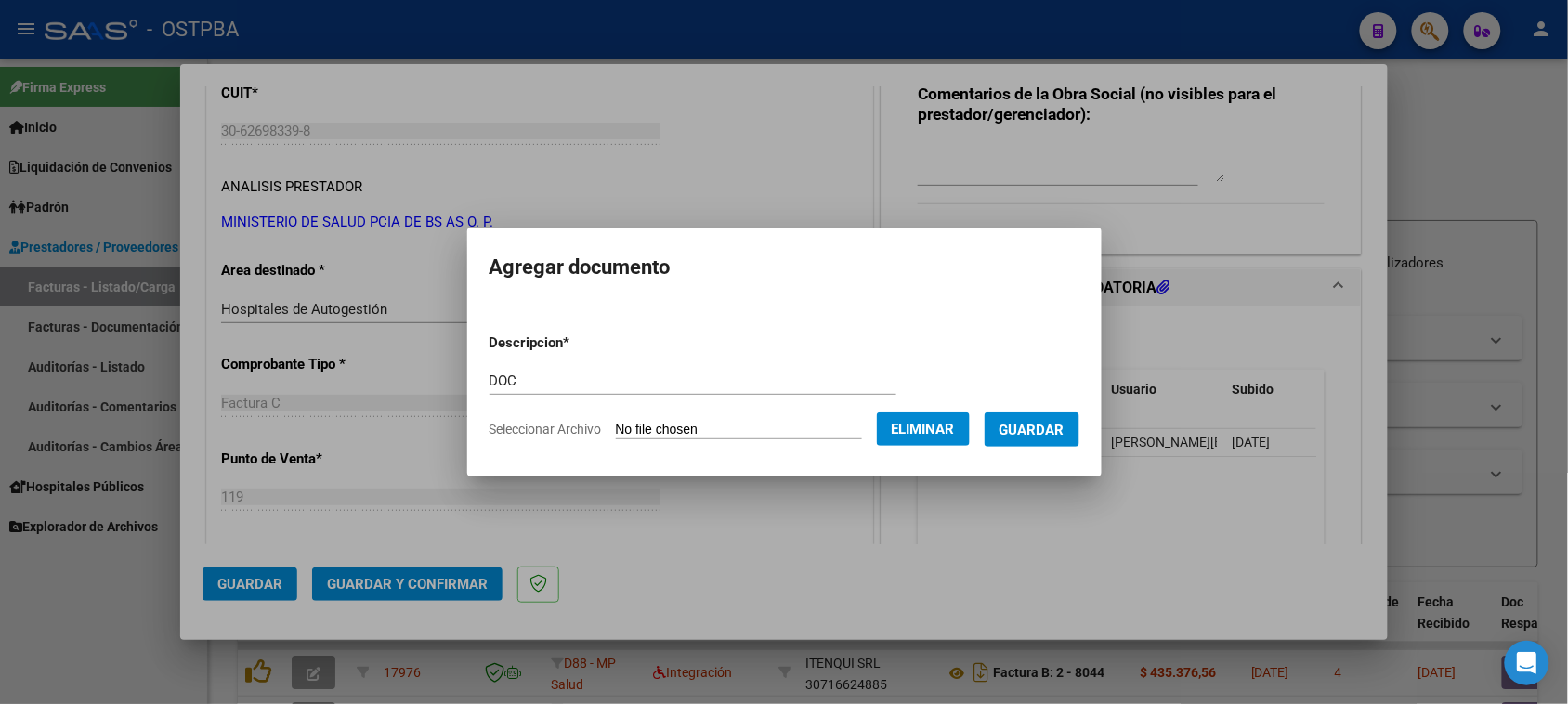
drag, startPoint x: 1051, startPoint y: 444, endPoint x: 883, endPoint y: 456, distance: 168.4
click at [1050, 443] on button "Guardar" at bounding box center [1032, 429] width 95 height 35
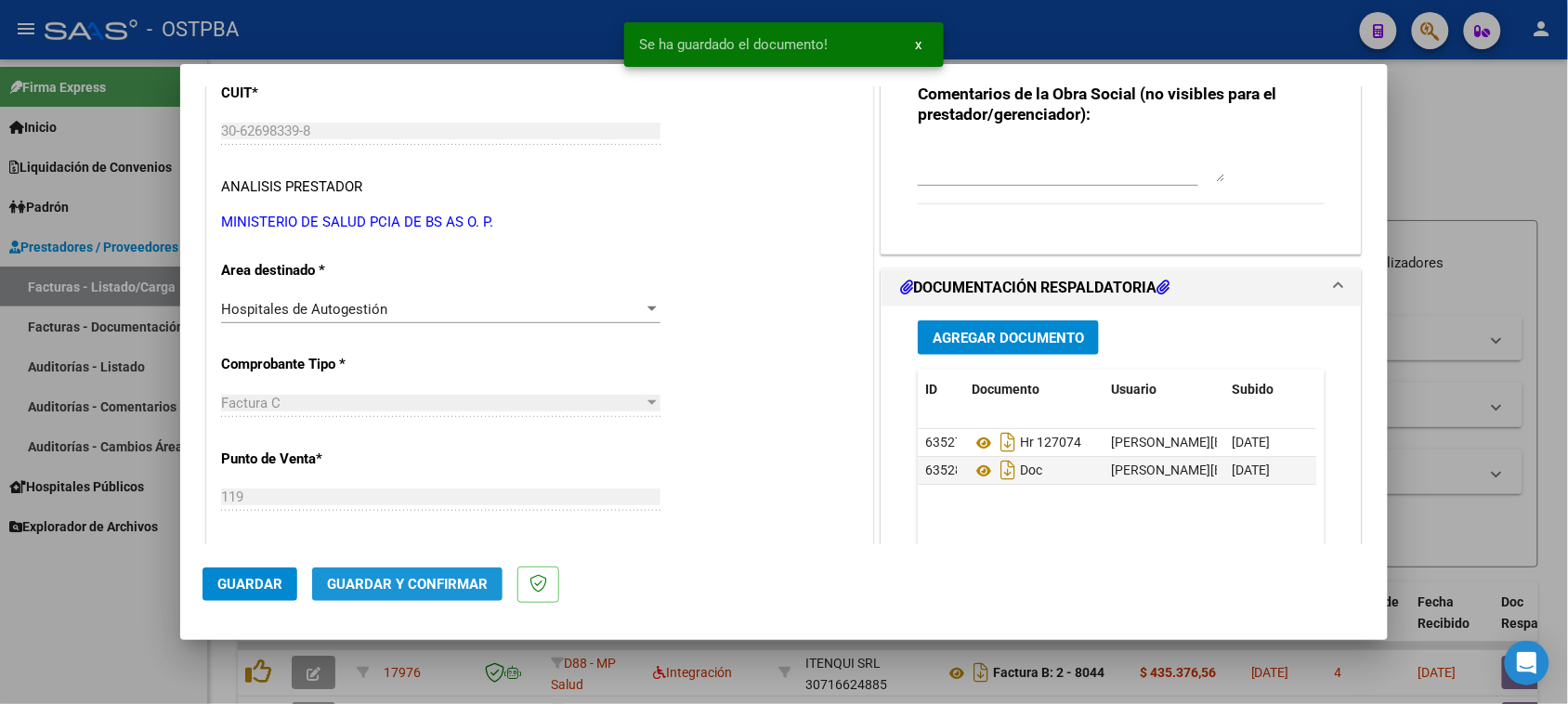
click at [430, 575] on button "Guardar y Confirmar" at bounding box center [407, 584] width 191 height 34
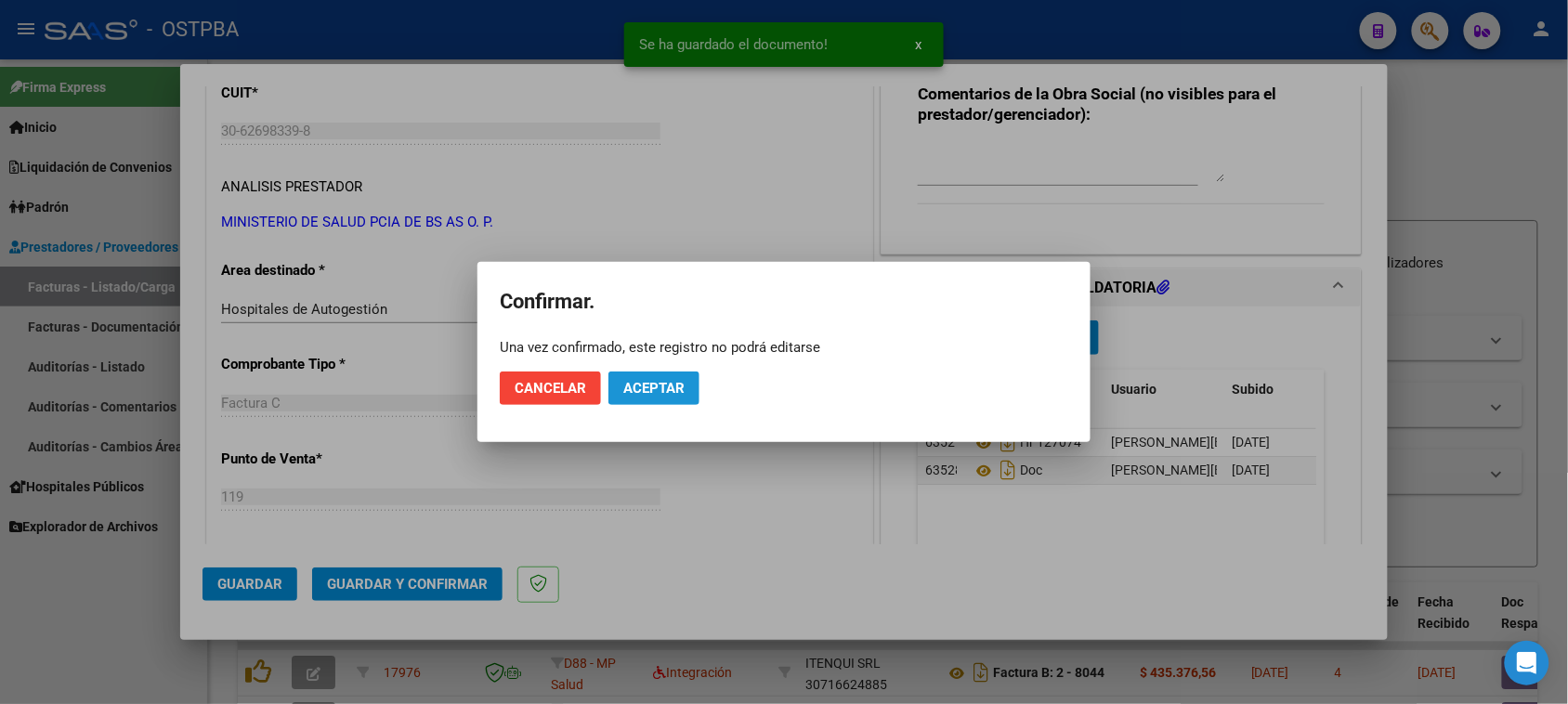
click at [666, 391] on span "Aceptar" at bounding box center [653, 388] width 61 height 16
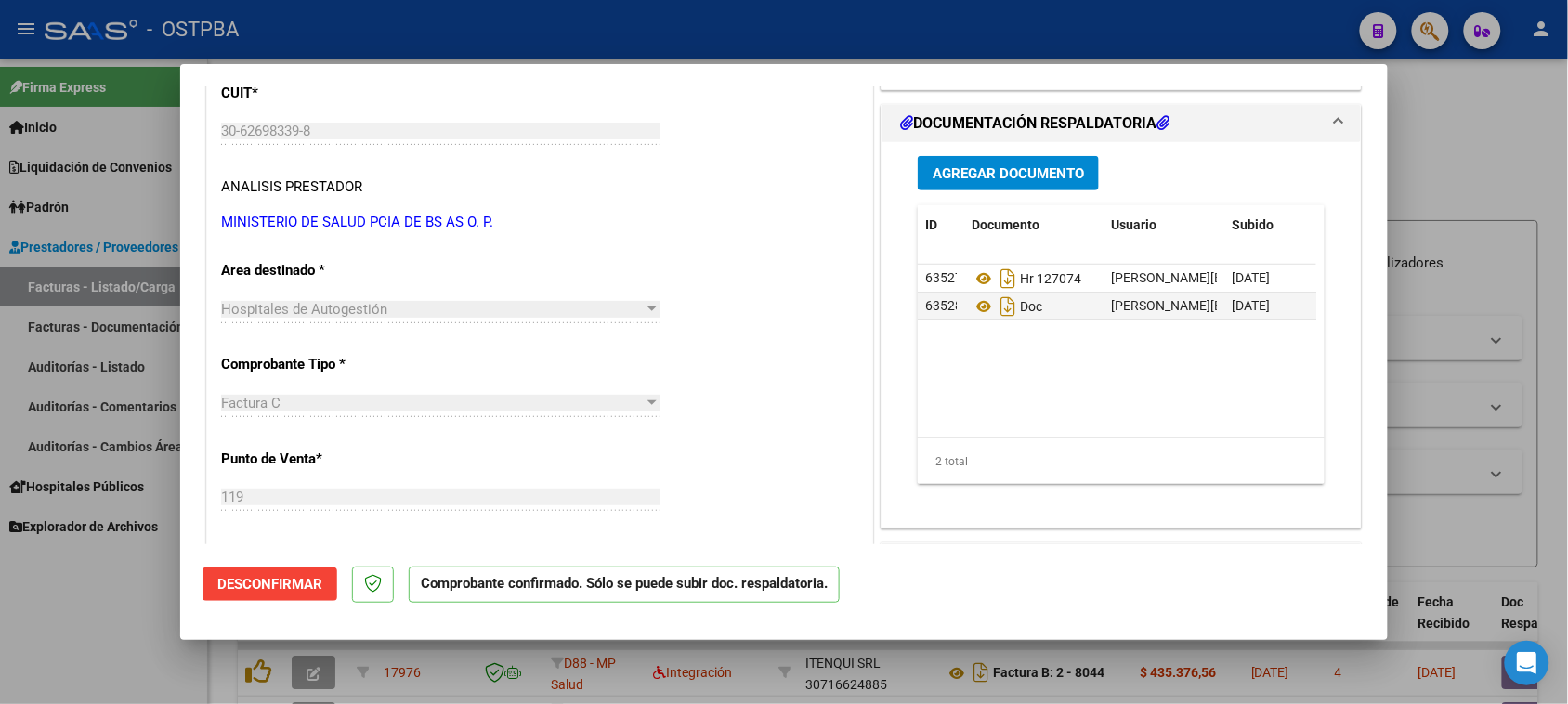
drag, startPoint x: 147, startPoint y: 660, endPoint x: 88, endPoint y: 424, distance: 243.3
click at [147, 660] on div at bounding box center [784, 352] width 1568 height 704
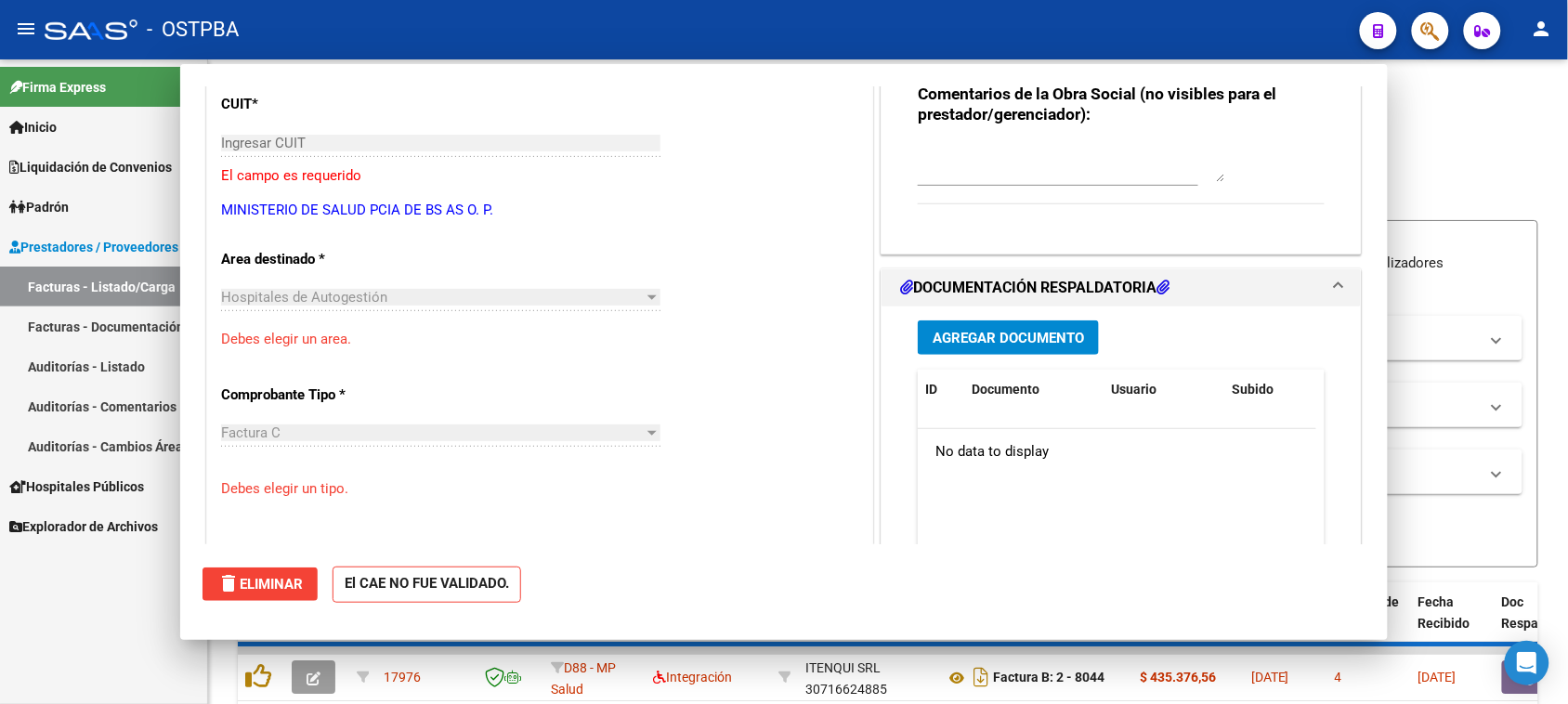
scroll to position [0, 0]
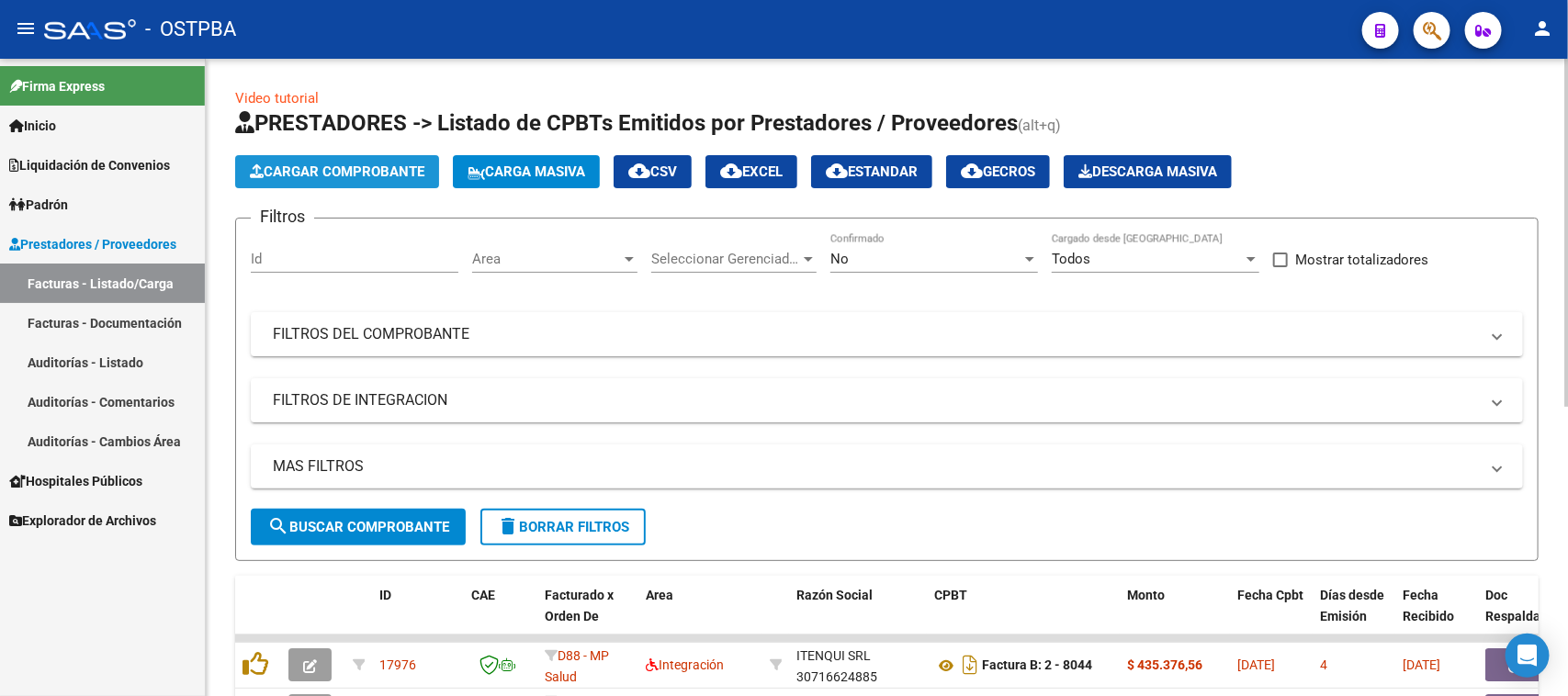
click at [397, 165] on span "Cargar Comprobante" at bounding box center [337, 171] width 174 height 16
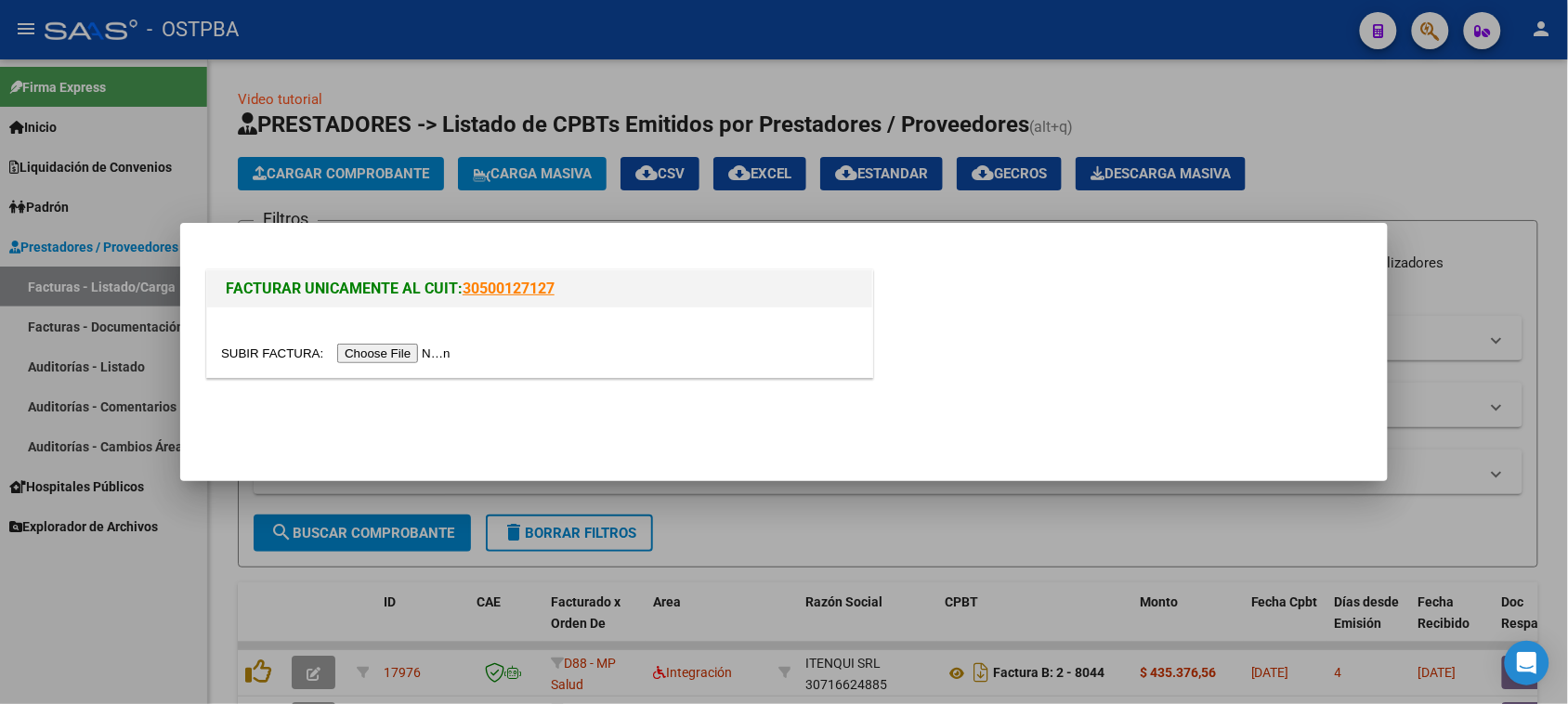
click at [406, 349] on input "file" at bounding box center [339, 353] width 235 height 19
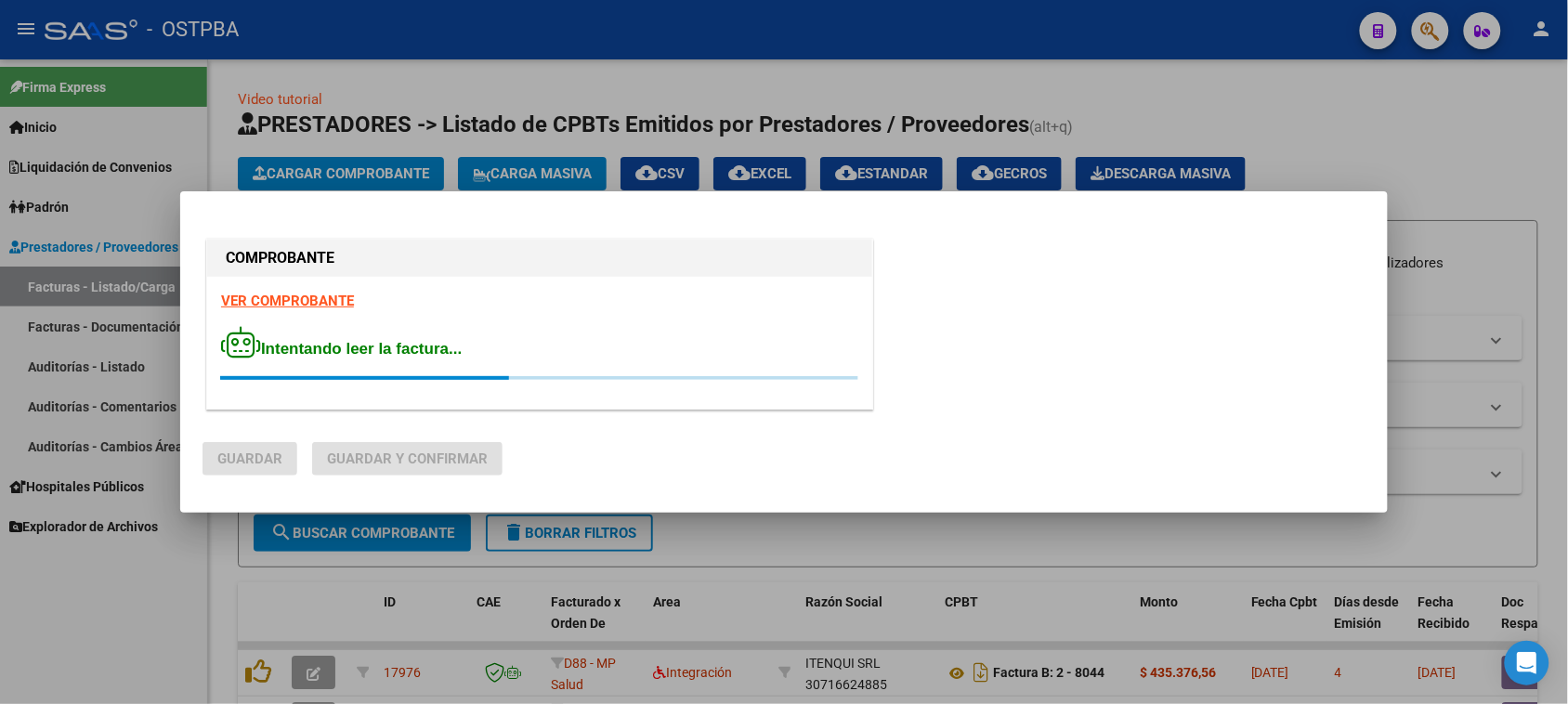
click at [283, 298] on strong "VER COMPROBANTE" at bounding box center [287, 300] width 133 height 16
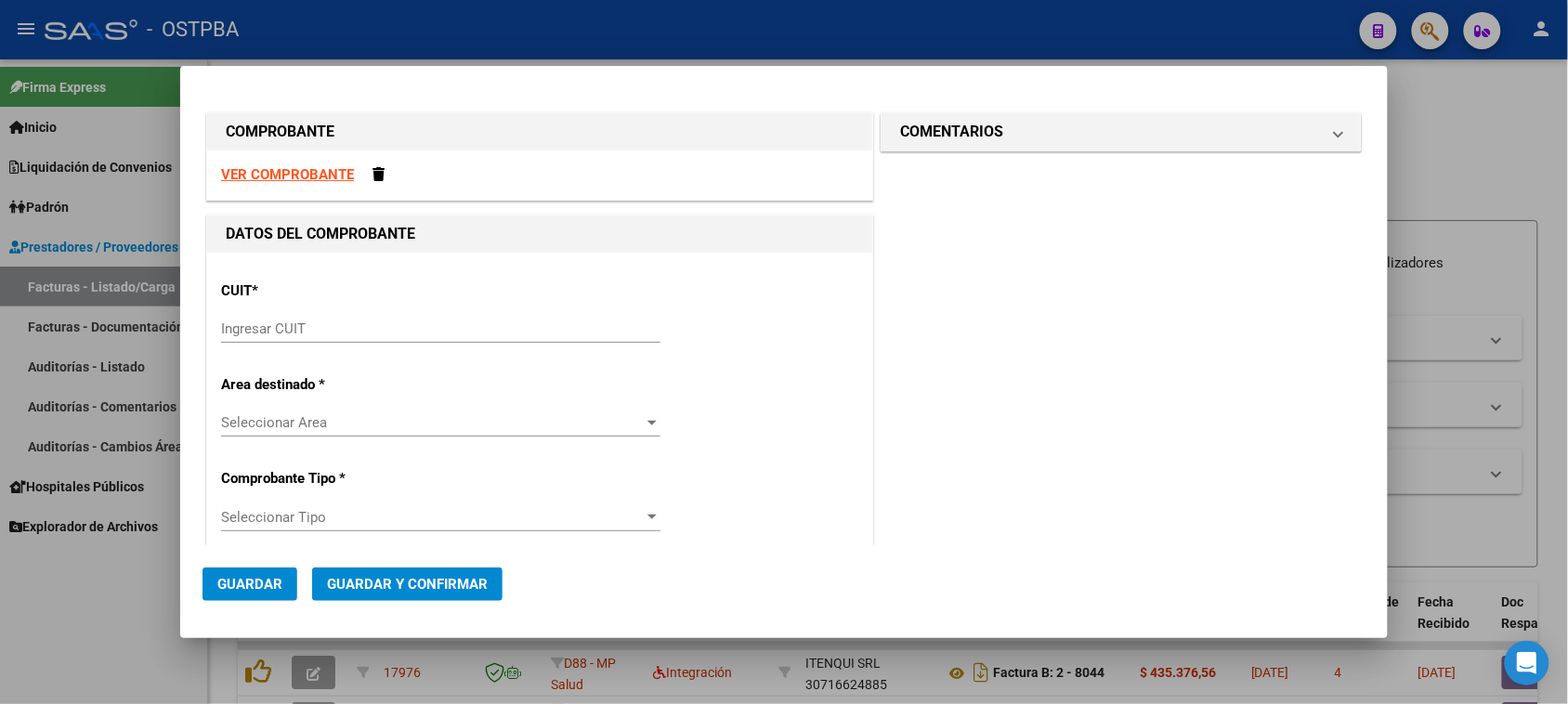
click at [384, 328] on input "Ingresar CUIT" at bounding box center [441, 328] width 439 height 16
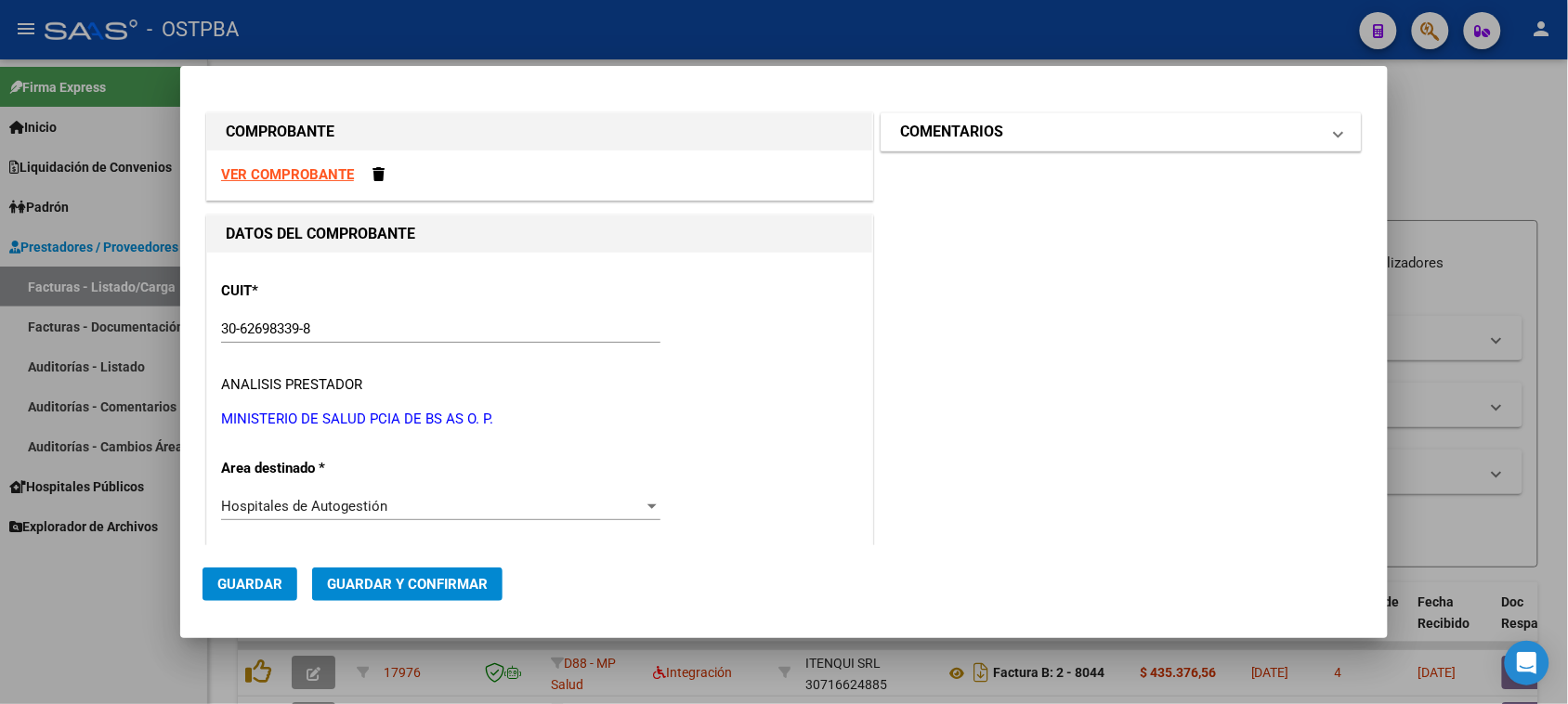
click at [1001, 134] on mat-panel-title "COMENTARIOS" at bounding box center [1109, 132] width 420 height 22
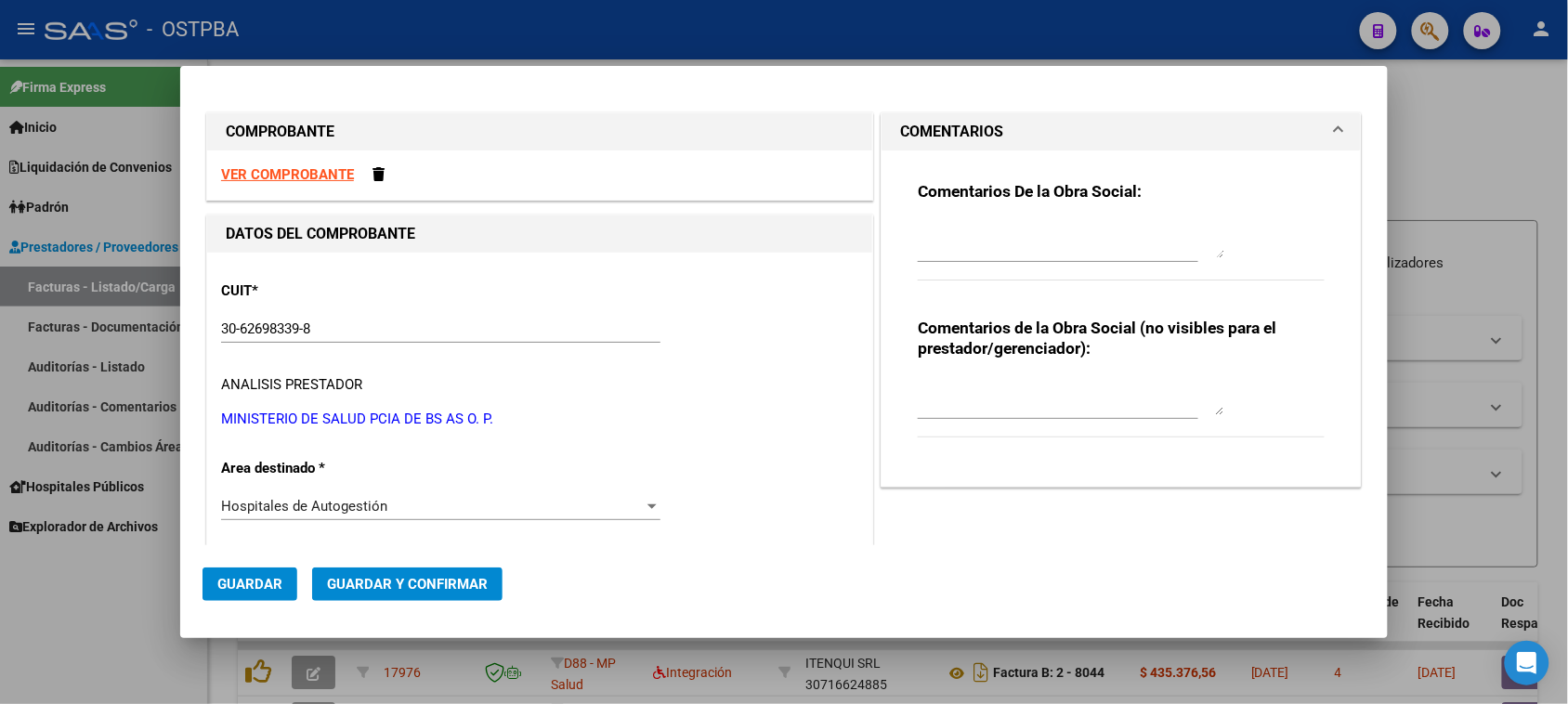
click at [971, 249] on textarea at bounding box center [1071, 240] width 307 height 37
click at [274, 592] on span "Guardar" at bounding box center [250, 583] width 65 height 16
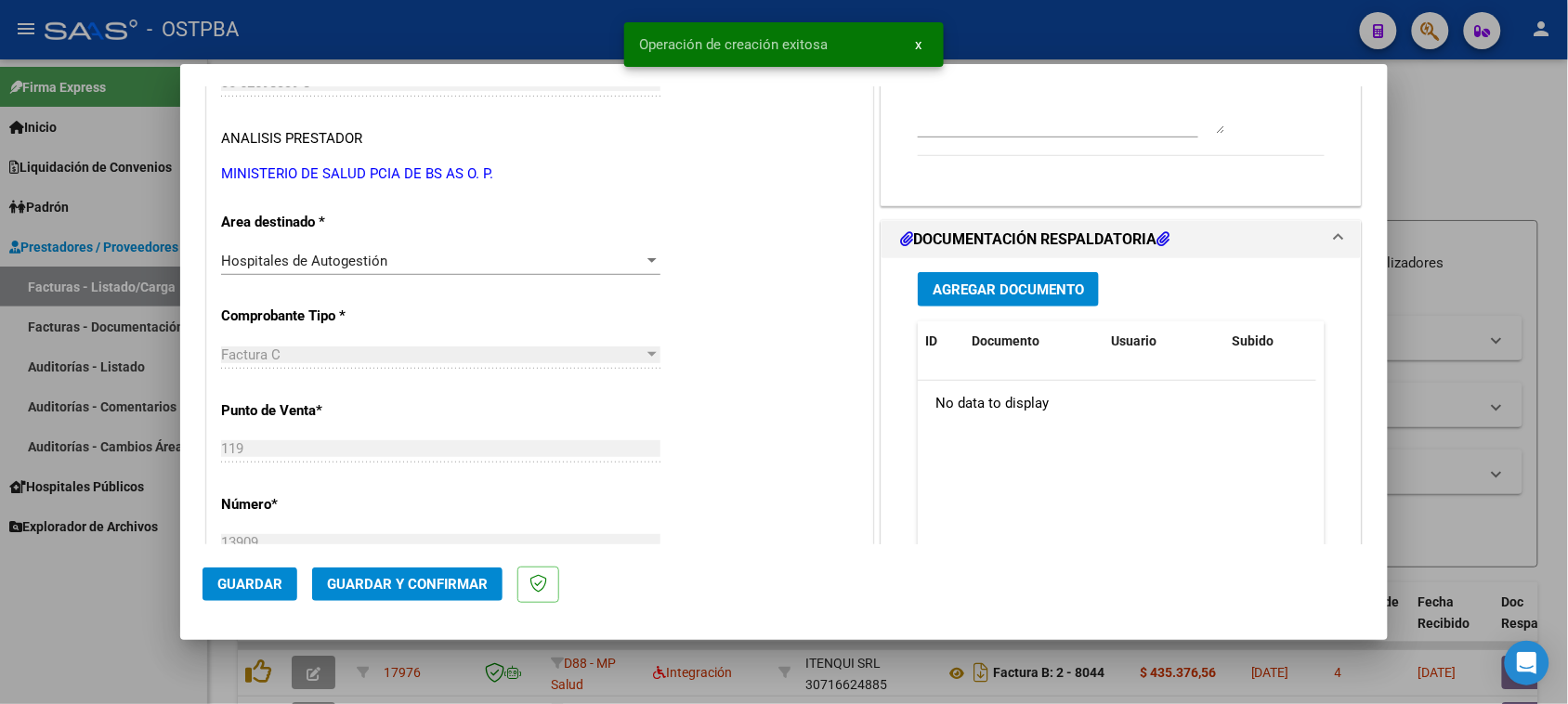
scroll to position [348, 0]
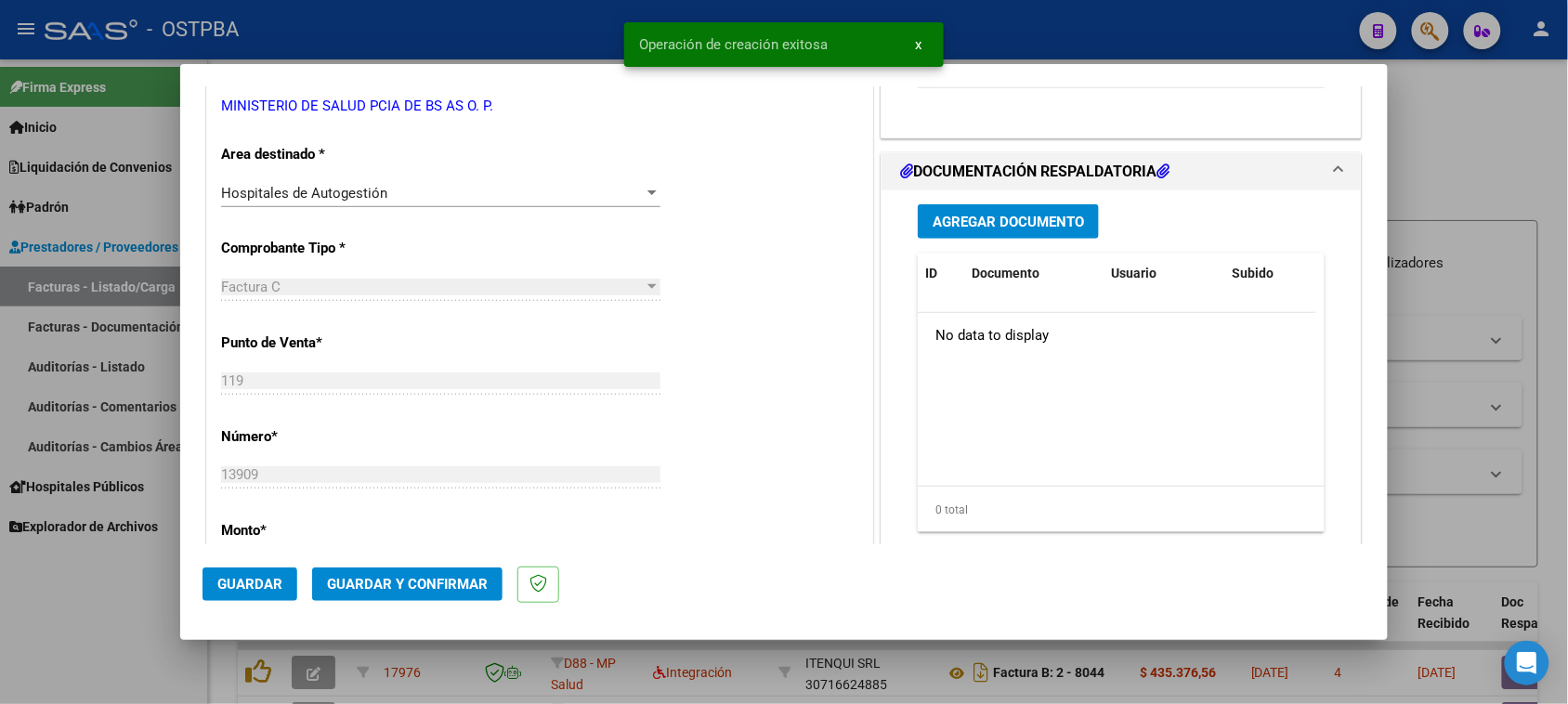
click at [1036, 219] on span "Agregar Documento" at bounding box center [1008, 221] width 152 height 16
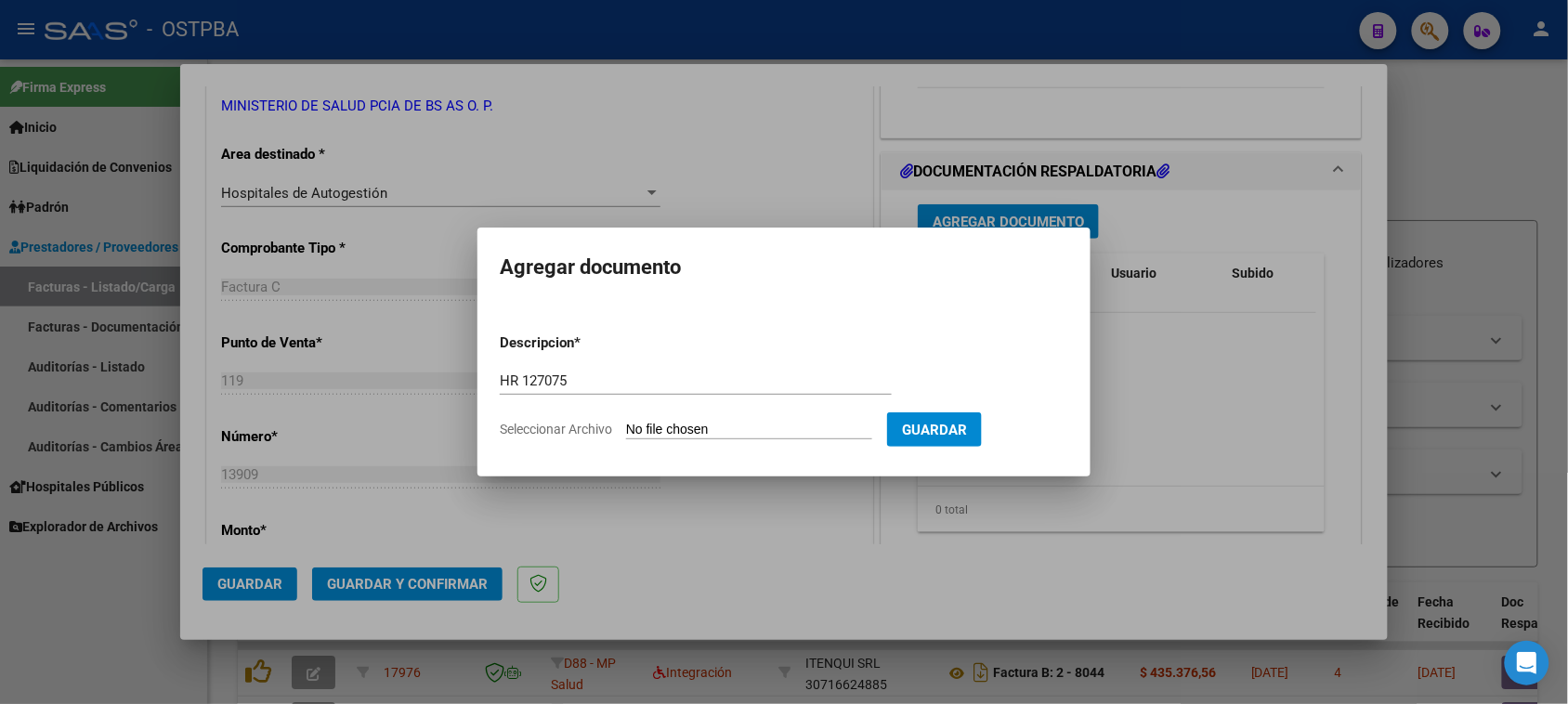
click at [626, 422] on input "Seleccionar Archivo" at bounding box center [749, 430] width 246 height 17
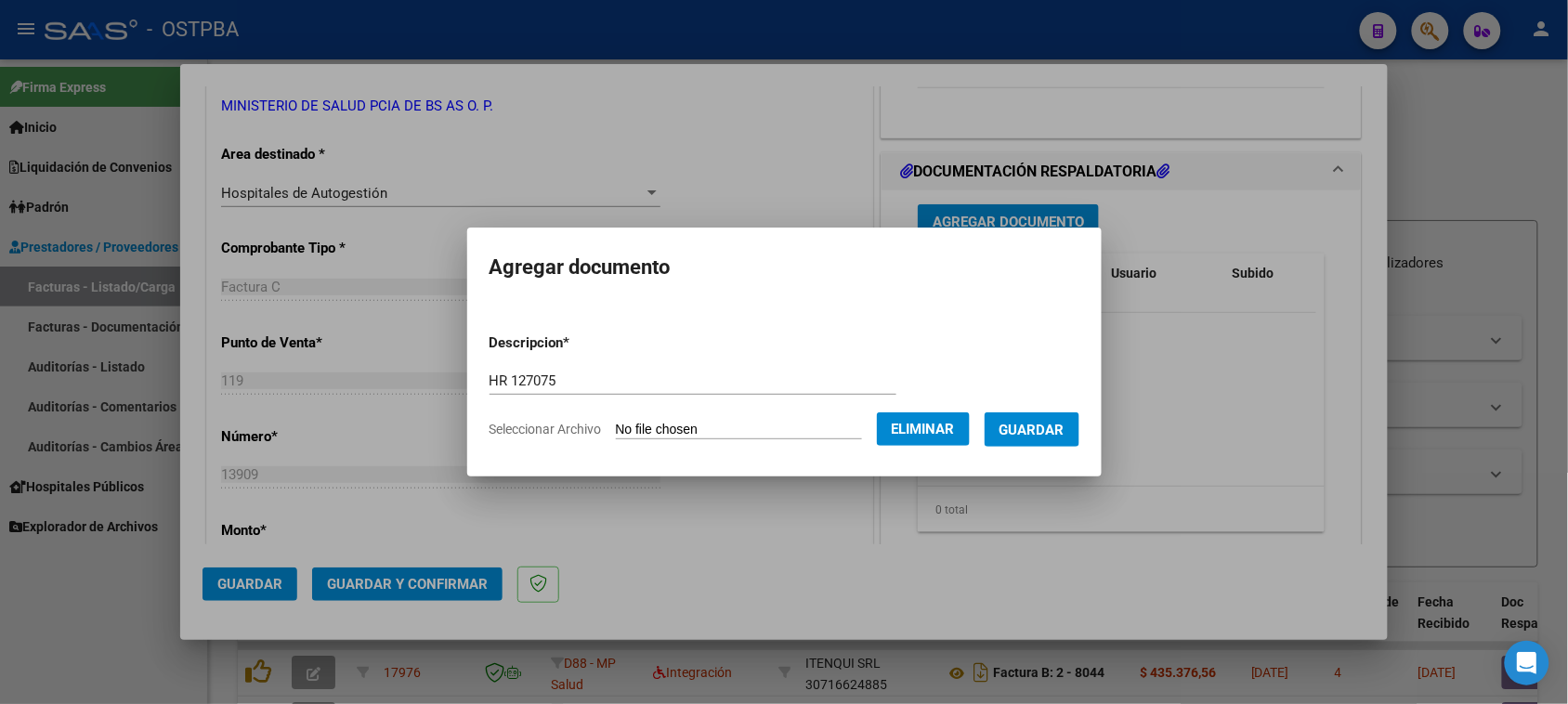
click at [1045, 430] on span "Guardar" at bounding box center [1031, 429] width 65 height 16
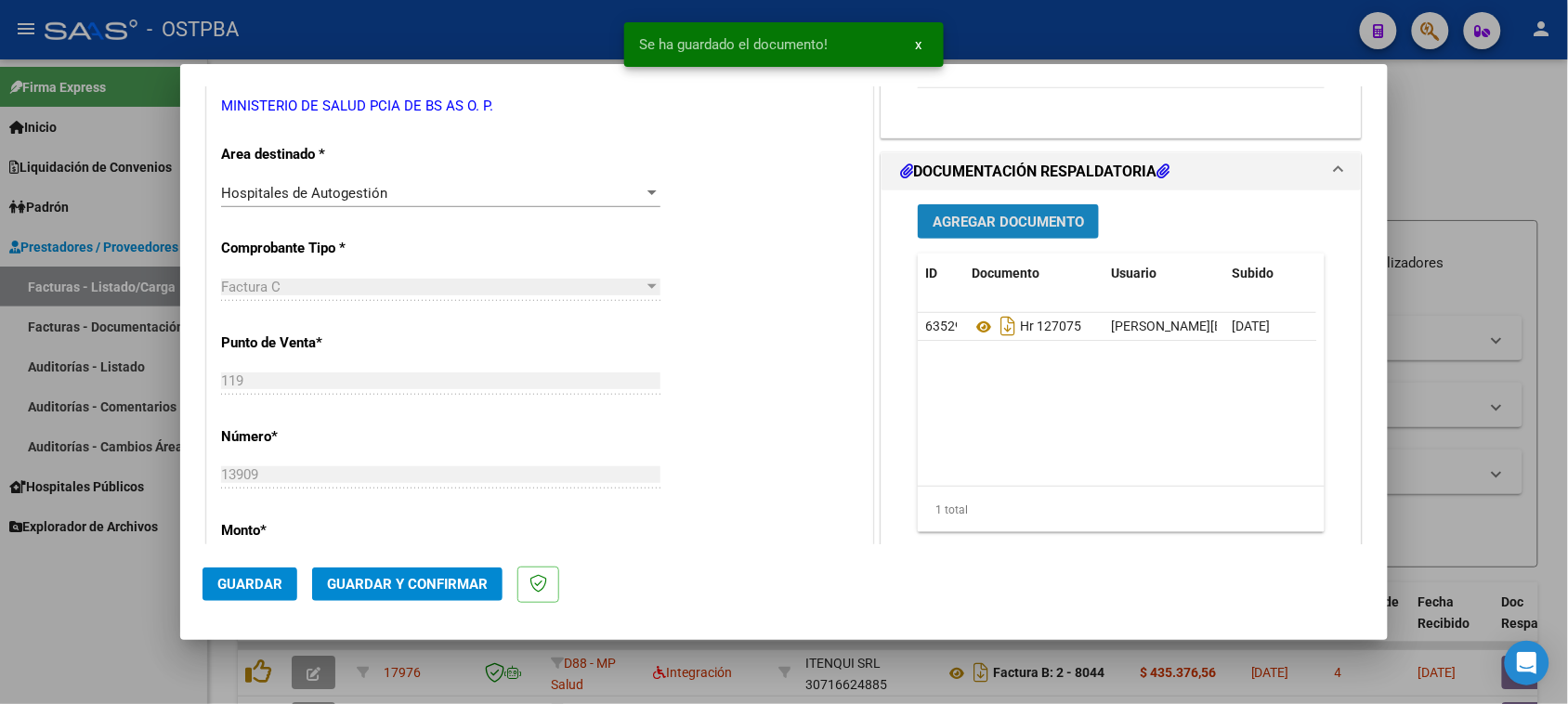
click at [991, 222] on span "Agregar Documento" at bounding box center [1008, 221] width 152 height 16
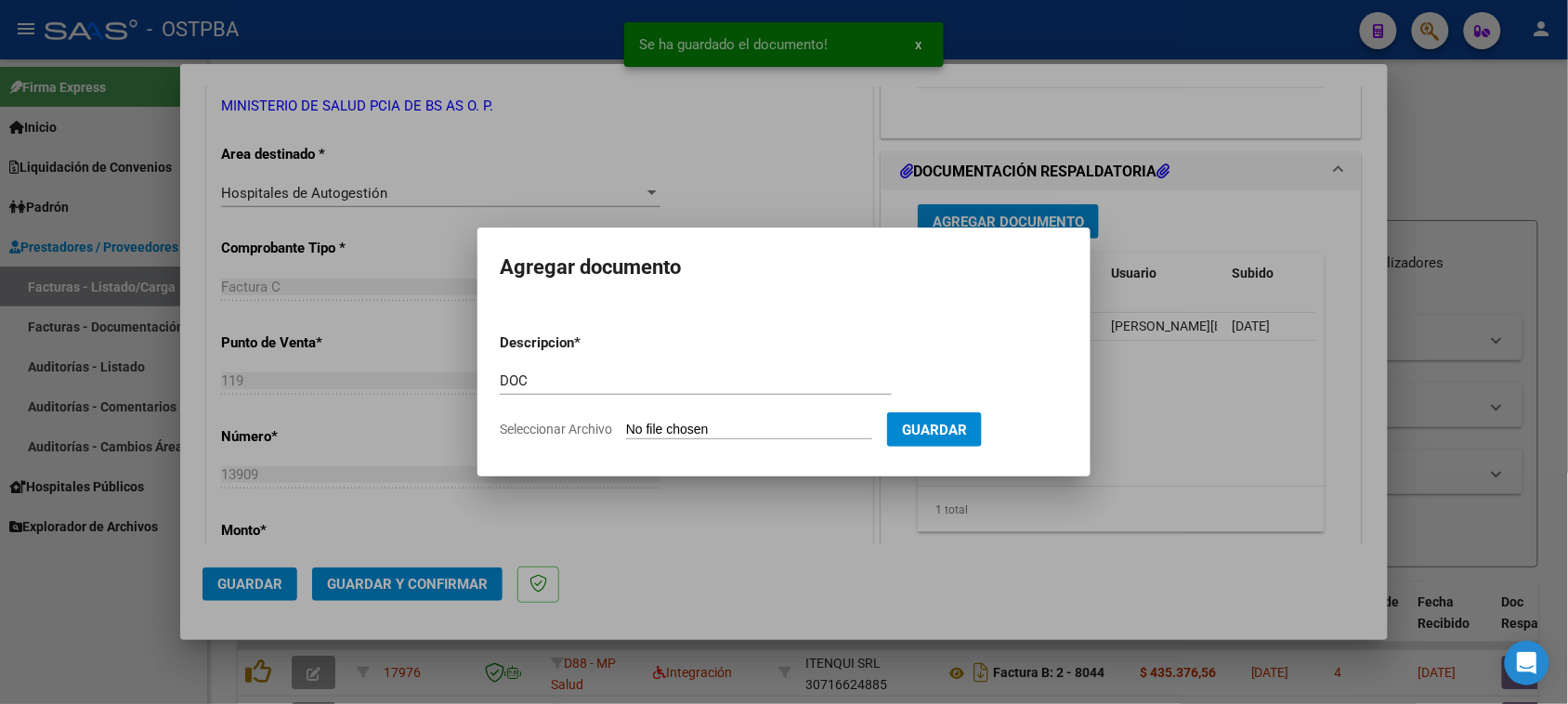
click at [626, 422] on input "Seleccionar Archivo" at bounding box center [749, 430] width 246 height 17
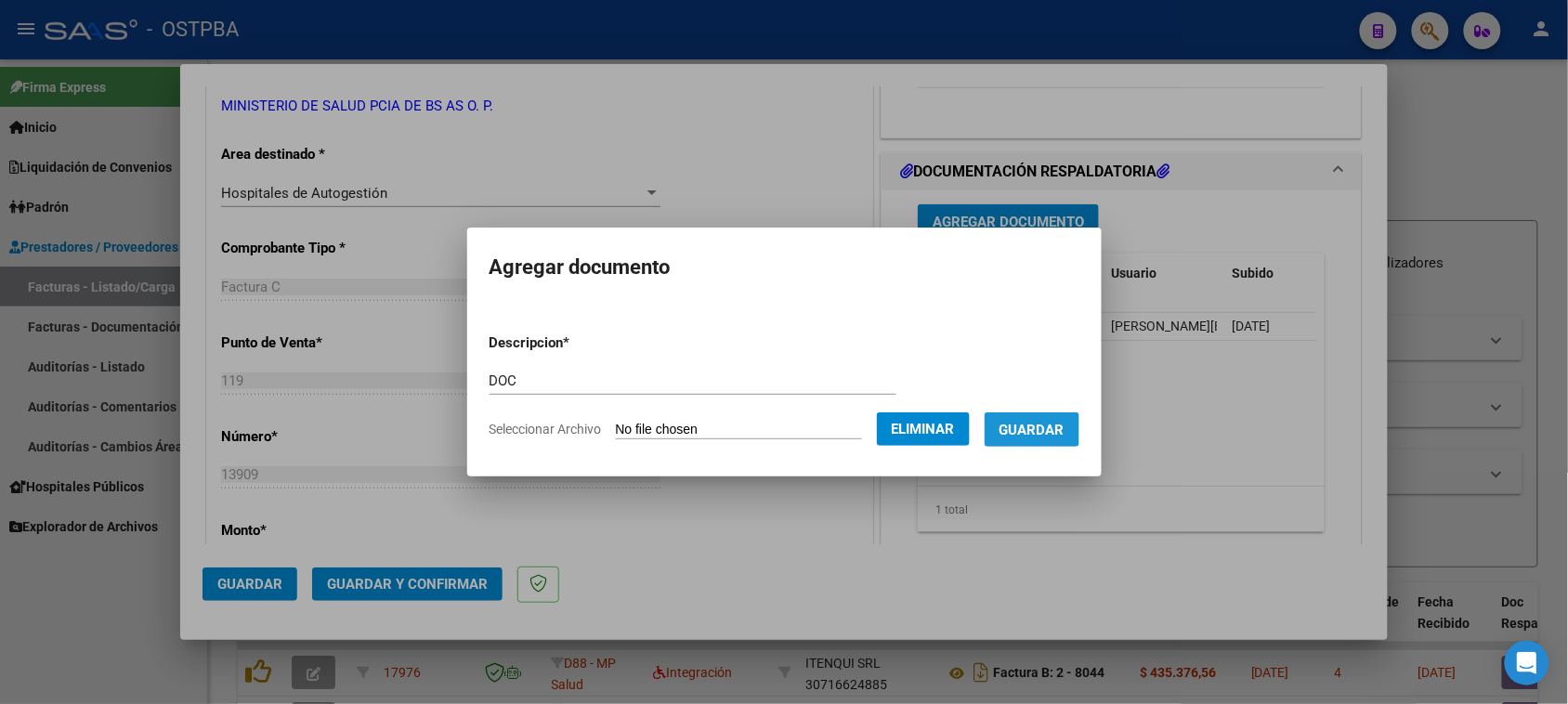
click at [1032, 432] on span "Guardar" at bounding box center [1031, 429] width 65 height 16
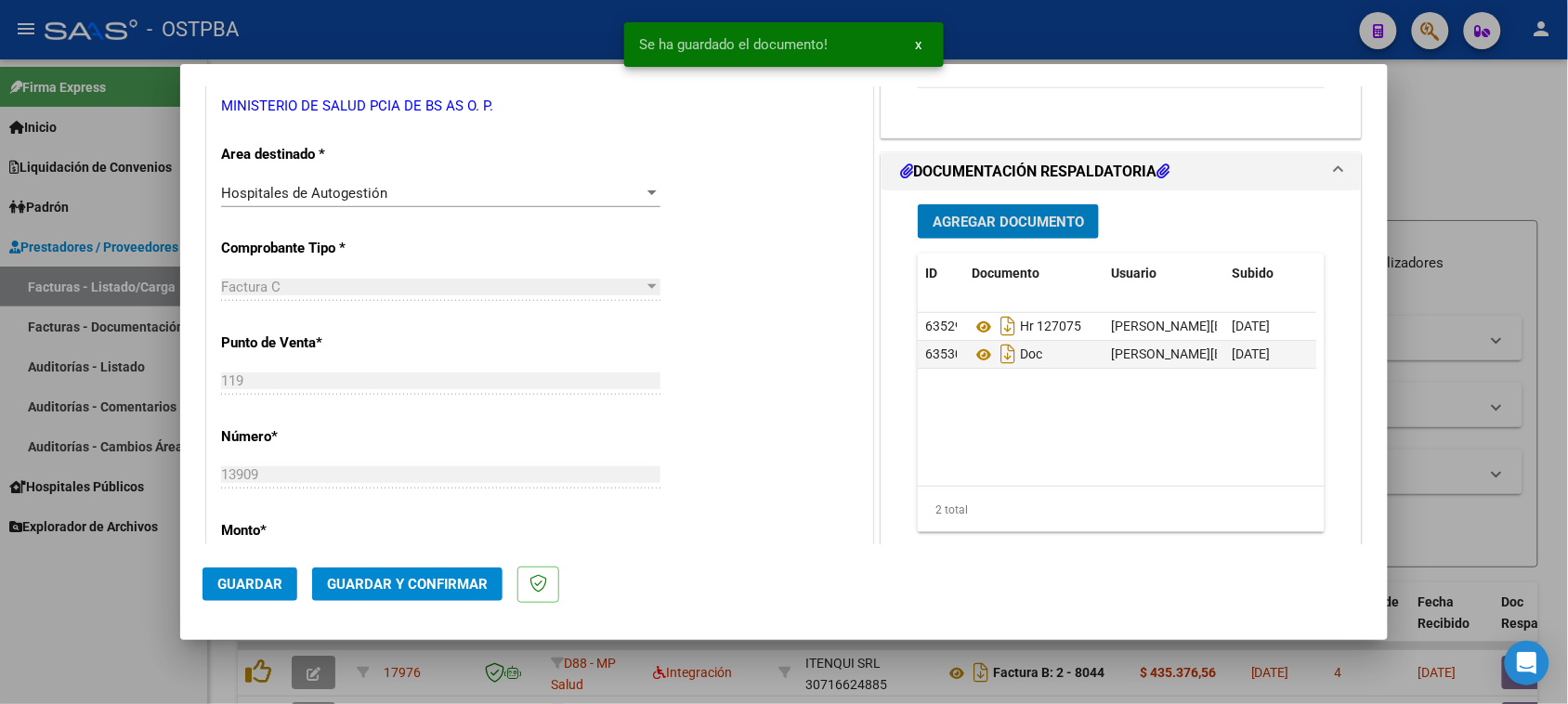
click at [483, 590] on span "Guardar y Confirmar" at bounding box center [407, 583] width 161 height 16
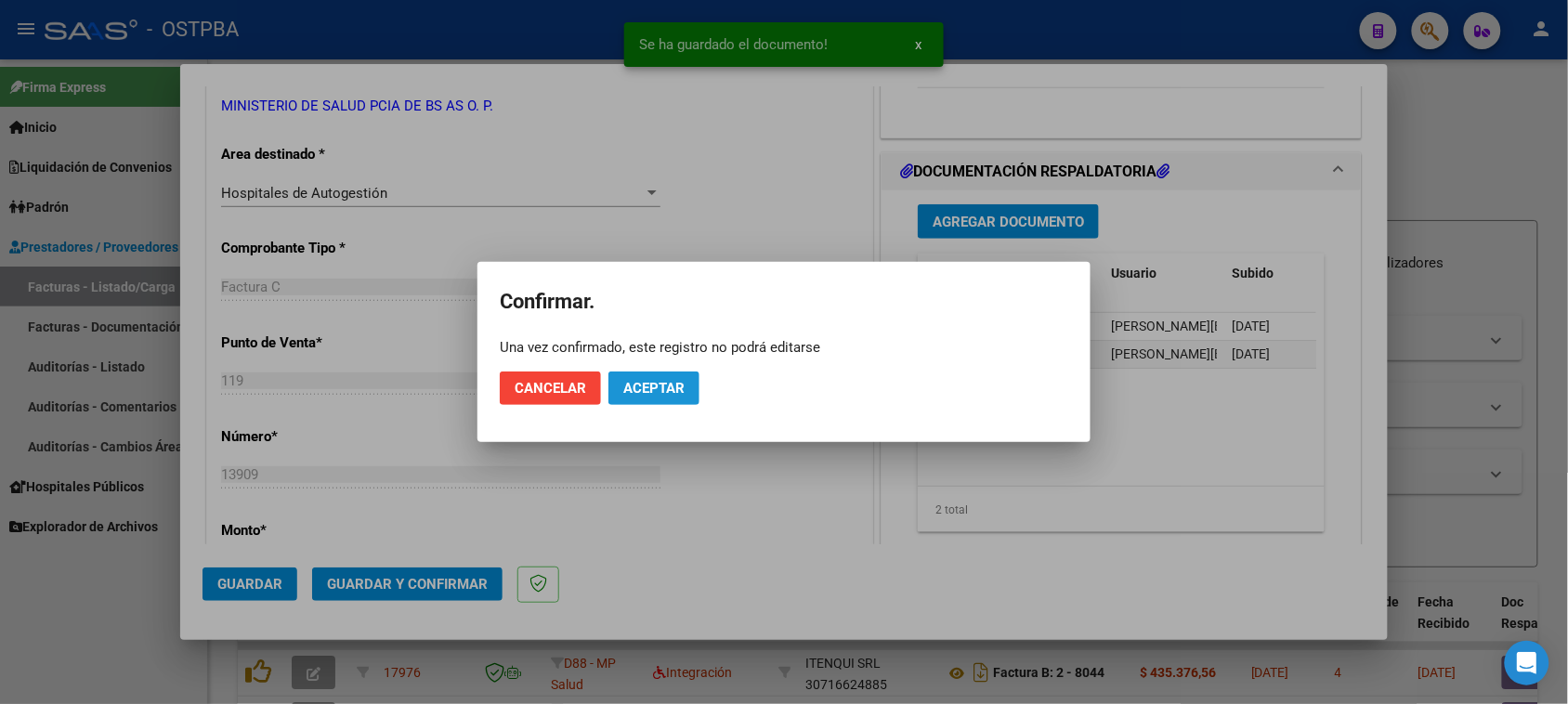
click at [647, 381] on span "Aceptar" at bounding box center [653, 388] width 61 height 16
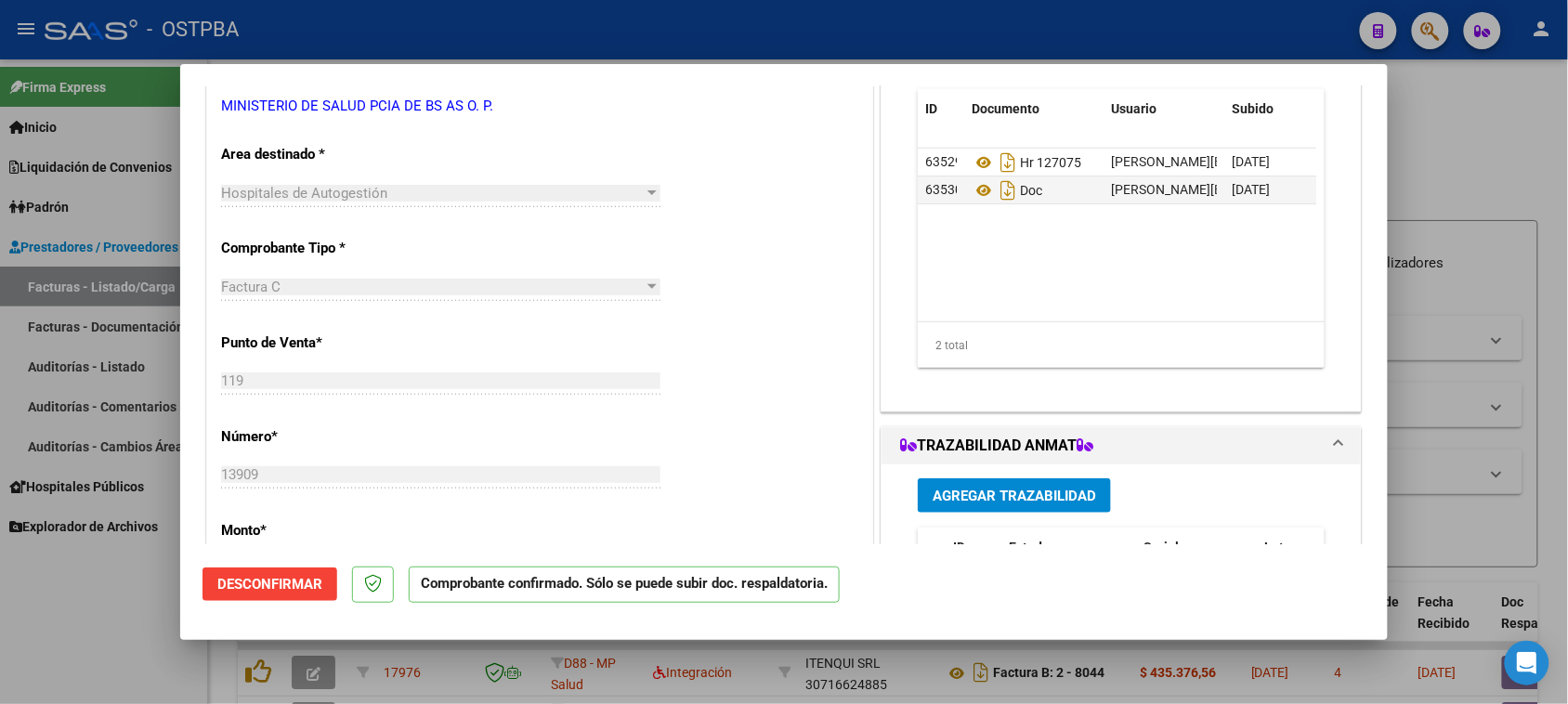
click at [103, 372] on div at bounding box center [784, 352] width 1568 height 704
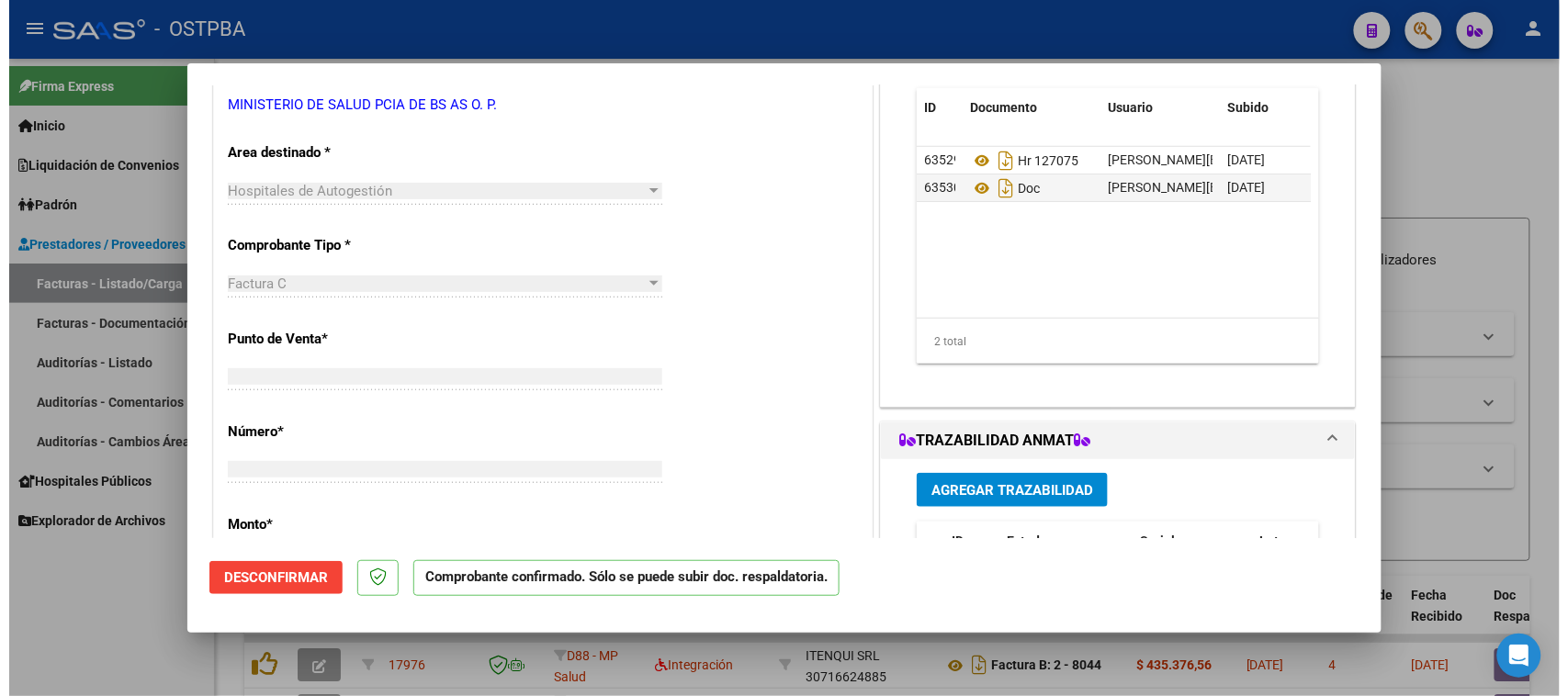
scroll to position [333, 0]
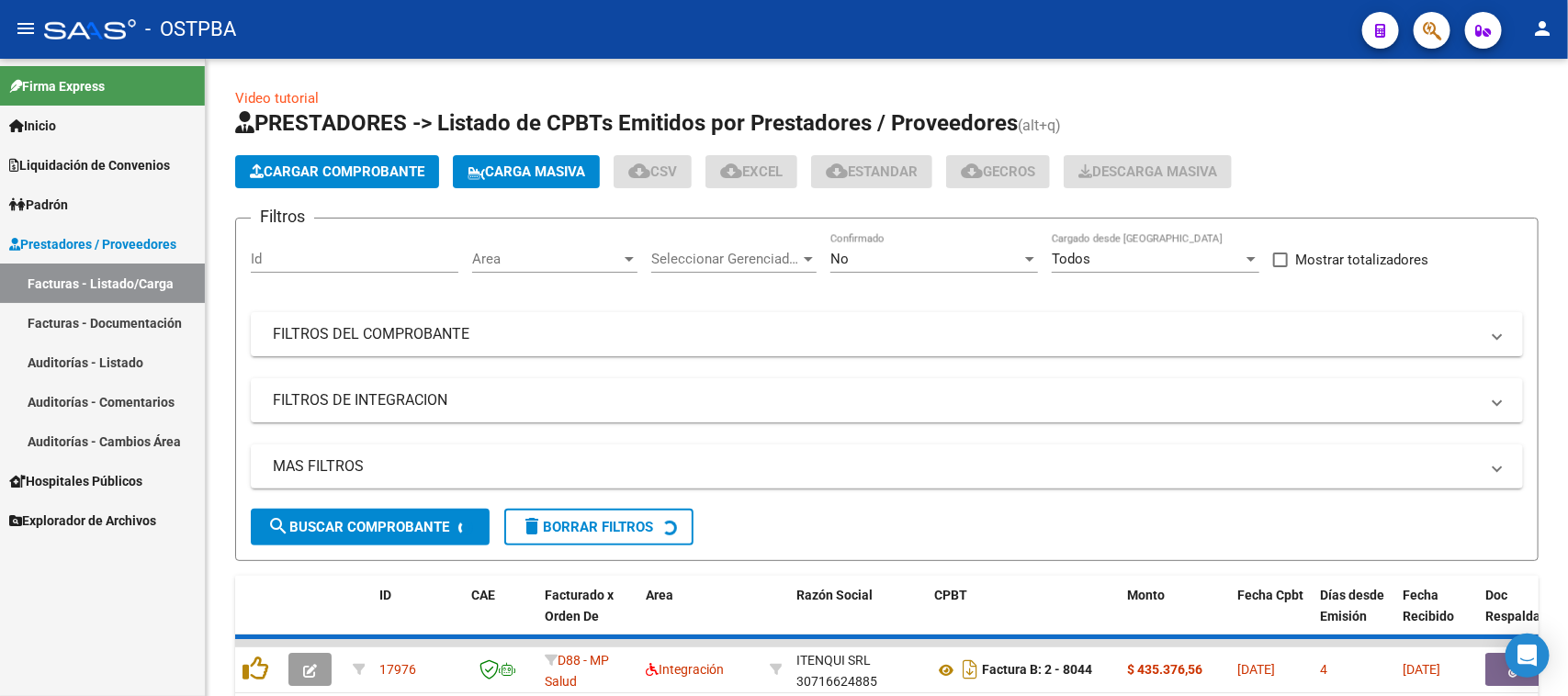
click at [104, 364] on link "Auditorías - Listado" at bounding box center [102, 361] width 205 height 39
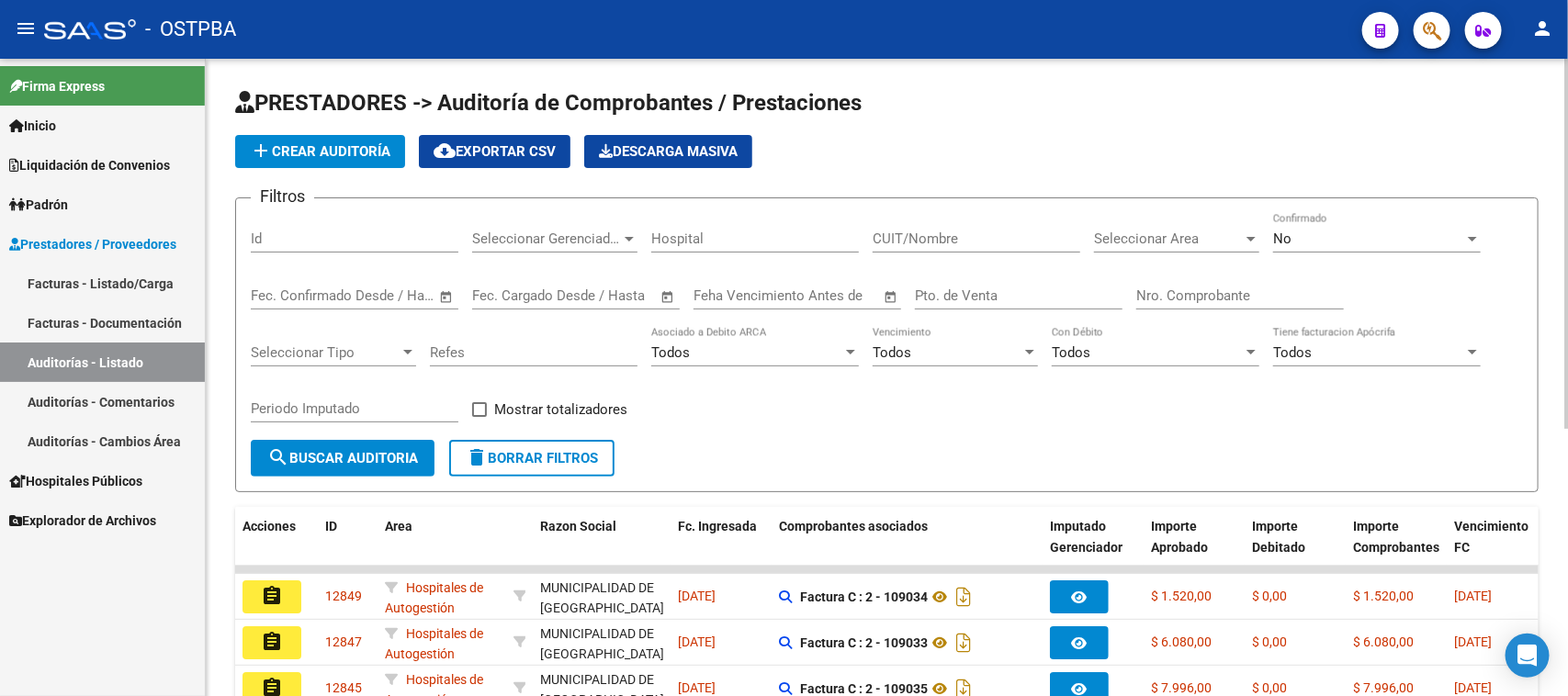
click at [382, 135] on button "add Crear Auditoría" at bounding box center [320, 151] width 170 height 33
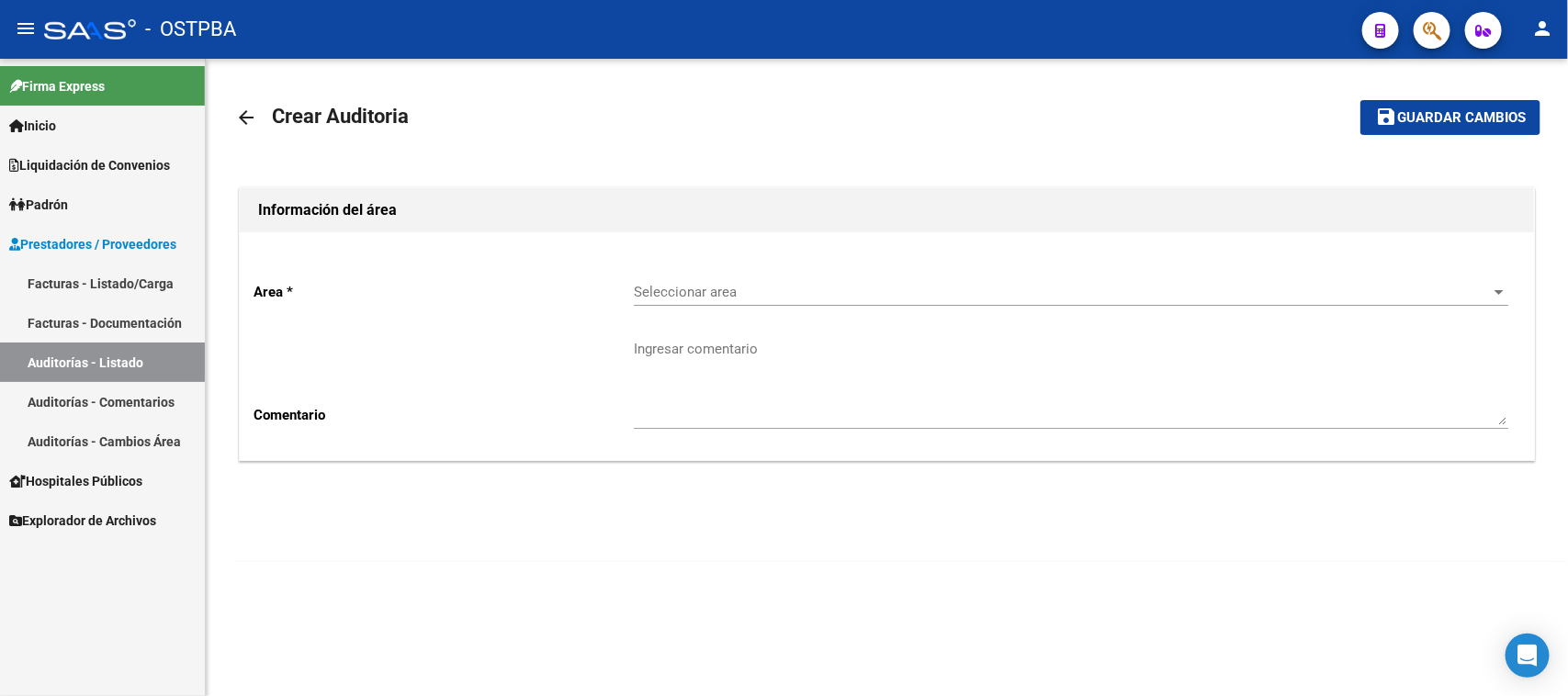
click at [659, 291] on span "Seleccionar area" at bounding box center [1063, 292] width 858 height 16
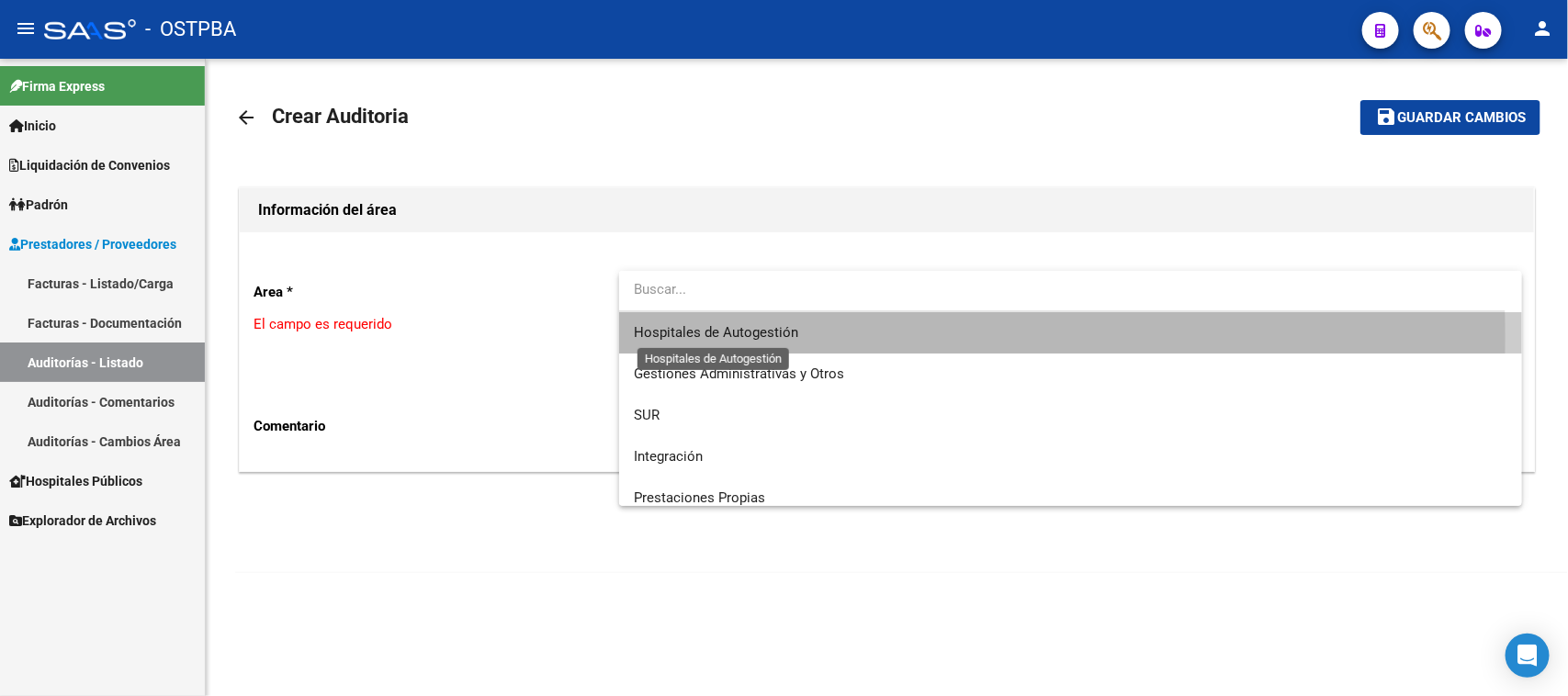
click at [671, 337] on span "Hospitales de Autogestión" at bounding box center [717, 332] width 165 height 16
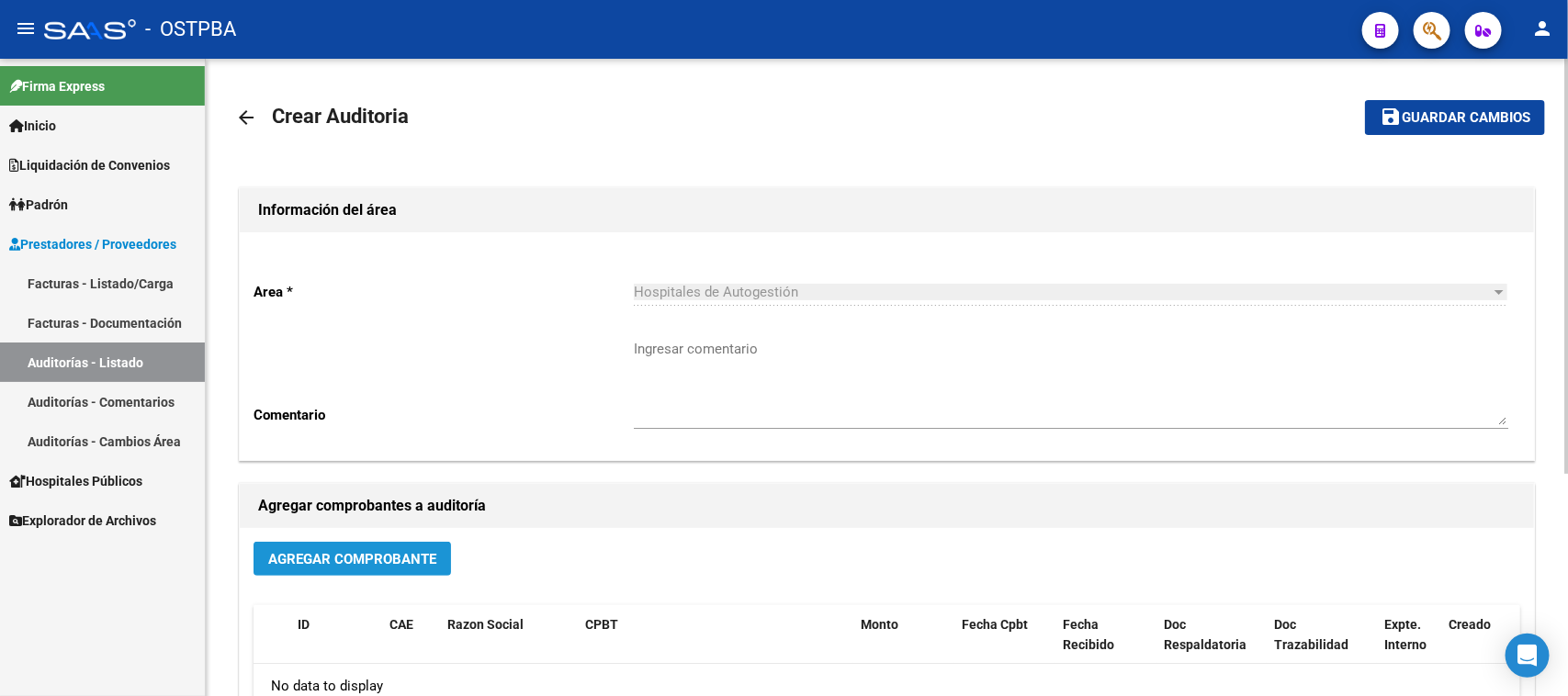
click at [359, 558] on span "Agregar Comprobante" at bounding box center [352, 558] width 168 height 16
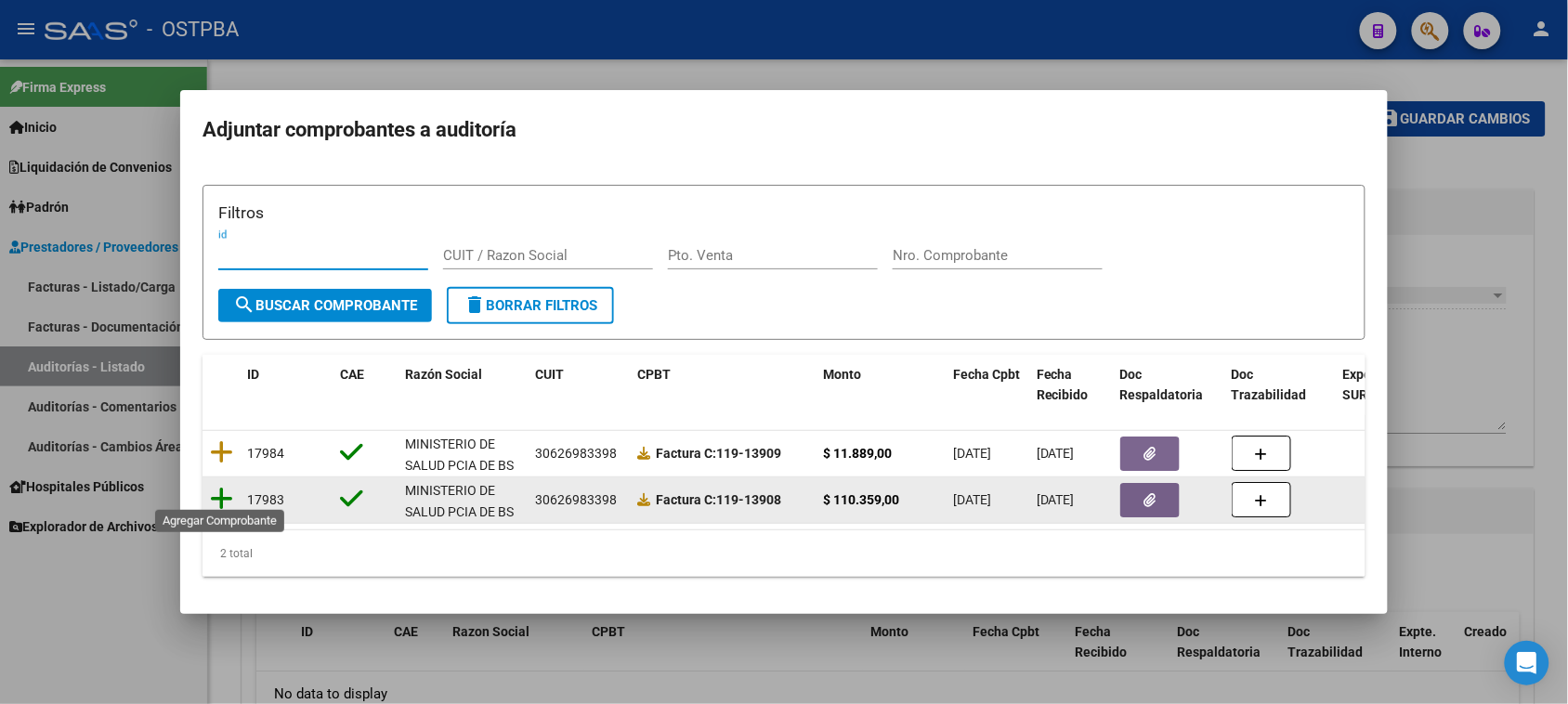
click at [222, 485] on icon at bounding box center [222, 498] width 23 height 26
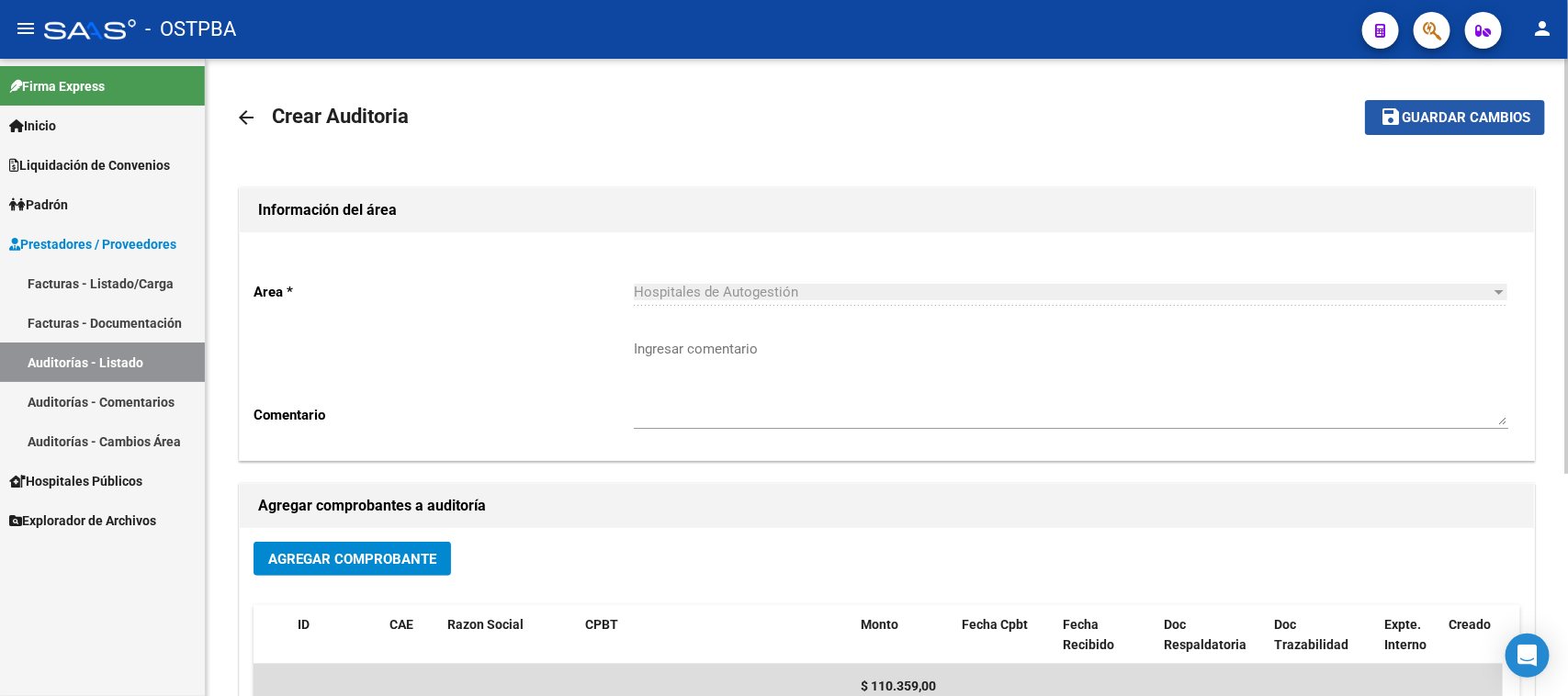
click at [1458, 101] on button "save Guardar cambios" at bounding box center [1455, 118] width 180 height 34
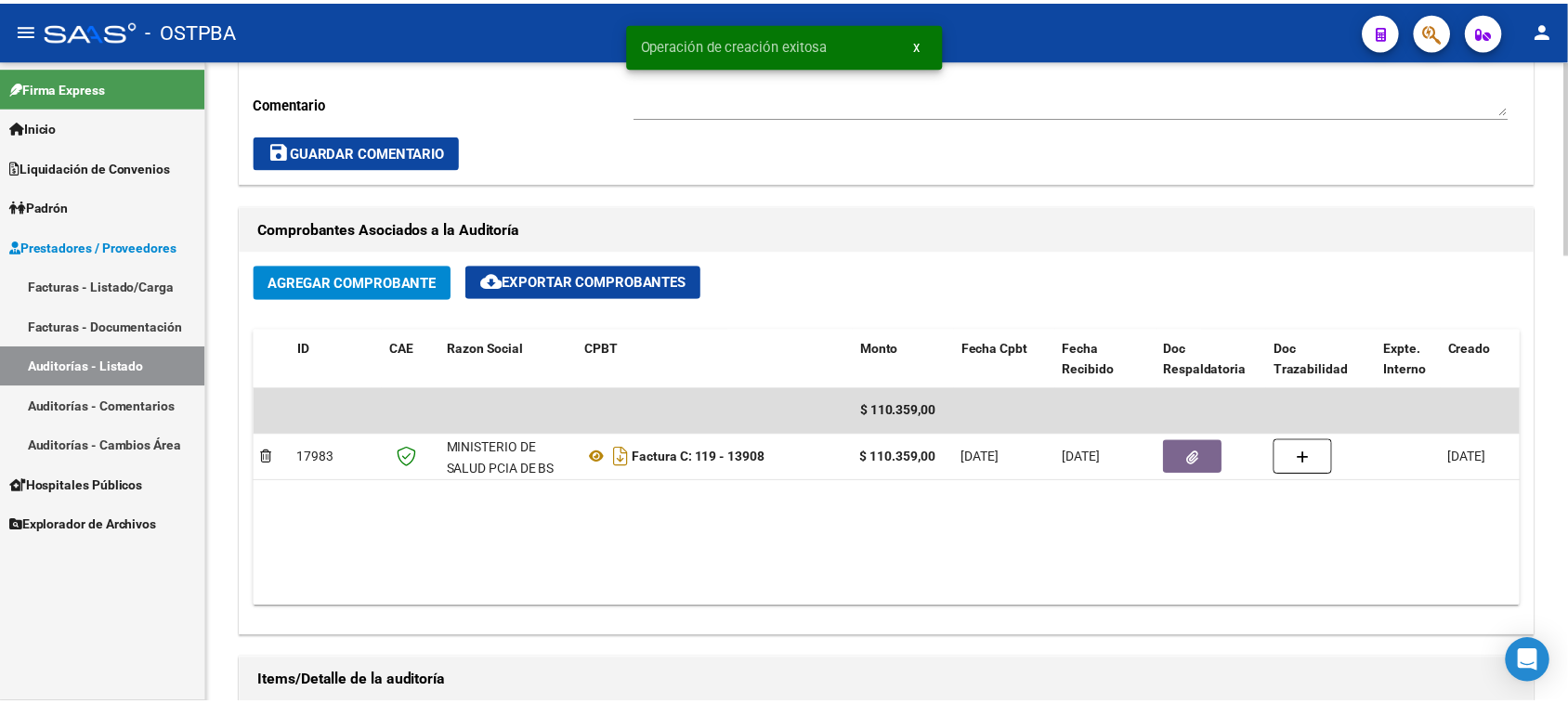
scroll to position [1044, 0]
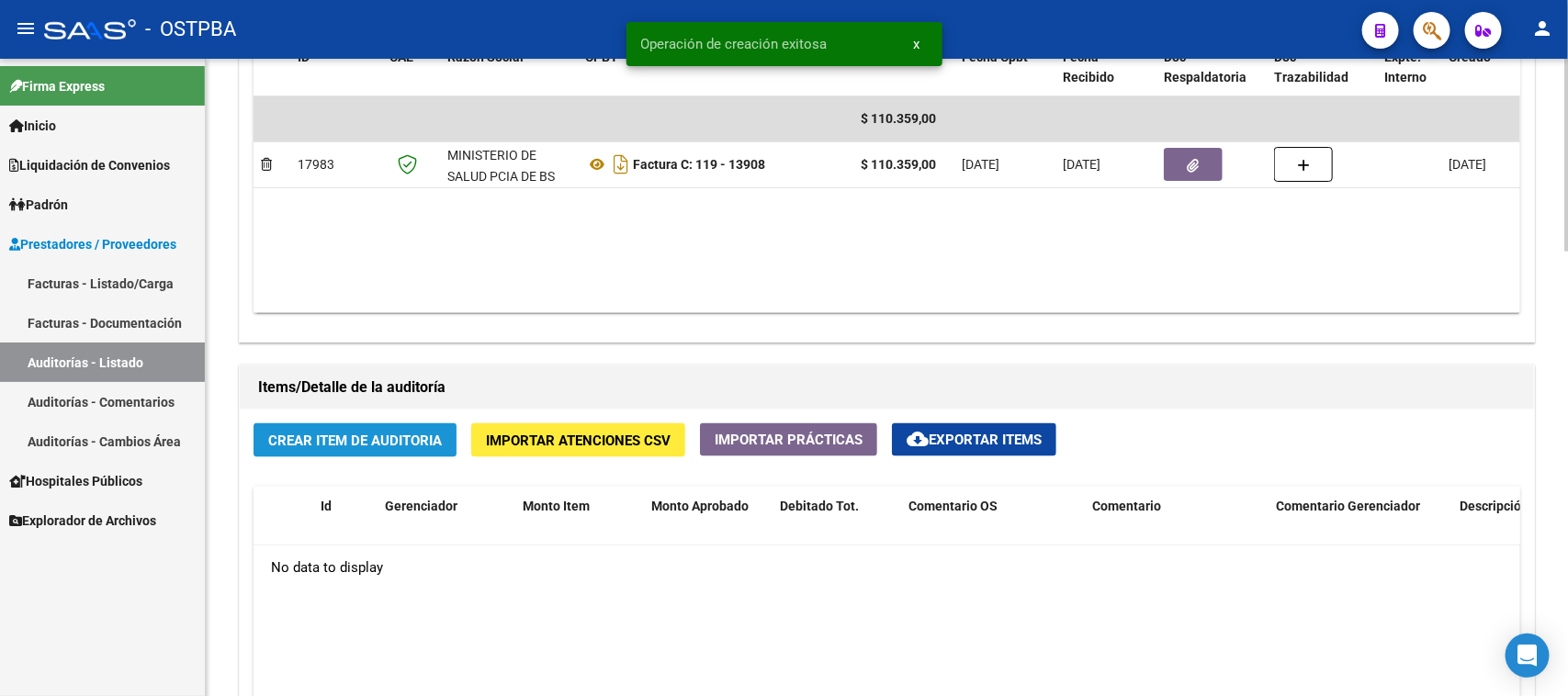
click at [386, 433] on span "Crear Item de Auditoria" at bounding box center [354, 440] width 173 height 16
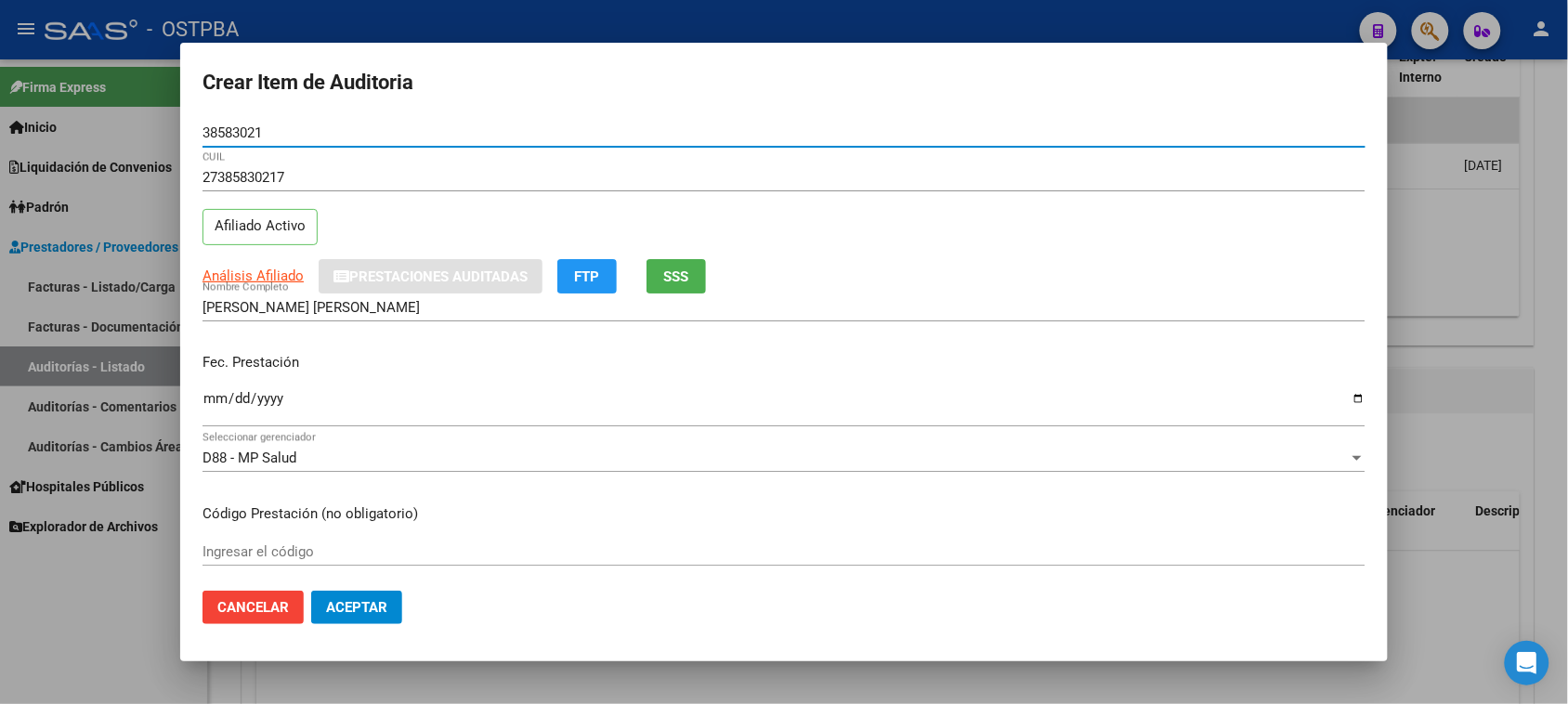
click at [212, 395] on input "Ingresar la fecha" at bounding box center [784, 405] width 1163 height 30
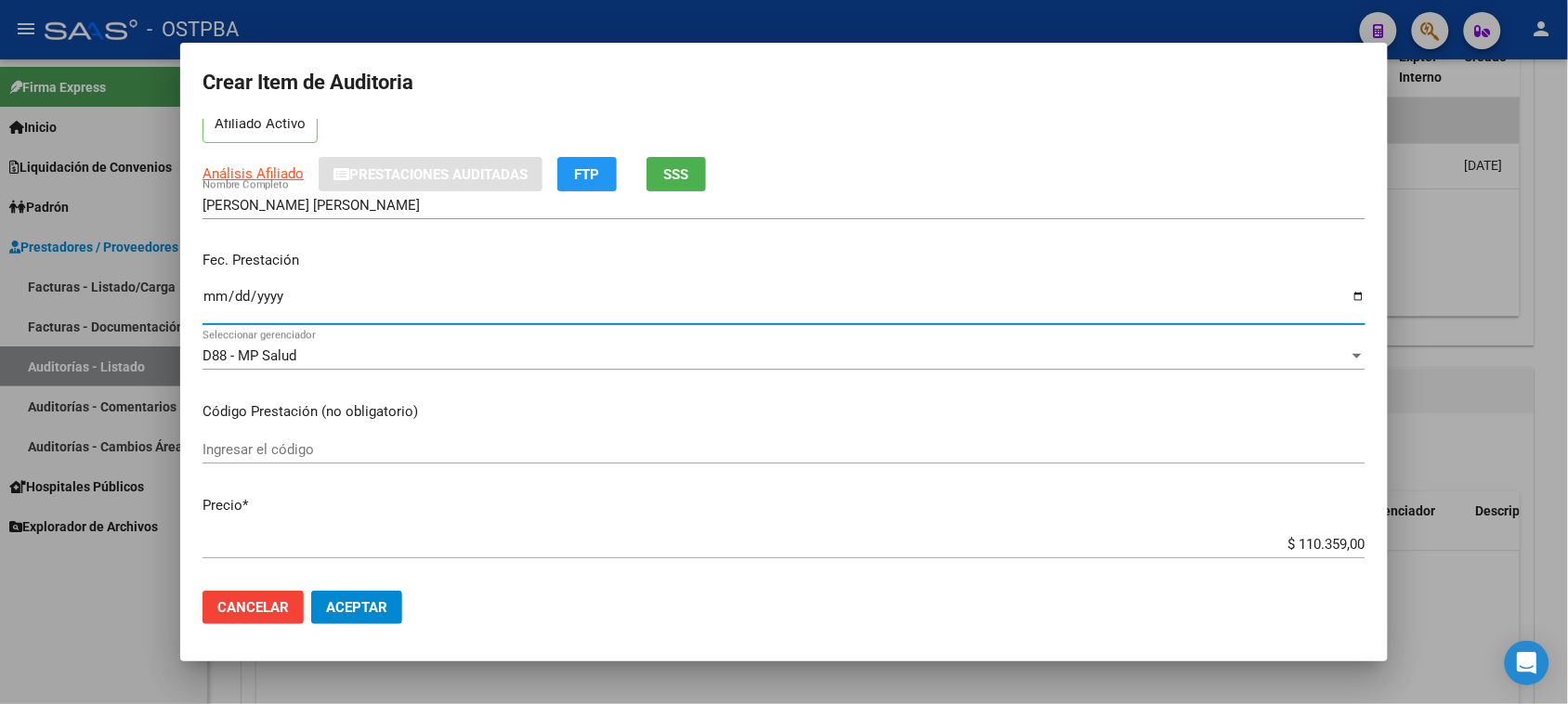
scroll to position [232, 0]
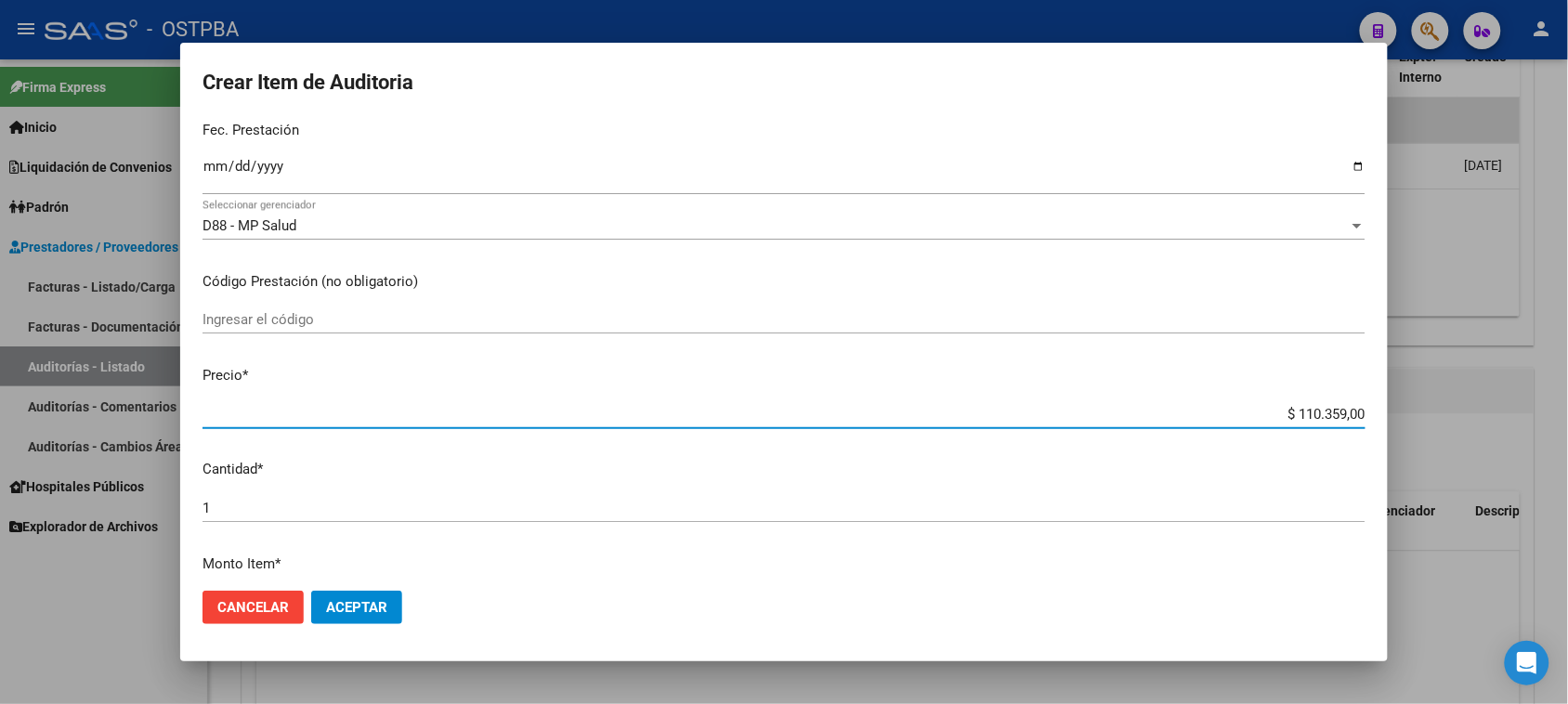
drag, startPoint x: 1277, startPoint y: 415, endPoint x: 1584, endPoint y: 415, distance: 307.0
click at [1567, 415] on html "menu - OSTPBA person Firma Express Inicio Calendario SSS Instructivos Contacto …" at bounding box center [784, 352] width 1568 height 704
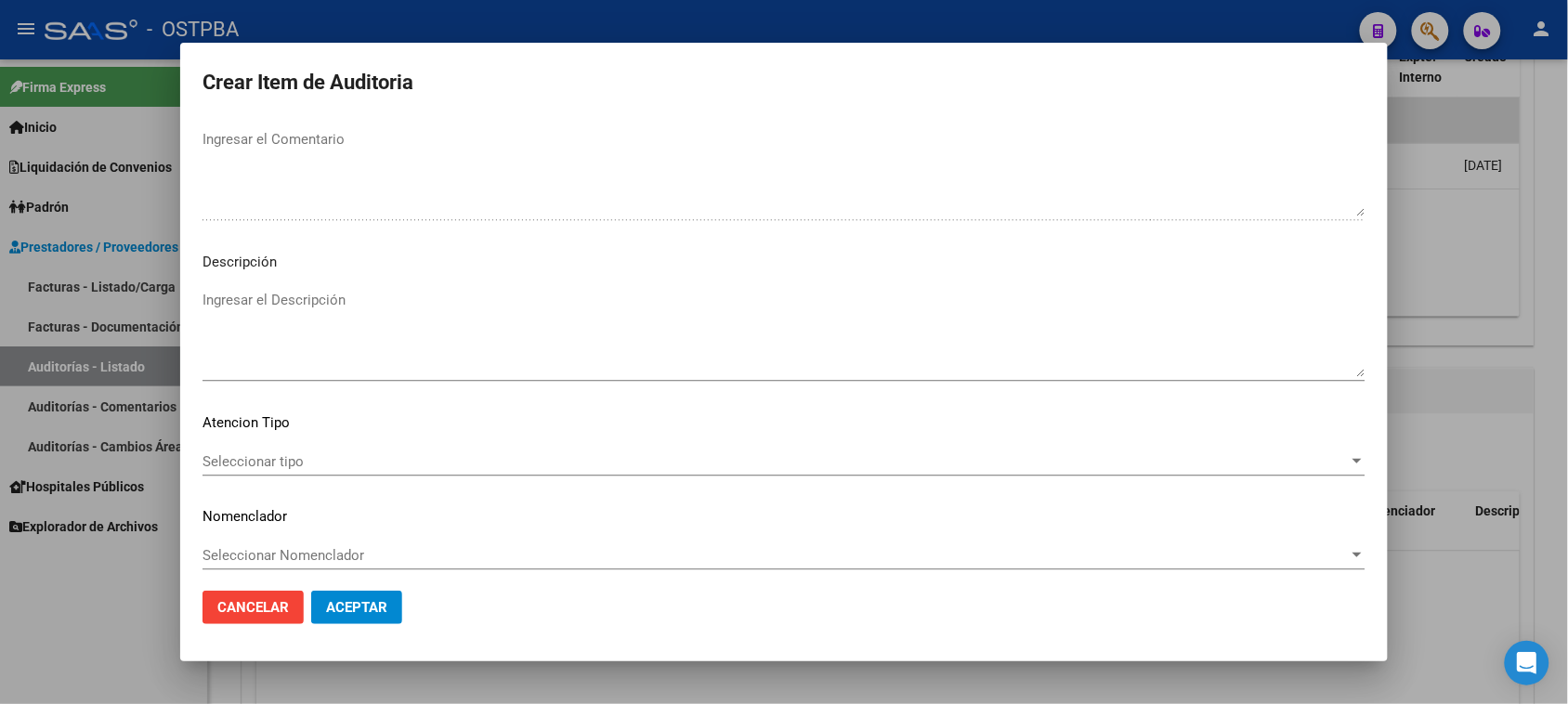
scroll to position [1213, 0]
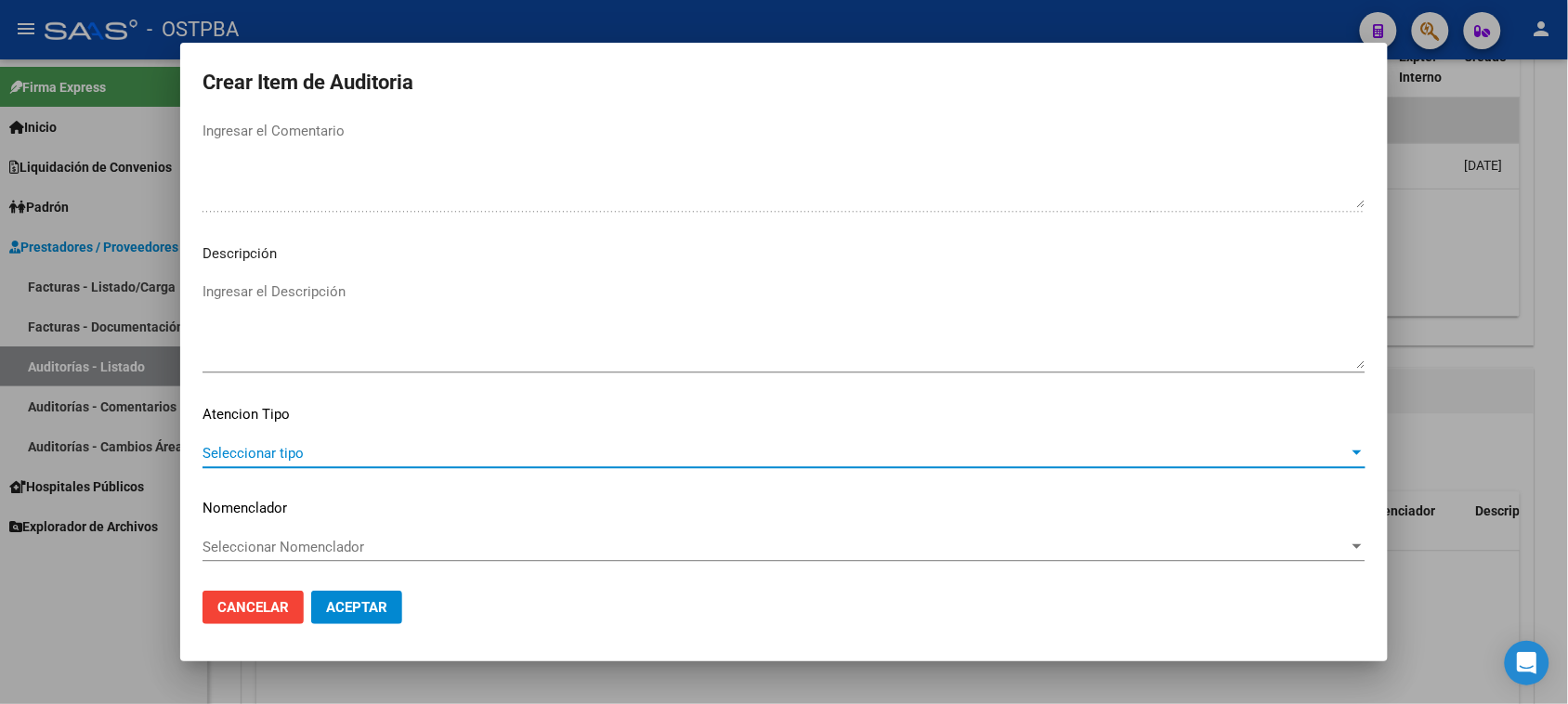
click at [279, 449] on span "Seleccionar tipo" at bounding box center [775, 453] width 1146 height 16
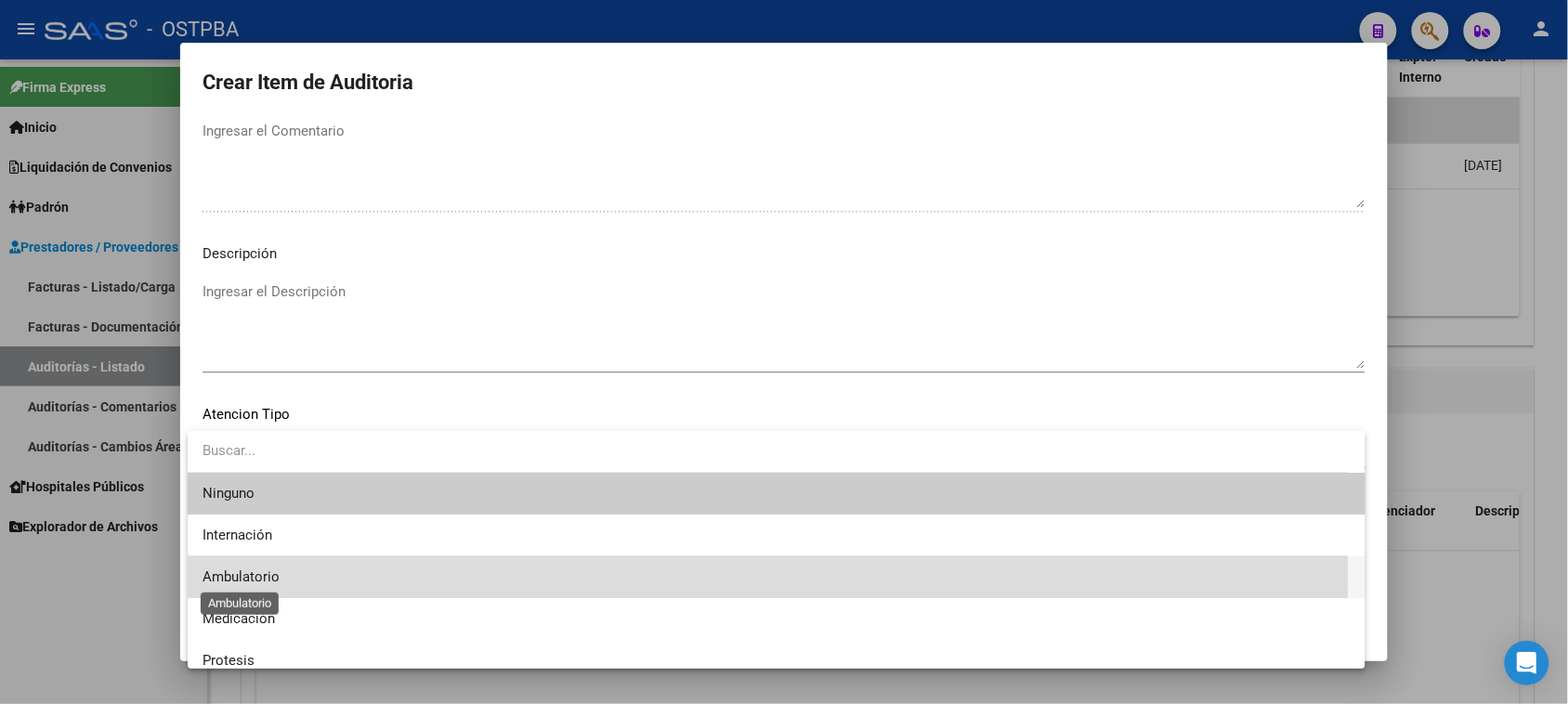
click at [260, 572] on span "Ambulatorio" at bounding box center [241, 576] width 77 height 16
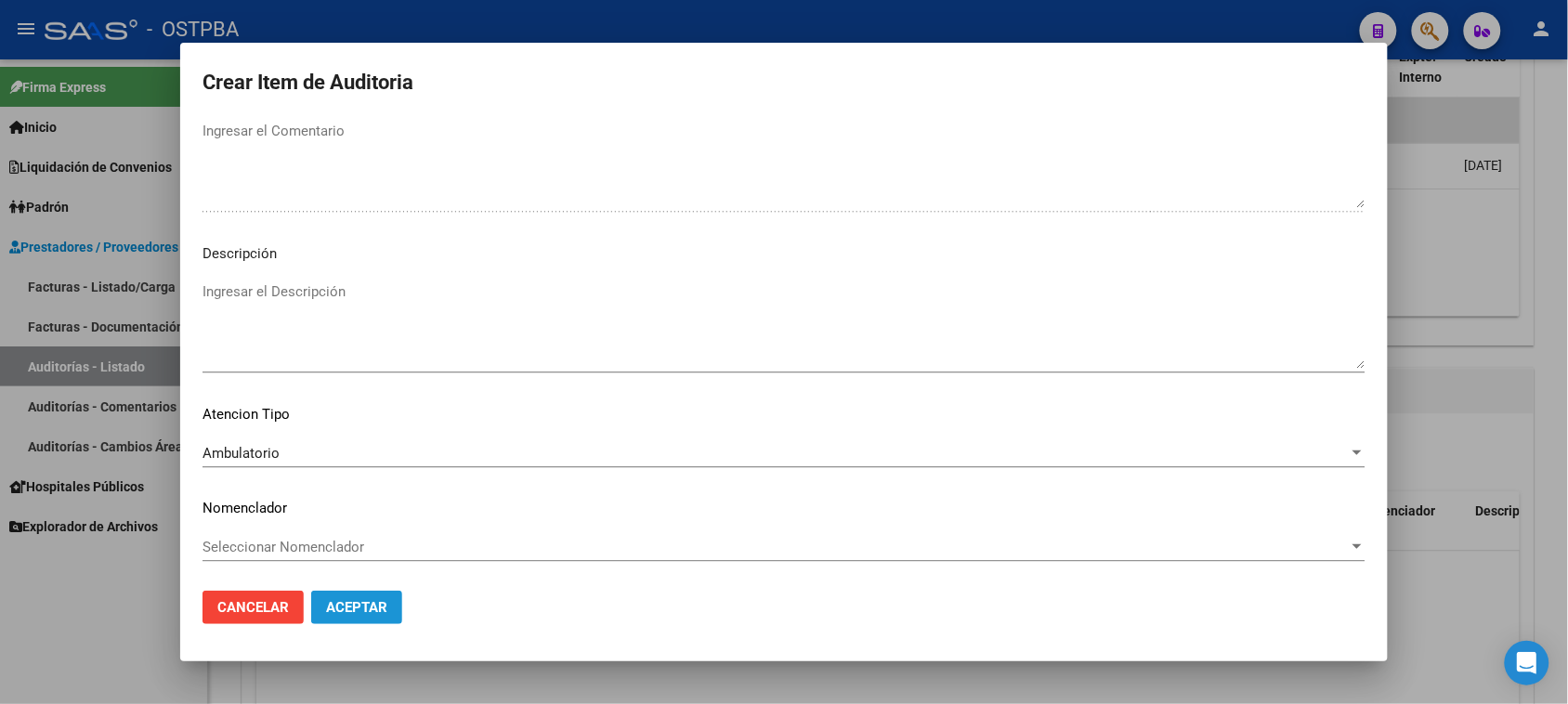
click at [348, 613] on span "Aceptar" at bounding box center [356, 606] width 61 height 16
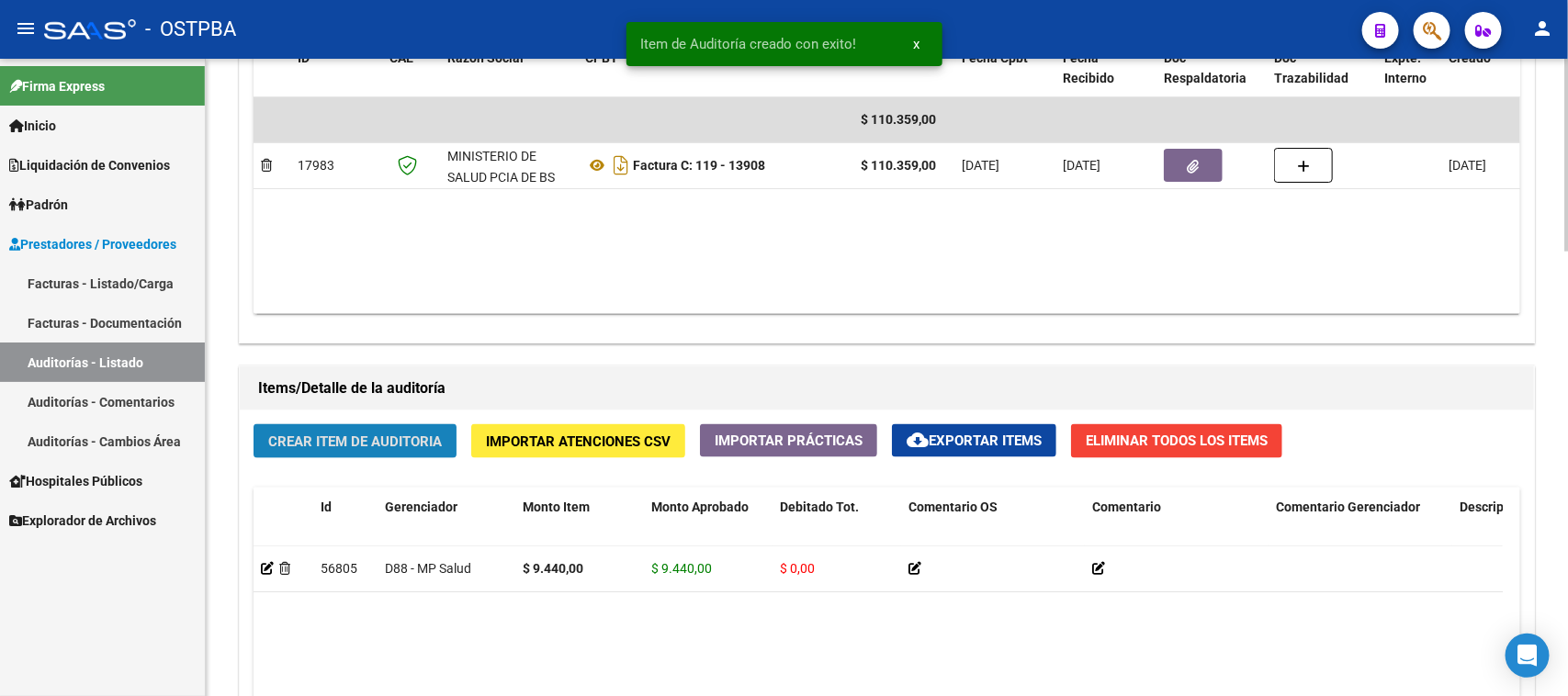
click at [283, 433] on span "Crear Item de Auditoria" at bounding box center [354, 441] width 173 height 16
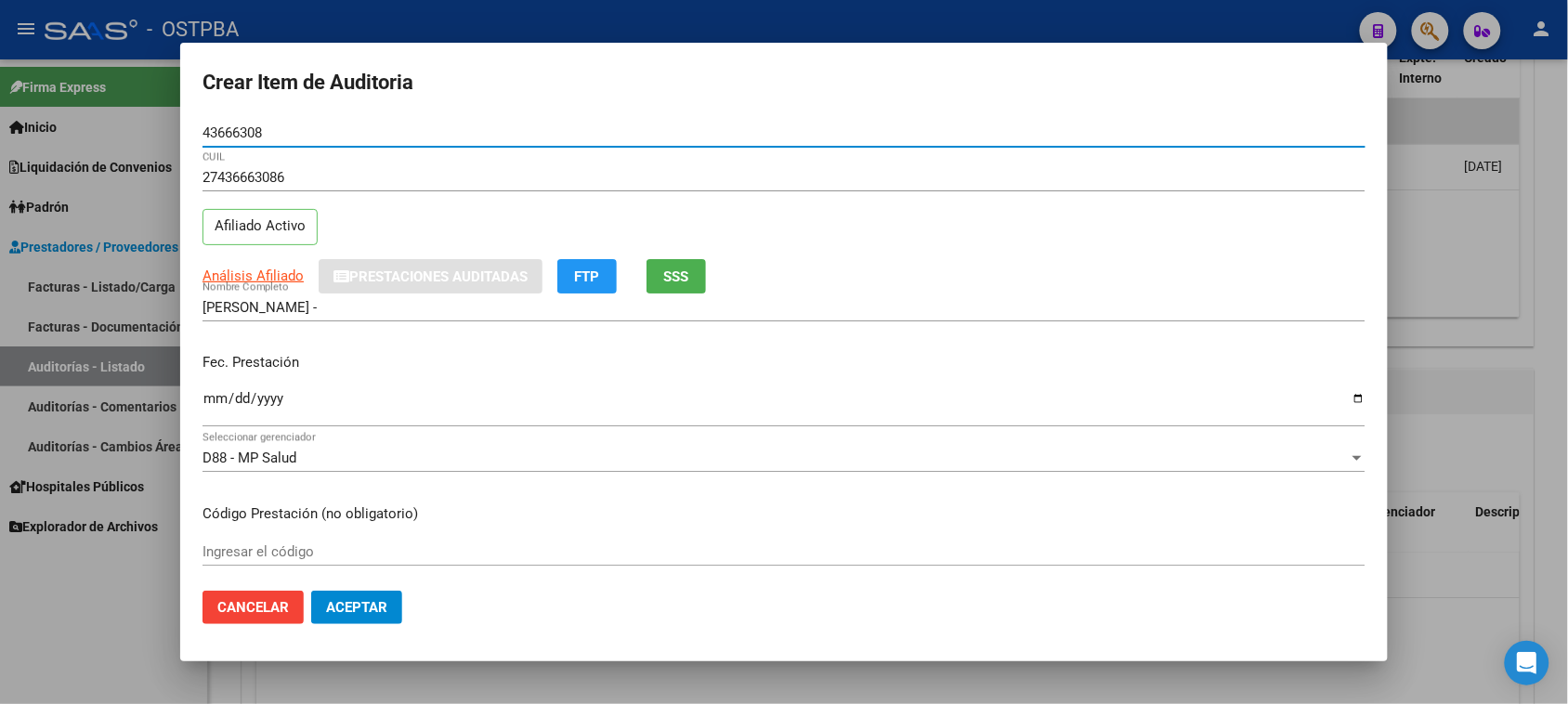
click at [209, 401] on input "Ingresar la fecha" at bounding box center [784, 405] width 1163 height 30
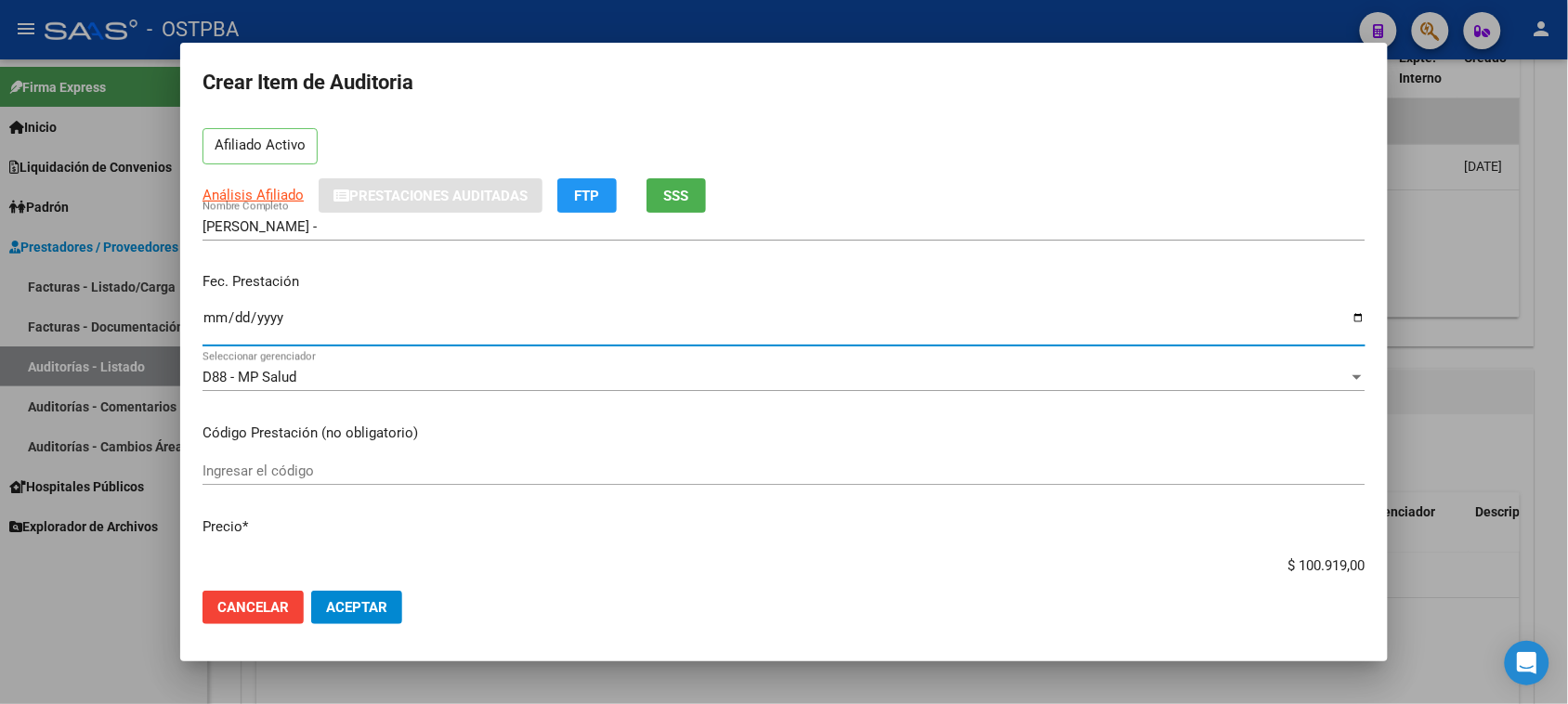
scroll to position [116, 0]
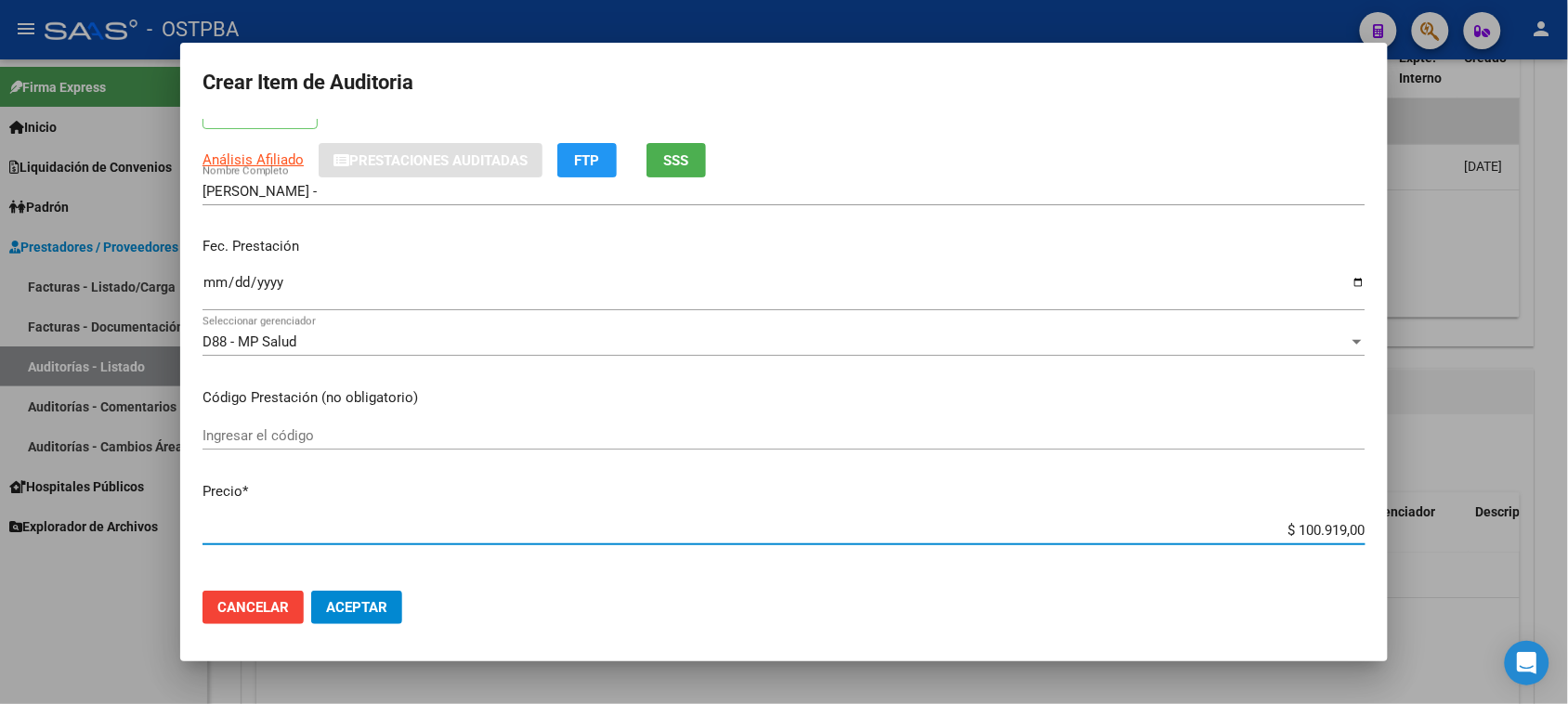
drag, startPoint x: 1274, startPoint y: 527, endPoint x: 1584, endPoint y: 537, distance: 310.2
click at [1567, 537] on html "menu - OSTPBA person Firma Express Inicio Calendario SSS Instructivos Contacto …" at bounding box center [784, 352] width 1568 height 704
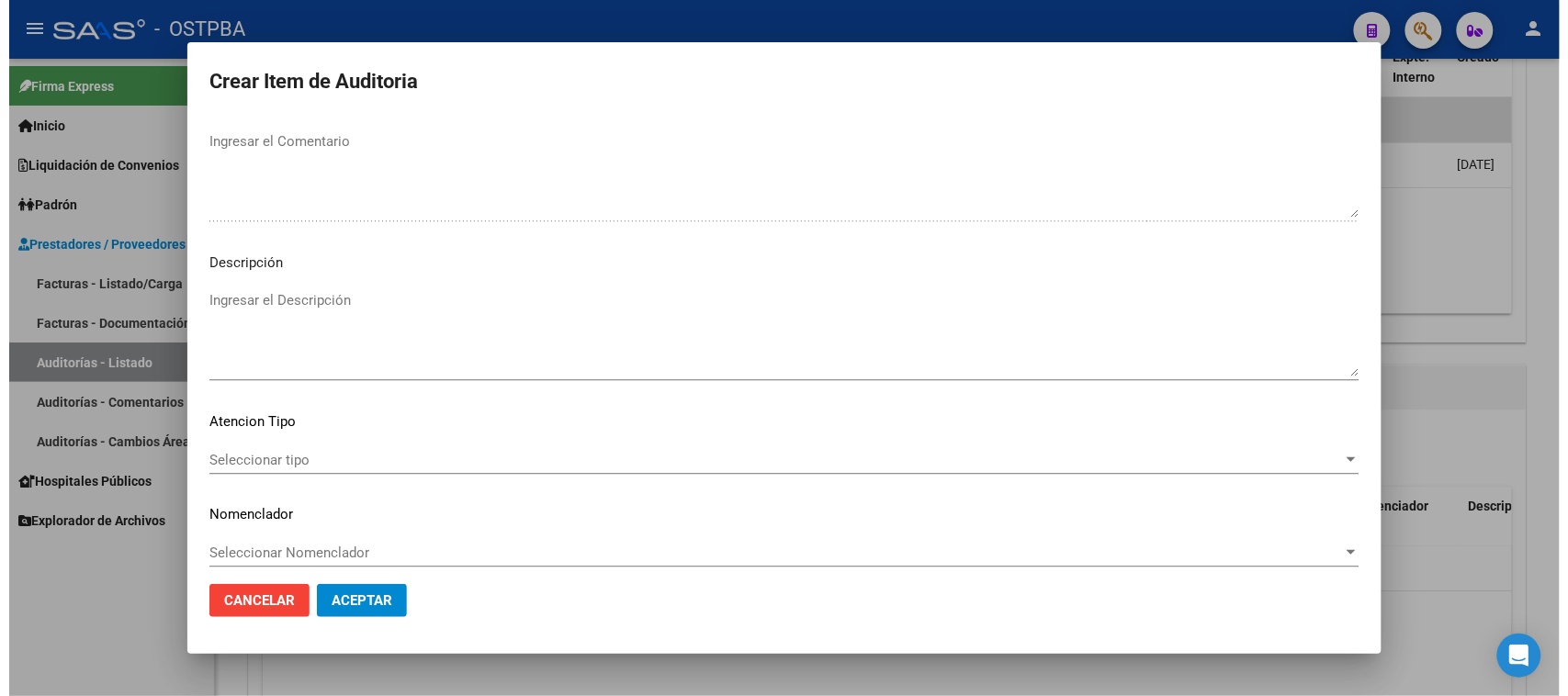
scroll to position [1199, 0]
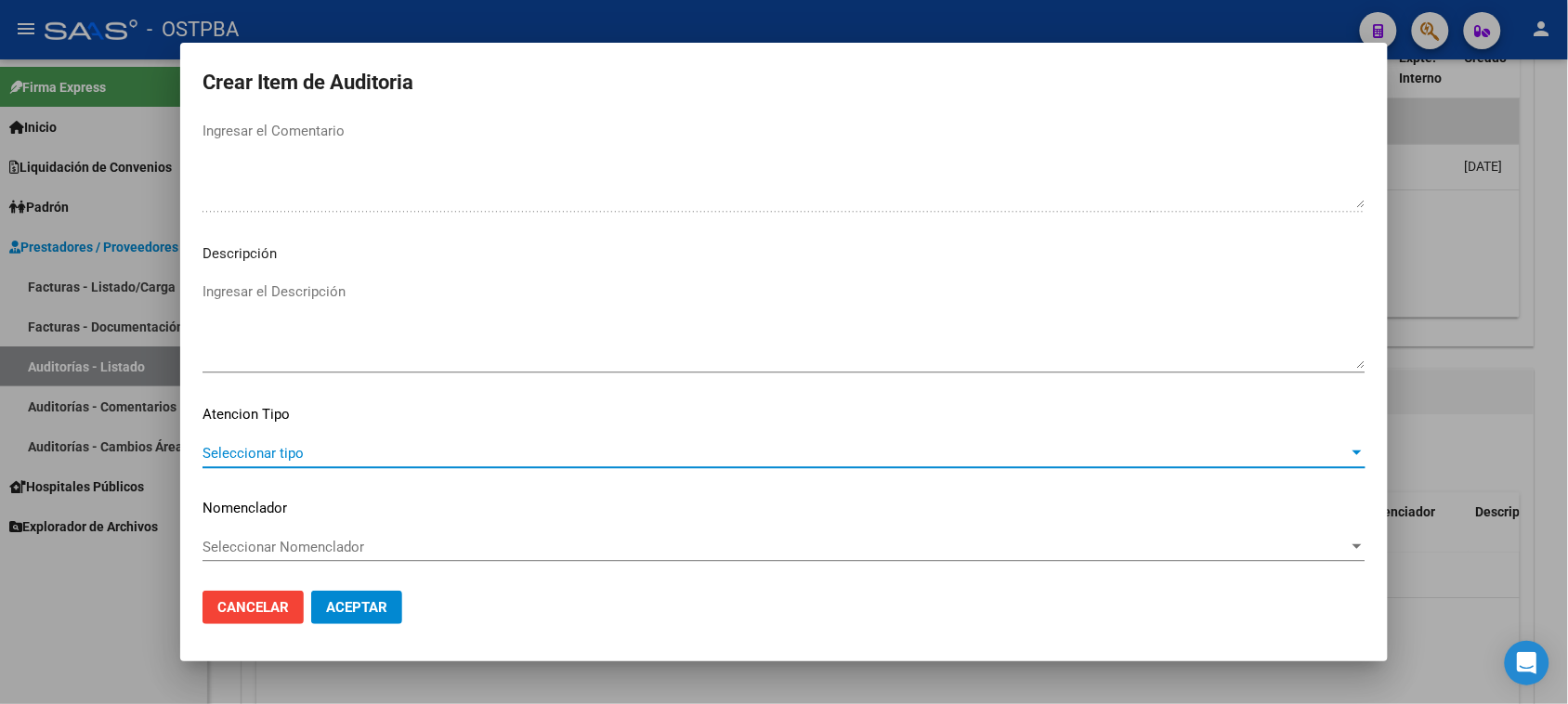
click at [275, 448] on span "Seleccionar tipo" at bounding box center [775, 453] width 1146 height 16
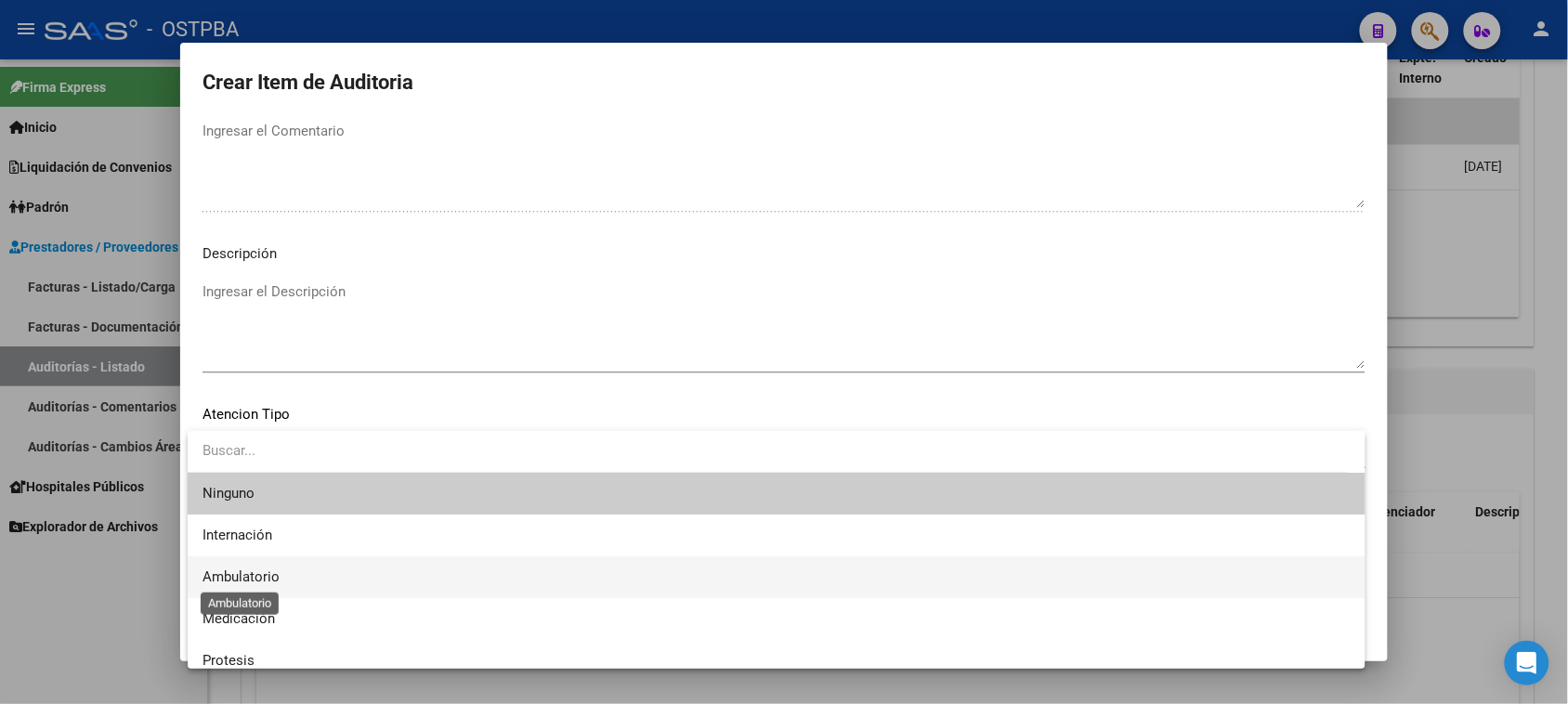
click at [243, 572] on span "Ambulatorio" at bounding box center [241, 576] width 77 height 16
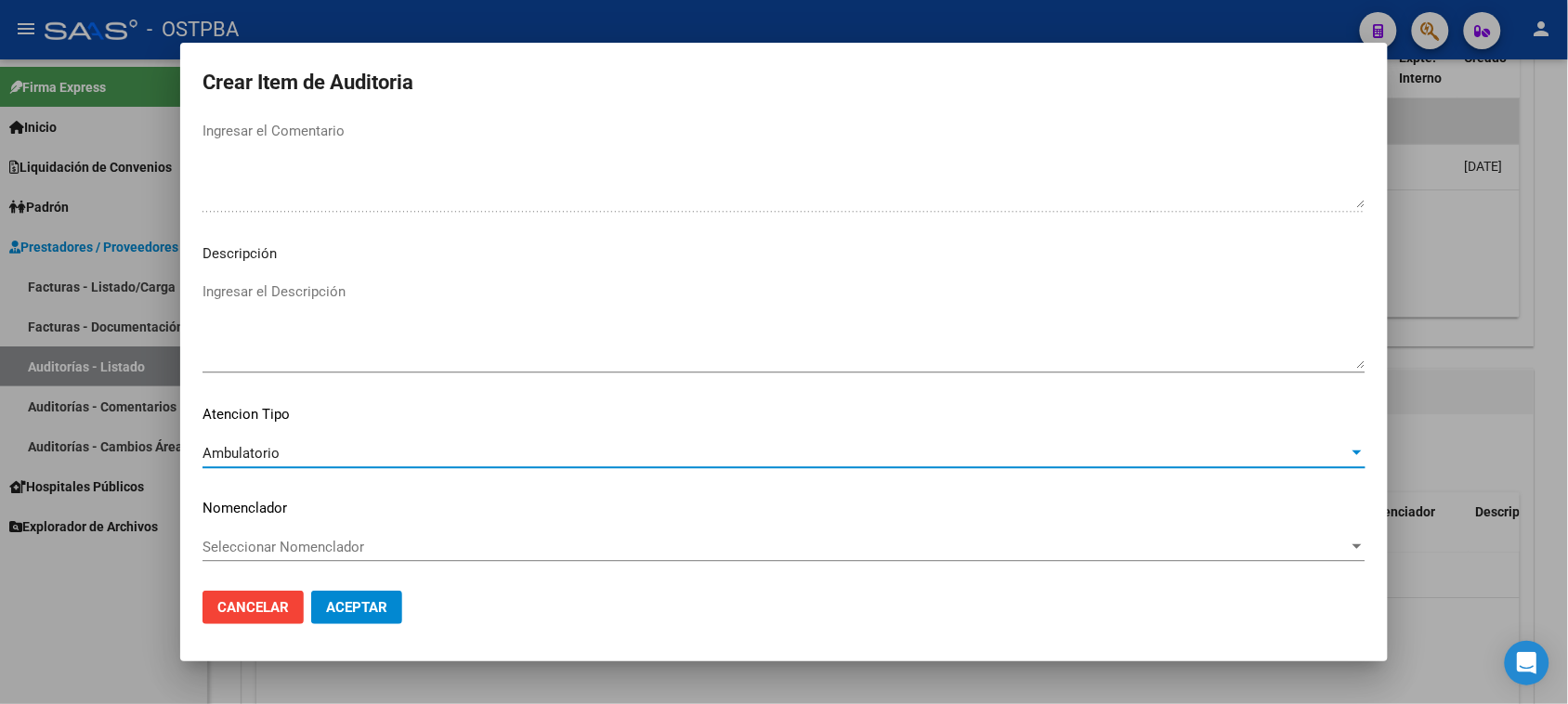
click at [335, 601] on span "Aceptar" at bounding box center [356, 606] width 61 height 16
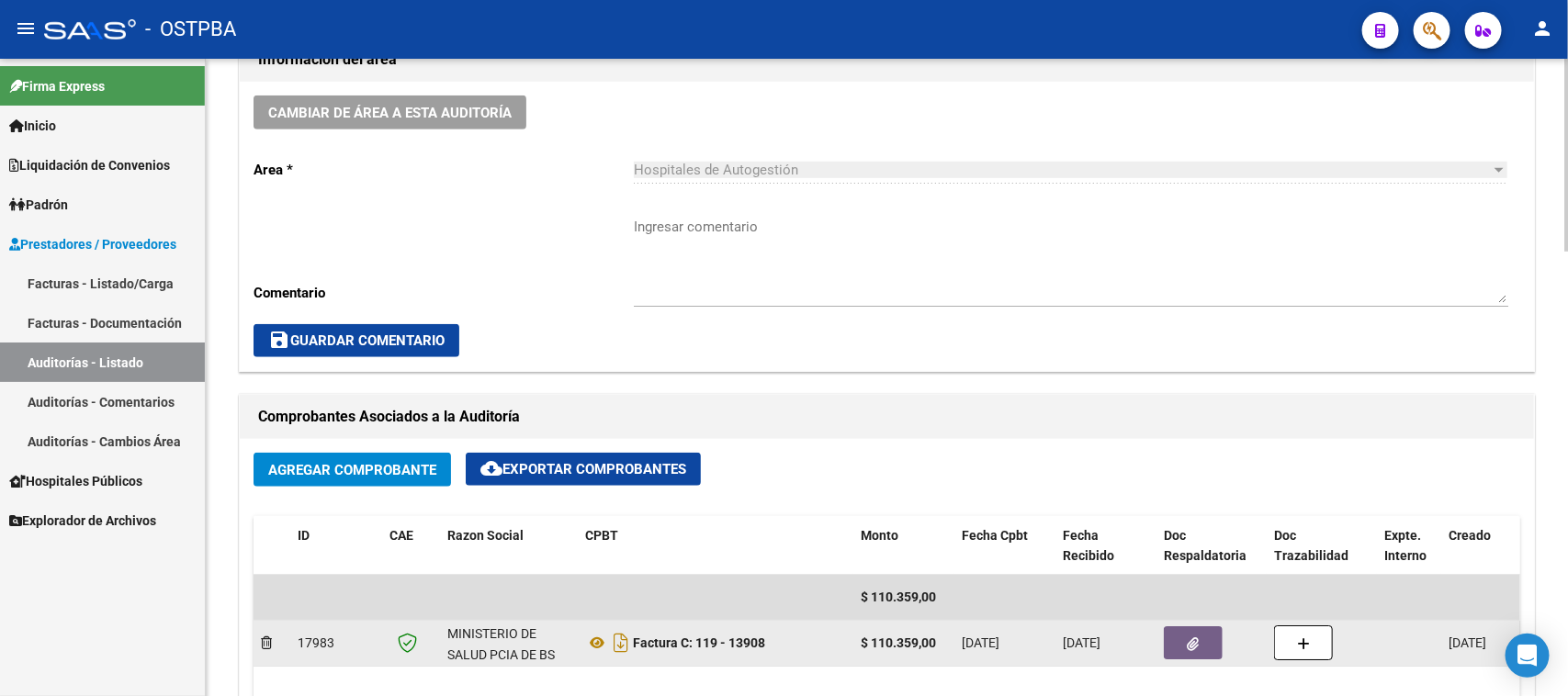
scroll to position [688, 0]
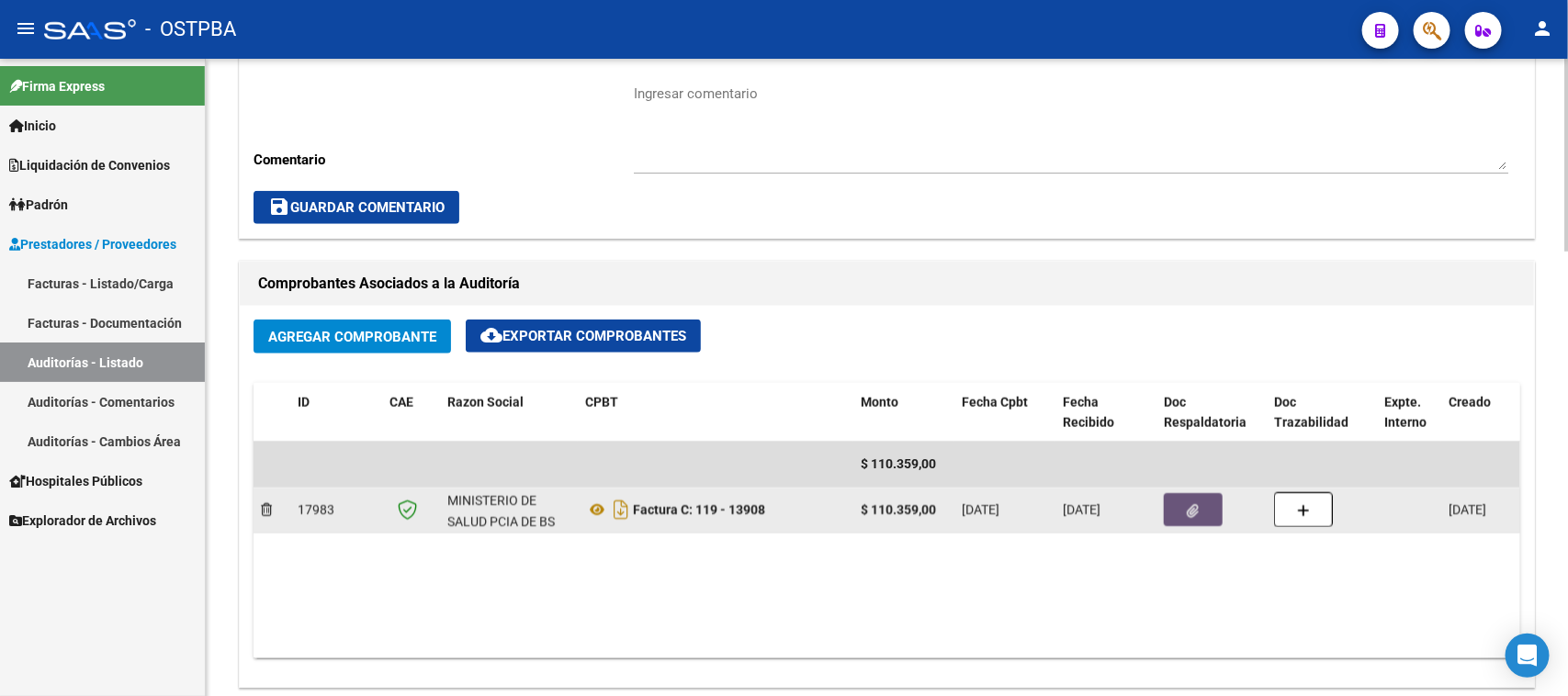
click at [1191, 497] on button "button" at bounding box center [1193, 510] width 58 height 33
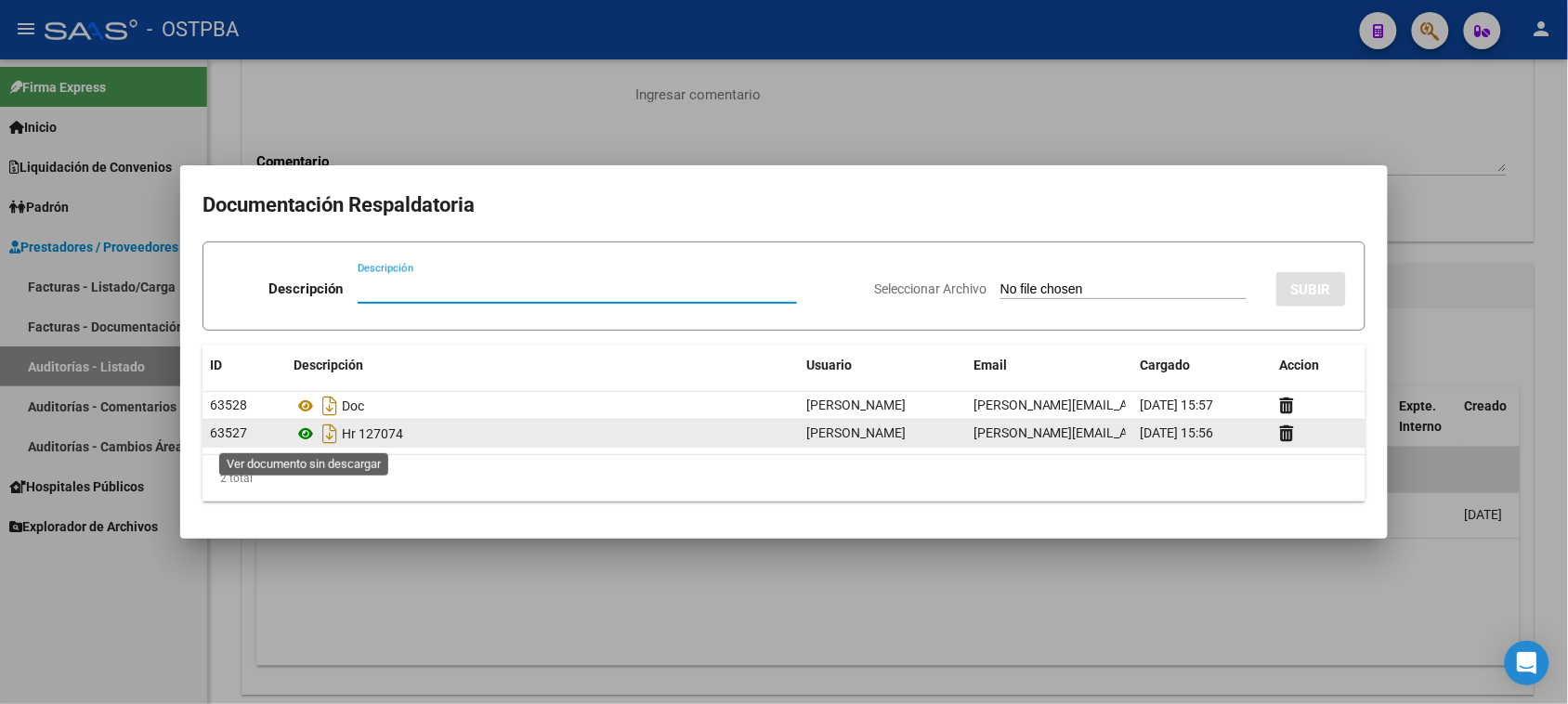
click at [300, 436] on icon at bounding box center [305, 433] width 24 height 22
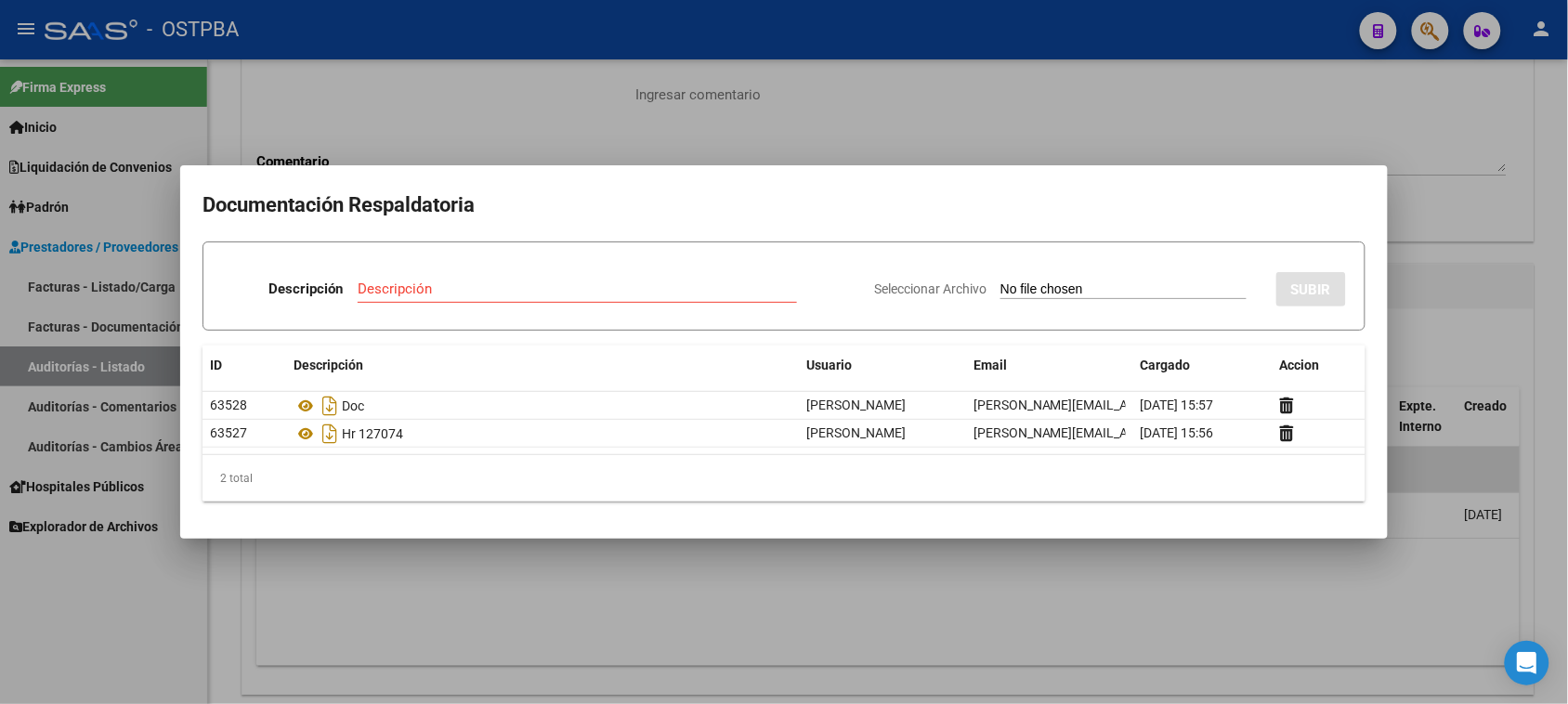
click at [161, 572] on div at bounding box center [784, 352] width 1568 height 704
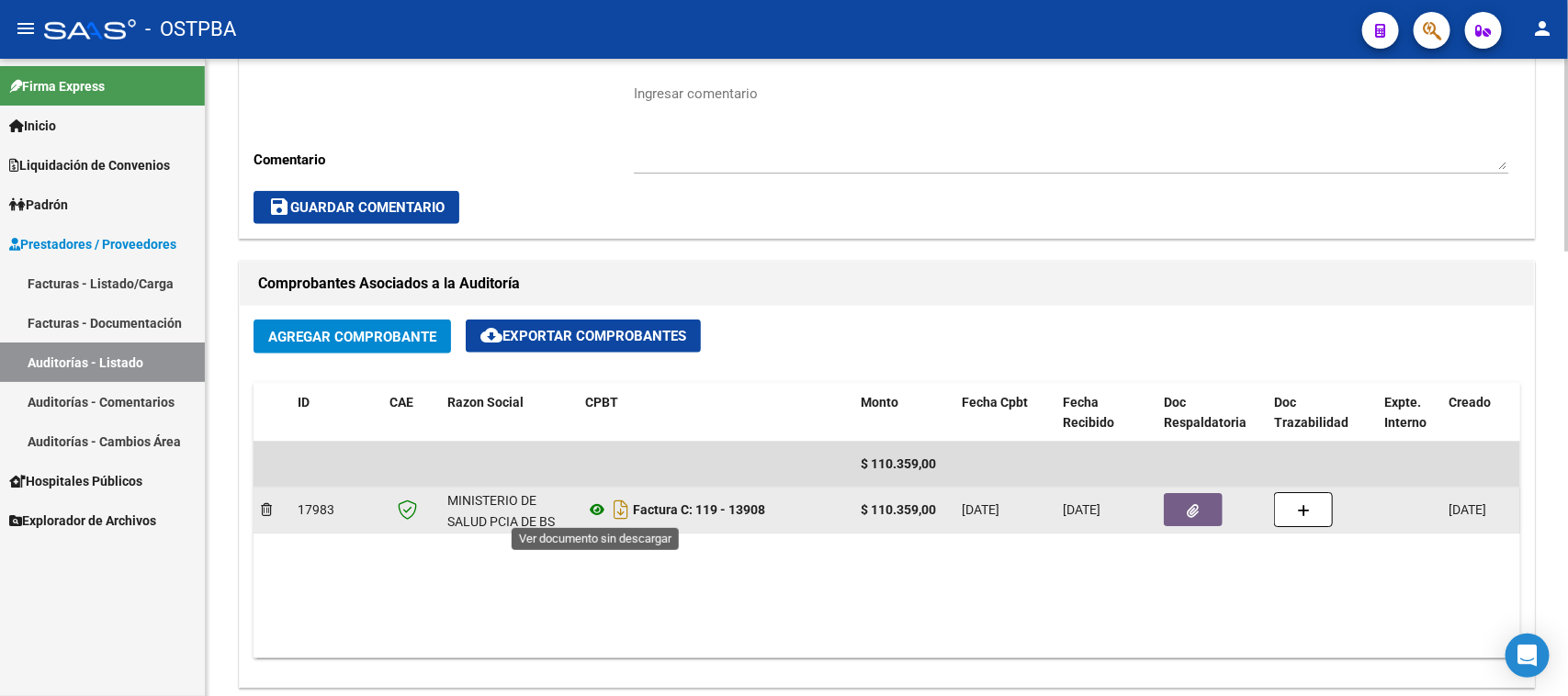
click at [590, 510] on icon at bounding box center [597, 509] width 24 height 22
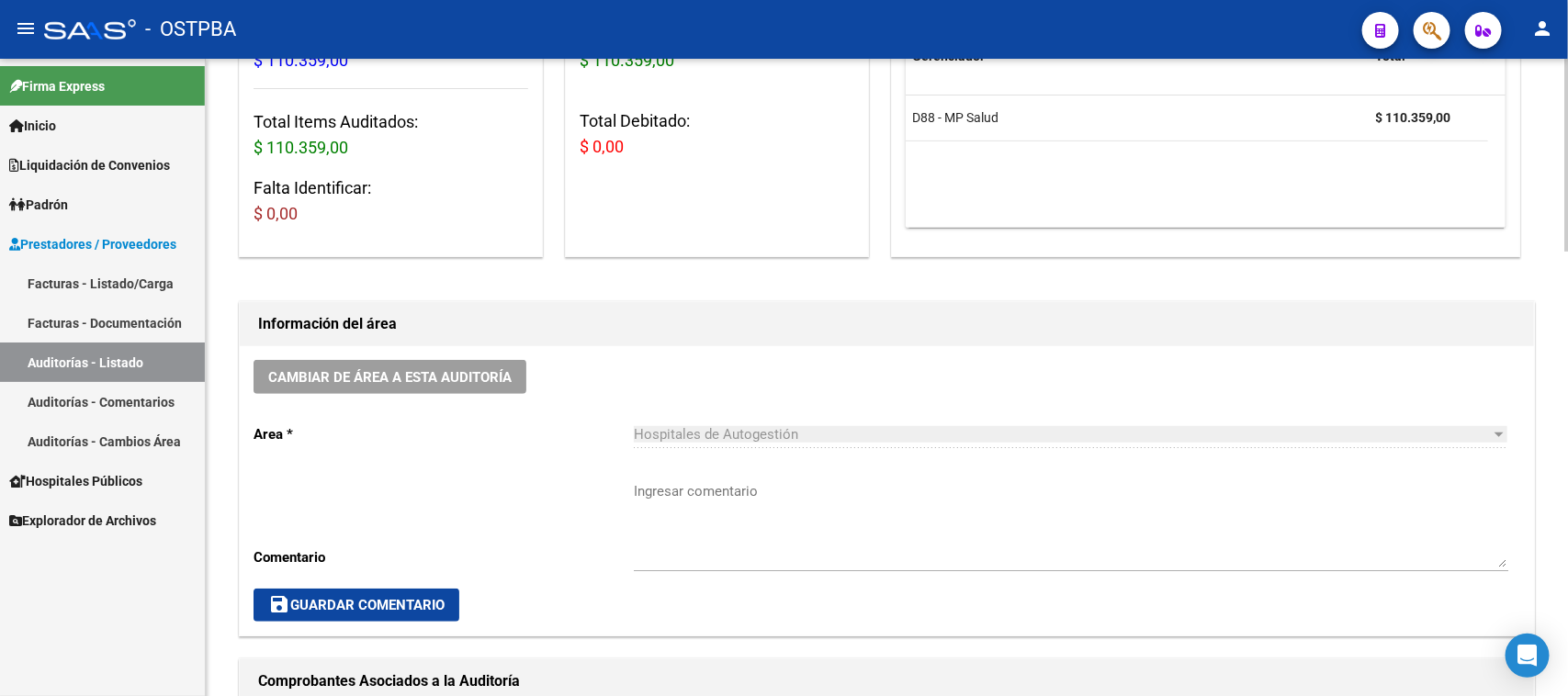
scroll to position [0, 0]
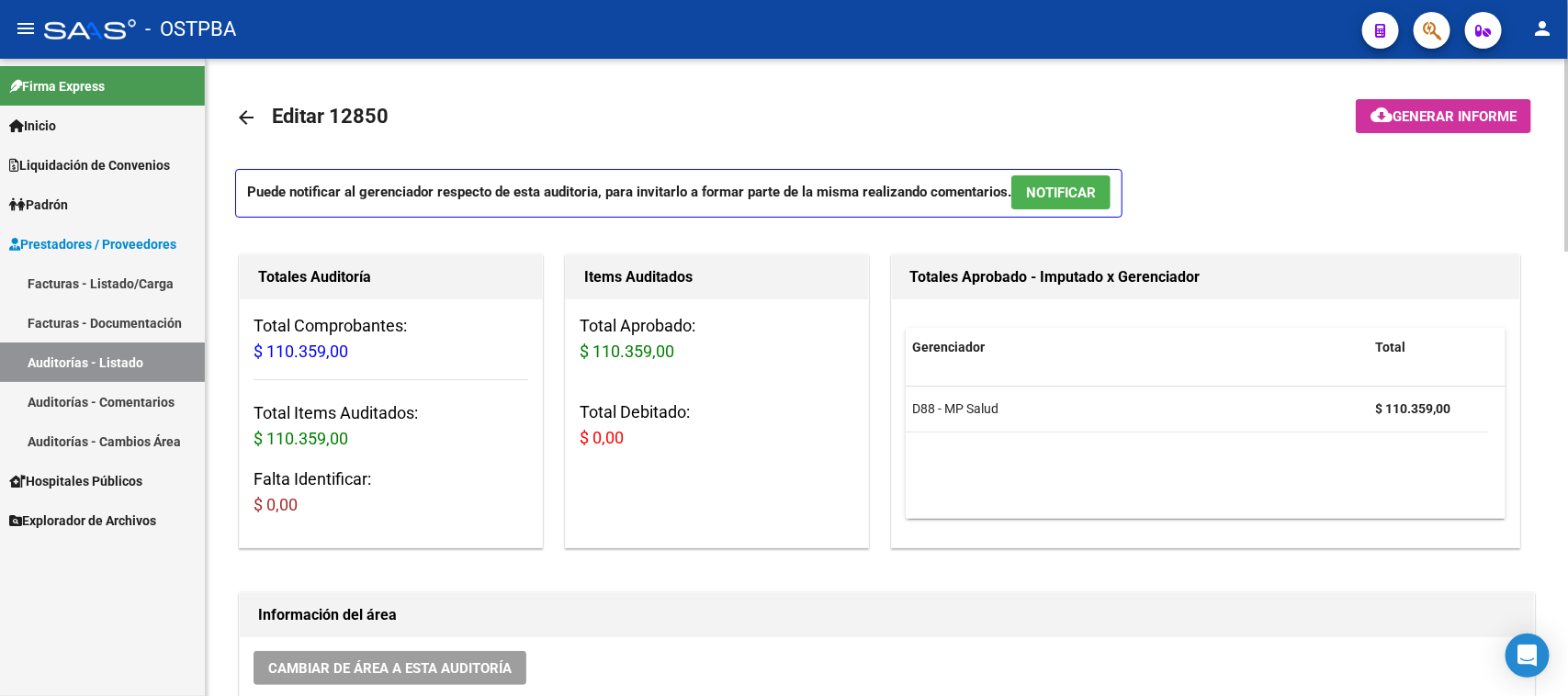
click at [255, 108] on mat-icon "arrow_back" at bounding box center [246, 117] width 22 height 22
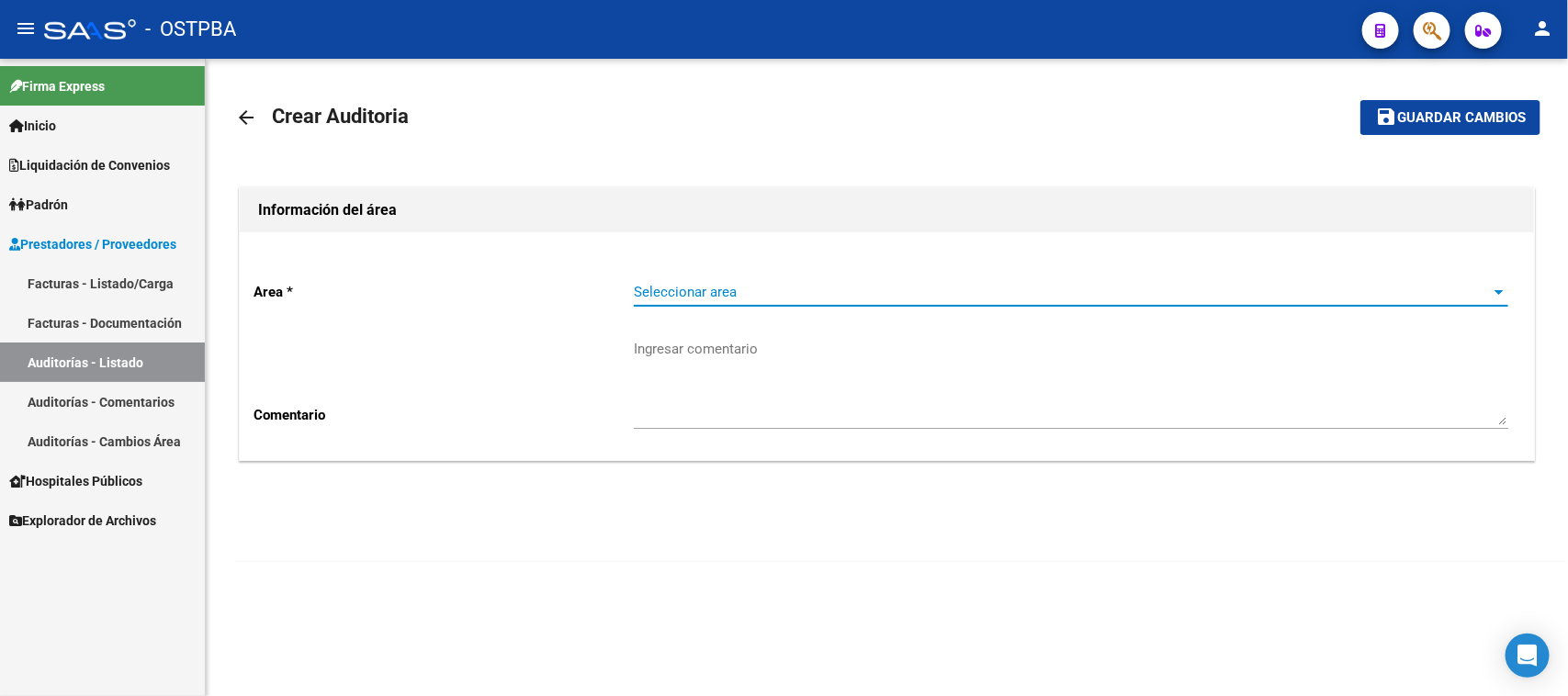
click at [687, 287] on span "Seleccionar area" at bounding box center [1063, 292] width 858 height 16
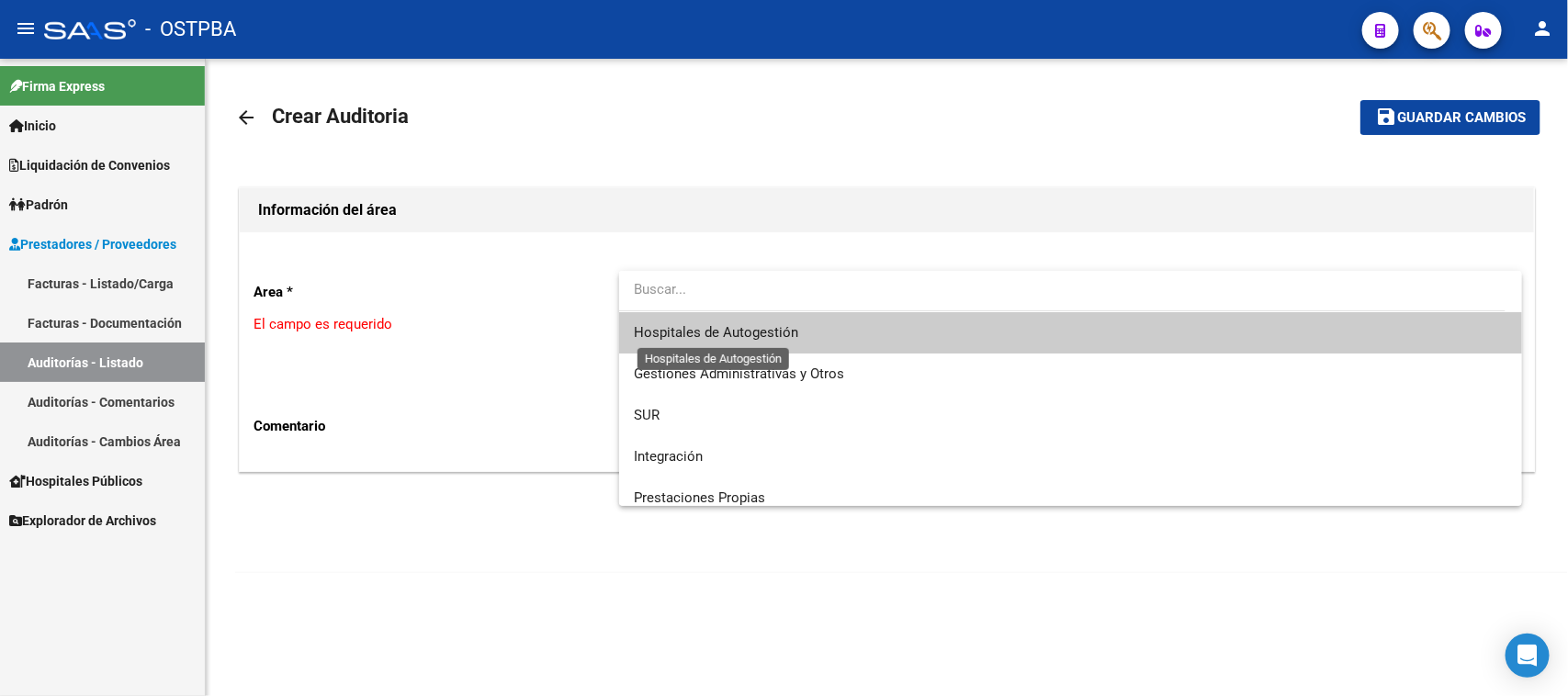
click at [695, 339] on span "Hospitales de Autogestión" at bounding box center [717, 332] width 165 height 16
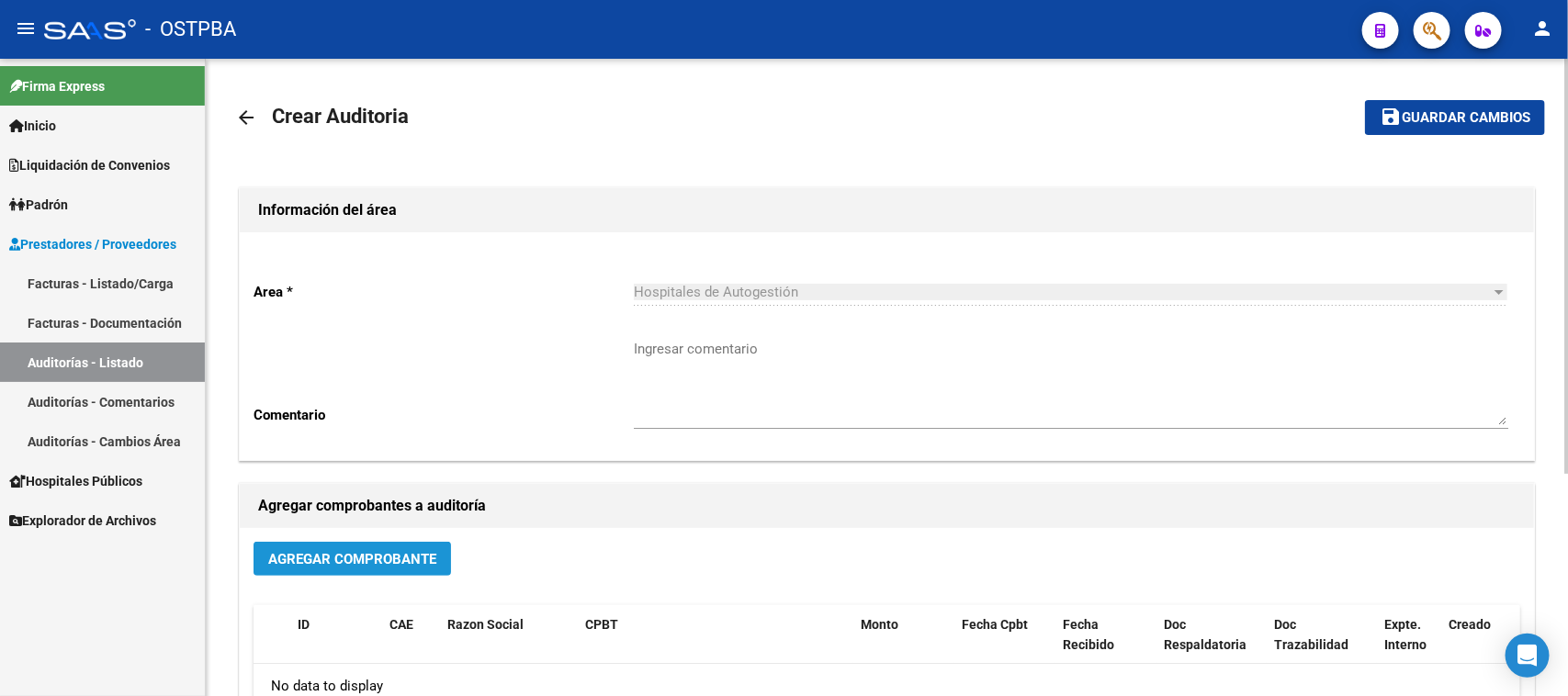
click at [425, 546] on button "Agregar Comprobante" at bounding box center [352, 559] width 197 height 34
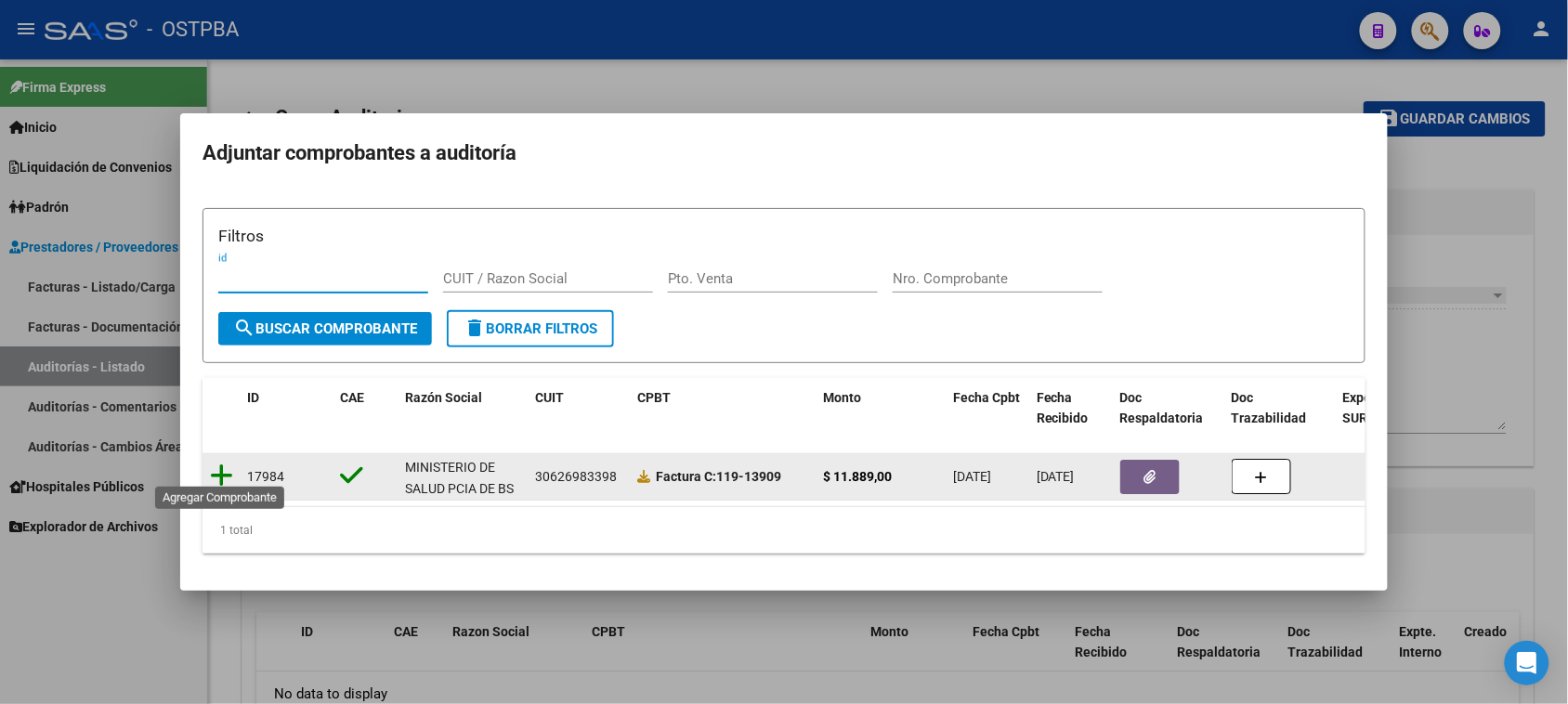
click at [221, 462] on icon at bounding box center [222, 475] width 23 height 26
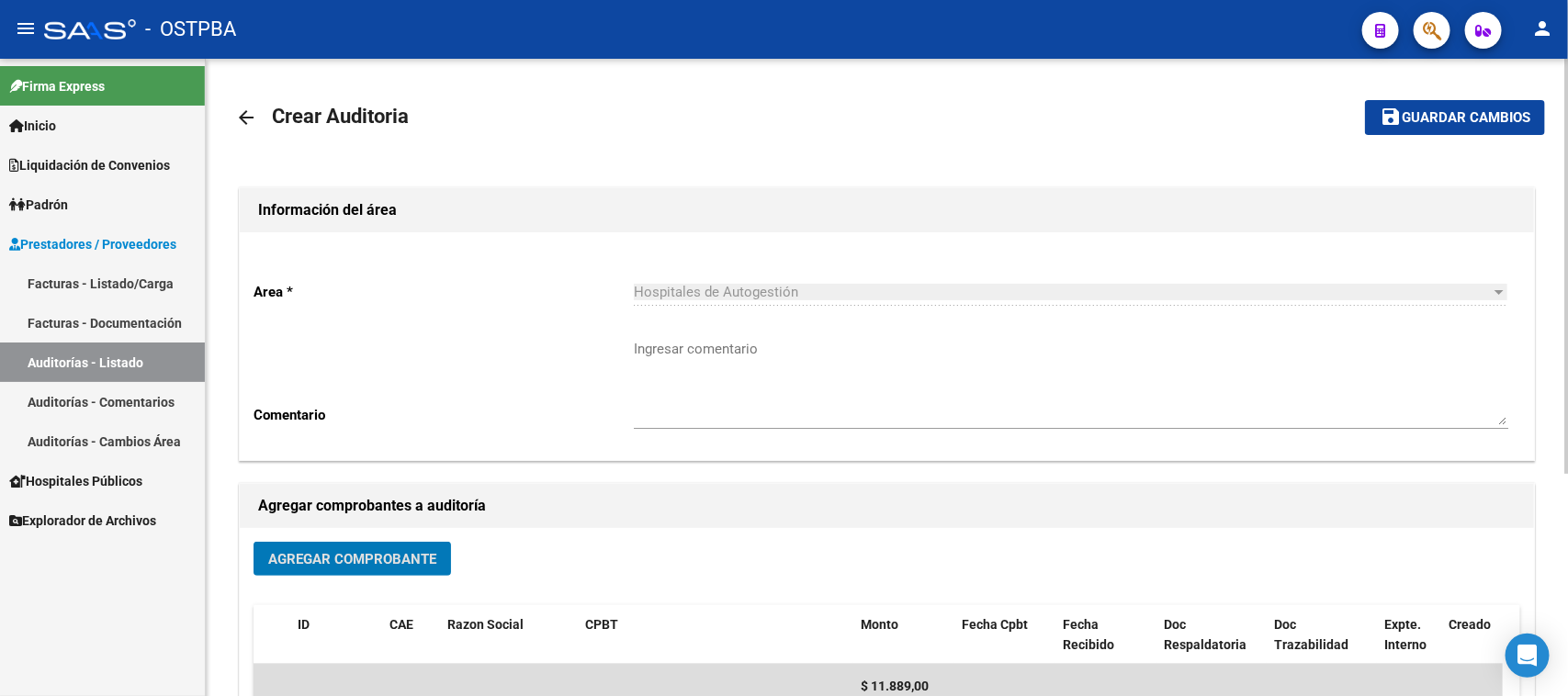
click at [1474, 118] on span "Guardar cambios" at bounding box center [1466, 118] width 128 height 16
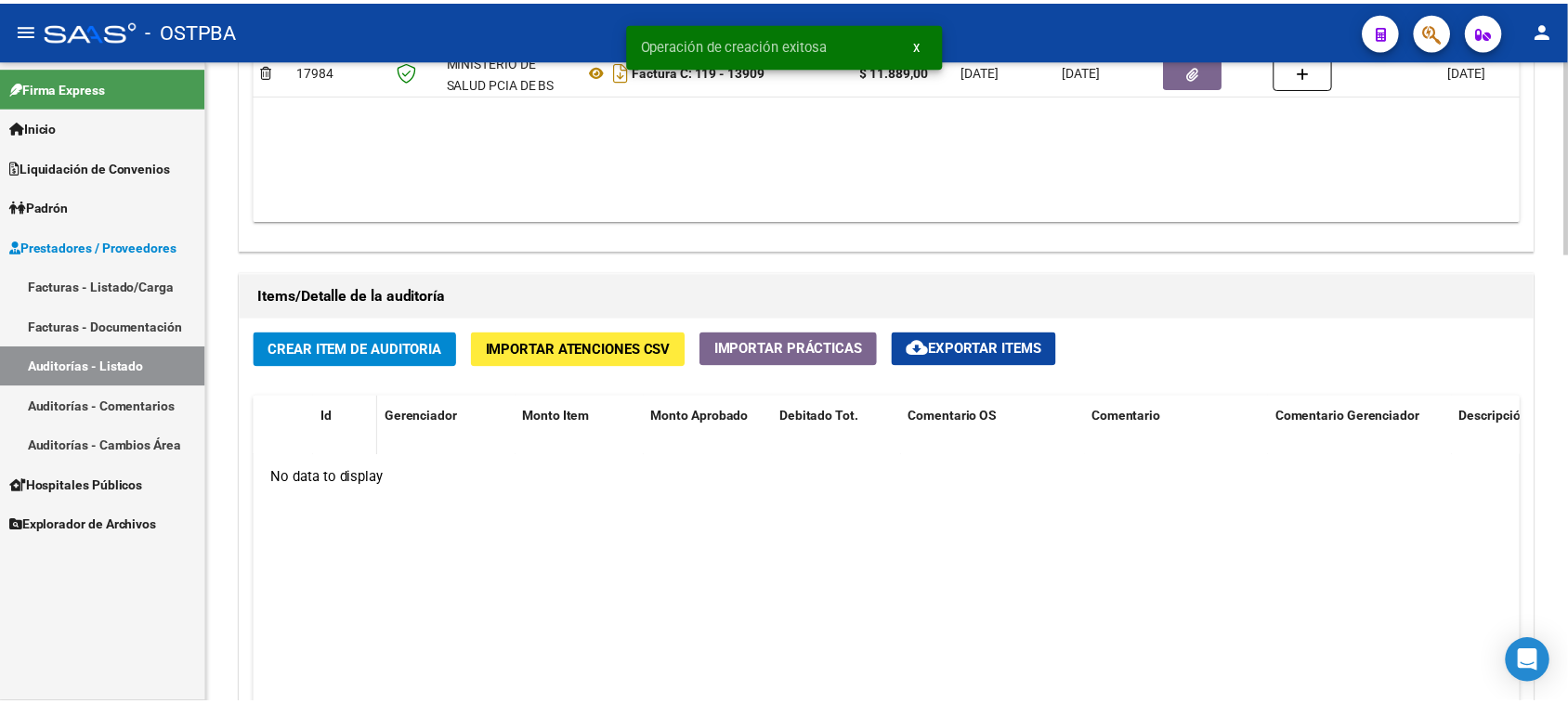
scroll to position [1160, 0]
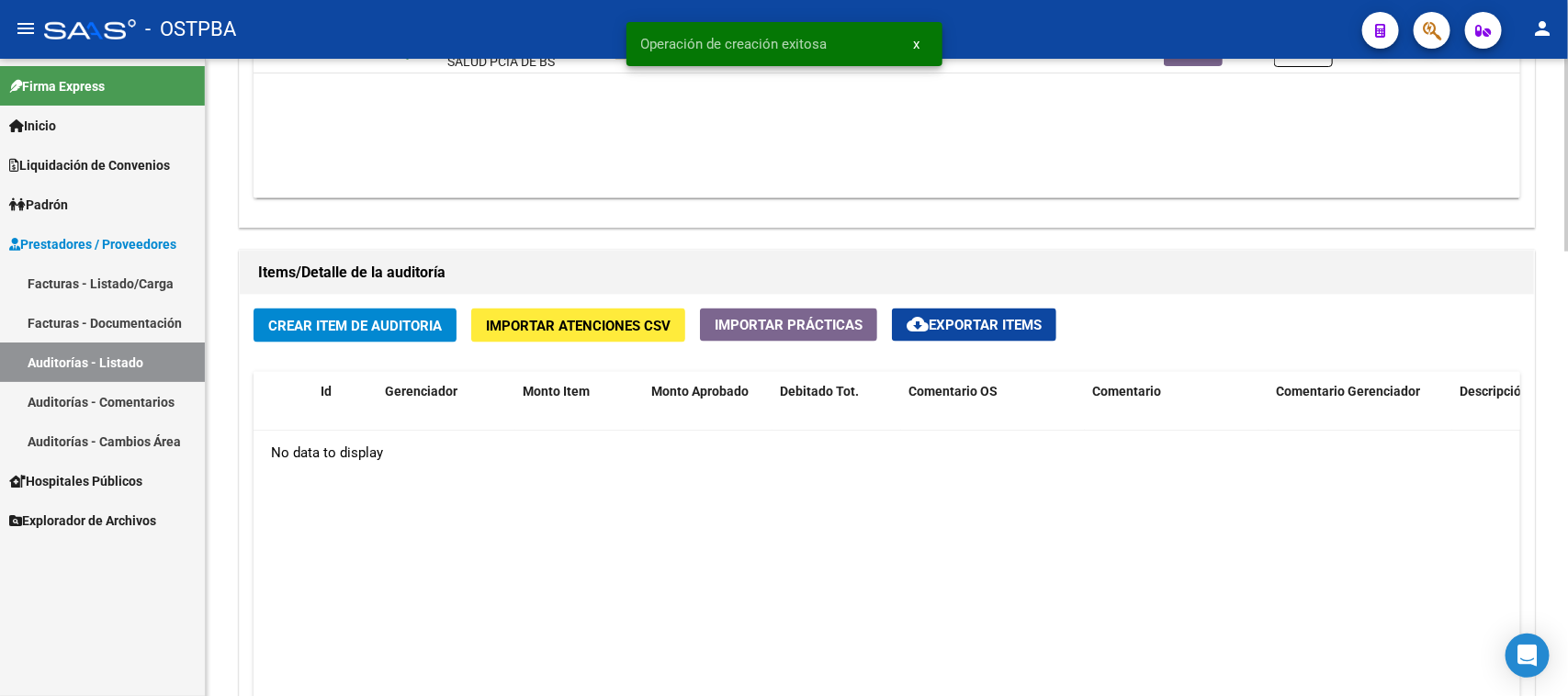
click at [369, 333] on button "Crear Item de Auditoria" at bounding box center [355, 326] width 203 height 34
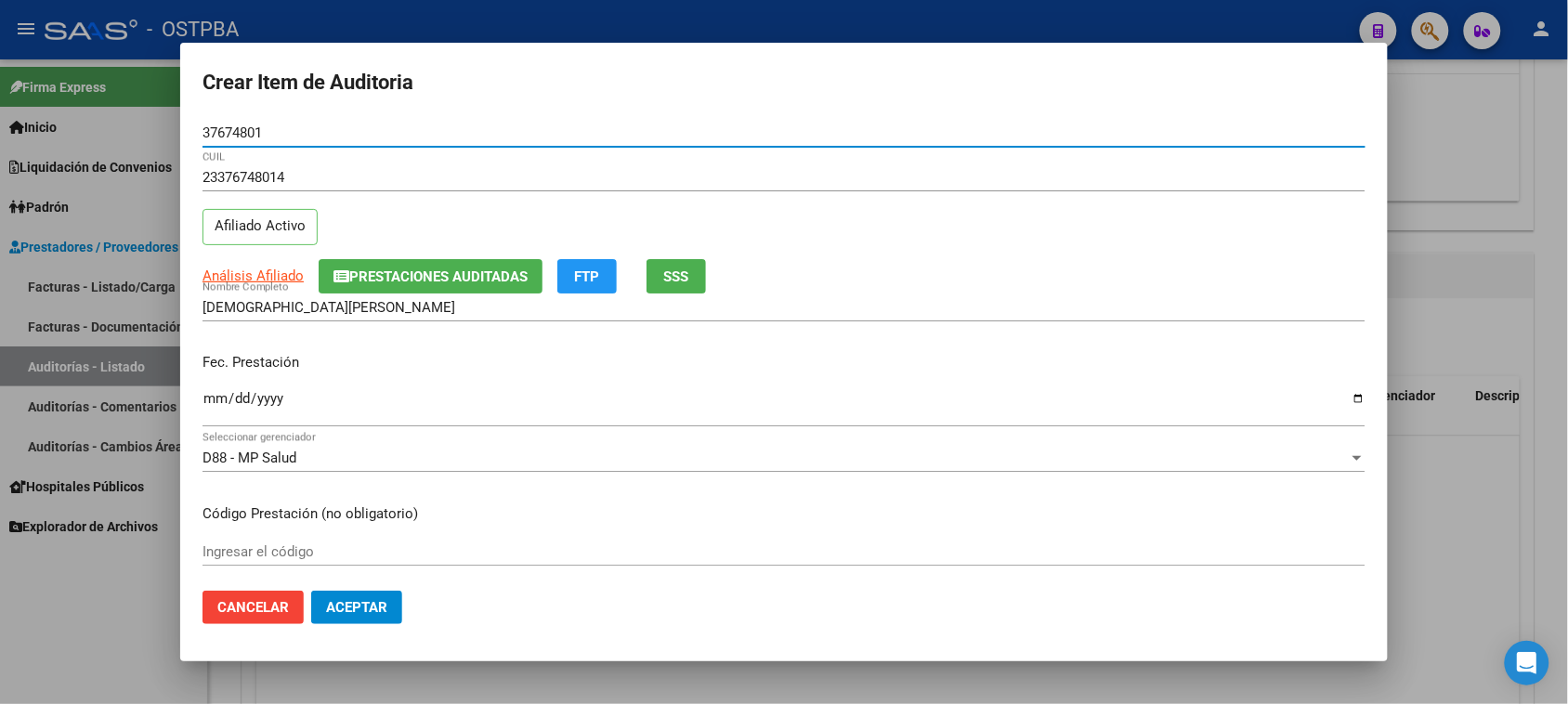
click at [217, 409] on input "Ingresar la fecha" at bounding box center [784, 405] width 1163 height 30
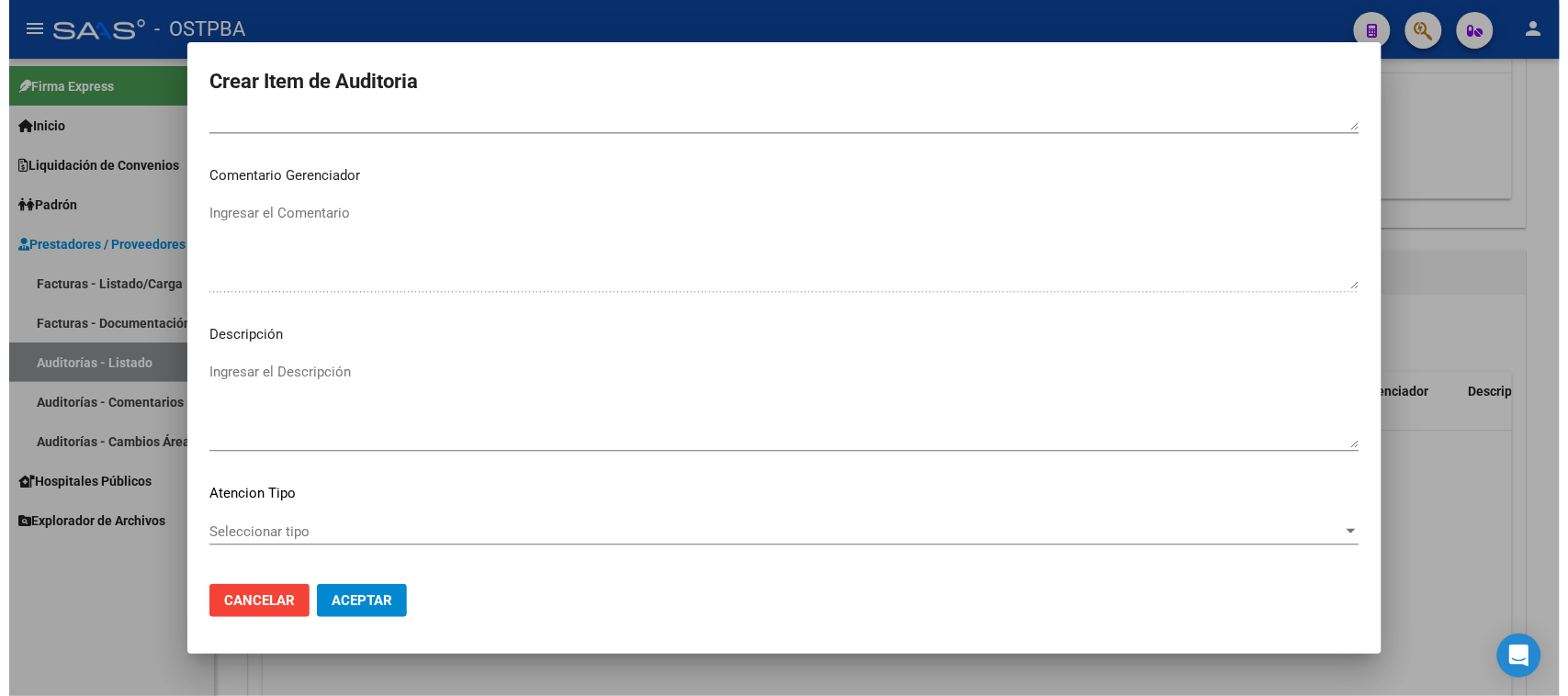
scroll to position [1199, 0]
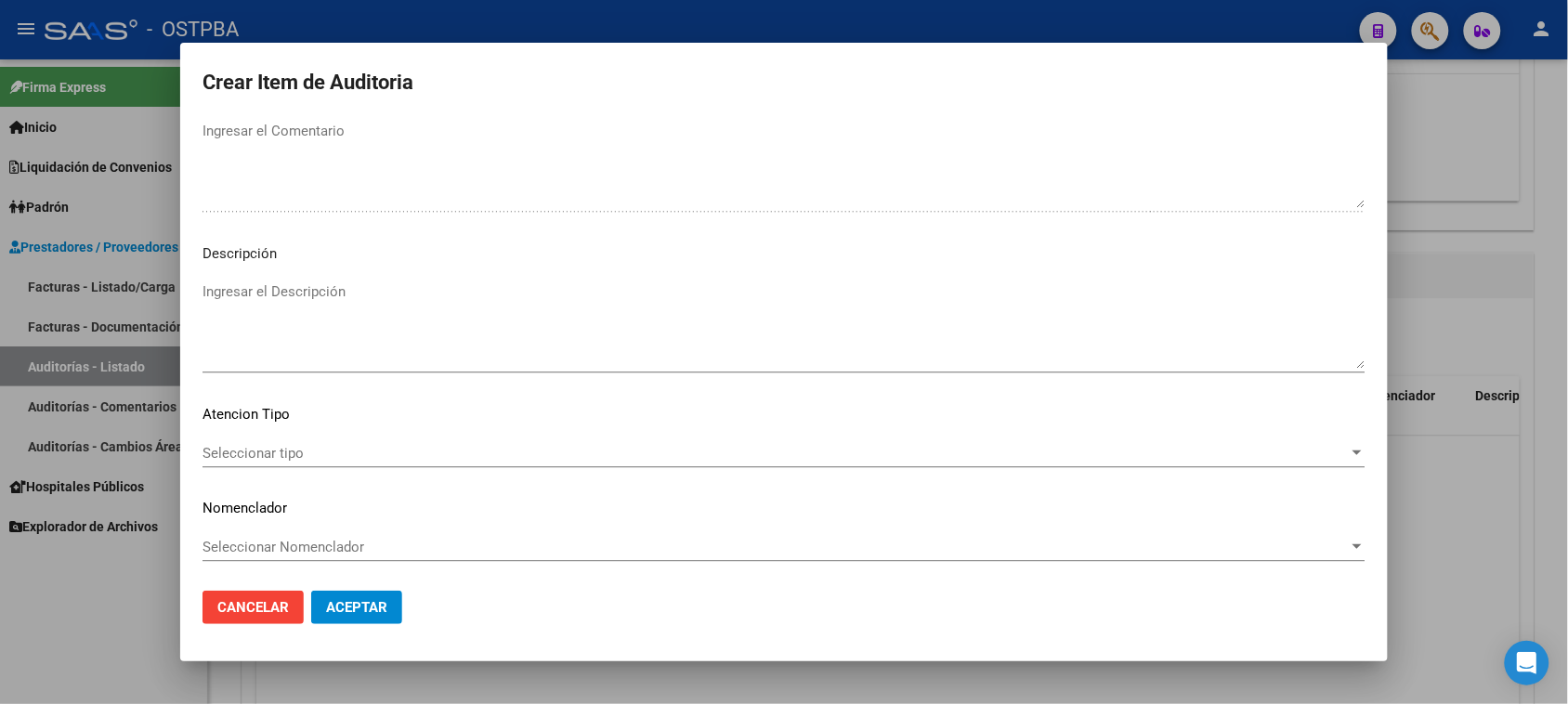
click at [283, 452] on span "Seleccionar tipo" at bounding box center [775, 453] width 1146 height 16
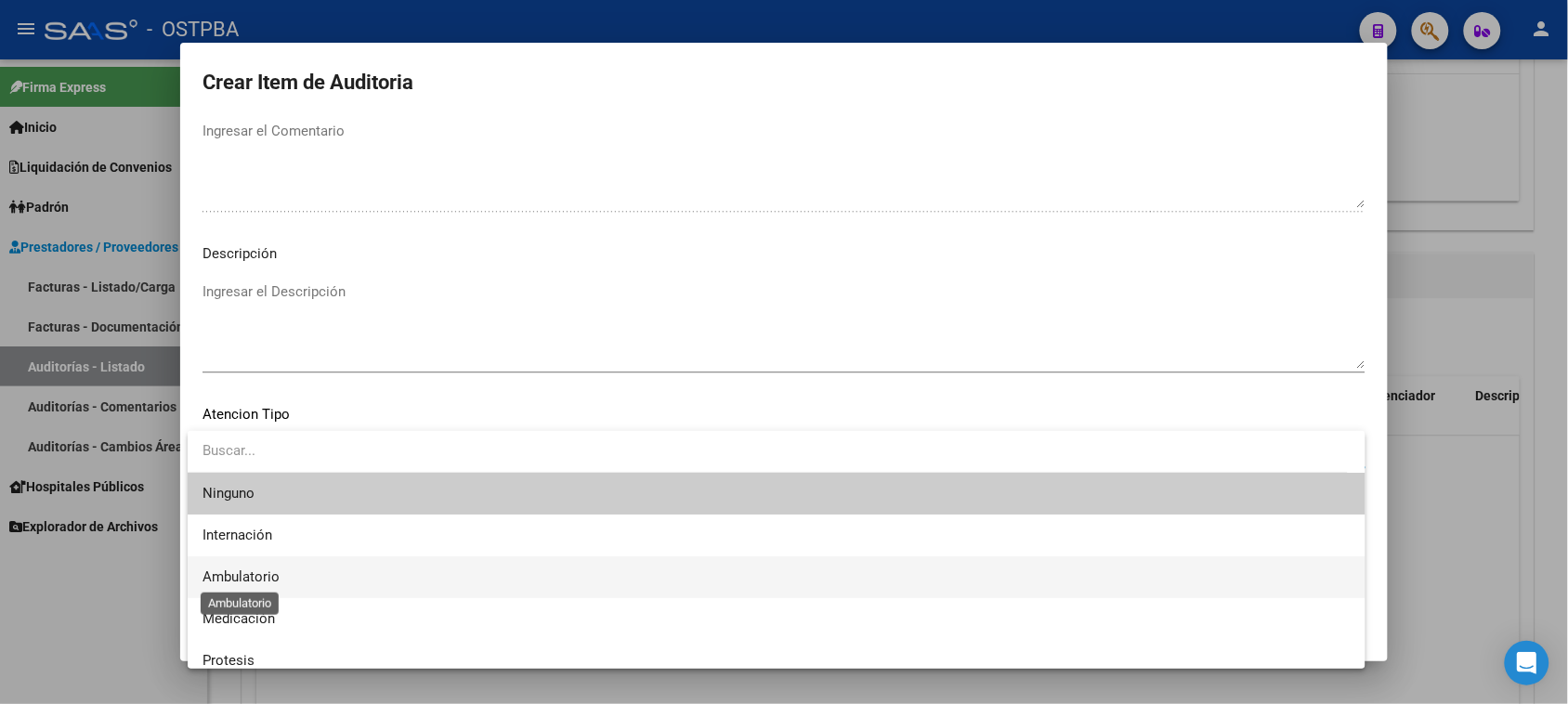
click at [258, 570] on span "Ambulatorio" at bounding box center [241, 576] width 77 height 16
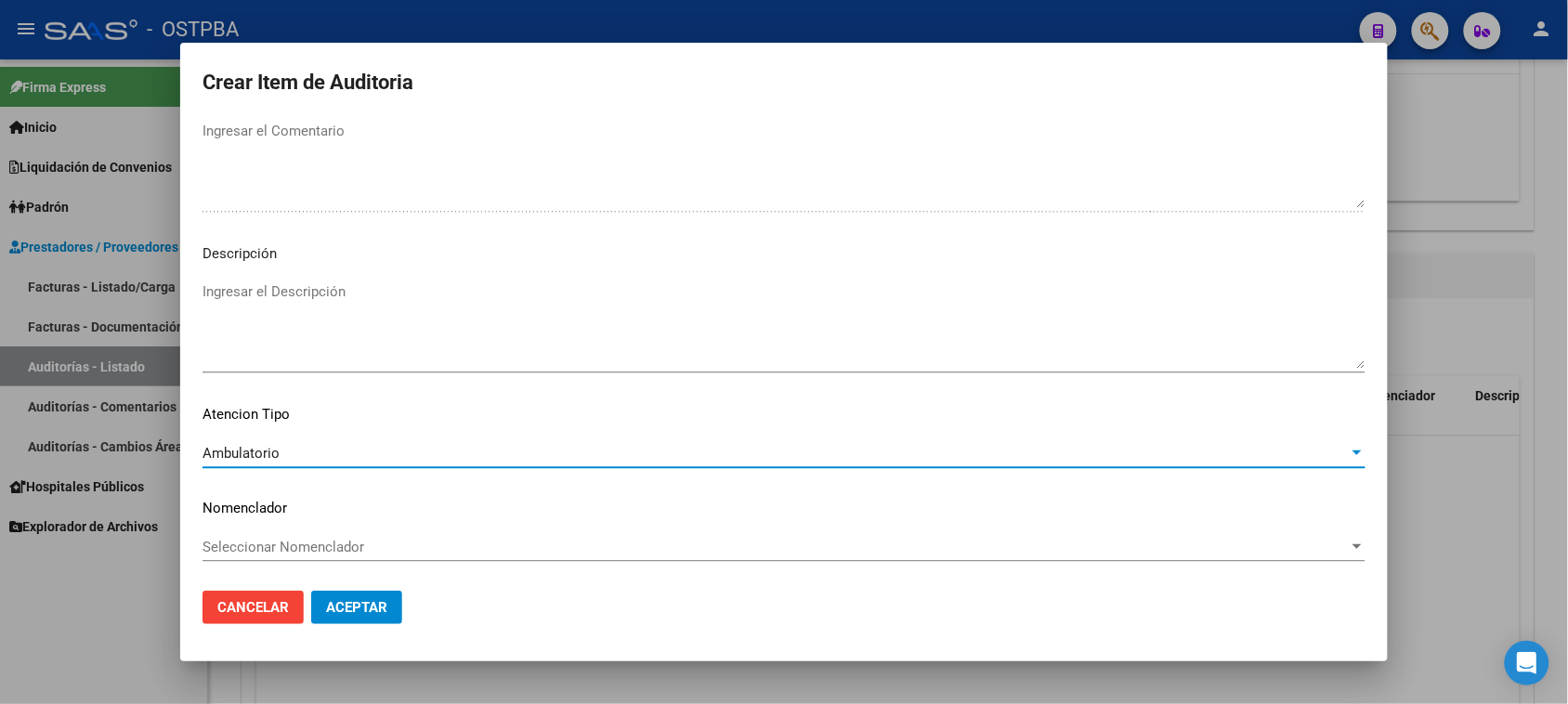
click at [332, 605] on span "Aceptar" at bounding box center [356, 606] width 61 height 16
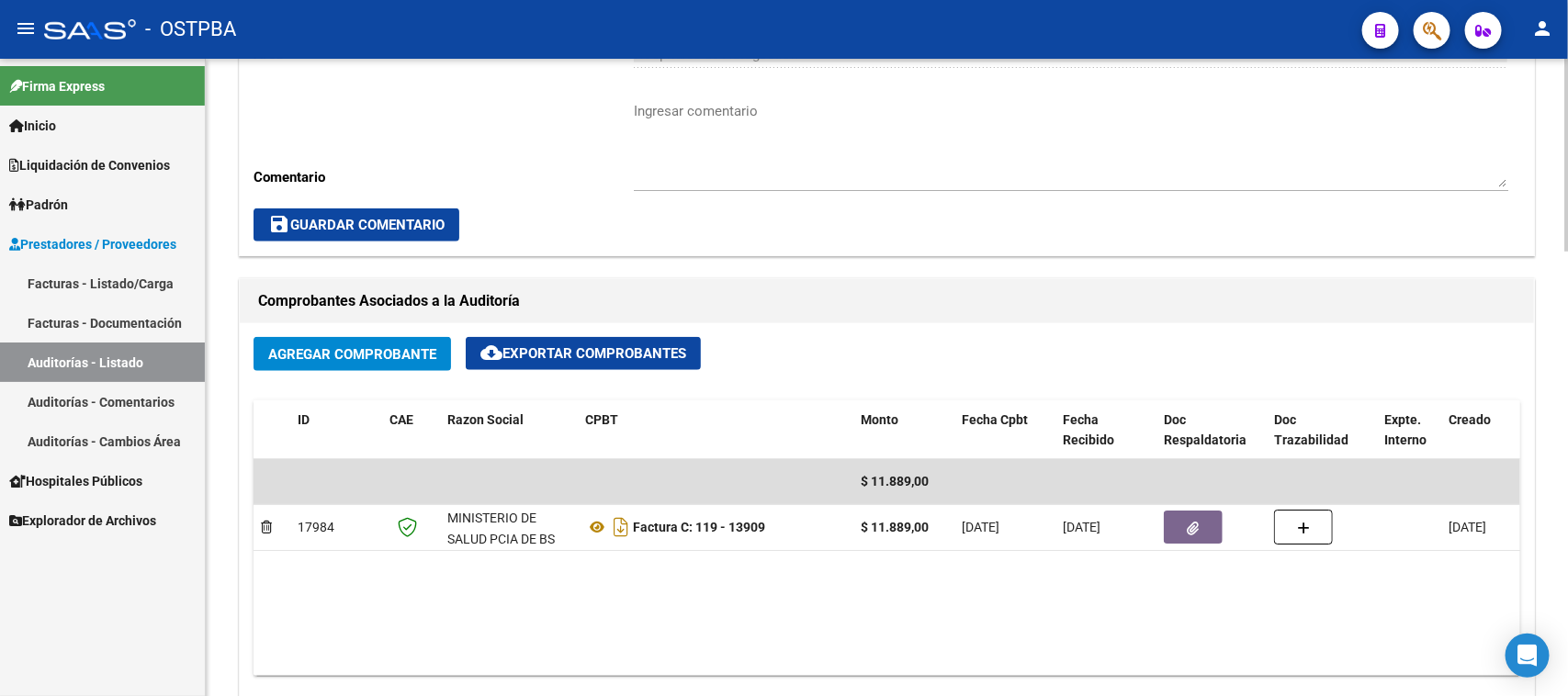
scroll to position [688, 0]
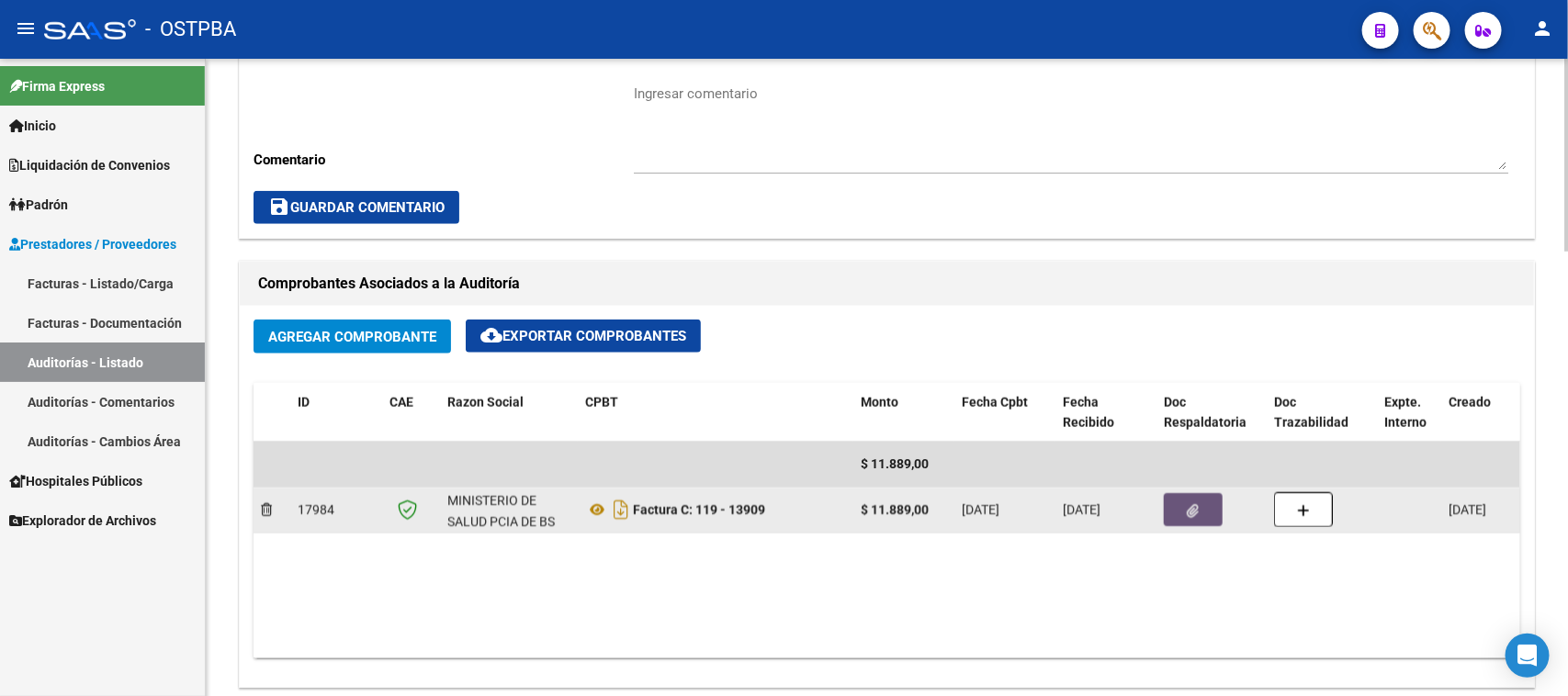
click at [1192, 511] on icon "button" at bounding box center [1194, 511] width 11 height 13
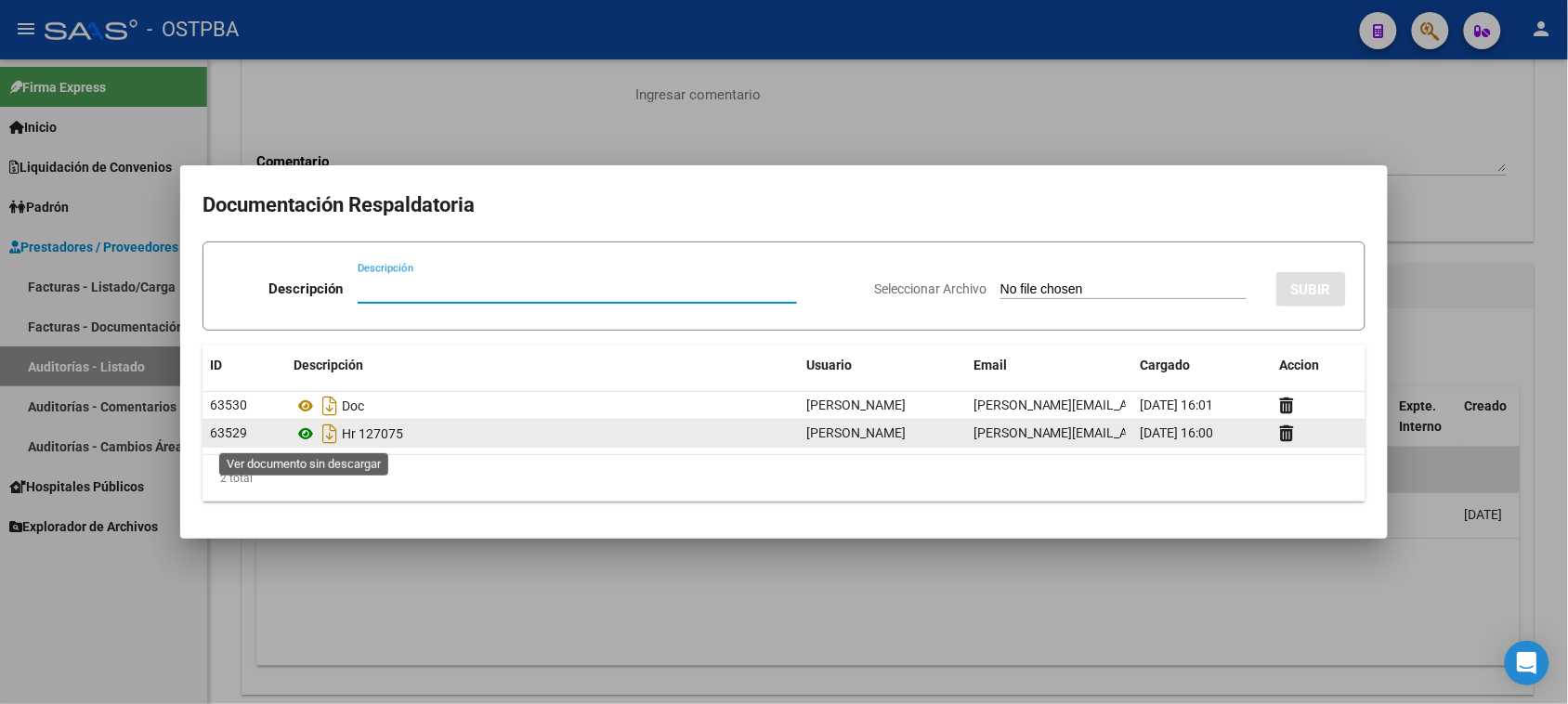
click at [309, 432] on icon at bounding box center [305, 433] width 24 height 22
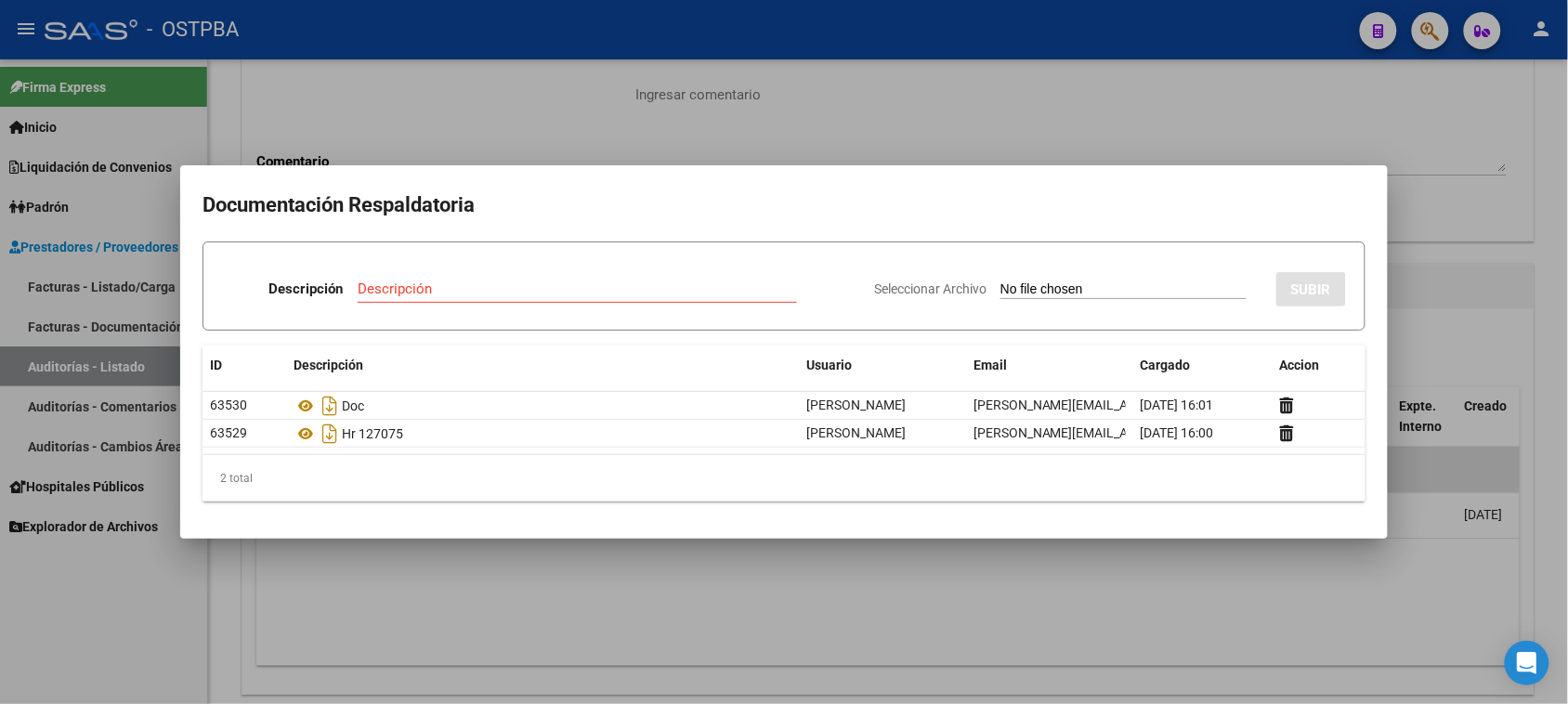
click at [275, 610] on div at bounding box center [784, 352] width 1568 height 704
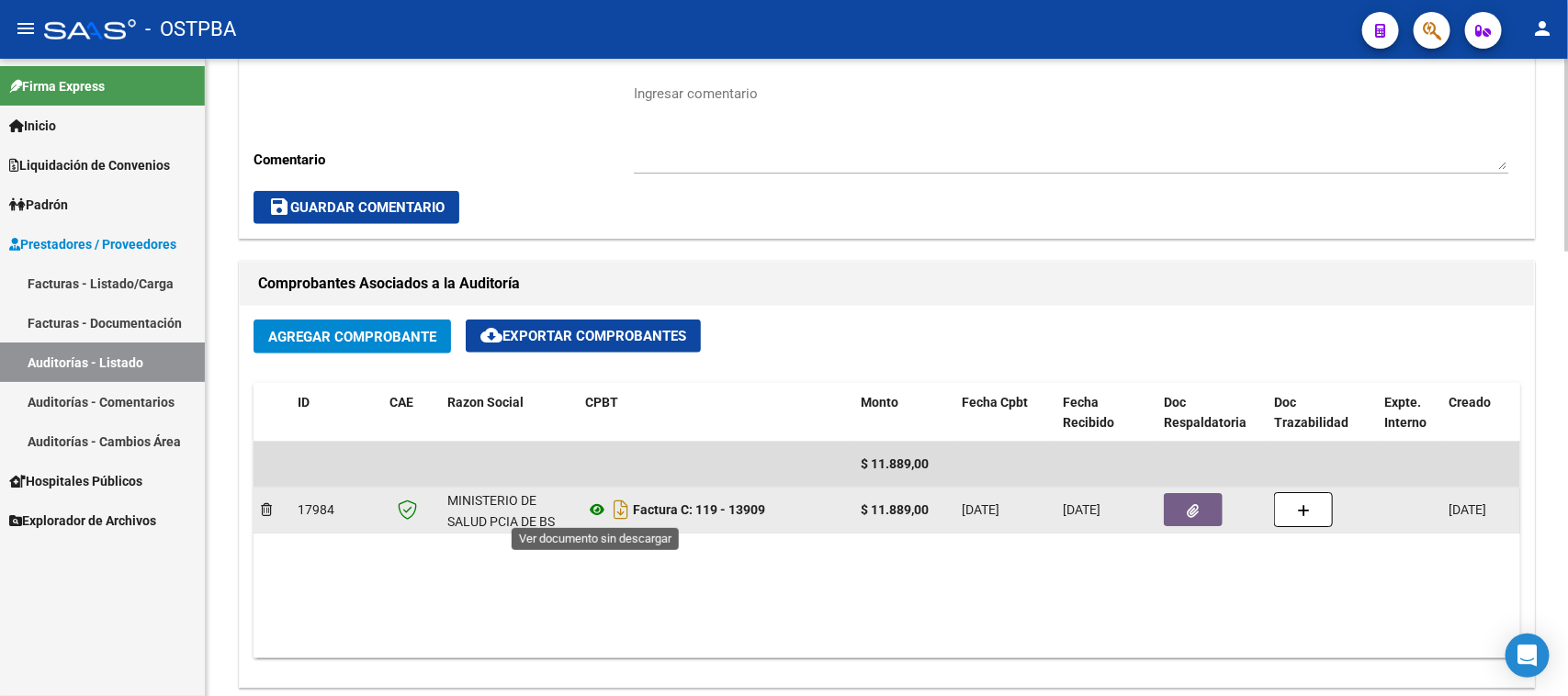
click at [593, 511] on icon at bounding box center [597, 509] width 24 height 22
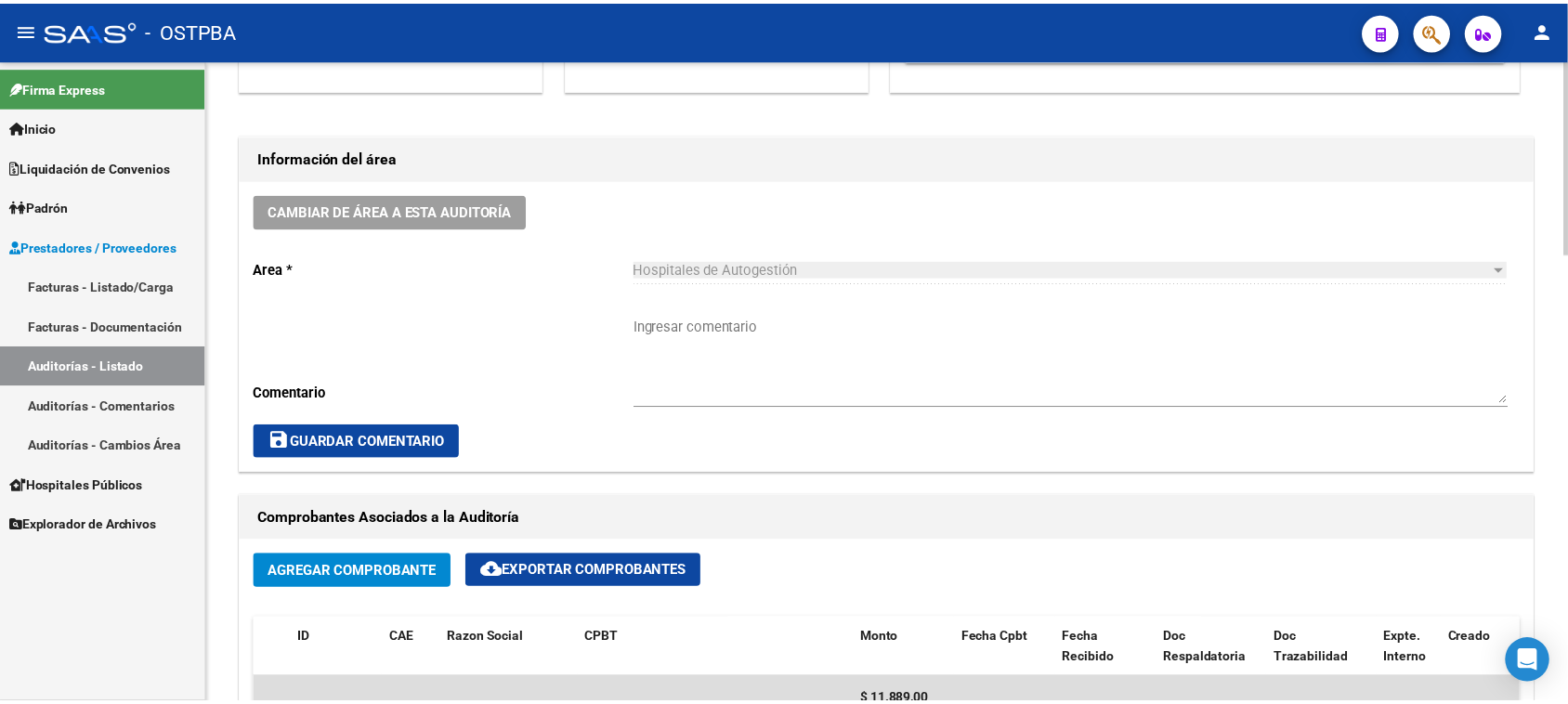
scroll to position [0, 0]
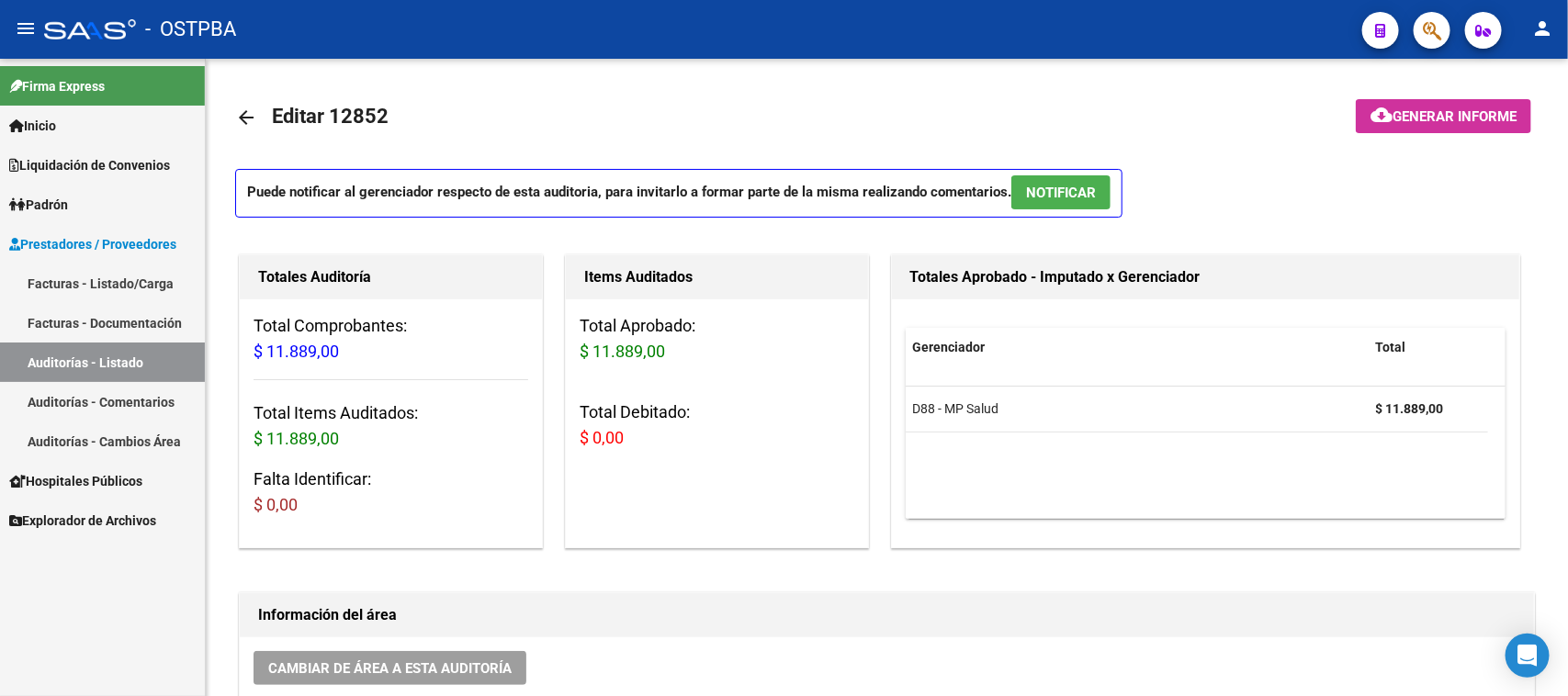
click at [89, 285] on link "Facturas - Listado/Carga" at bounding box center [102, 283] width 205 height 39
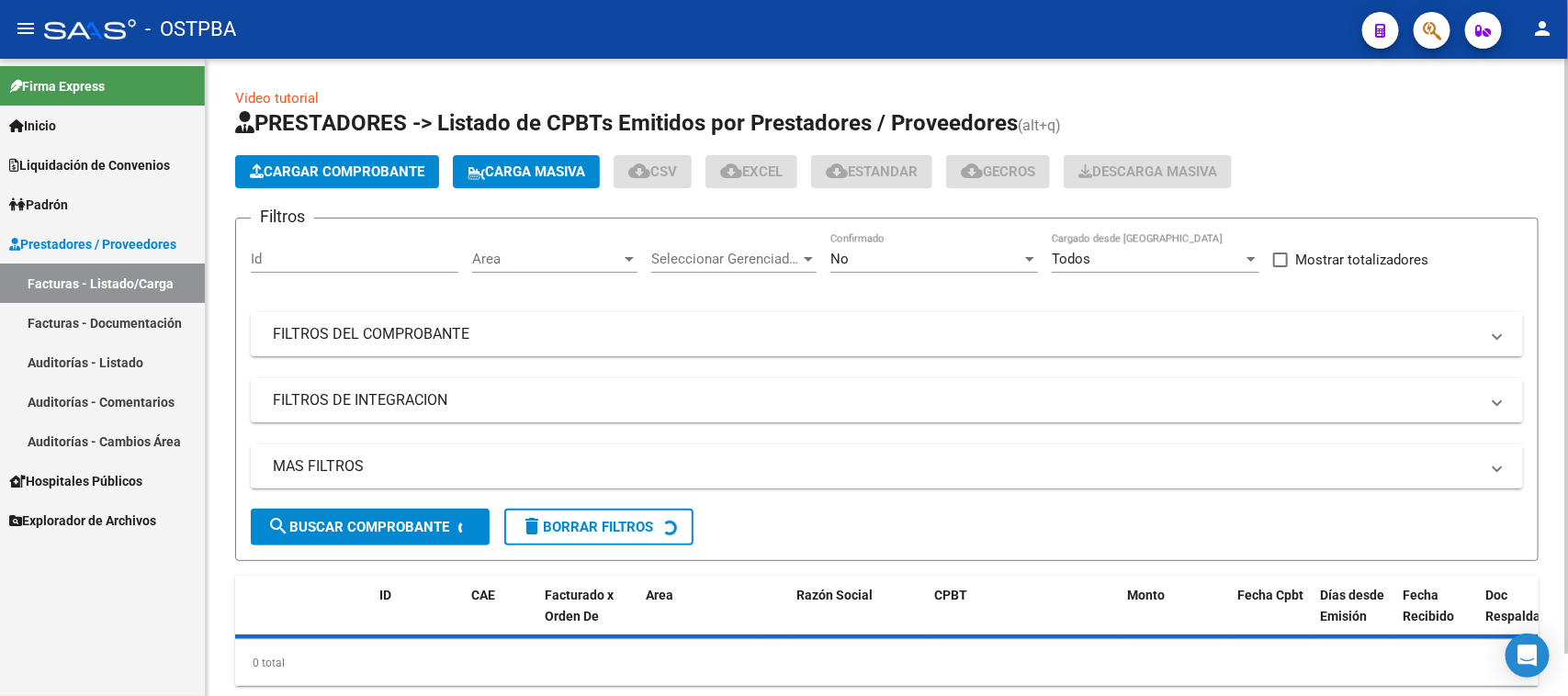
click at [360, 173] on span "Cargar Comprobante" at bounding box center [337, 171] width 174 height 16
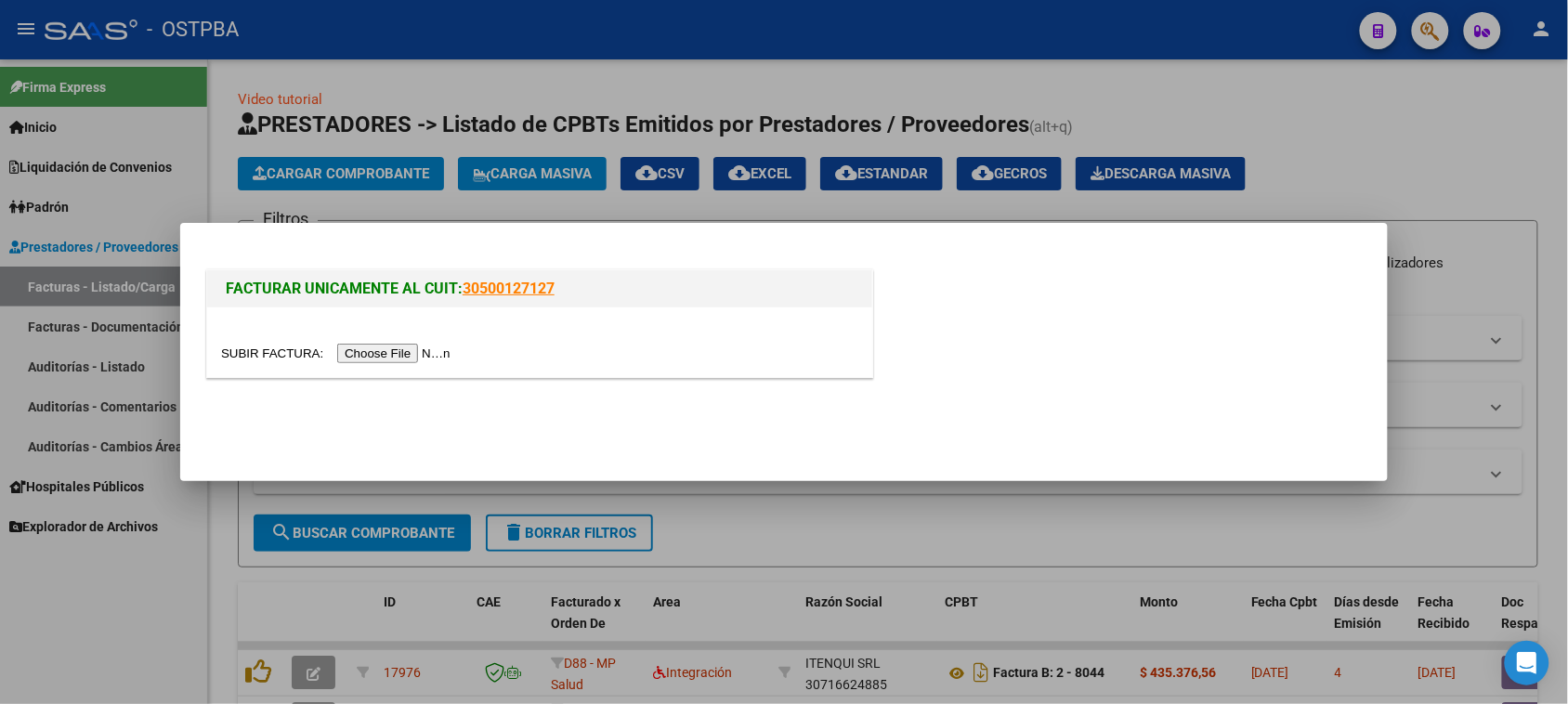
click at [411, 345] on input "file" at bounding box center [339, 353] width 235 height 19
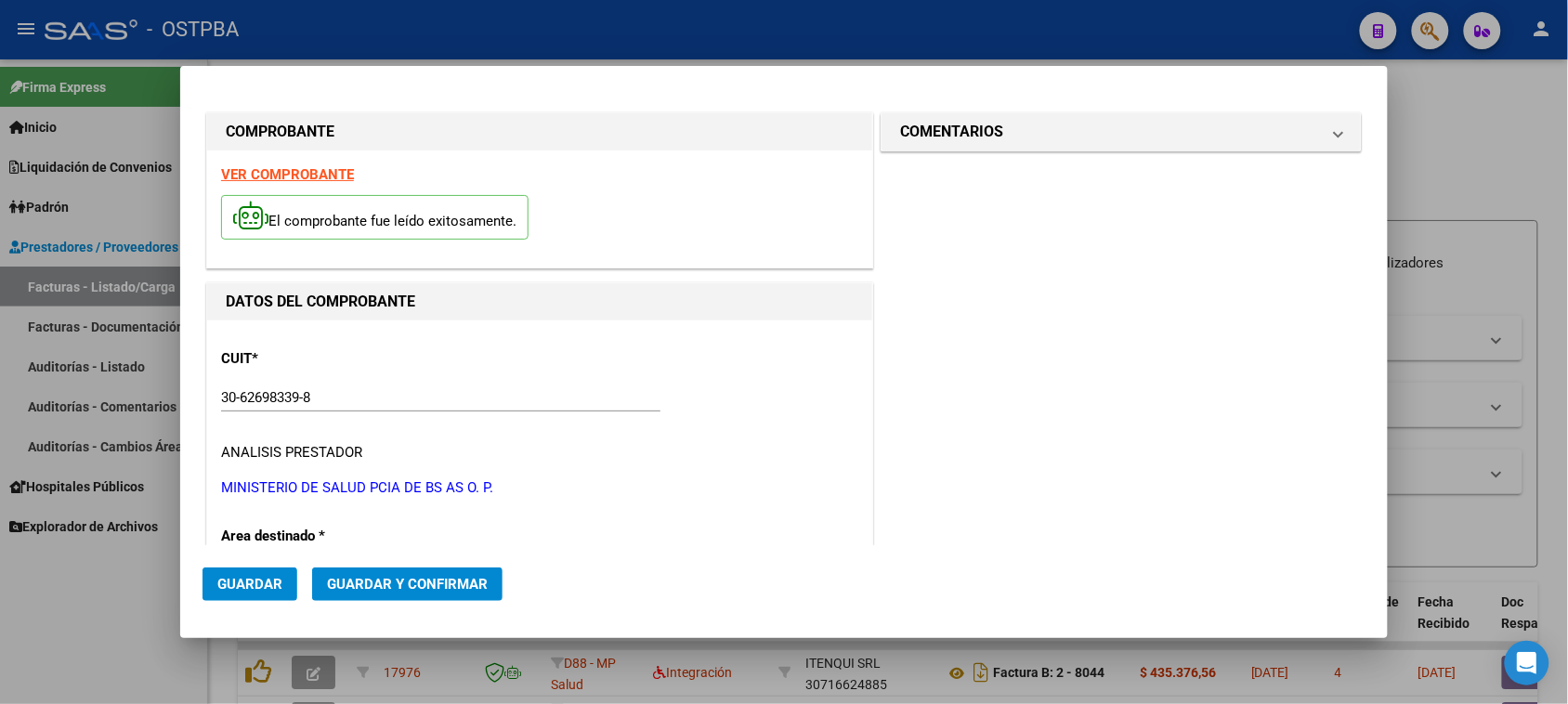
click at [348, 176] on strong "VER COMPROBANTE" at bounding box center [287, 174] width 133 height 16
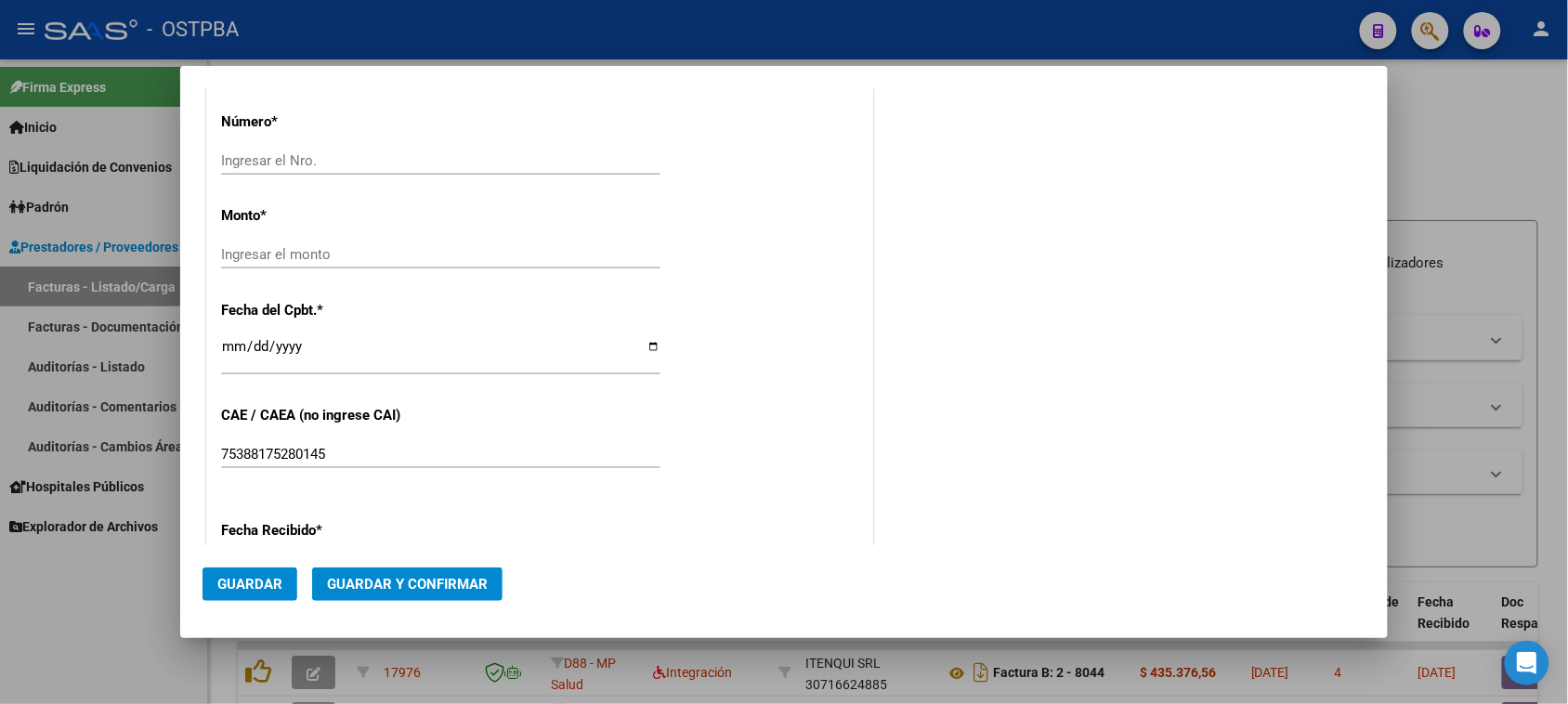
scroll to position [464, 0]
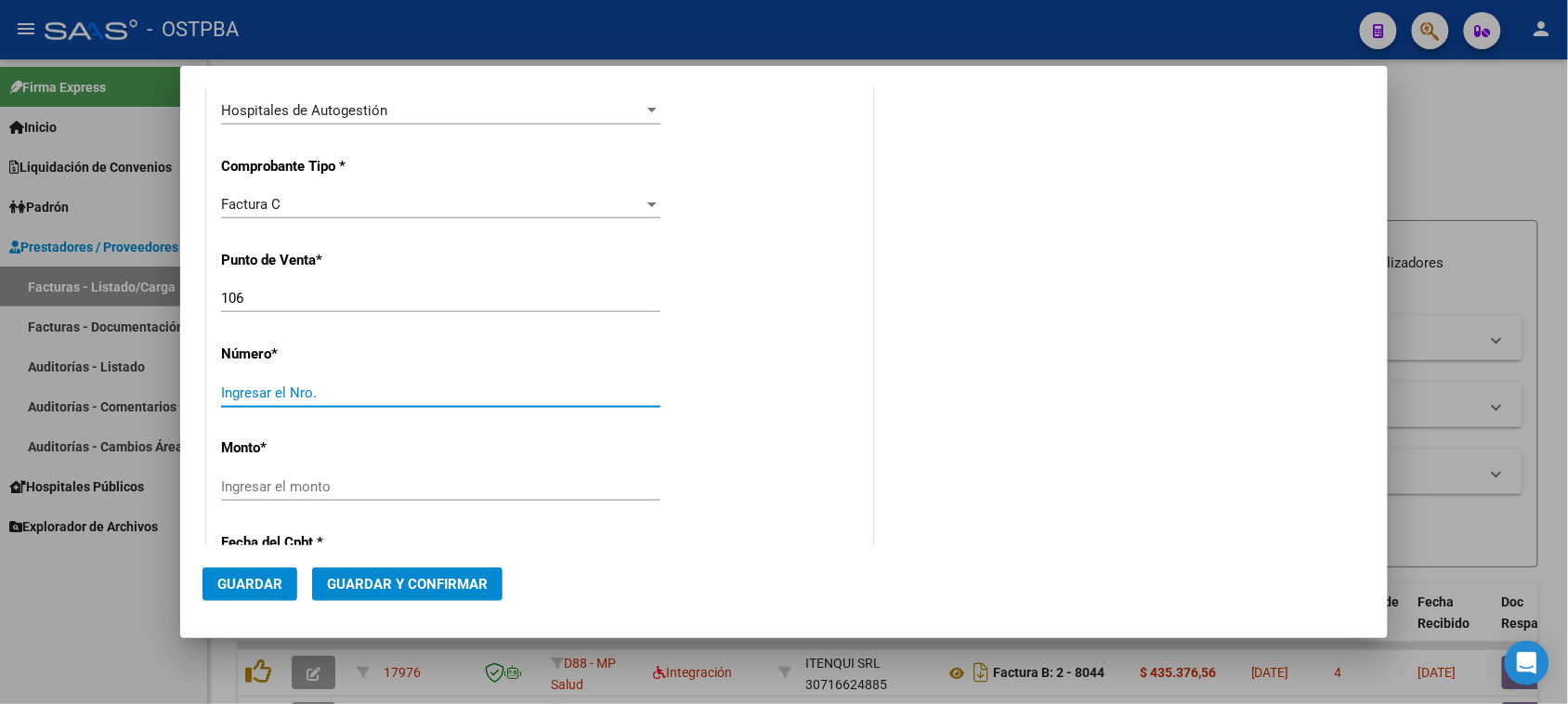
click at [322, 386] on input "Ingresar el Nro." at bounding box center [441, 393] width 439 height 16
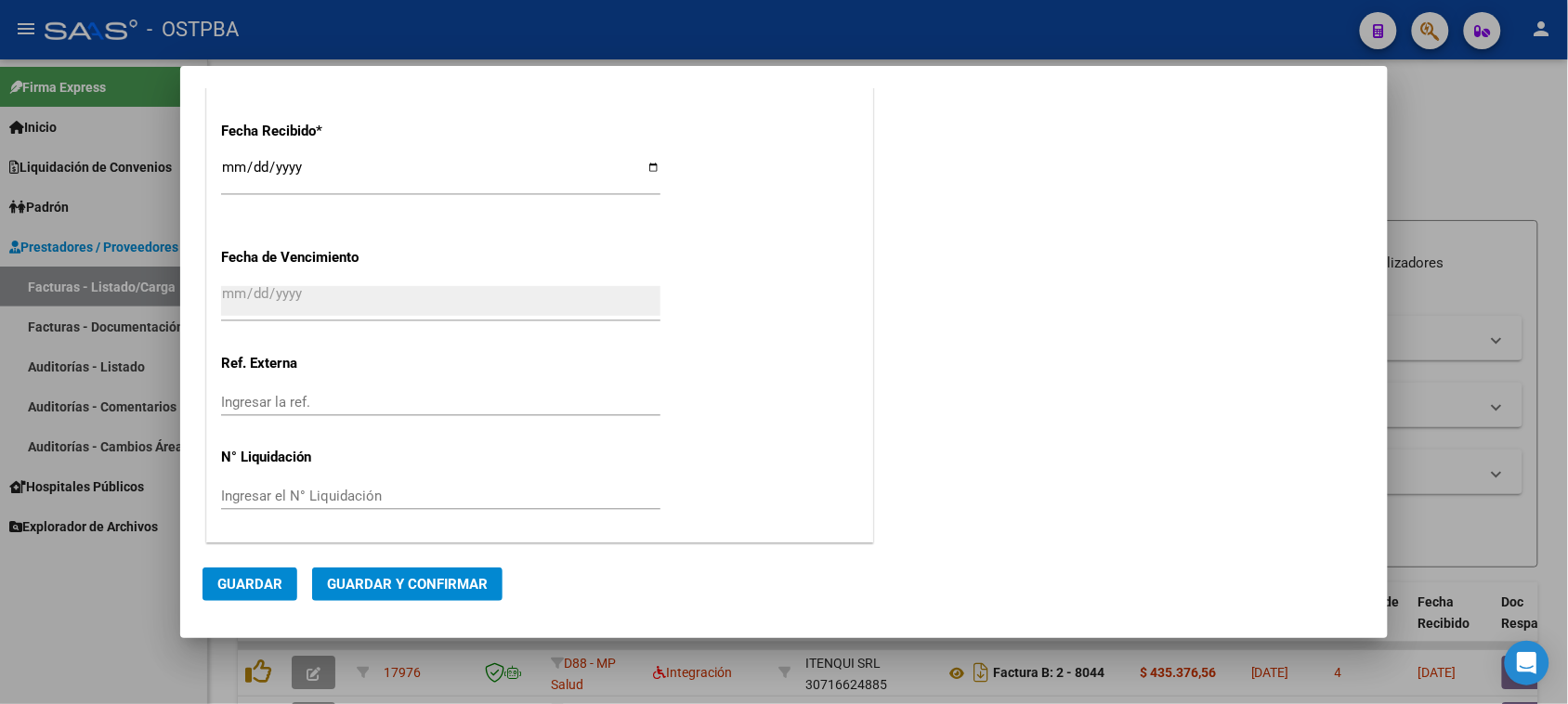
scroll to position [0, 0]
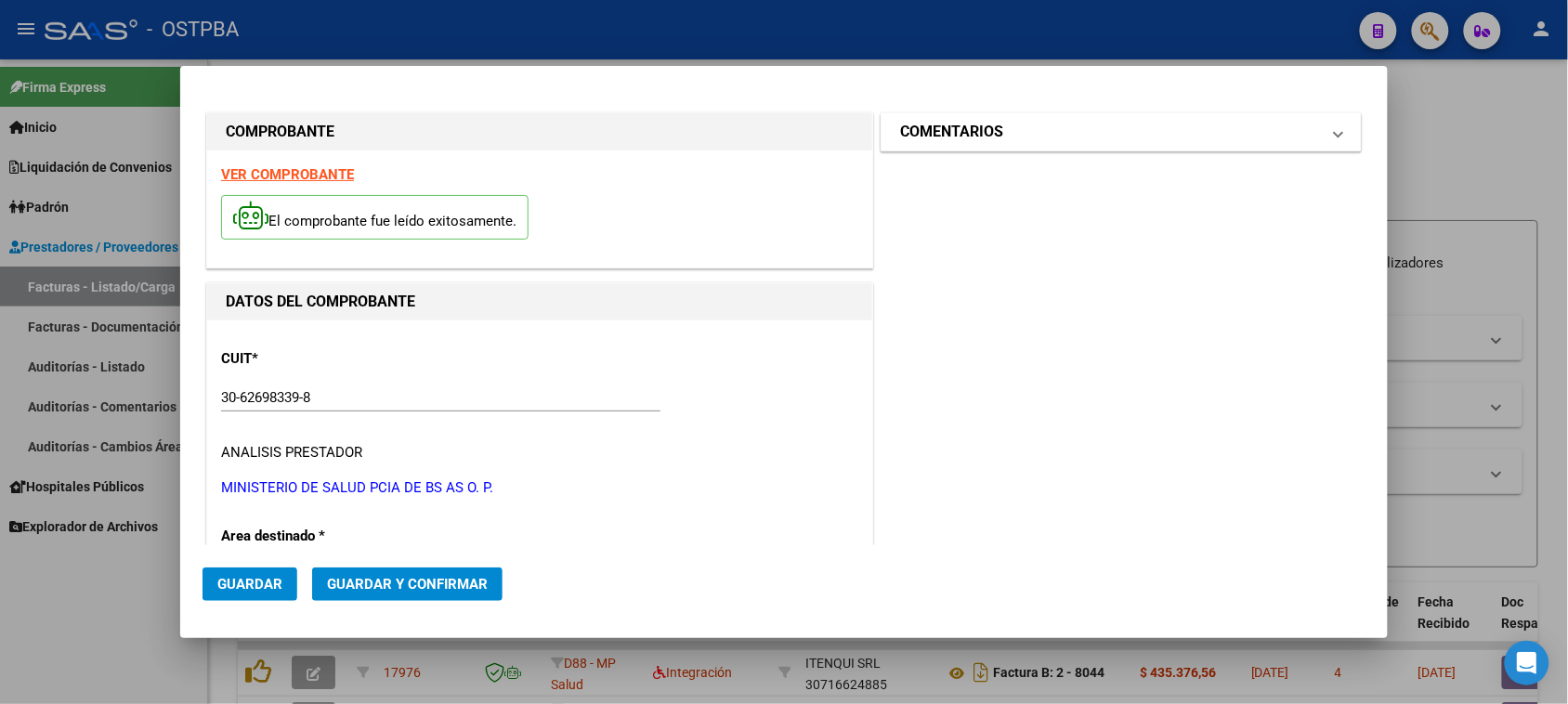
click at [995, 136] on mat-panel-title "COMENTARIOS" at bounding box center [1109, 132] width 420 height 22
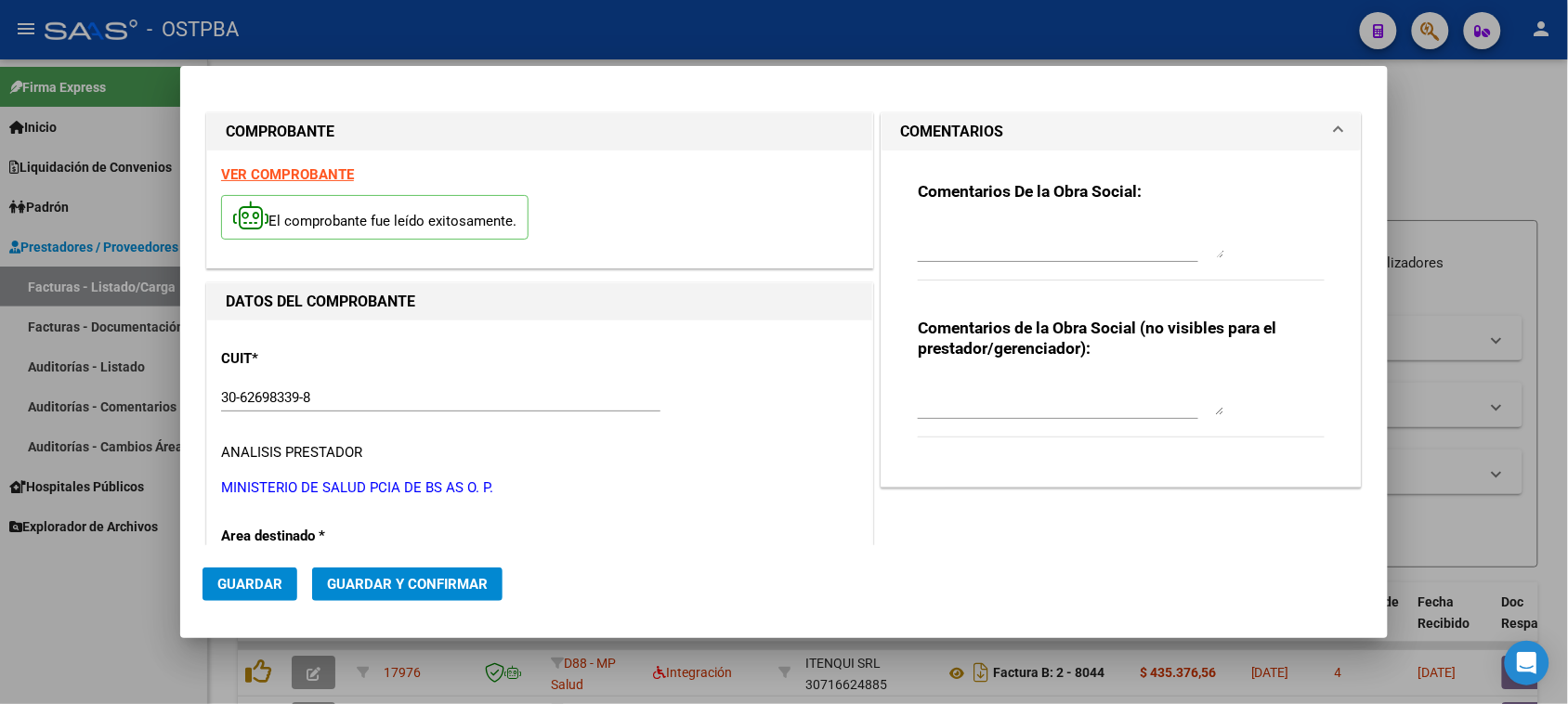
click at [975, 239] on textarea at bounding box center [1071, 240] width 307 height 37
click at [232, 568] on button "Guardar" at bounding box center [250, 584] width 95 height 34
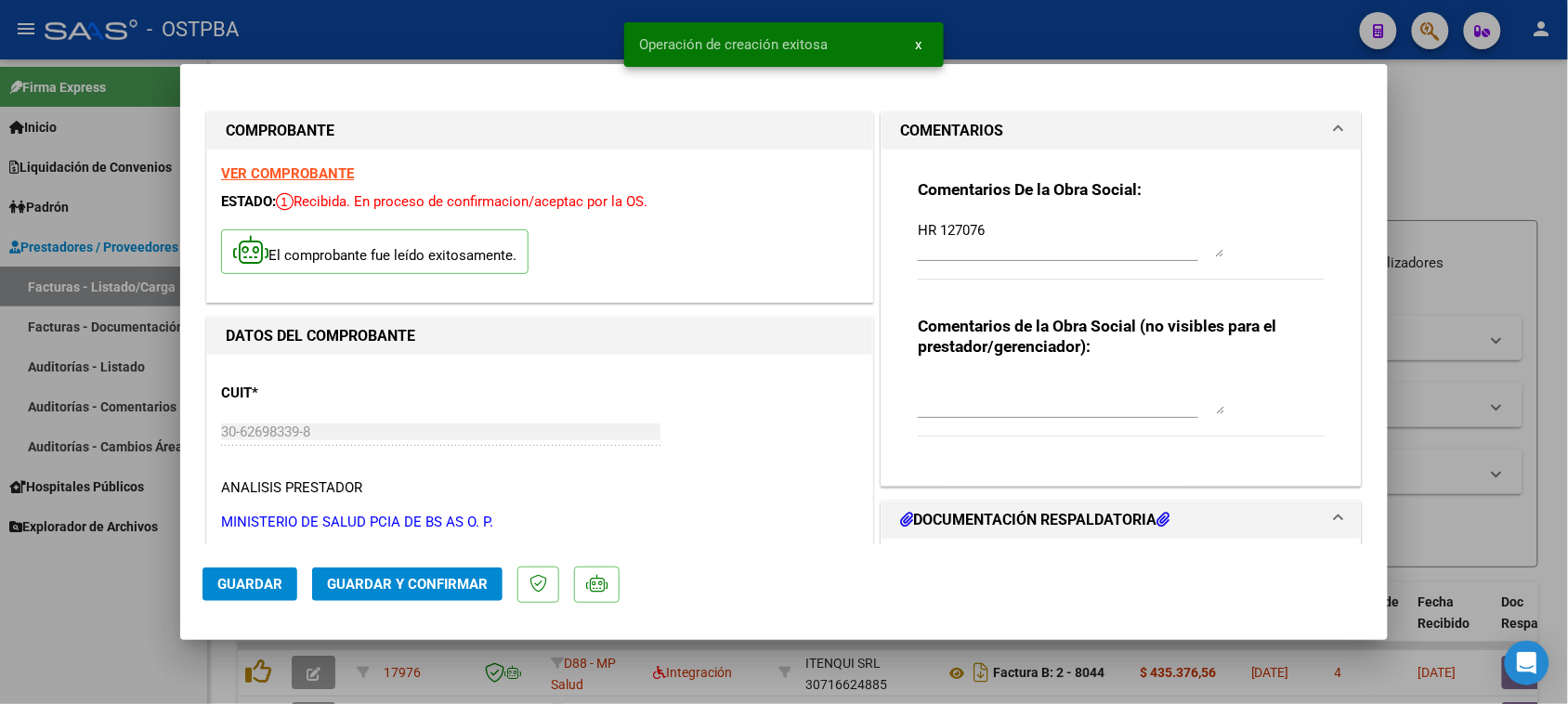
scroll to position [232, 0]
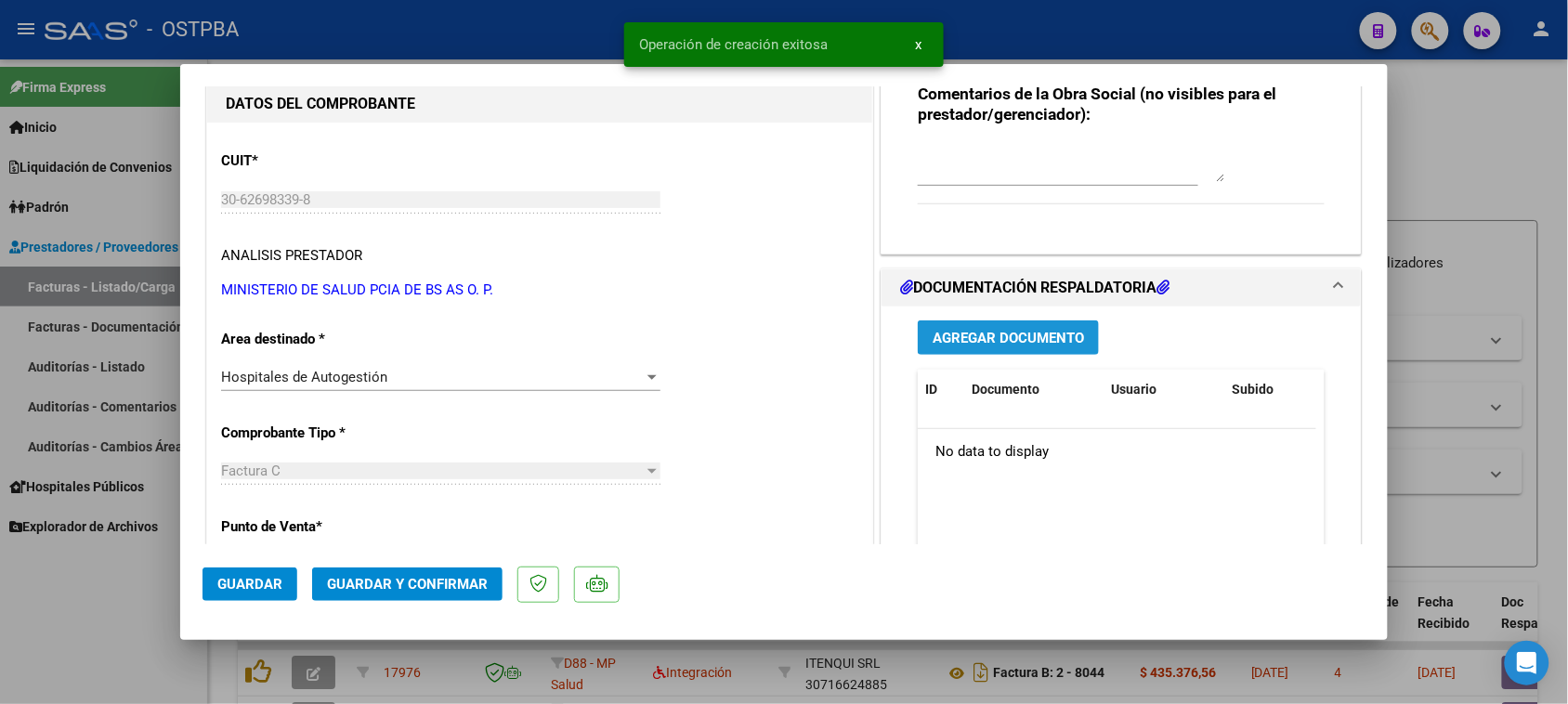
click at [983, 346] on button "Agregar Documento" at bounding box center [1008, 337] width 181 height 35
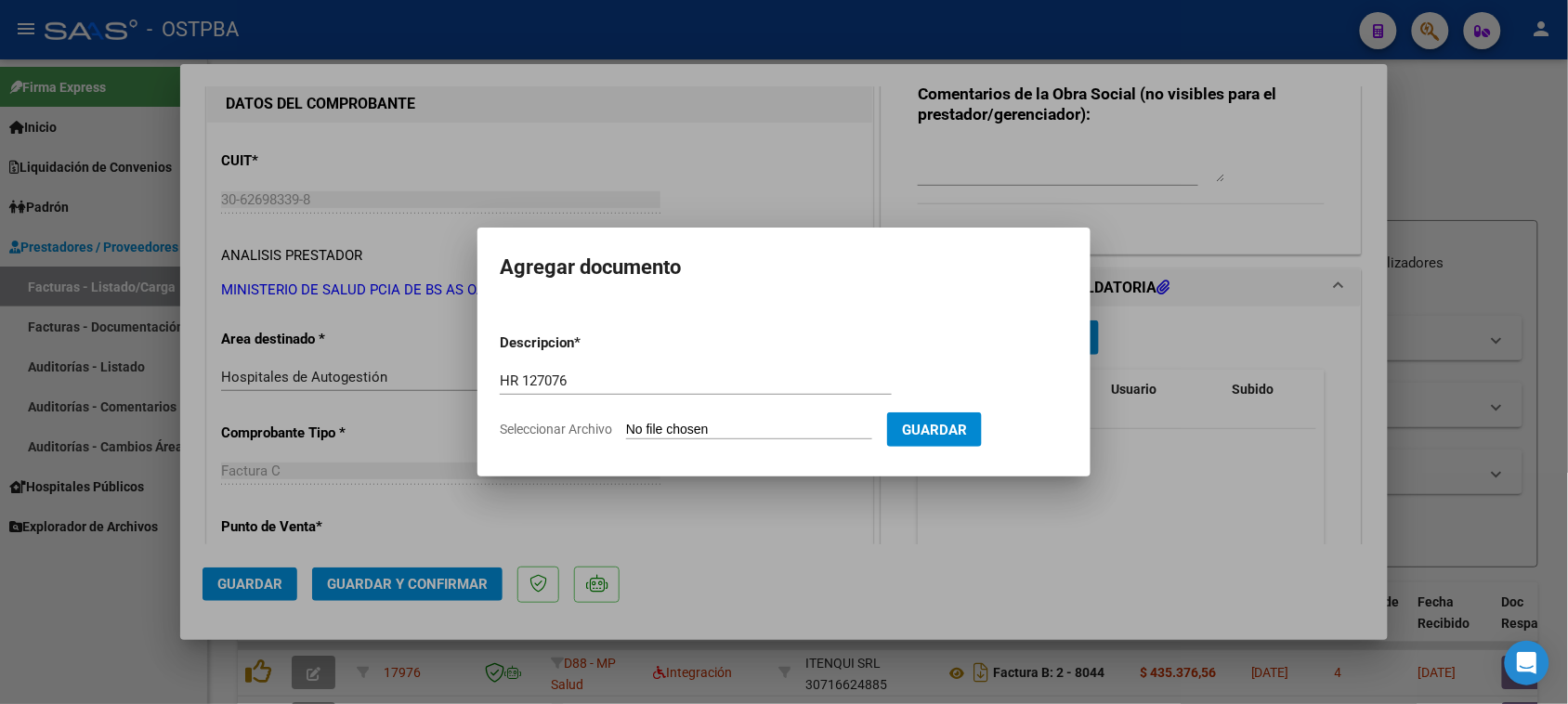
click at [626, 422] on input "Seleccionar Archivo" at bounding box center [749, 430] width 246 height 17
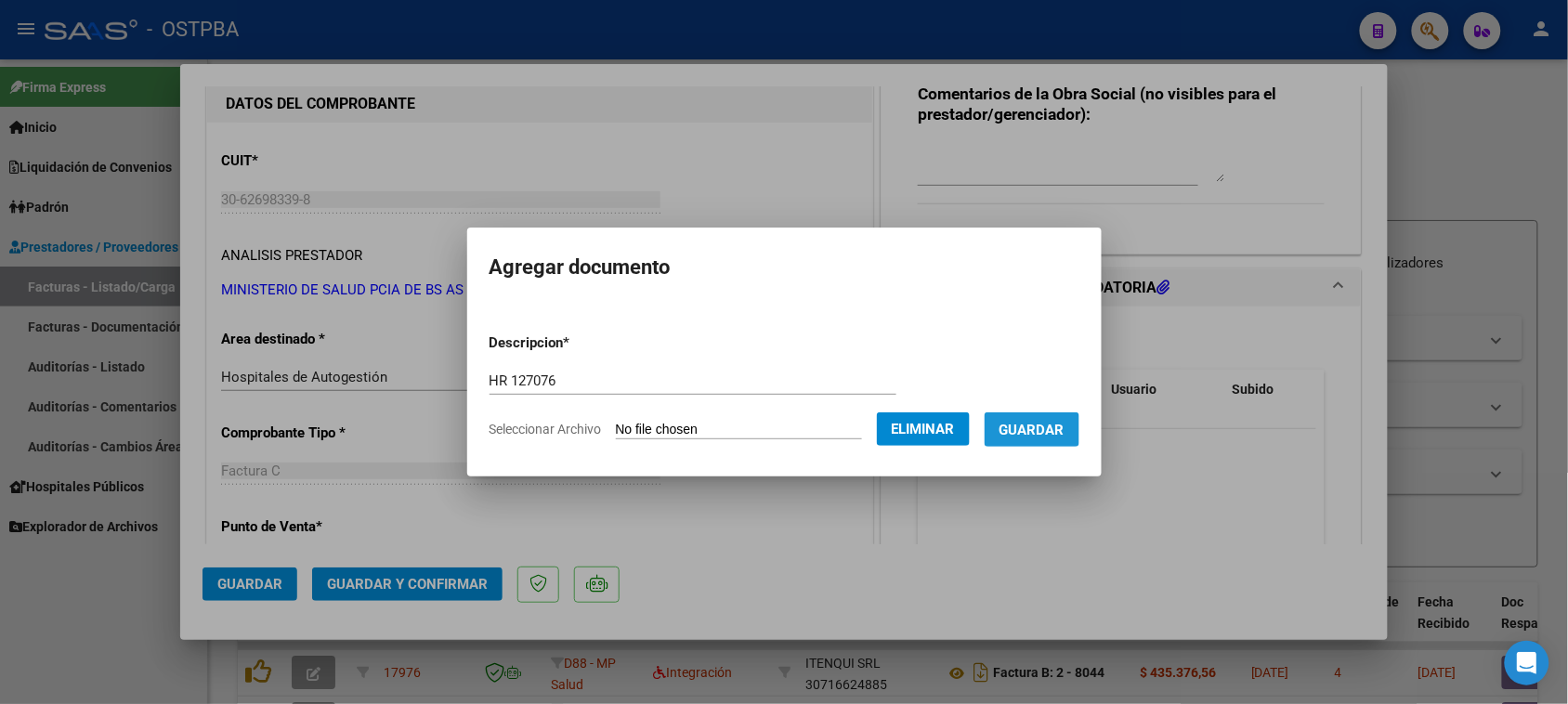
click at [1026, 433] on span "Guardar" at bounding box center [1031, 429] width 65 height 16
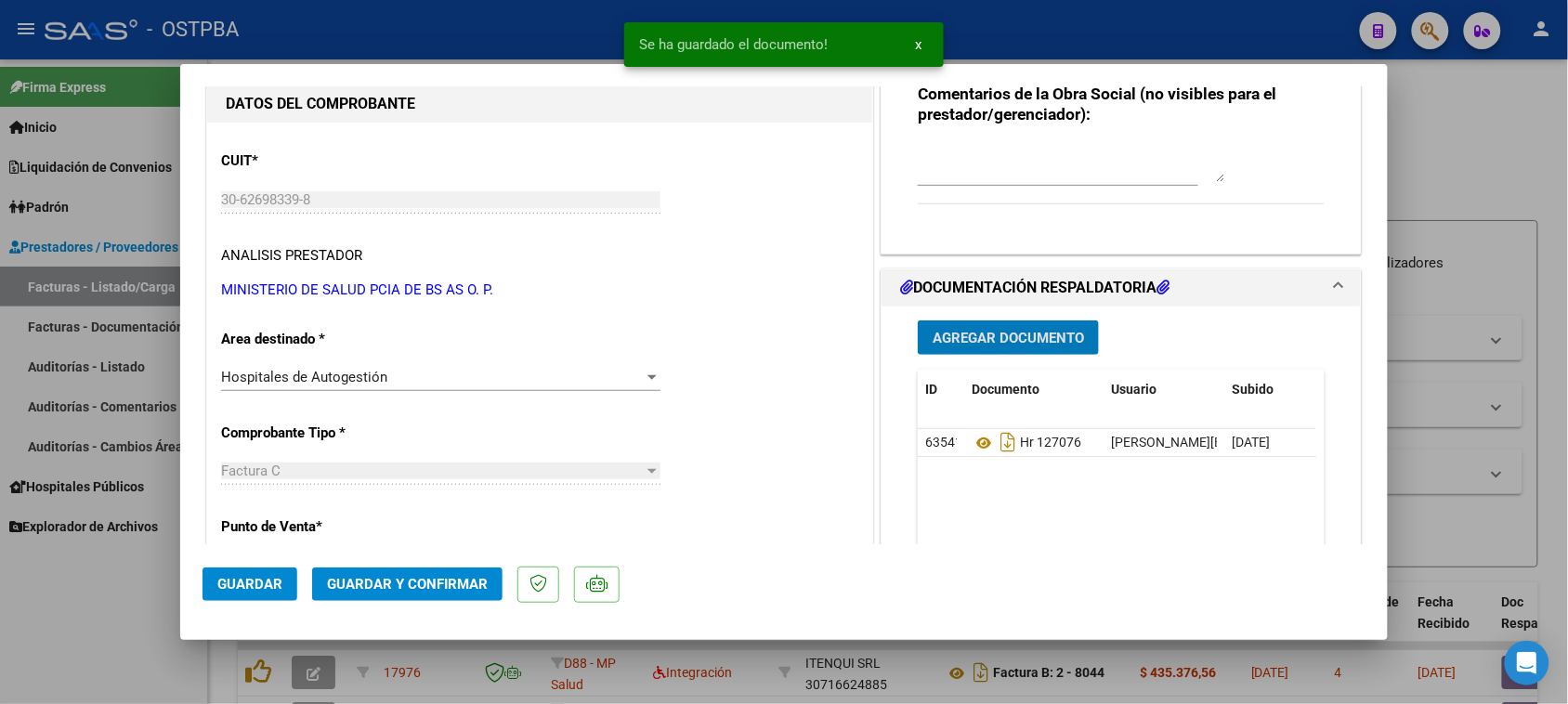
click at [1000, 349] on button "Agregar Documento" at bounding box center [1008, 337] width 181 height 35
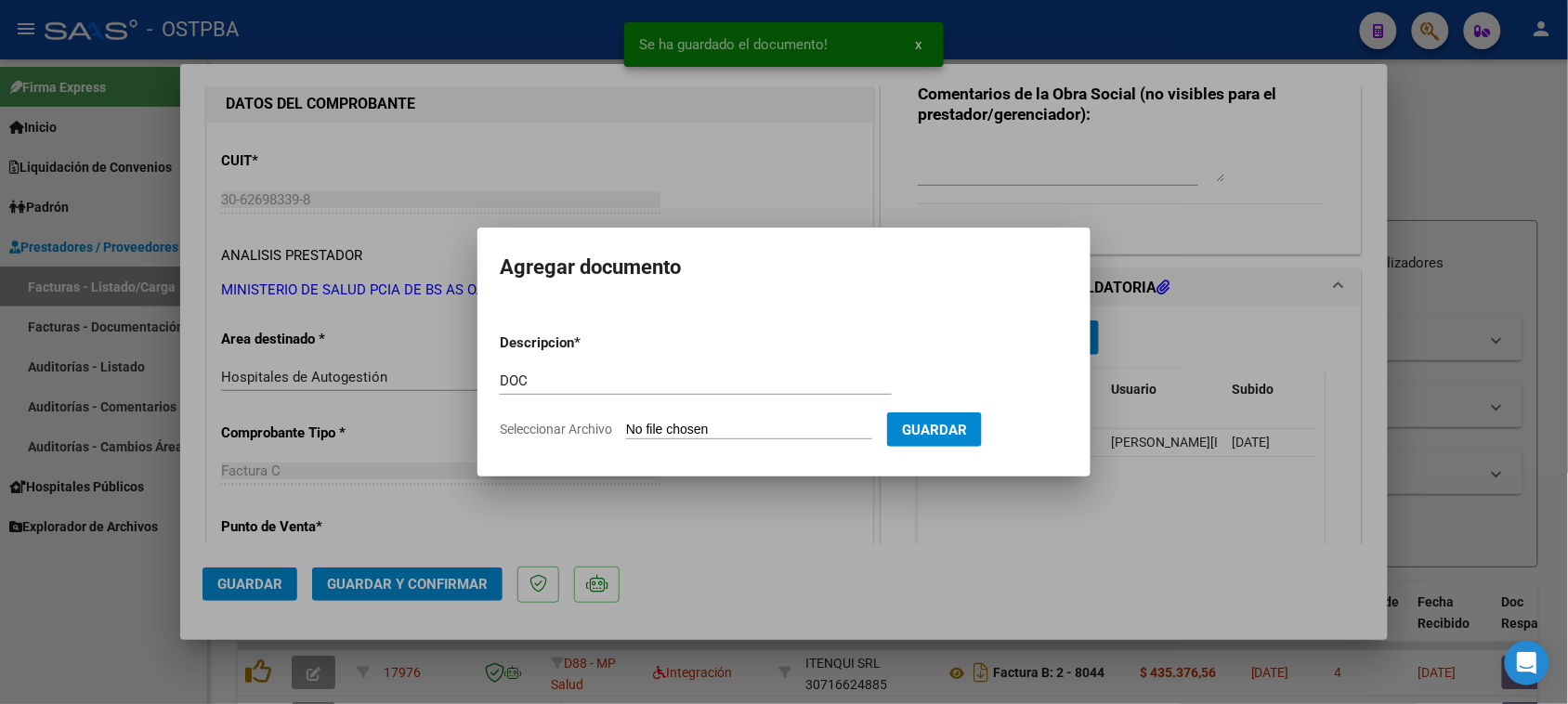
click at [626, 422] on input "Seleccionar Archivo" at bounding box center [749, 430] width 246 height 17
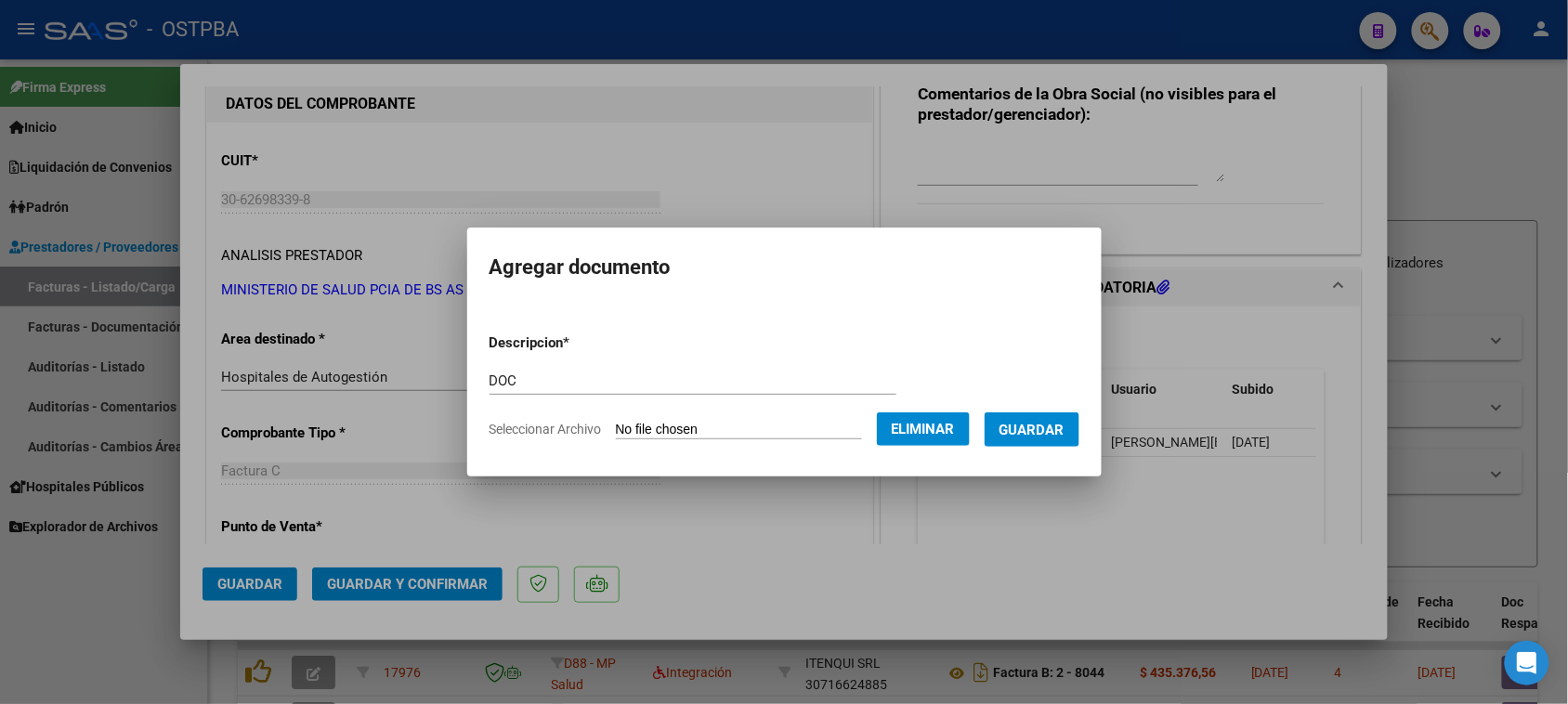
click at [1052, 461] on mat-dialog-container "Agregar documento Descripcion * DOC Escriba aquí una descripcion Seleccionar Ar…" at bounding box center [784, 351] width 635 height 249
click at [1052, 433] on span "Guardar" at bounding box center [1031, 429] width 65 height 16
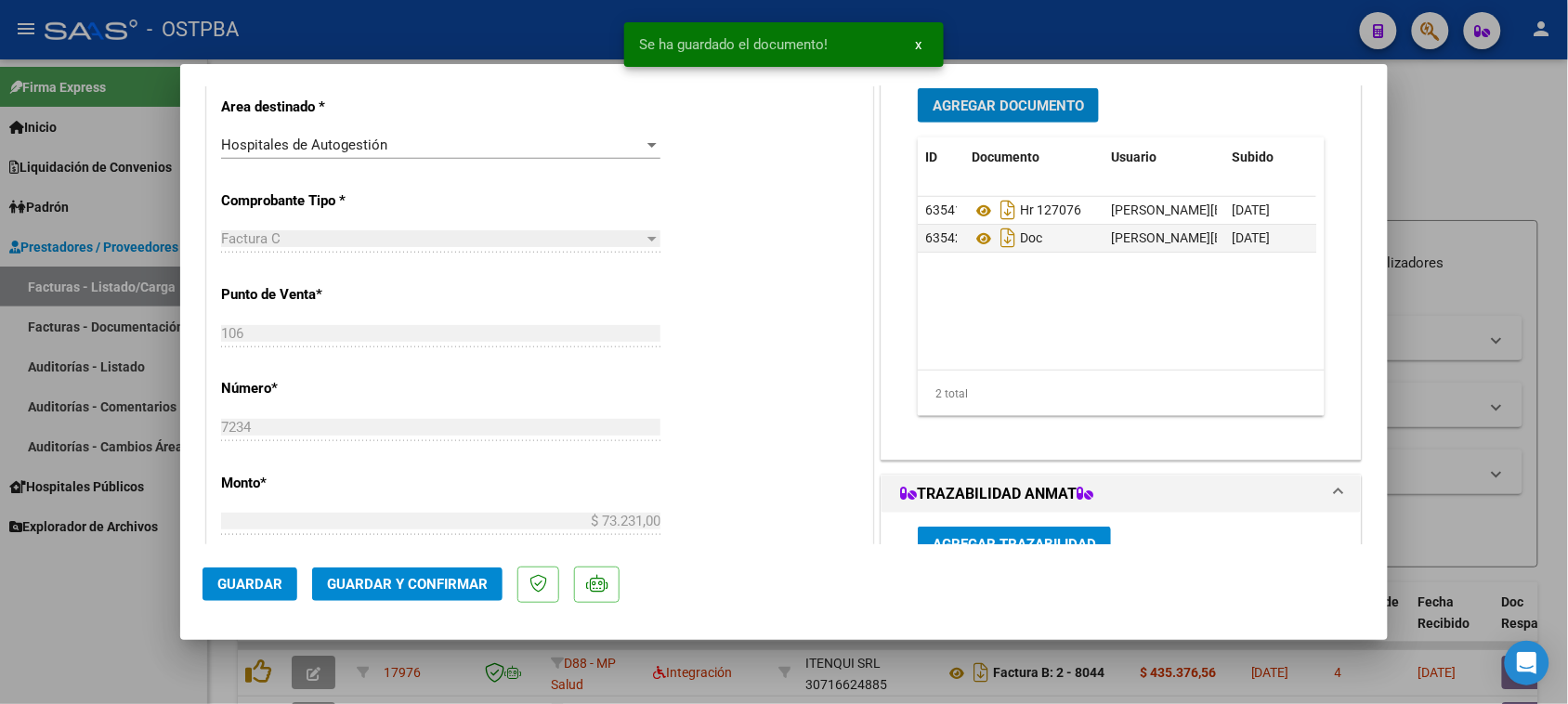
scroll to position [696, 0]
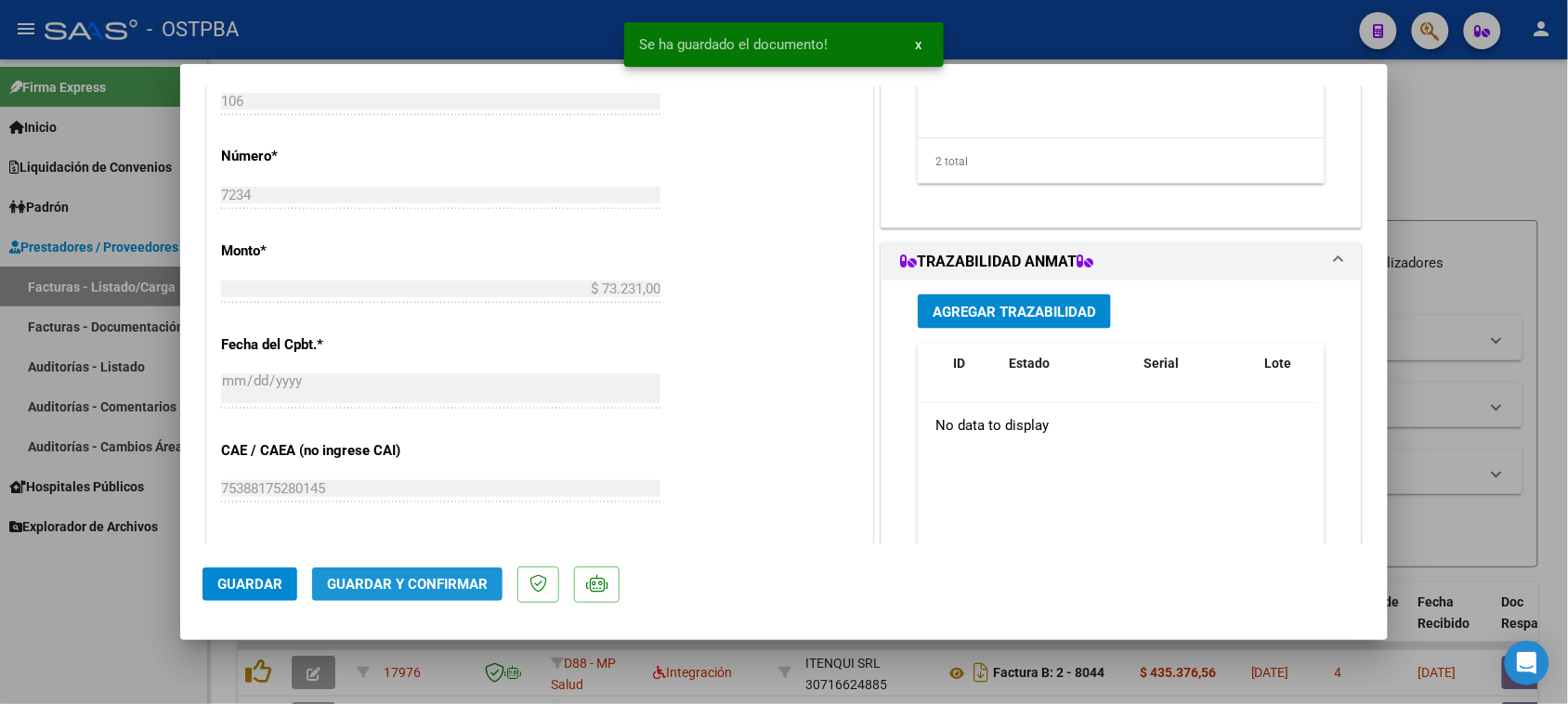
click at [416, 595] on button "Guardar y Confirmar" at bounding box center [407, 584] width 191 height 34
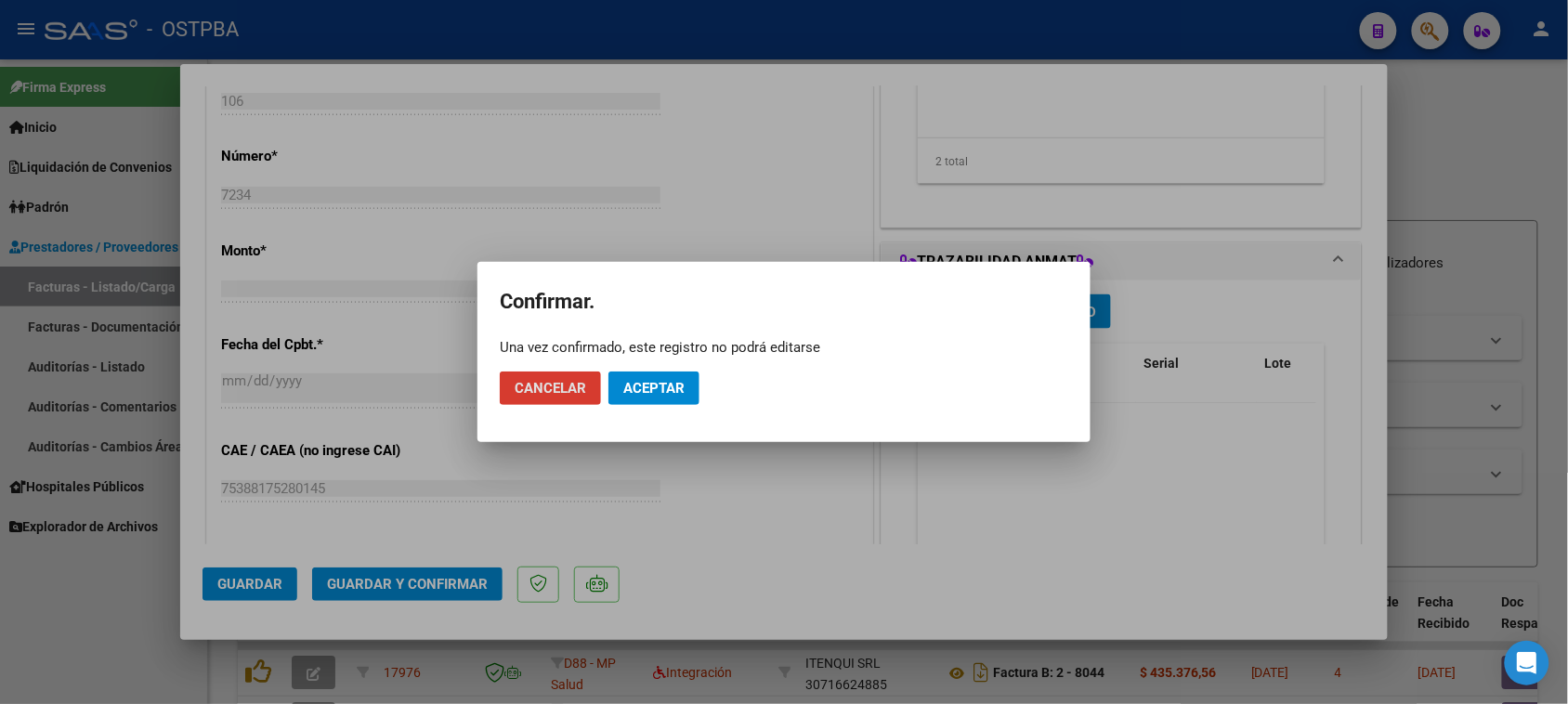
click at [623, 391] on span "Aceptar" at bounding box center [653, 388] width 61 height 16
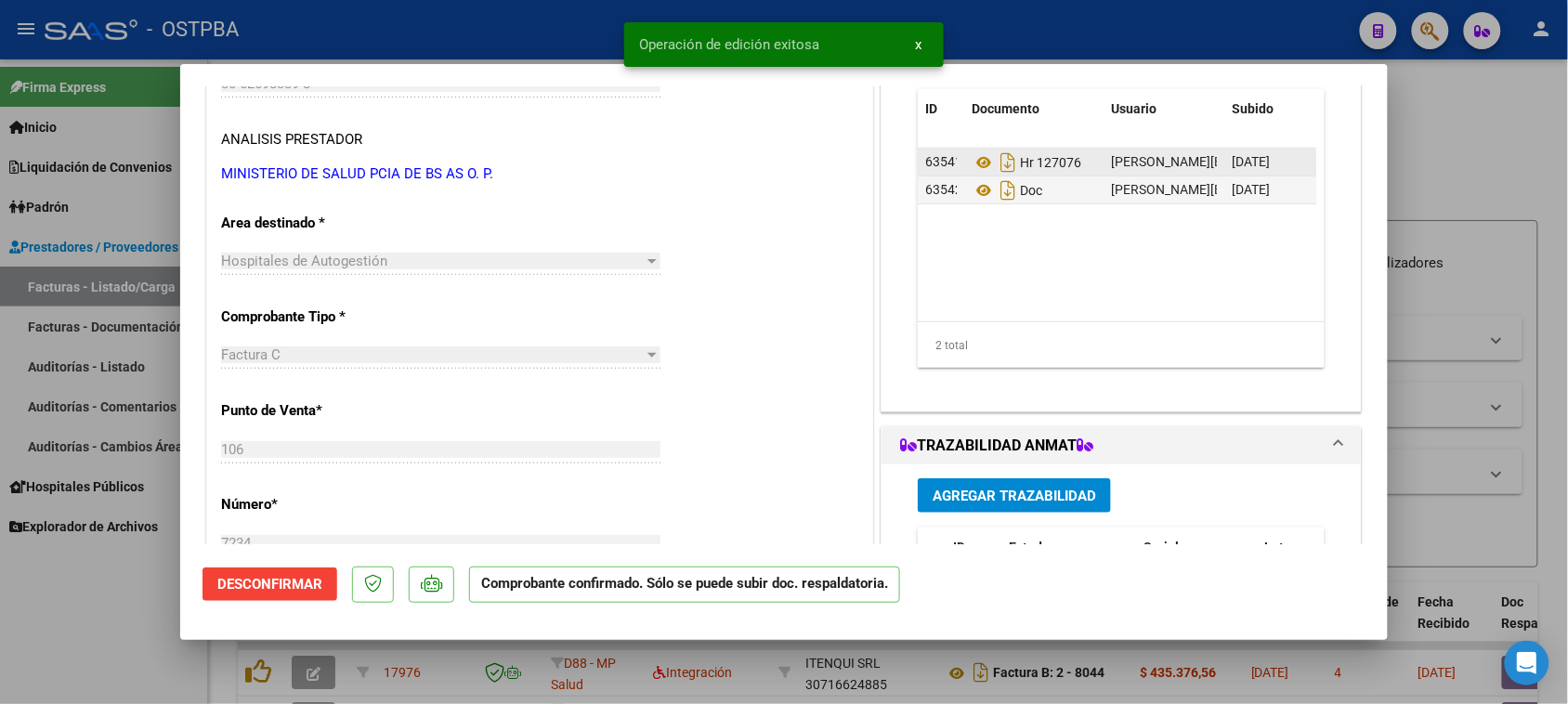
scroll to position [0, 0]
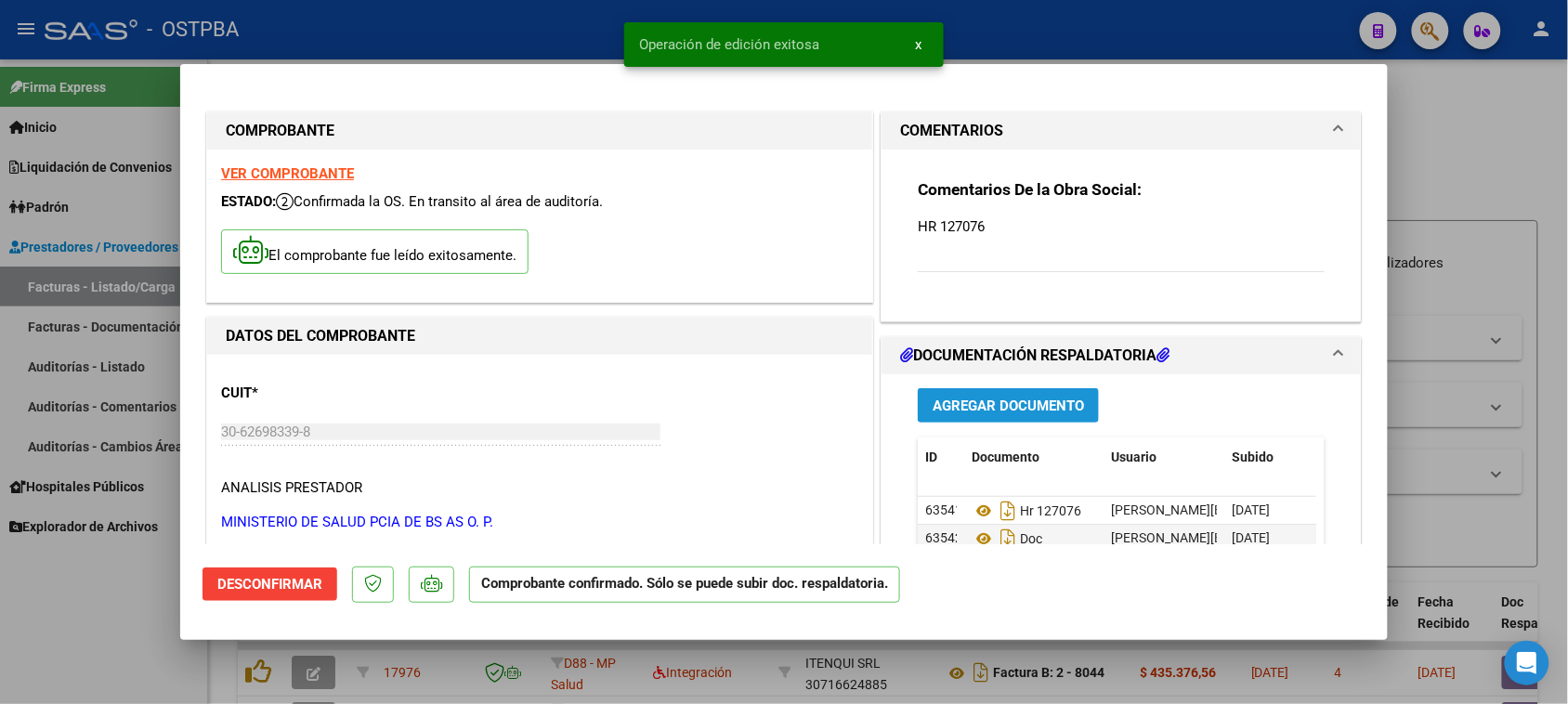
click at [1005, 396] on button "Agregar Documento" at bounding box center [1008, 405] width 181 height 35
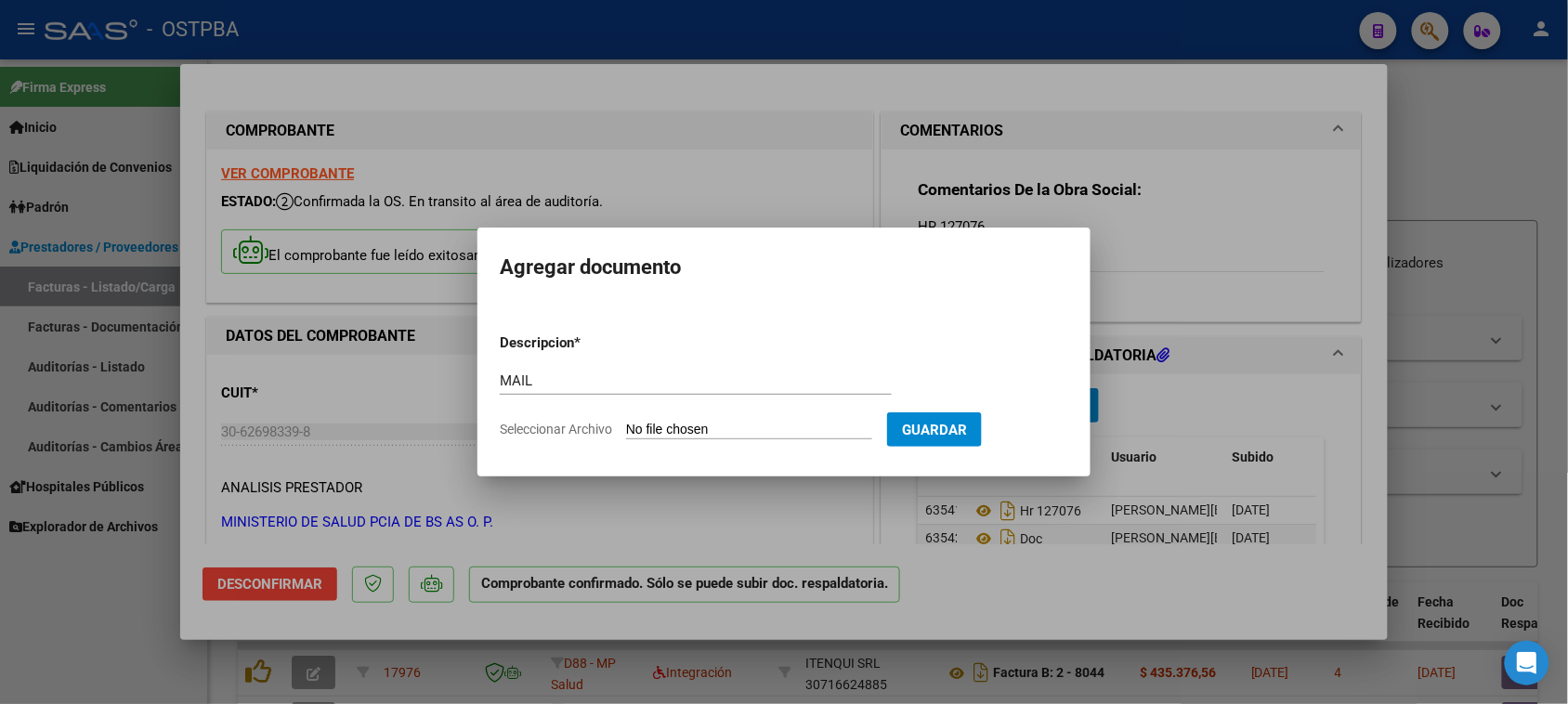
click at [626, 422] on input "Seleccionar Archivo" at bounding box center [749, 430] width 246 height 17
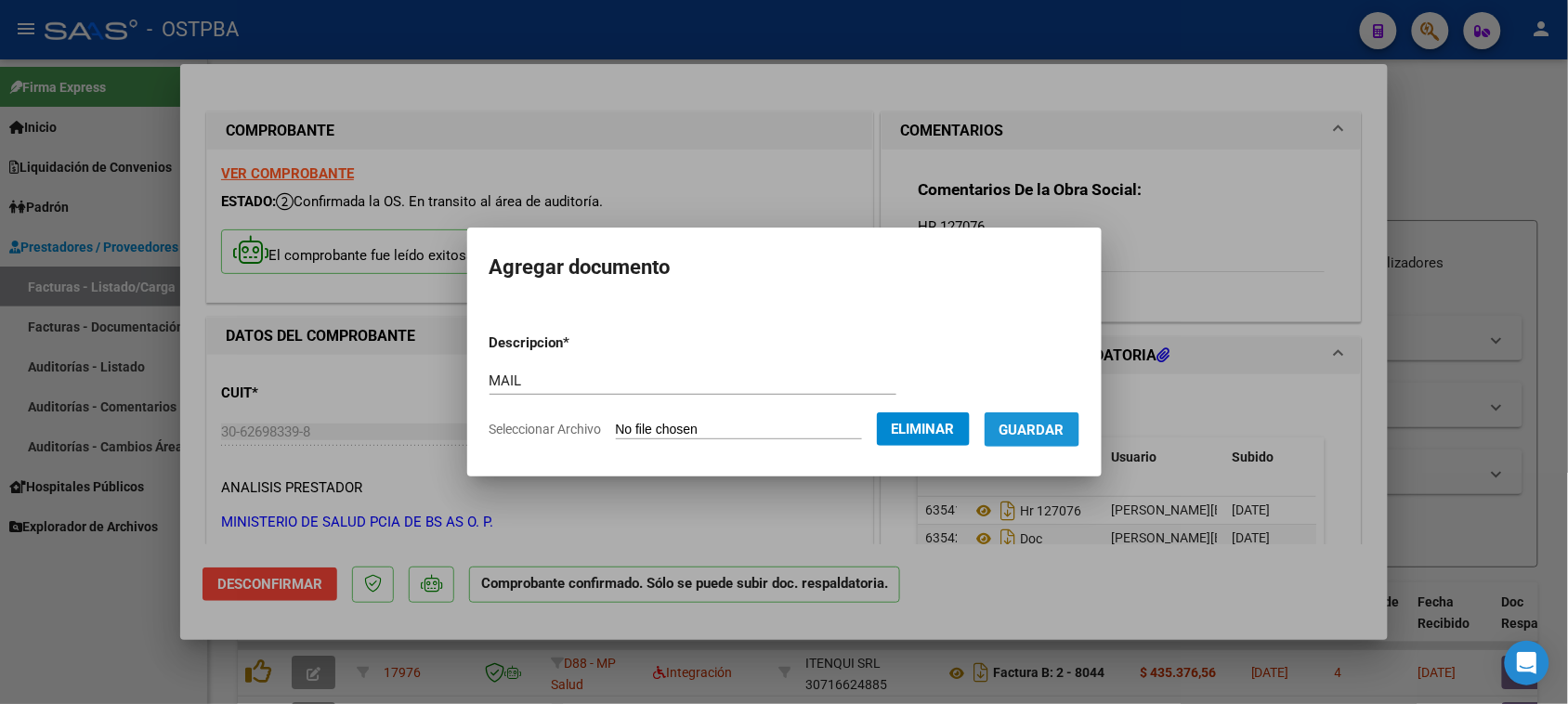
click at [1029, 423] on span "Guardar" at bounding box center [1031, 429] width 65 height 16
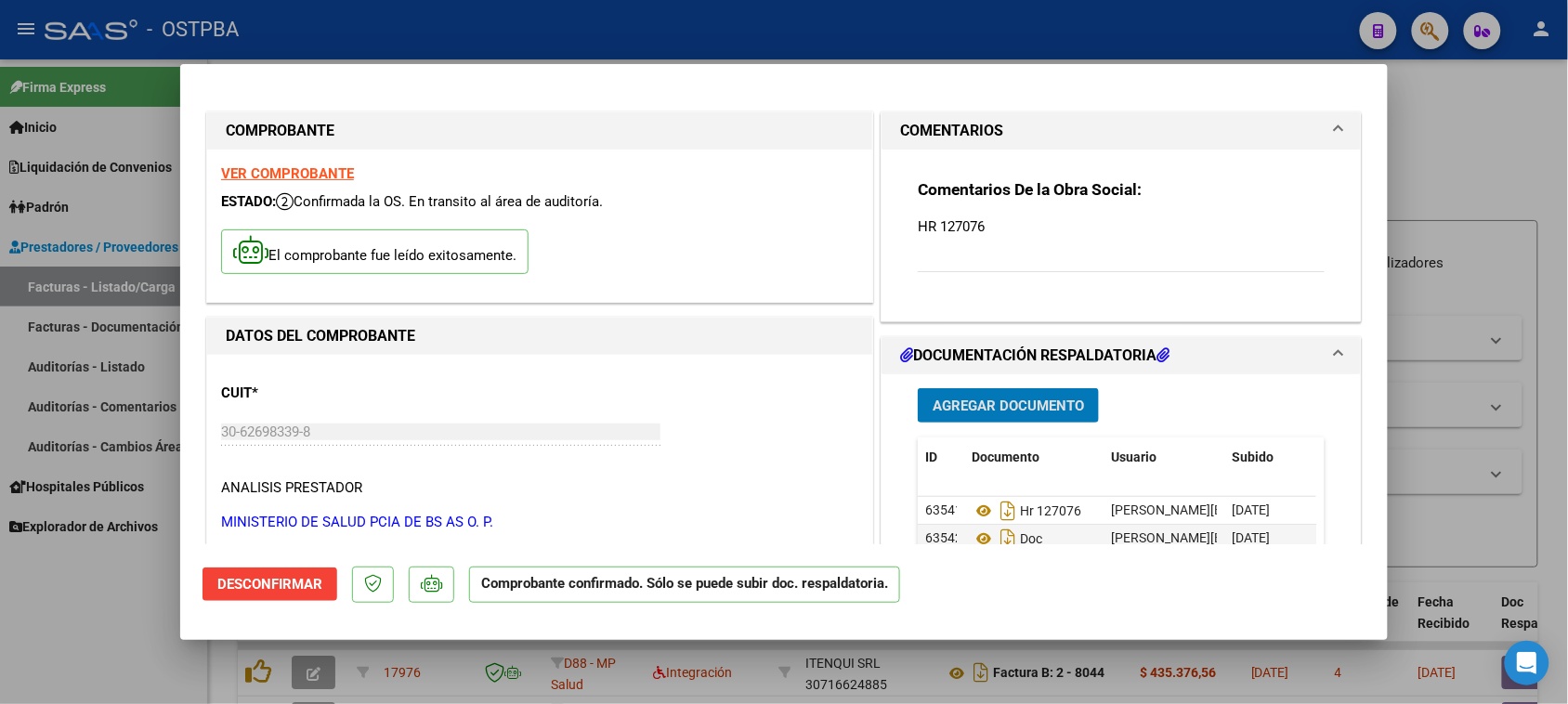
click at [106, 631] on div at bounding box center [784, 352] width 1568 height 704
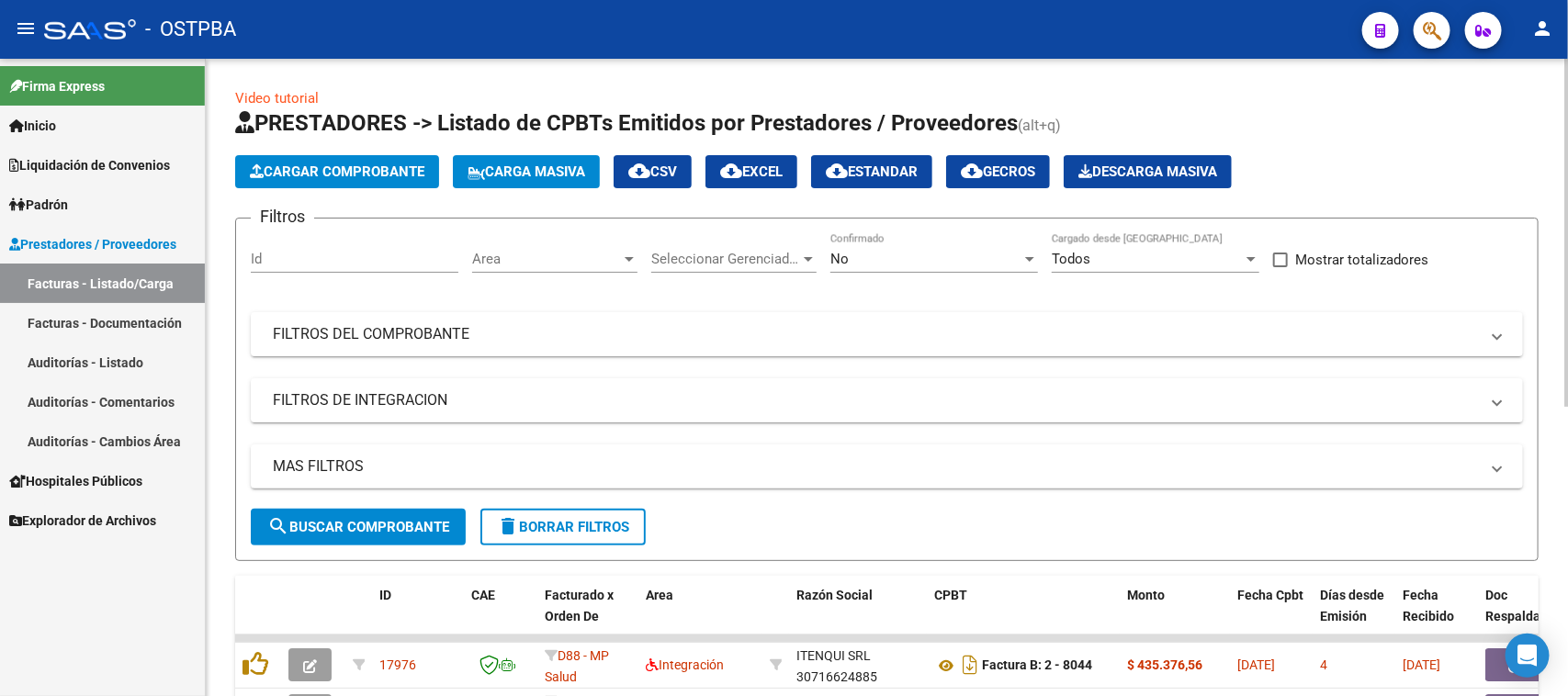
drag, startPoint x: 347, startPoint y: 328, endPoint x: 971, endPoint y: 291, distance: 625.1
click at [350, 328] on mat-panel-title "FILTROS DEL COMPROBANTE" at bounding box center [875, 334] width 1206 height 20
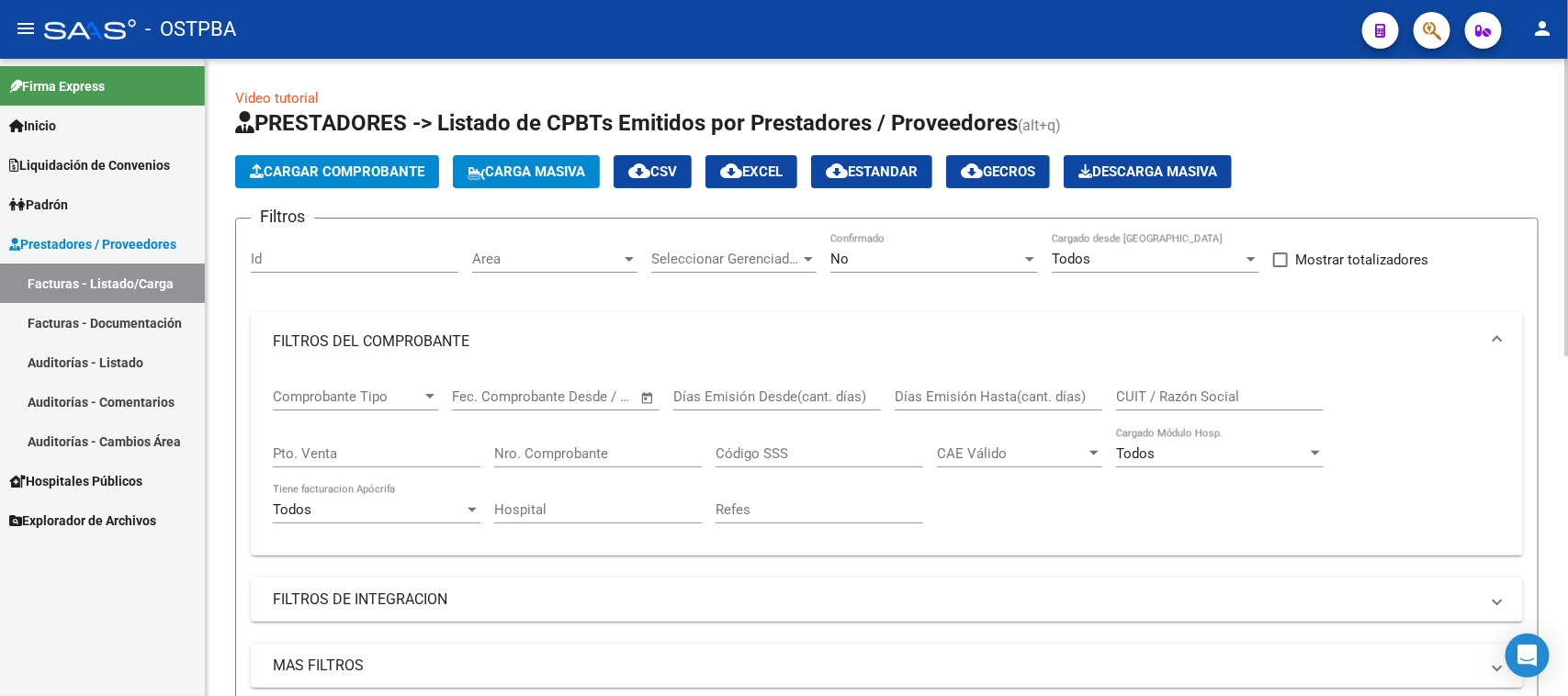
click at [543, 450] on input "Nro. Comprobante" at bounding box center [598, 453] width 208 height 16
click at [842, 259] on span "No" at bounding box center [839, 258] width 18 height 16
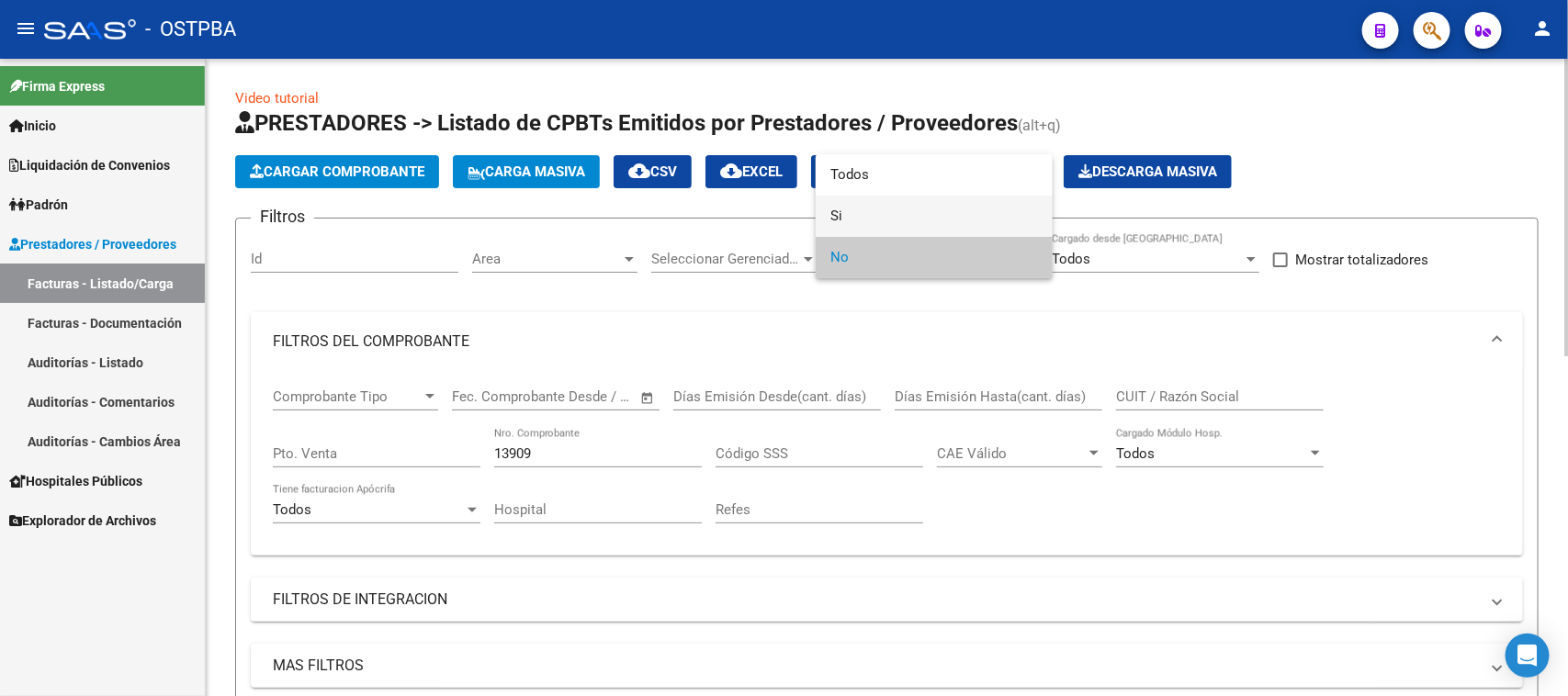
drag, startPoint x: 834, startPoint y: 219, endPoint x: 692, endPoint y: 352, distance: 194.6
click at [831, 219] on span "Si" at bounding box center [934, 216] width 208 height 41
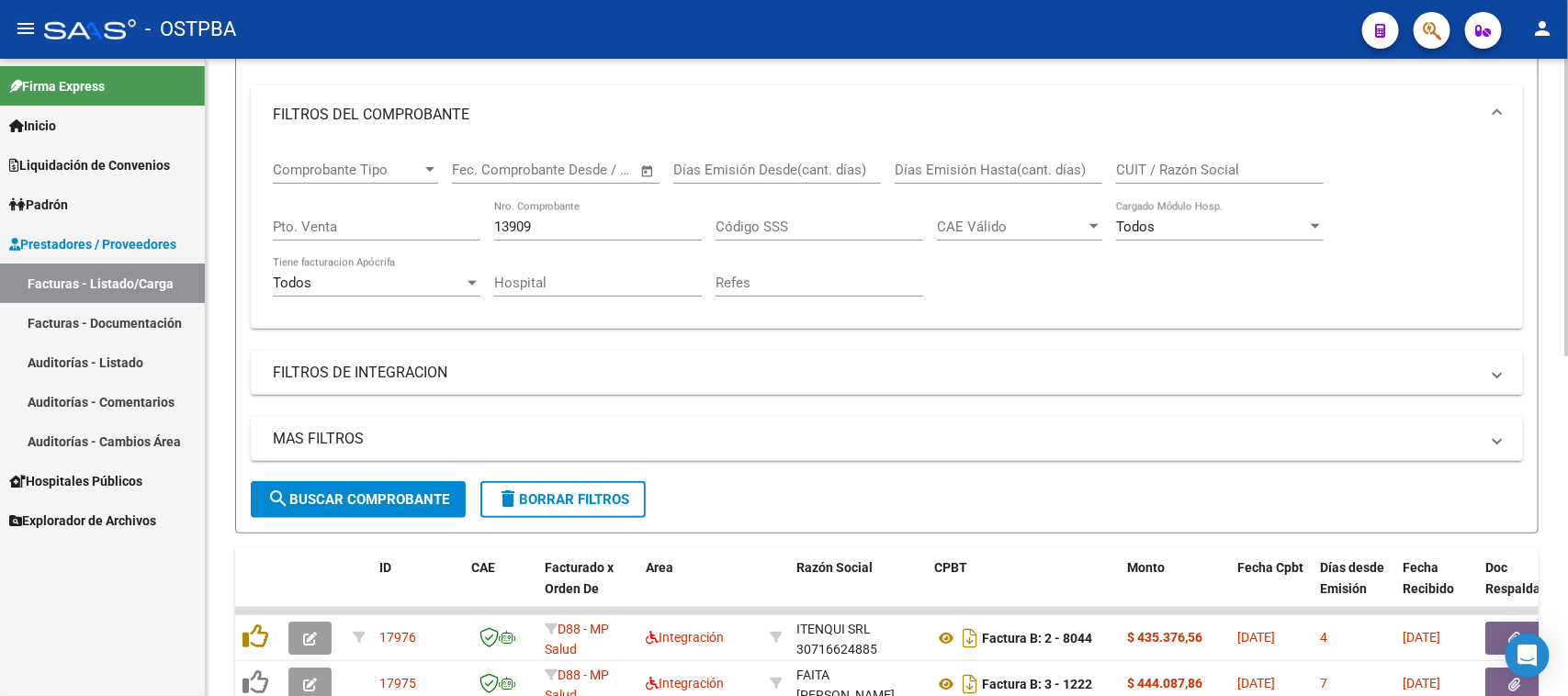
scroll to position [229, 0]
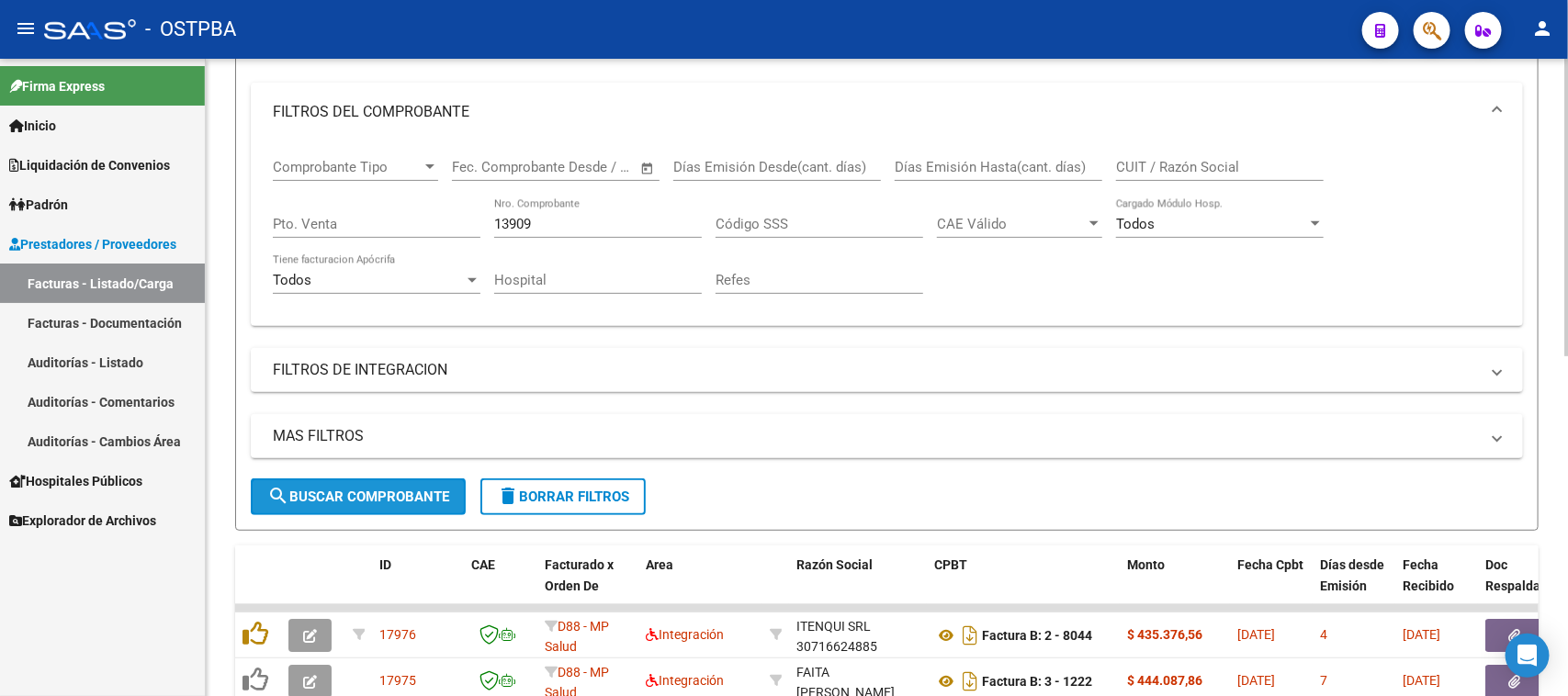
click at [434, 500] on span "search Buscar Comprobante" at bounding box center [358, 496] width 182 height 16
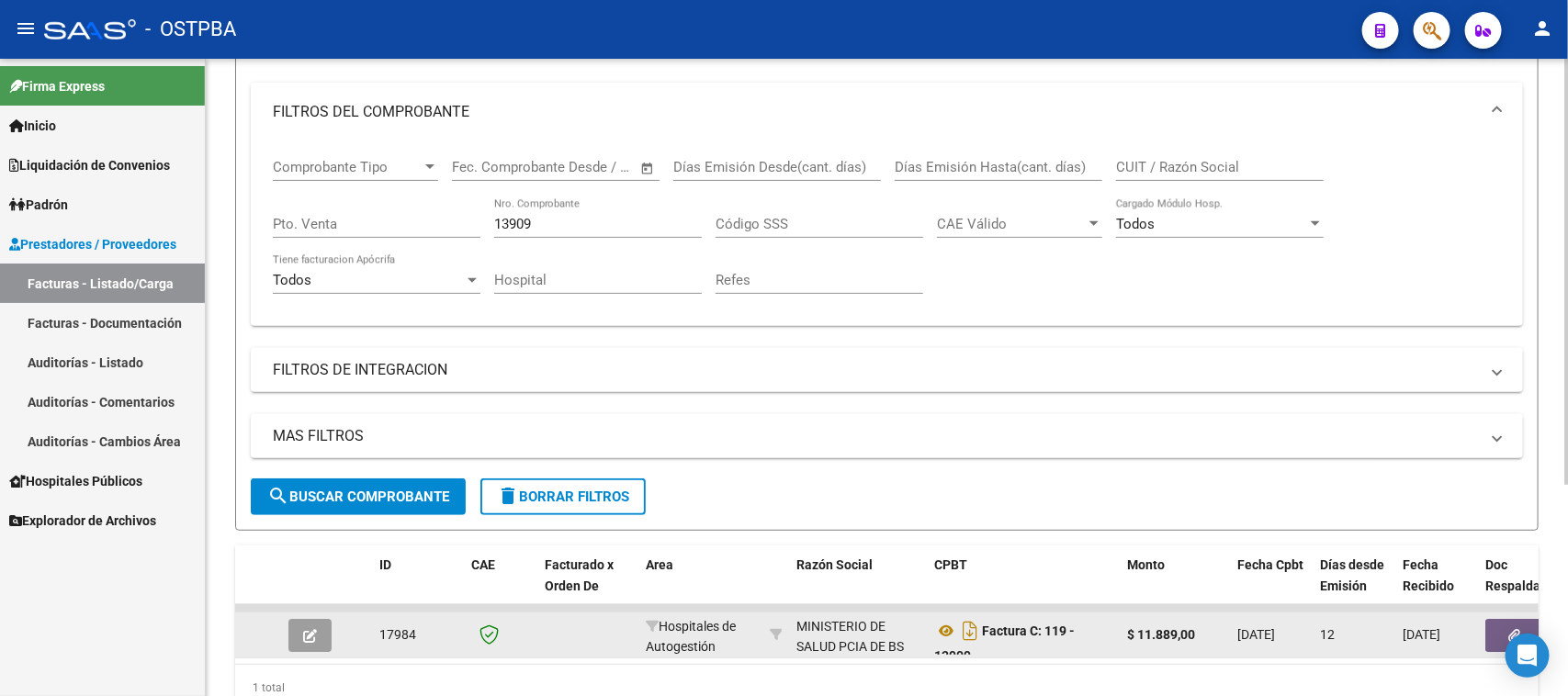
click at [1493, 634] on button "button" at bounding box center [1514, 635] width 58 height 33
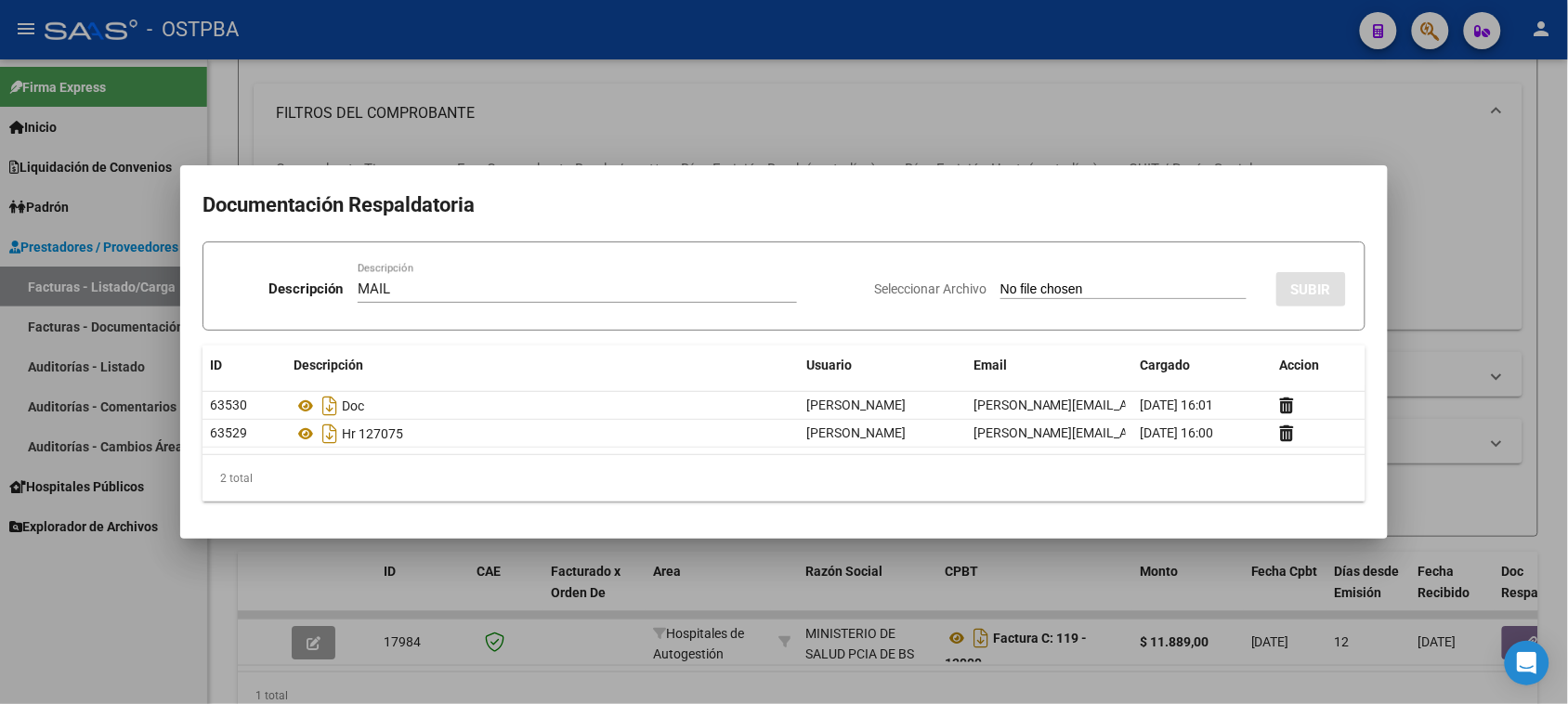
click at [1000, 281] on input "Seleccionar Archivo" at bounding box center [1123, 290] width 246 height 17
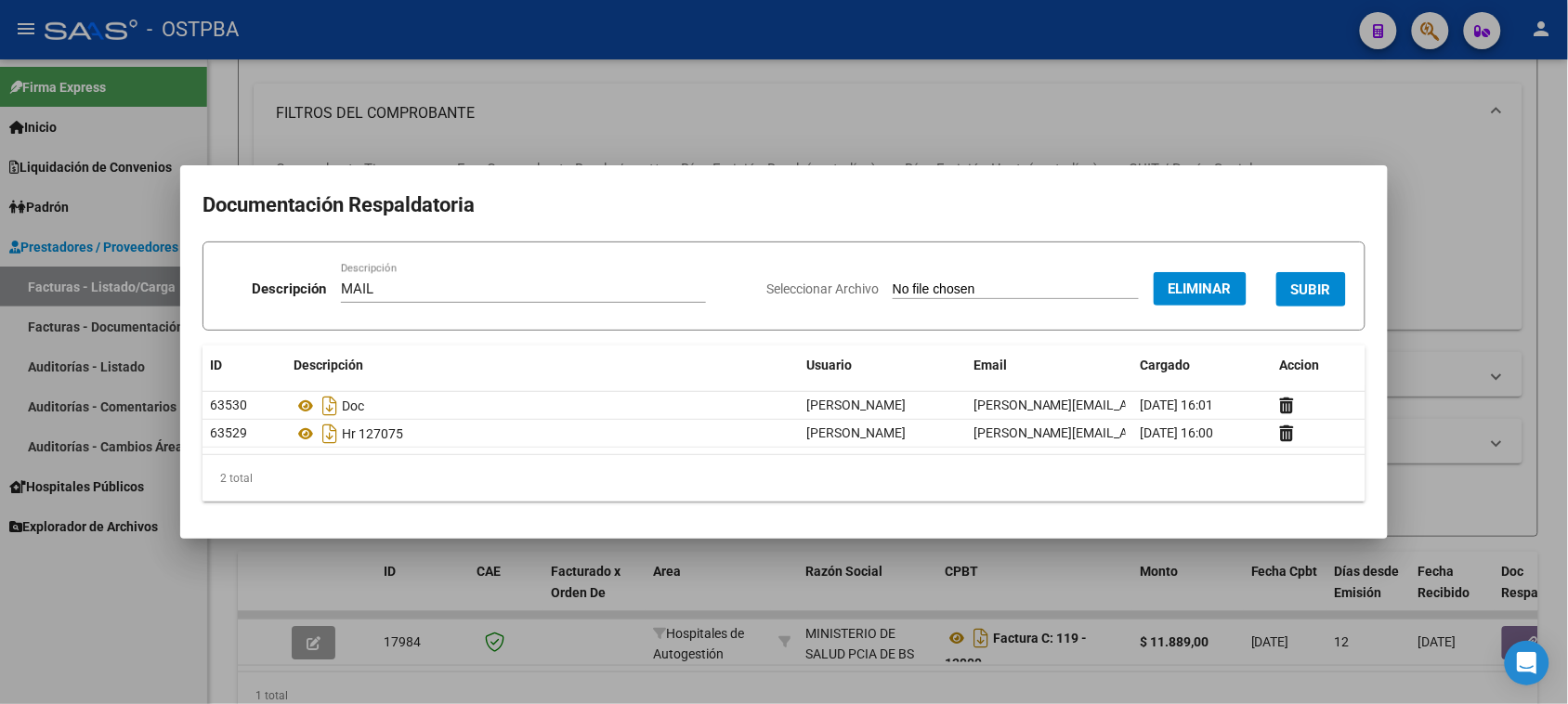
click at [1324, 279] on button "SUBIR" at bounding box center [1311, 289] width 70 height 35
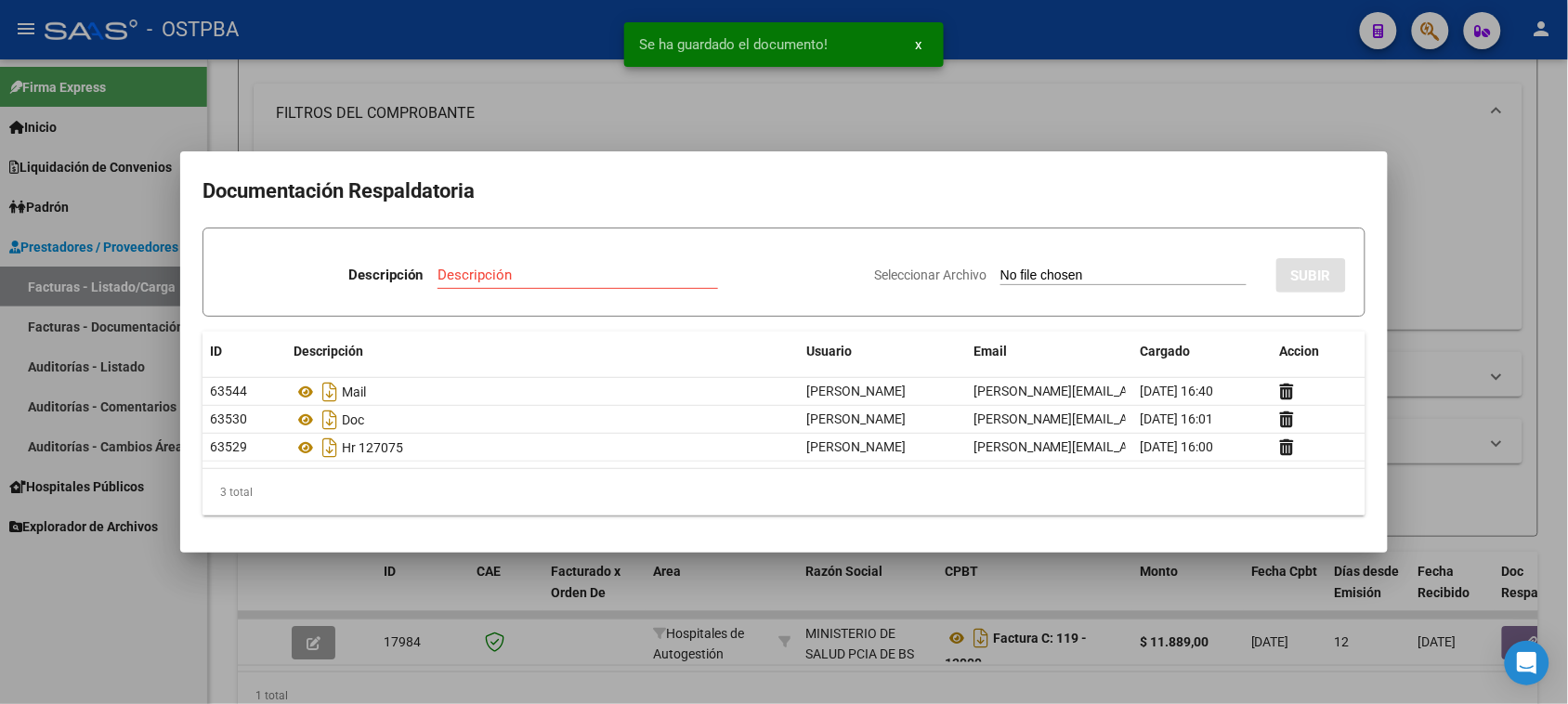
click at [149, 655] on div at bounding box center [784, 352] width 1568 height 704
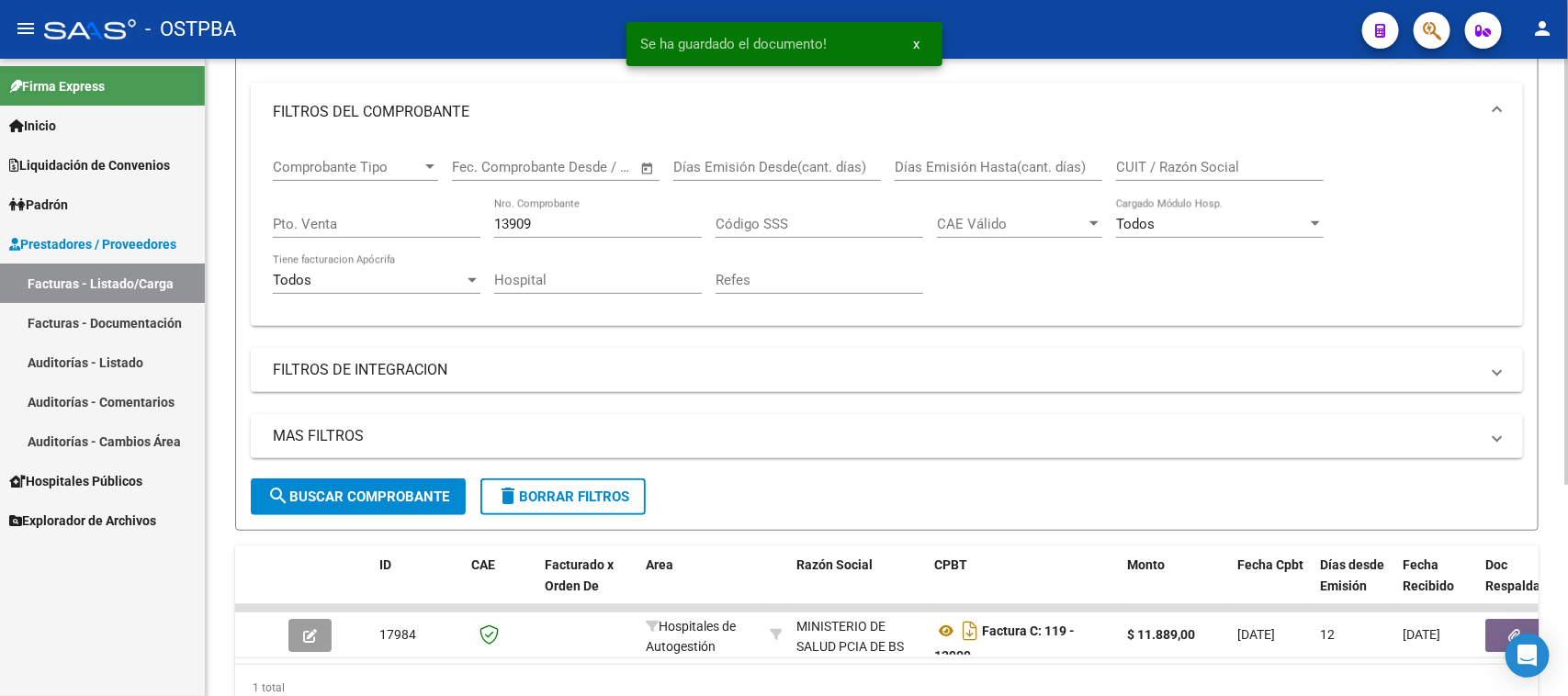
click at [556, 228] on input "13909" at bounding box center [598, 224] width 208 height 16
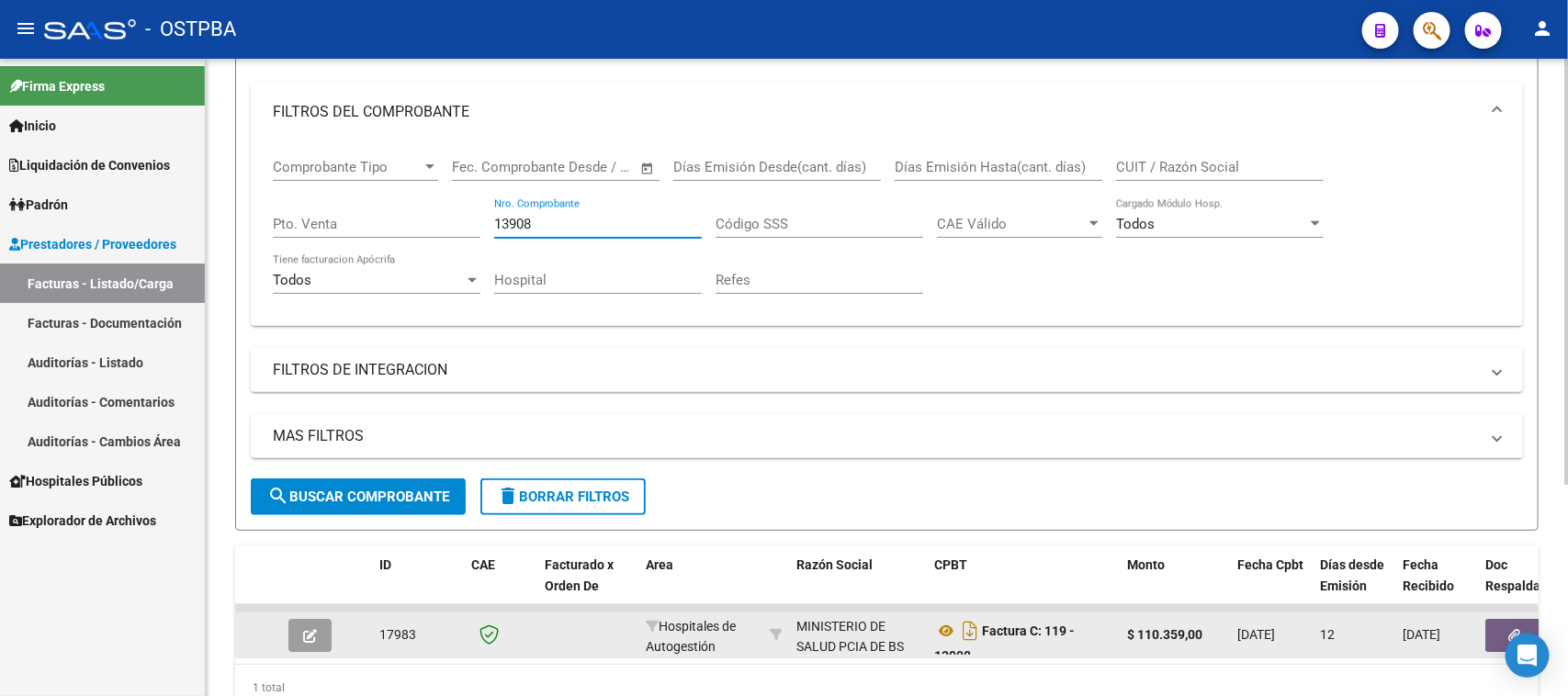
click at [1493, 621] on button "button" at bounding box center [1514, 635] width 58 height 33
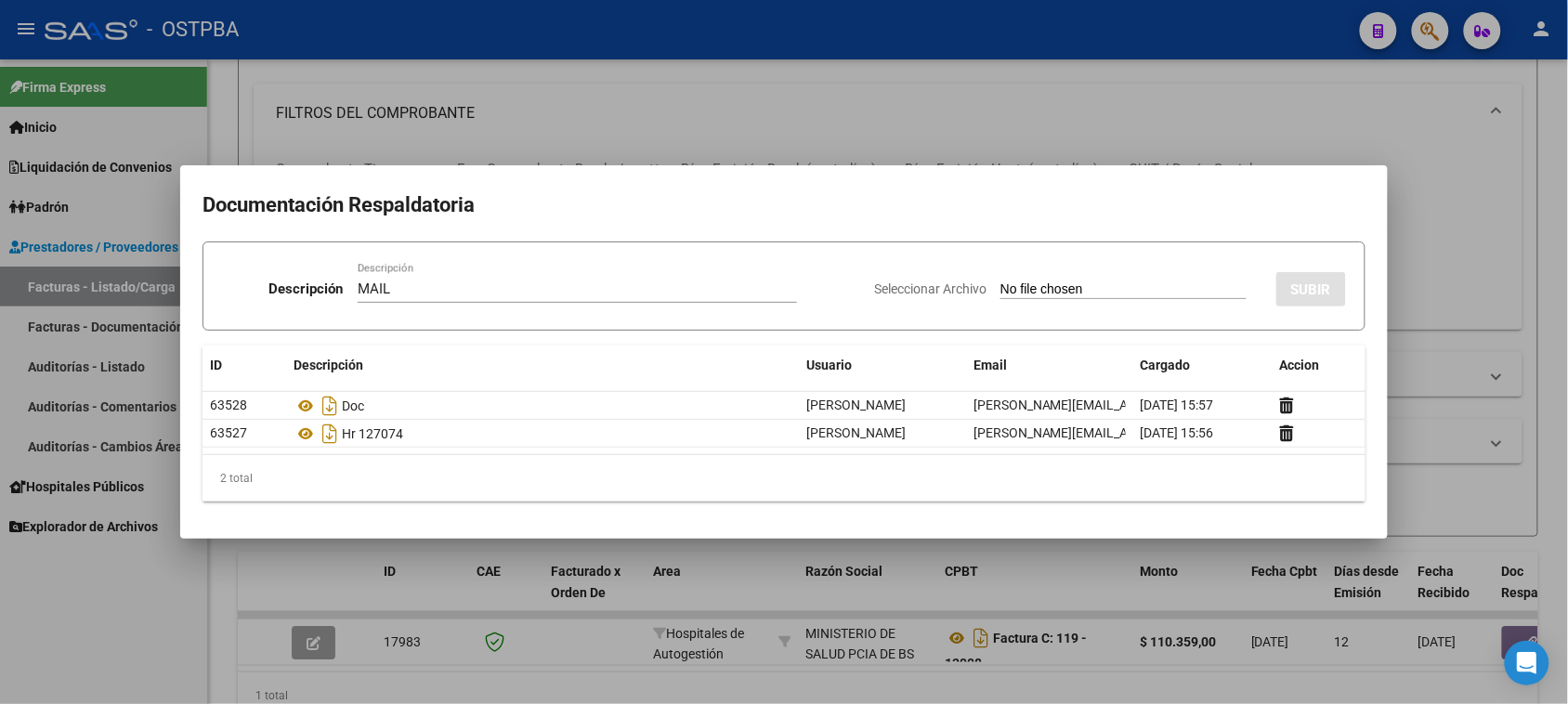
click at [1000, 281] on input "Seleccionar Archivo" at bounding box center [1123, 290] width 246 height 17
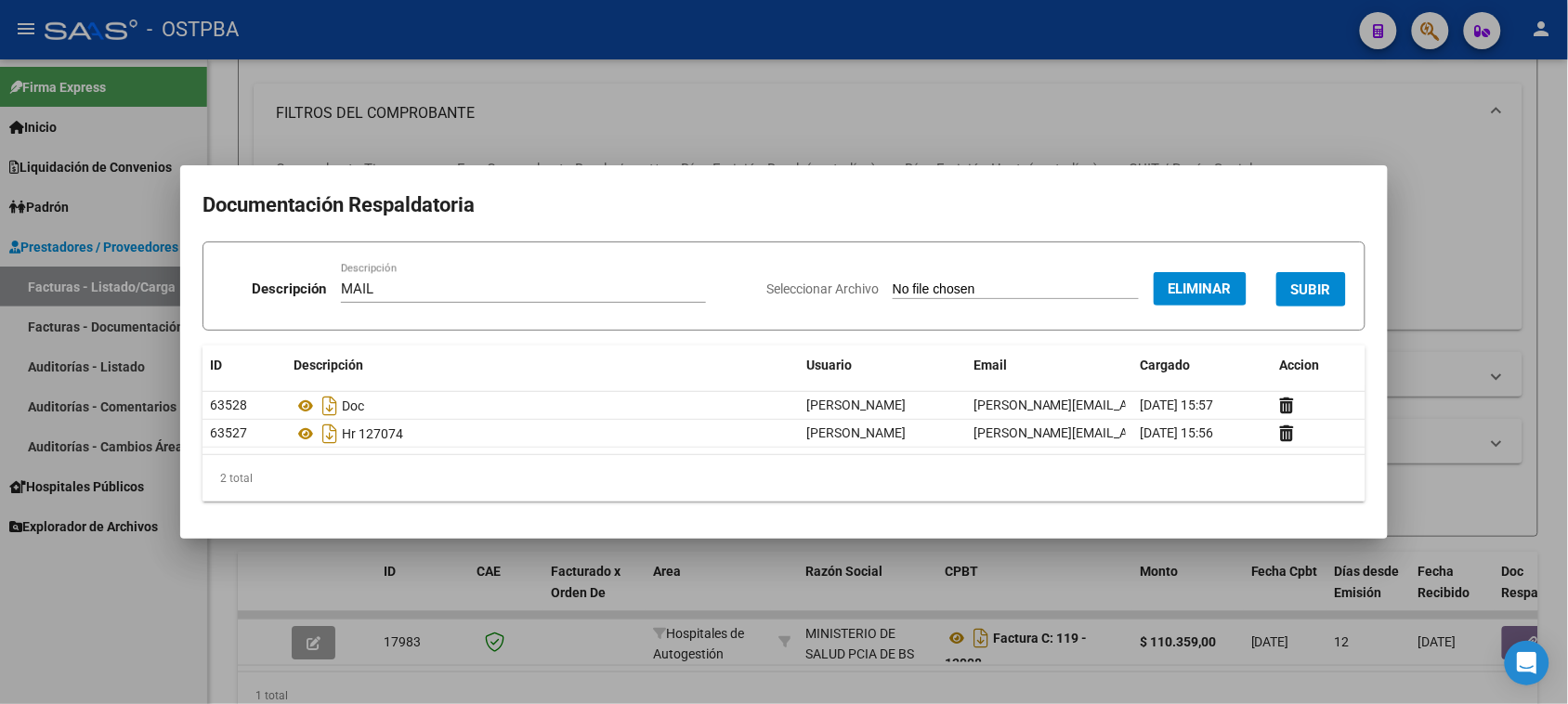
click at [1300, 284] on span "SUBIR" at bounding box center [1311, 289] width 40 height 16
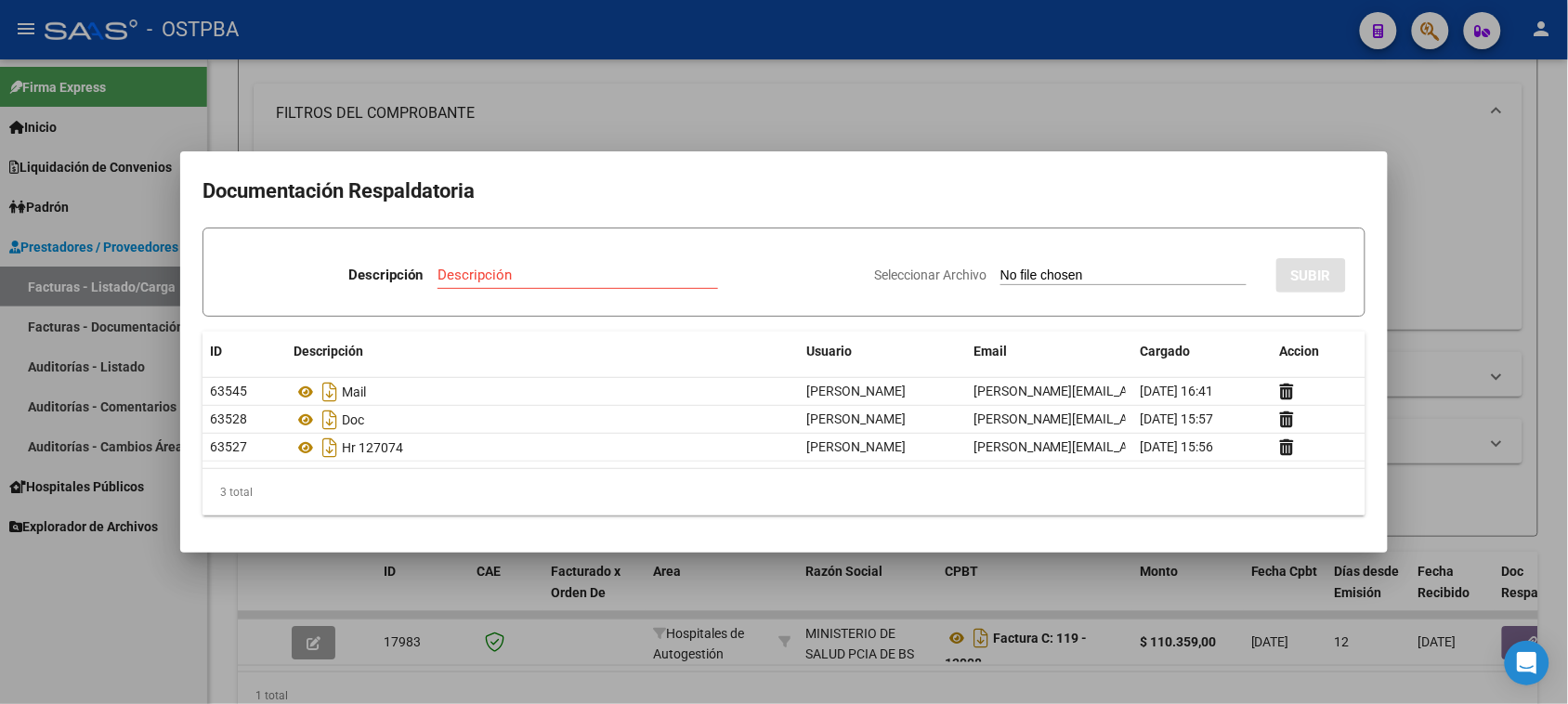
click at [100, 606] on div at bounding box center [784, 352] width 1568 height 704
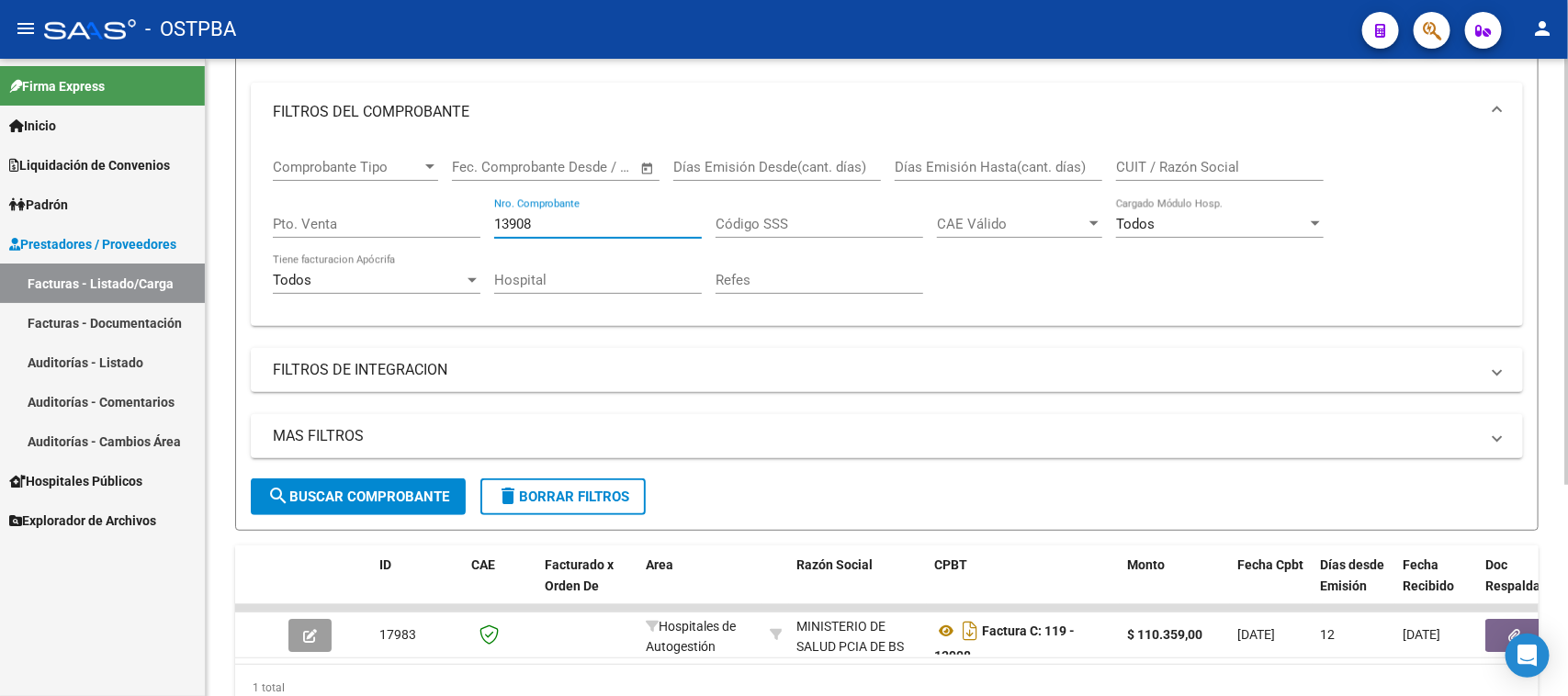
drag, startPoint x: 549, startPoint y: 222, endPoint x: 525, endPoint y: 227, distance: 24.5
click at [423, 211] on div "Comprobante Tipo Comprobante Tipo Fecha inicio – Fecha fin Fec. Comprobante Des…" at bounding box center [887, 227] width 1228 height 170
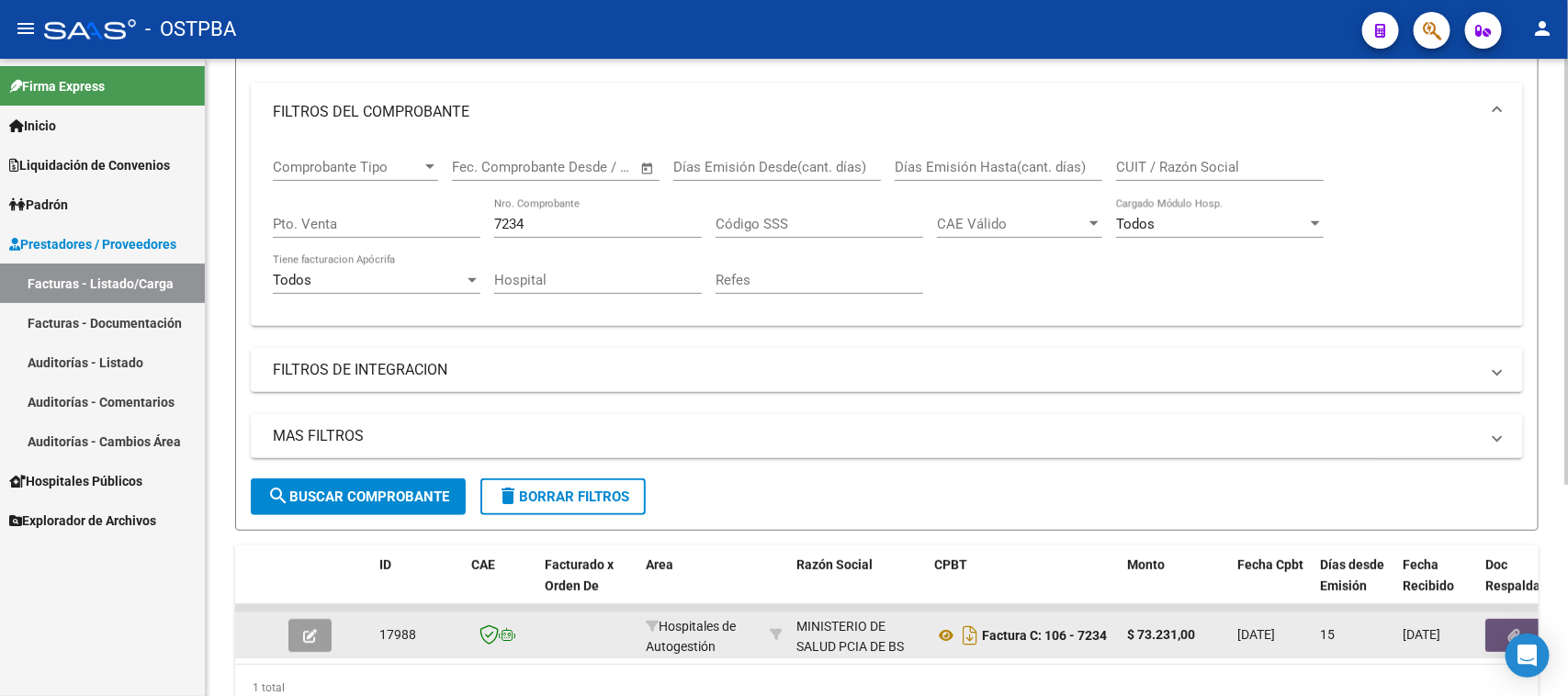
click at [1499, 619] on button "button" at bounding box center [1514, 635] width 58 height 33
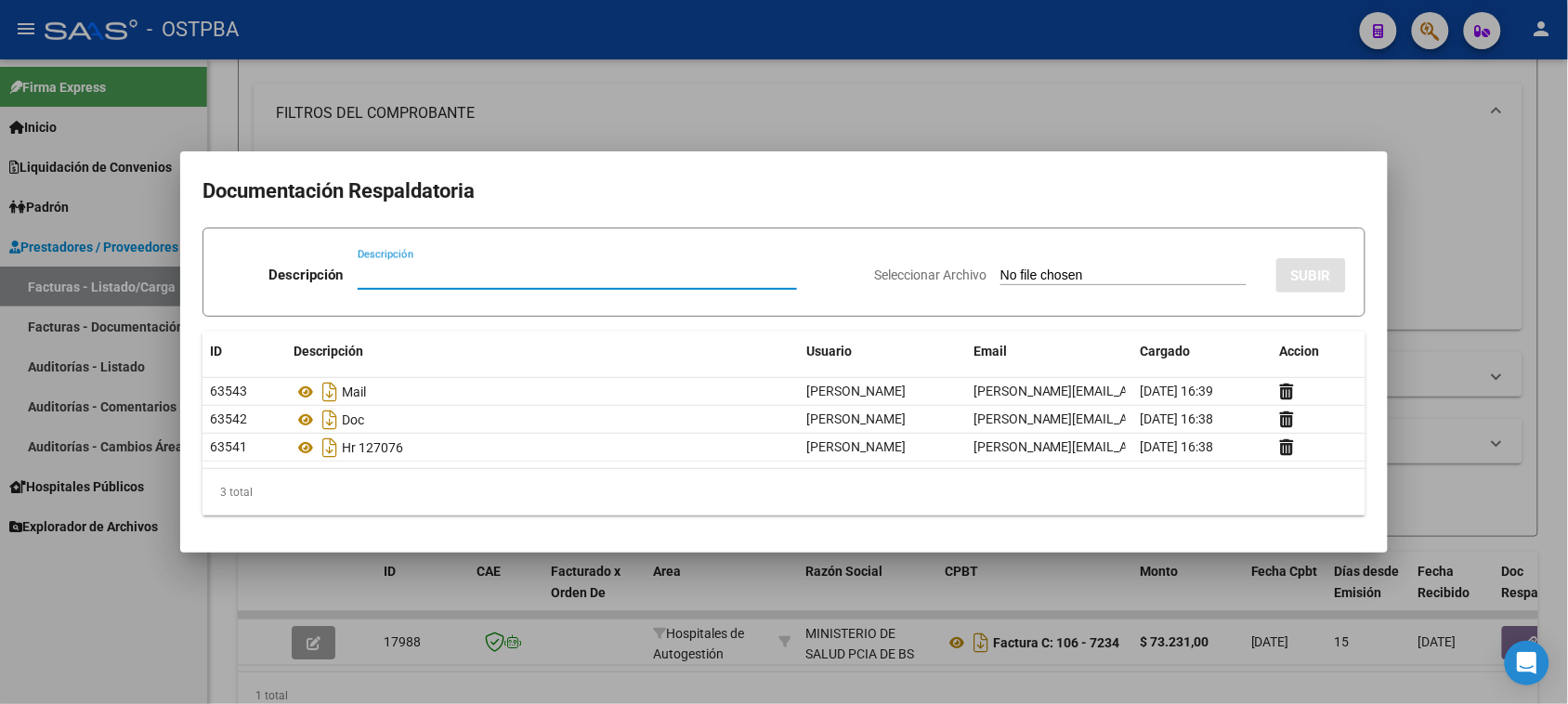
click at [62, 367] on div at bounding box center [784, 352] width 1568 height 704
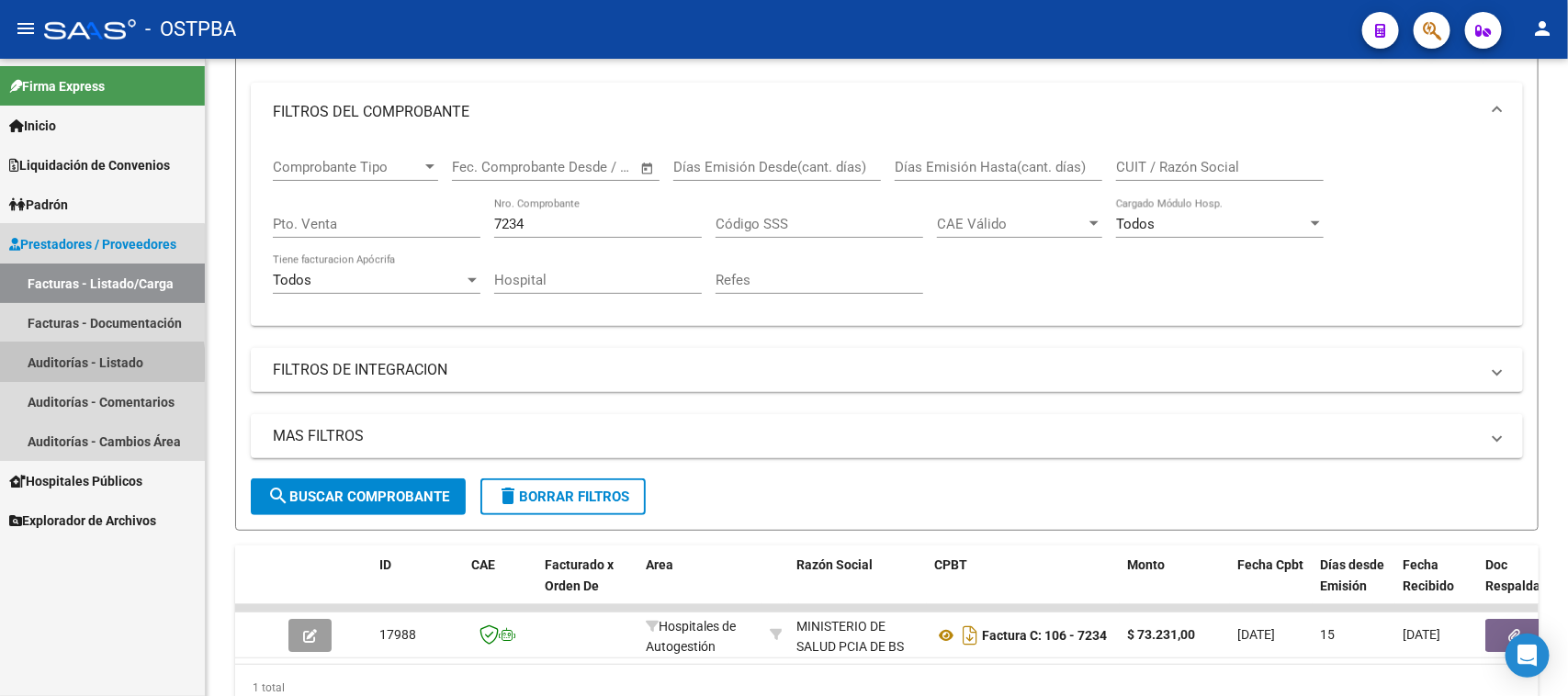
click at [61, 363] on link "Auditorías - Listado" at bounding box center [102, 361] width 205 height 39
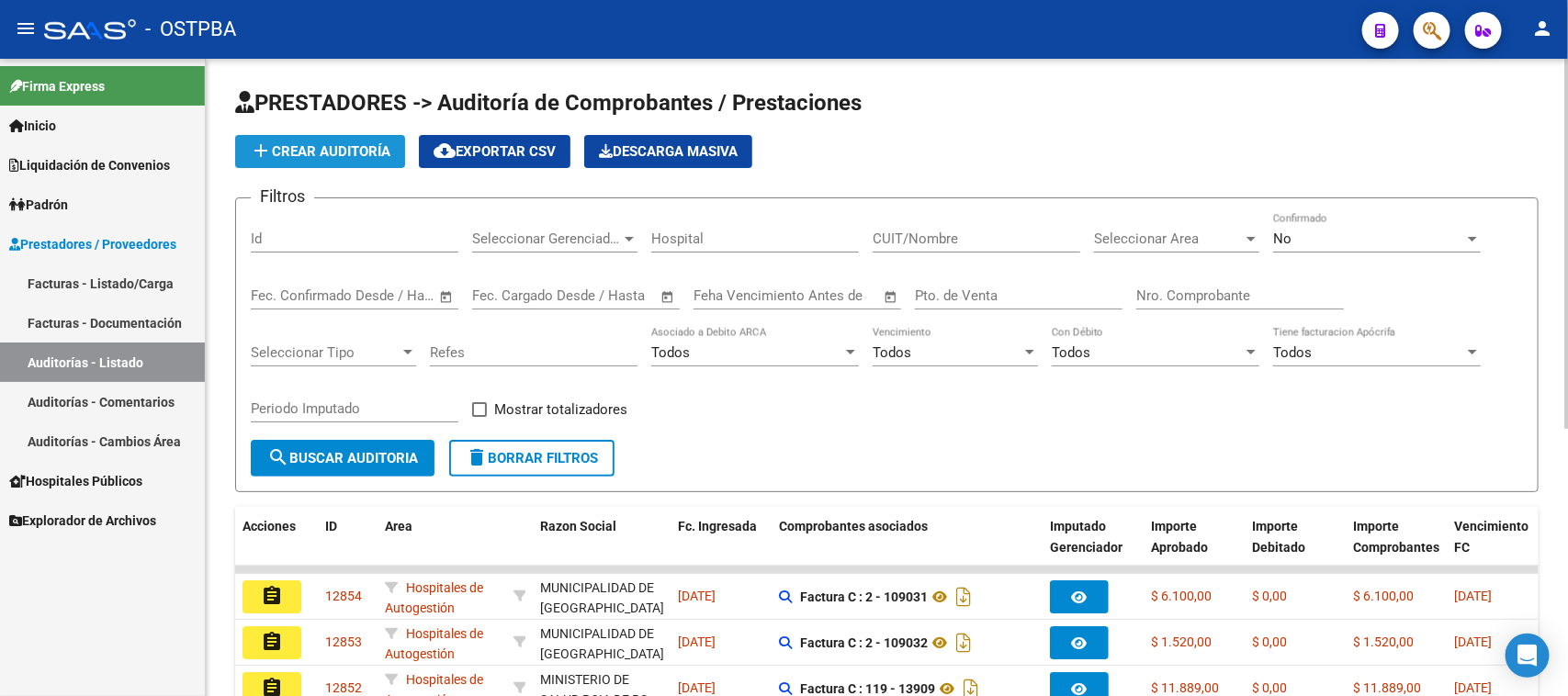
click at [350, 149] on span "add Crear Auditoría" at bounding box center [320, 151] width 141 height 16
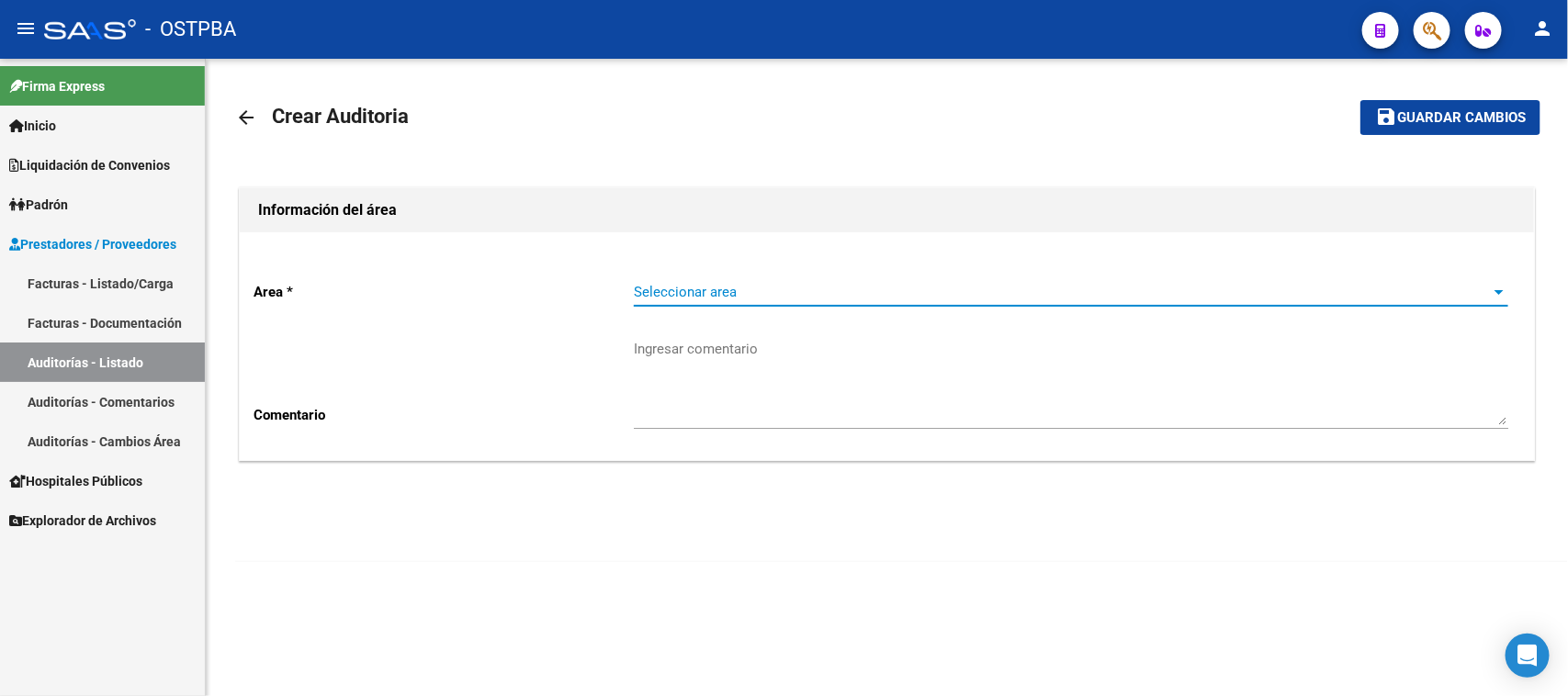
click at [636, 288] on span "Seleccionar area" at bounding box center [1063, 292] width 858 height 16
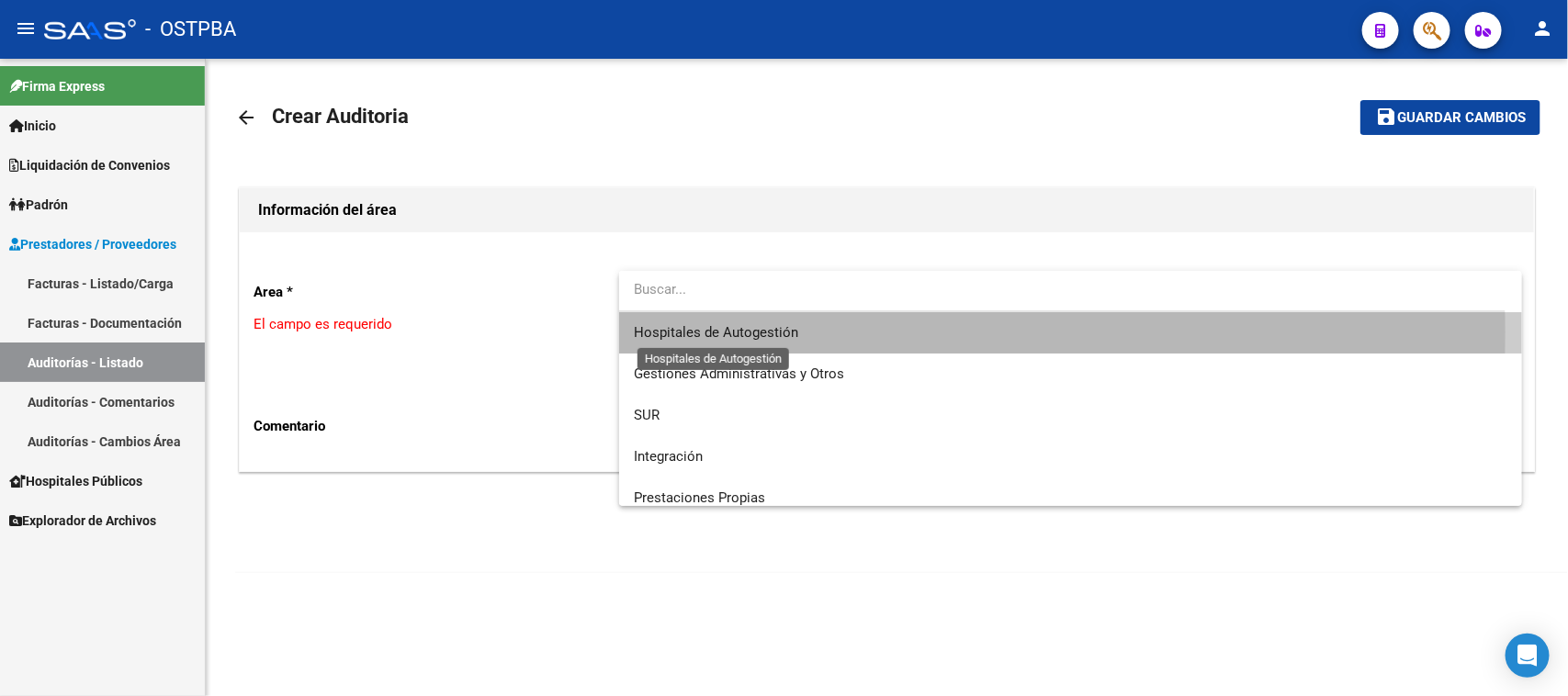
click at [717, 333] on span "Hospitales de Autogestión" at bounding box center [717, 332] width 165 height 16
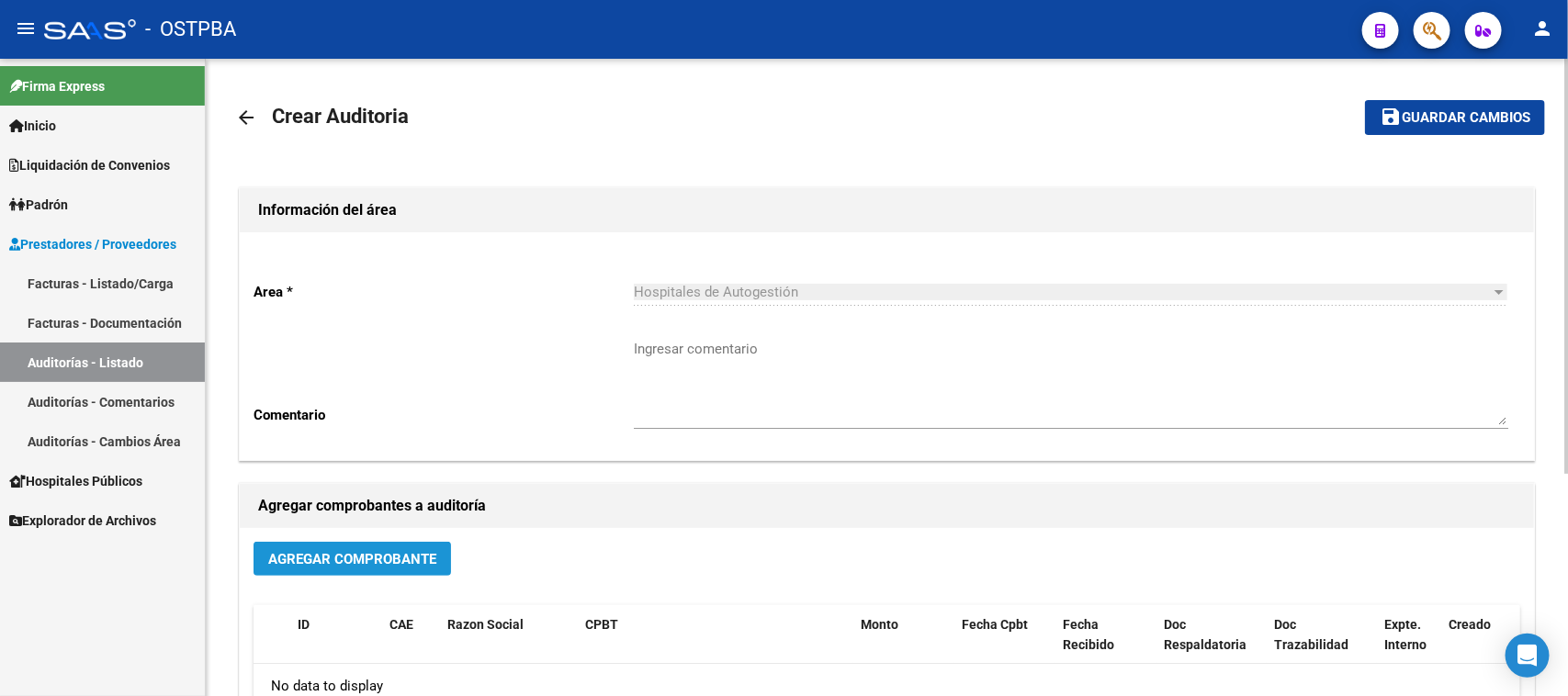
click at [382, 551] on span "Agregar Comprobante" at bounding box center [352, 558] width 168 height 16
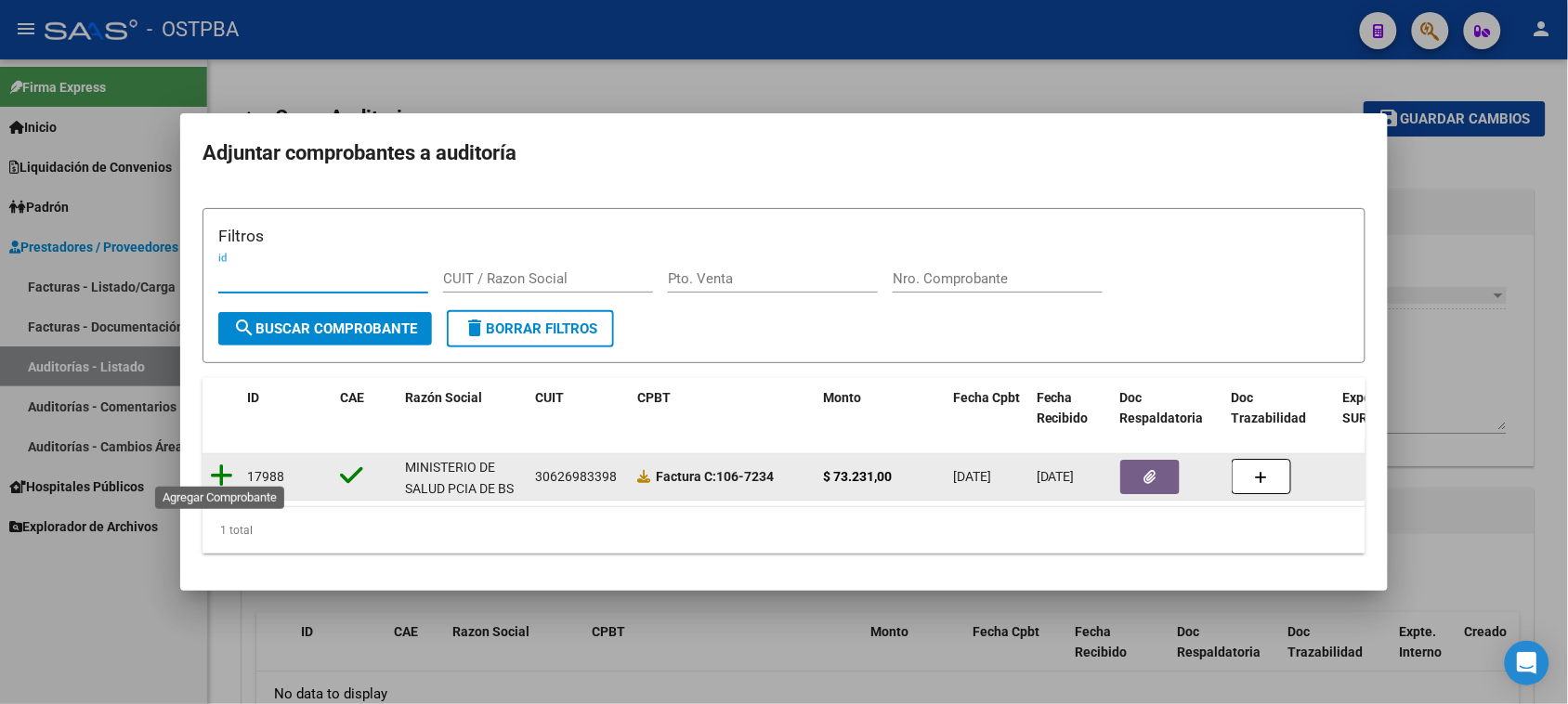
click at [220, 464] on icon at bounding box center [222, 475] width 23 height 26
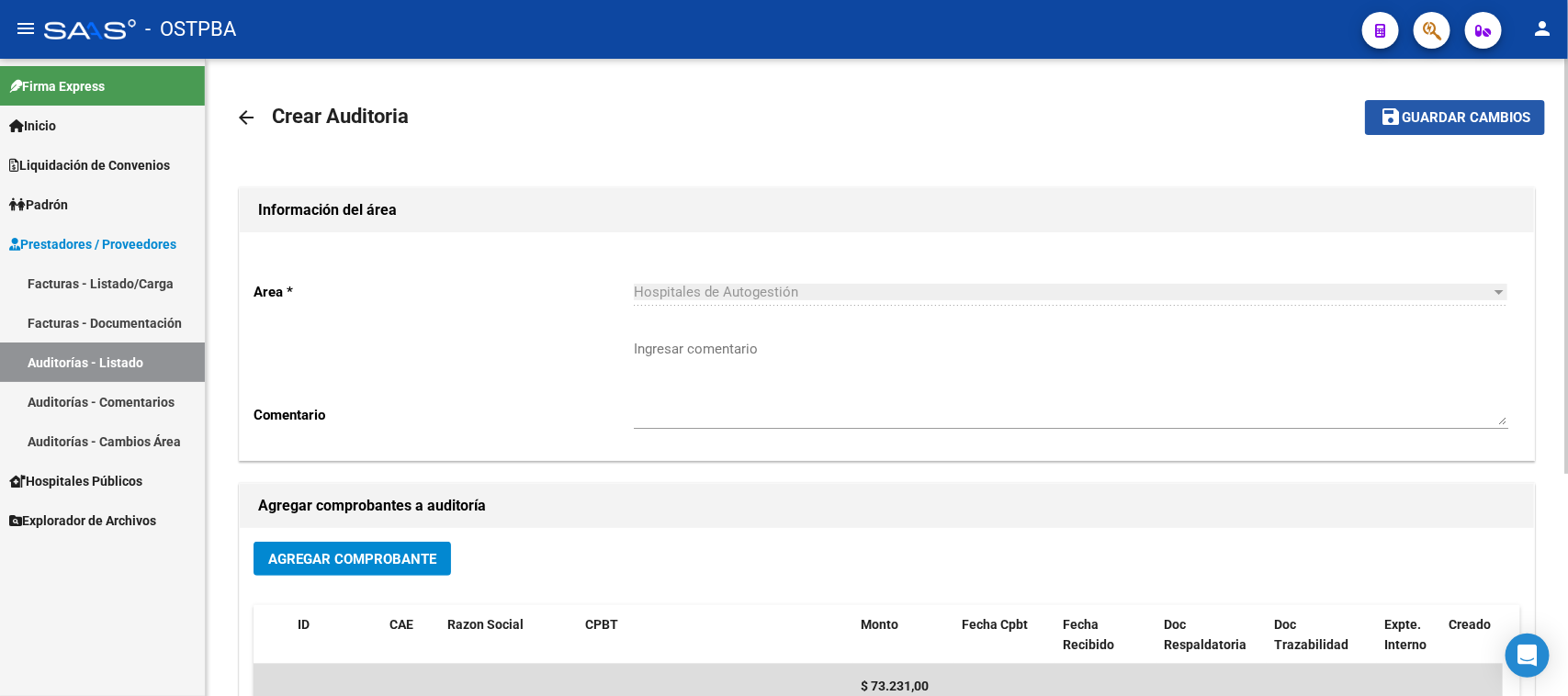
click at [1425, 120] on span "Guardar cambios" at bounding box center [1466, 118] width 128 height 16
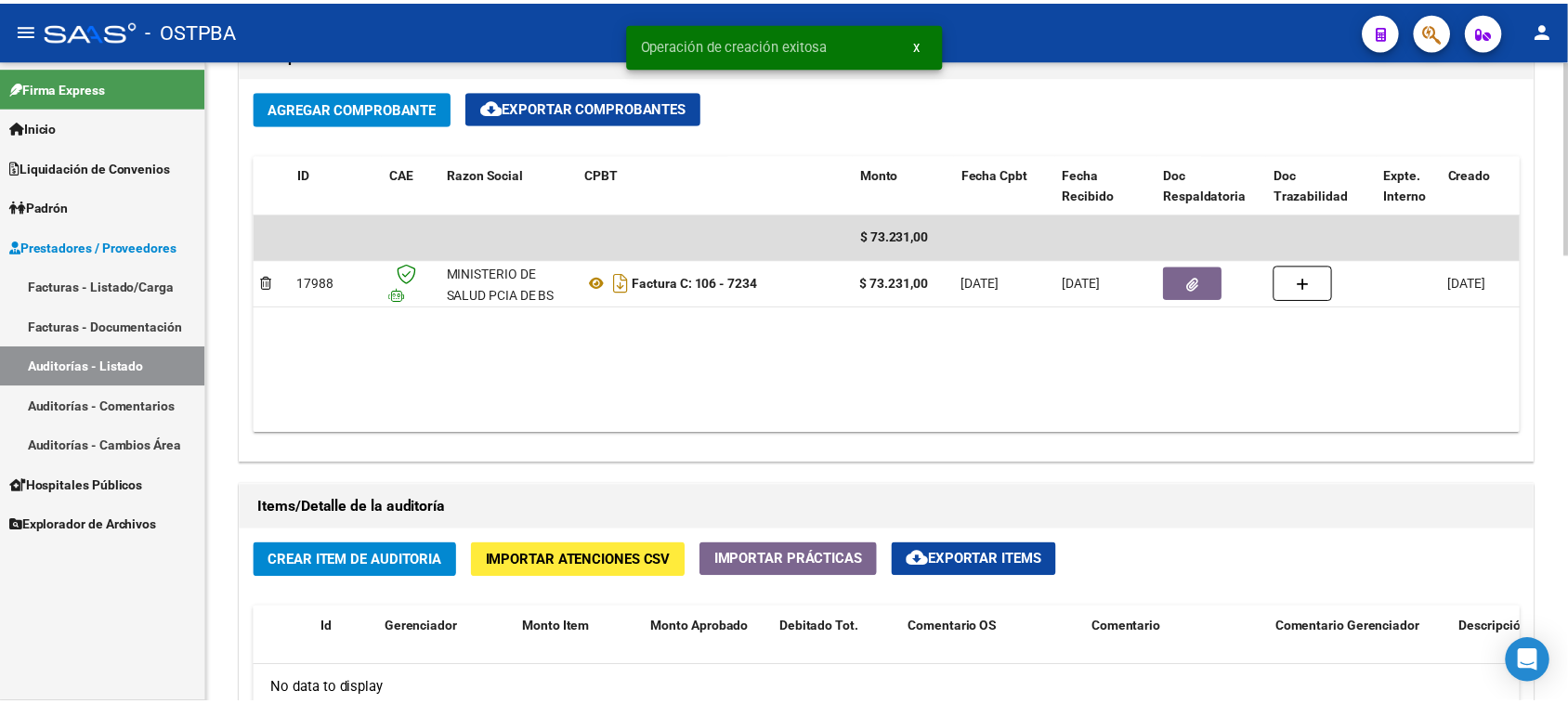
scroll to position [1044, 0]
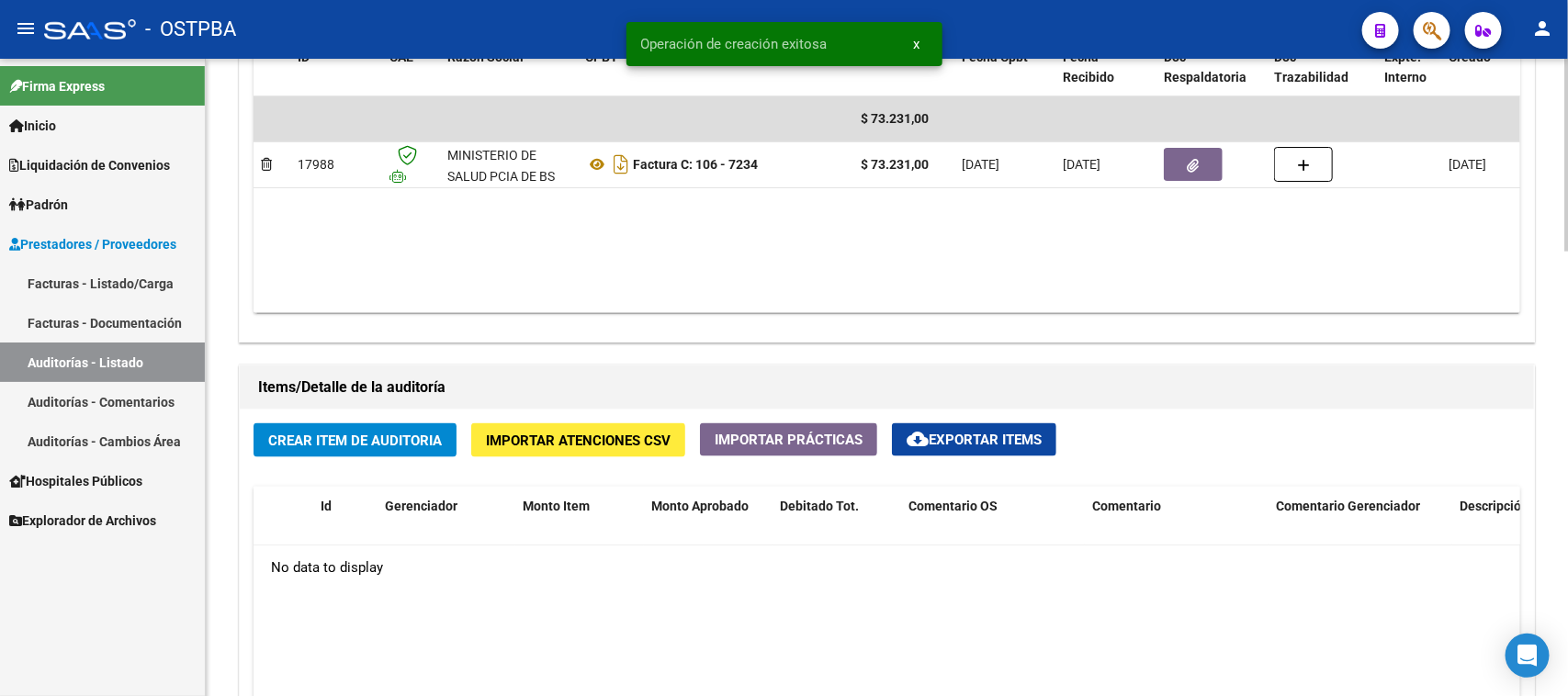
click at [428, 438] on span "Crear Item de Auditoria" at bounding box center [354, 440] width 173 height 16
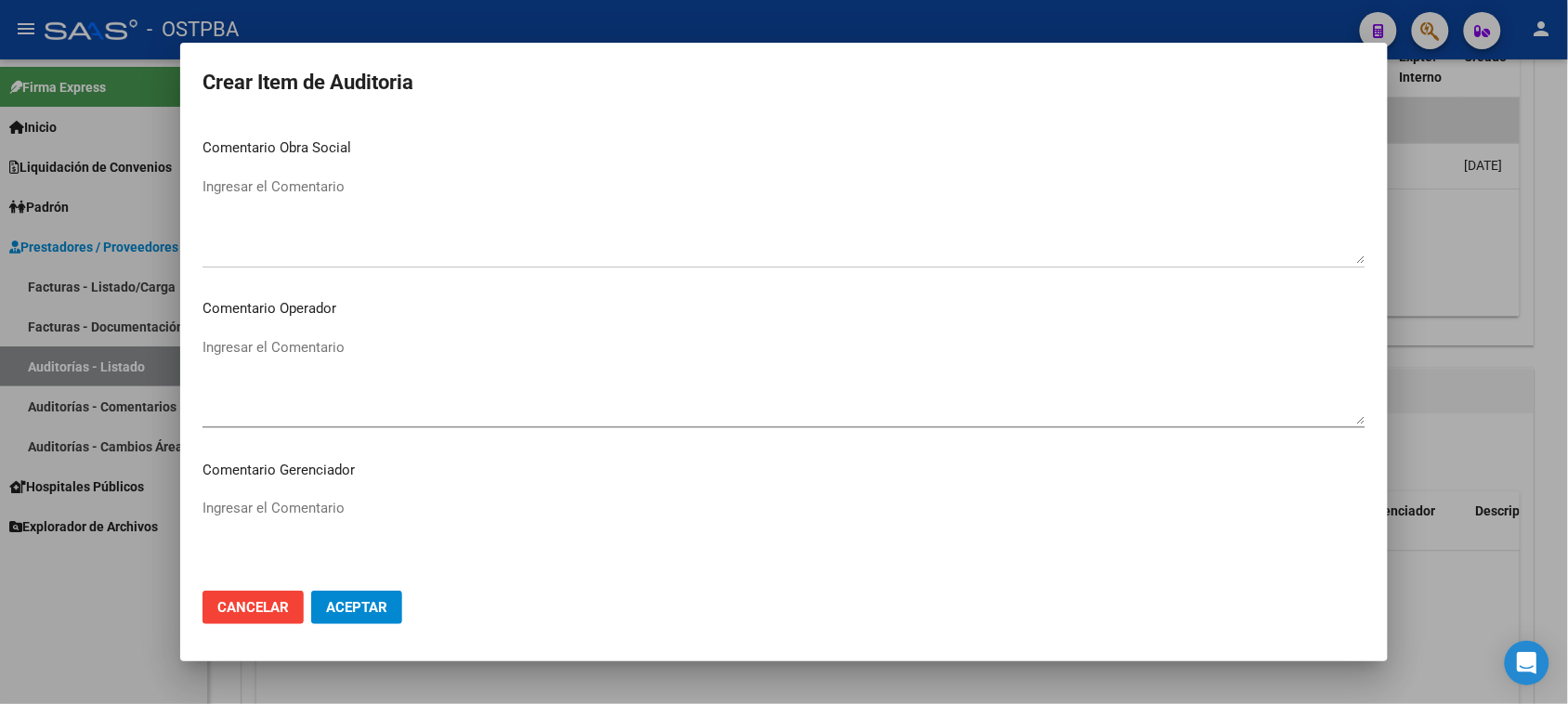
scroll to position [1157, 0]
drag, startPoint x: 351, startPoint y: 606, endPoint x: 363, endPoint y: 597, distance: 15.0
click at [350, 606] on span "Aceptar" at bounding box center [356, 606] width 61 height 16
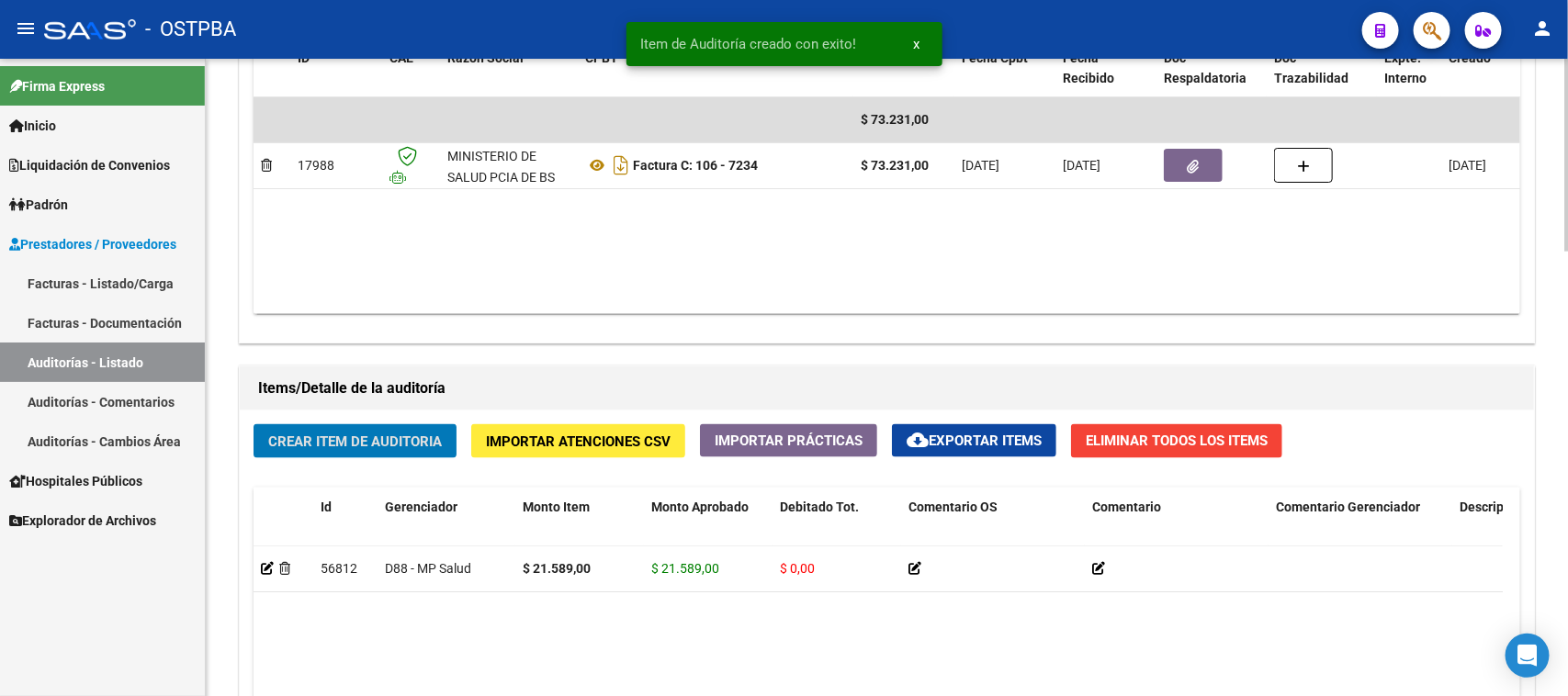
click at [429, 433] on span "Crear Item de Auditoria" at bounding box center [354, 441] width 173 height 16
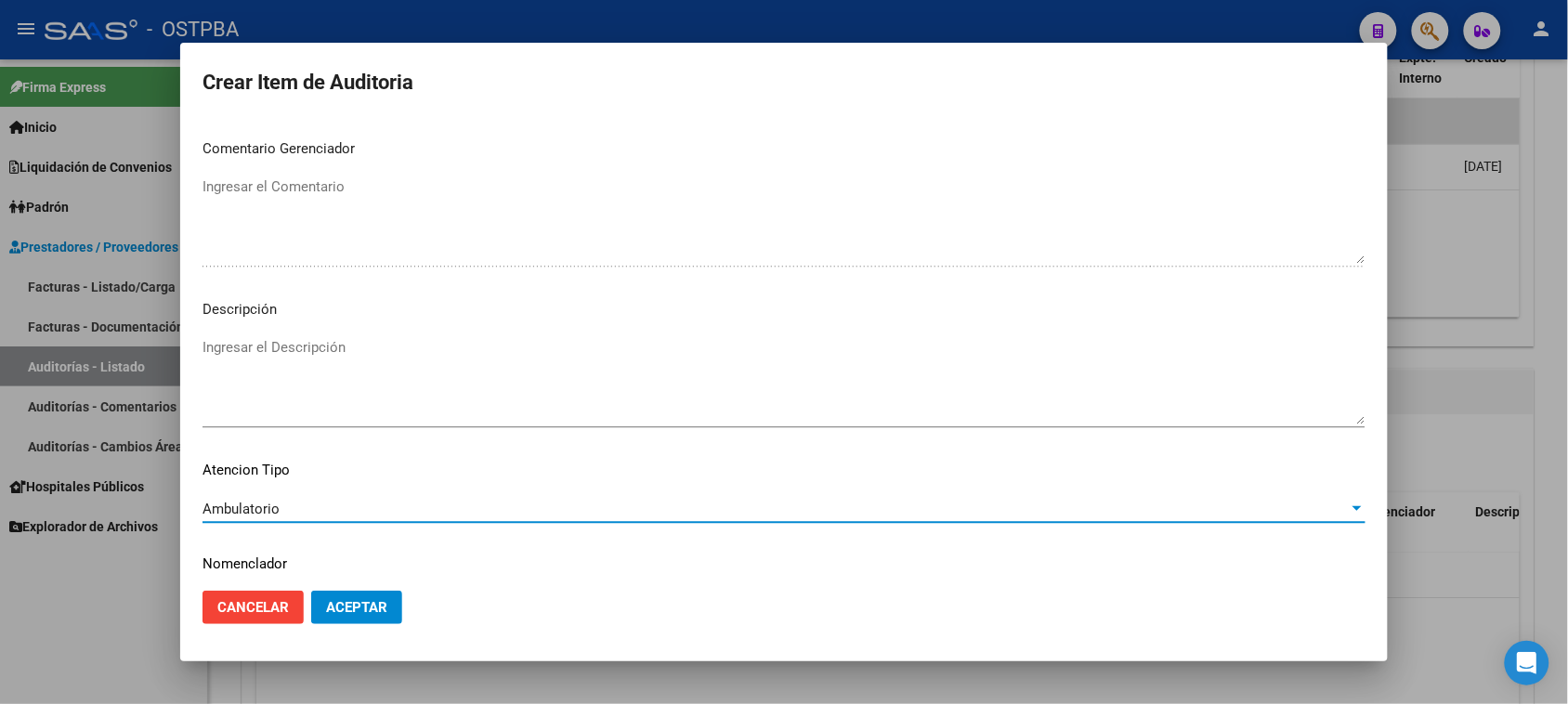
click at [364, 611] on span "Aceptar" at bounding box center [356, 606] width 61 height 16
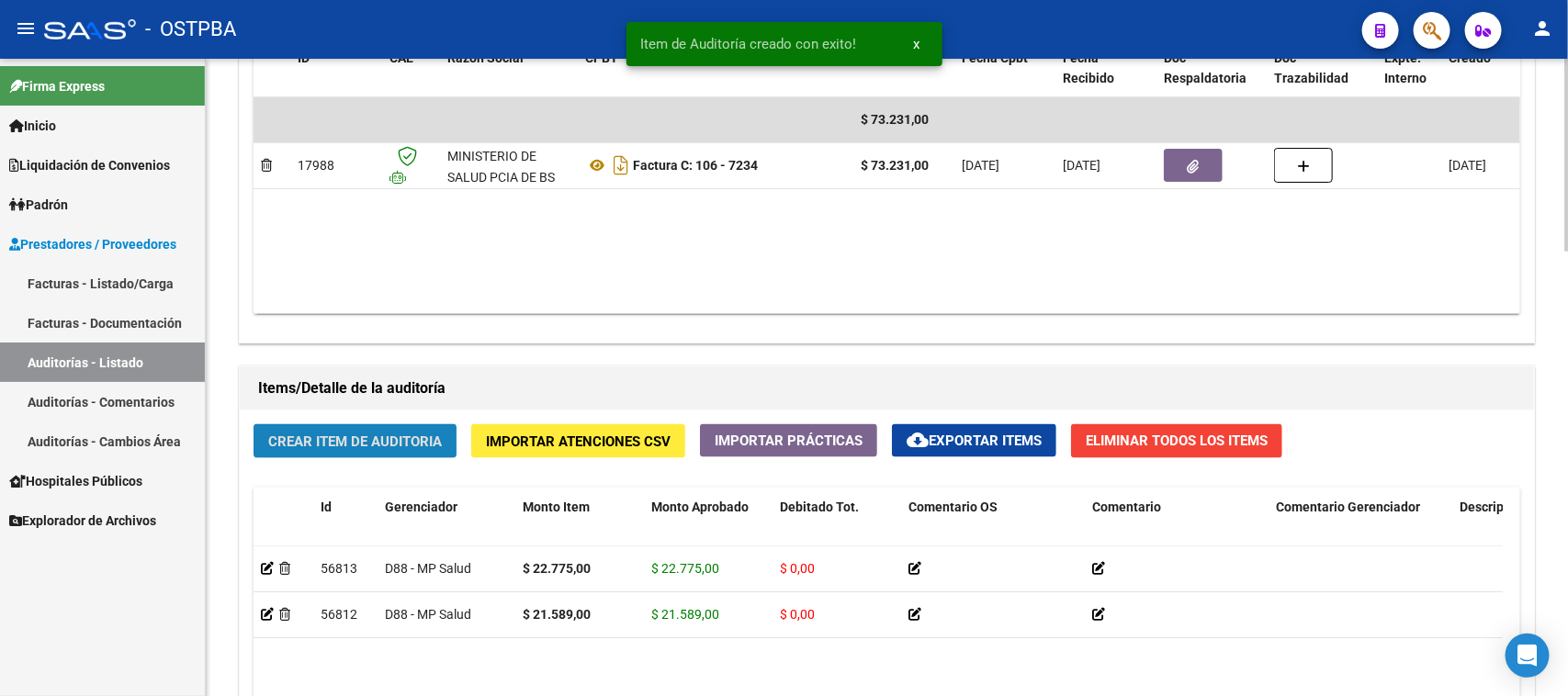
click at [397, 443] on span "Crear Item de Auditoria" at bounding box center [354, 441] width 173 height 16
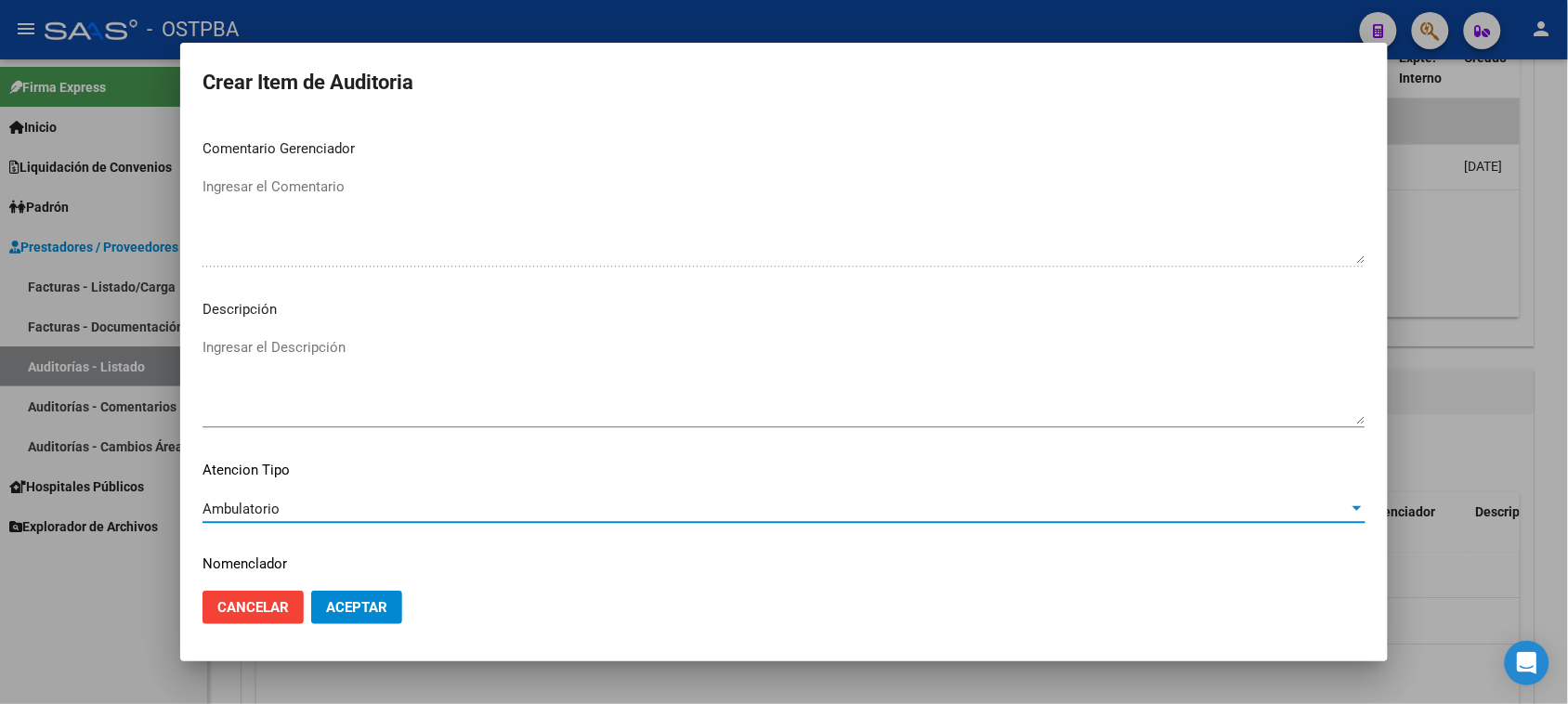
click at [326, 613] on span "Aceptar" at bounding box center [356, 606] width 61 height 16
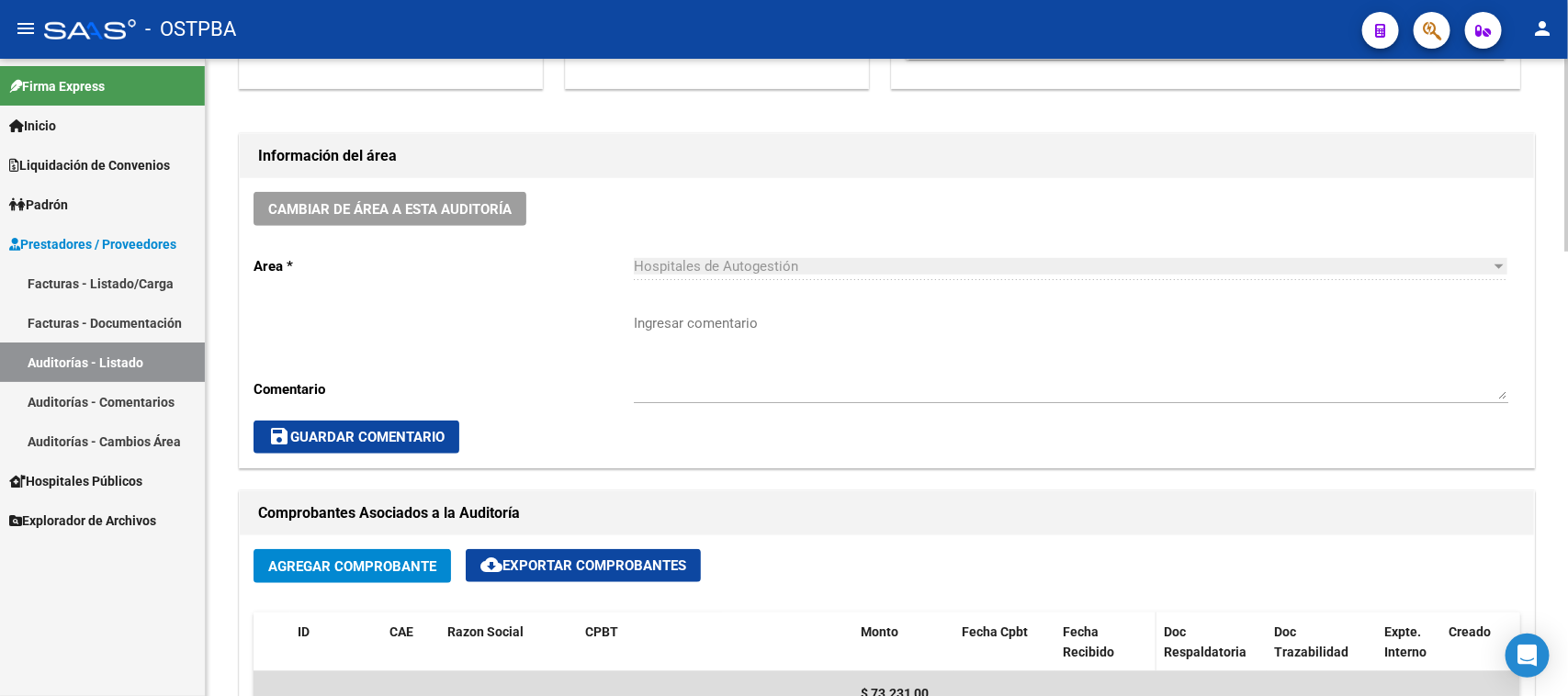
scroll to position [574, 0]
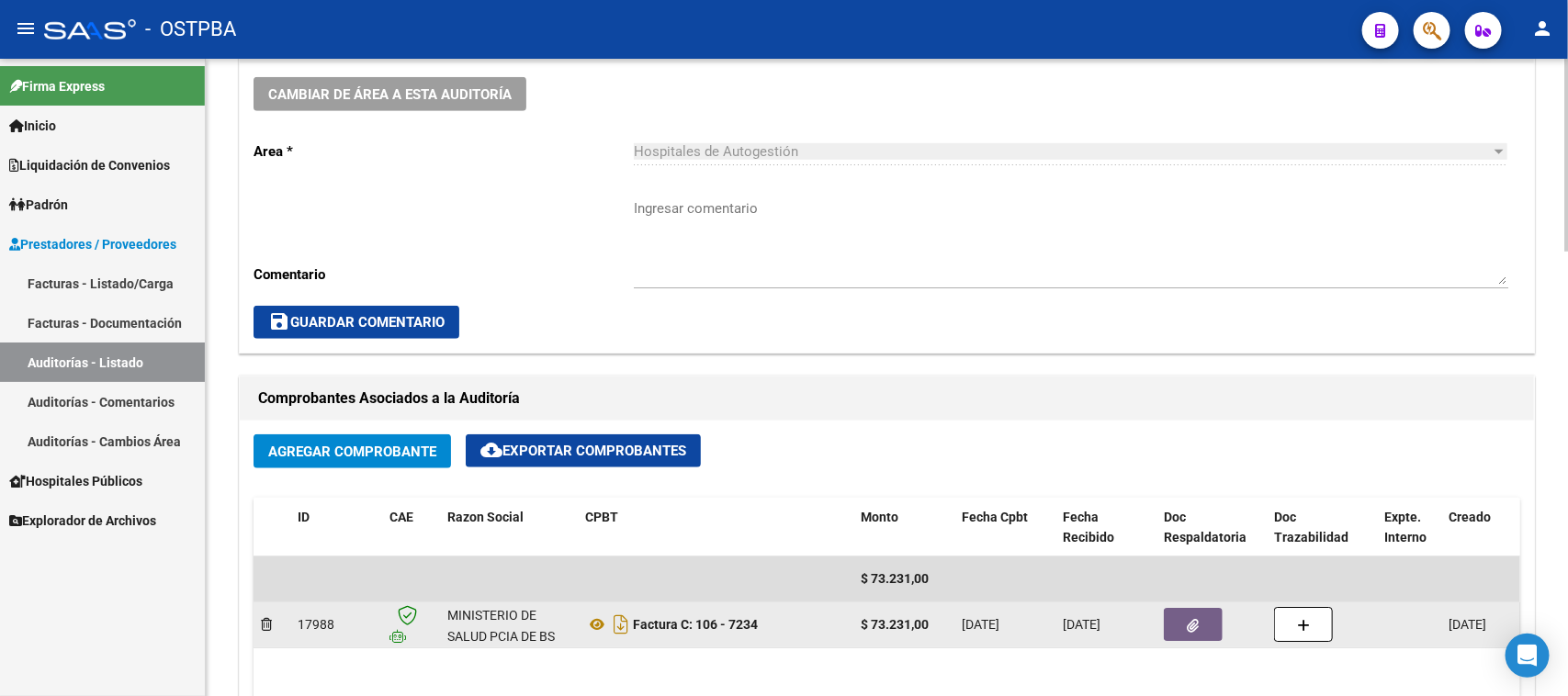
click at [1182, 621] on button "button" at bounding box center [1193, 624] width 58 height 33
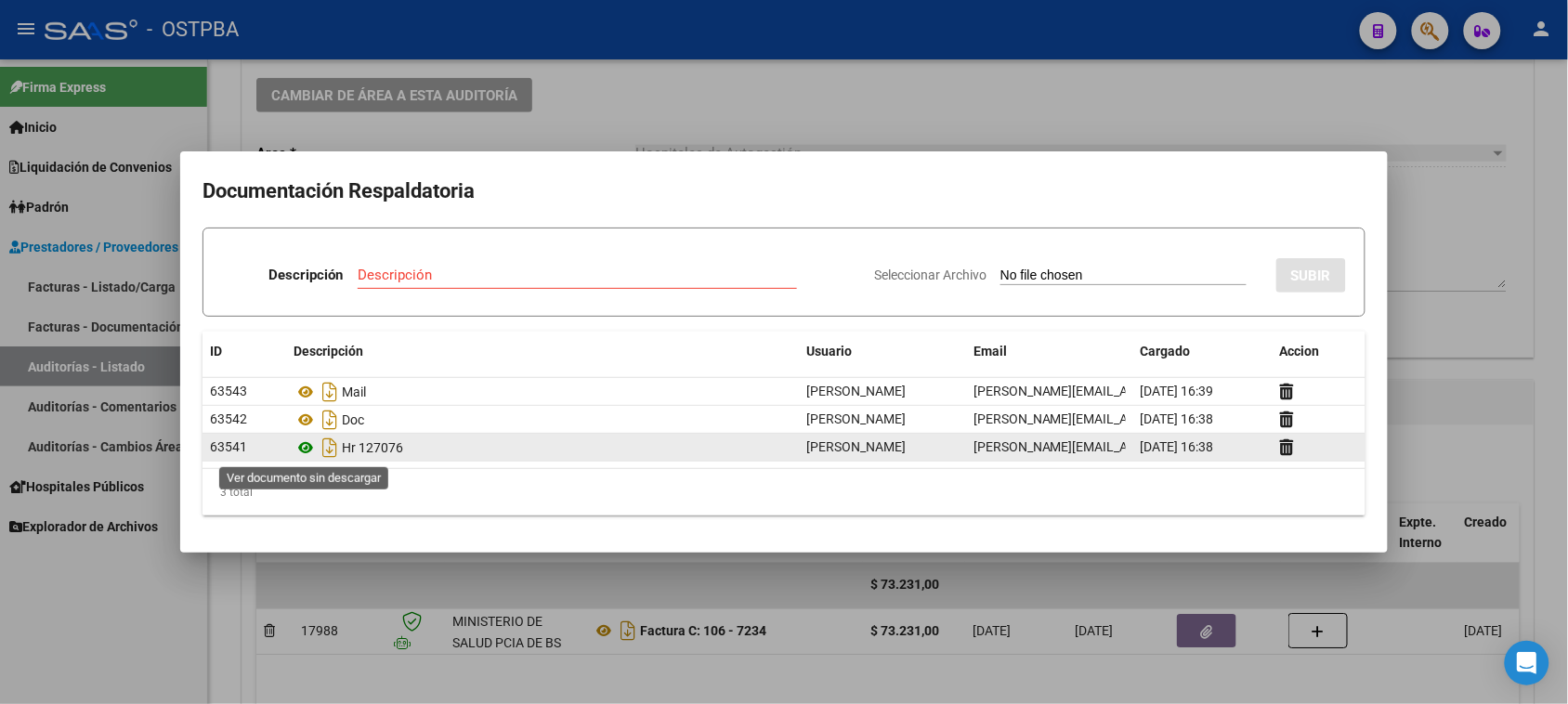
click at [307, 452] on icon at bounding box center [305, 447] width 24 height 22
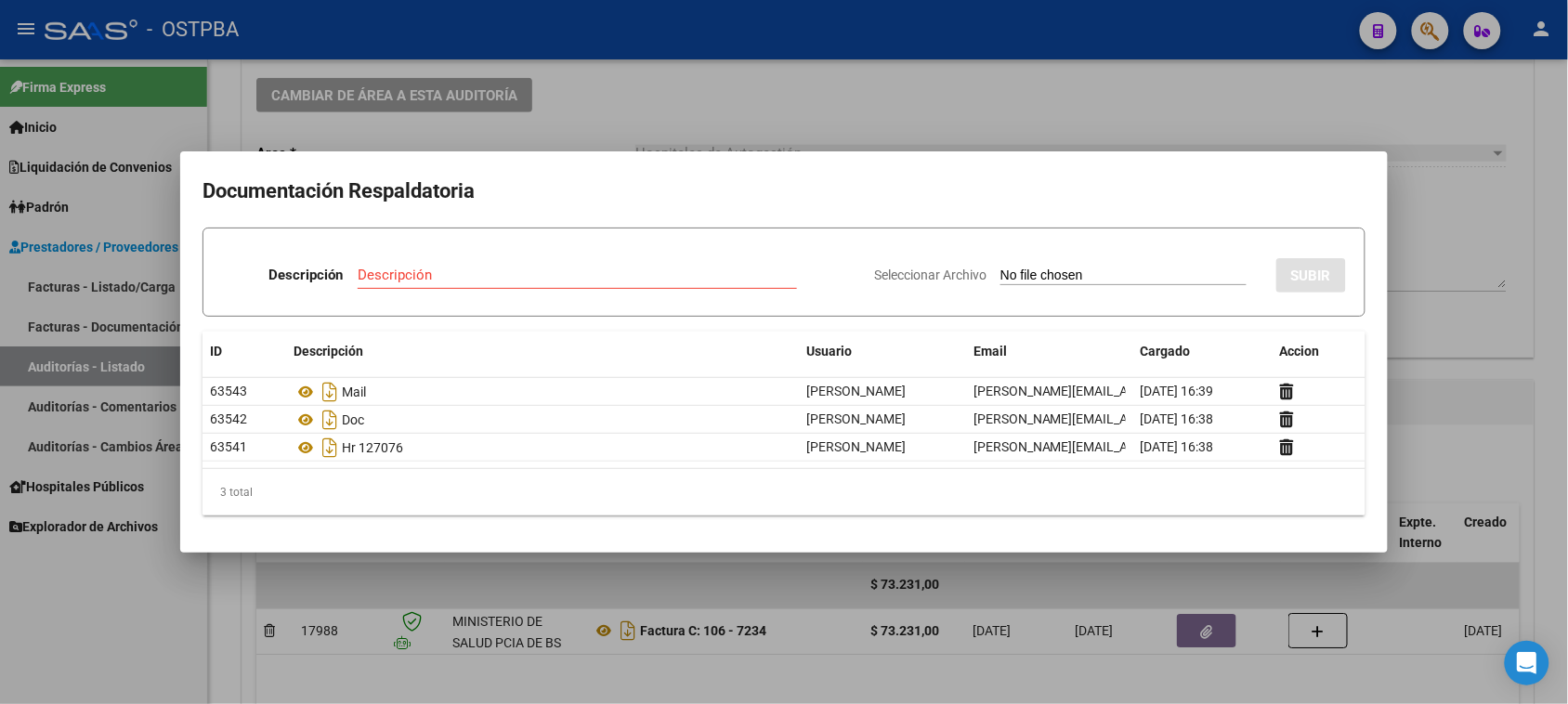
click at [199, 653] on div at bounding box center [784, 352] width 1568 height 704
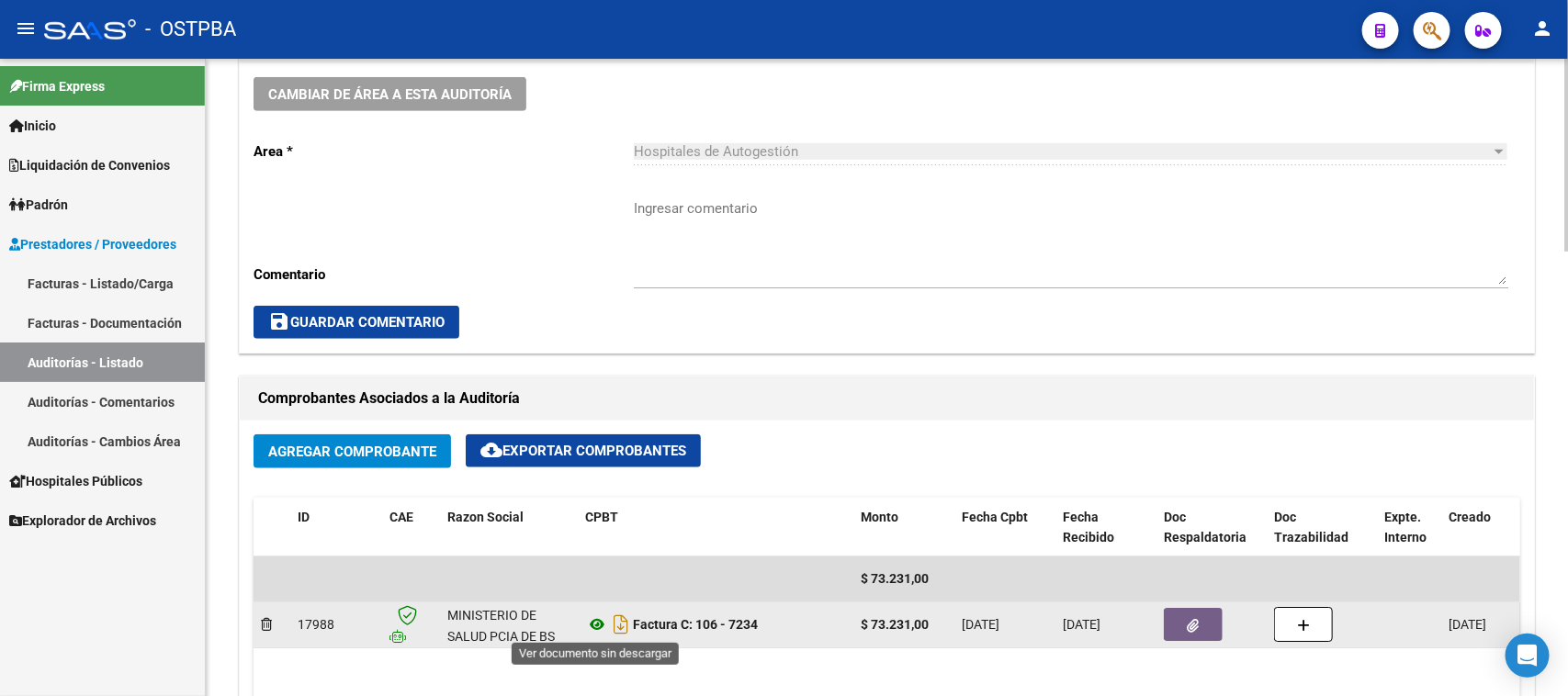
click at [595, 624] on icon at bounding box center [597, 623] width 24 height 22
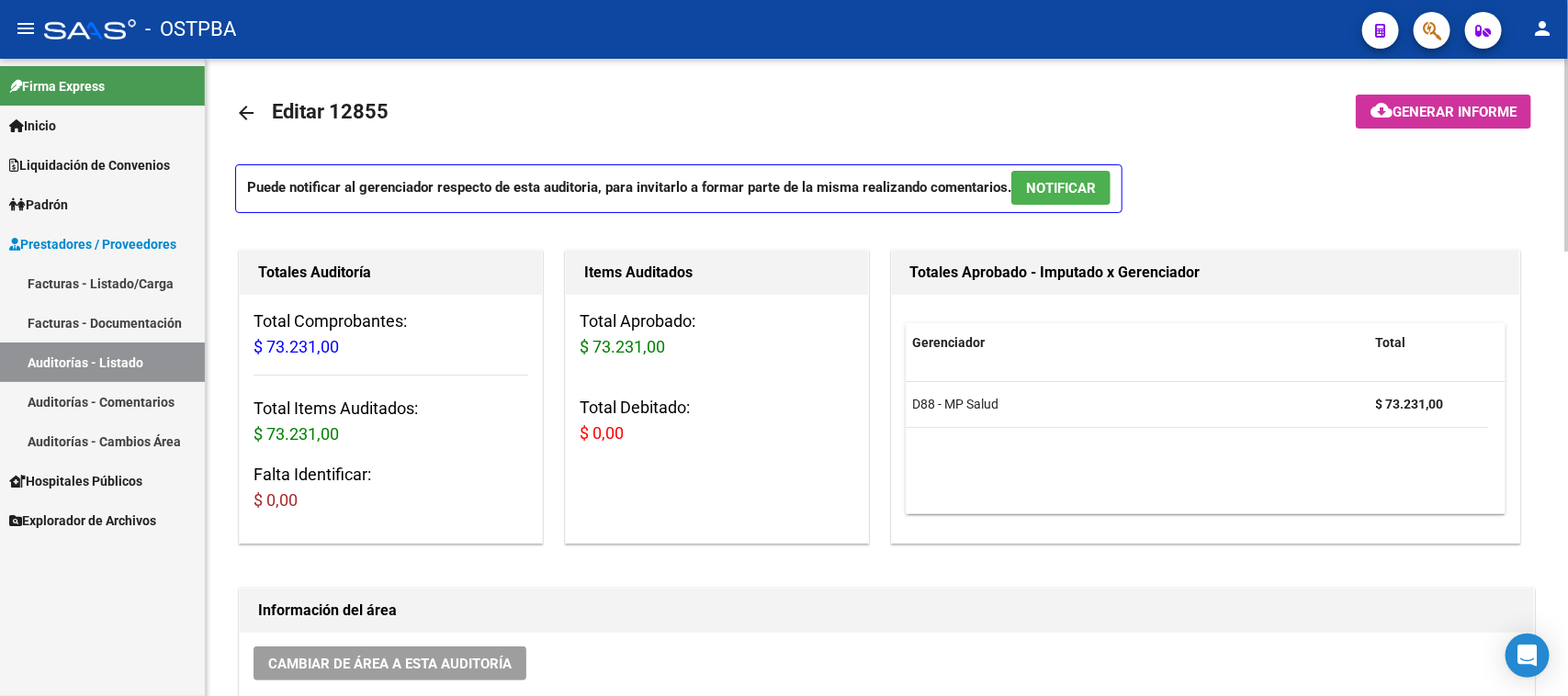
scroll to position [0, 0]
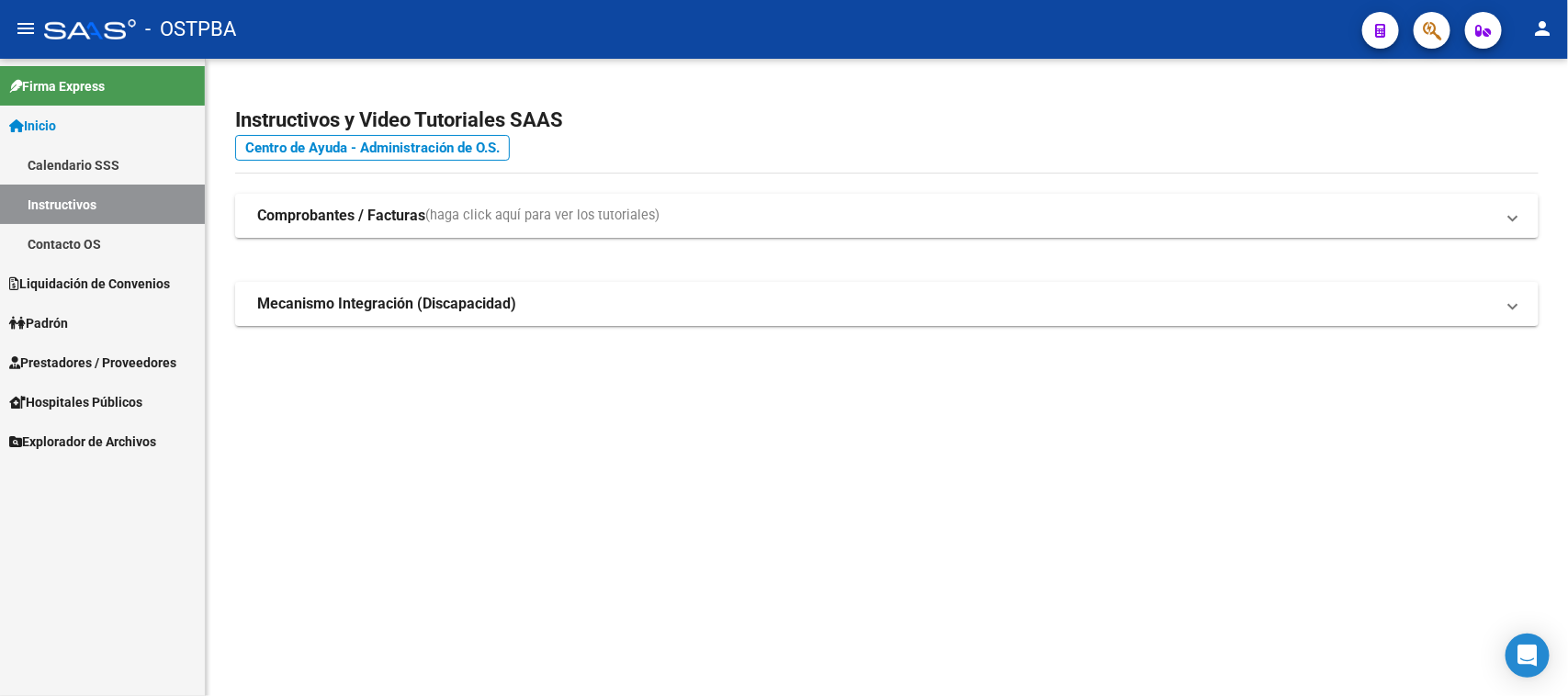
click at [80, 359] on span "Prestadores / Proveedores" at bounding box center [93, 362] width 167 height 20
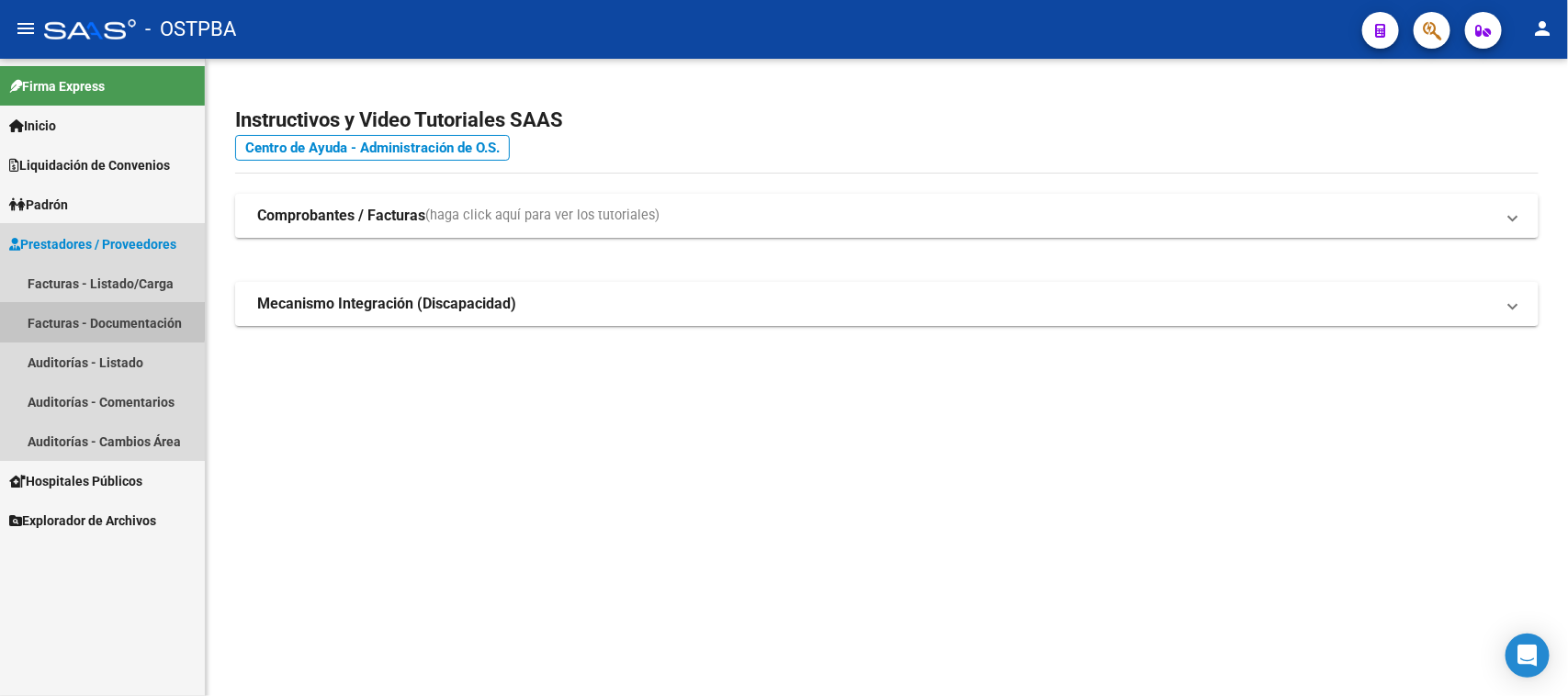
click at [84, 315] on link "Facturas - Documentación" at bounding box center [102, 322] width 205 height 39
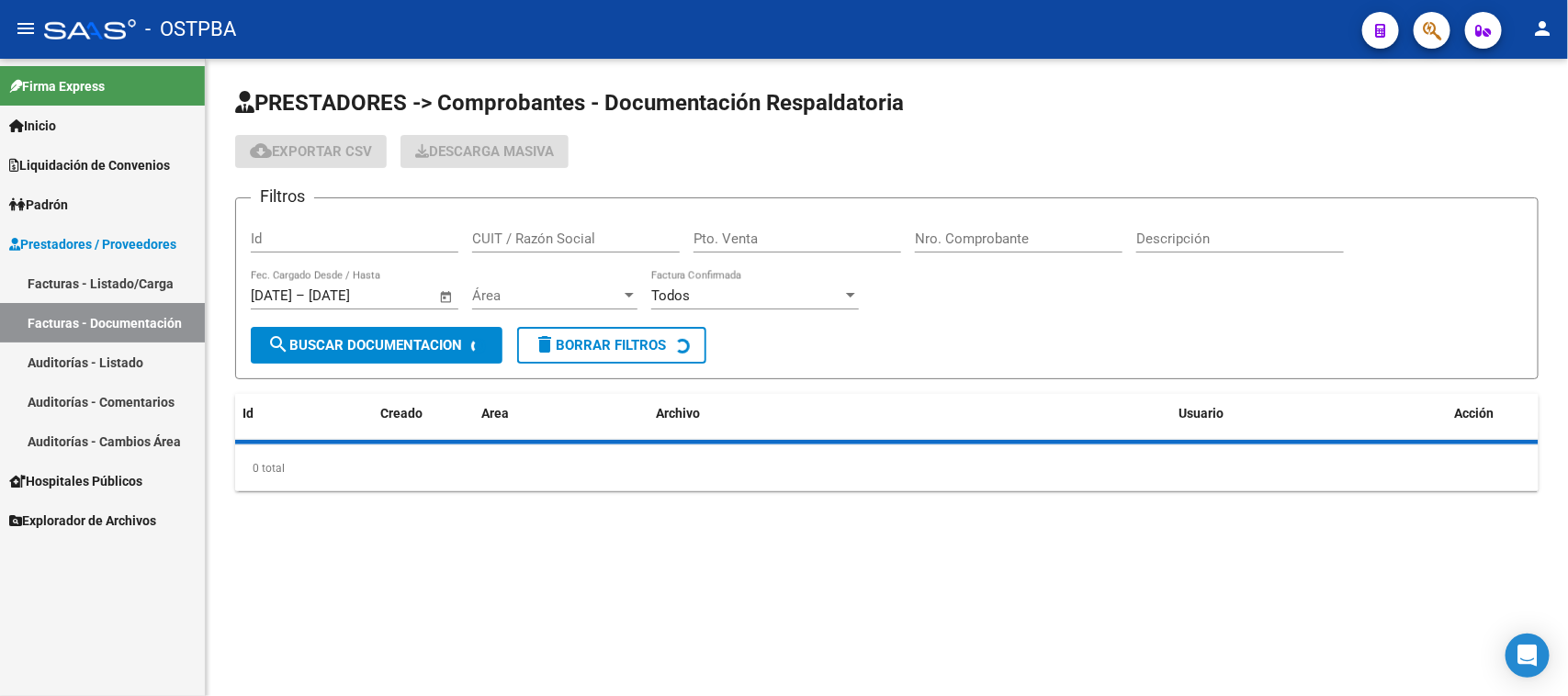
click at [98, 276] on link "Facturas - Listado/Carga" at bounding box center [102, 283] width 205 height 39
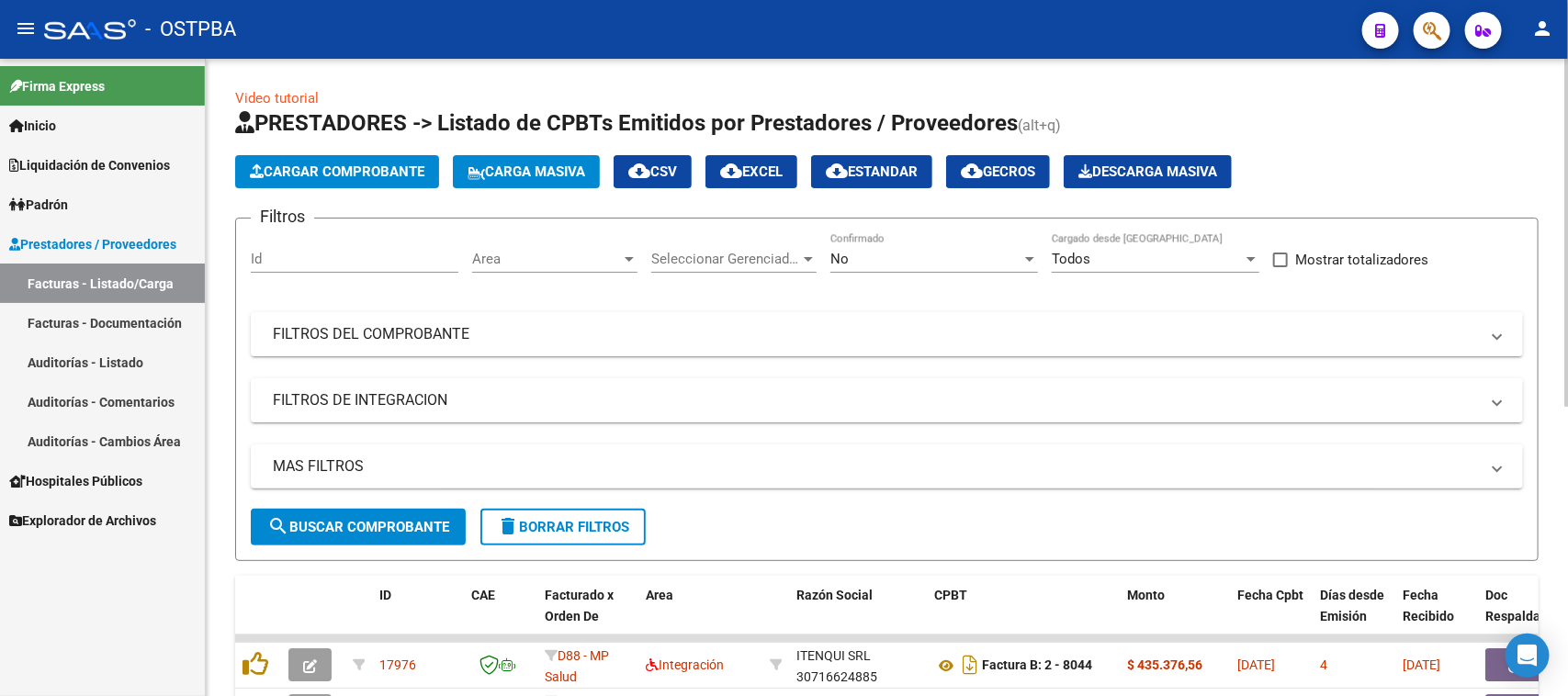
click at [580, 254] on span "Area" at bounding box center [547, 258] width 149 height 16
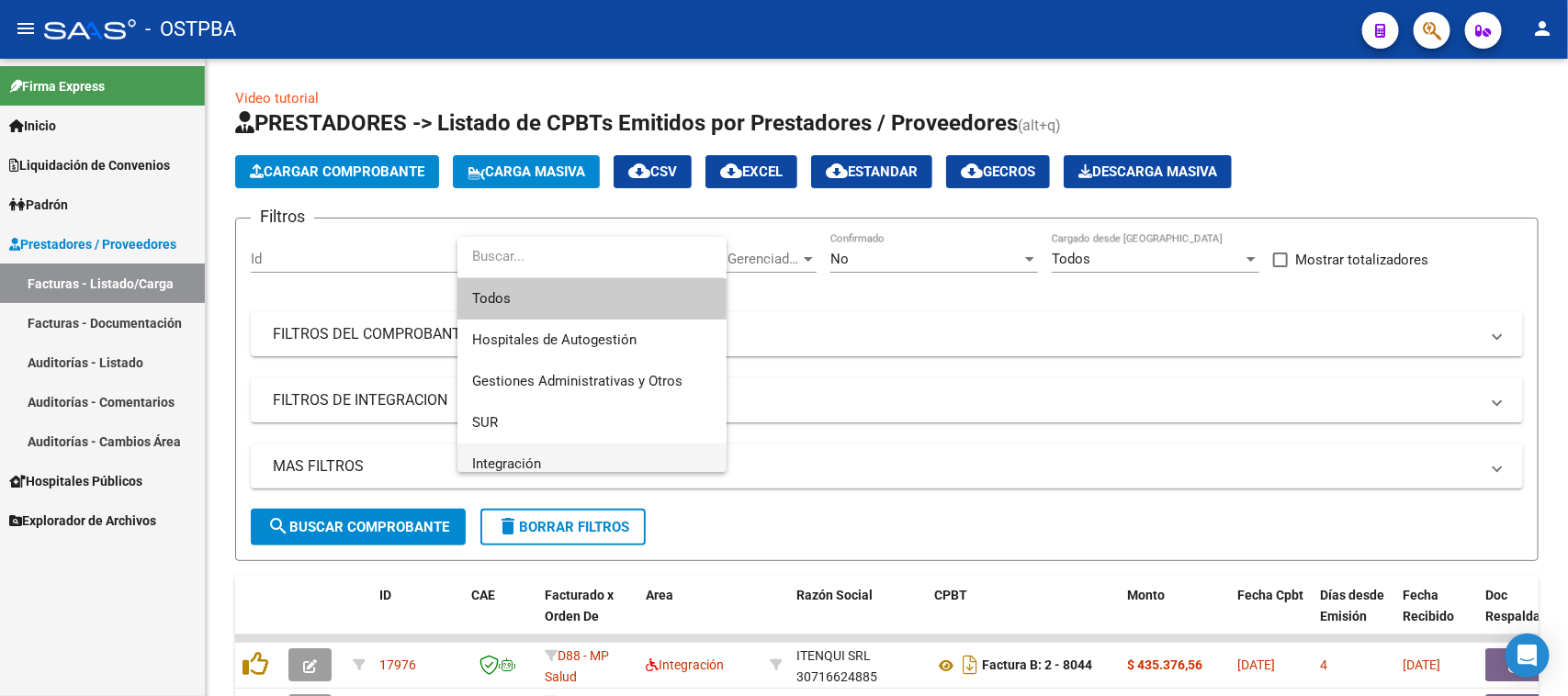
click at [547, 461] on span "Integración" at bounding box center [592, 464] width 240 height 41
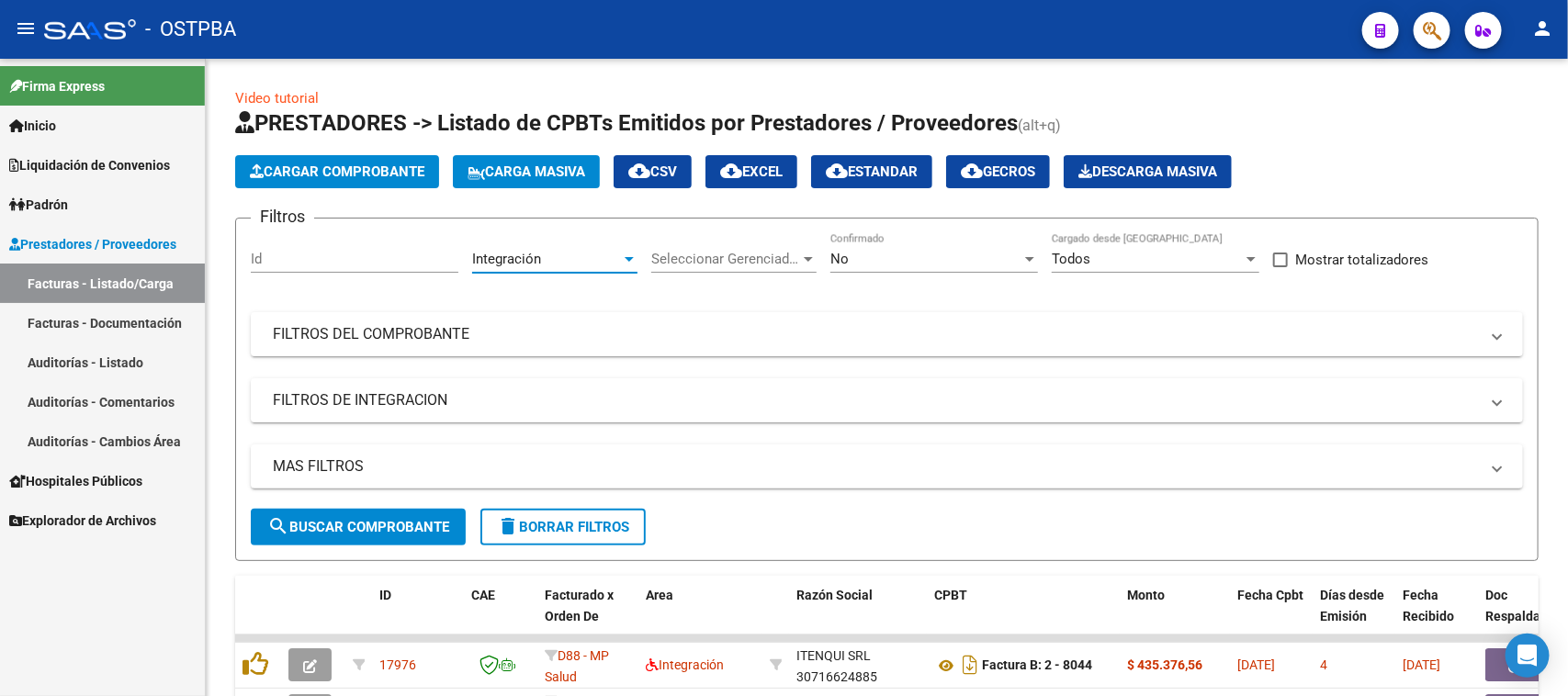
scroll to position [11, 0]
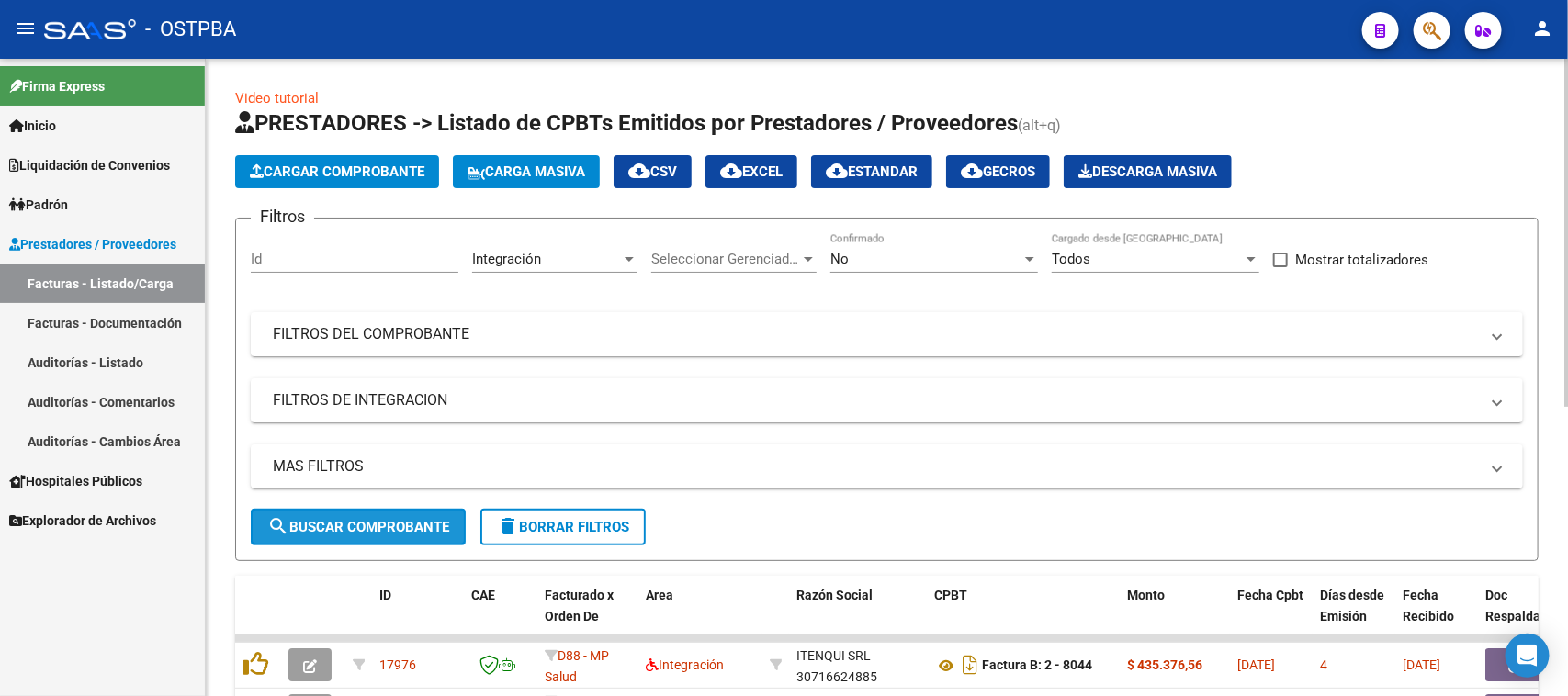
click at [407, 525] on span "search Buscar Comprobante" at bounding box center [358, 527] width 182 height 16
click at [410, 337] on mat-panel-title "FILTROS DEL COMPROBANTE" at bounding box center [875, 334] width 1206 height 20
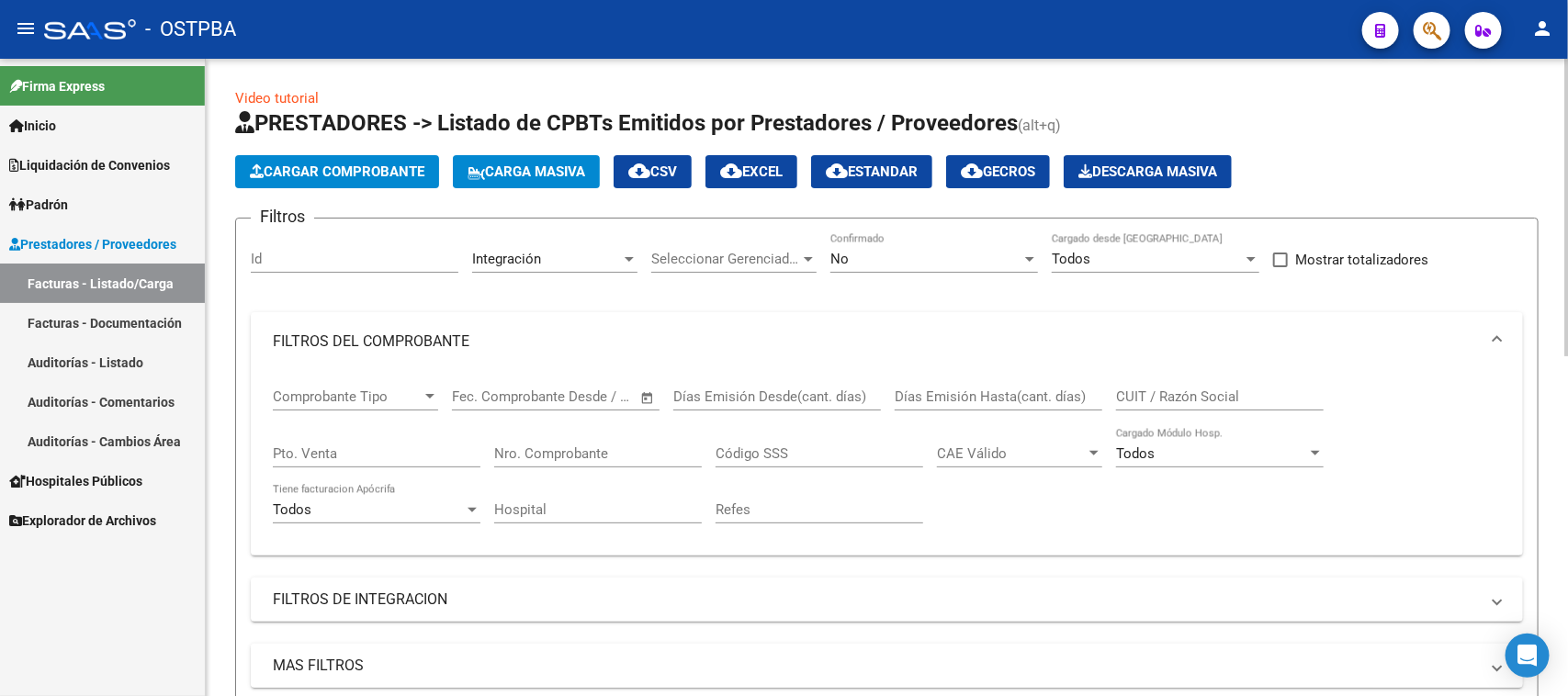
drag, startPoint x: 393, startPoint y: 650, endPoint x: 413, endPoint y: 642, distance: 21.5
click at [392, 650] on mat-expansion-panel-header "MAS FILTROS" at bounding box center [887, 665] width 1272 height 44
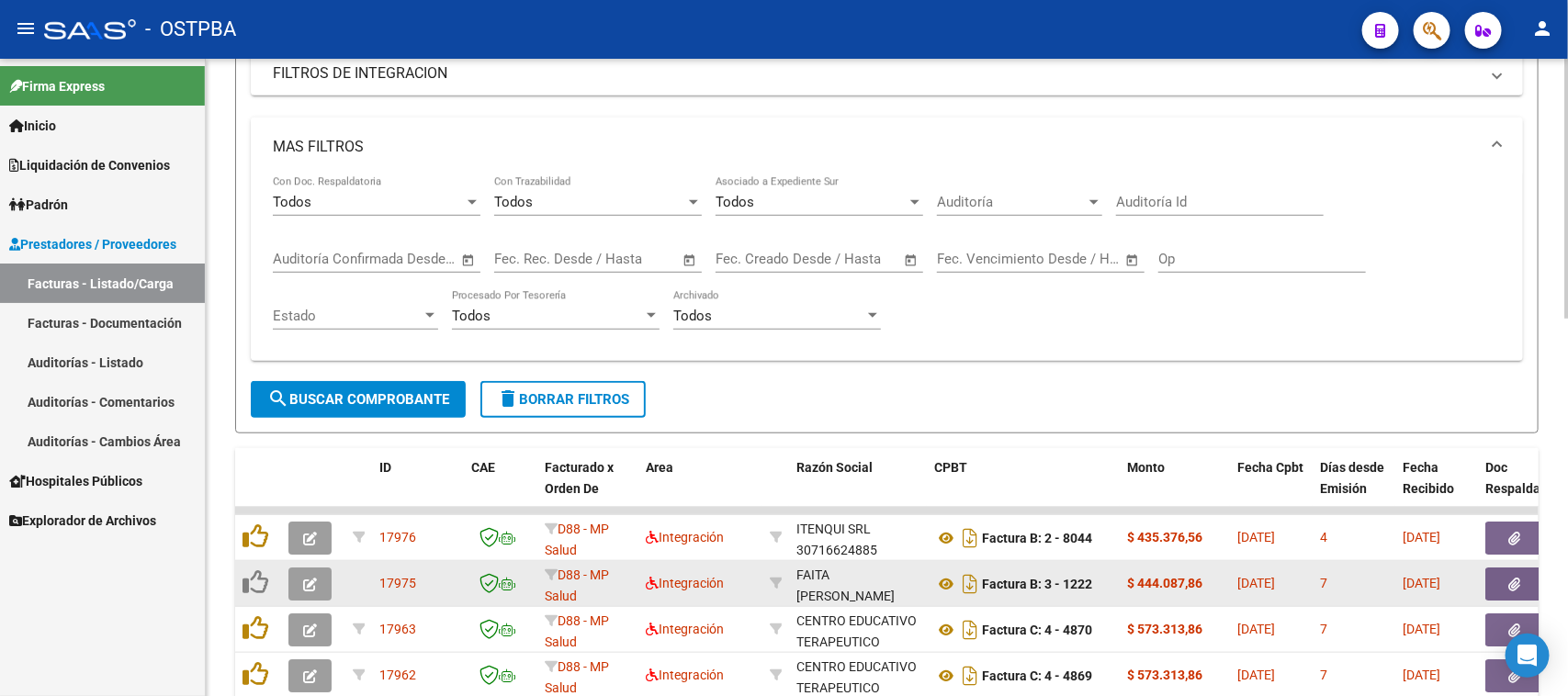
scroll to position [574, 0]
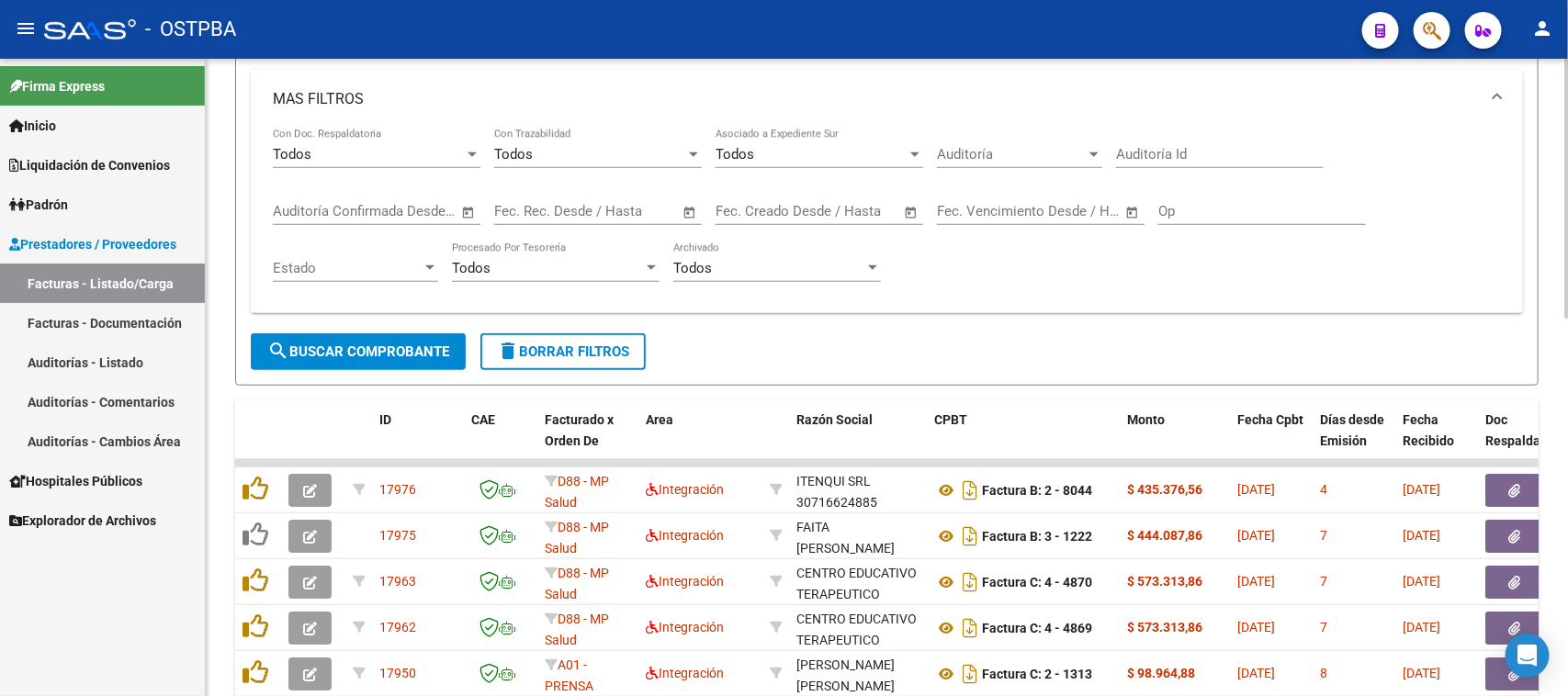
click at [684, 208] on span "Open calendar" at bounding box center [690, 212] width 44 height 44
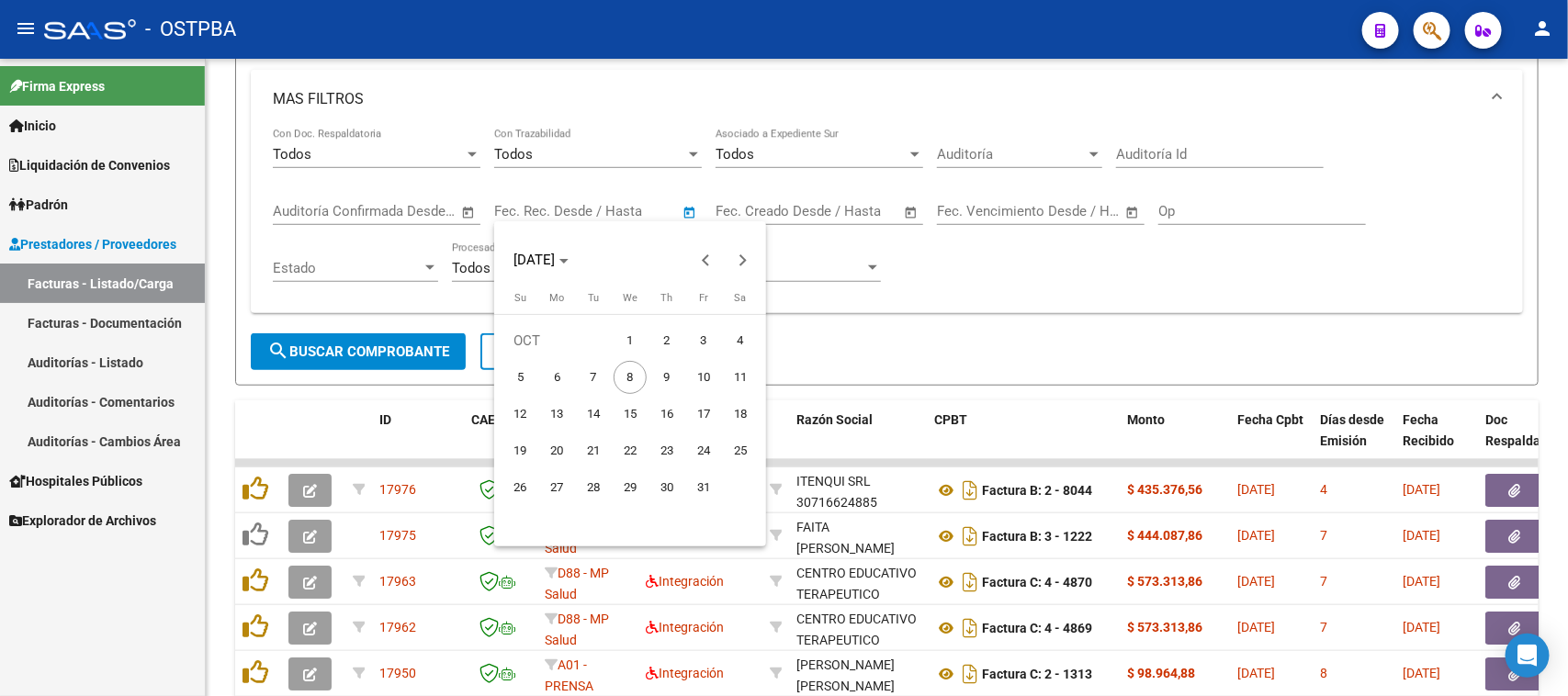
drag, startPoint x: 623, startPoint y: 335, endPoint x: 625, endPoint y: 345, distance: 10.2
click at [623, 334] on span "1" at bounding box center [629, 340] width 33 height 33
click at [703, 260] on button "Previous month" at bounding box center [706, 260] width 36 height 36
click at [735, 450] on span "20" at bounding box center [740, 450] width 33 height 33
type input "20/09/2025"
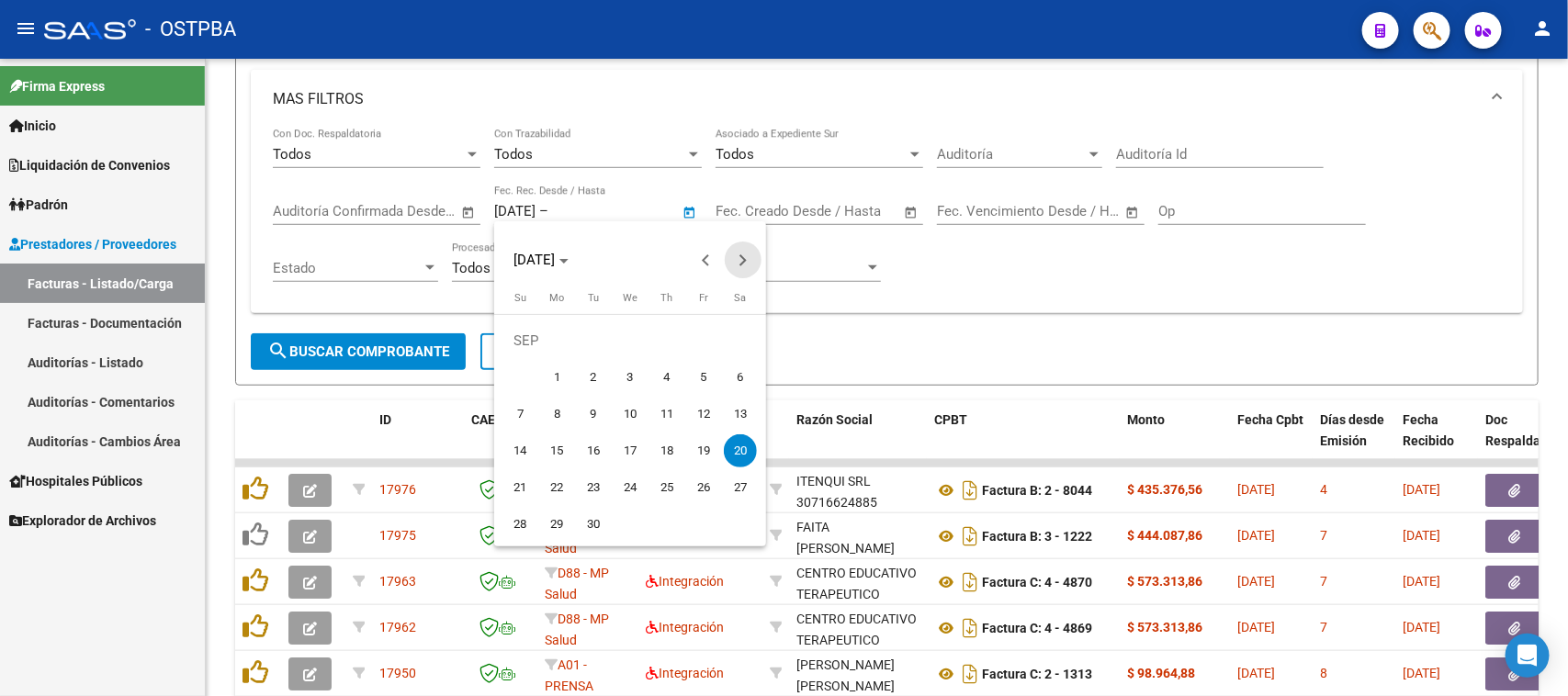
drag, startPoint x: 740, startPoint y: 258, endPoint x: 732, endPoint y: 280, distance: 23.4
click at [740, 259] on button "Next month" at bounding box center [743, 260] width 36 height 36
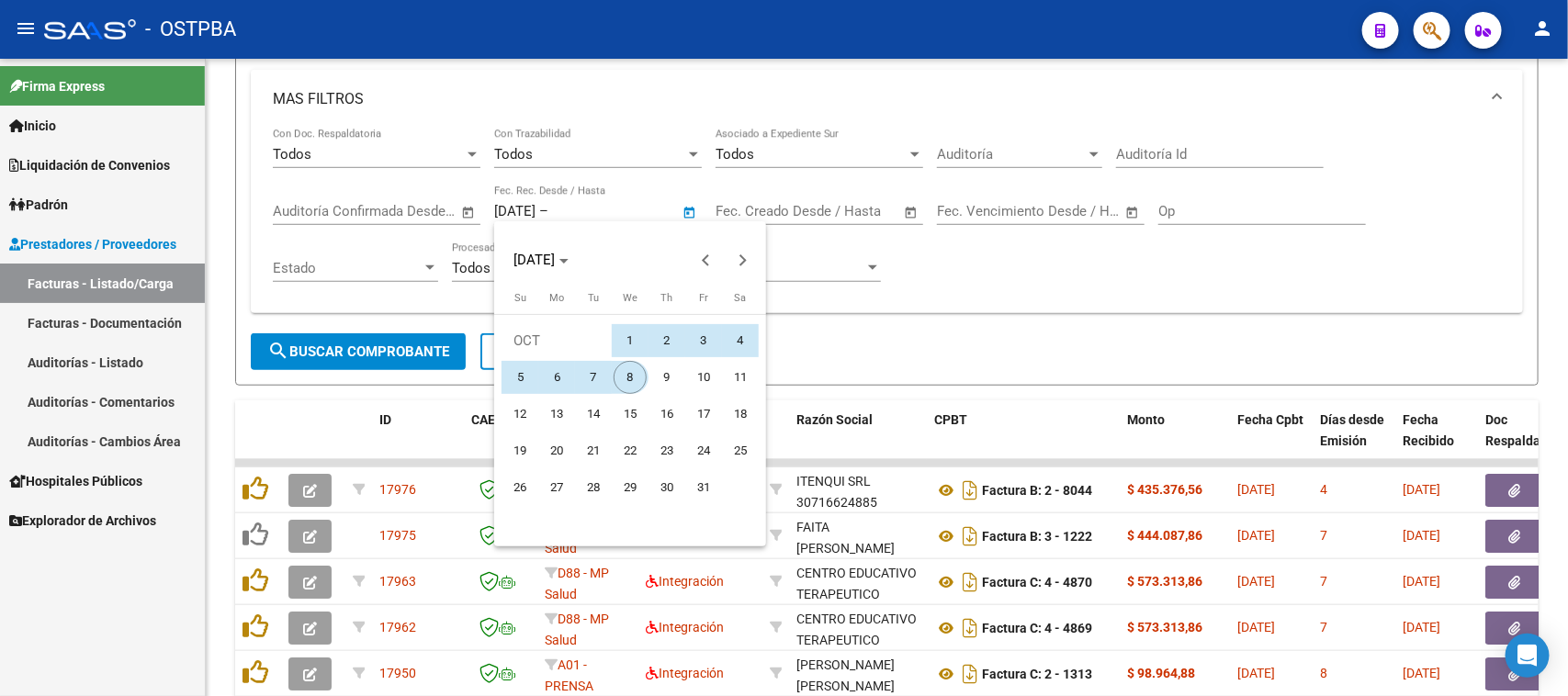
click at [622, 375] on span "8" at bounding box center [629, 377] width 33 height 33
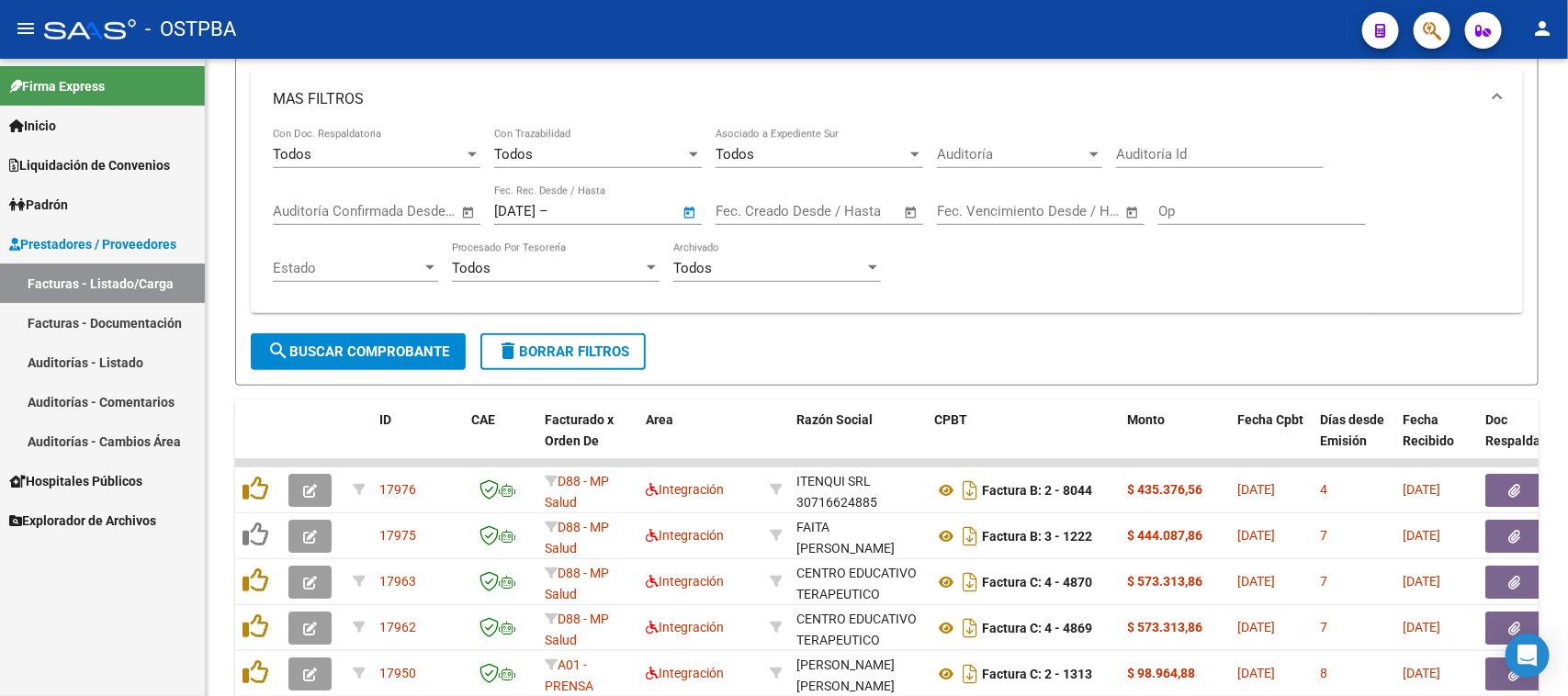
type input "[DATE]"
click at [426, 343] on span "search Buscar Comprobante" at bounding box center [358, 351] width 182 height 16
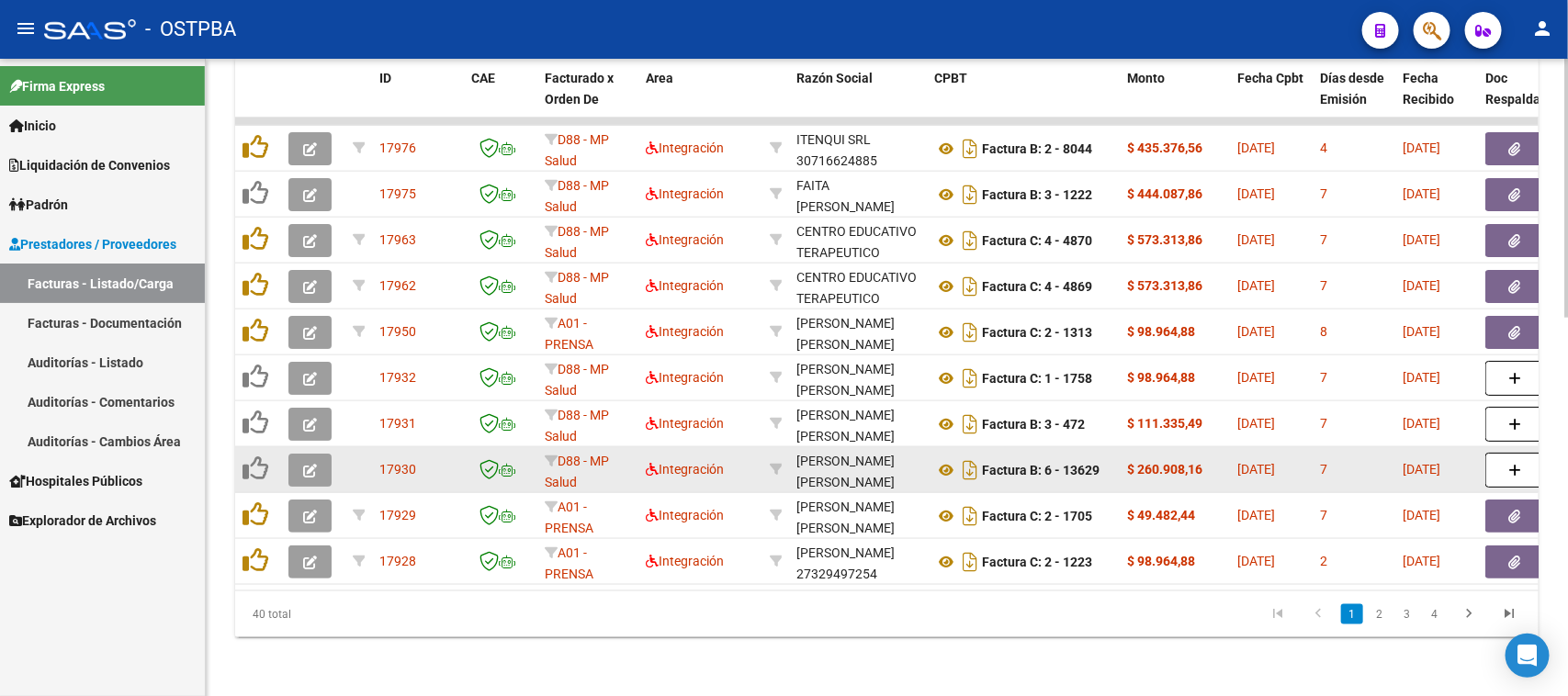
scroll to position [928, 0]
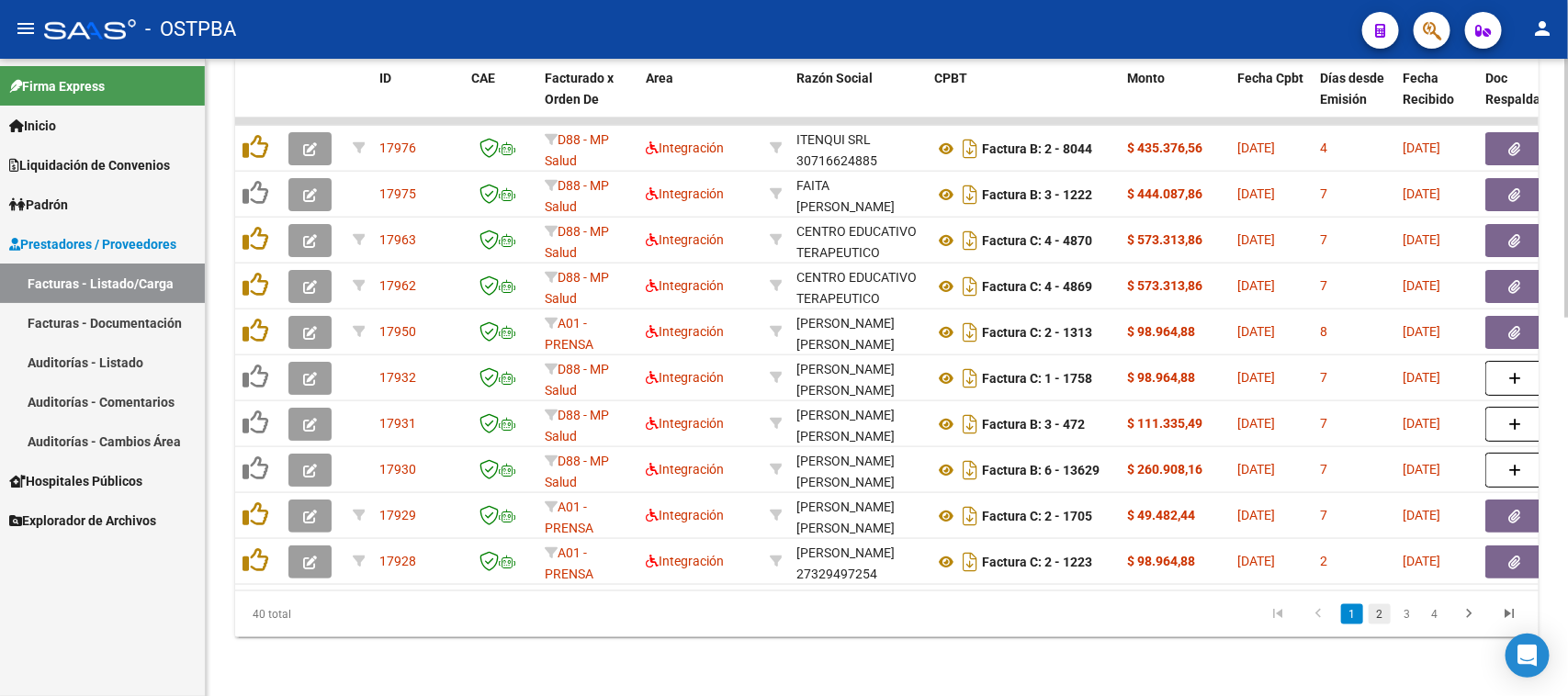
click at [1380, 618] on link "2" at bounding box center [1380, 614] width 22 height 20
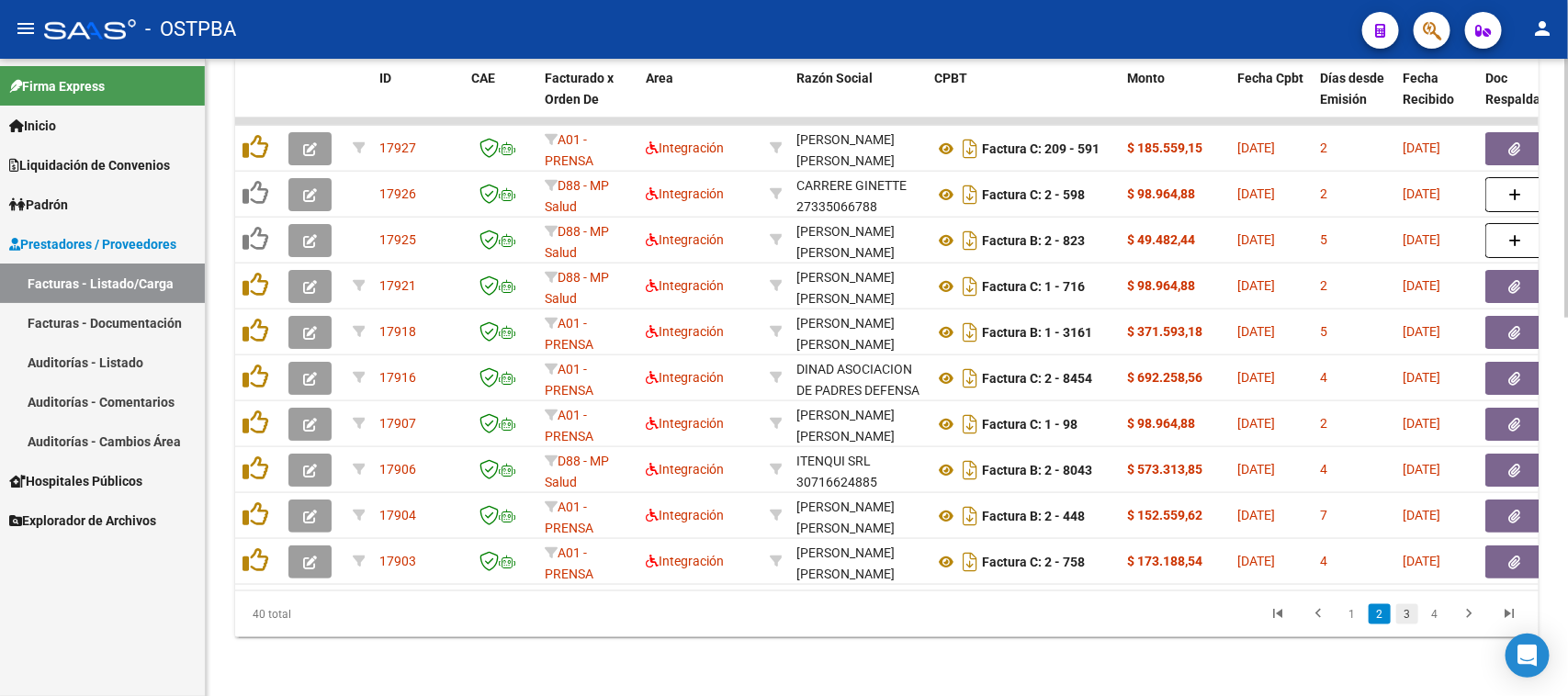
click at [1406, 620] on link "3" at bounding box center [1407, 614] width 22 height 20
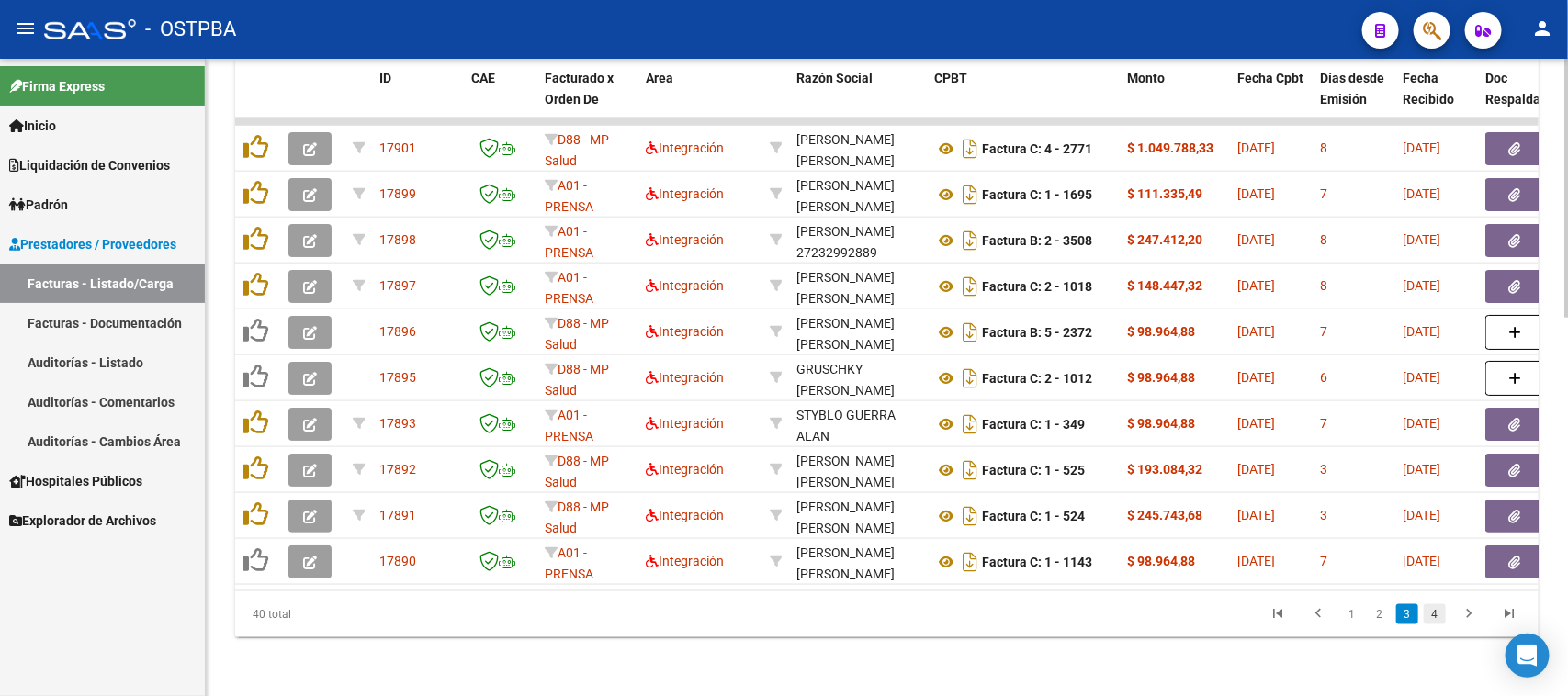
click at [1438, 620] on link "4" at bounding box center [1434, 614] width 22 height 20
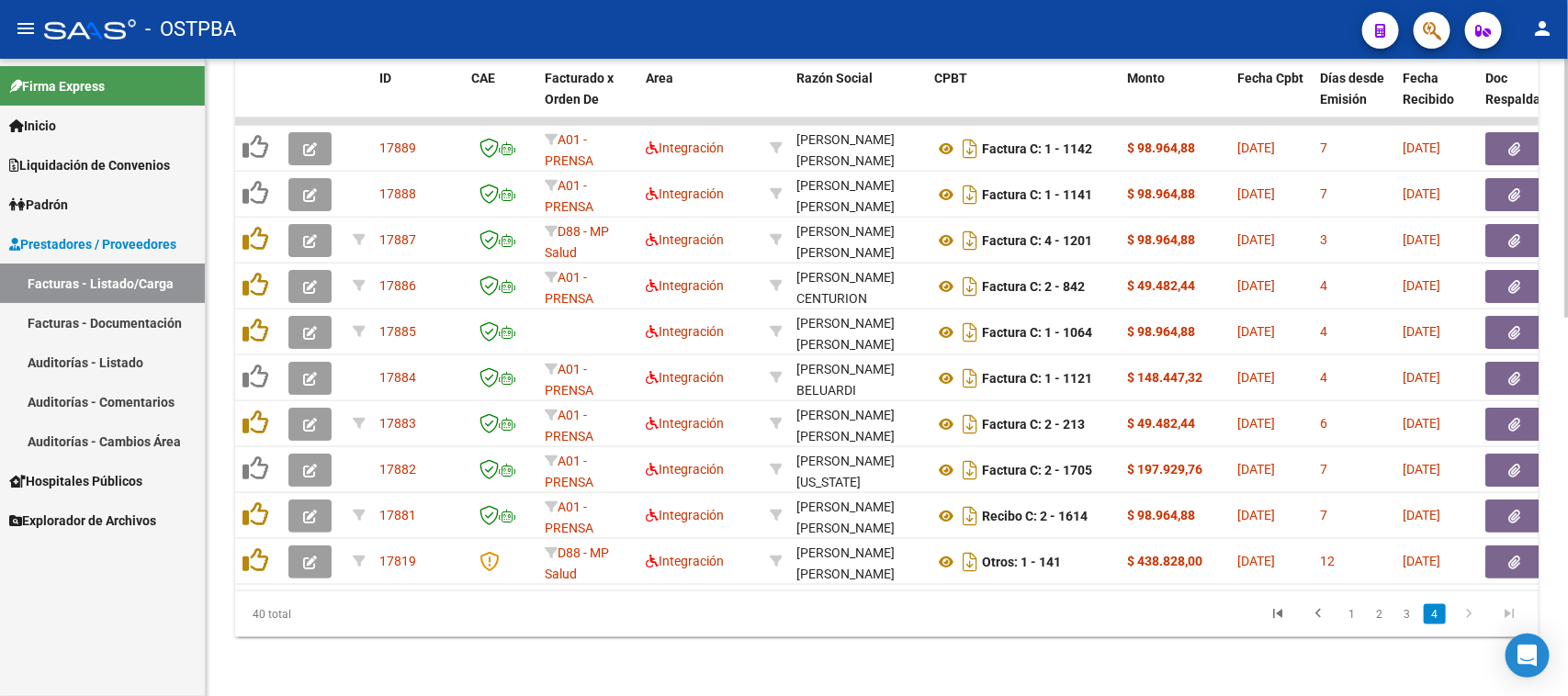
click at [1467, 616] on icon "go to next page" at bounding box center [1469, 616] width 24 height 22
click at [1515, 618] on icon "go to last page" at bounding box center [1509, 616] width 24 height 22
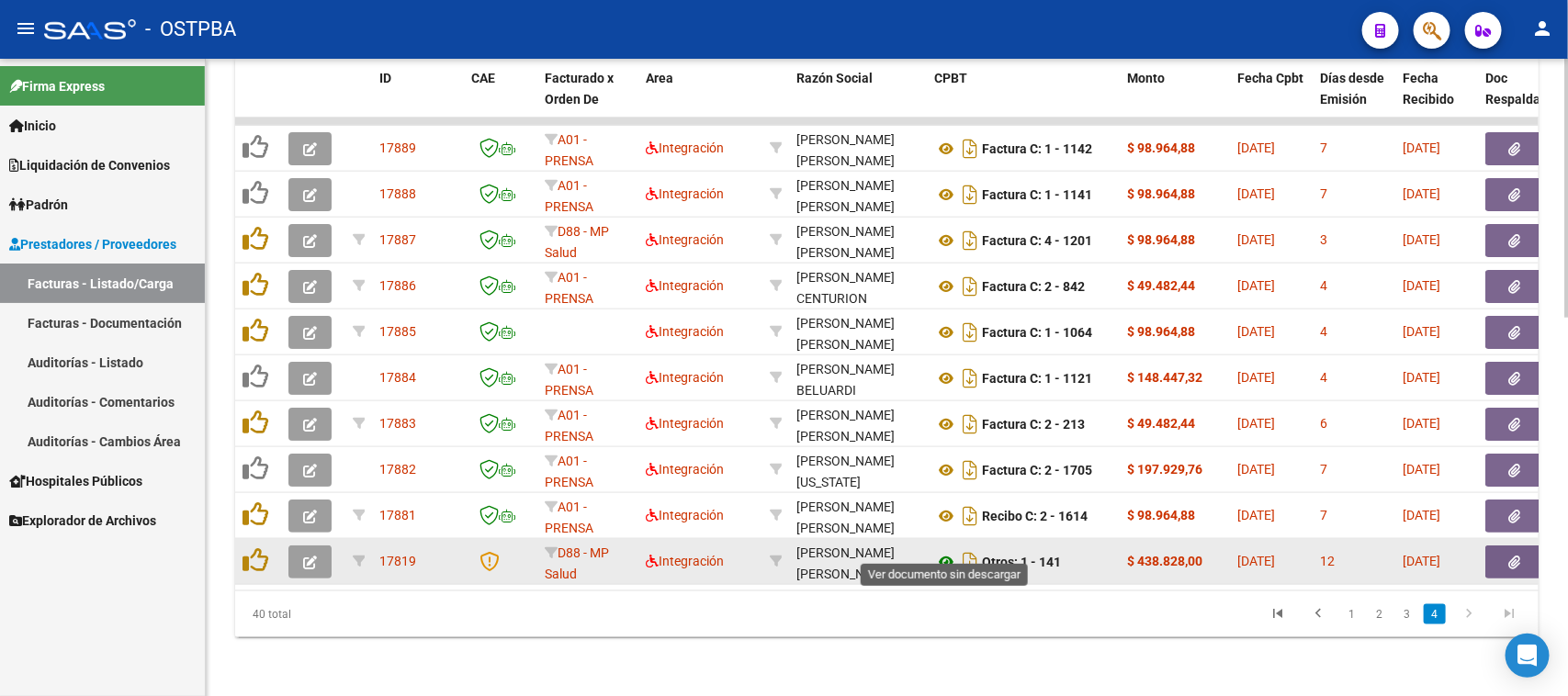
click at [944, 551] on icon at bounding box center [946, 561] width 24 height 22
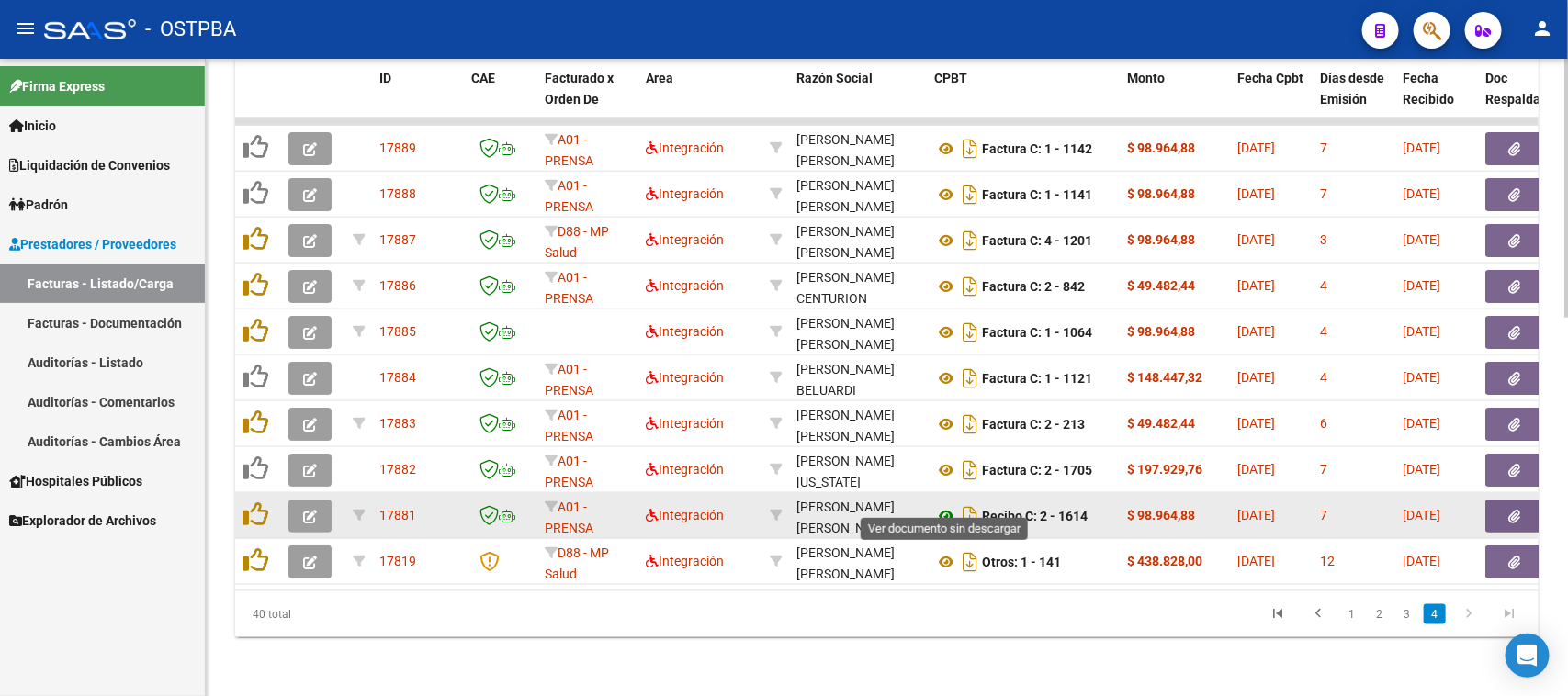
click at [947, 505] on icon at bounding box center [946, 515] width 24 height 22
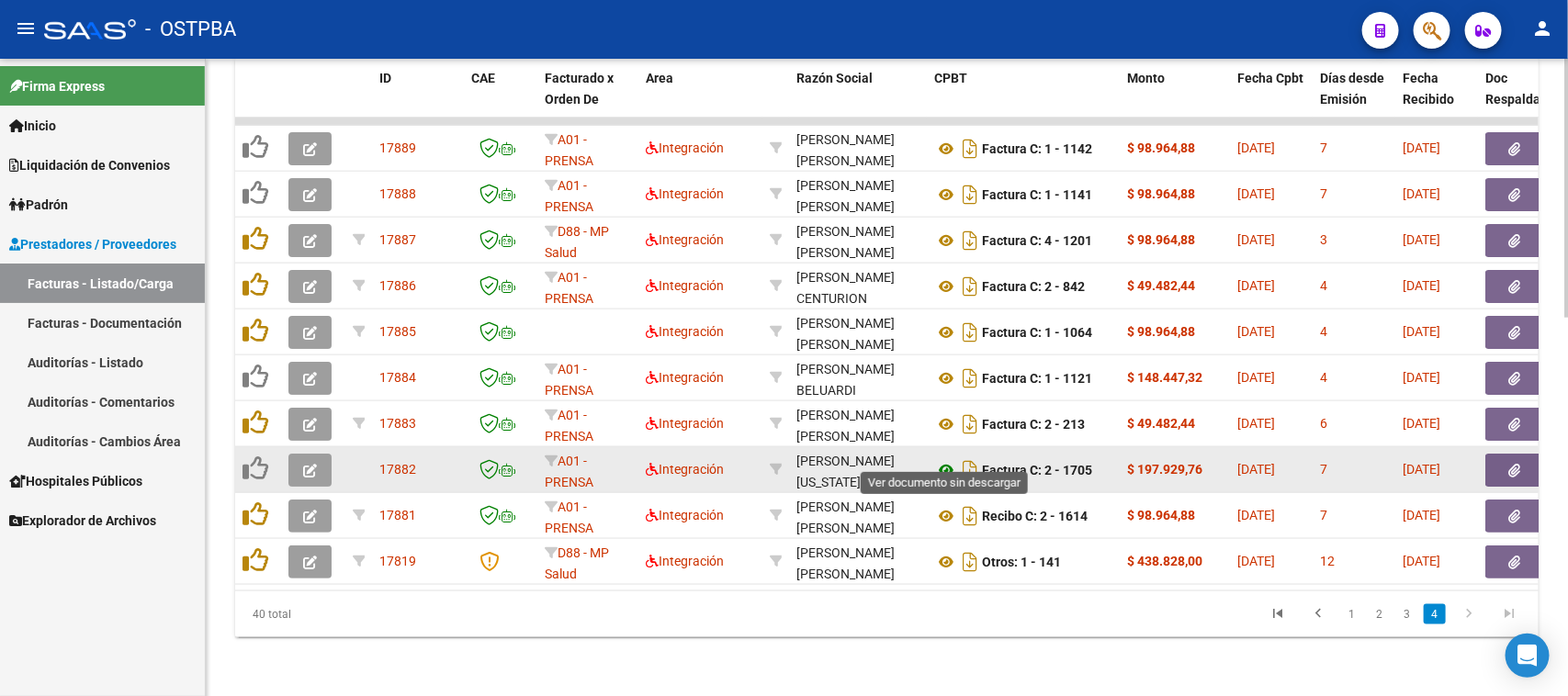
click at [948, 459] on icon at bounding box center [946, 469] width 24 height 22
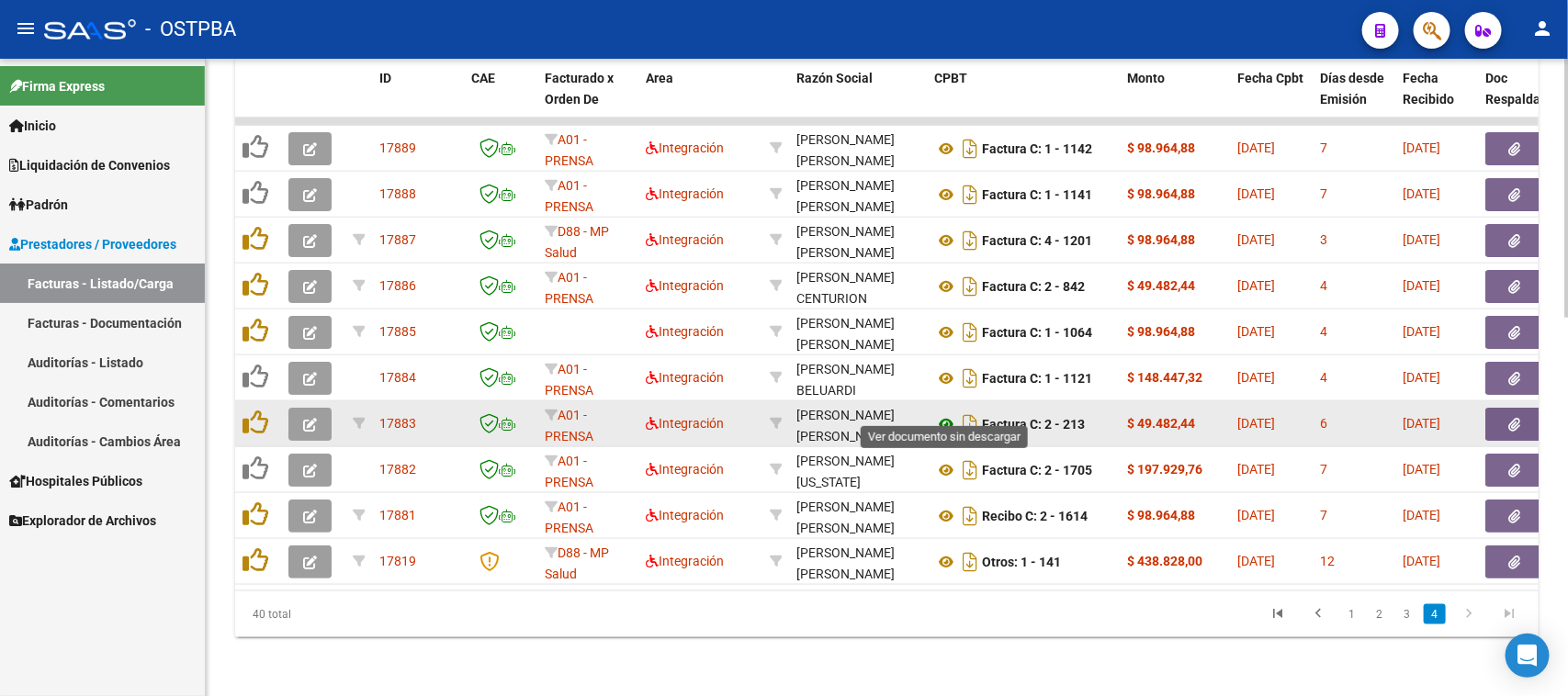
click at [942, 413] on icon at bounding box center [946, 424] width 24 height 22
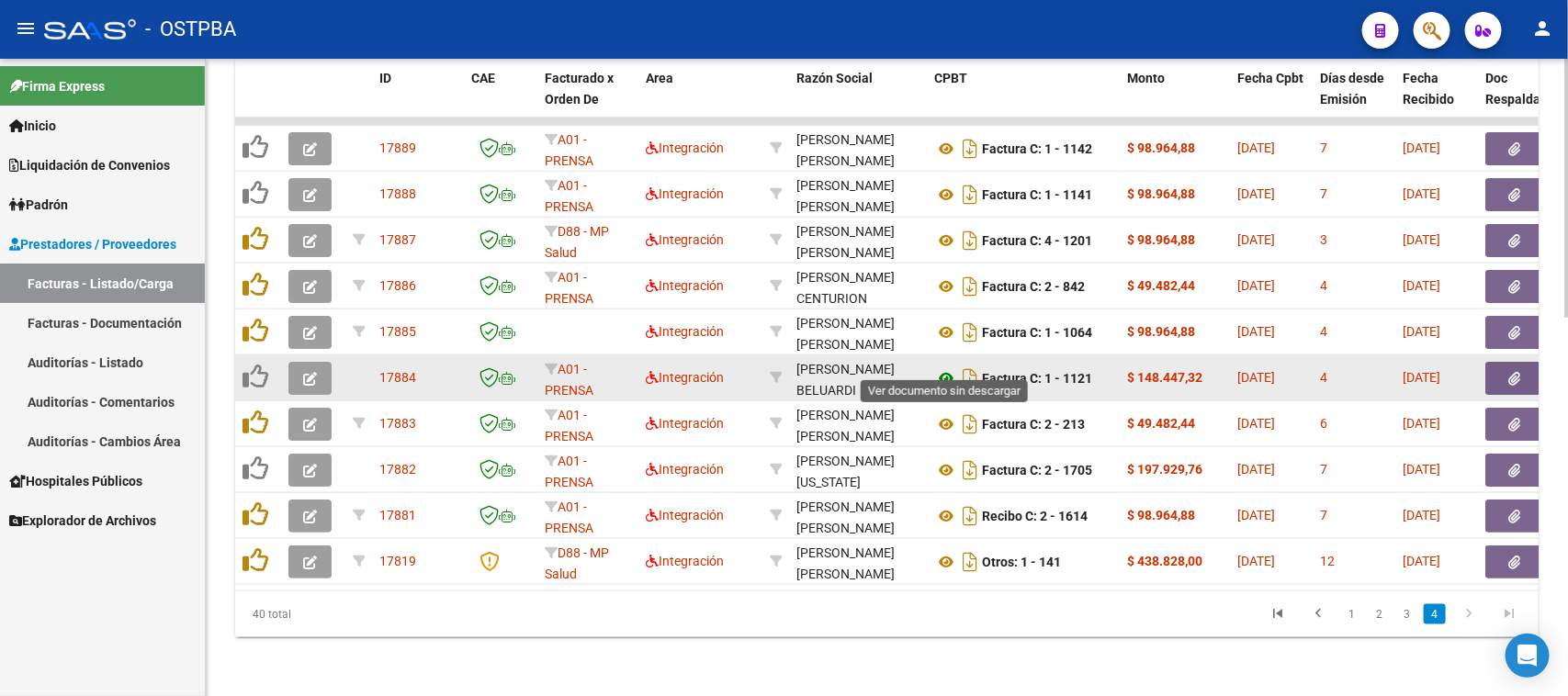
click at [947, 367] on icon at bounding box center [946, 378] width 24 height 22
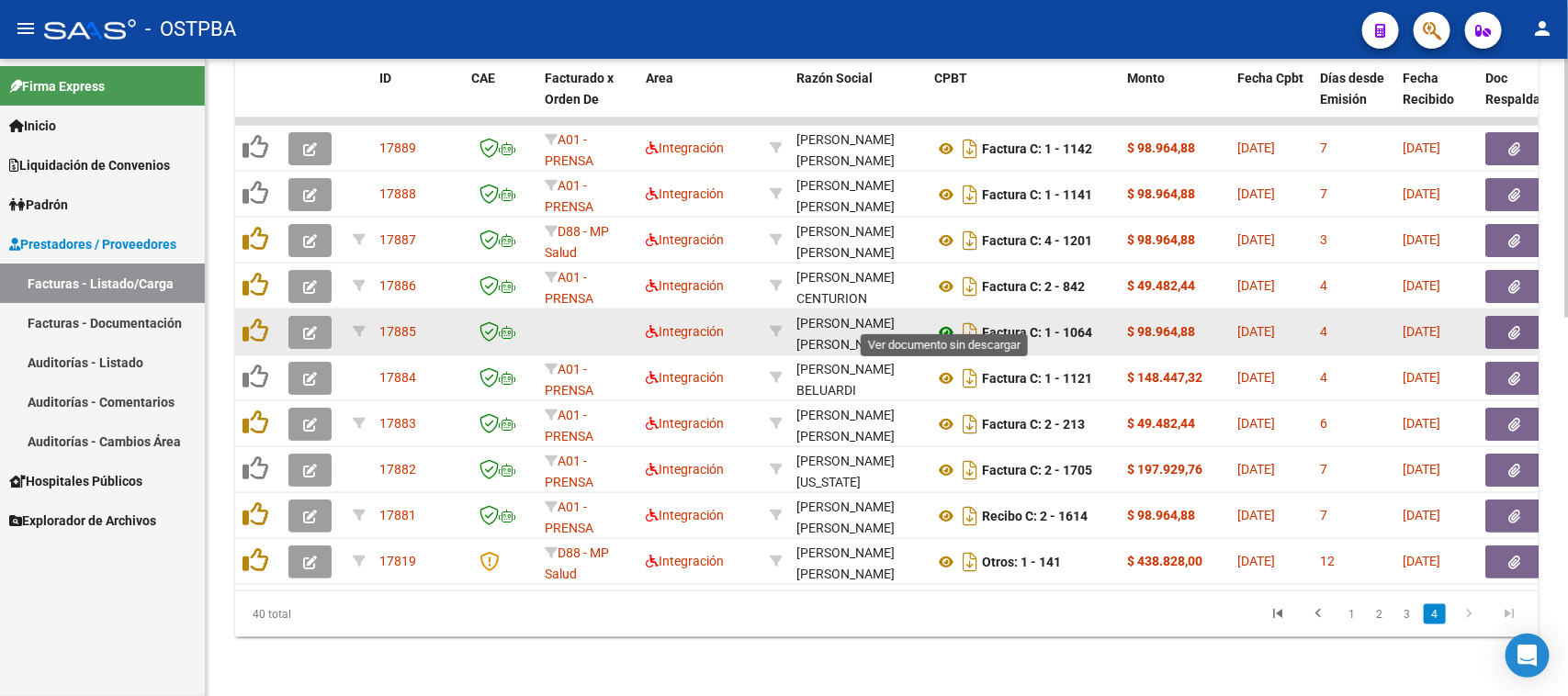
click at [946, 321] on icon at bounding box center [946, 332] width 24 height 22
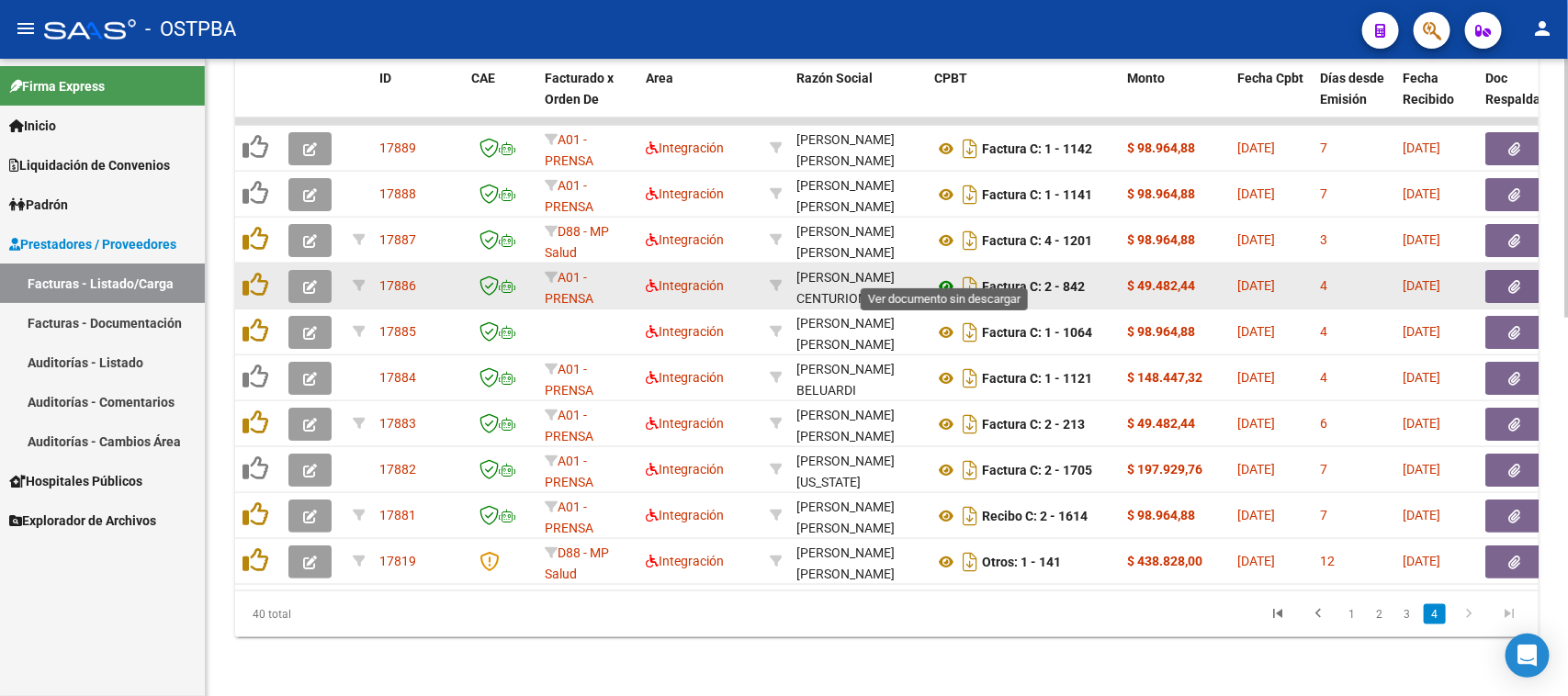
click at [949, 275] on icon at bounding box center [946, 286] width 24 height 22
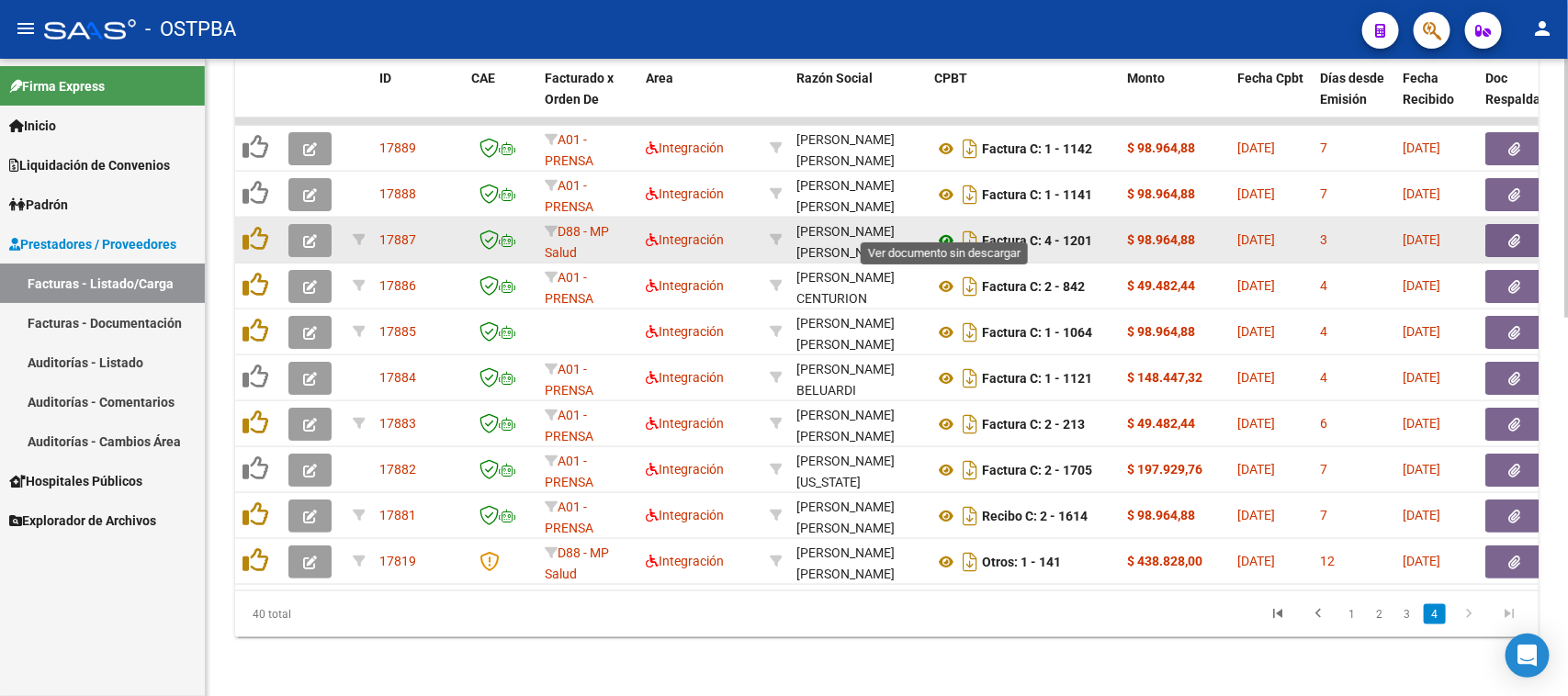
click at [944, 229] on icon at bounding box center [946, 240] width 24 height 22
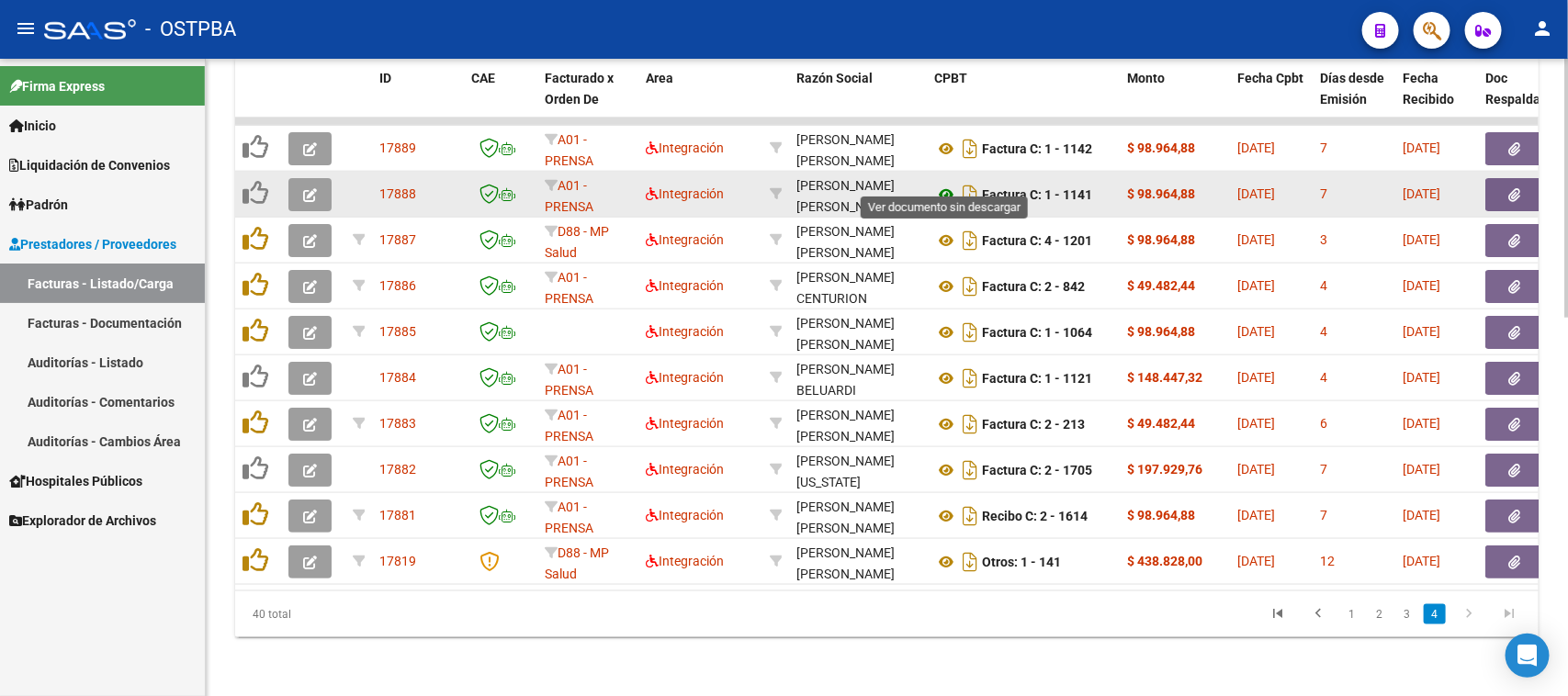
click at [944, 184] on icon at bounding box center [946, 194] width 24 height 22
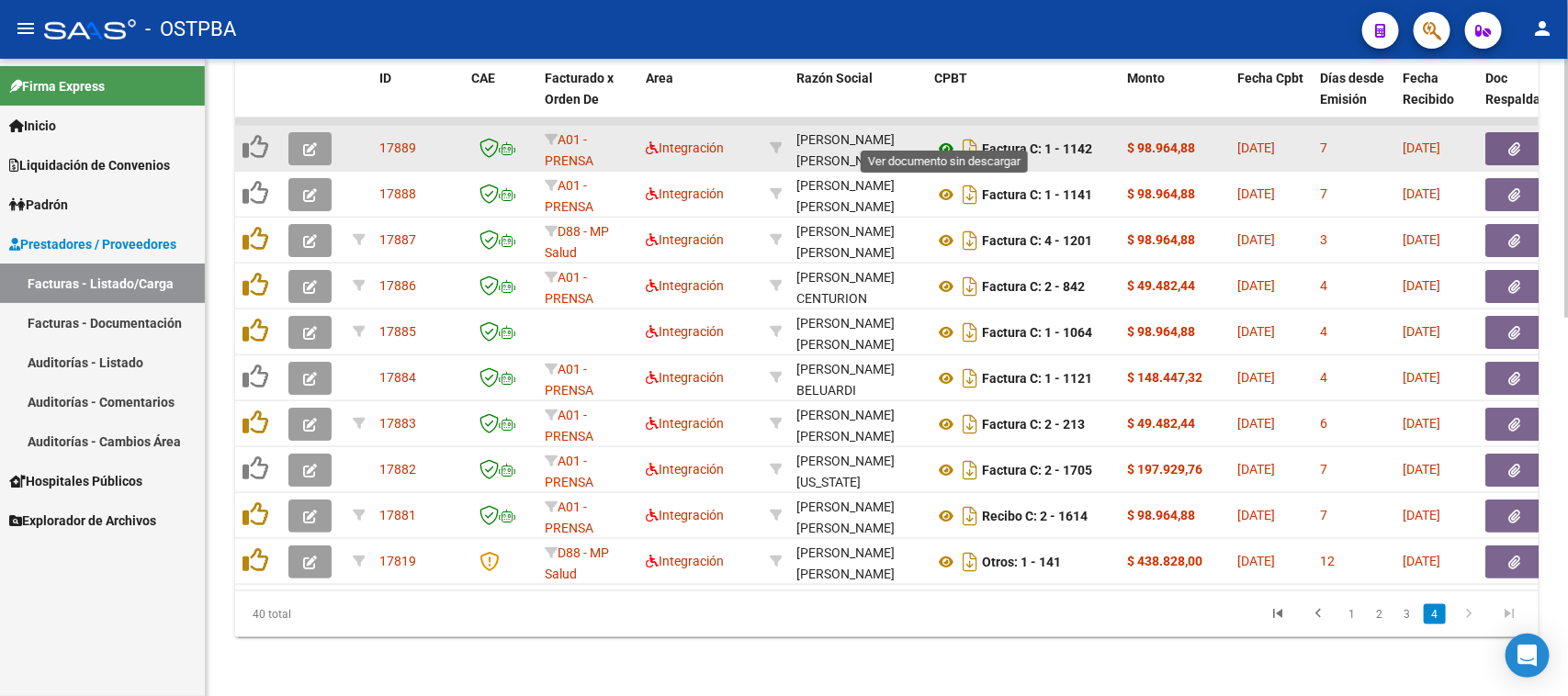
click at [948, 138] on icon at bounding box center [946, 148] width 24 height 22
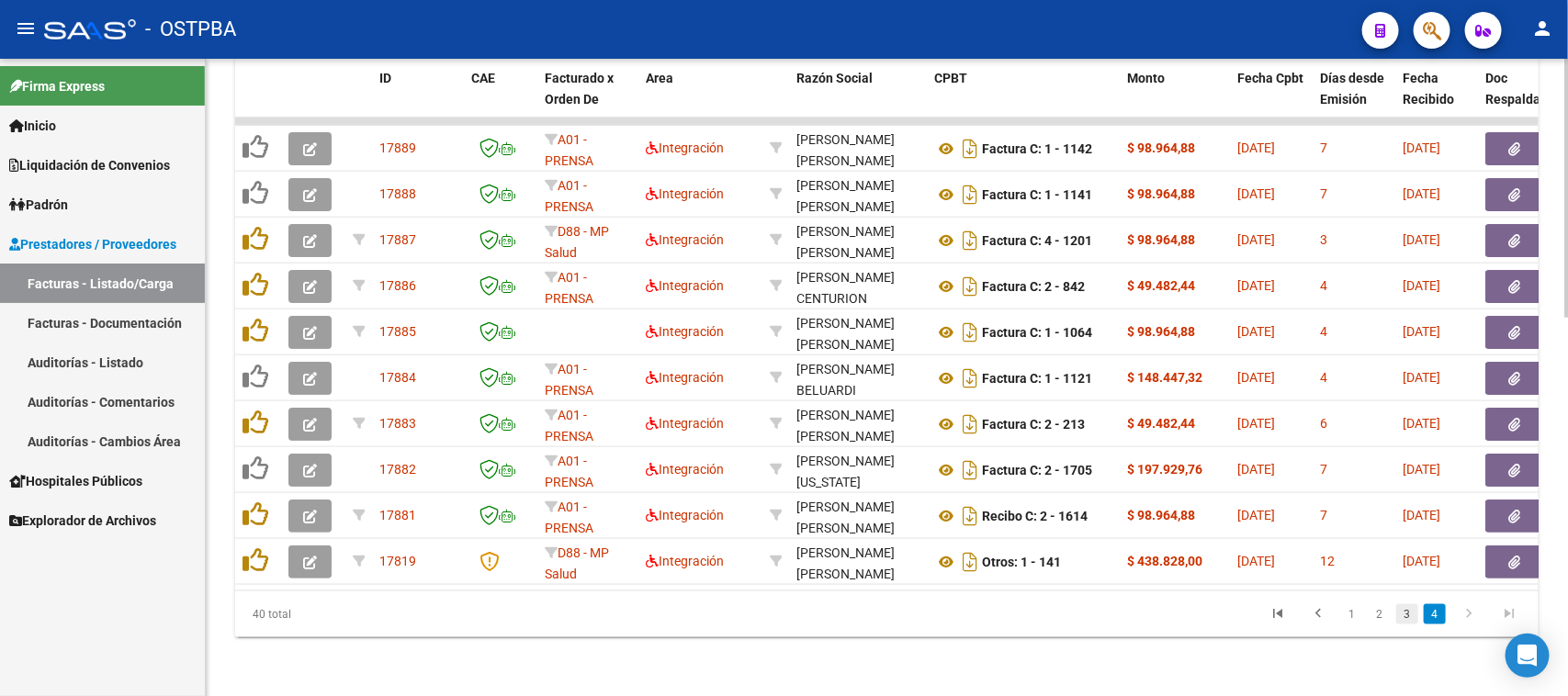
click at [1407, 609] on link "3" at bounding box center [1407, 614] width 22 height 20
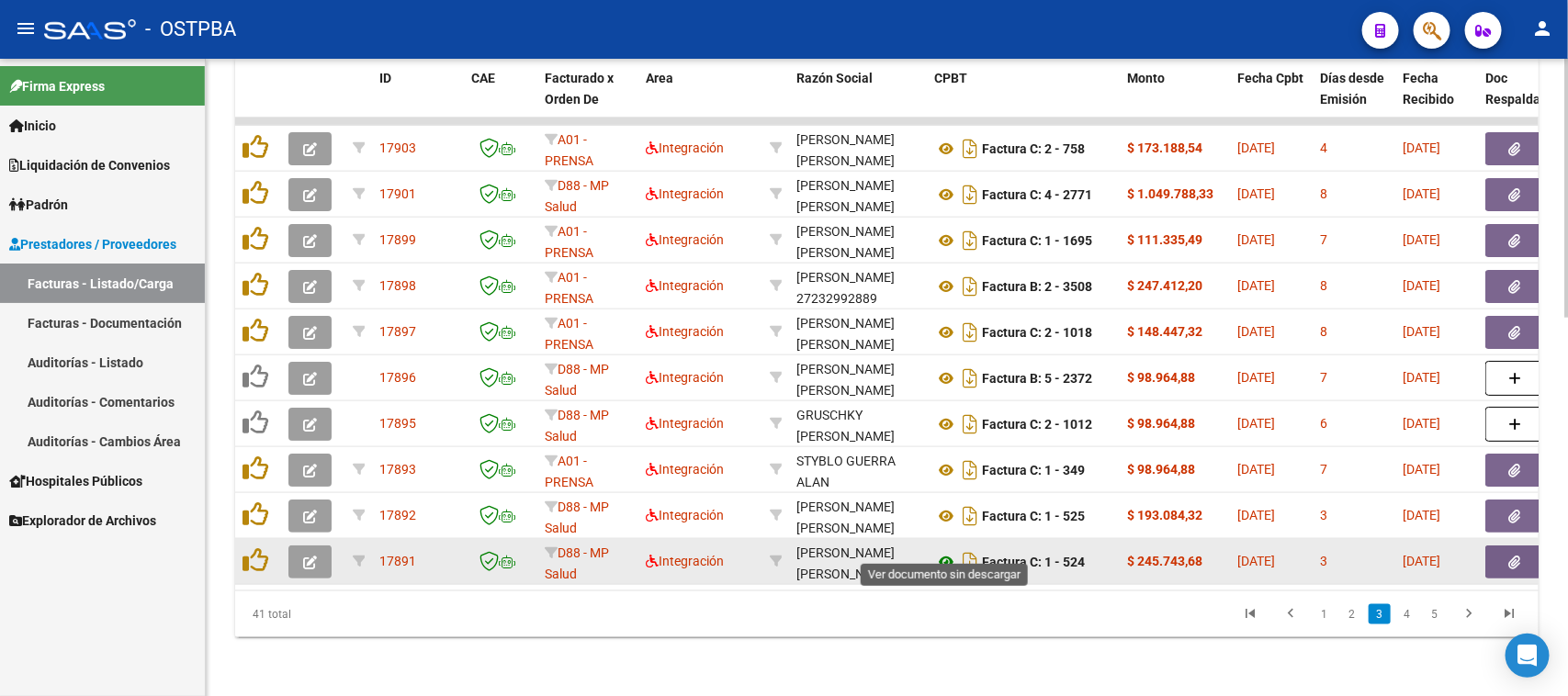
click at [944, 551] on icon at bounding box center [946, 561] width 24 height 22
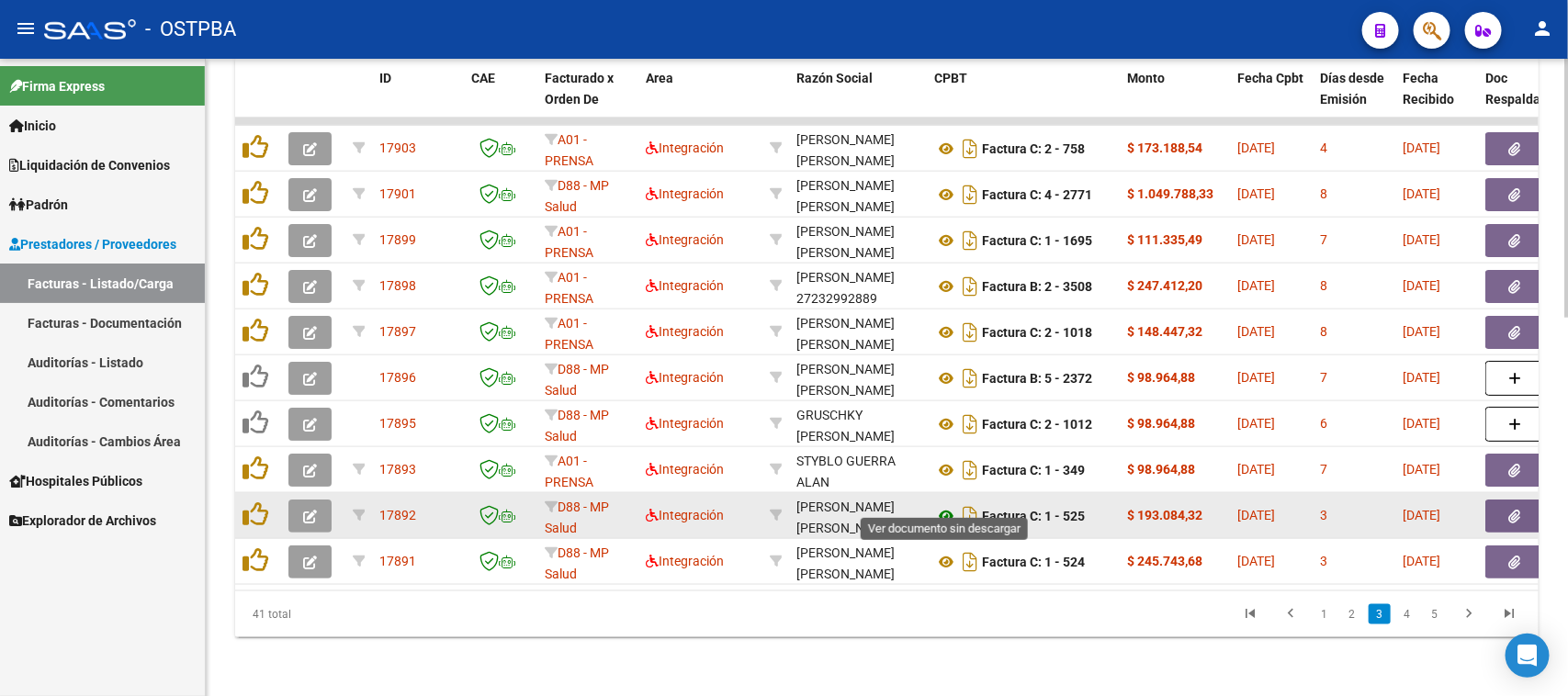
click at [943, 505] on icon at bounding box center [946, 515] width 24 height 22
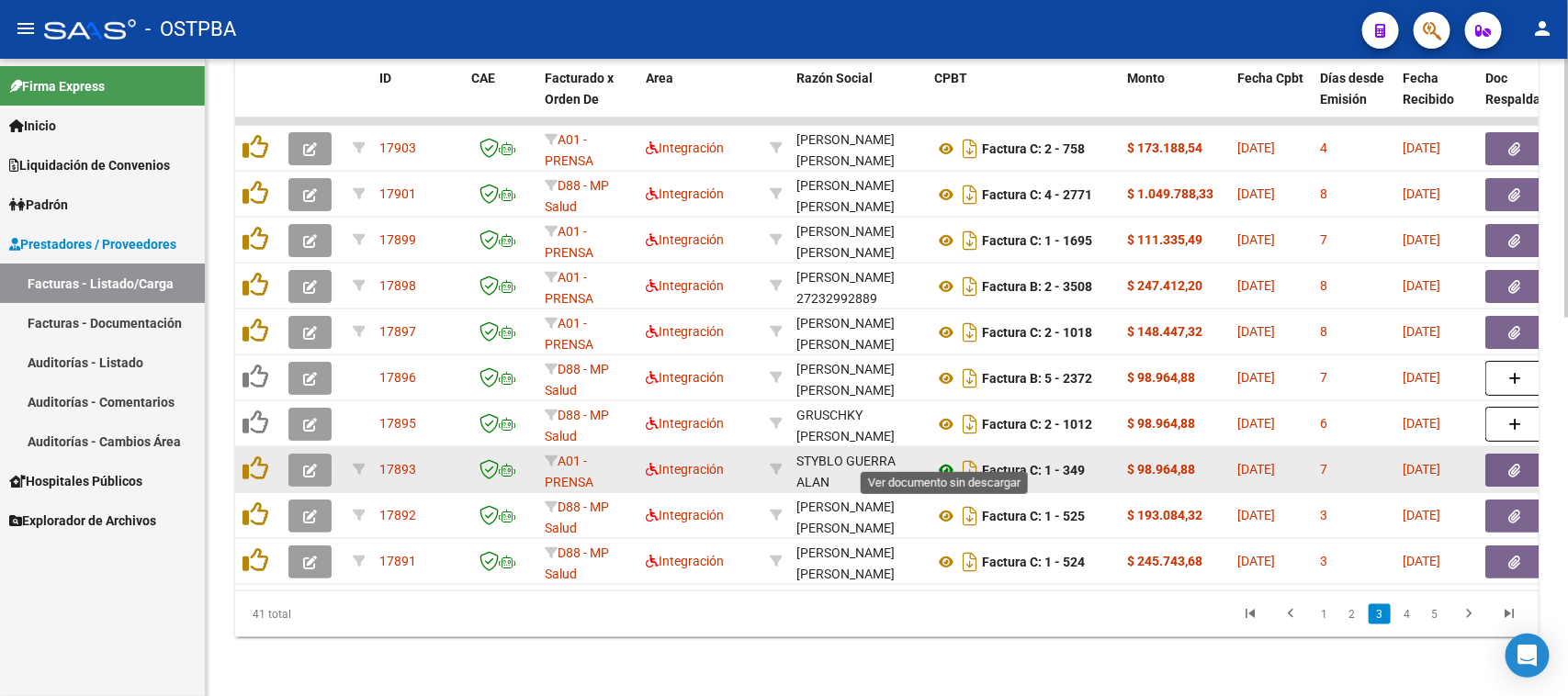
click at [943, 459] on icon at bounding box center [946, 469] width 24 height 22
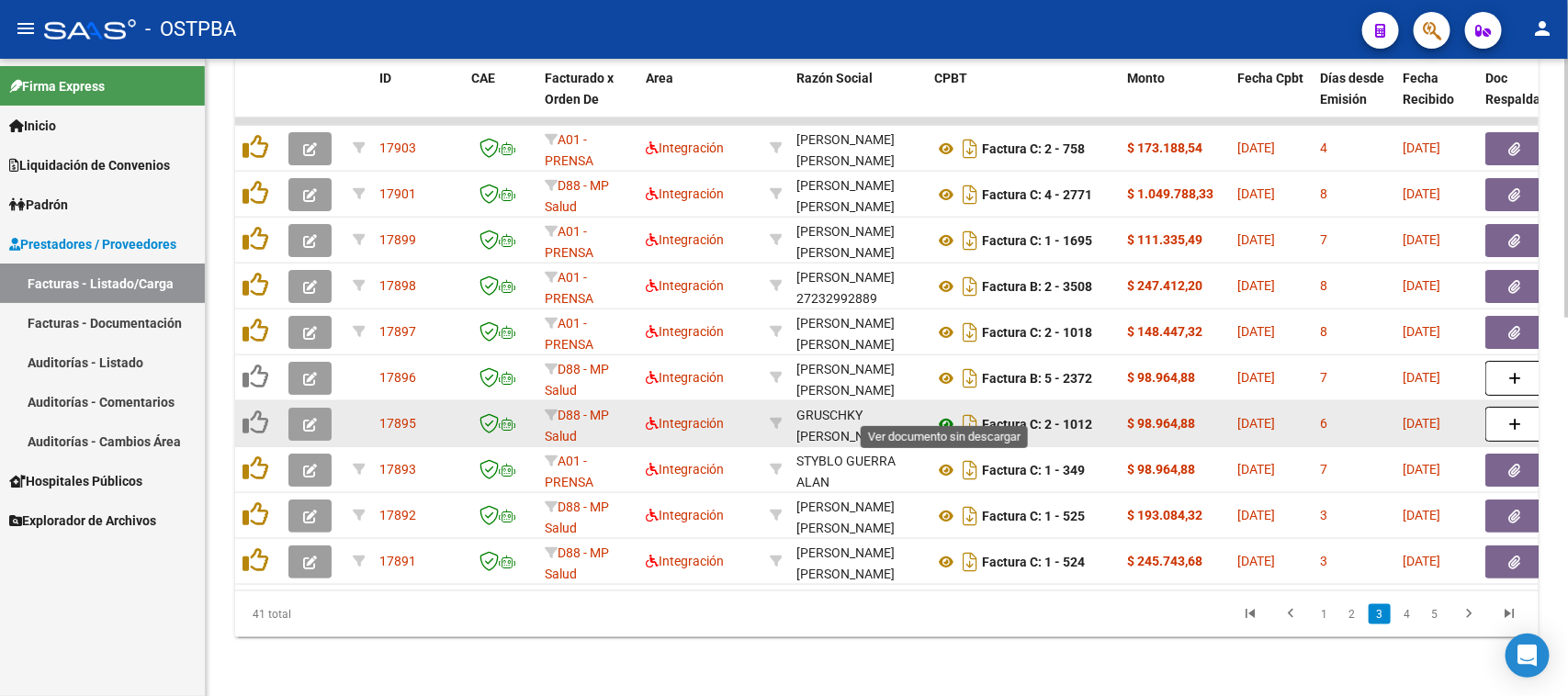
click at [943, 413] on icon at bounding box center [946, 424] width 24 height 22
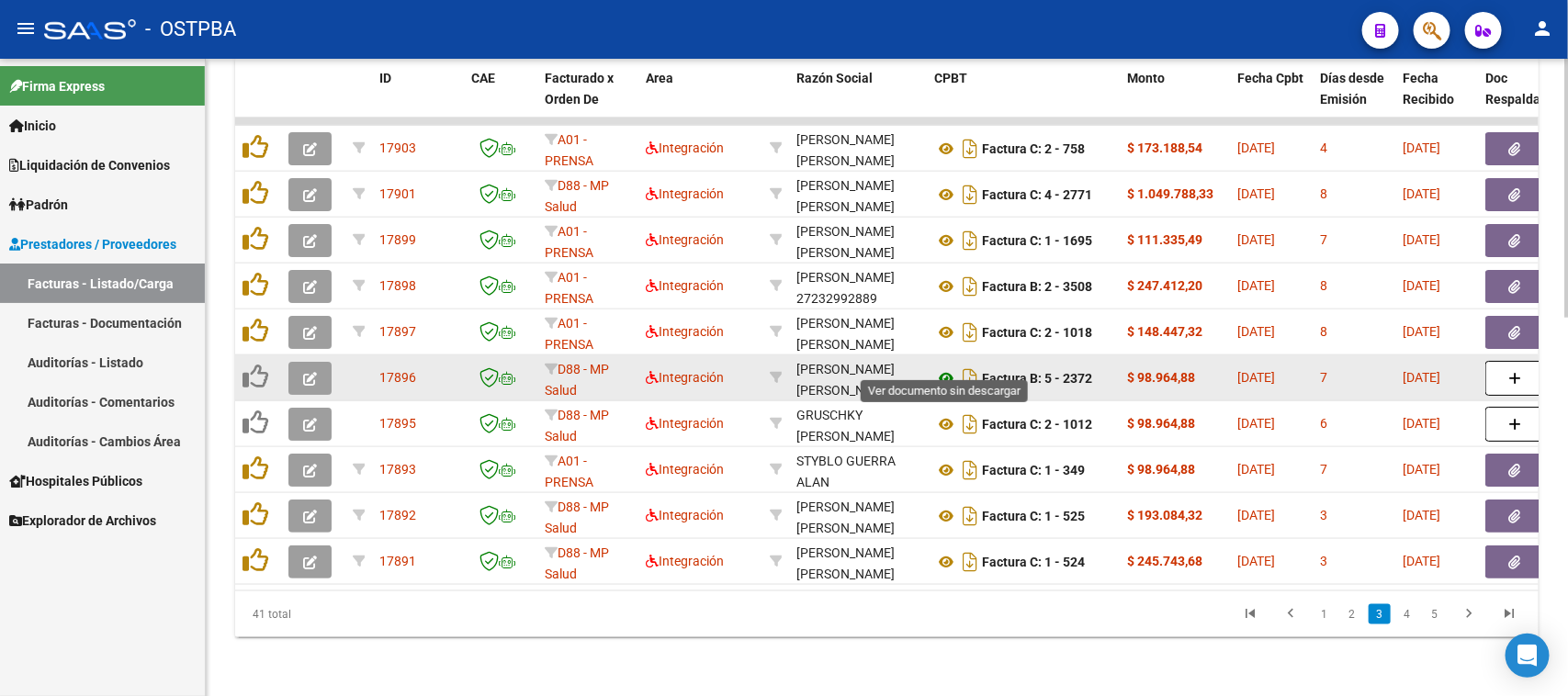
click at [943, 367] on icon at bounding box center [946, 378] width 24 height 22
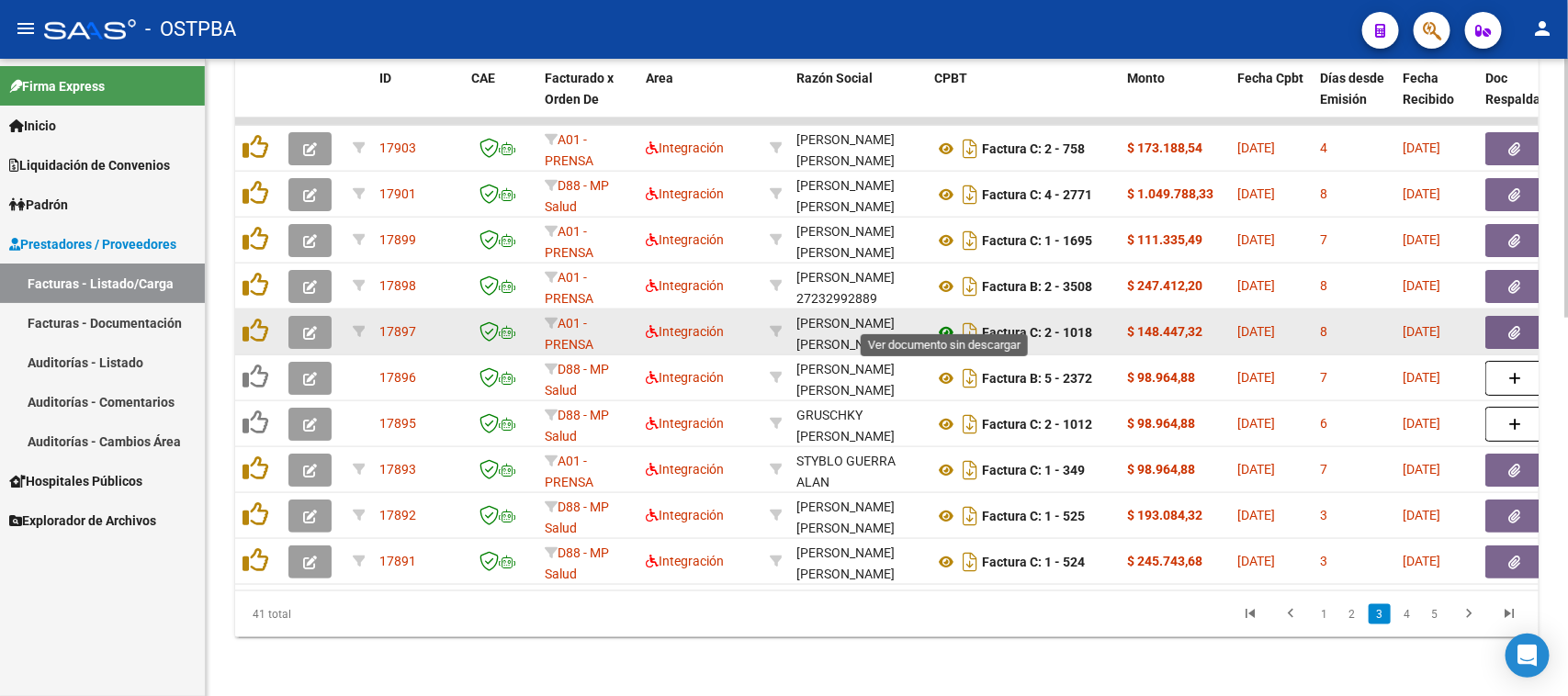
click at [946, 321] on icon at bounding box center [946, 332] width 24 height 22
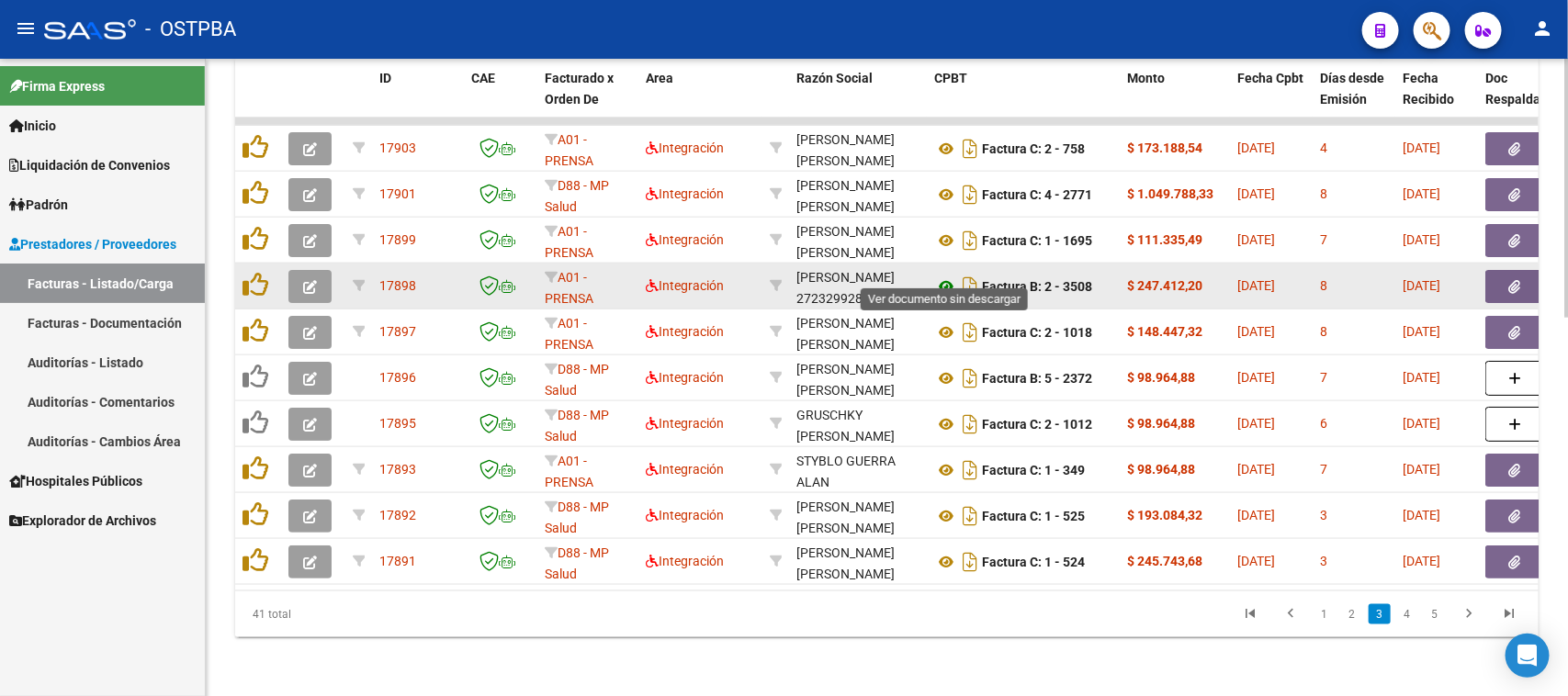
click at [939, 275] on icon at bounding box center [946, 286] width 24 height 22
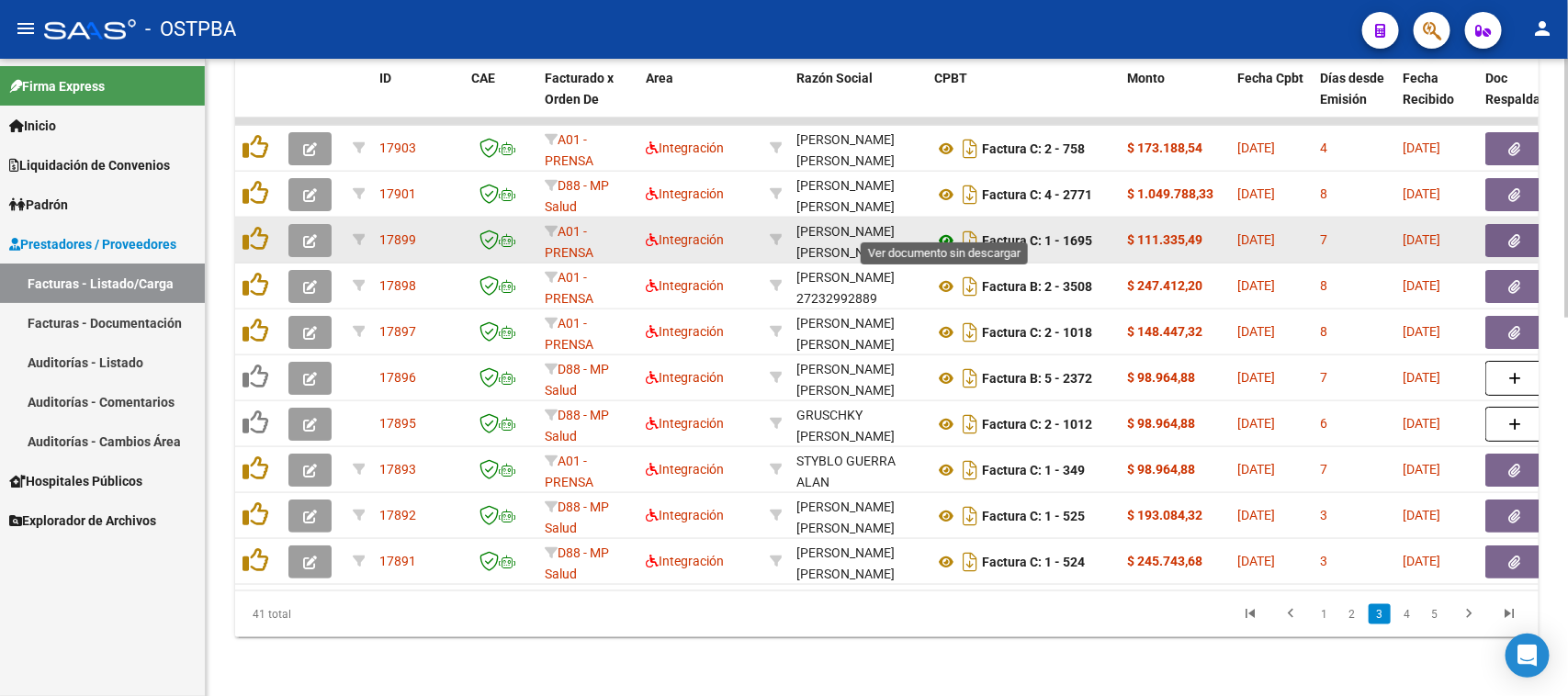
click at [946, 229] on icon at bounding box center [946, 240] width 24 height 22
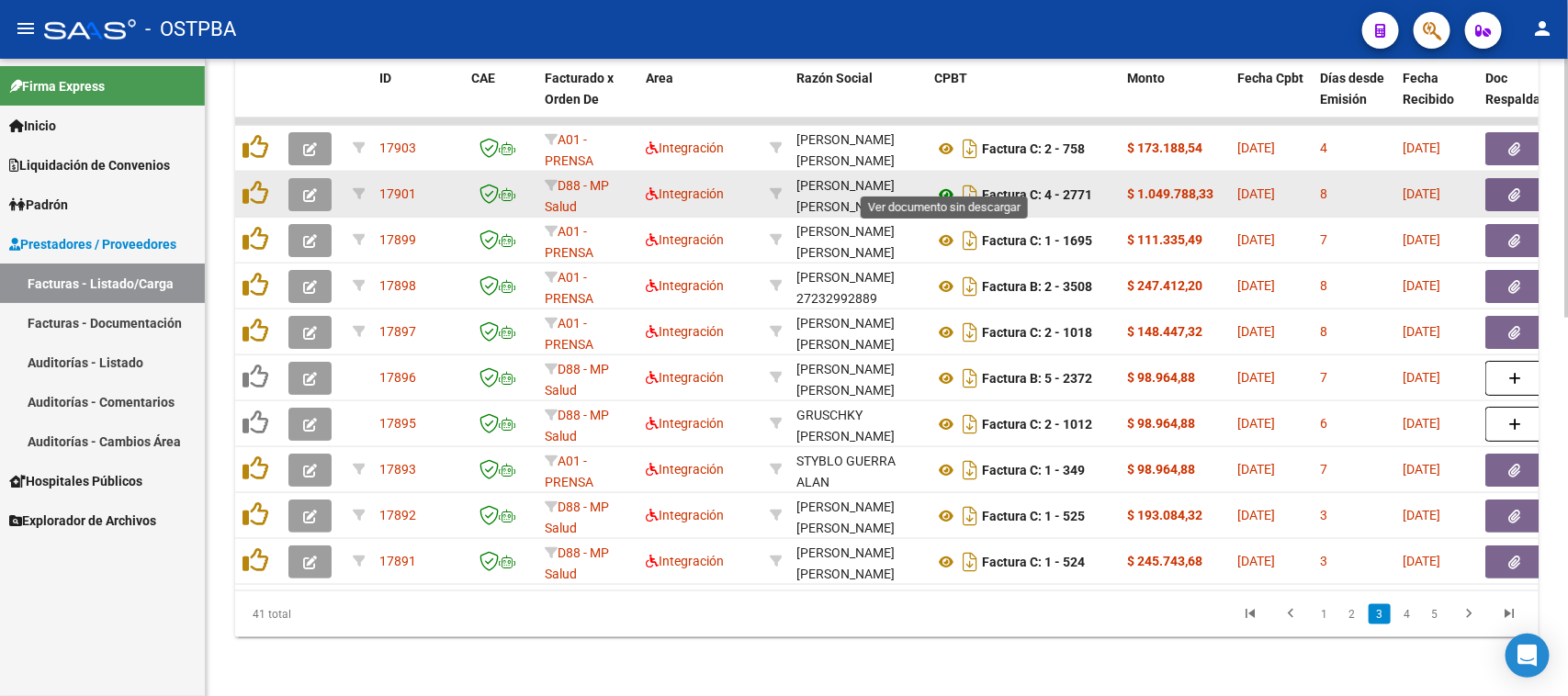
click at [947, 184] on icon at bounding box center [946, 194] width 24 height 22
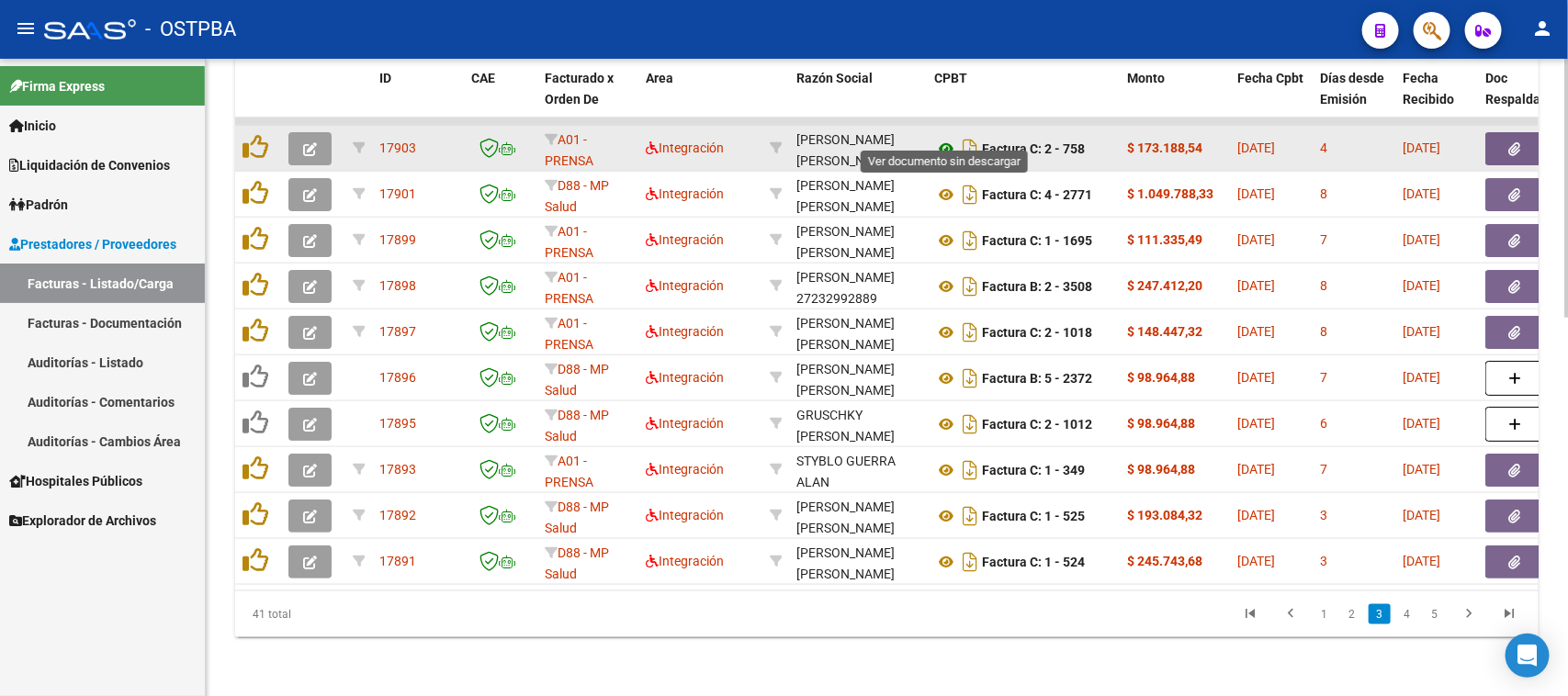
click at [947, 138] on icon at bounding box center [946, 148] width 24 height 22
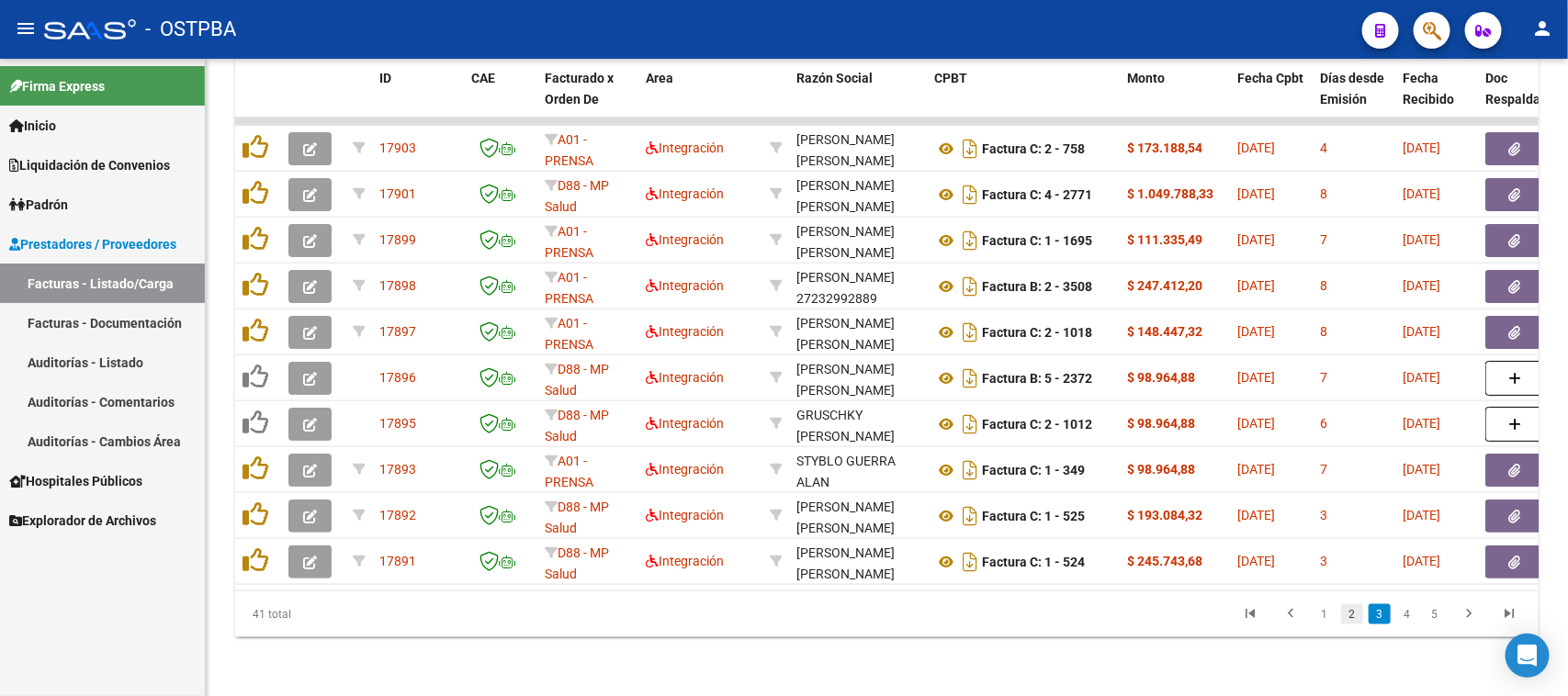
click at [1349, 616] on link "2" at bounding box center [1352, 614] width 22 height 20
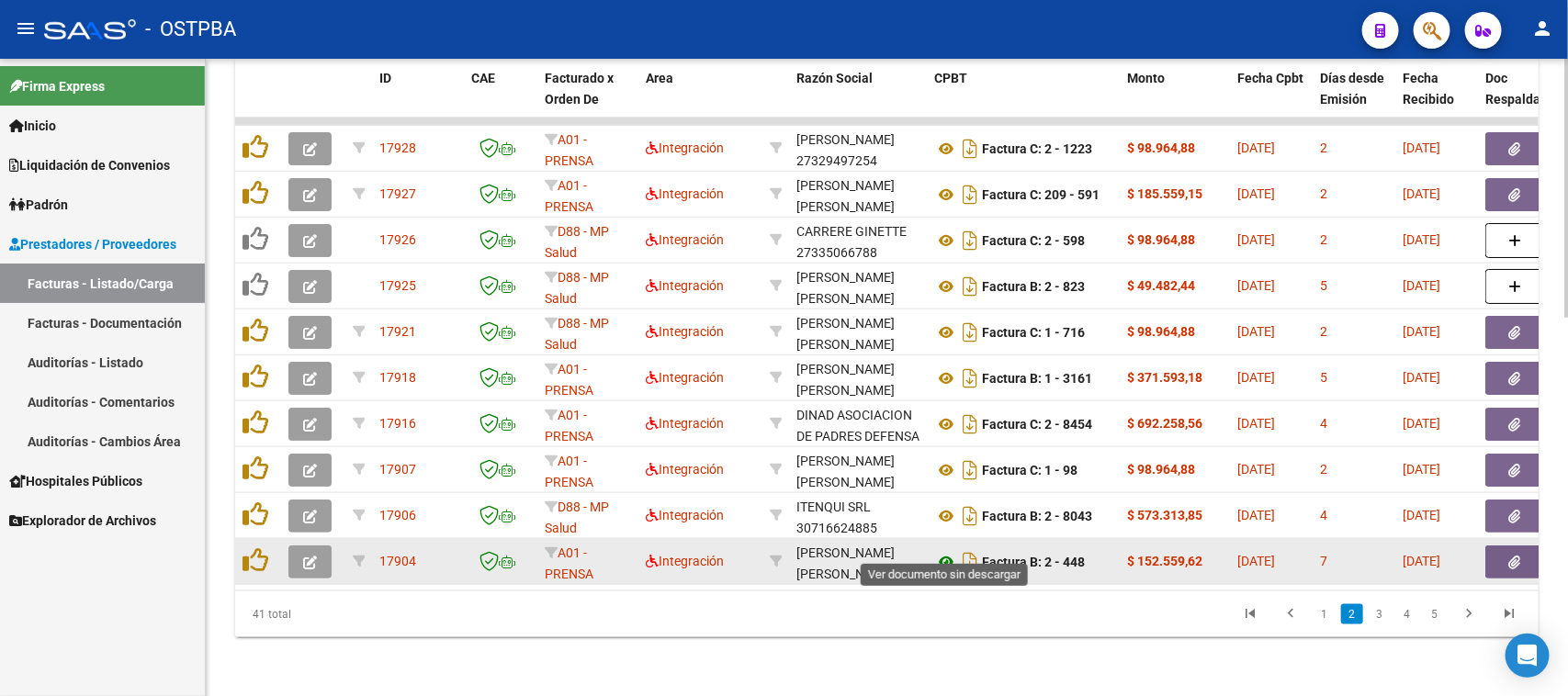
click at [942, 551] on icon at bounding box center [946, 561] width 24 height 22
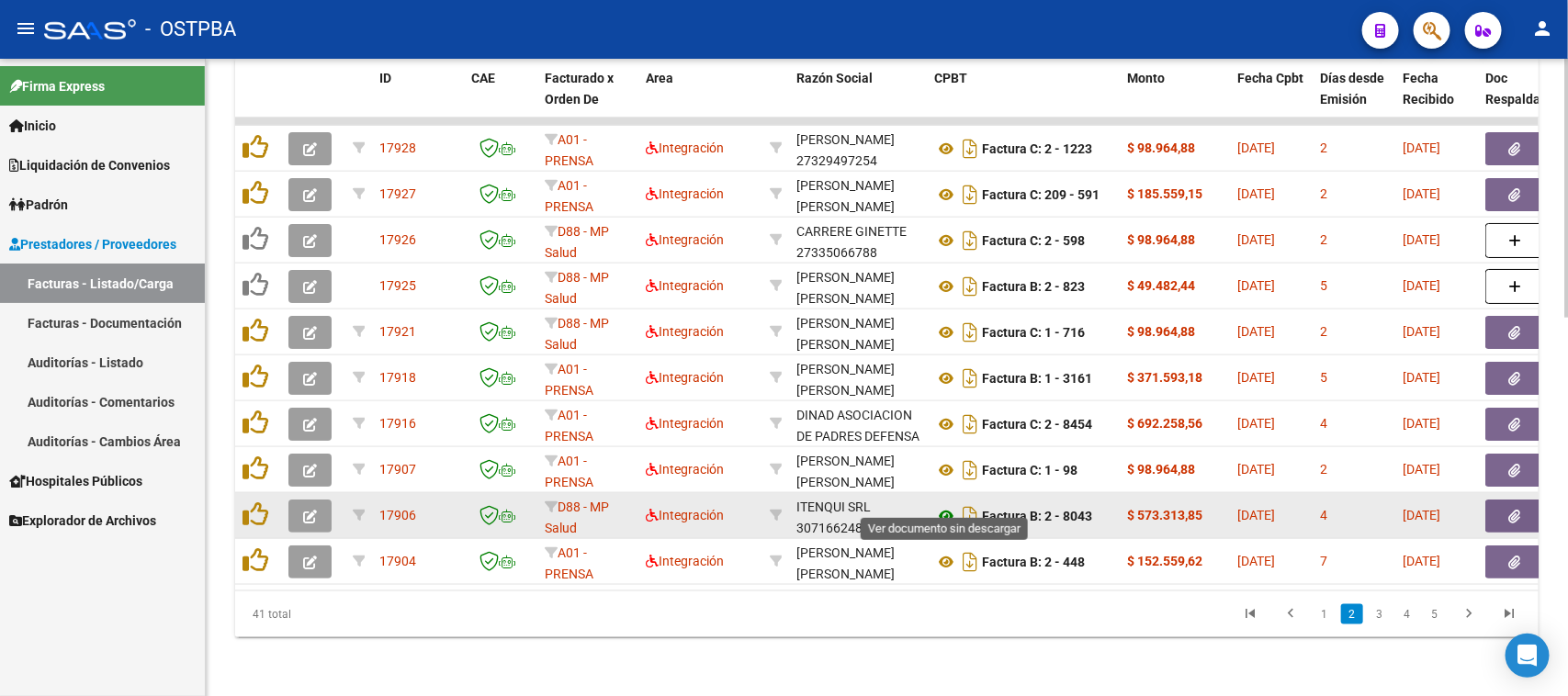
click at [939, 505] on icon at bounding box center [946, 515] width 24 height 22
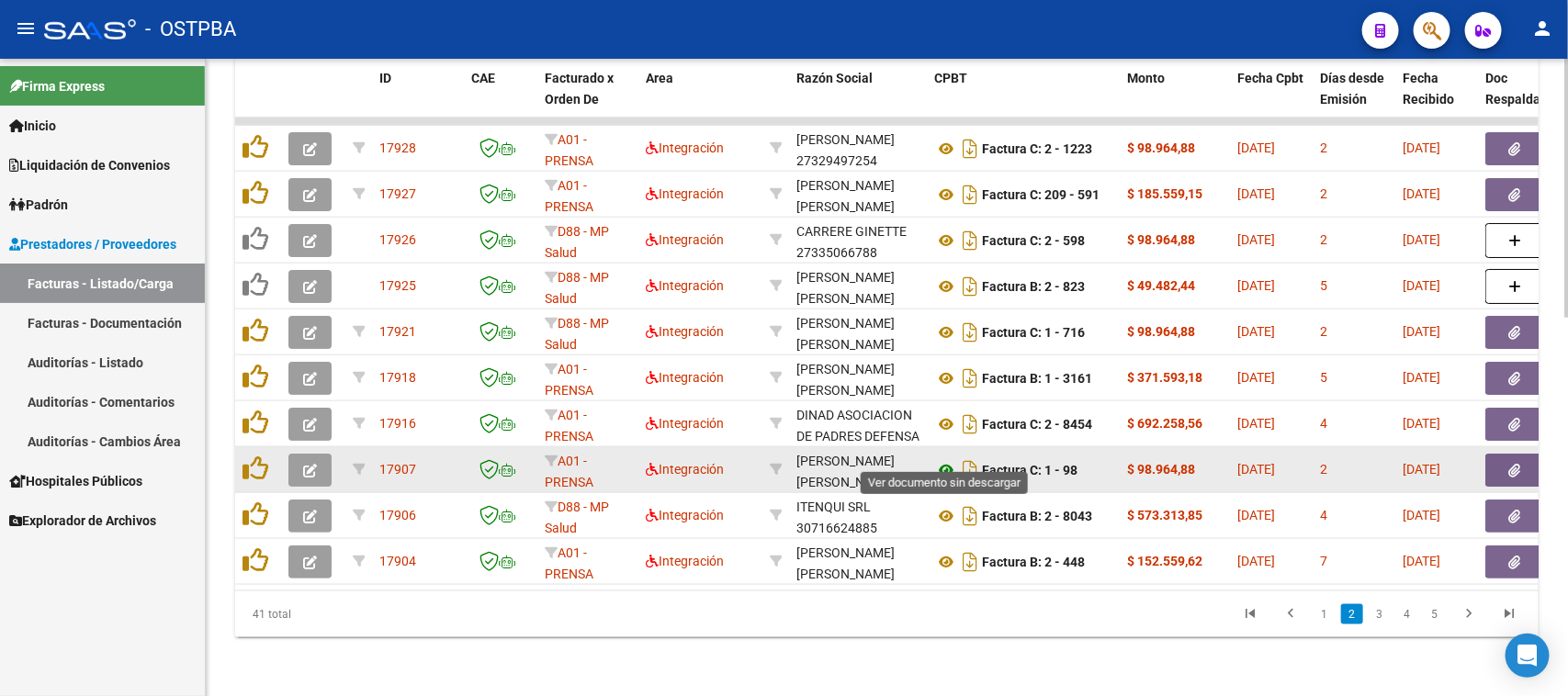
click at [946, 459] on icon at bounding box center [946, 469] width 24 height 22
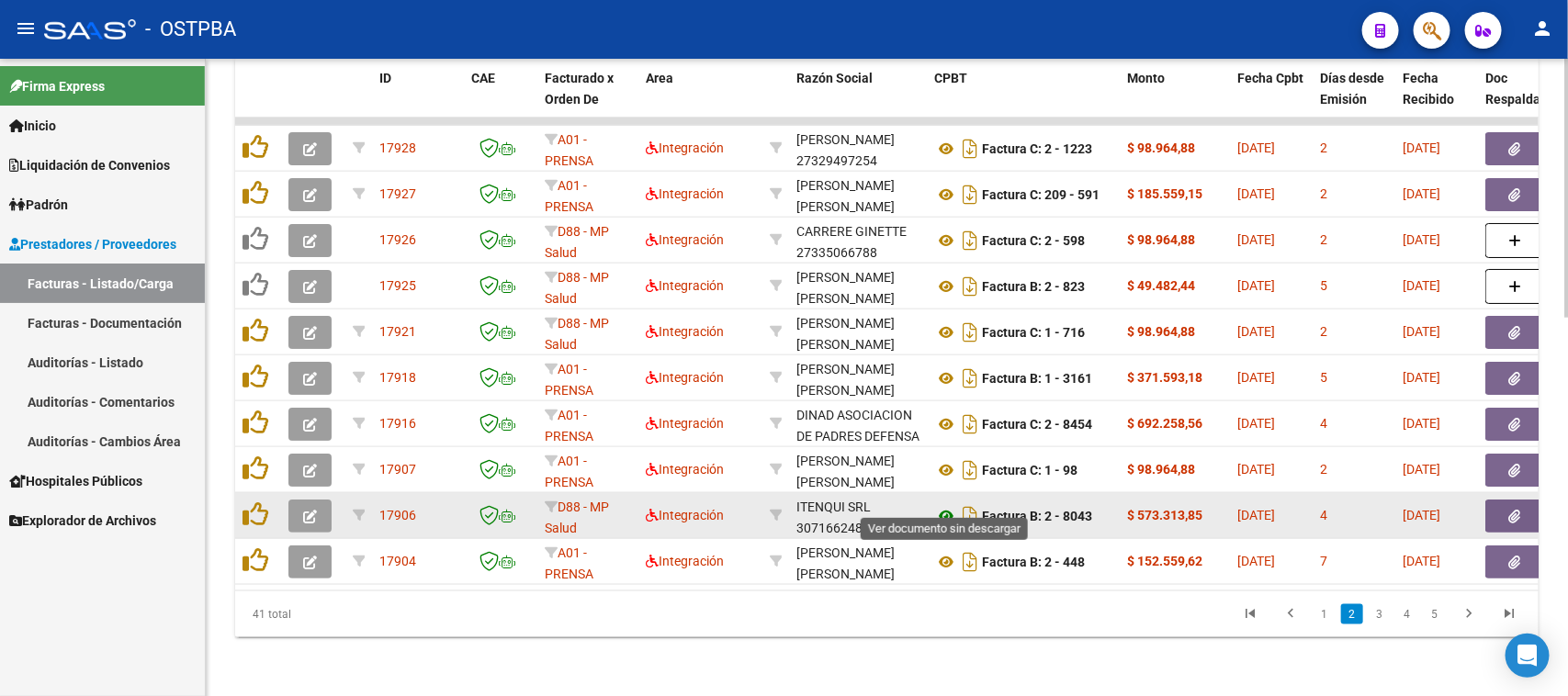
click at [947, 505] on icon at bounding box center [946, 515] width 24 height 22
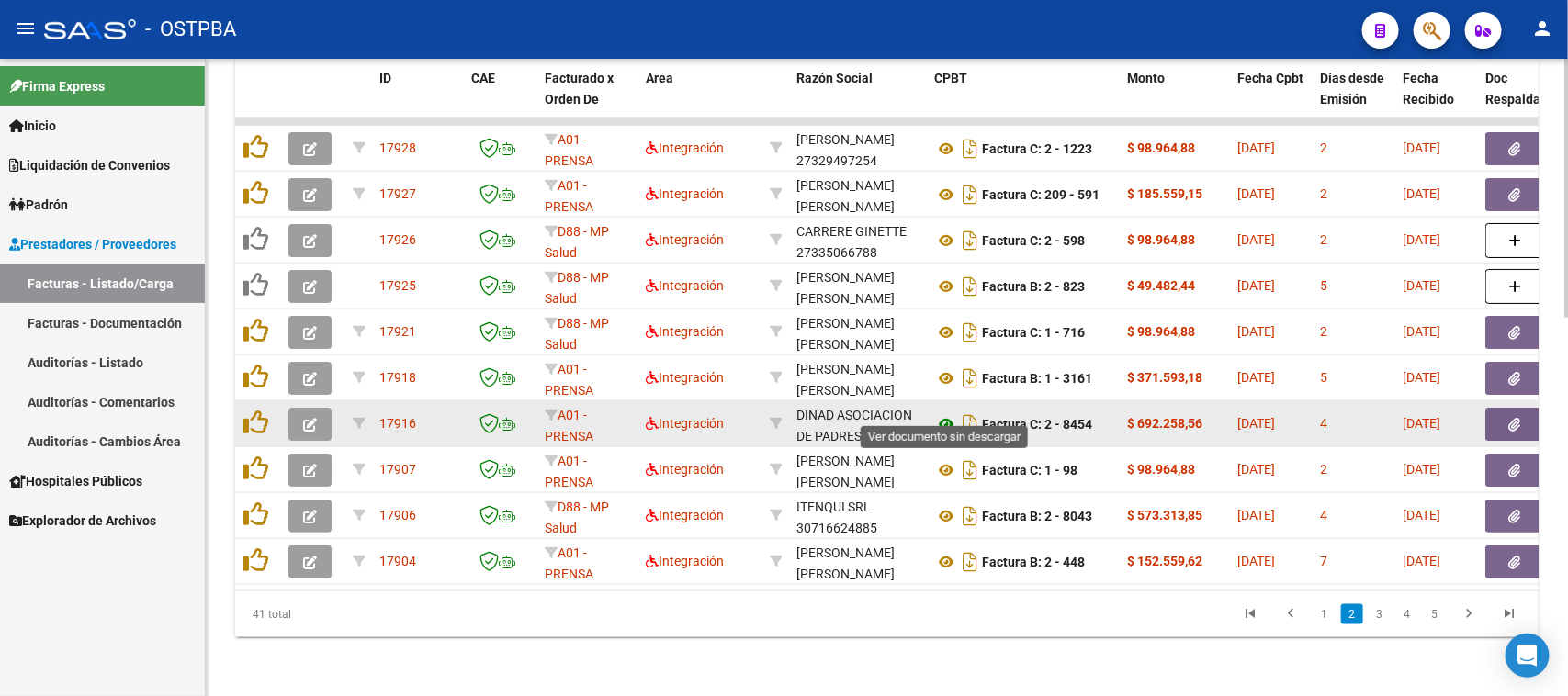
click at [947, 413] on icon at bounding box center [946, 424] width 24 height 22
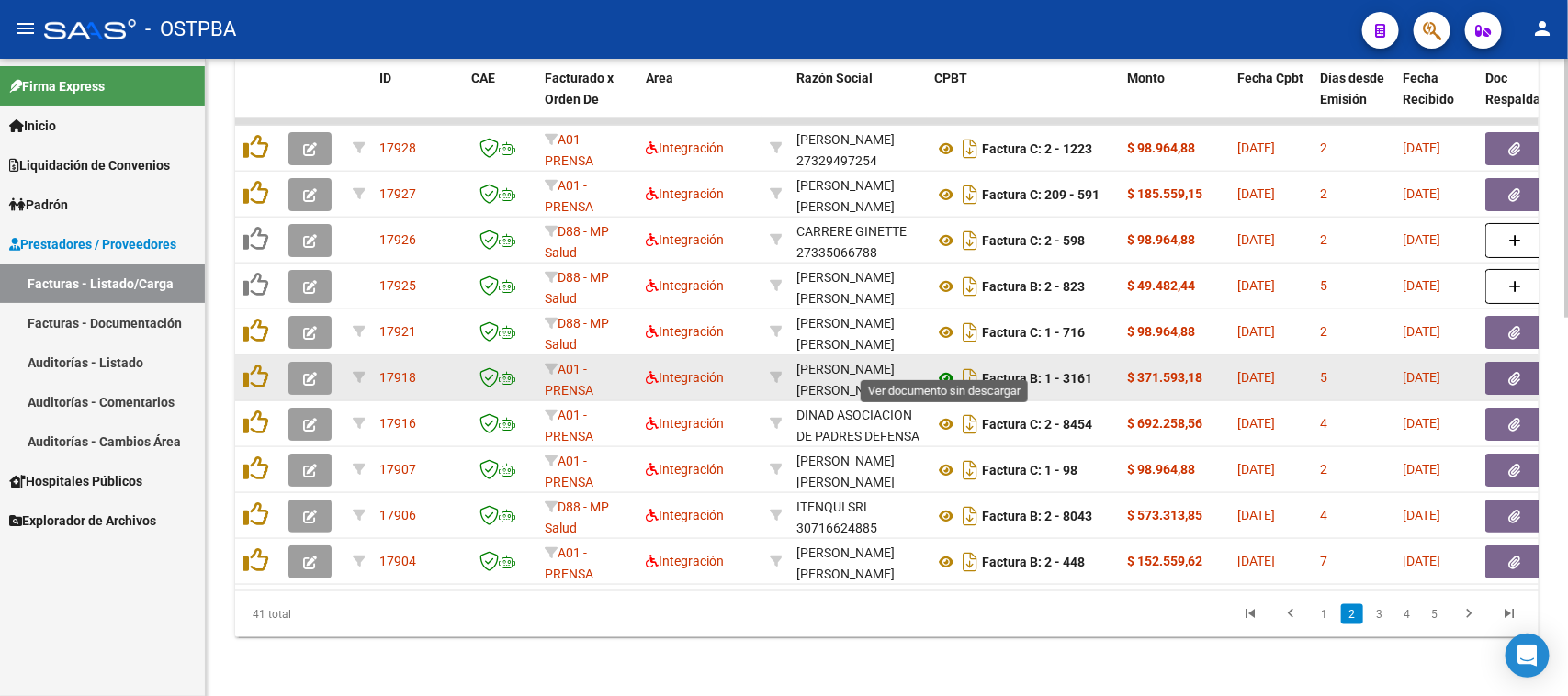
click at [944, 367] on icon at bounding box center [946, 378] width 24 height 22
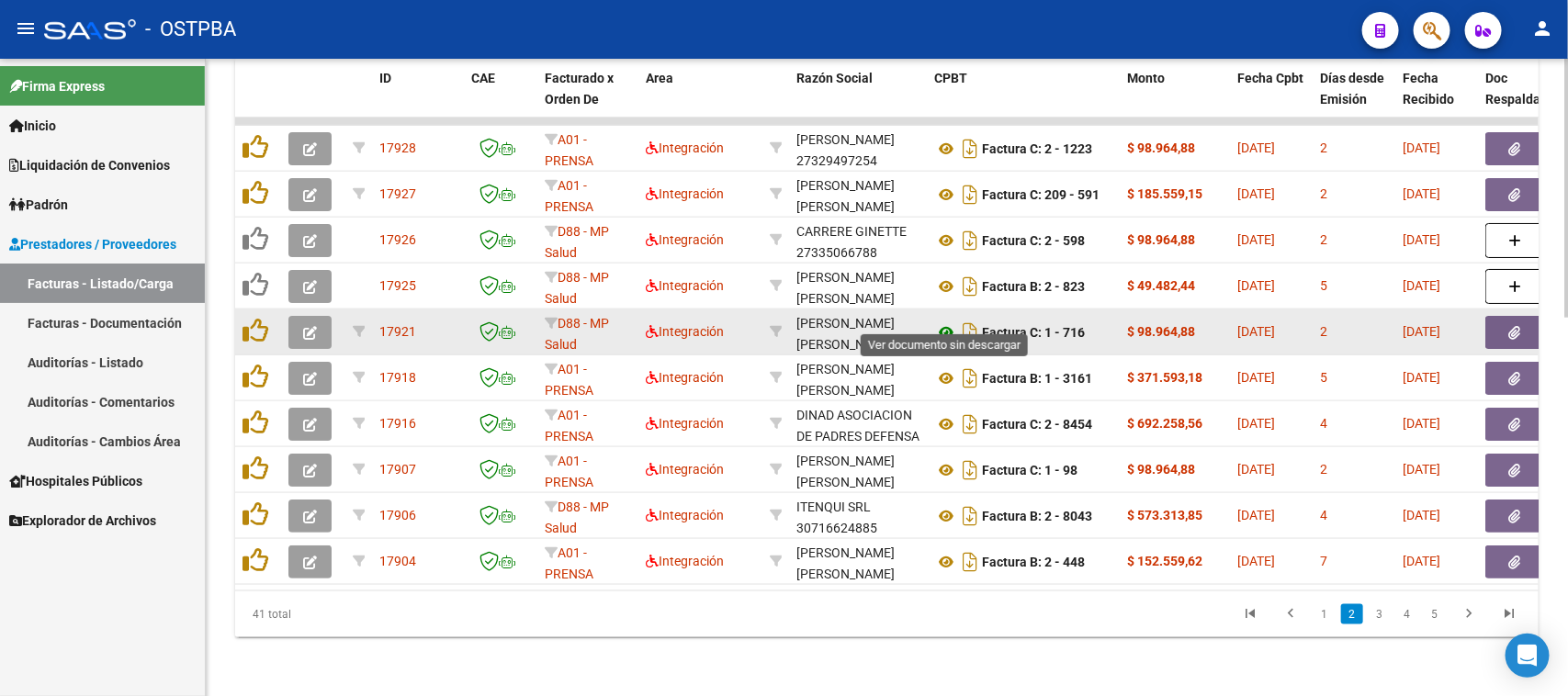
click at [947, 321] on icon at bounding box center [946, 332] width 24 height 22
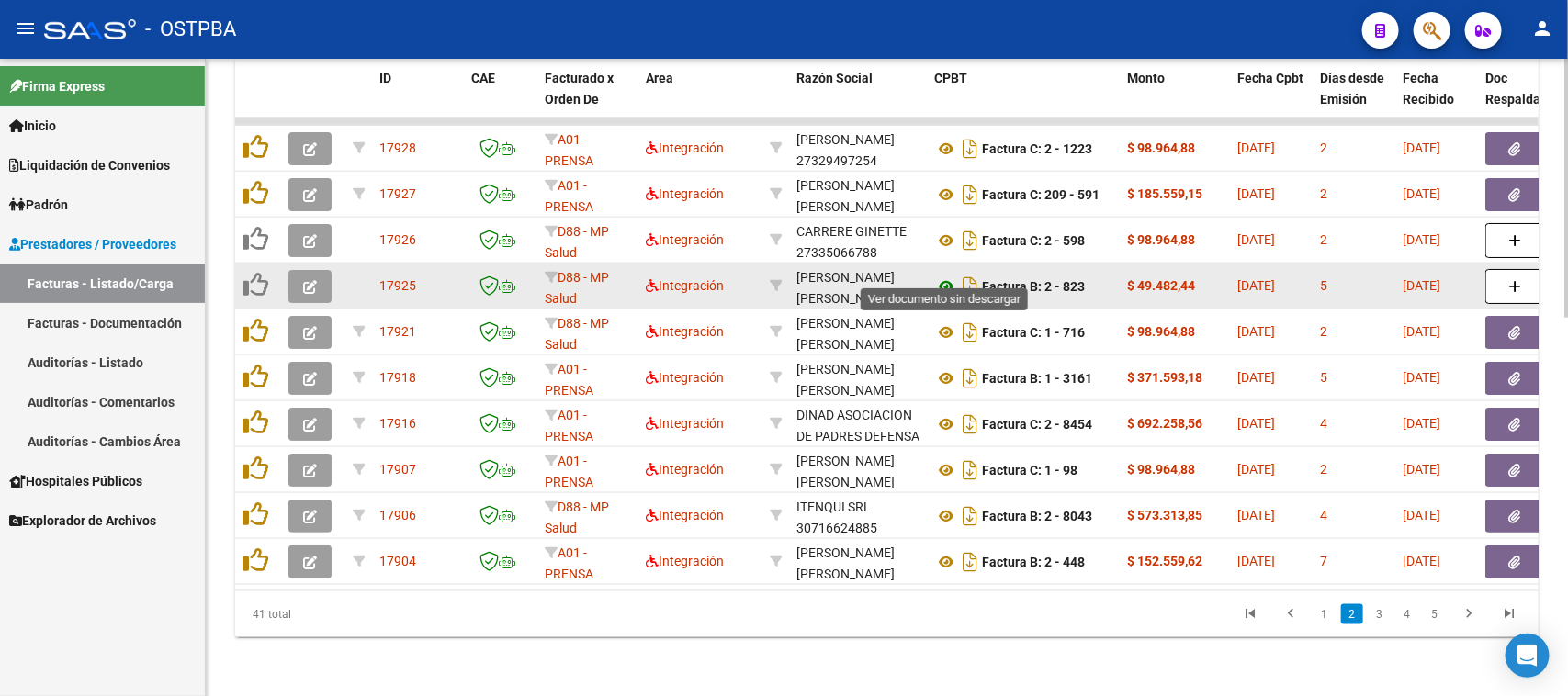
click at [942, 275] on icon at bounding box center [946, 286] width 24 height 22
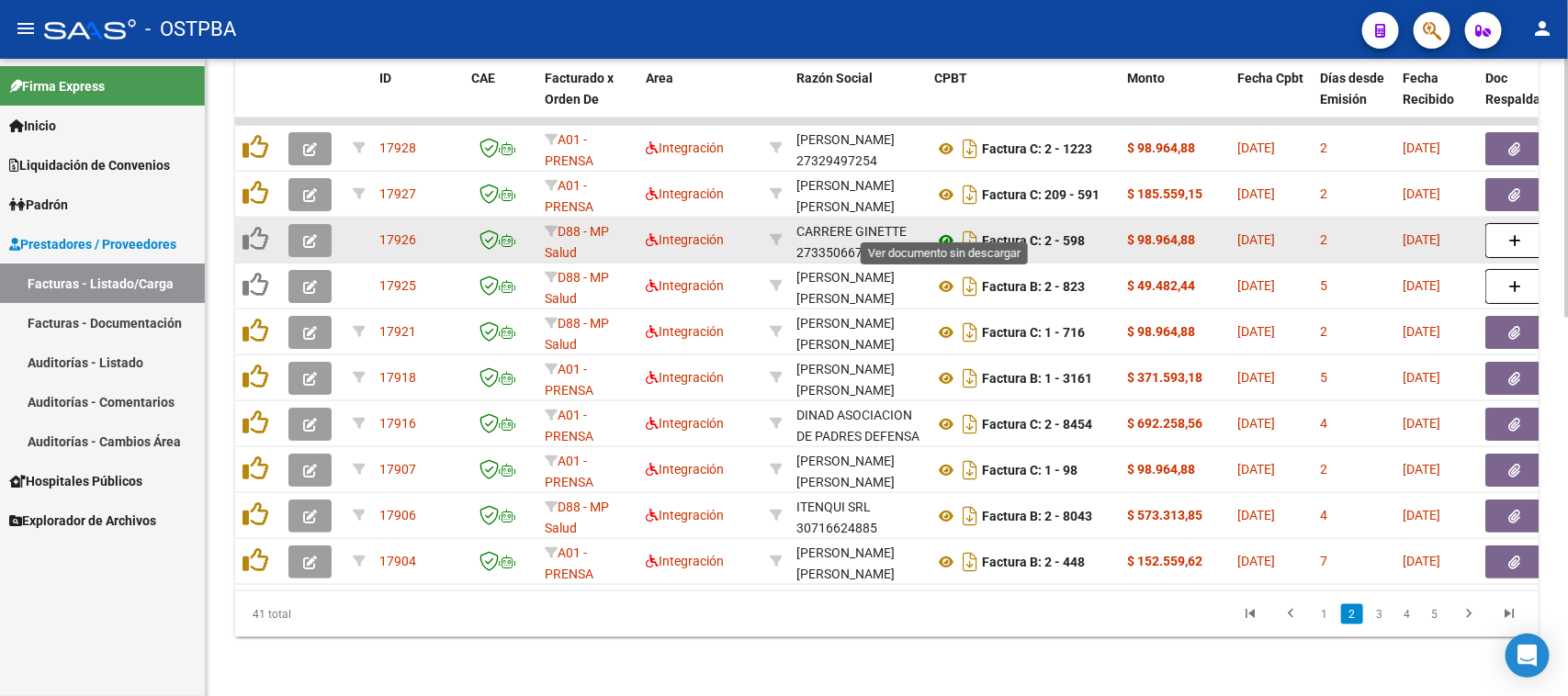
click at [947, 229] on icon at bounding box center [946, 240] width 24 height 22
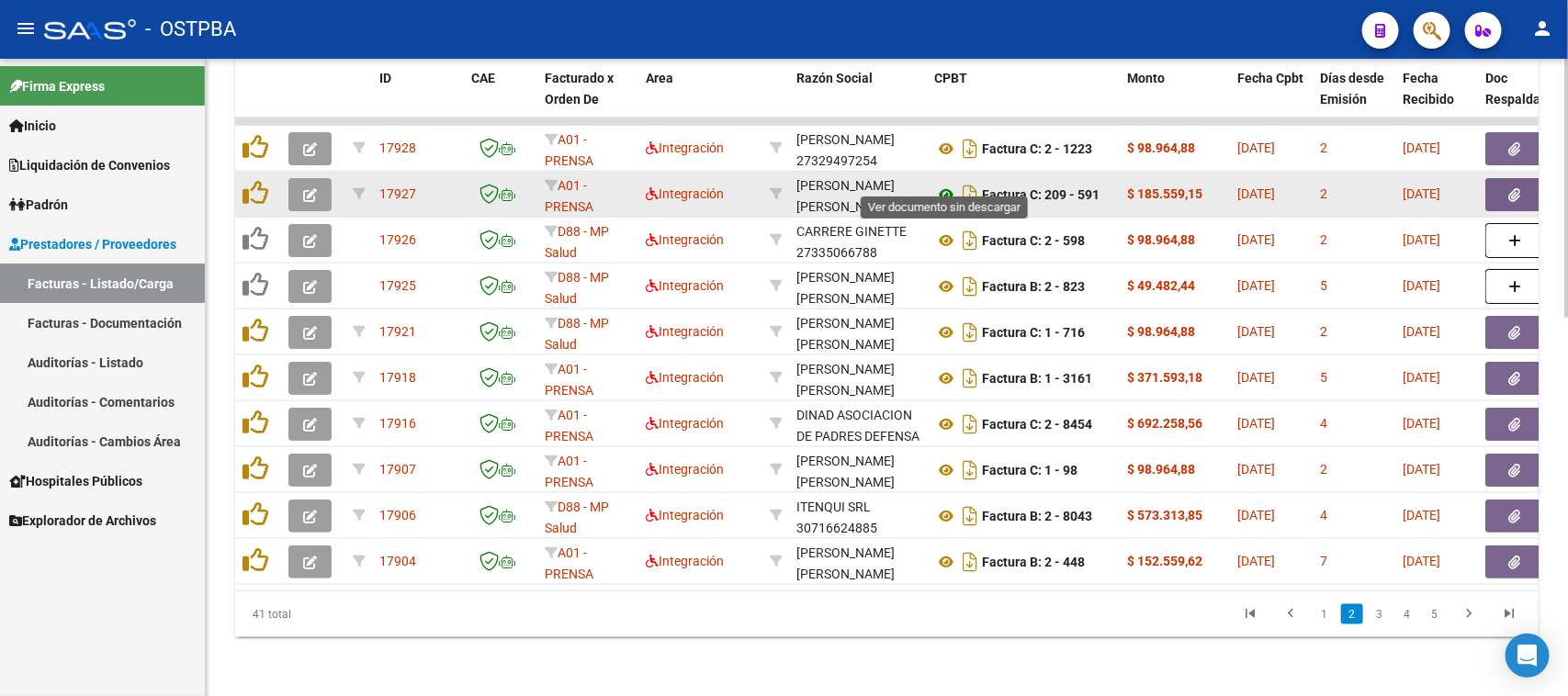
click at [942, 184] on icon at bounding box center [946, 194] width 24 height 22
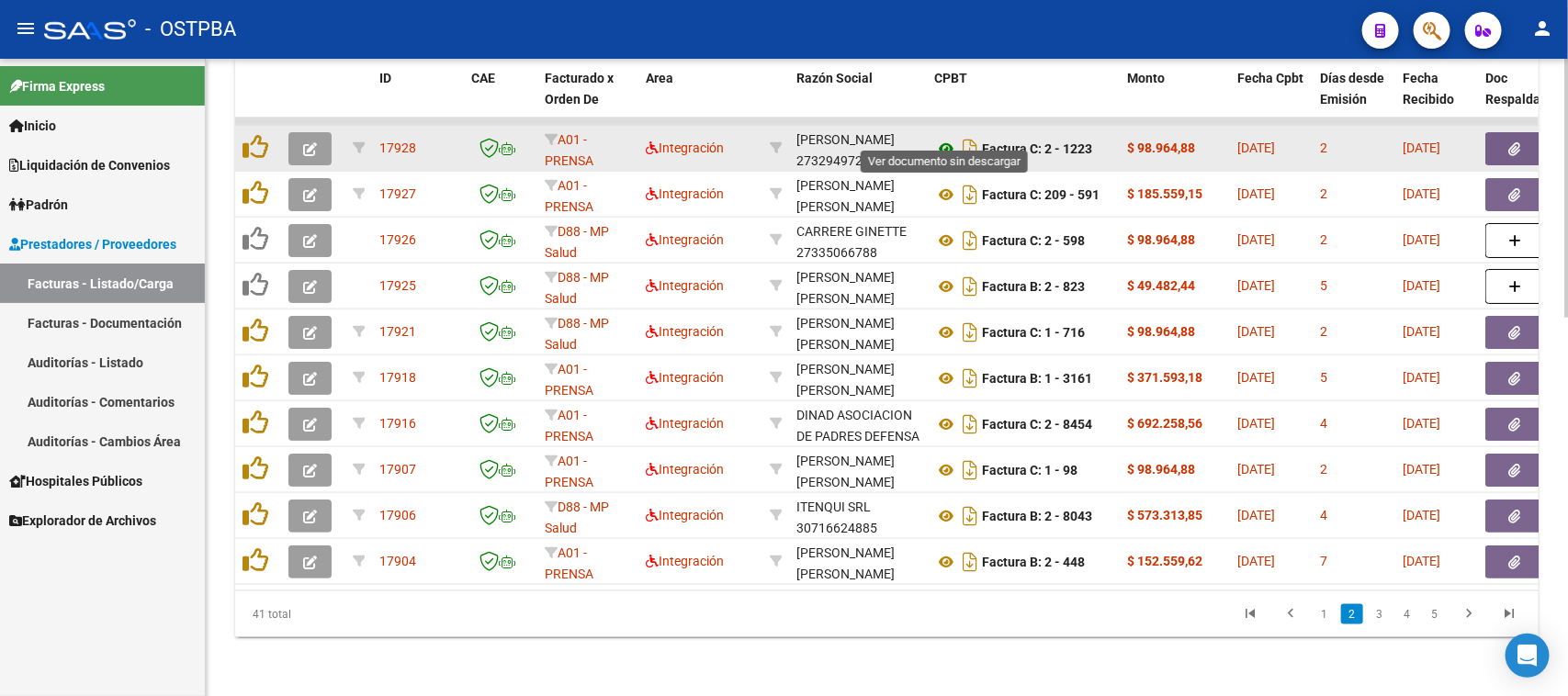
click at [947, 138] on icon at bounding box center [946, 148] width 24 height 22
